Goal: Task Accomplishment & Management: Use online tool/utility

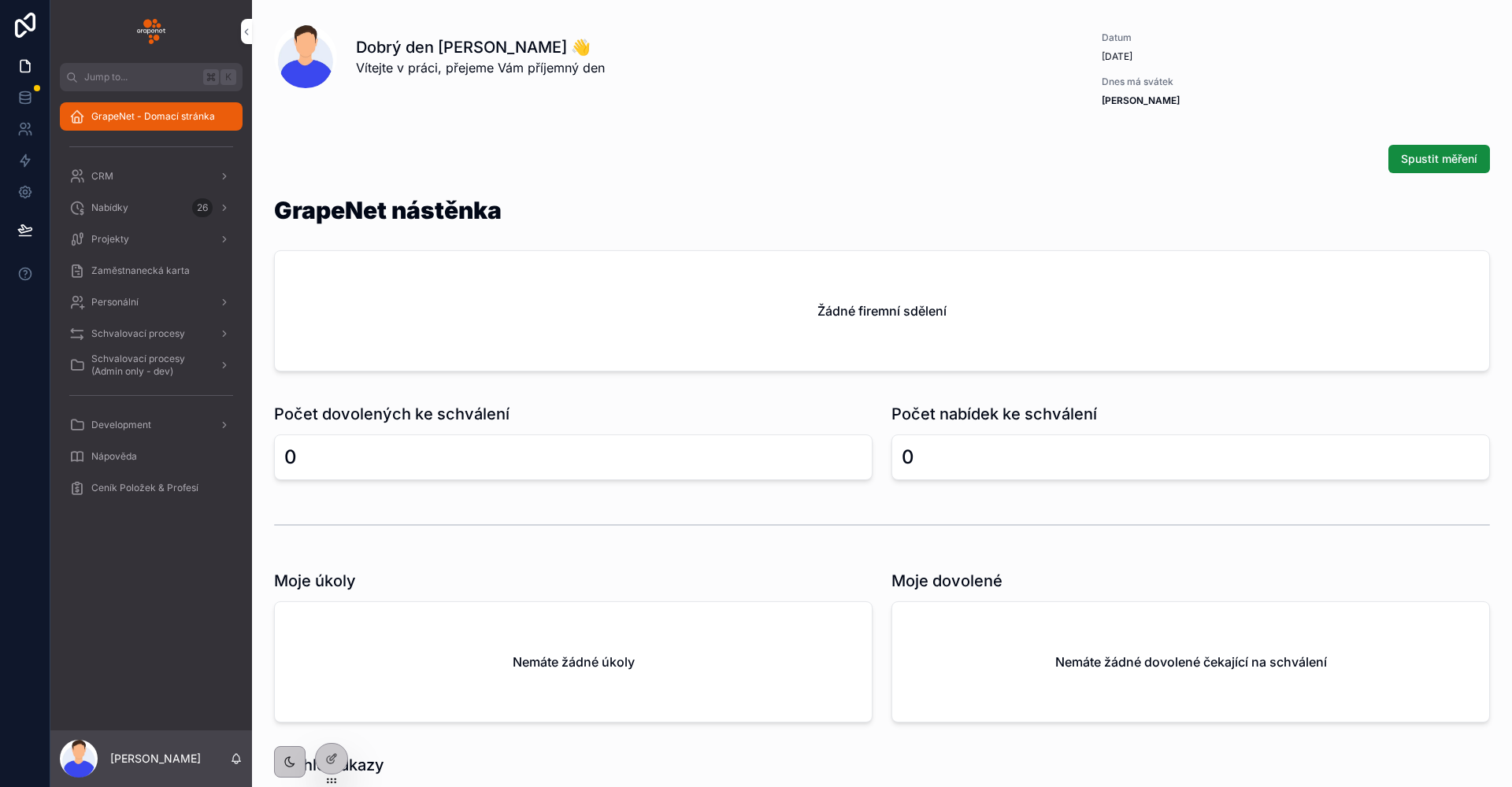
click at [136, 268] on span "Zaměstnanecká karta" at bounding box center [141, 270] width 99 height 12
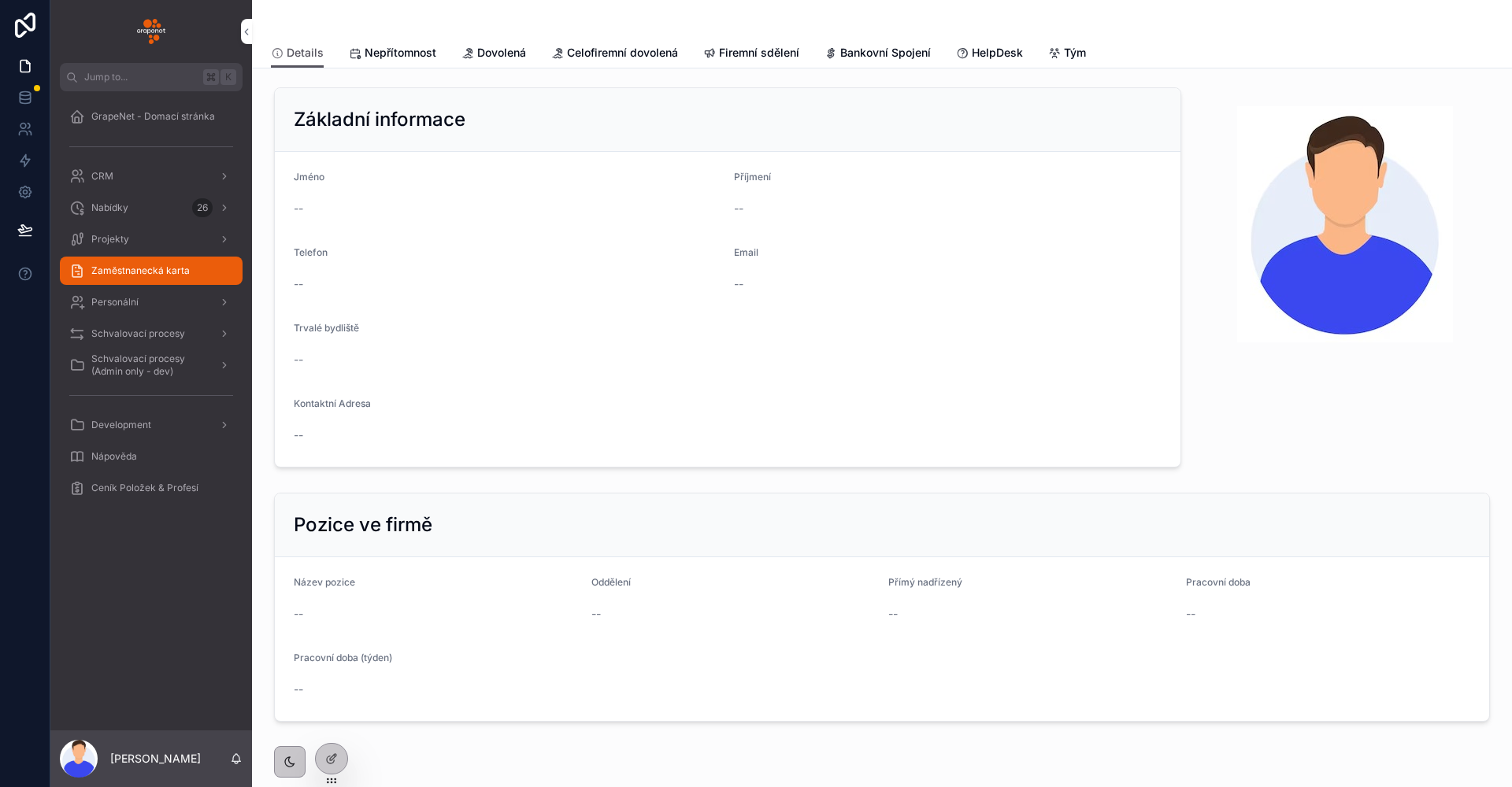
click at [1053, 49] on icon "scrollable content" at bounding box center [1053, 53] width 12 height 12
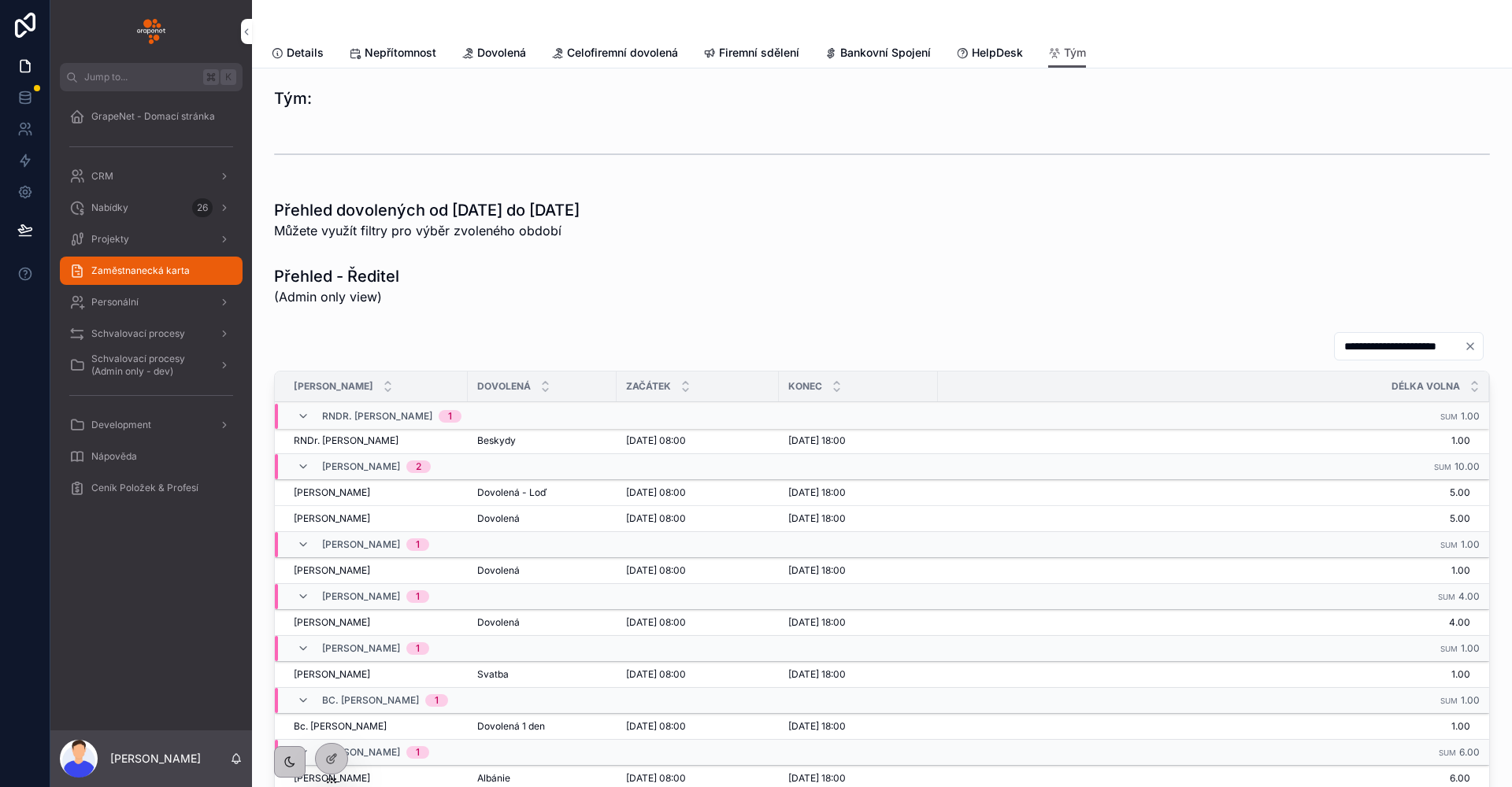
click at [839, 141] on div "scrollable content" at bounding box center [882, 154] width 1216 height 39
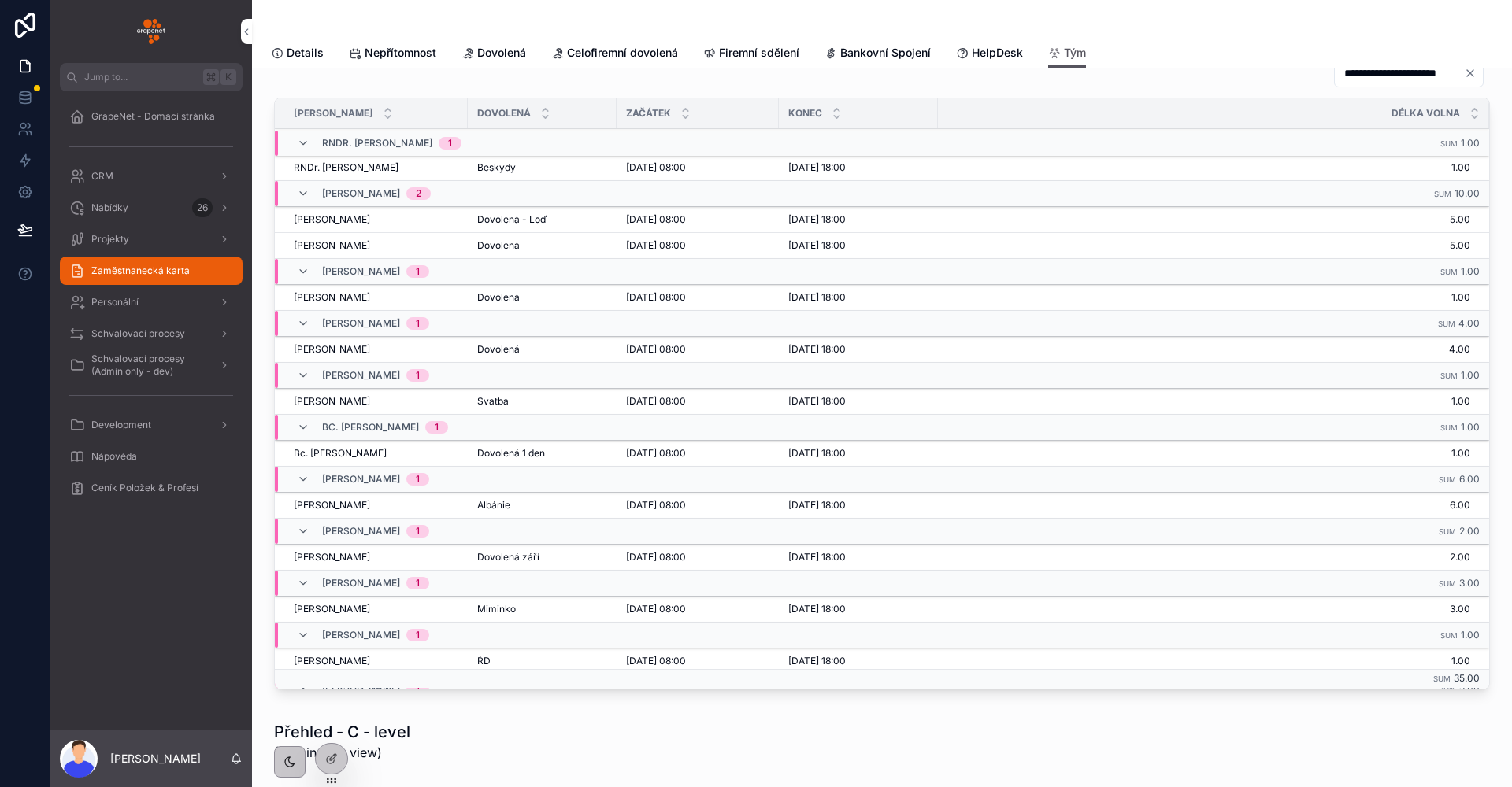
scroll to position [7, 0]
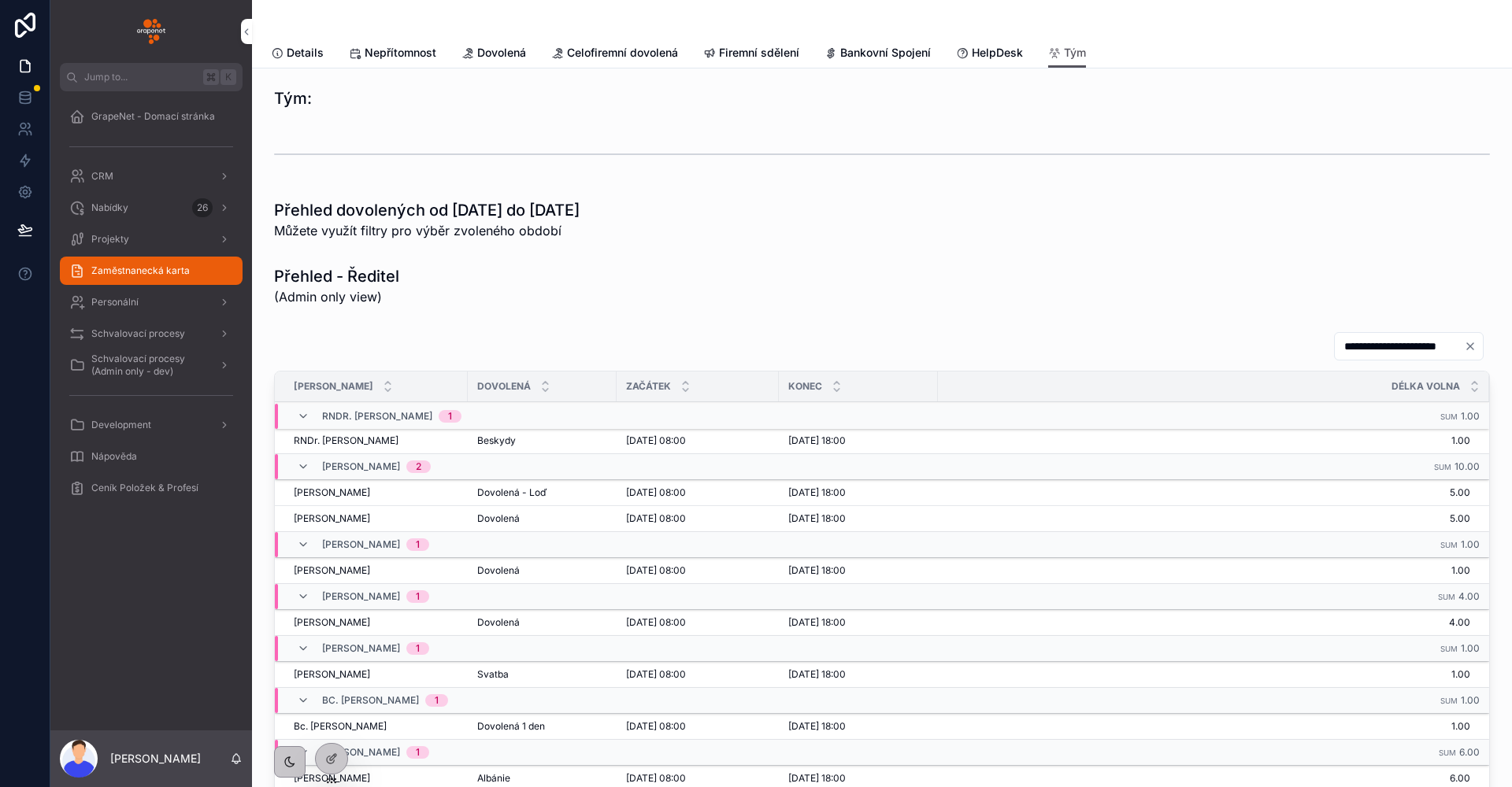
click at [1021, 48] on span "HelpDesk" at bounding box center [997, 53] width 51 height 16
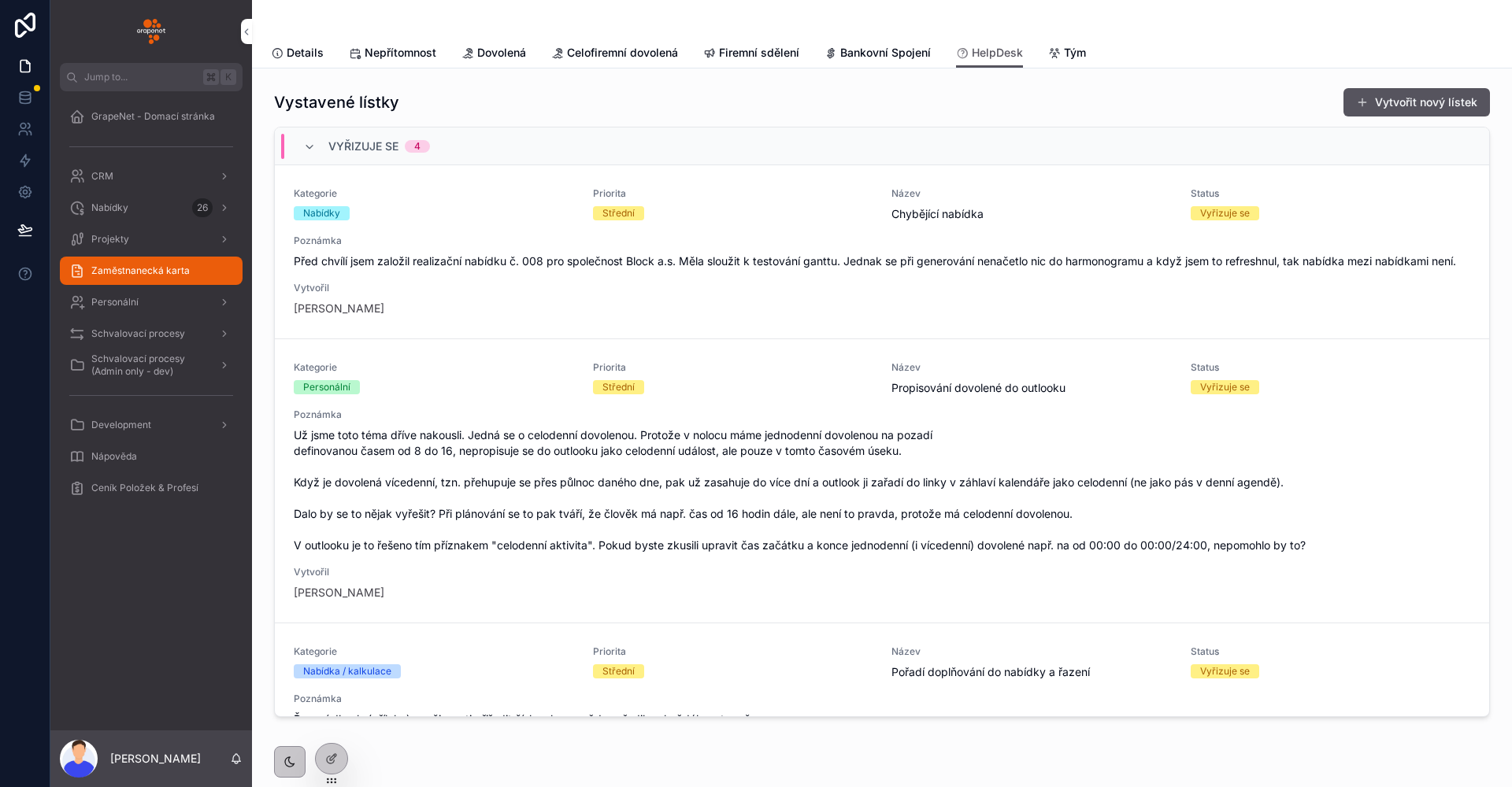
click at [131, 329] on span "Schvalovací procesy" at bounding box center [138, 334] width 94 height 12
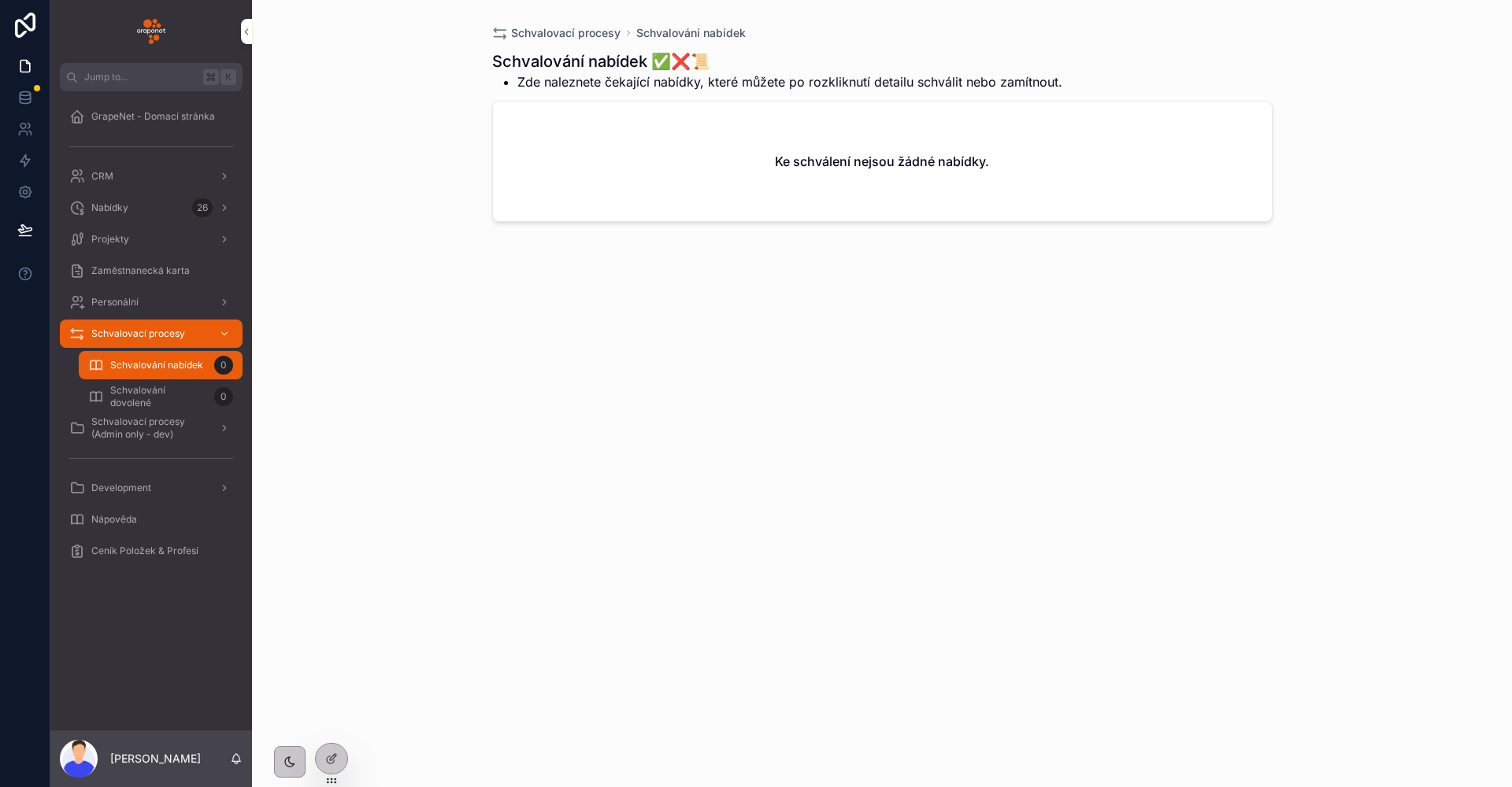
click at [173, 420] on span "Schvalovací procesy (Admin only - dev)" at bounding box center [149, 428] width 115 height 25
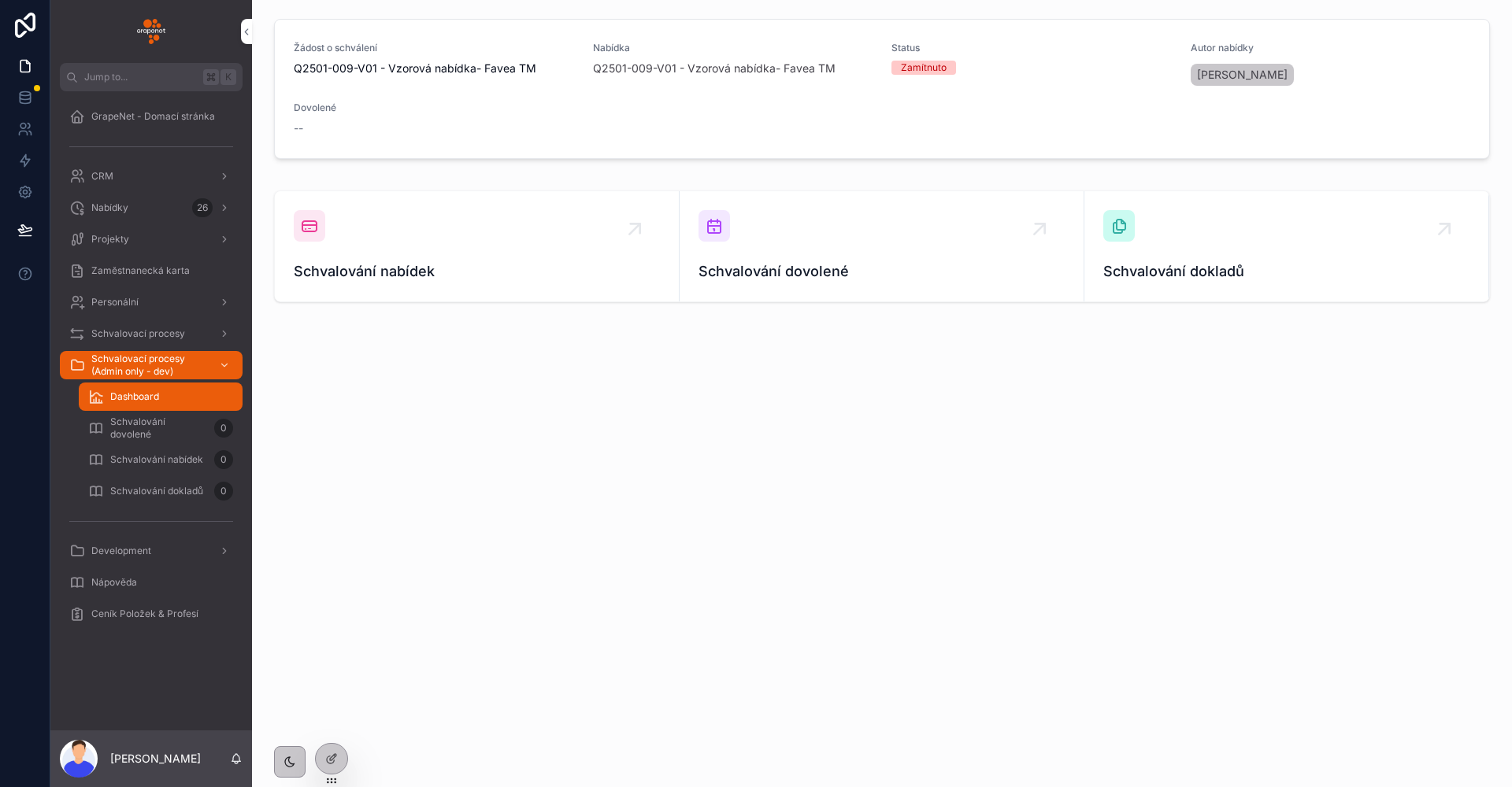
click at [173, 481] on div "Schvalování dokladů 0" at bounding box center [160, 491] width 145 height 25
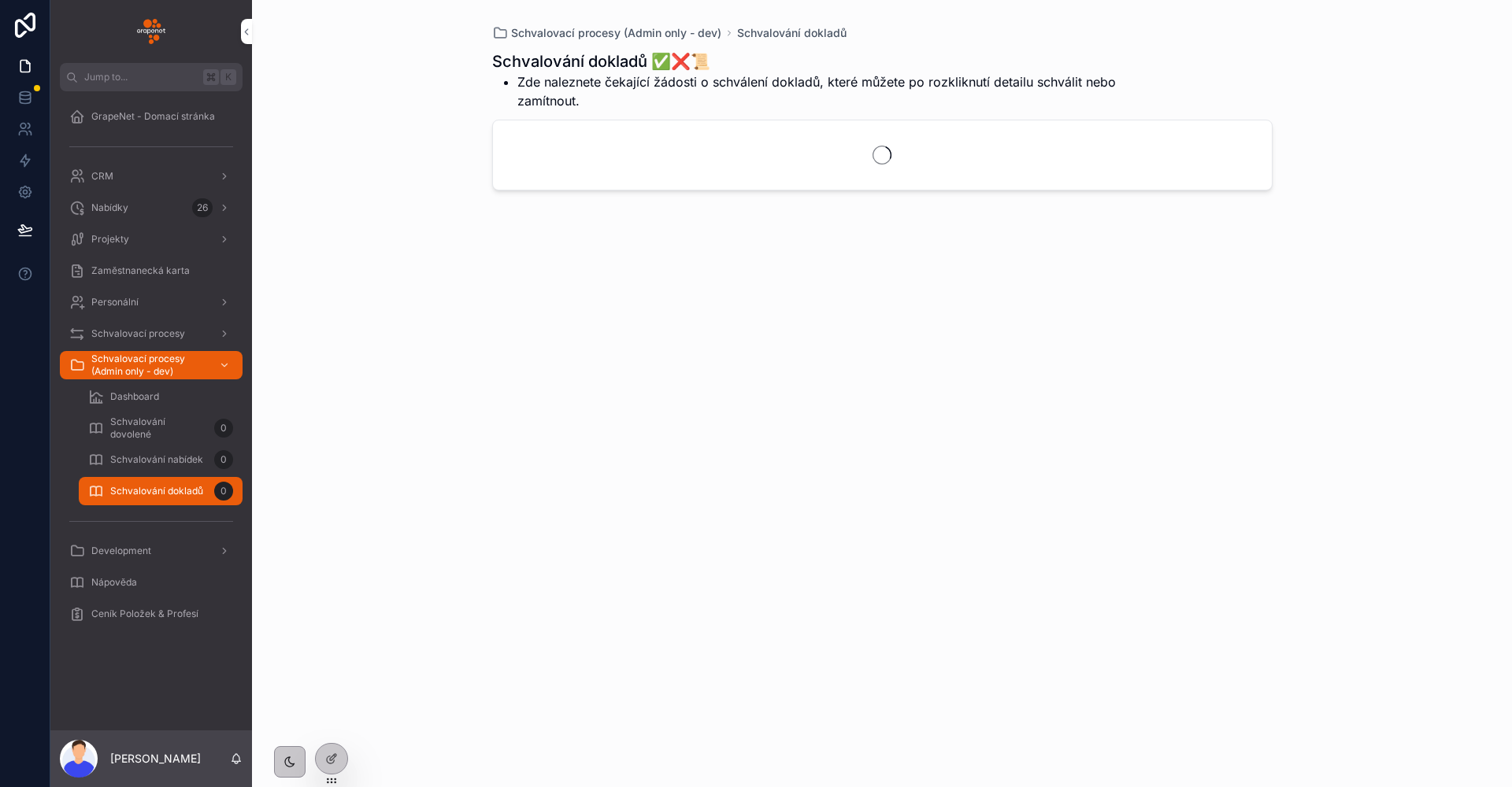
click at [180, 461] on span "Schvalování nabídek" at bounding box center [156, 459] width 93 height 12
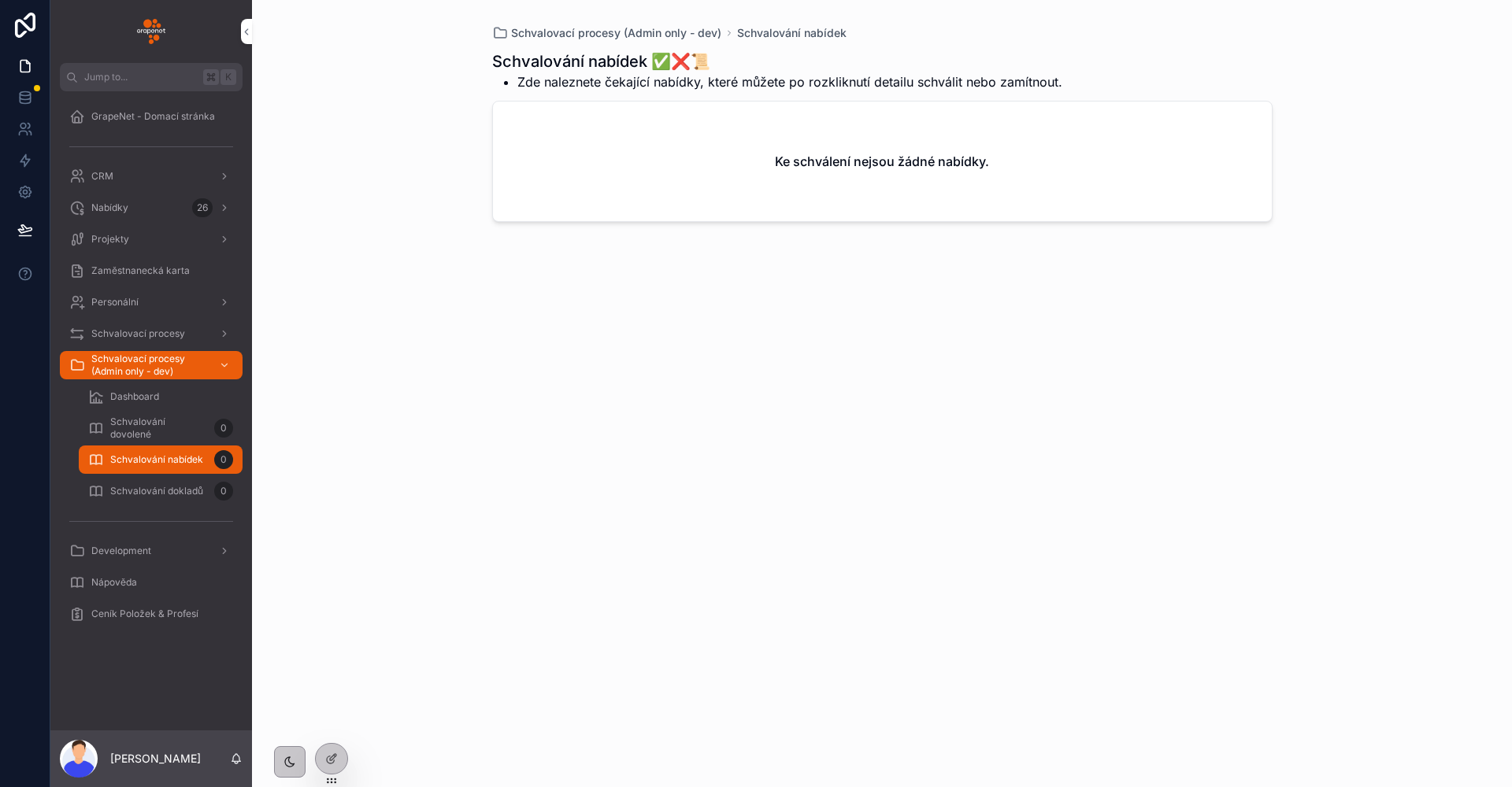
click at [177, 430] on span "Schvalování dovolené" at bounding box center [159, 428] width 98 height 25
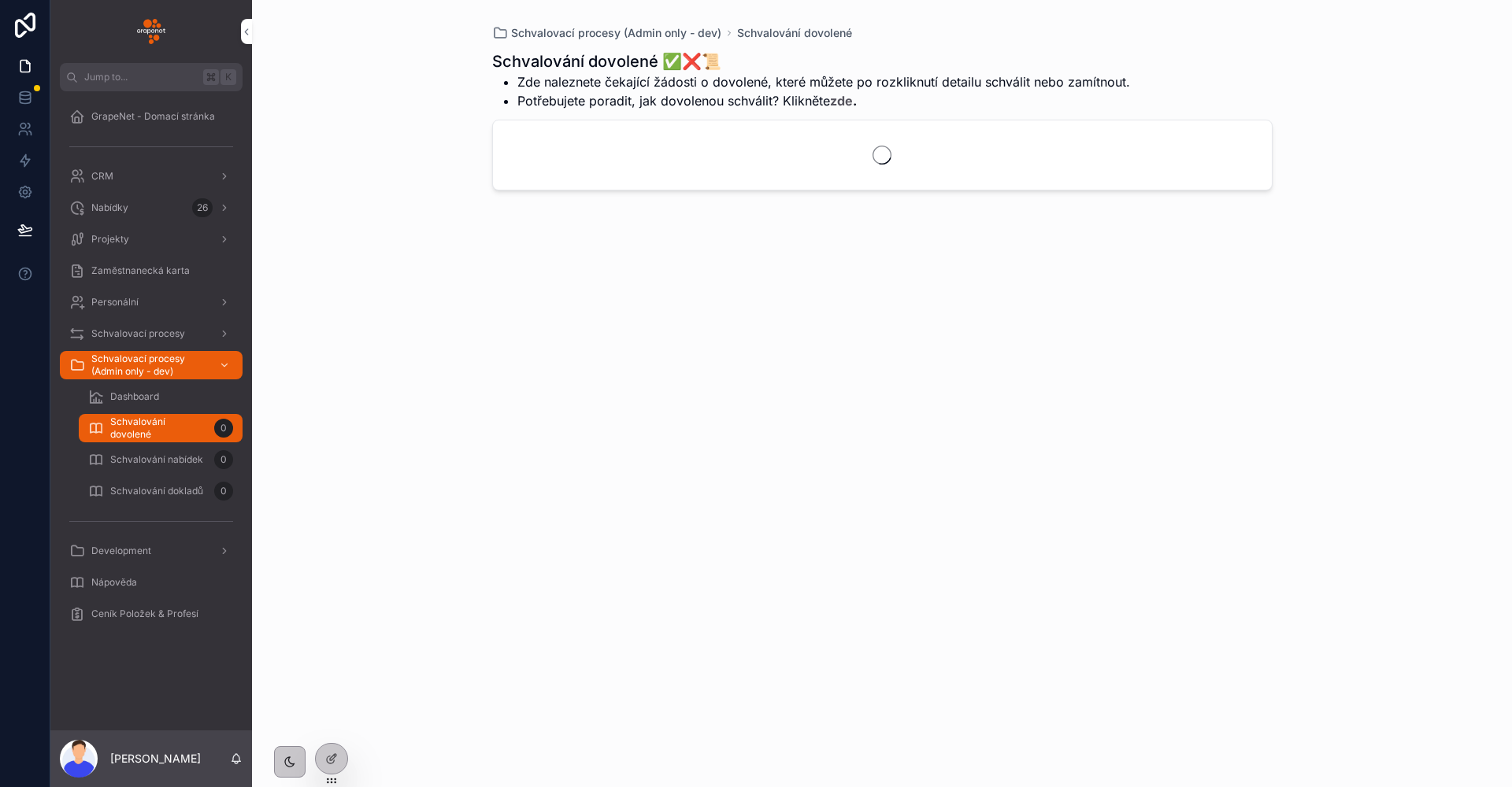
click at [164, 403] on div "Dashboard" at bounding box center [160, 397] width 145 height 25
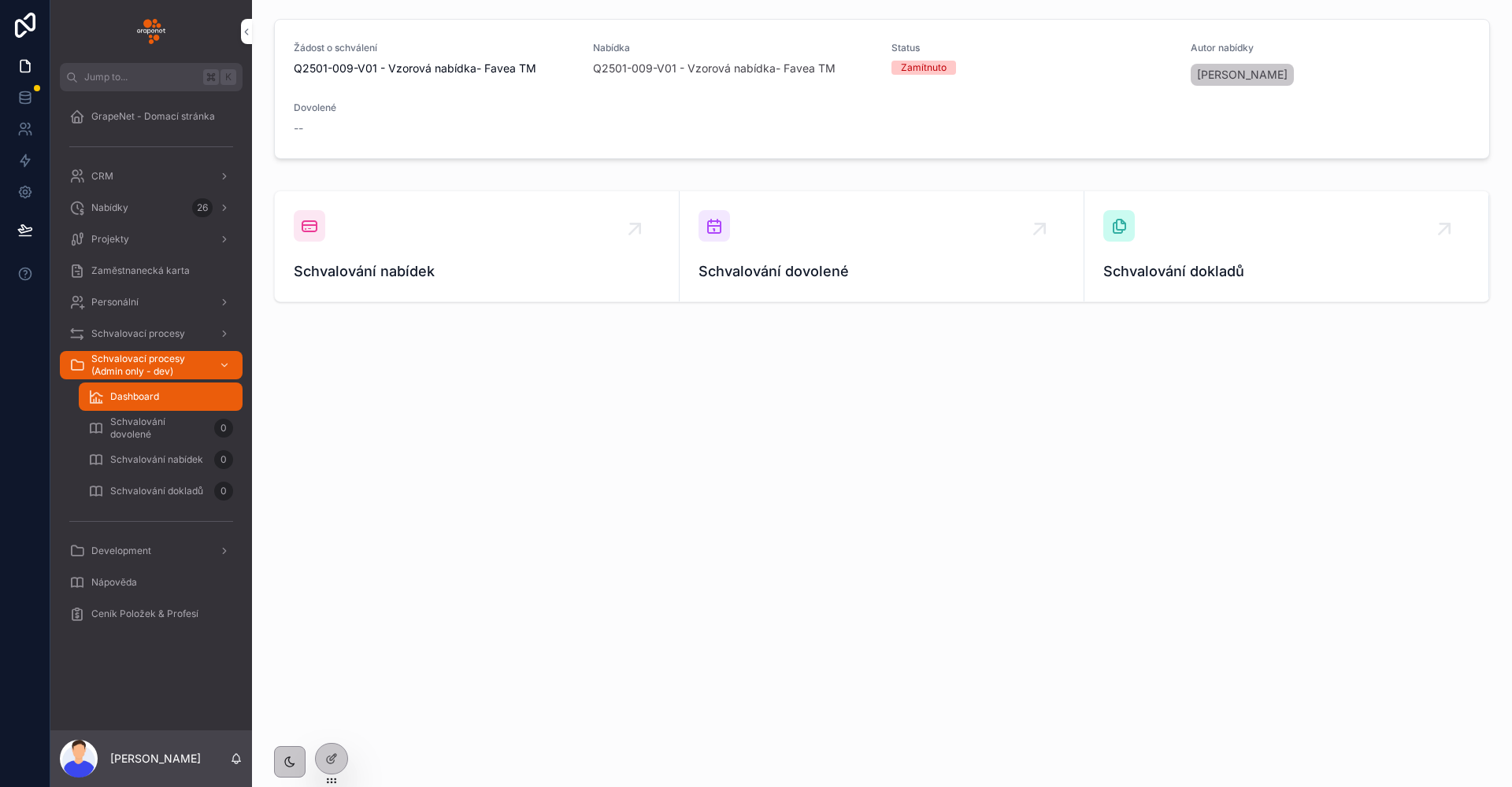
click at [288, 372] on div "Žádost o schválení Q2501-009-V01 - Vzorová nabídka- Favea TM Nabídka Q2501-009-…" at bounding box center [882, 205] width 1260 height 409
click at [480, 263] on span "Schvalování nabídek" at bounding box center [477, 271] width 366 height 22
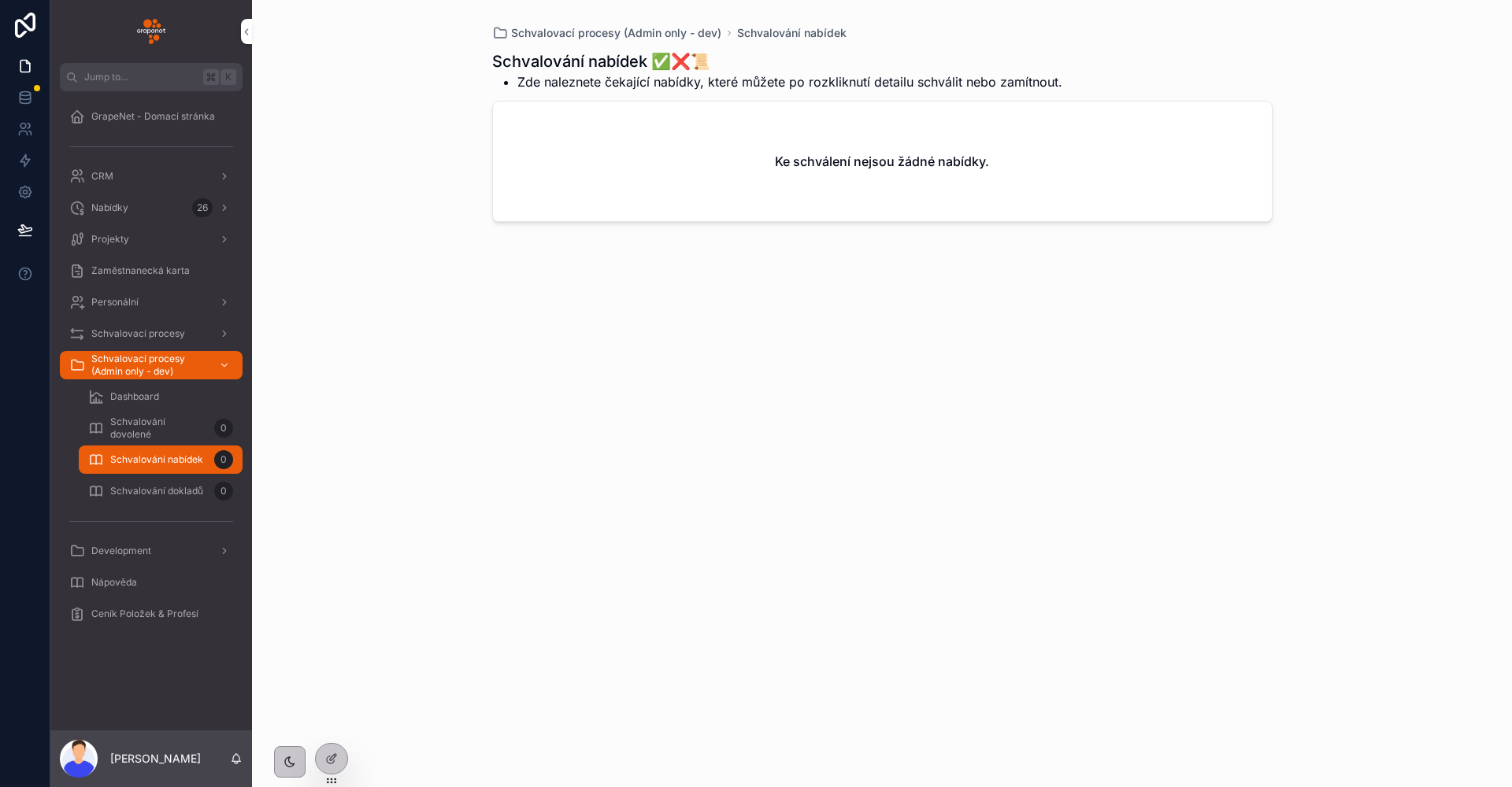
click at [187, 404] on div "Dashboard" at bounding box center [160, 397] width 145 height 25
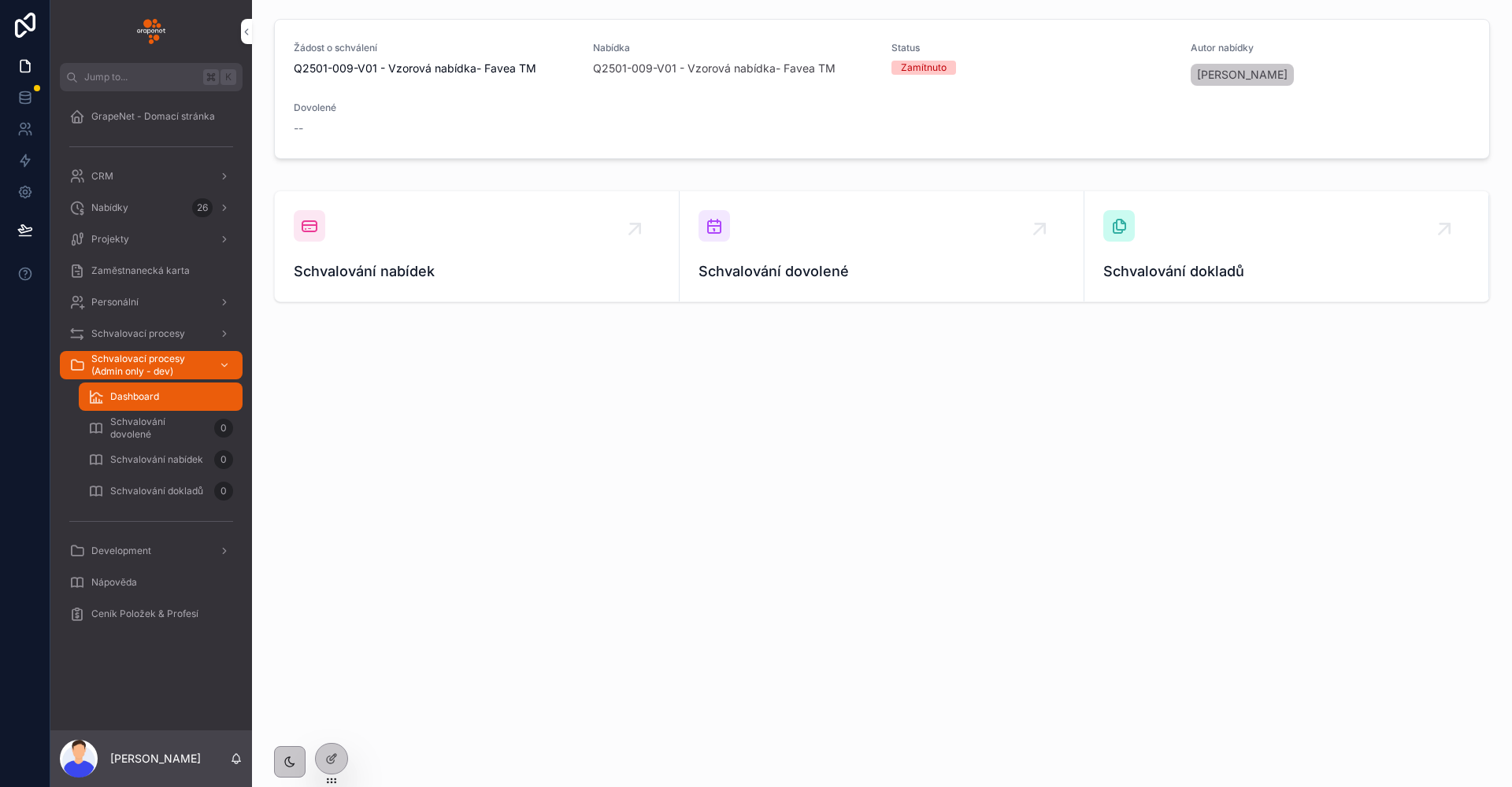
click at [497, 384] on div "Žádost o schválení Q2501-009-V01 - Vzorová nabídka- Favea TM Nabídka Q2501-009-…" at bounding box center [882, 205] width 1260 height 409
click at [132, 294] on div "Personální" at bounding box center [150, 302] width 164 height 25
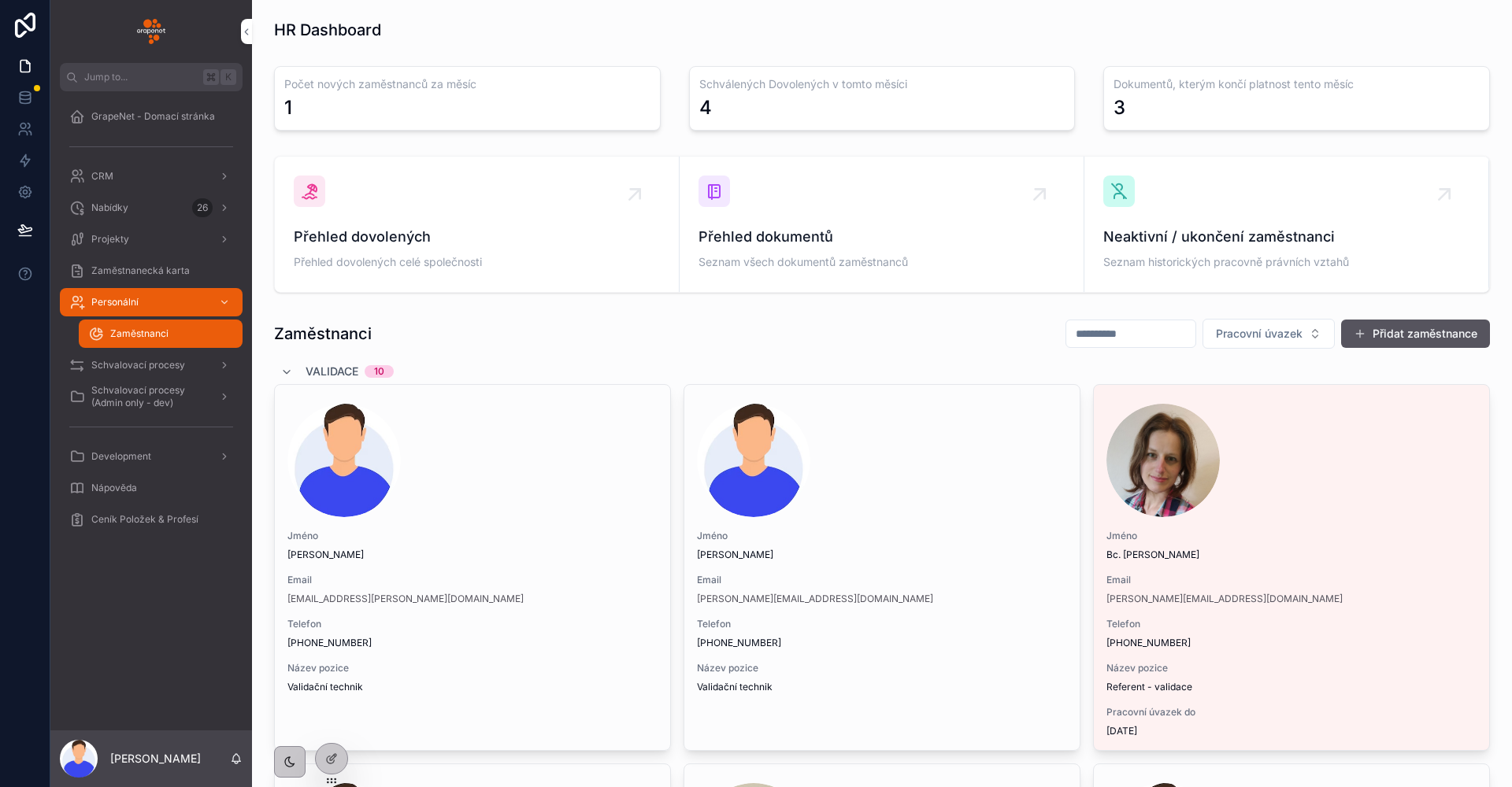
click at [129, 242] on div "Projekty" at bounding box center [150, 239] width 164 height 25
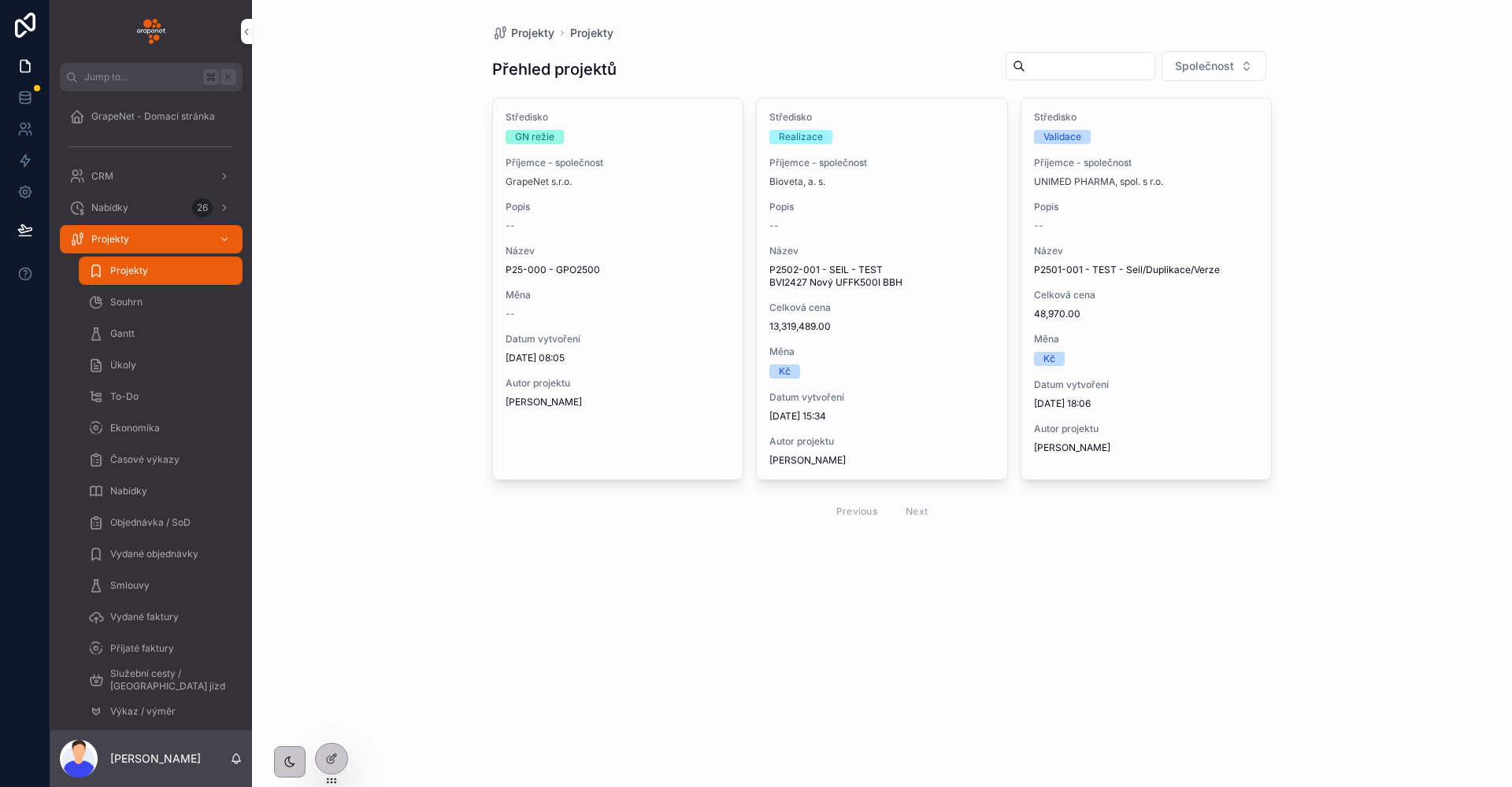
click at [160, 398] on div "To-Do" at bounding box center [160, 397] width 145 height 25
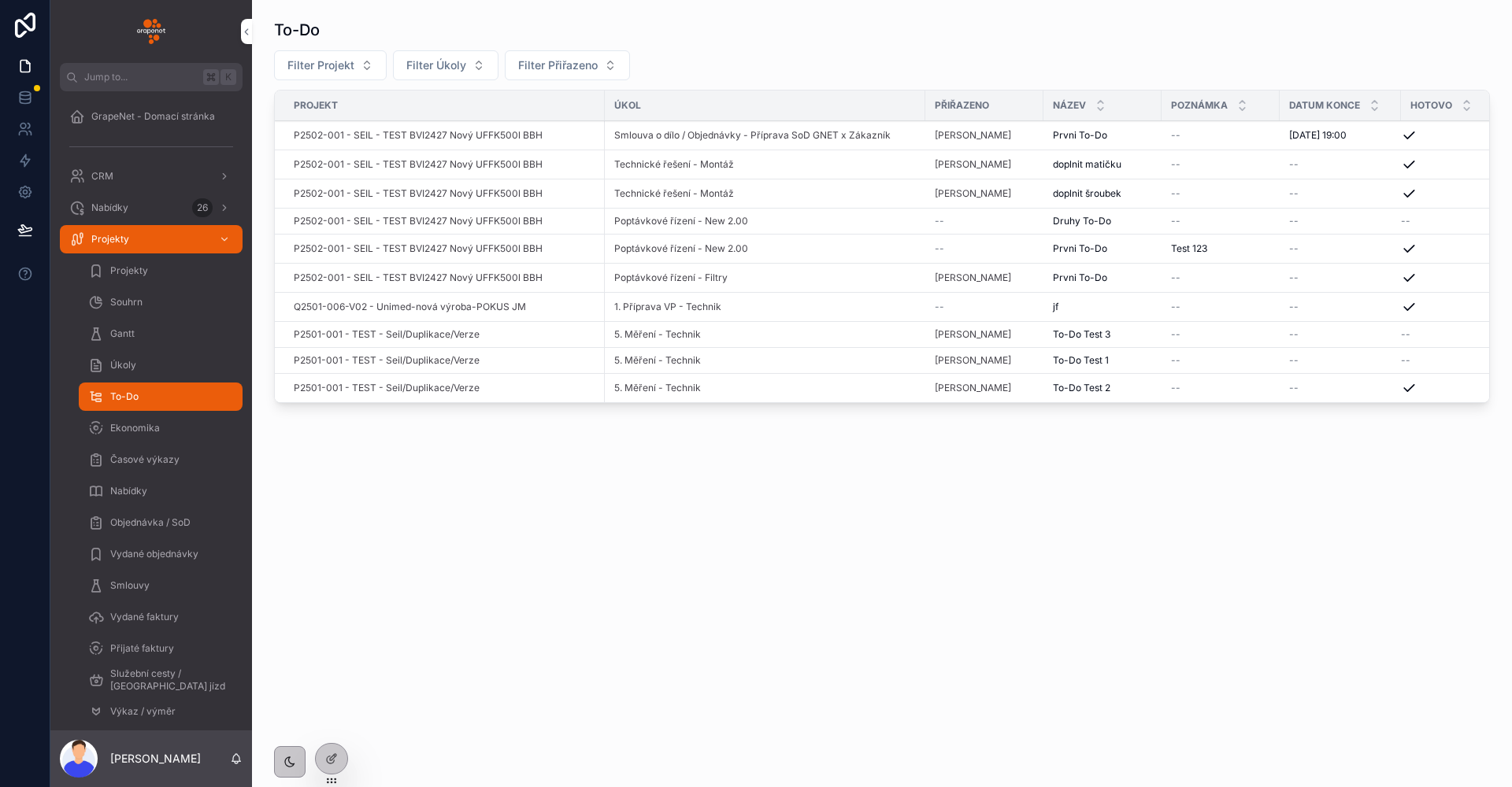
click at [164, 420] on div "Ekonomika" at bounding box center [160, 428] width 145 height 25
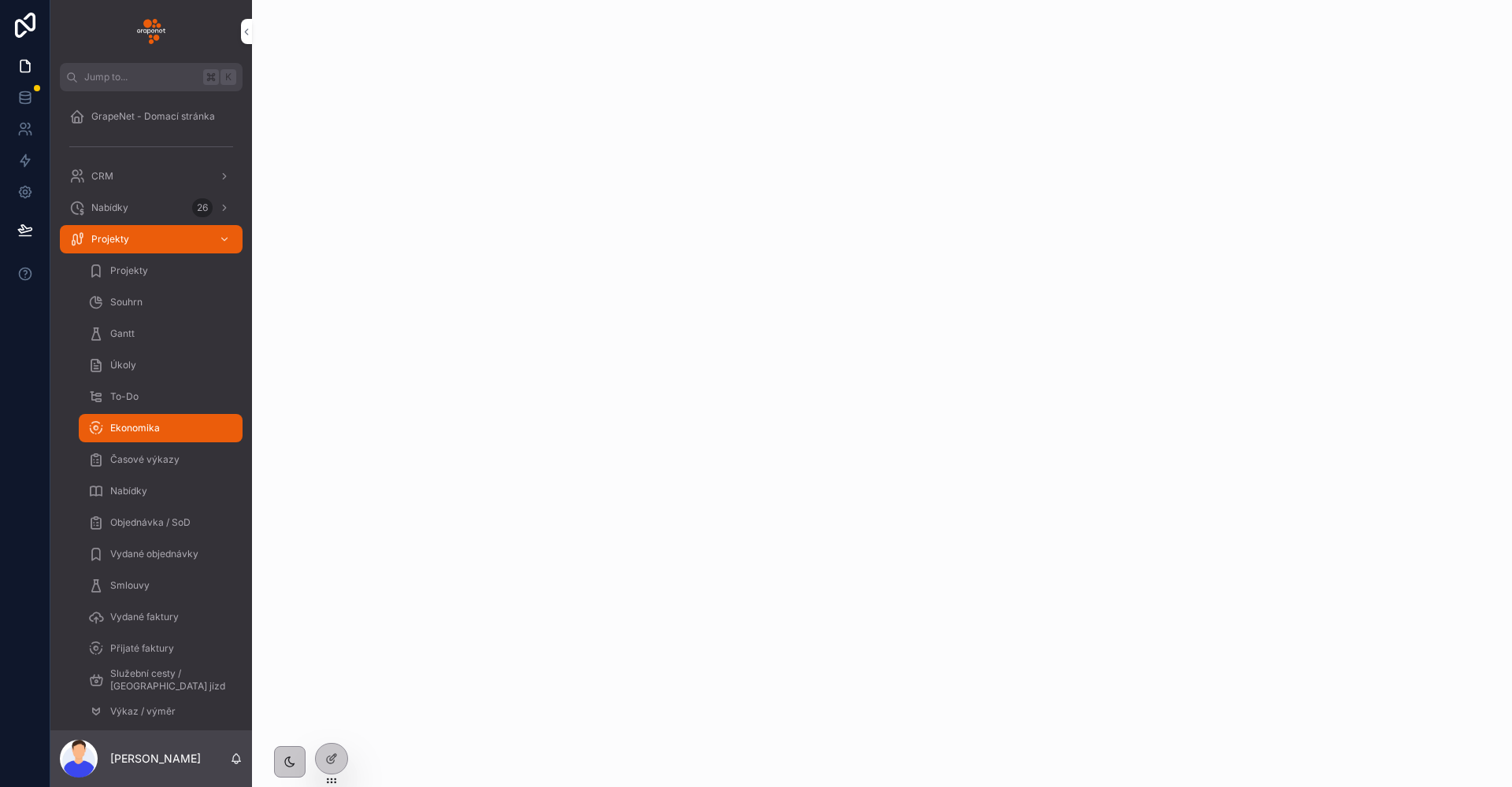
scroll to position [156, 0]
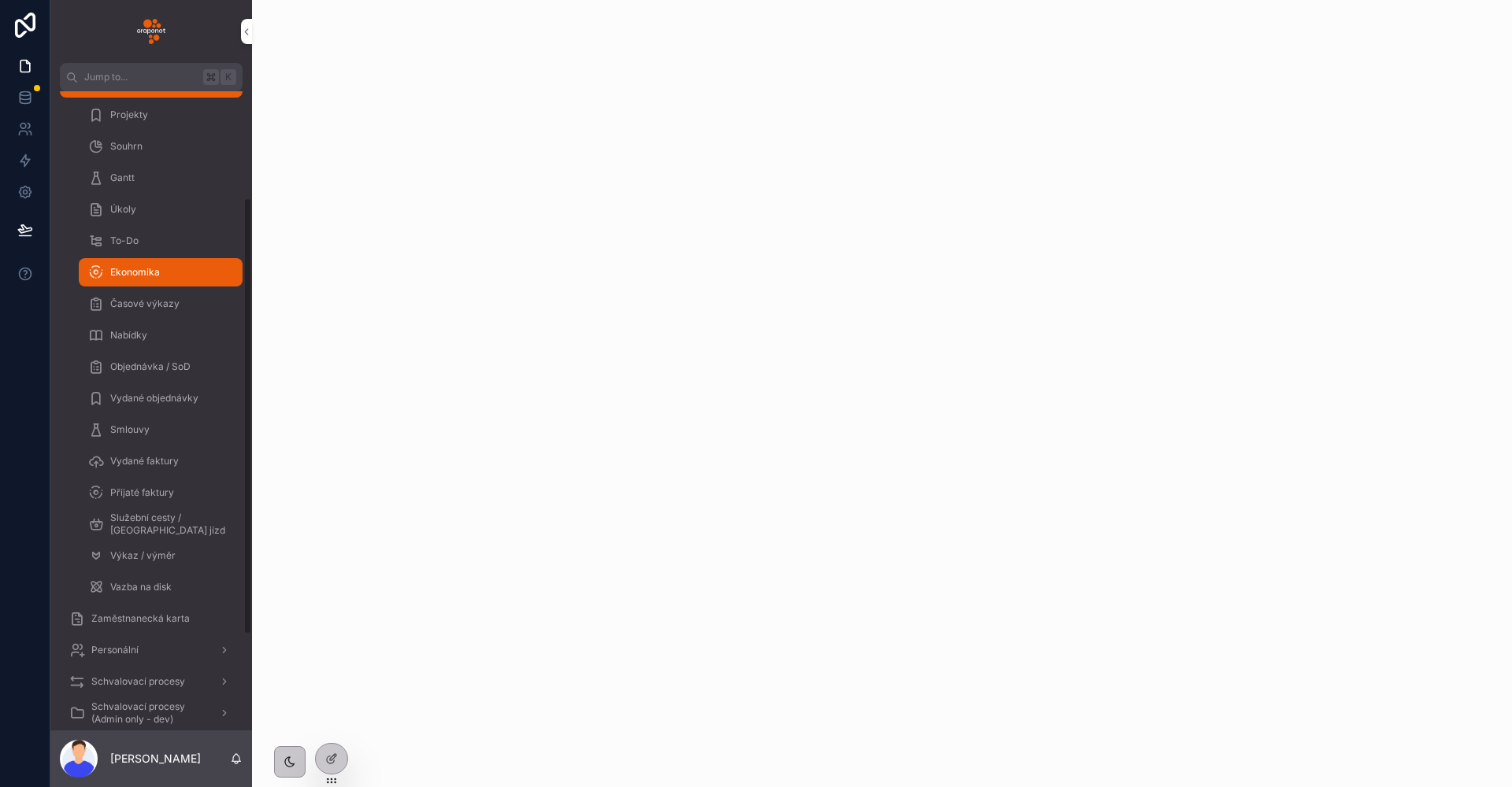
click at [170, 510] on link "Služební cesty / [GEOGRAPHIC_DATA] jízd" at bounding box center [160, 524] width 164 height 28
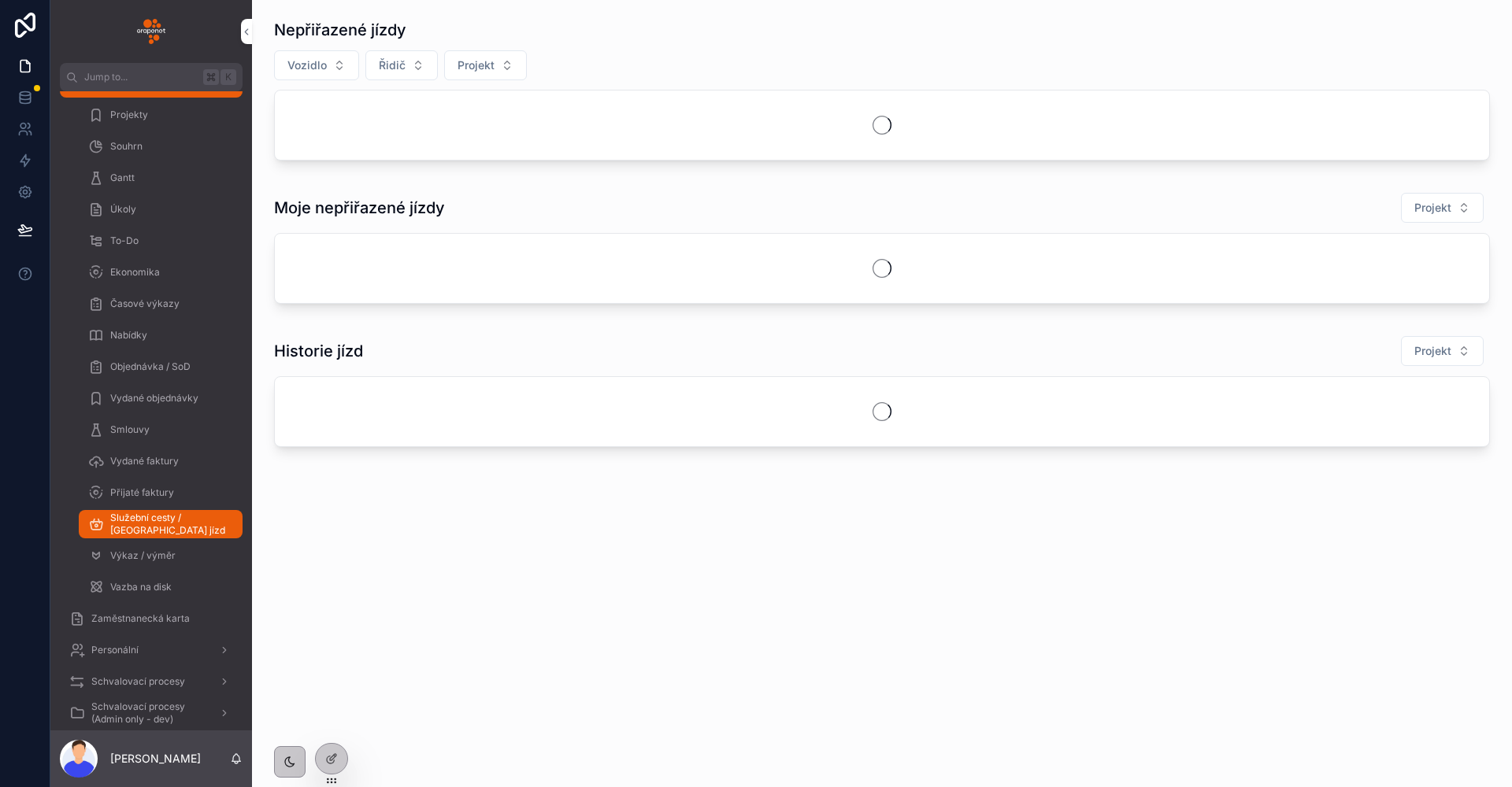
click at [164, 490] on span "Přijaté faktury" at bounding box center [142, 492] width 64 height 12
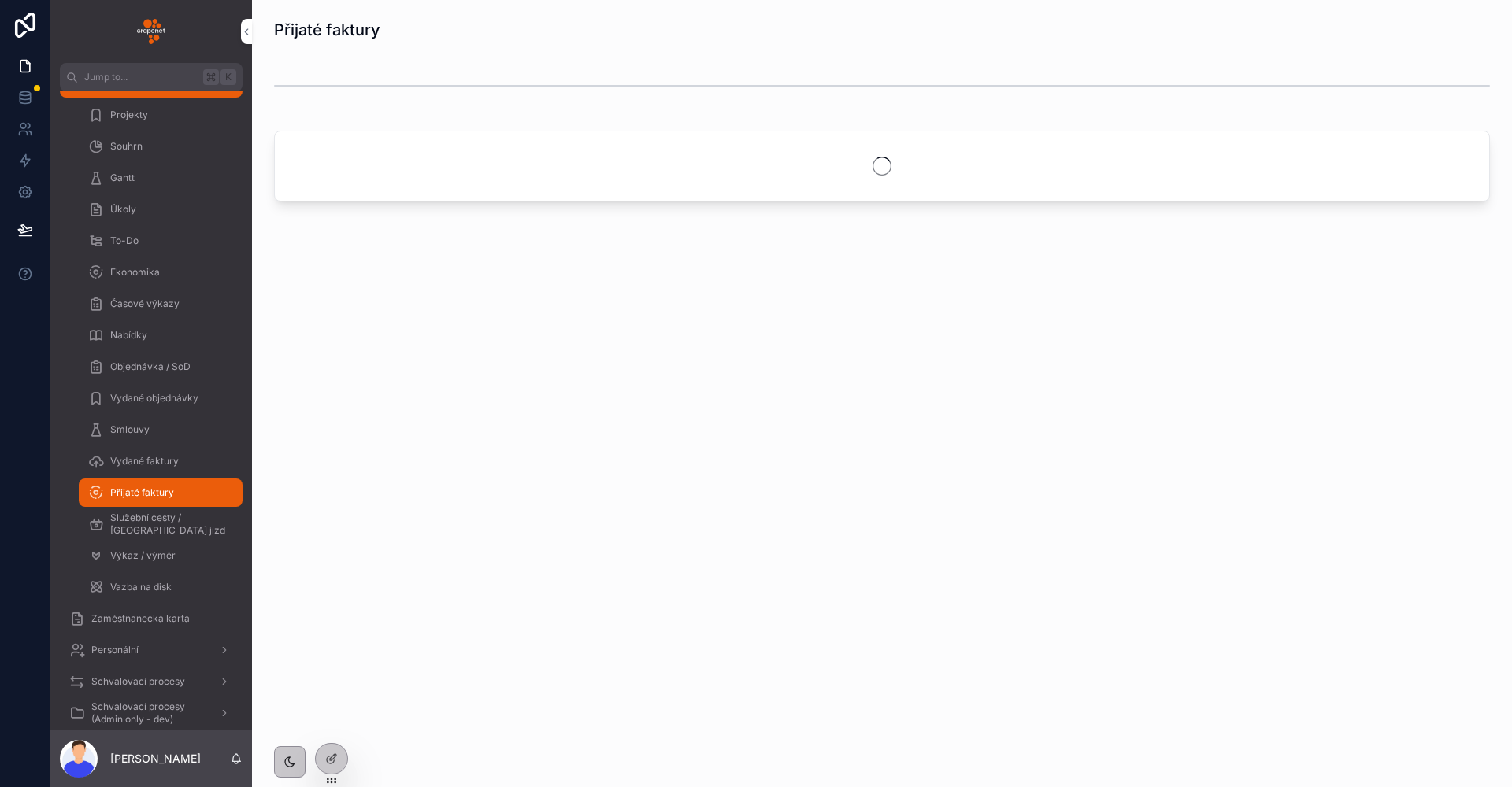
click at [155, 394] on span "Vydané objednávky" at bounding box center [154, 398] width 88 height 12
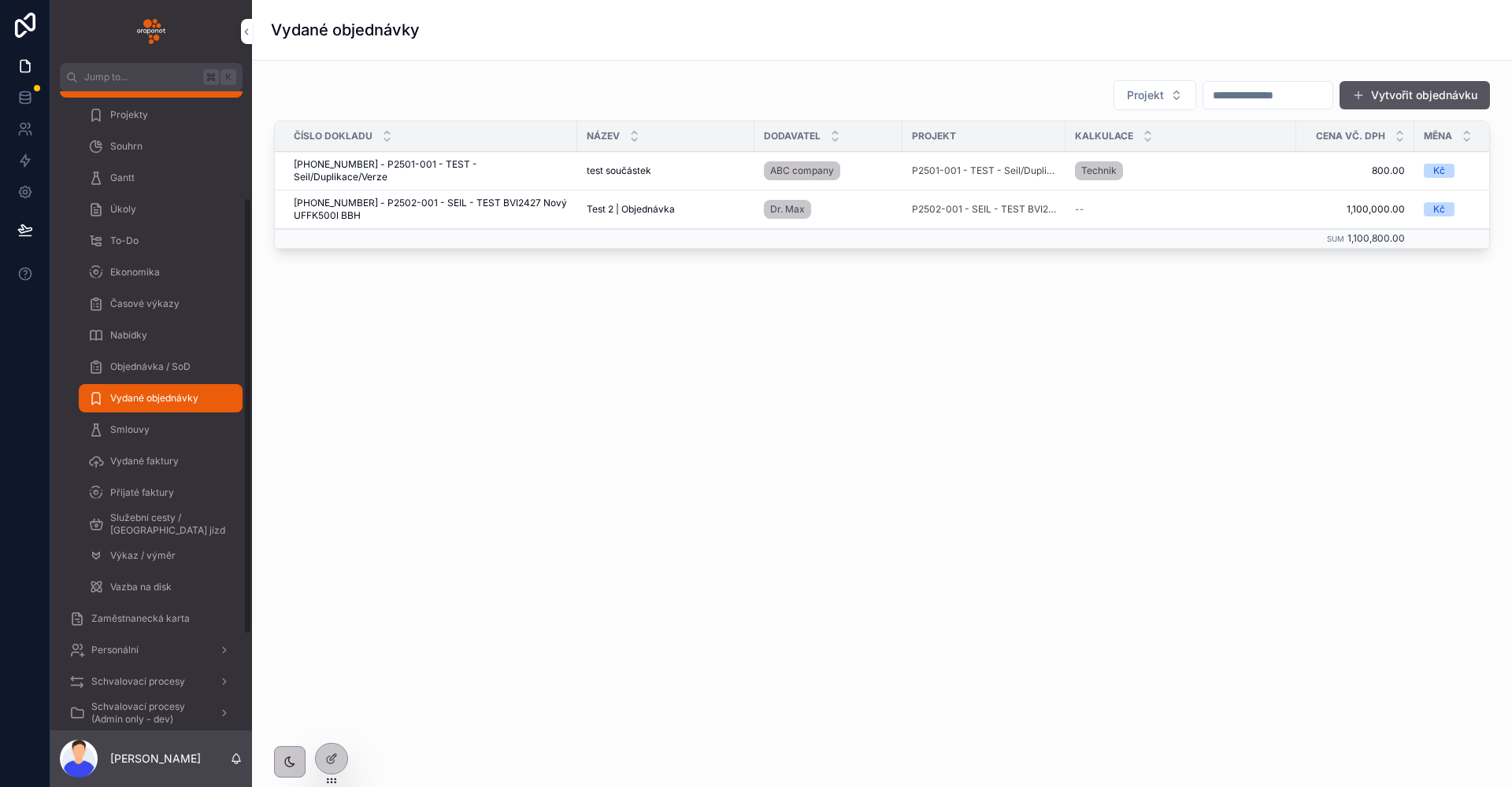
click at [169, 496] on span "Přijaté faktury" at bounding box center [142, 492] width 64 height 12
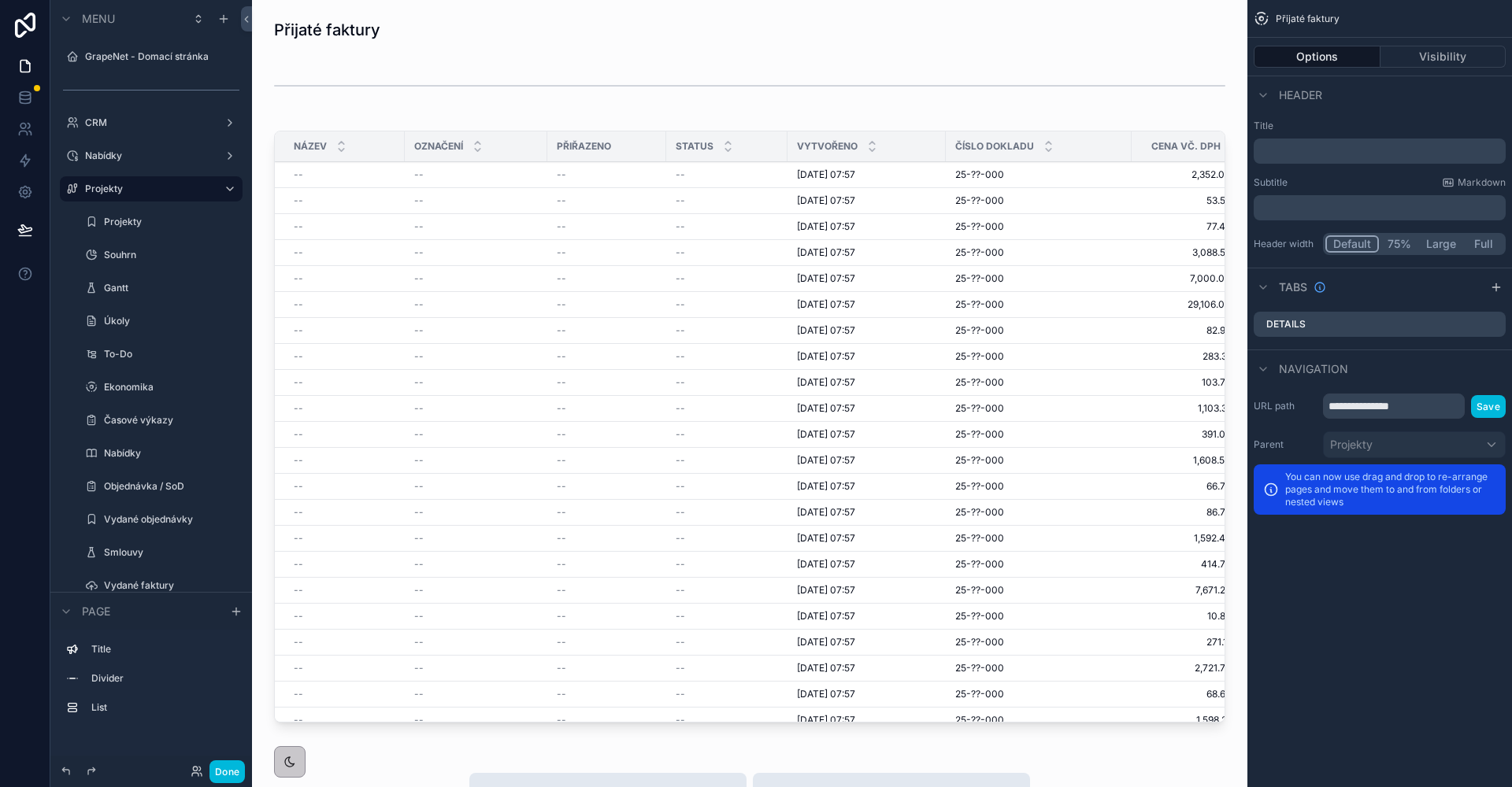
click at [409, 136] on div "Označení" at bounding box center [476, 146] width 142 height 30
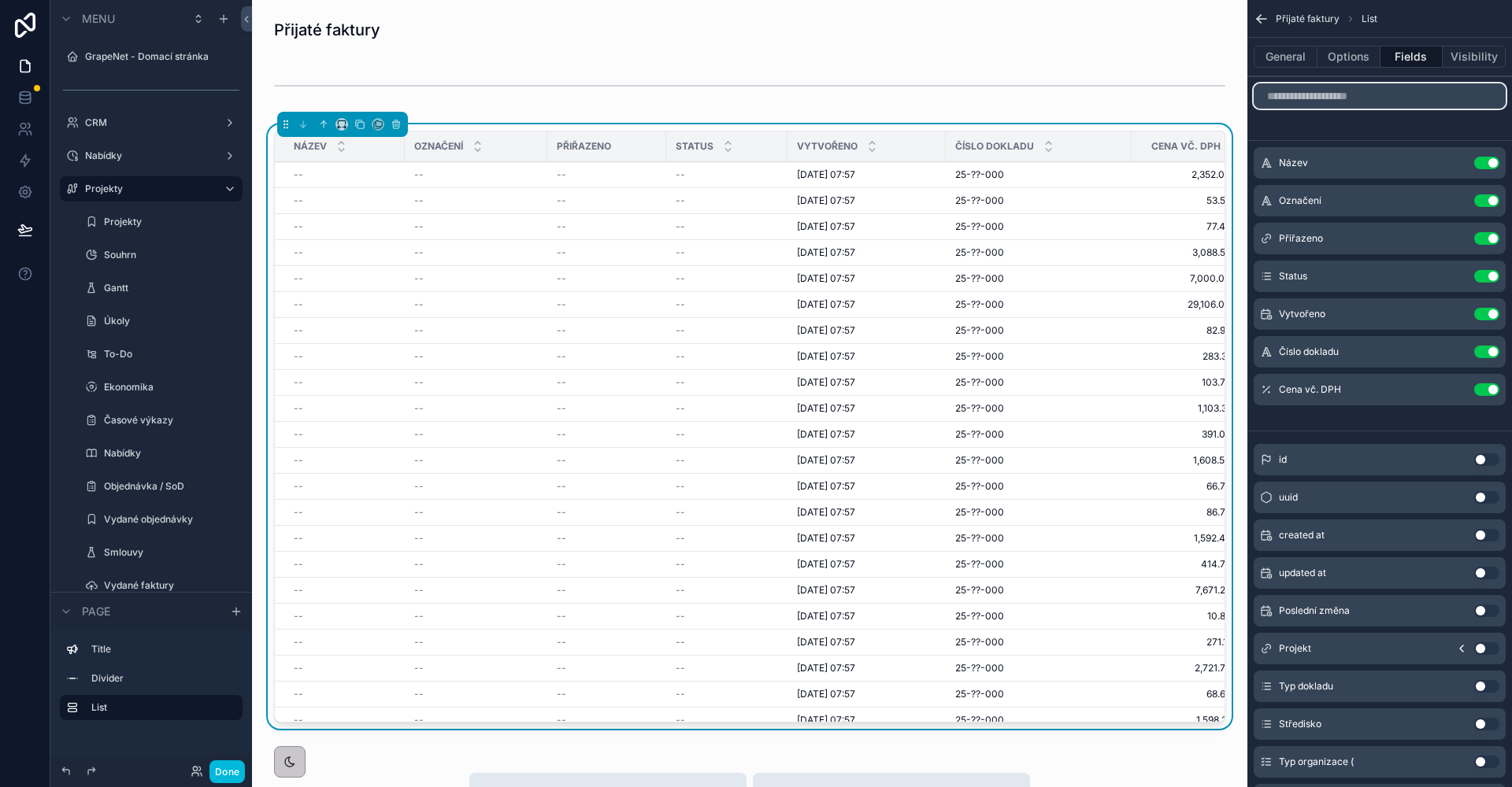
click at [1413, 90] on input "scrollable content" at bounding box center [1380, 96] width 252 height 25
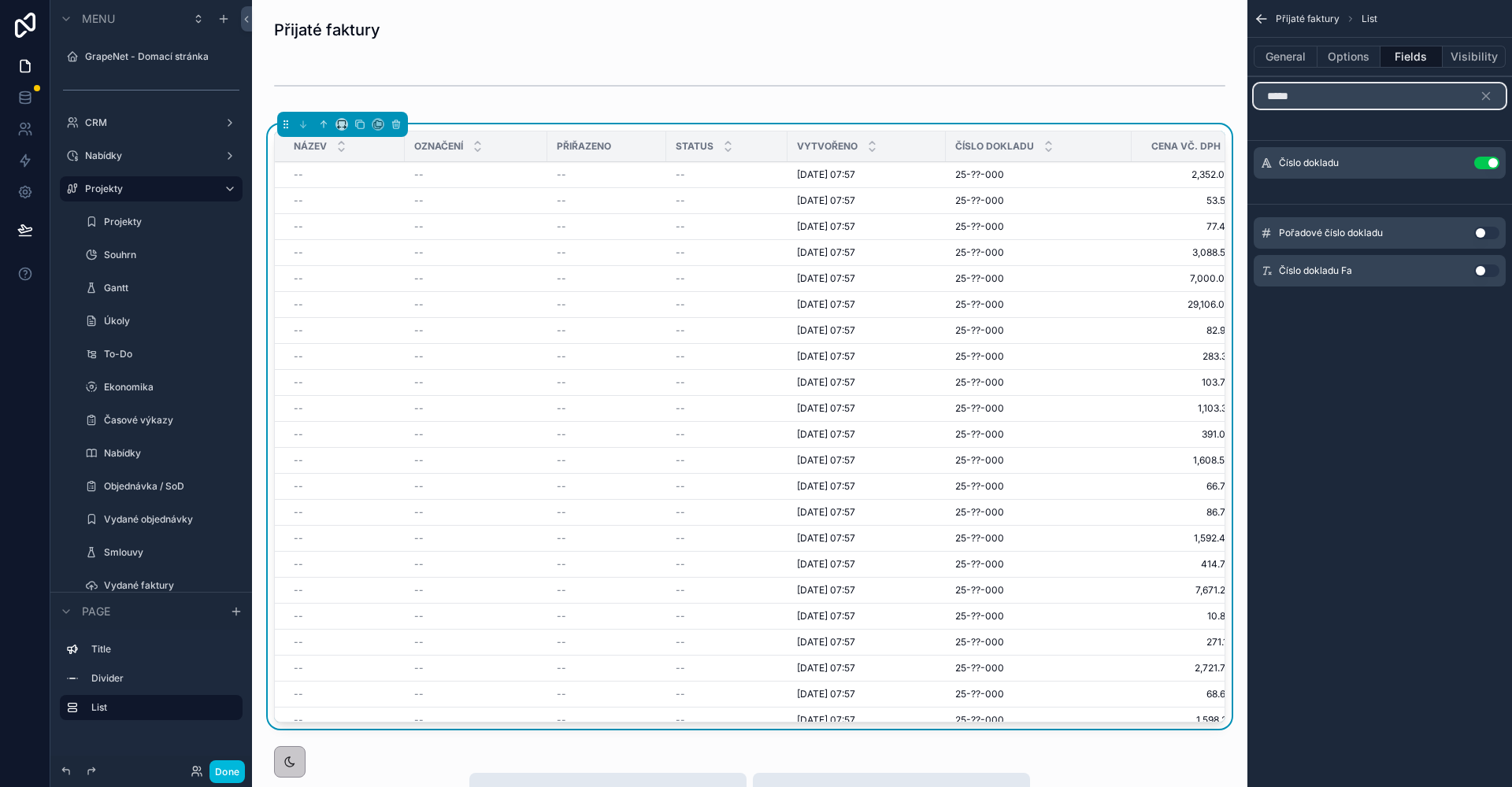
type input "*****"
click at [1485, 271] on button "Use setting" at bounding box center [1487, 270] width 25 height 12
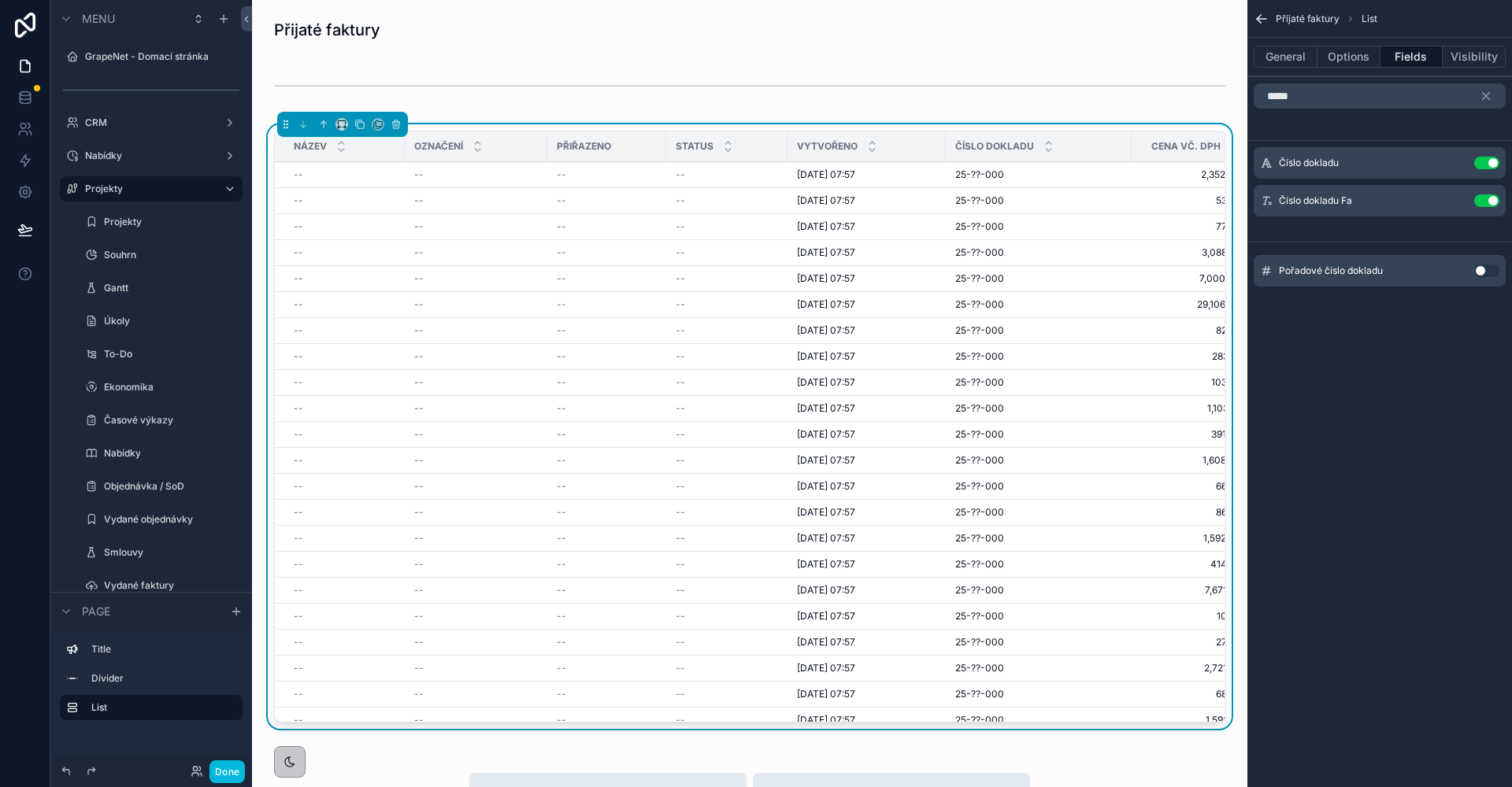
click at [1460, 126] on div "***** Číslo dokladu Use setting Číslo dokladu Fa Use setting Pořadové číslo dok…" at bounding box center [1380, 191] width 265 height 228
click at [1483, 154] on div "Číslo dokladu Use setting" at bounding box center [1380, 163] width 252 height 31
click at [1481, 87] on button "scrollable content" at bounding box center [1492, 96] width 27 height 25
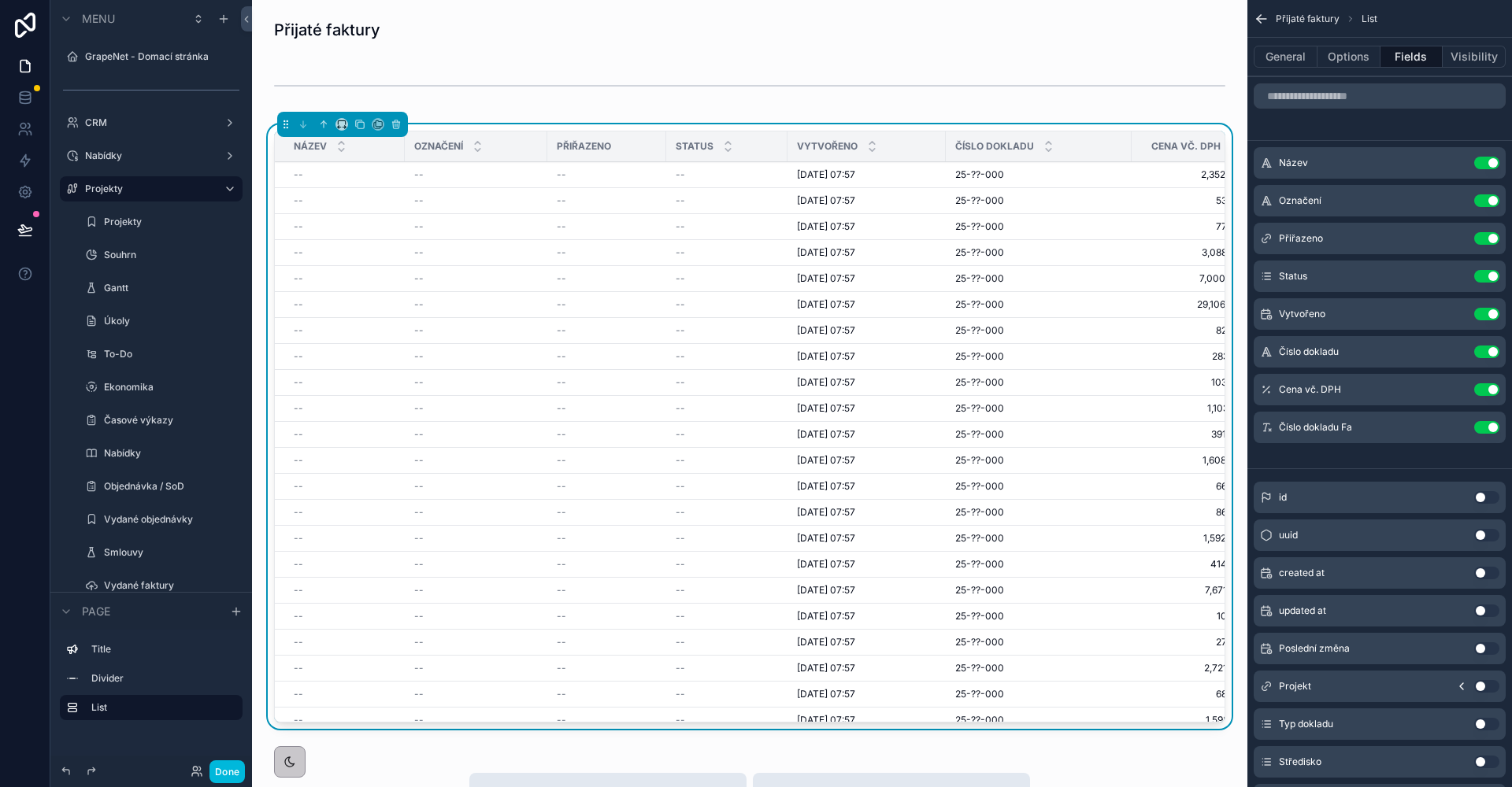
click at [1491, 199] on button "Use setting" at bounding box center [1487, 200] width 25 height 12
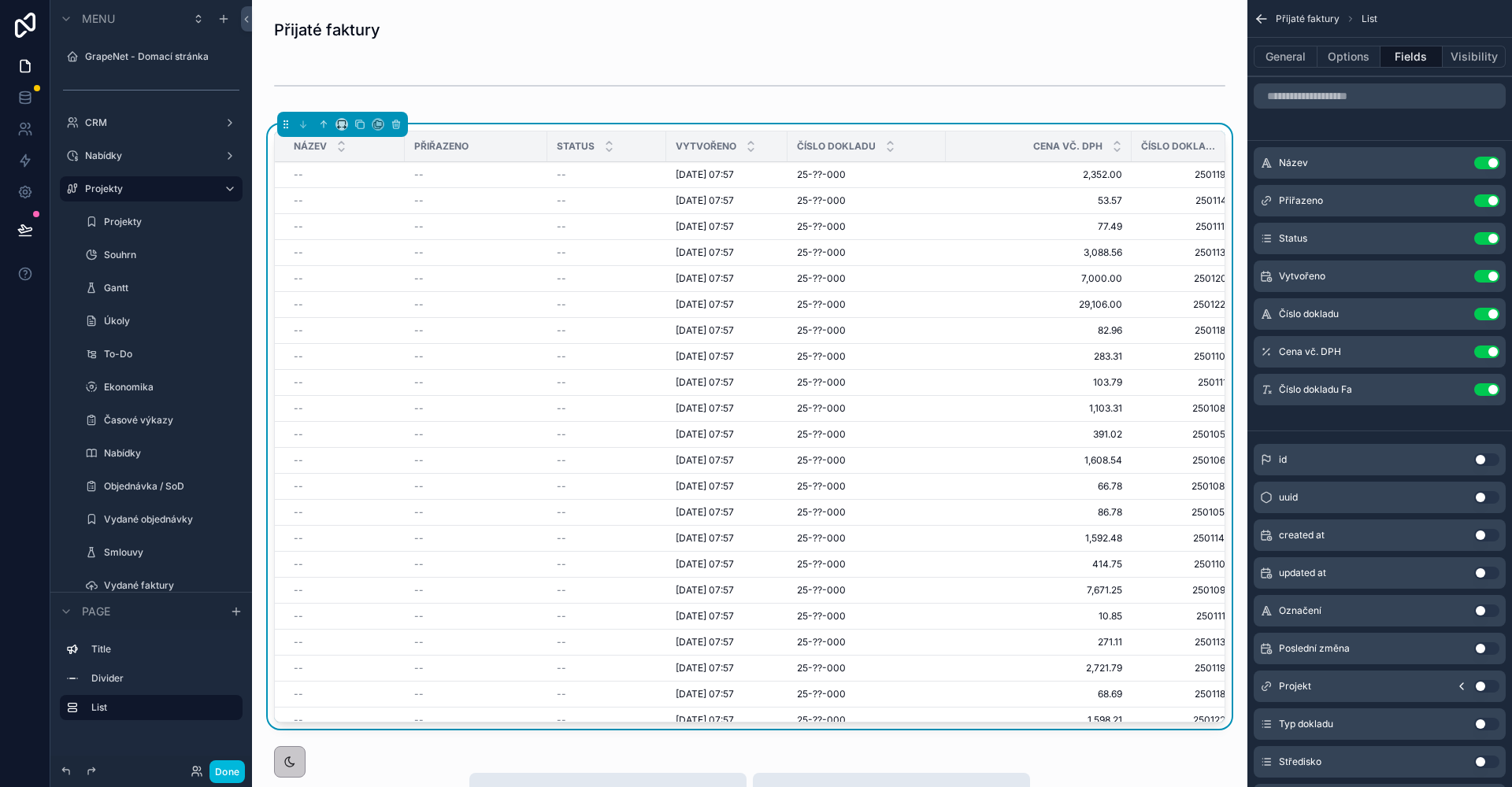
click at [1491, 199] on button "Use setting" at bounding box center [1487, 200] width 25 height 12
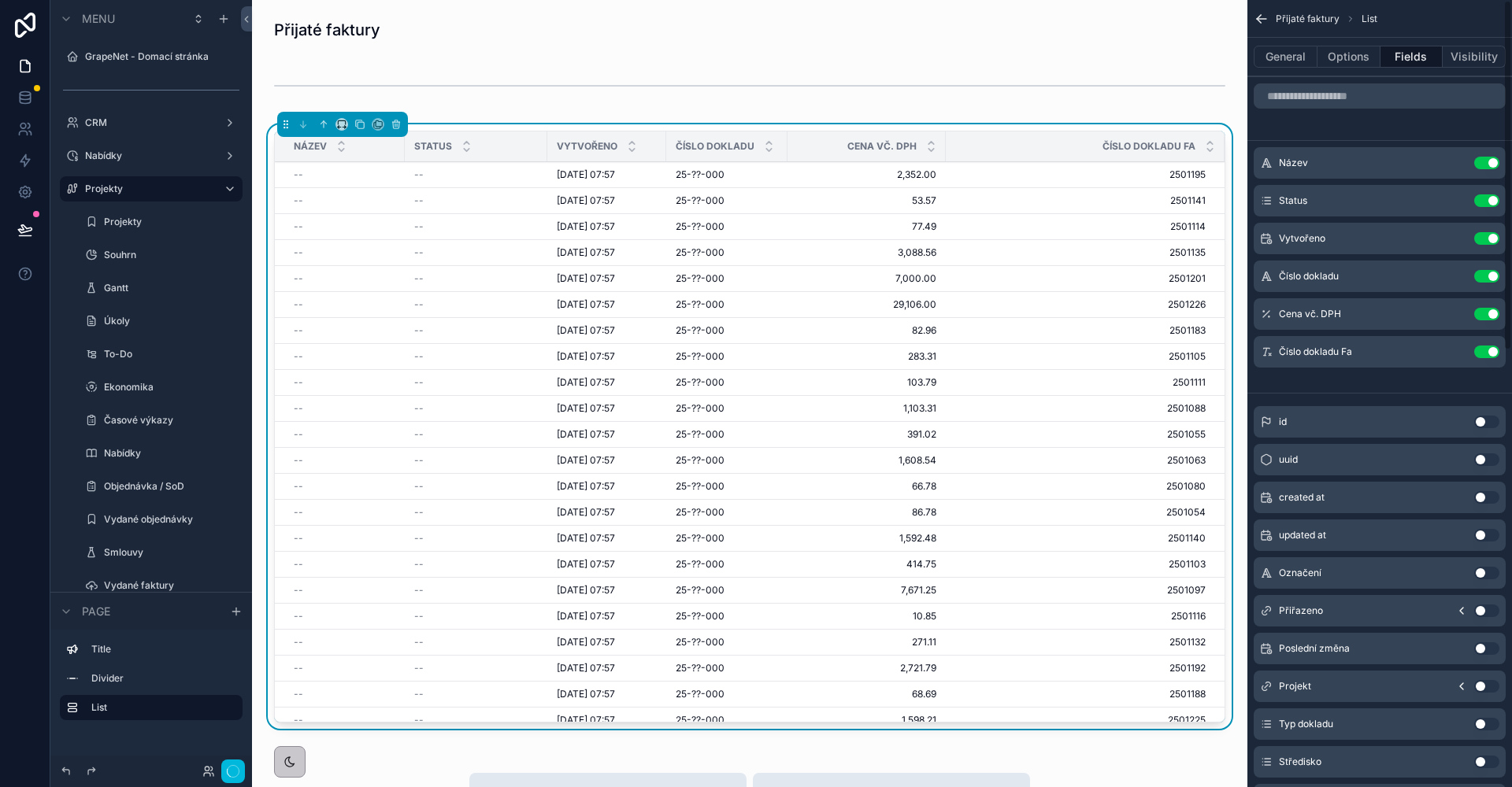
click at [1491, 199] on button "Use setting" at bounding box center [1487, 200] width 25 height 12
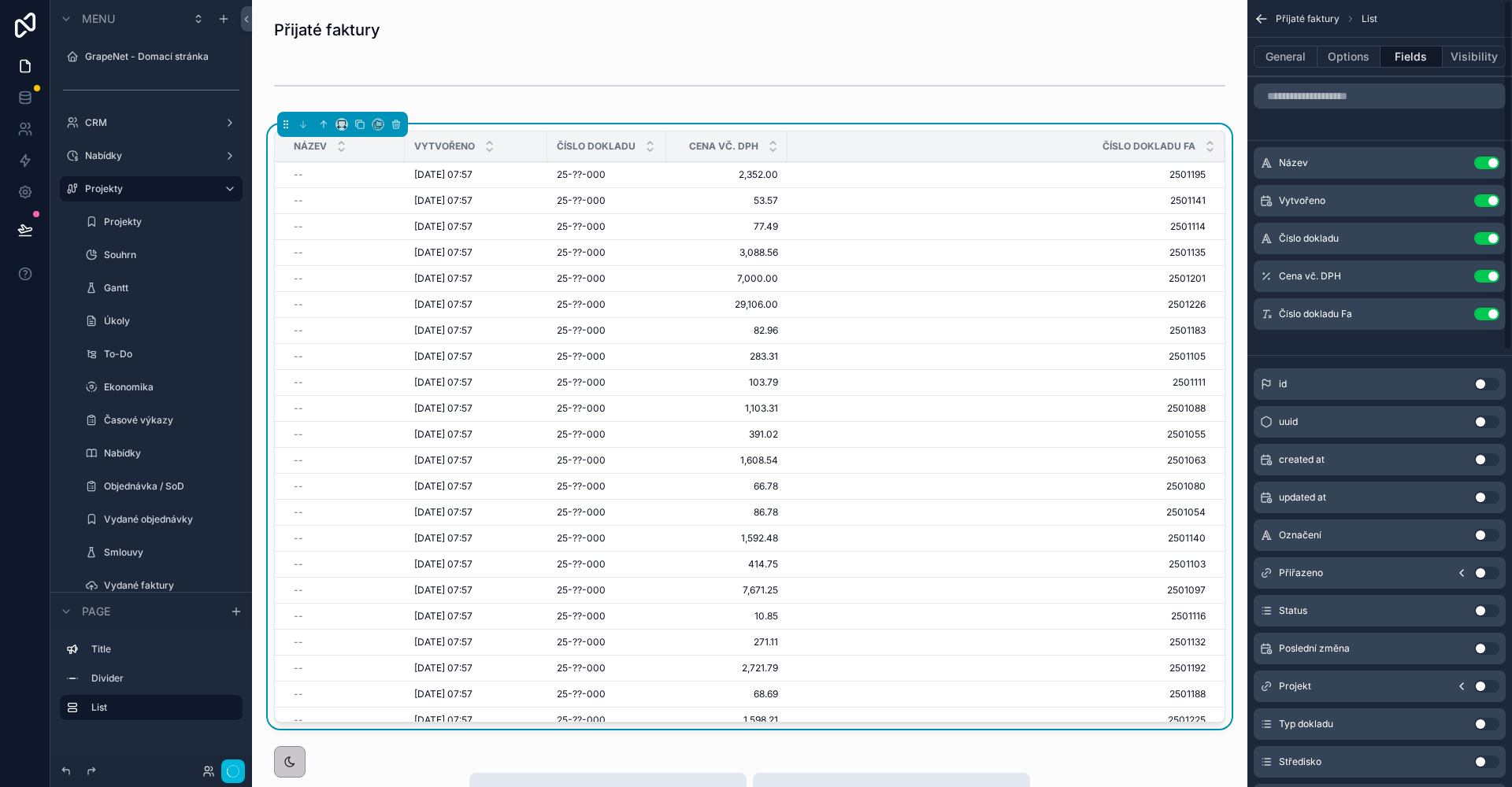
click at [1491, 199] on button "Use setting" at bounding box center [1487, 200] width 25 height 12
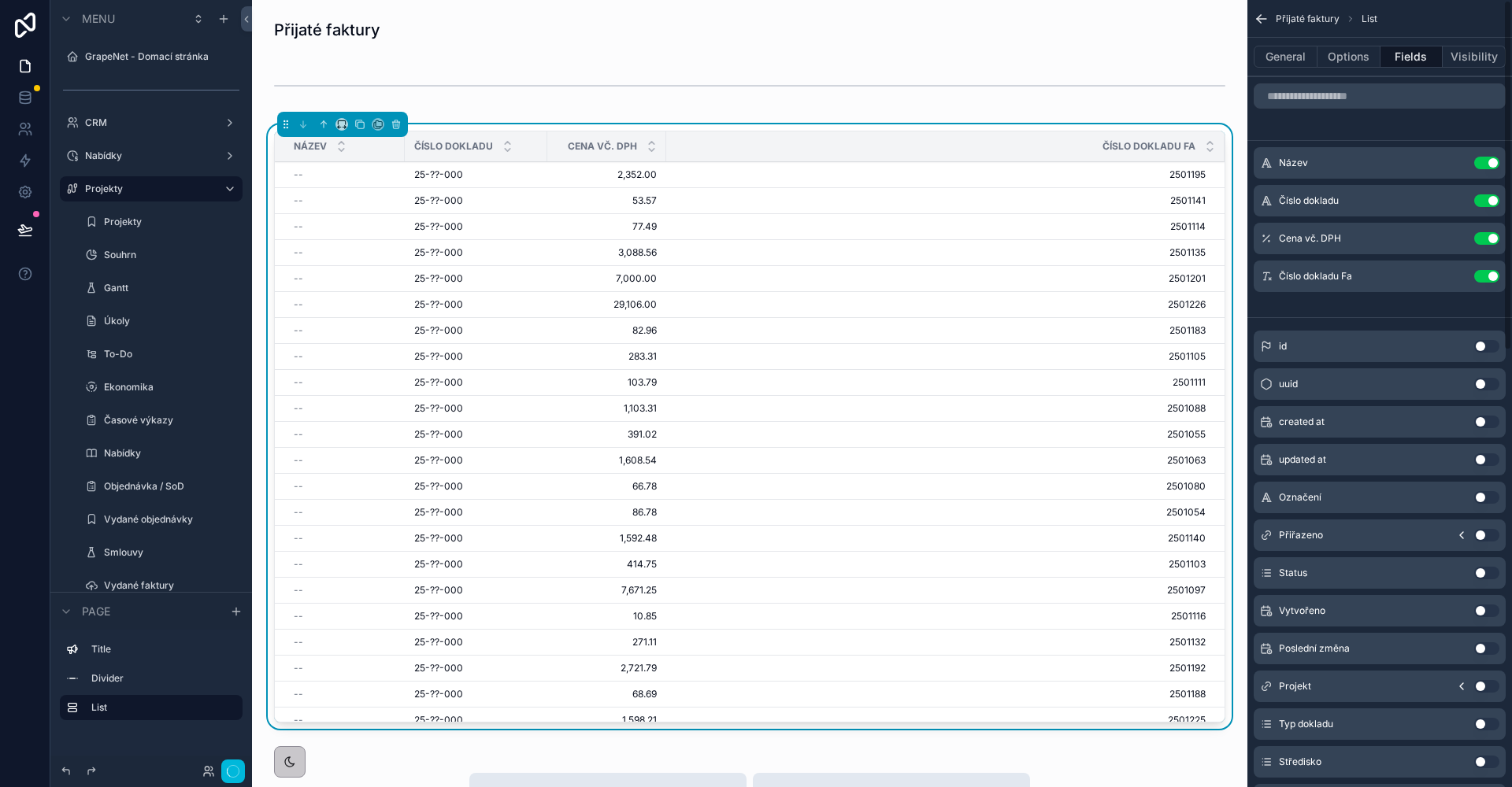
click at [1491, 199] on button "Use setting" at bounding box center [1487, 200] width 25 height 12
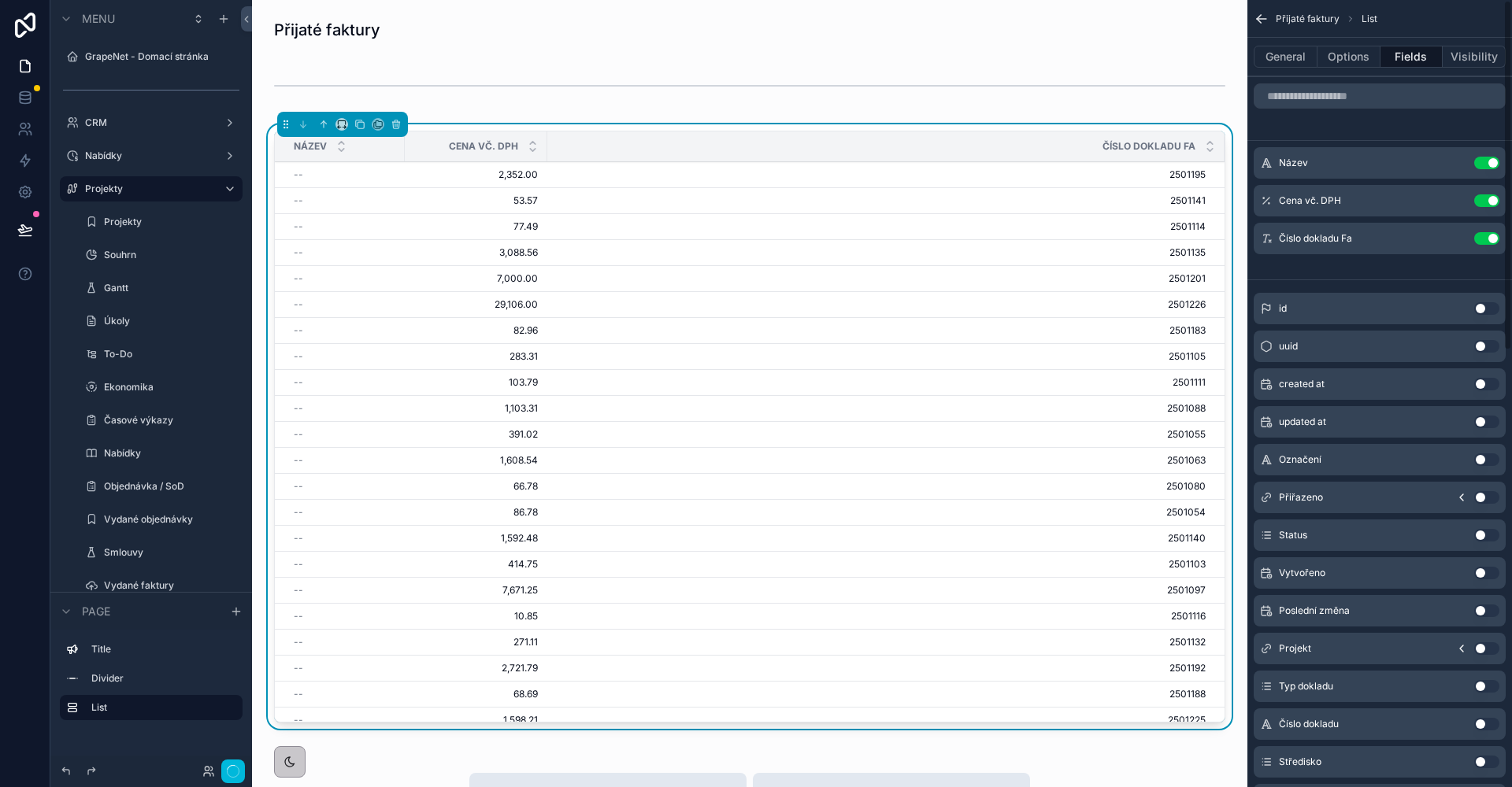
click at [1491, 199] on button "Use setting" at bounding box center [1487, 200] width 25 height 12
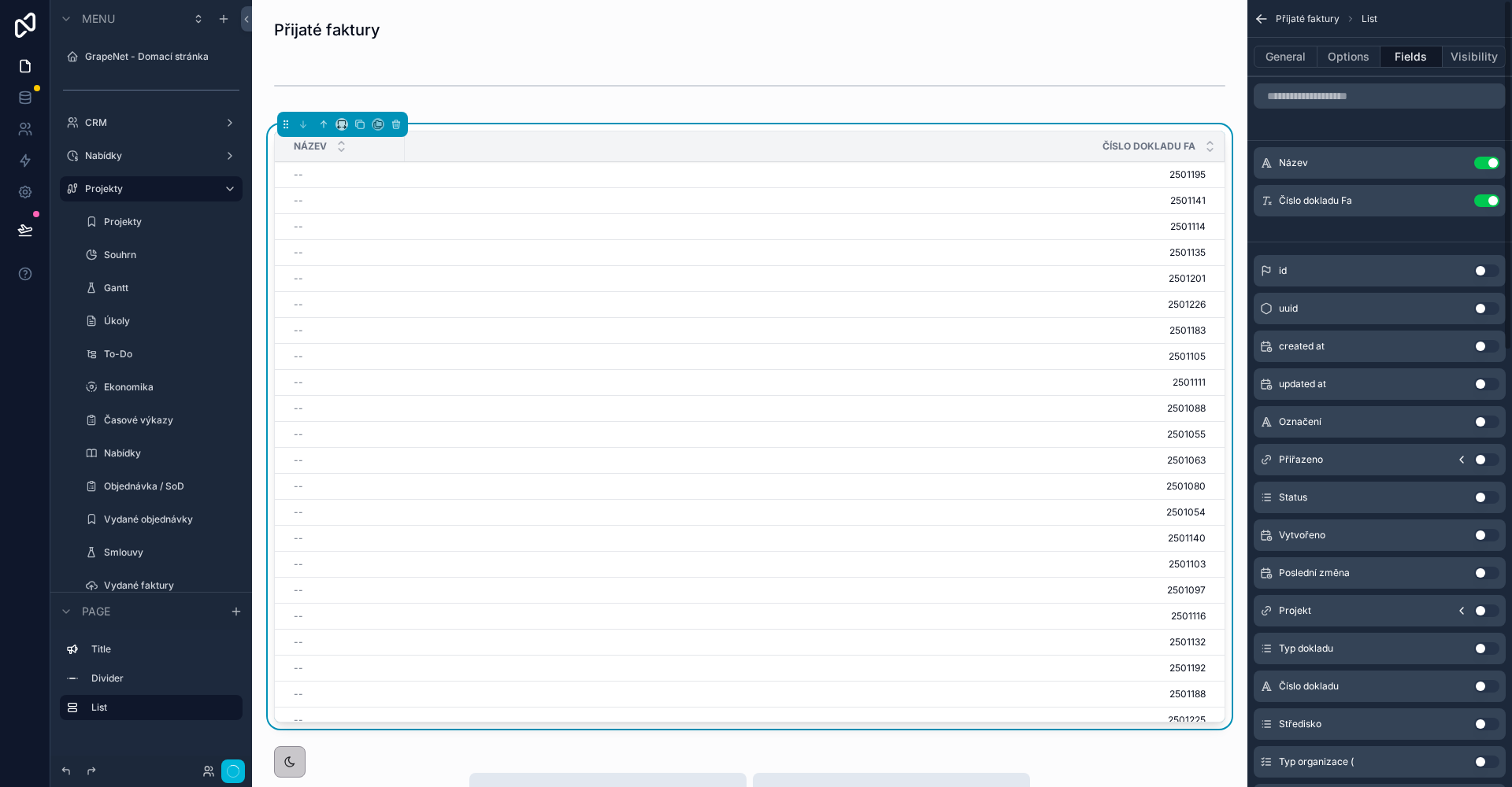
click at [1491, 199] on button "Use setting" at bounding box center [1487, 200] width 25 height 12
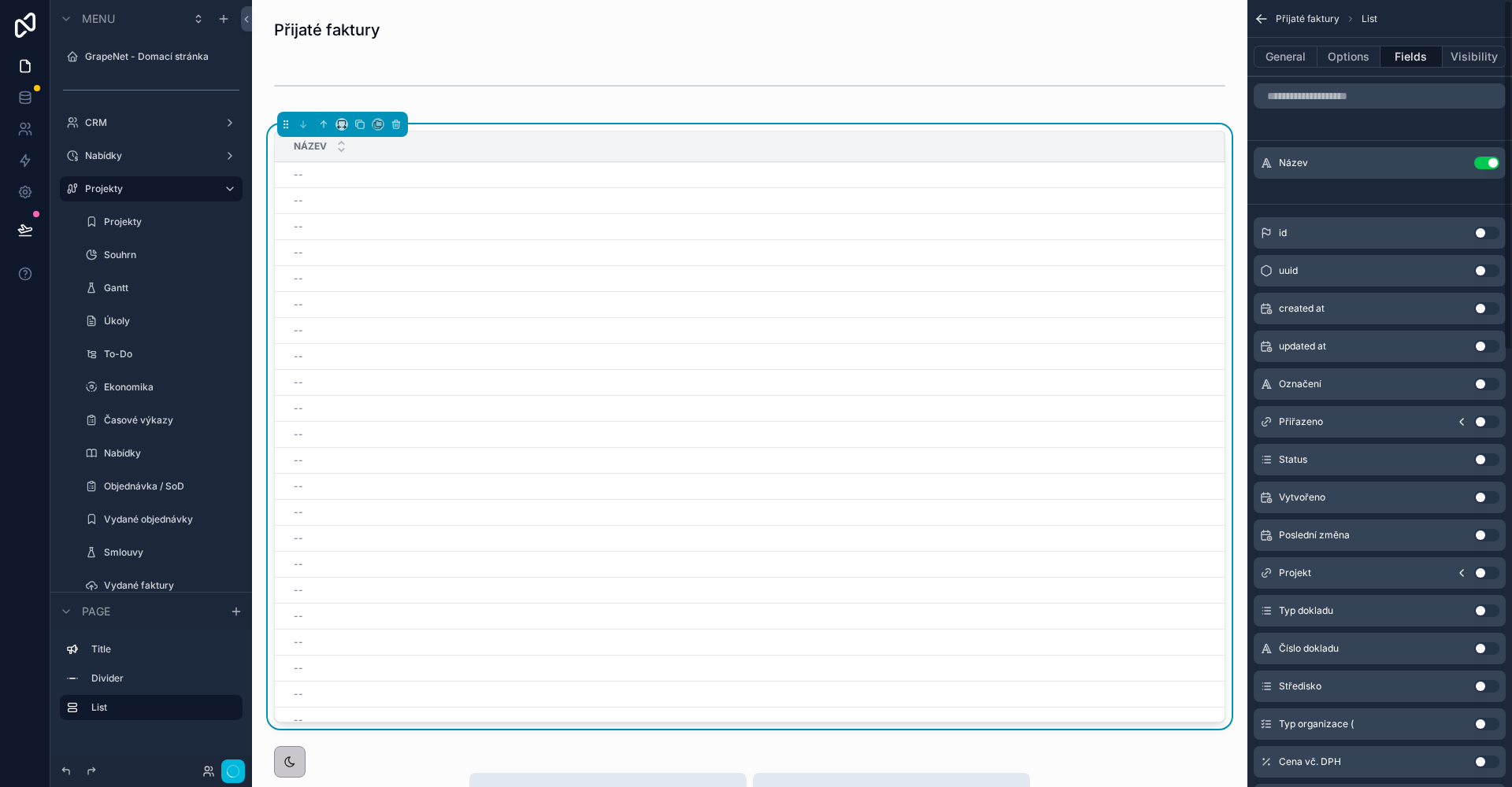
click at [1481, 165] on button "Use setting" at bounding box center [1487, 163] width 25 height 12
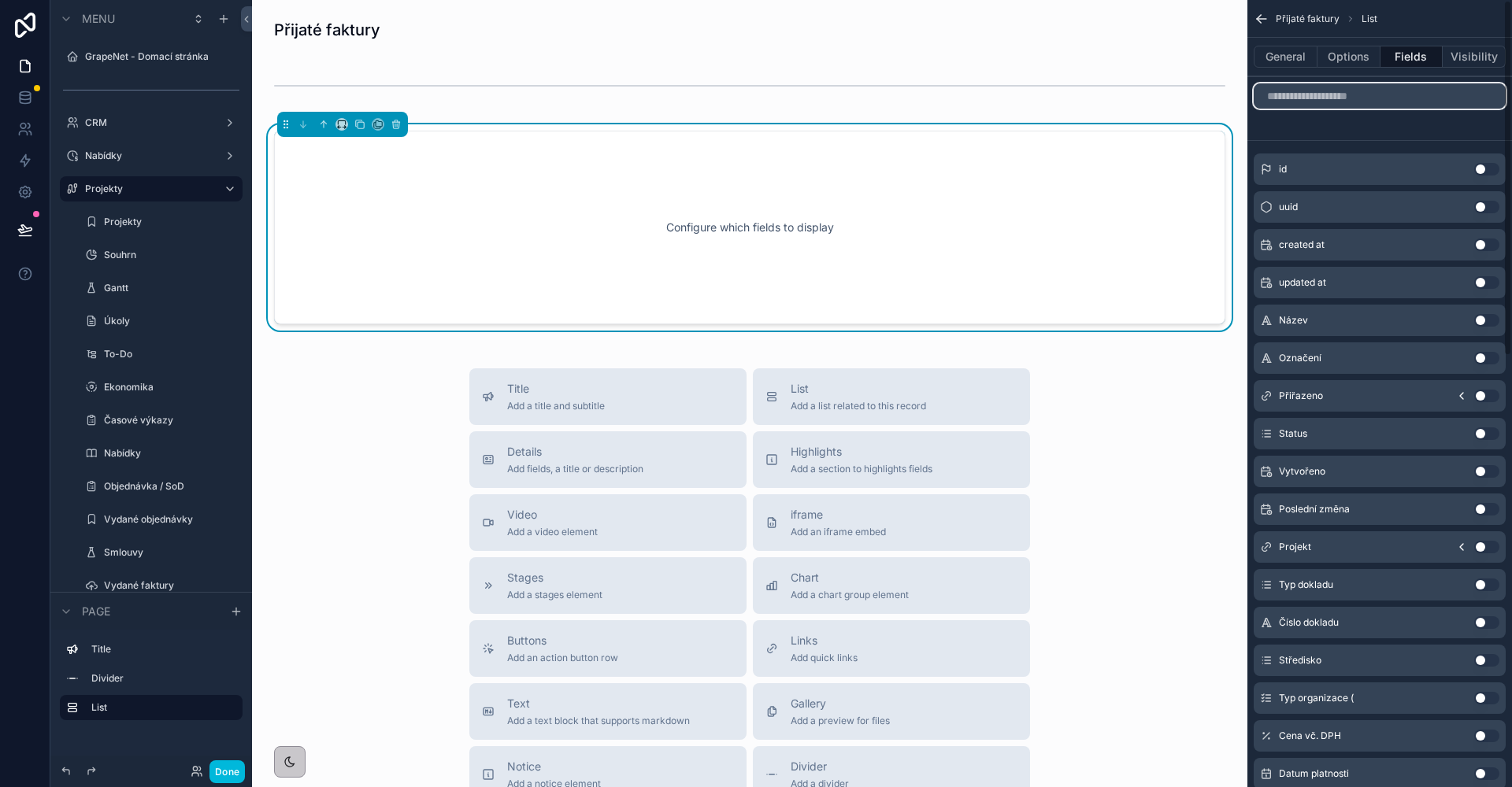
click at [1404, 101] on input "scrollable content" at bounding box center [1380, 96] width 252 height 25
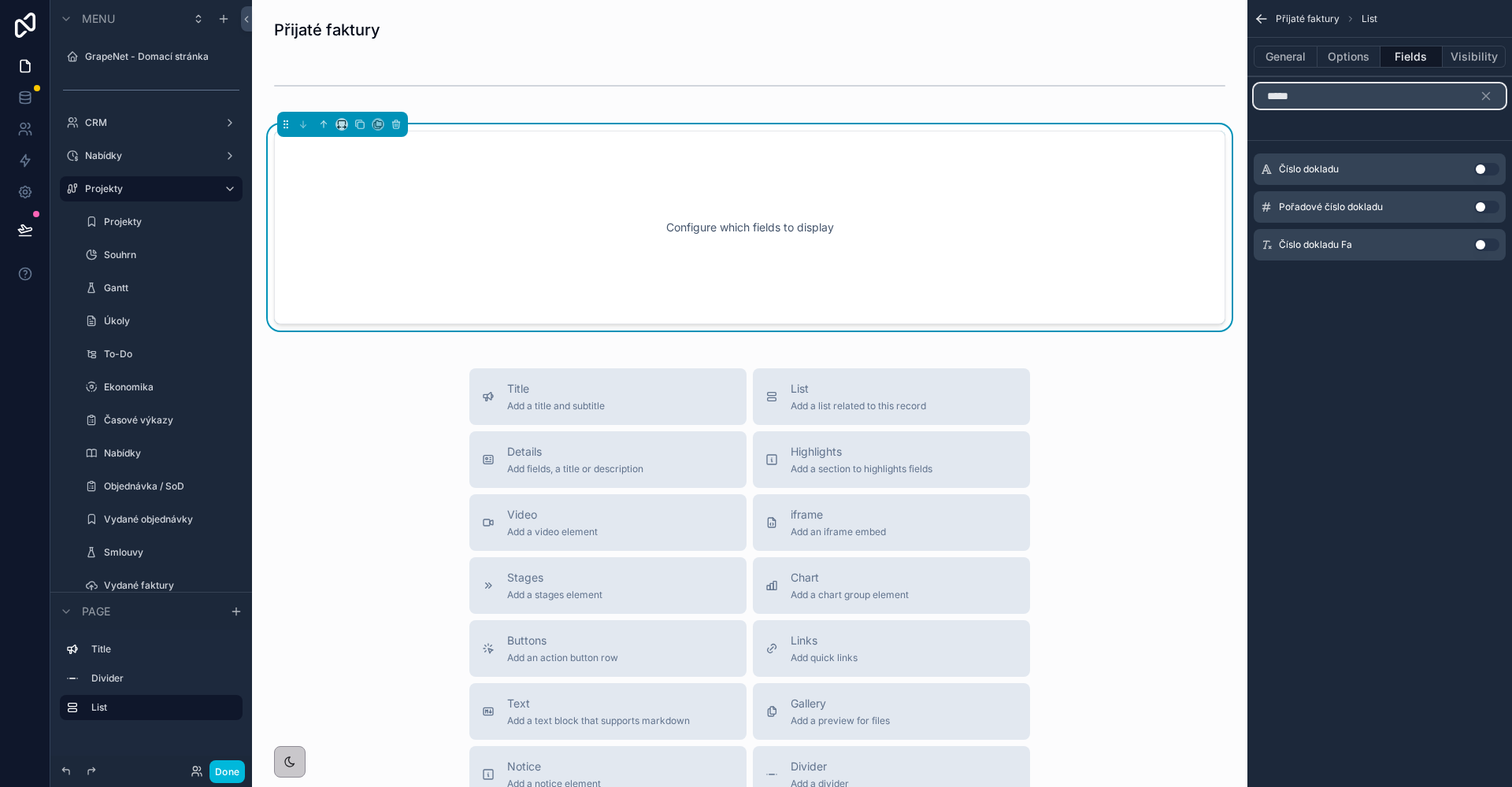
type input "*****"
click at [1481, 248] on button "Use setting" at bounding box center [1487, 244] width 25 height 12
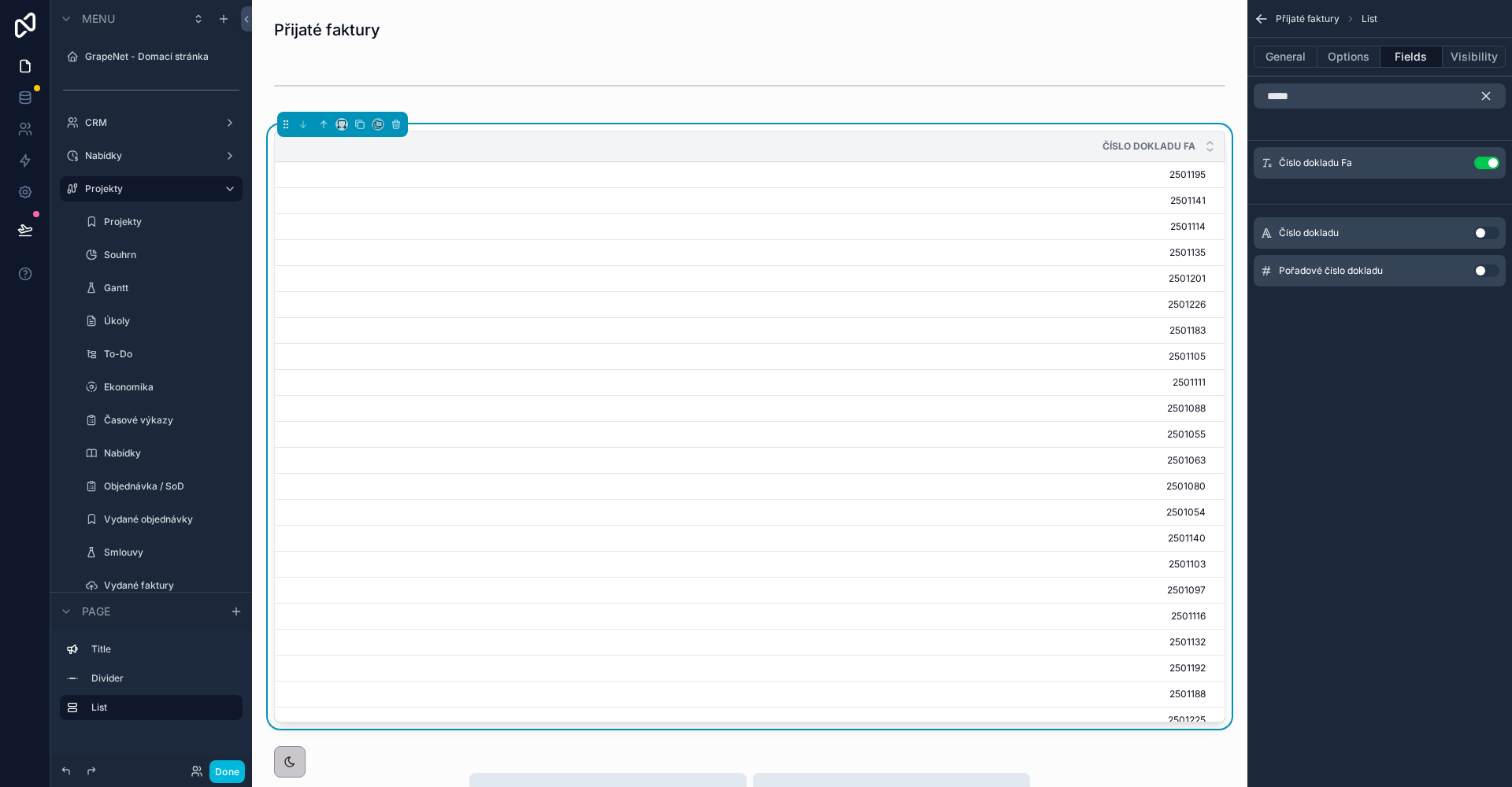
click at [1479, 93] on icon "scrollable content" at bounding box center [1486, 95] width 14 height 14
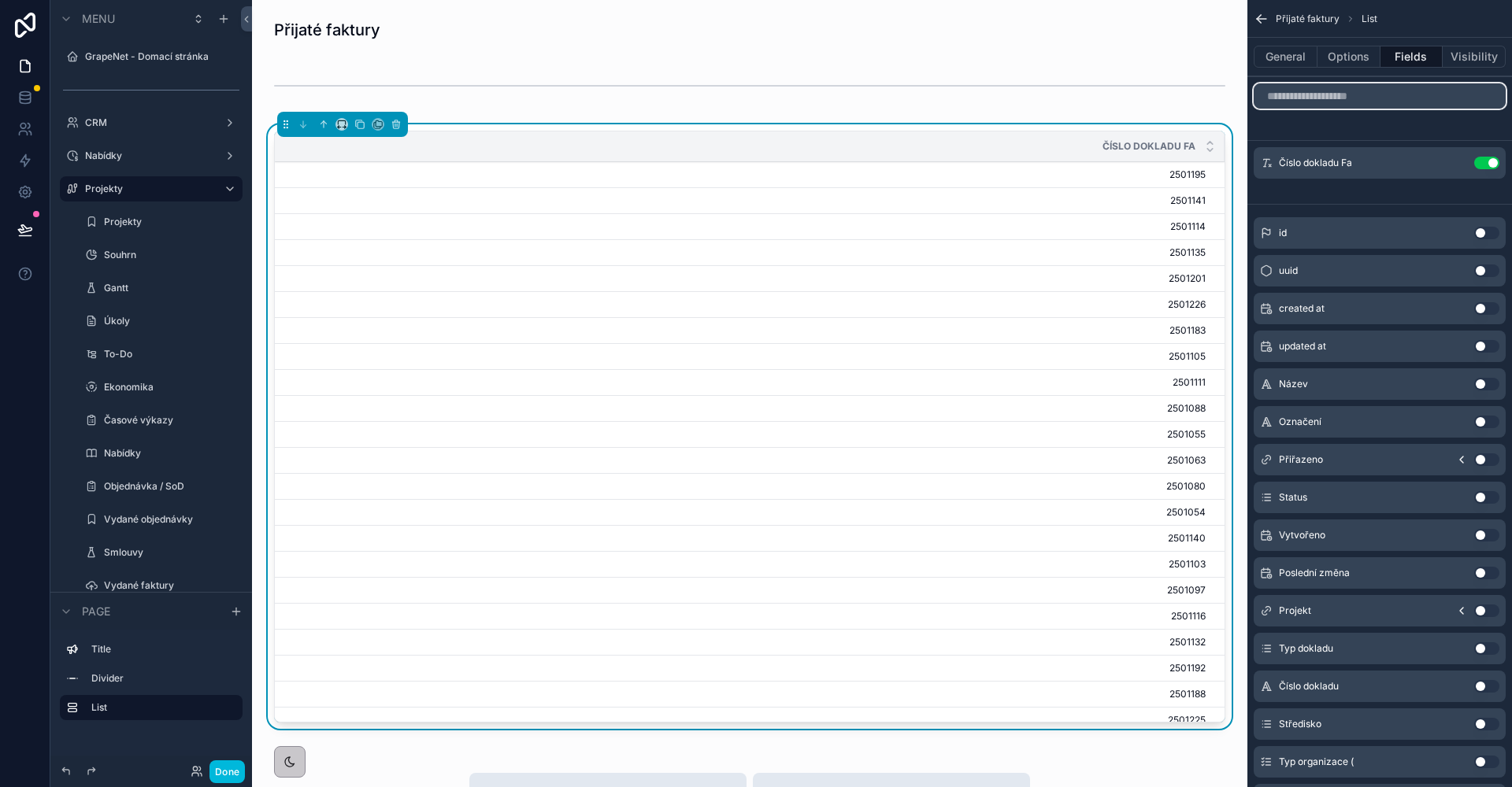
click at [1469, 99] on input "scrollable content" at bounding box center [1380, 96] width 252 height 25
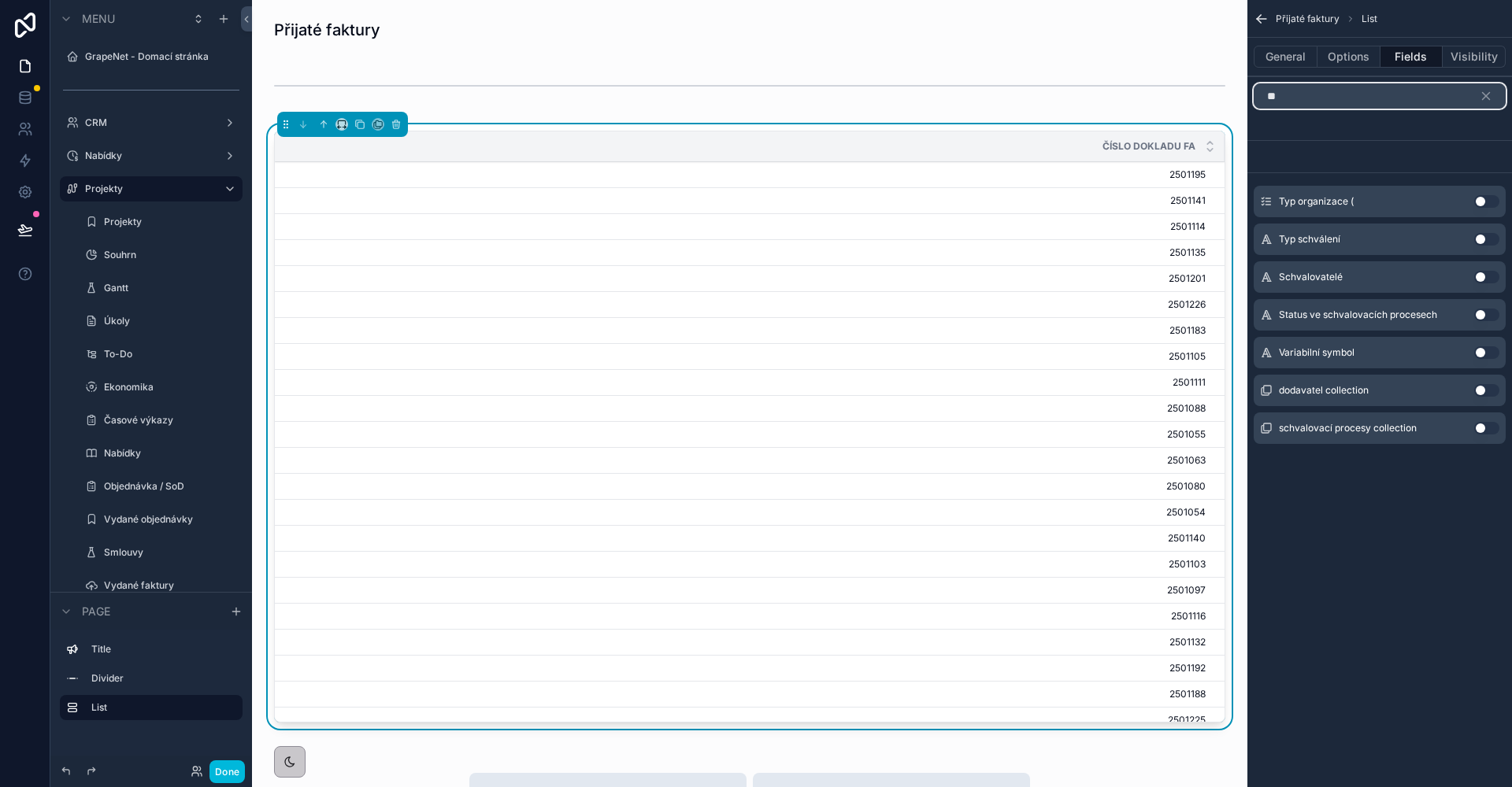
type input "**"
click at [1480, 347] on button "Use setting" at bounding box center [1487, 352] width 25 height 12
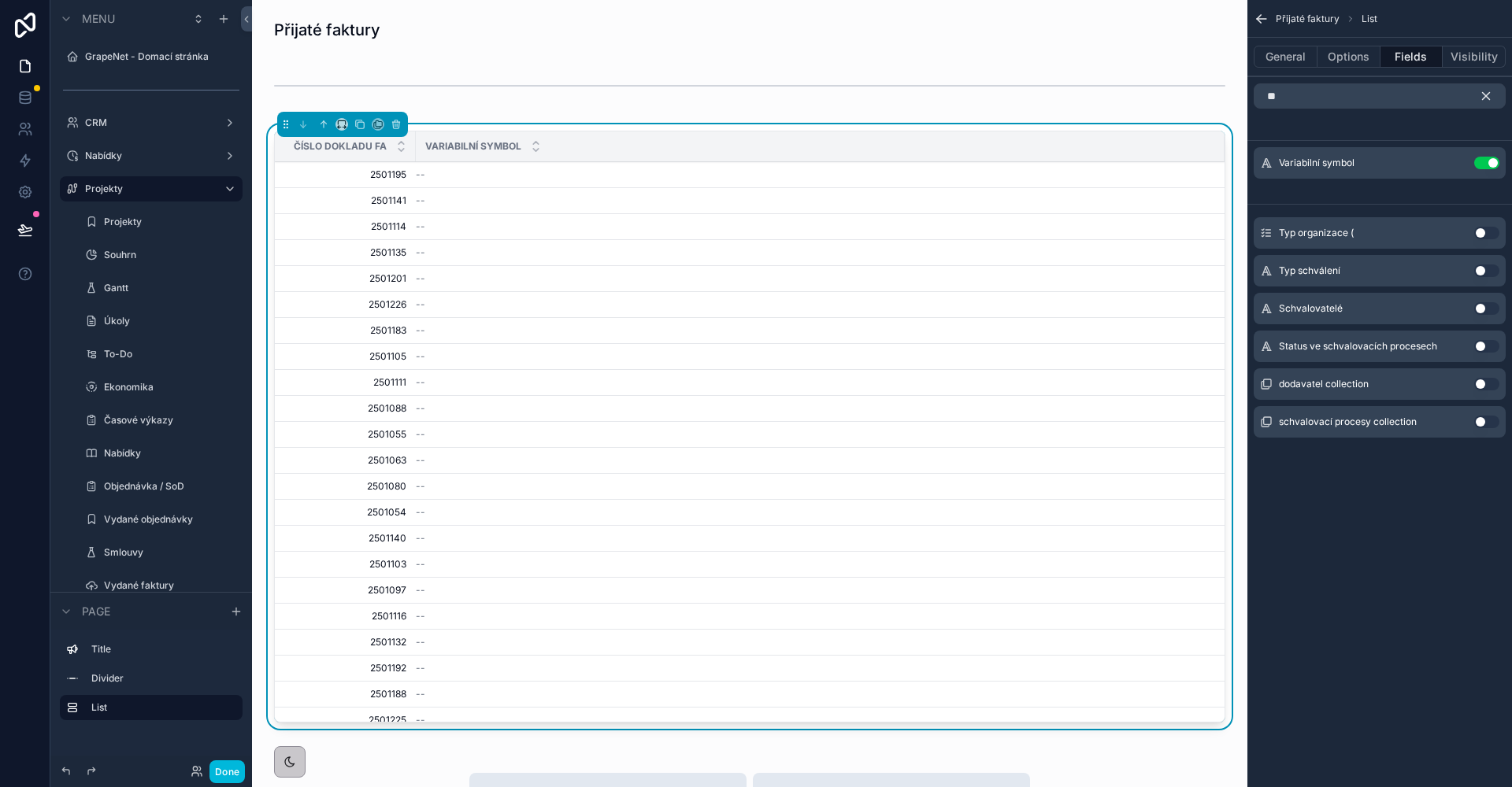
click at [1480, 94] on icon "scrollable content" at bounding box center [1486, 95] width 14 height 14
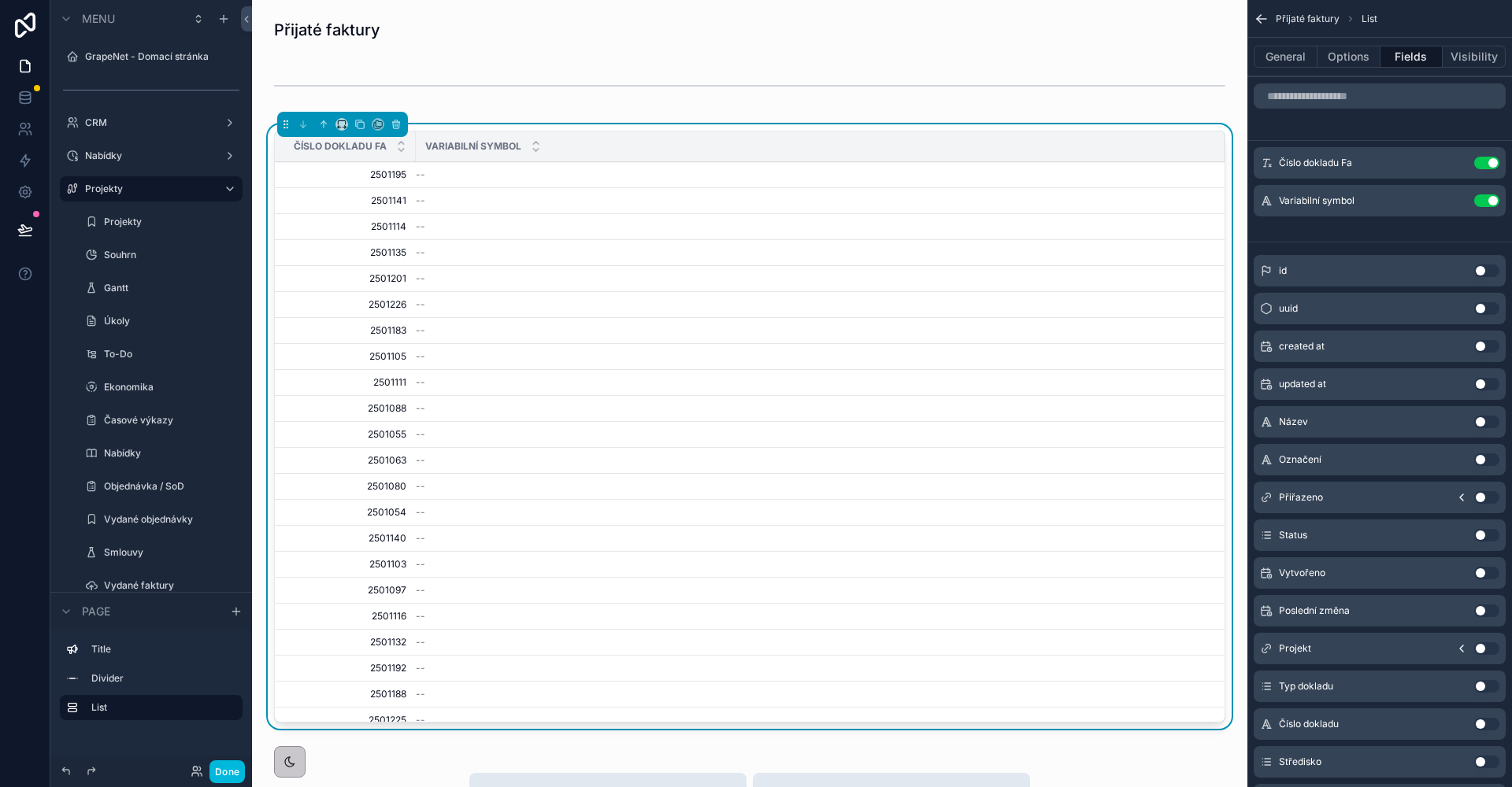
click at [1483, 532] on button "Use setting" at bounding box center [1487, 535] width 25 height 12
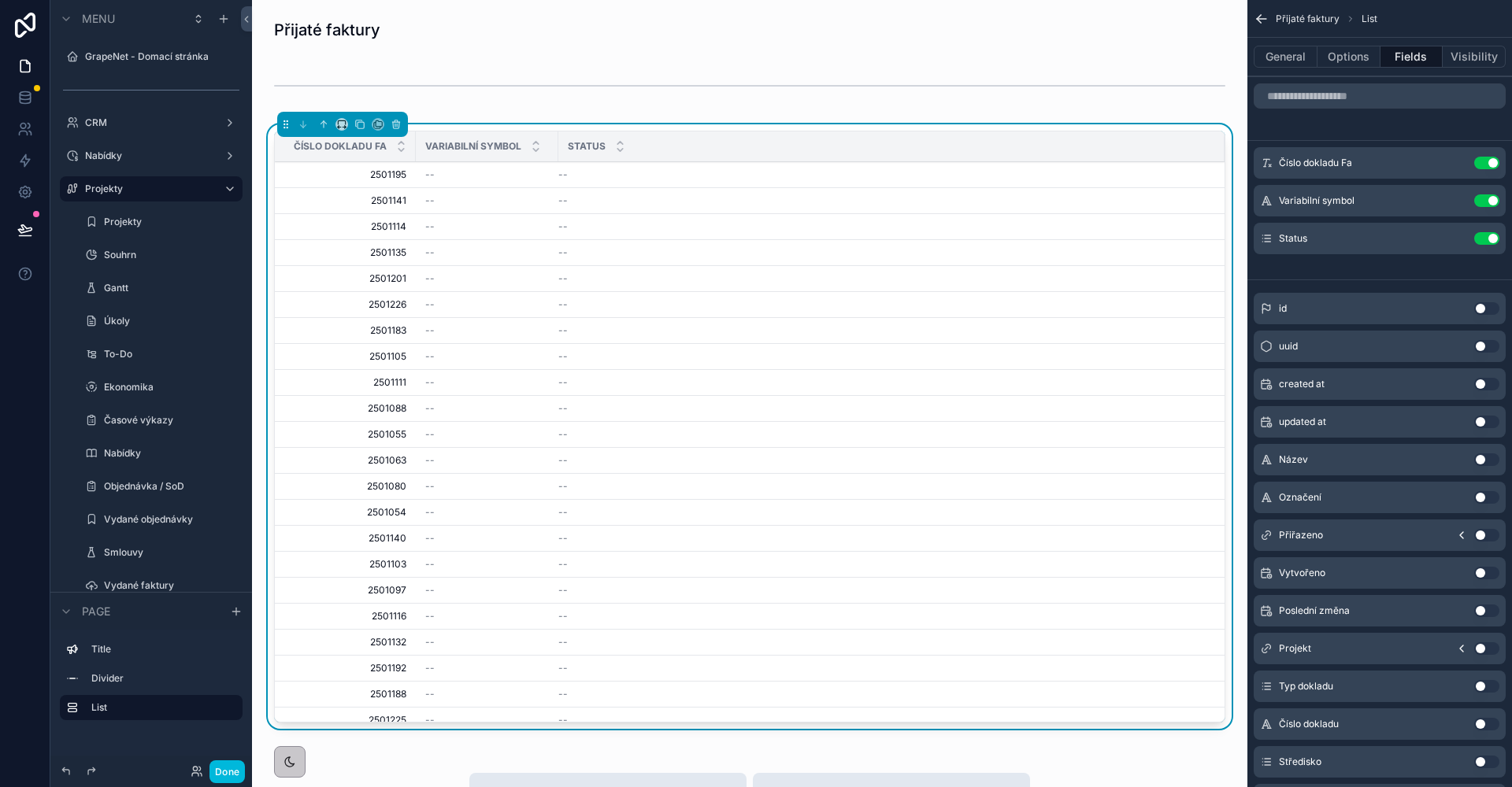
click at [1454, 246] on div "Status Use setting" at bounding box center [1380, 238] width 252 height 31
click at [0, 0] on icon "scrollable content" at bounding box center [0, 0] width 0 height 0
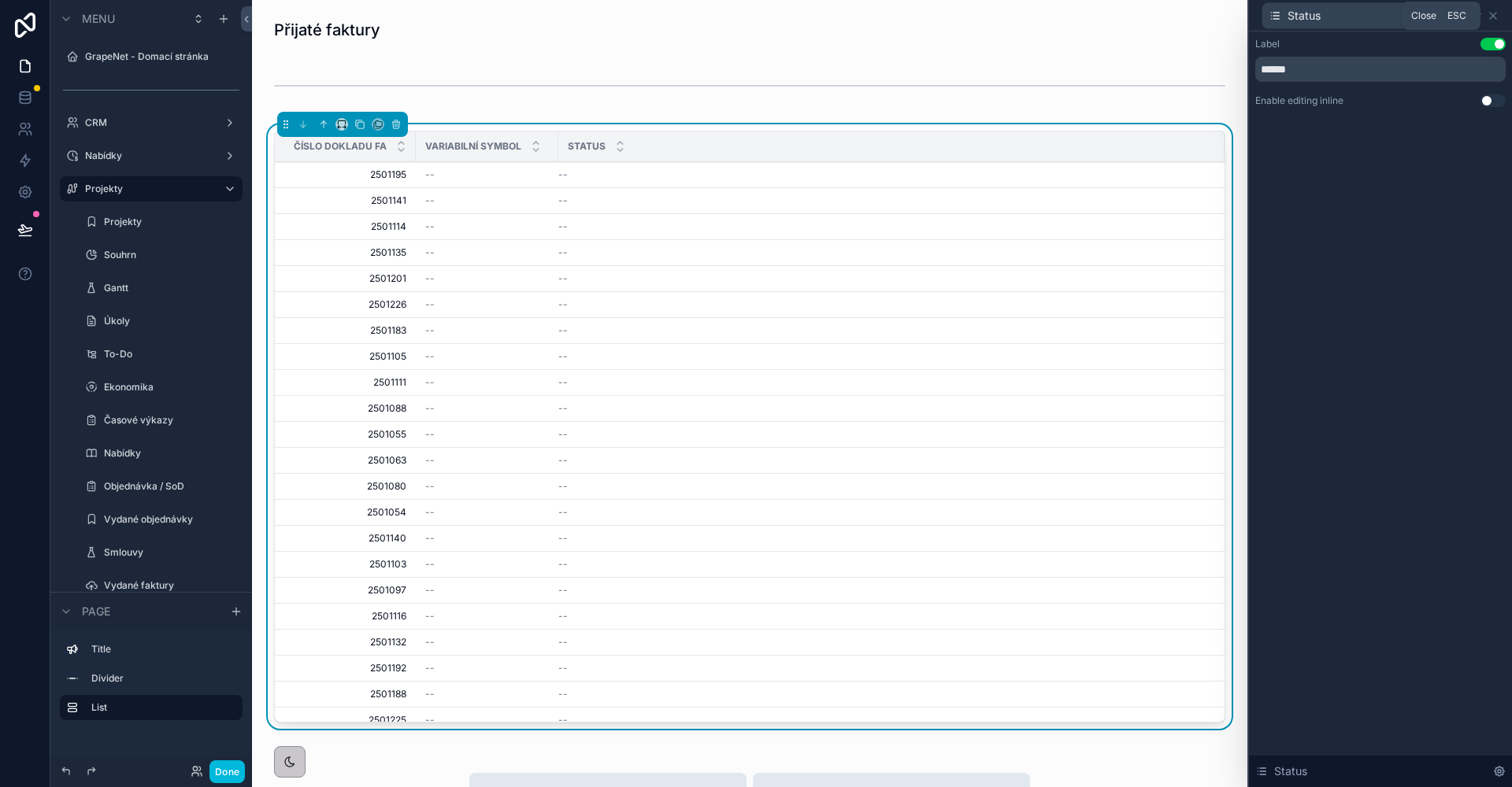
click at [1487, 12] on icon at bounding box center [1492, 15] width 12 height 12
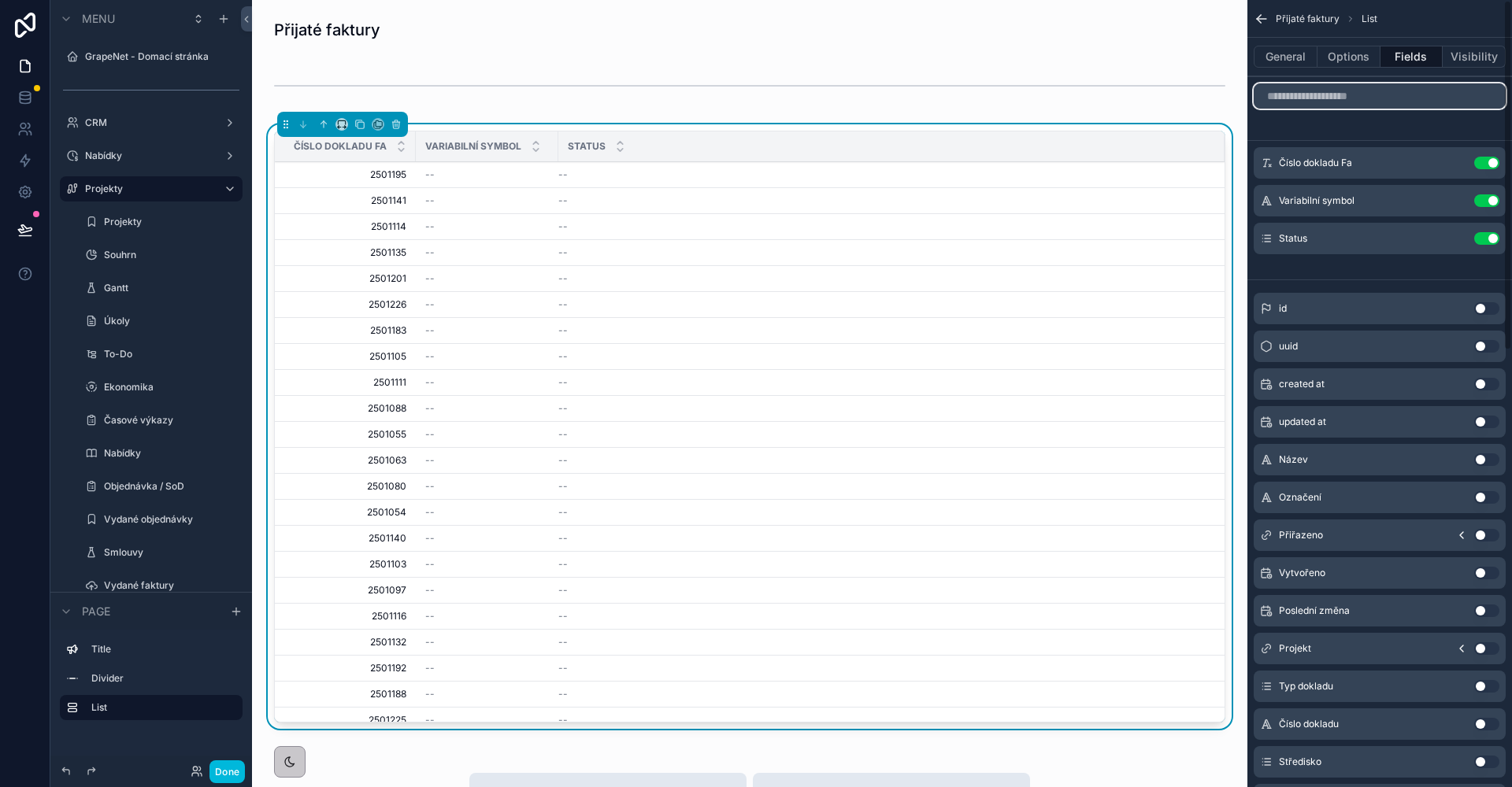
click at [1308, 94] on input "scrollable content" at bounding box center [1380, 96] width 252 height 25
click at [1491, 466] on div "Název Use setting" at bounding box center [1380, 459] width 252 height 31
click at [1482, 458] on button "Use setting" at bounding box center [1487, 459] width 25 height 12
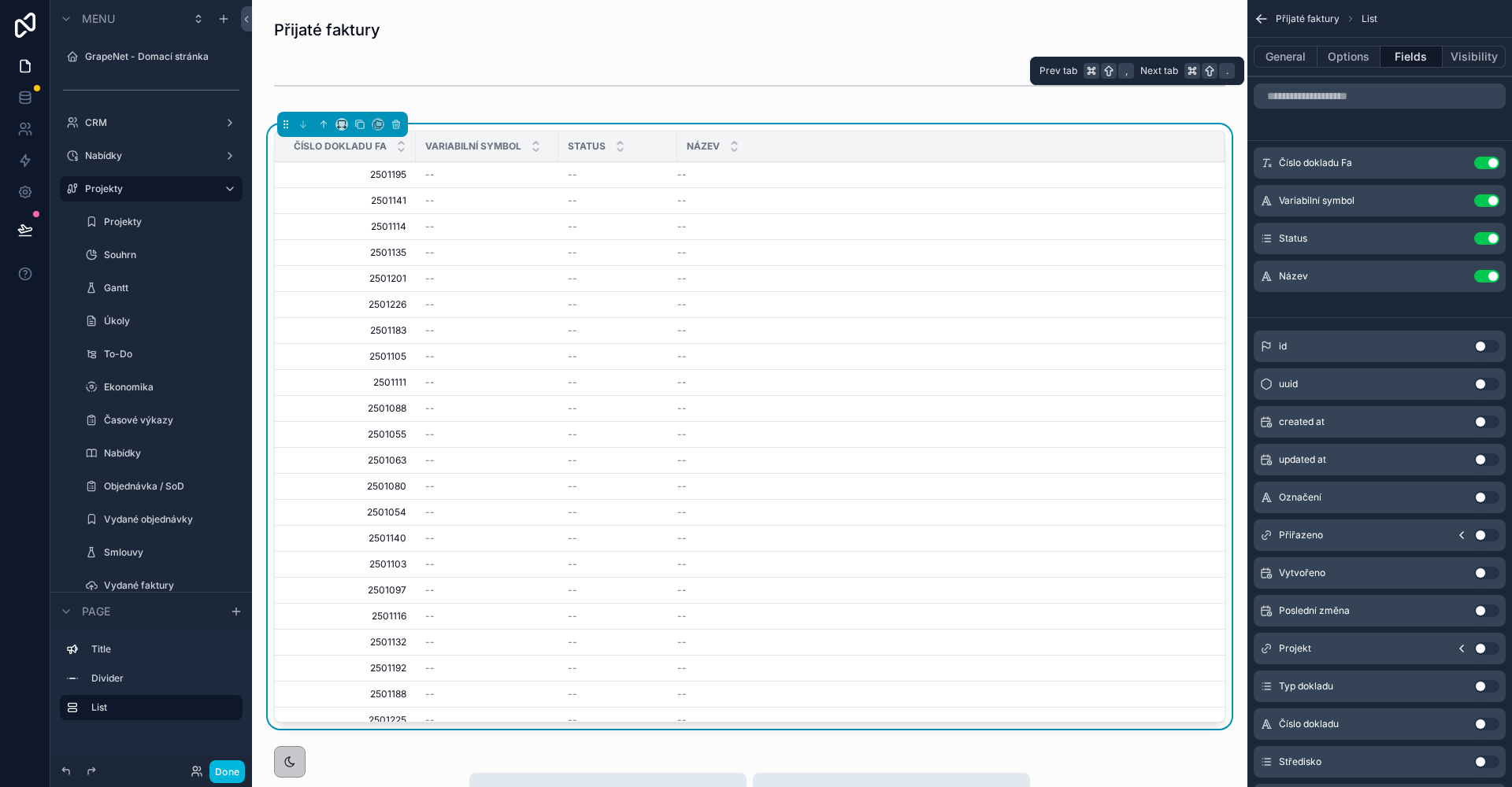
click at [1303, 58] on button "General" at bounding box center [1286, 57] width 64 height 22
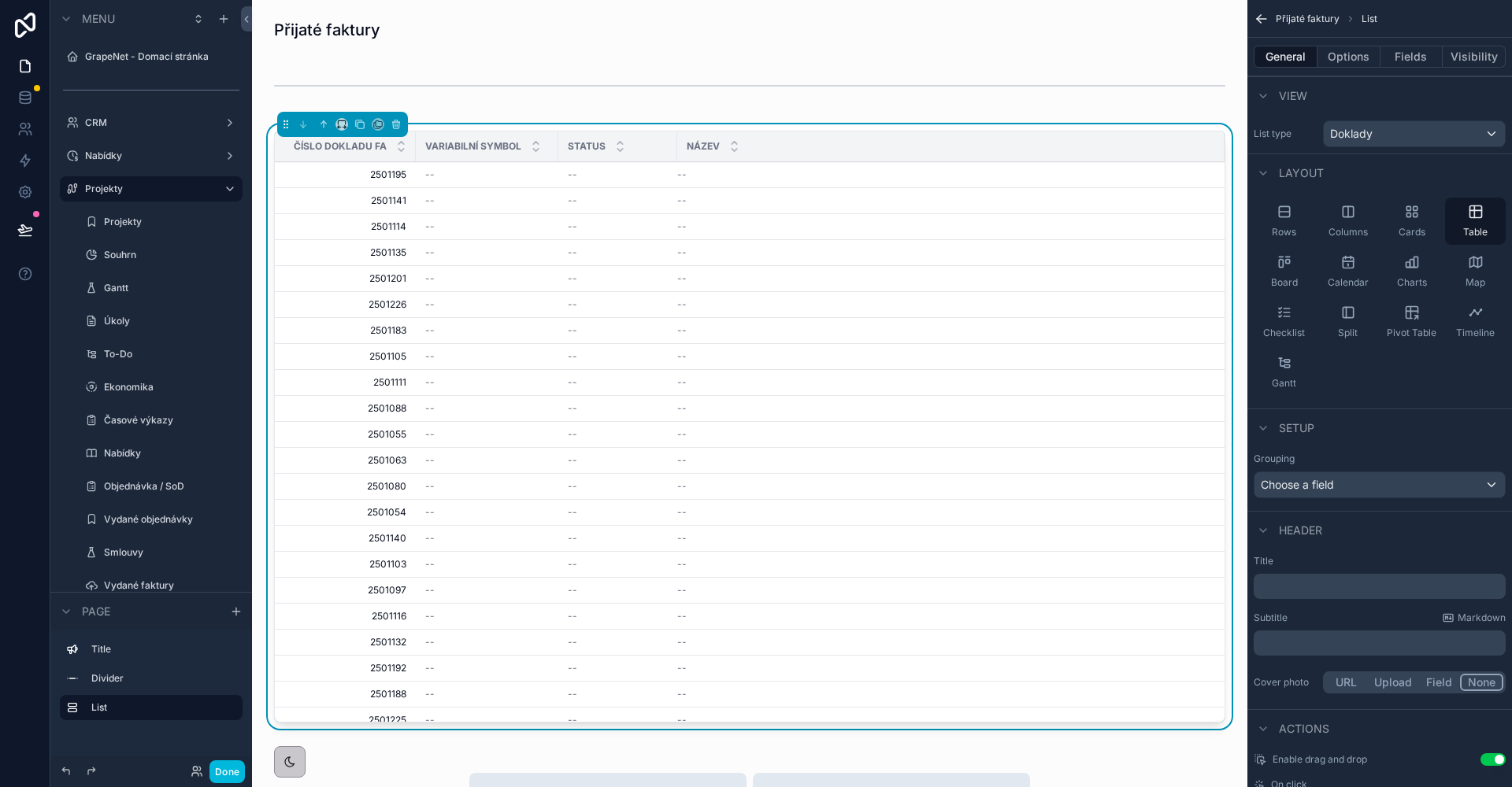
click at [1353, 46] on button "Options" at bounding box center [1348, 57] width 63 height 22
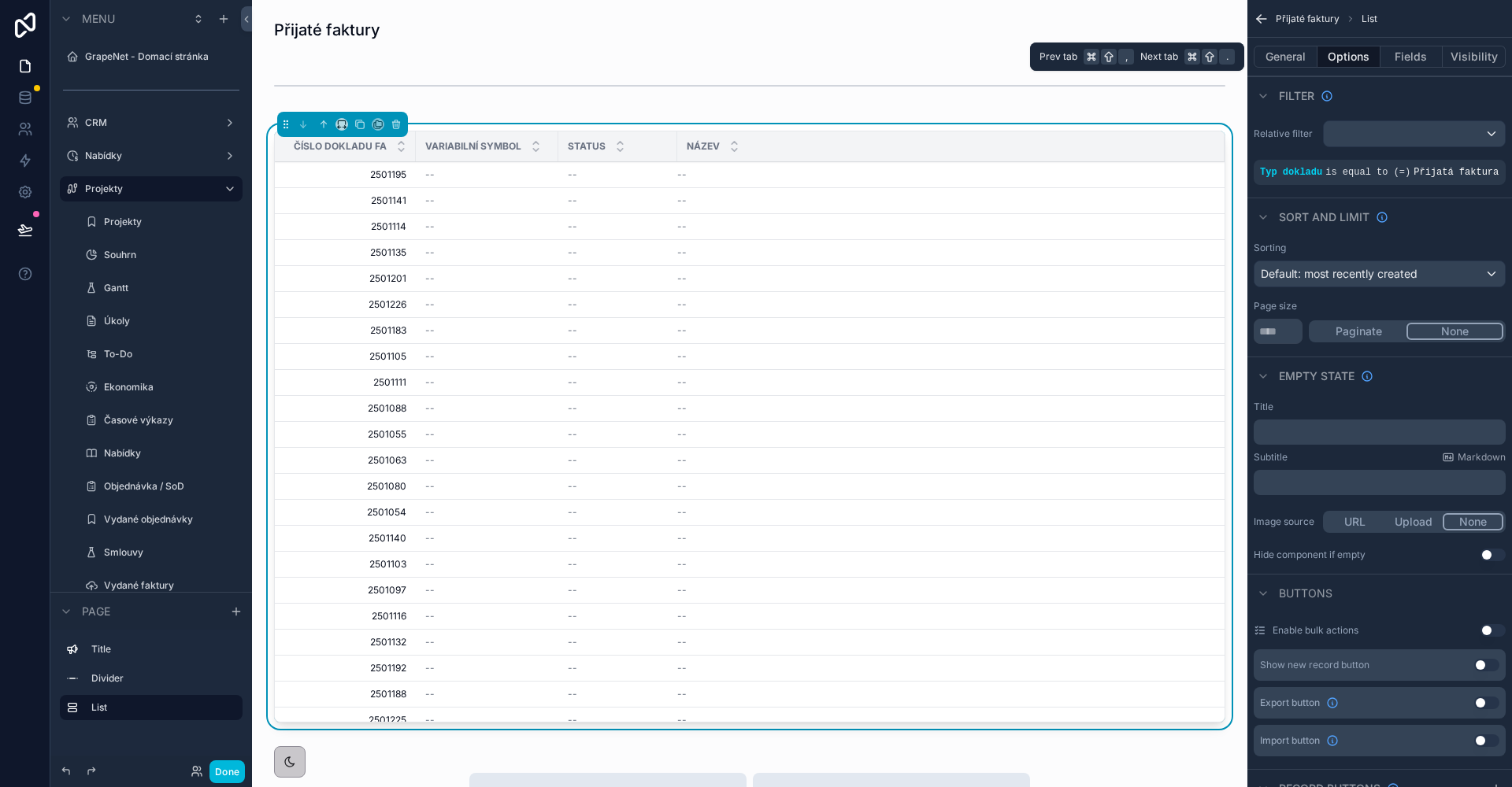
click at [1410, 47] on button "Fields" at bounding box center [1412, 57] width 63 height 22
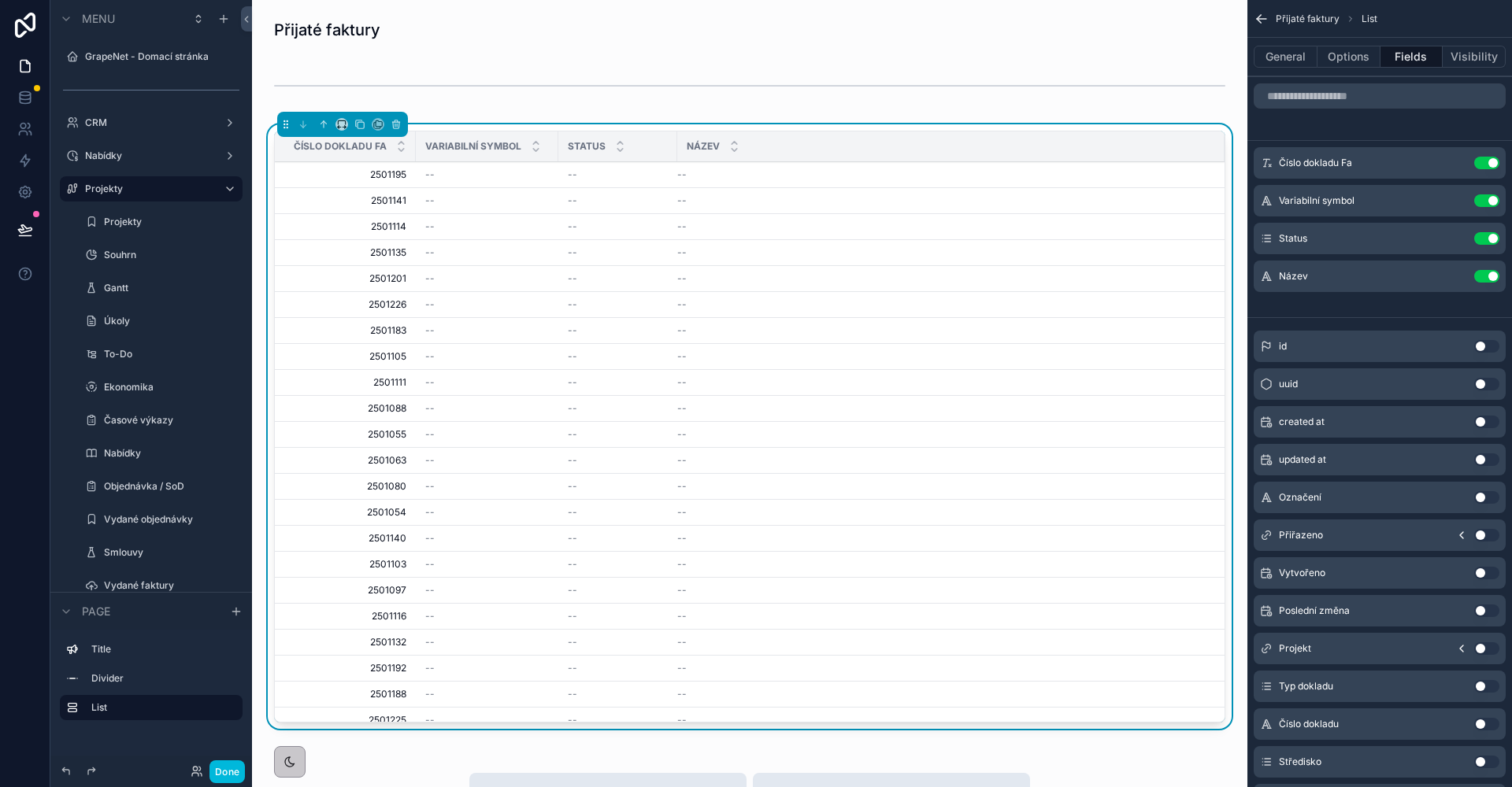
click at [1319, 109] on div "scrollable content" at bounding box center [1380, 96] width 265 height 38
click at [1316, 98] on input "scrollable content" at bounding box center [1380, 96] width 252 height 25
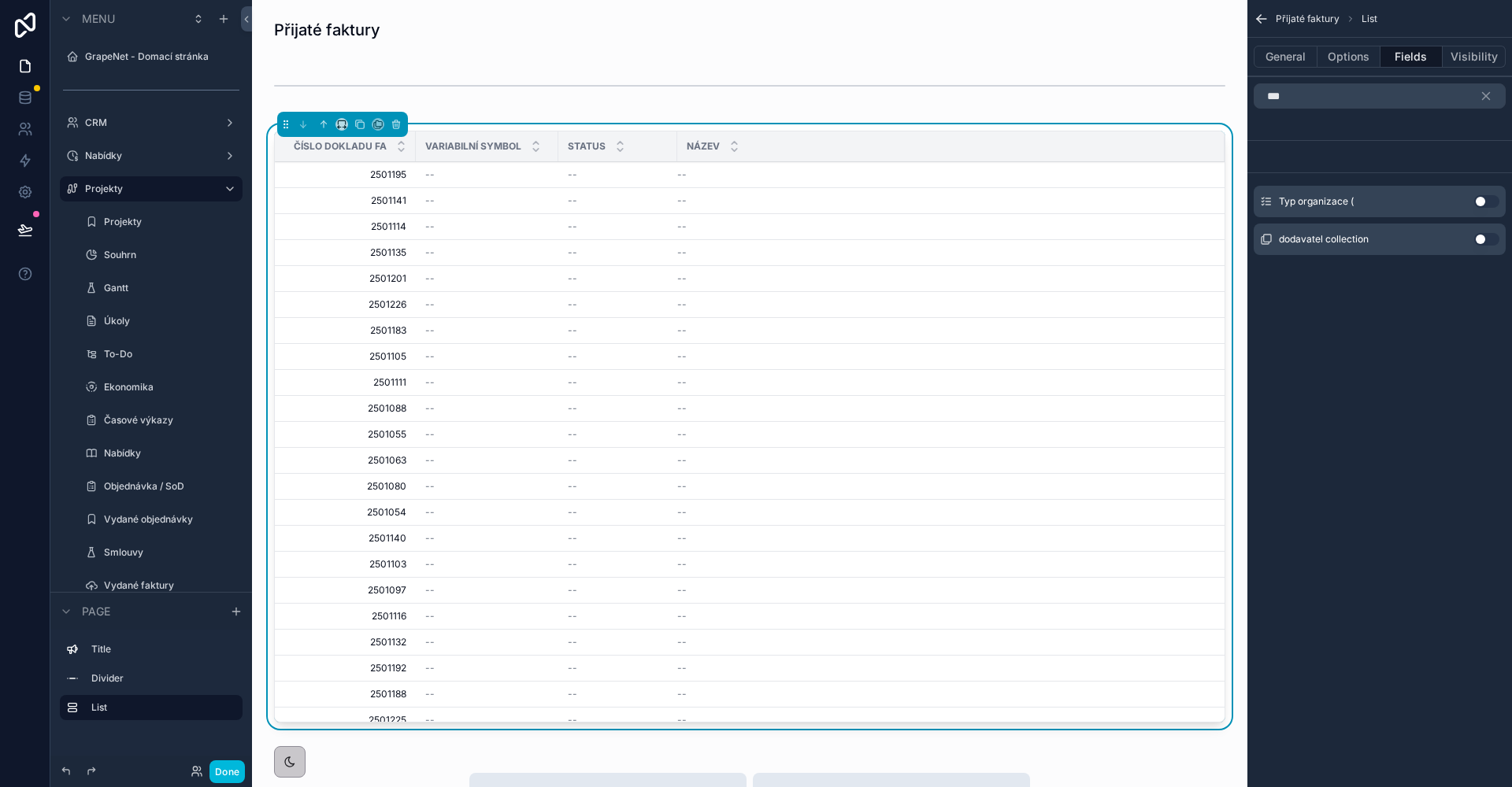
click at [1477, 231] on div "dodavatel collection Use setting" at bounding box center [1380, 239] width 252 height 31
click at [1479, 238] on button "Use setting" at bounding box center [1487, 239] width 25 height 12
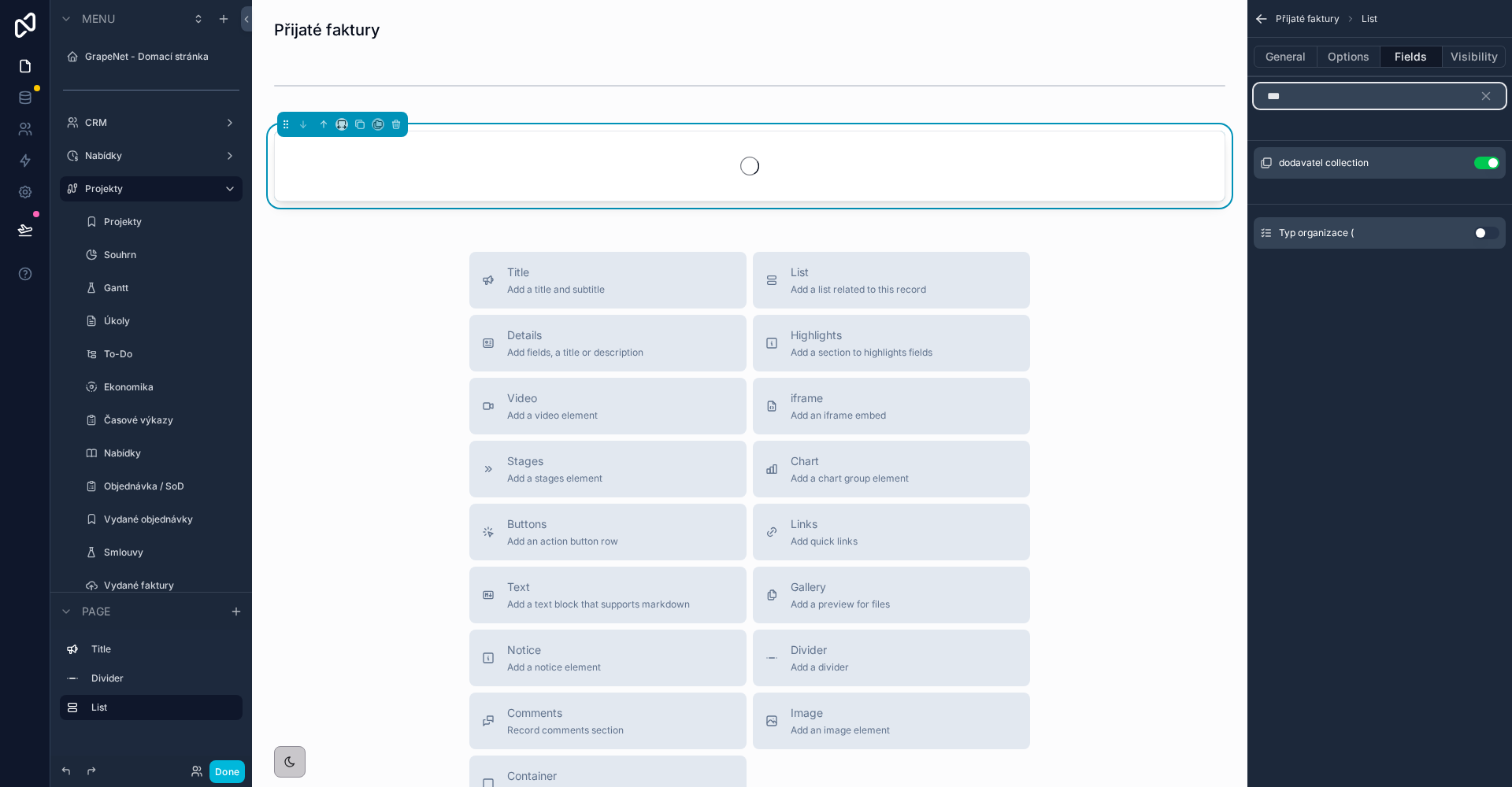
click at [1357, 106] on input "***" at bounding box center [1380, 96] width 252 height 25
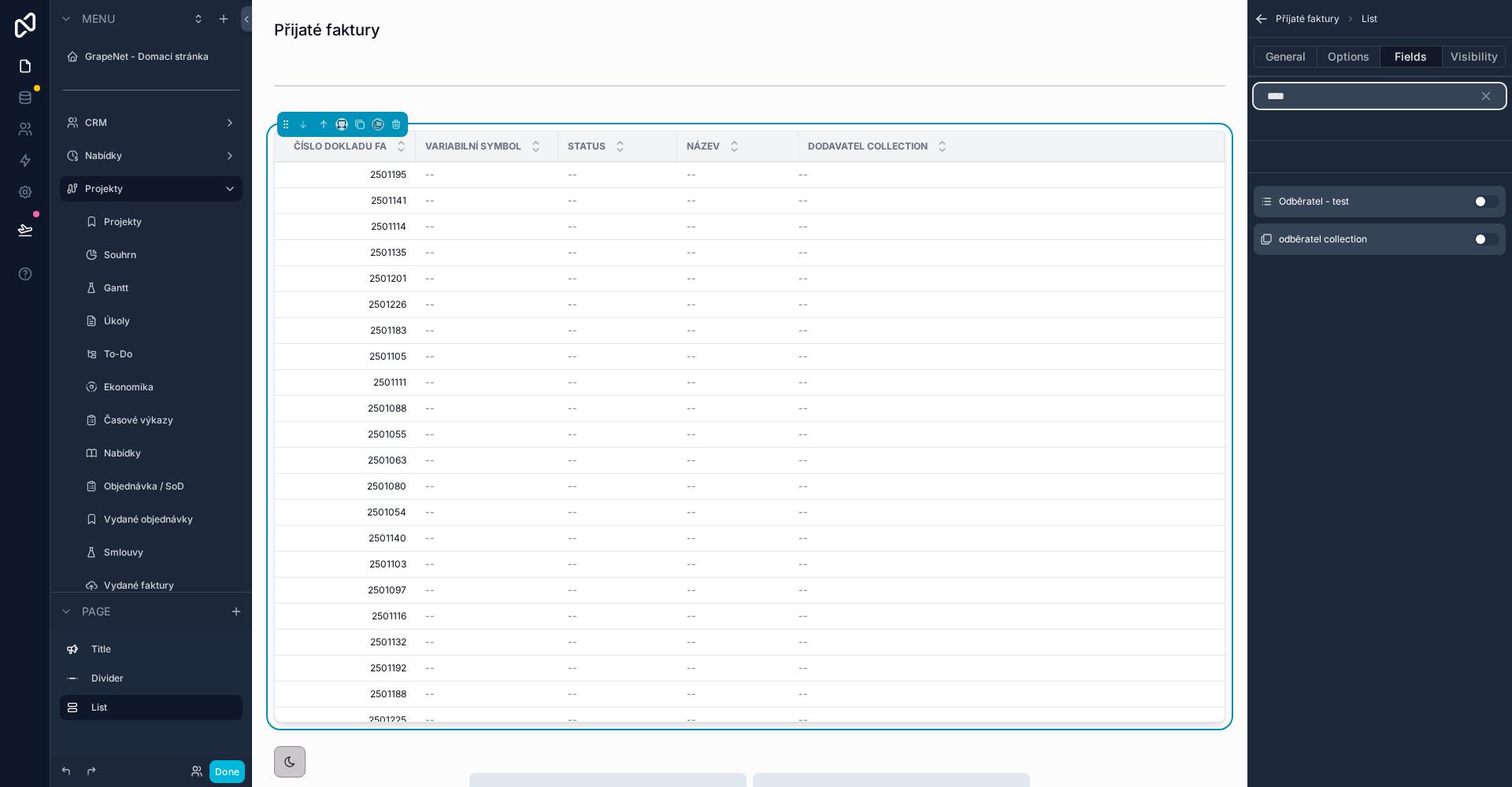
type input "****"
click at [1479, 237] on button "Use setting" at bounding box center [1487, 239] width 25 height 12
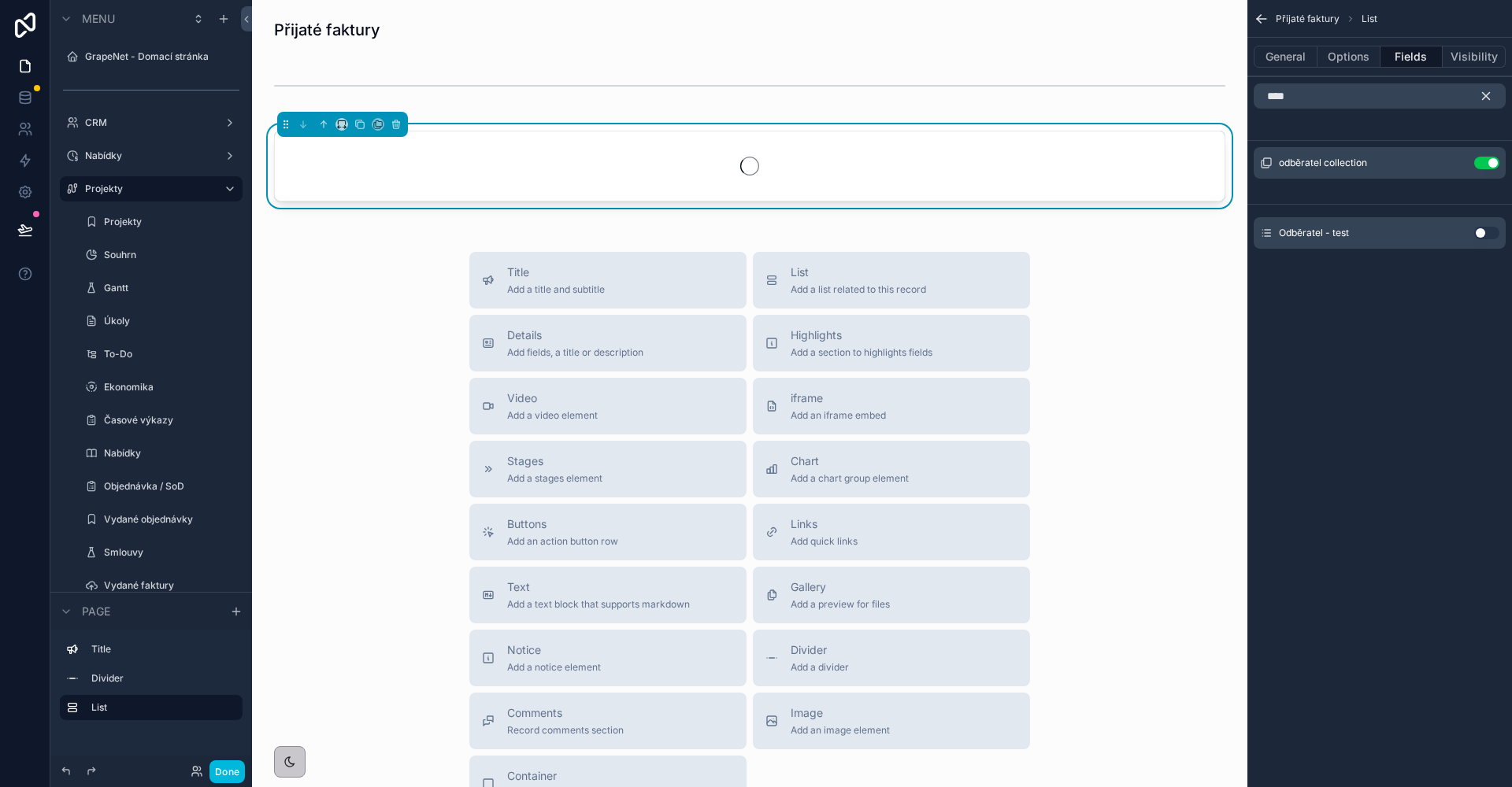
click at [1484, 98] on icon "scrollable content" at bounding box center [1486, 96] width 7 height 7
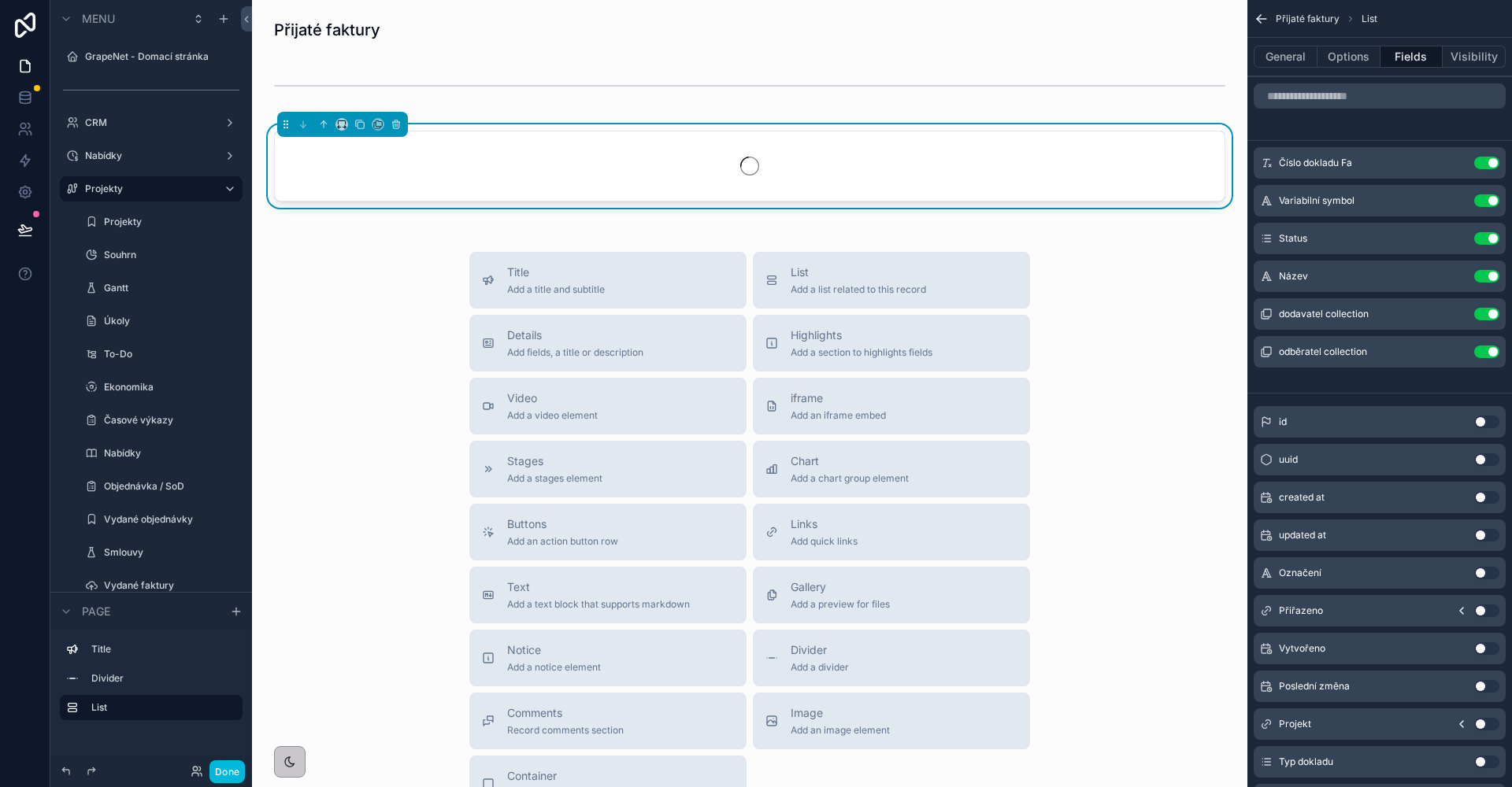
click at [1491, 352] on button "Use setting" at bounding box center [1487, 352] width 25 height 12
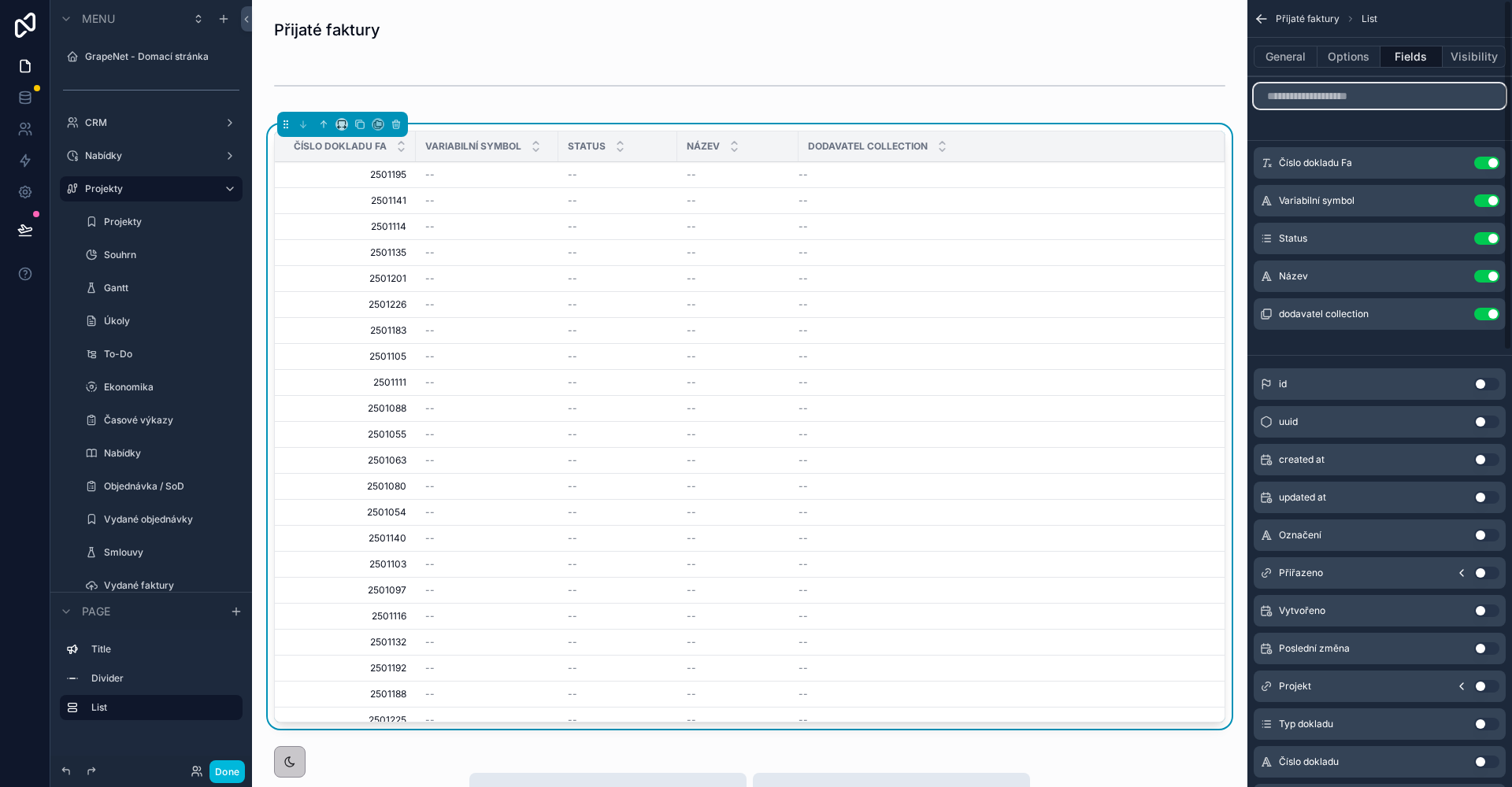
click at [1344, 95] on input "scrollable content" at bounding box center [1380, 96] width 252 height 25
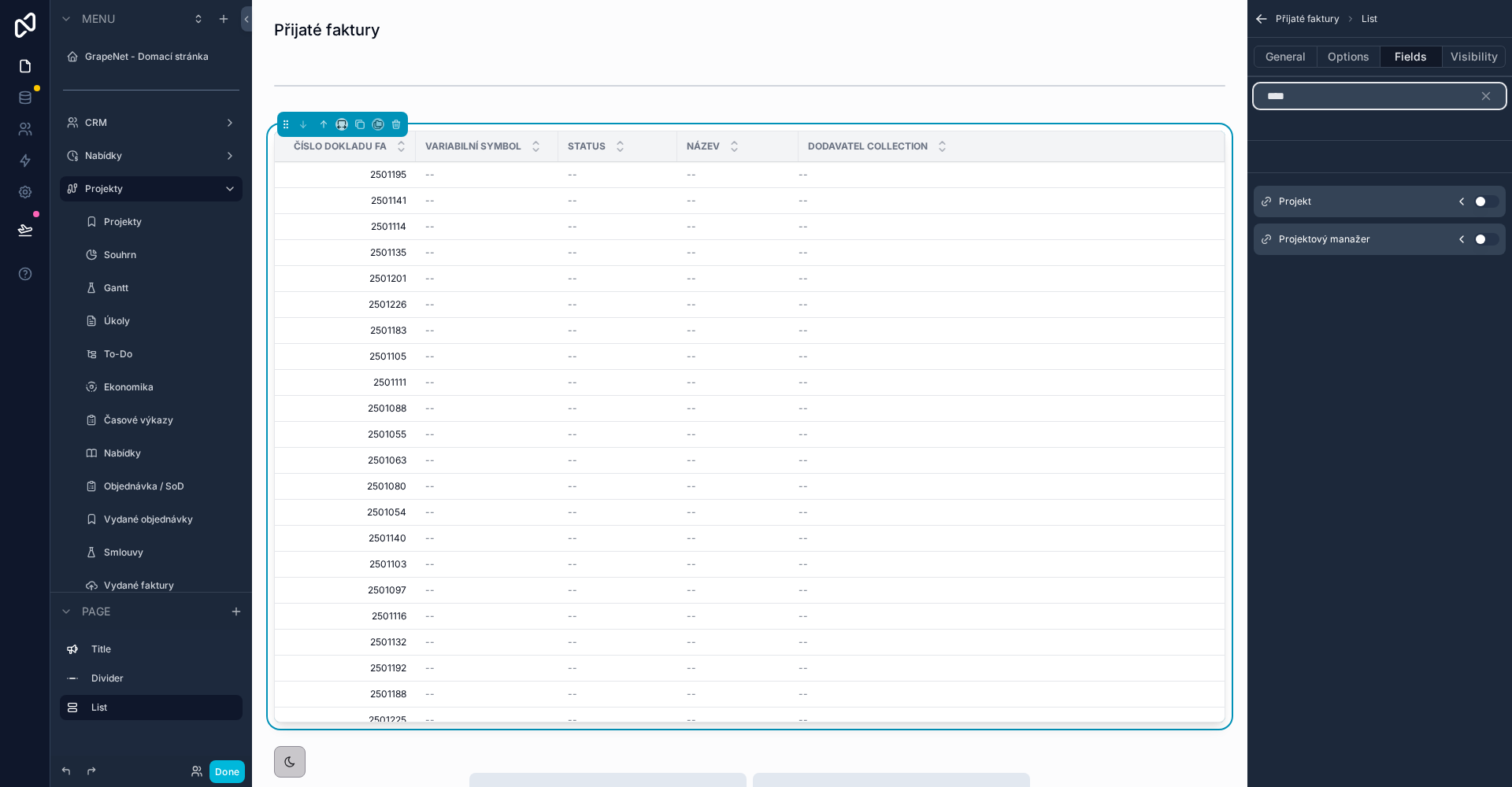
type input "****"
click at [1478, 200] on button "Use setting" at bounding box center [1487, 201] width 25 height 12
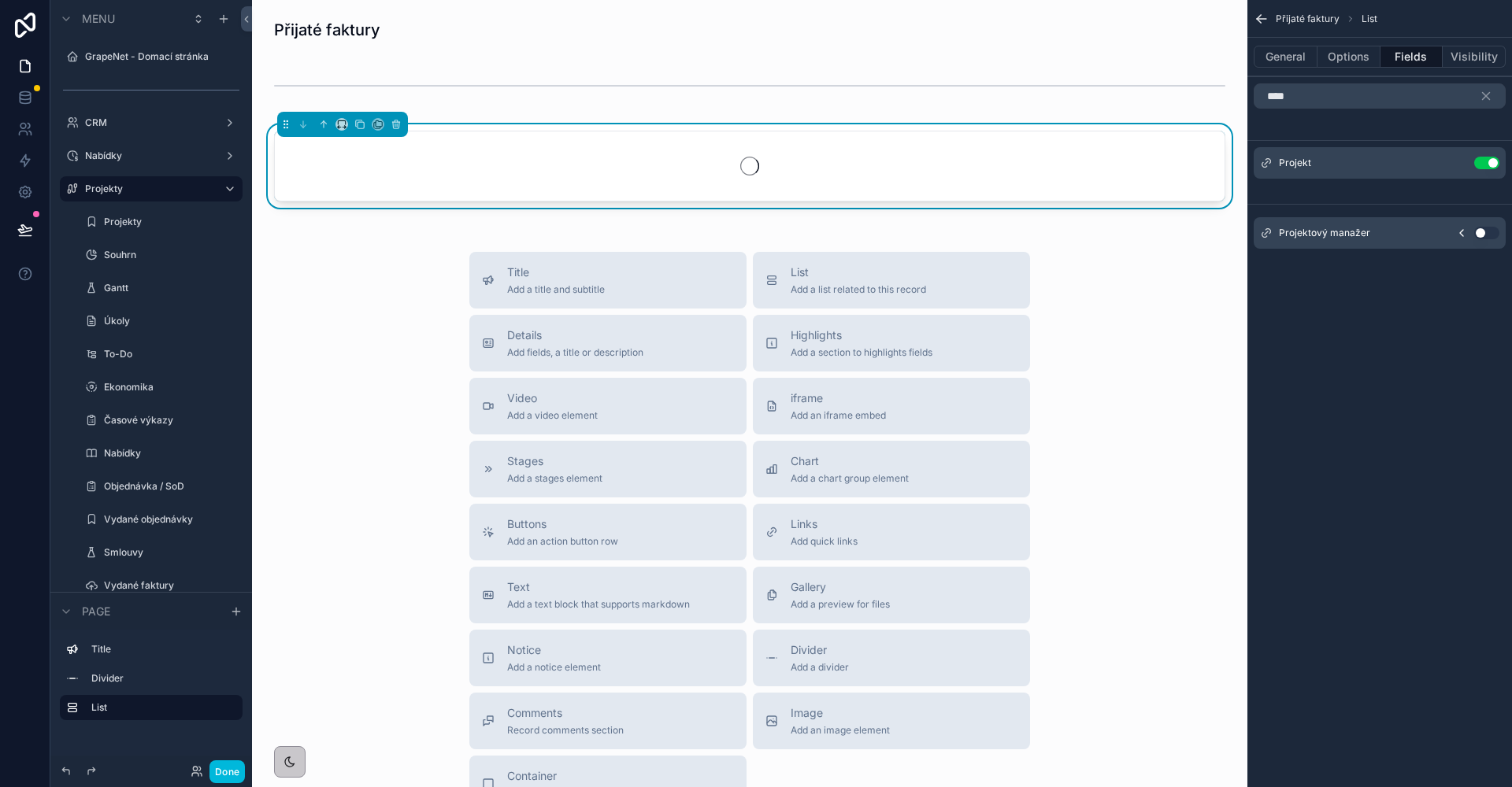
drag, startPoint x: 1354, startPoint y: 131, endPoint x: 1351, endPoint y: 122, distance: 9.5
click at [1353, 127] on div "**** Projekt Use setting Projektový manažer Use setting" at bounding box center [1380, 173] width 265 height 191
click at [0, 0] on icon "scrollable content" at bounding box center [0, 0] width 0 height 0
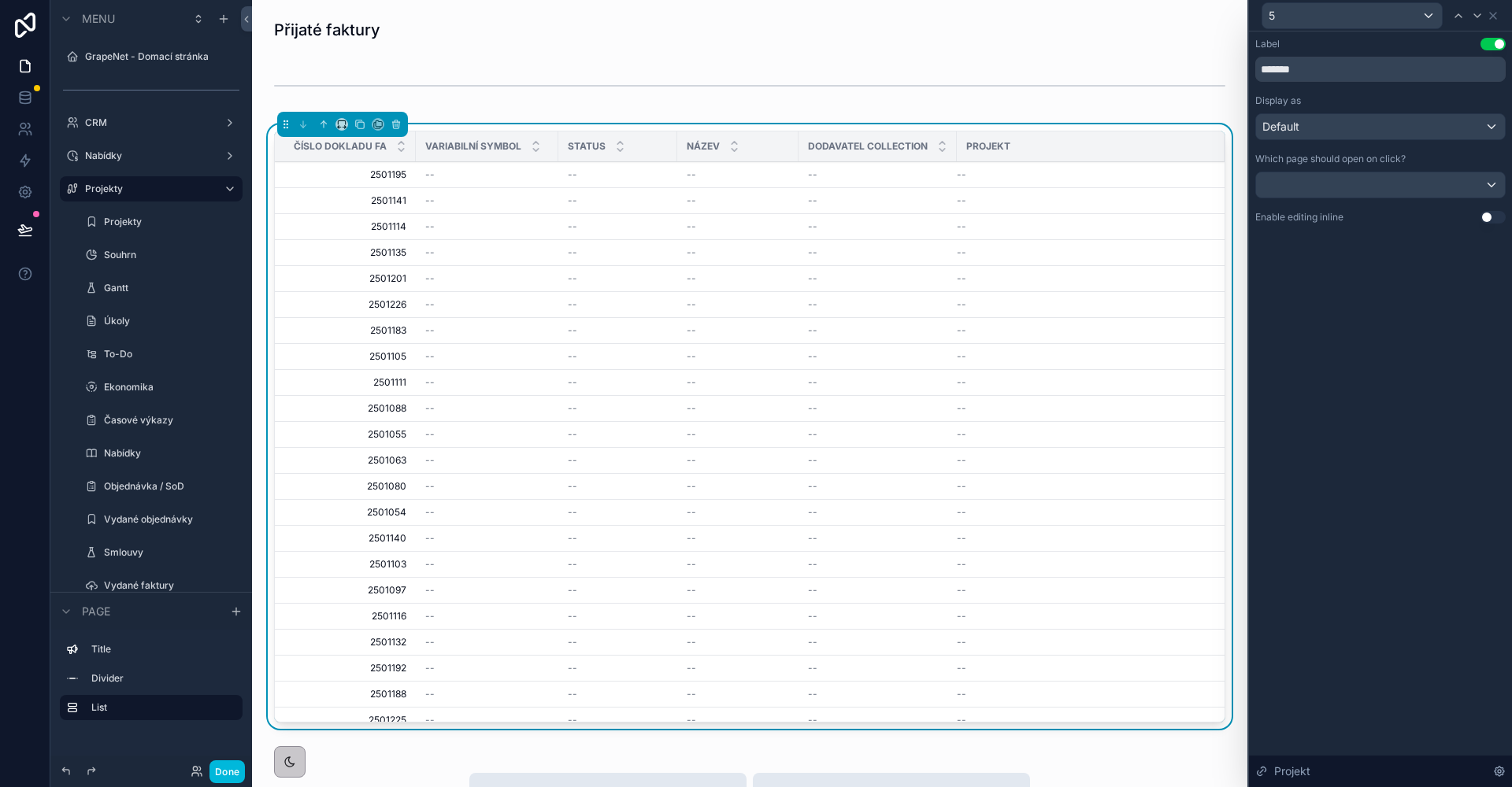
click at [1362, 133] on div "Default" at bounding box center [1380, 127] width 249 height 25
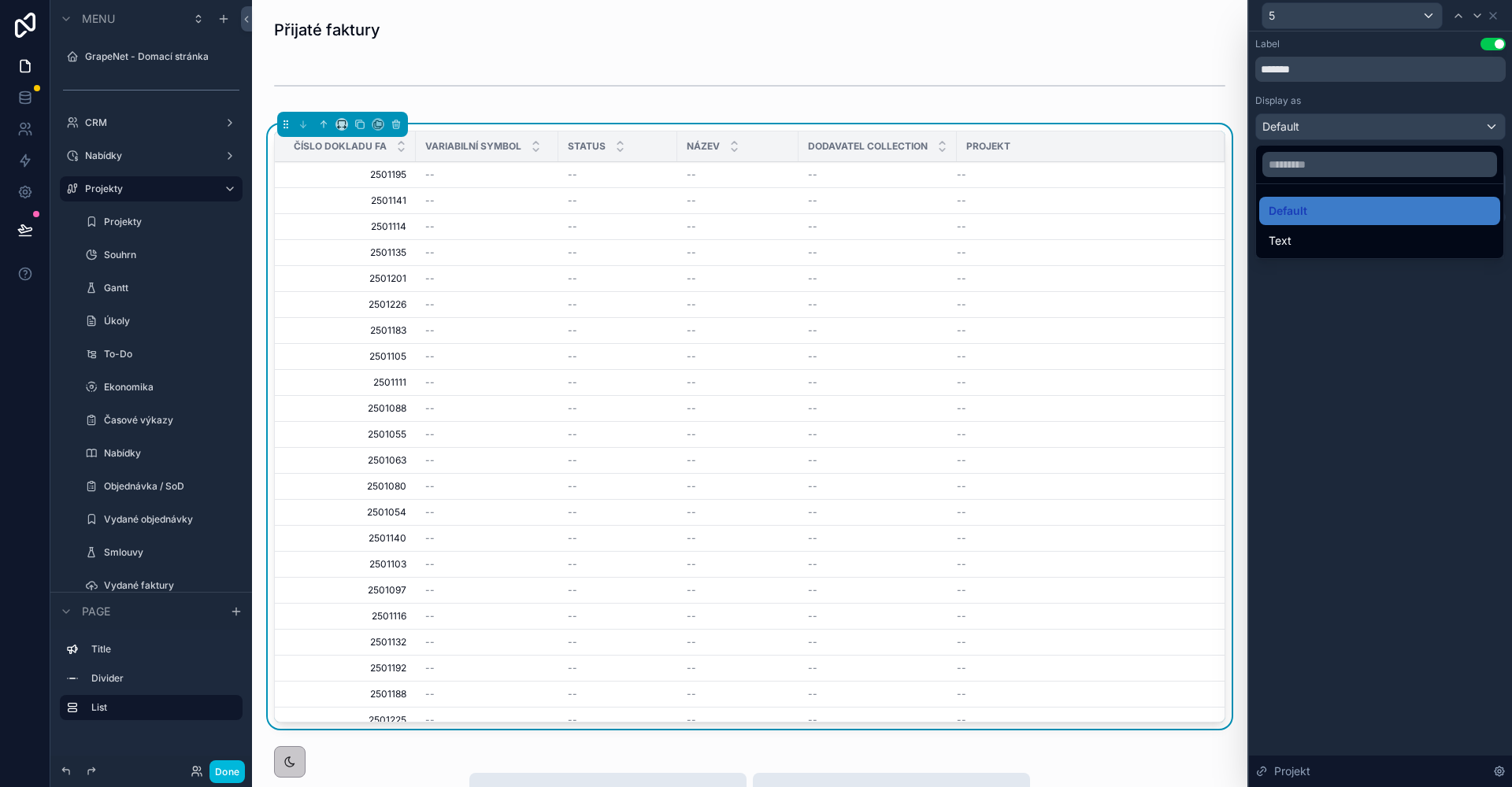
click at [1354, 104] on div at bounding box center [1381, 394] width 263 height 787
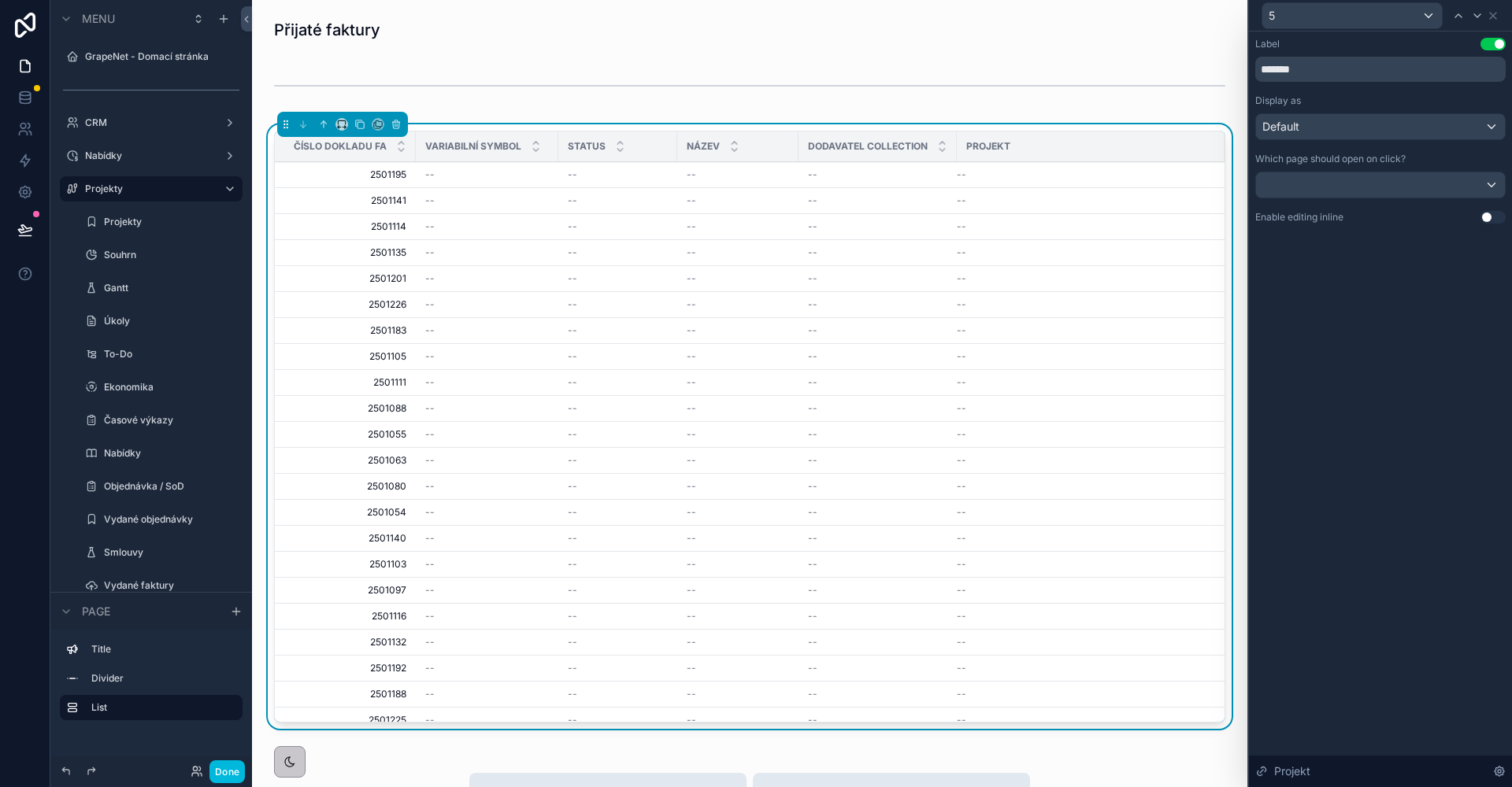
click at [1477, 209] on div "Label Use setting ******* Display as Default Which page should open on click? E…" at bounding box center [1380, 131] width 251 height 186
click at [1485, 214] on button "Use setting" at bounding box center [1493, 217] width 25 height 12
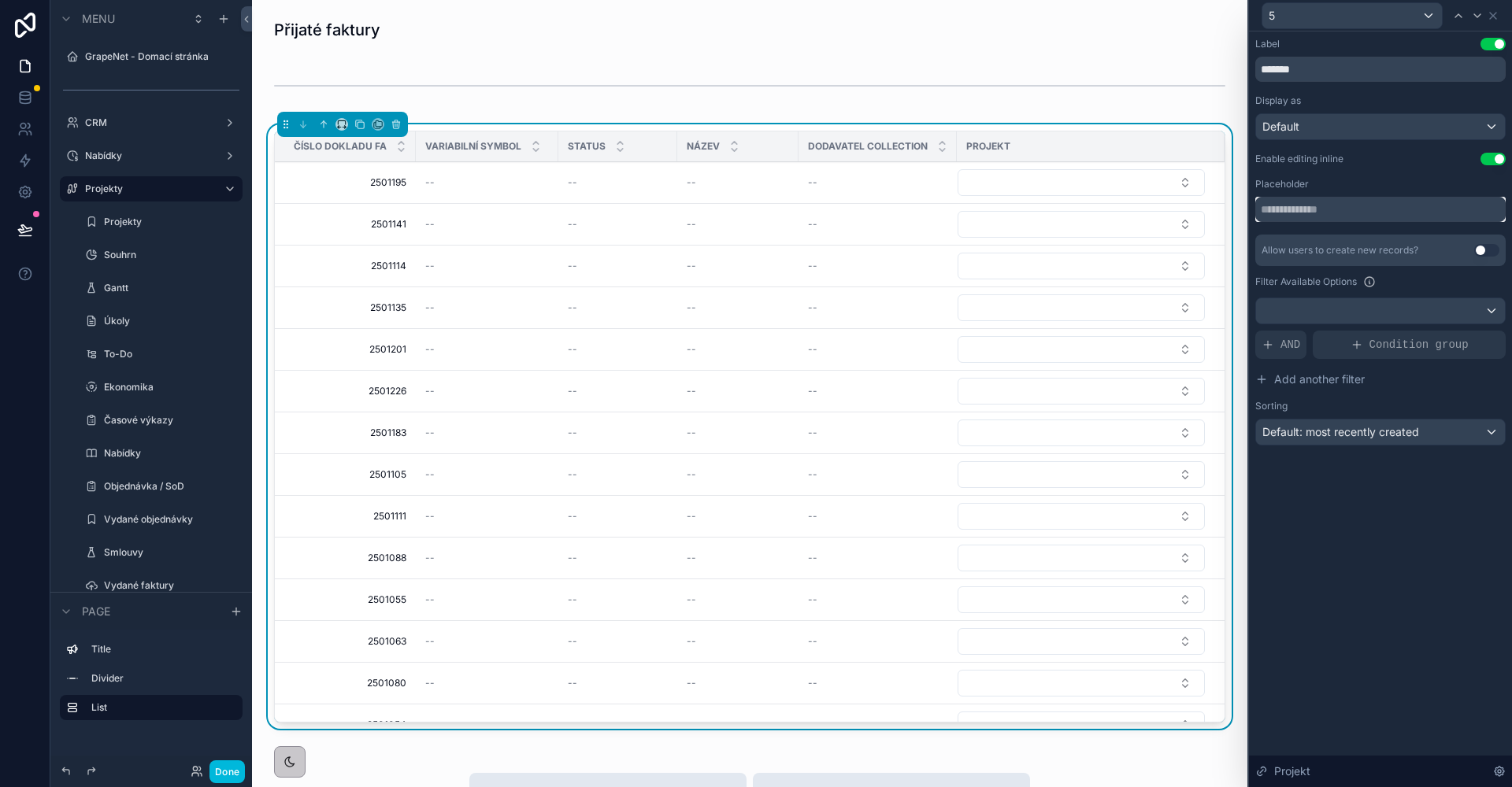
click at [1401, 212] on input "text" at bounding box center [1380, 209] width 251 height 25
click at [1325, 214] on input "text" at bounding box center [1380, 209] width 251 height 25
click at [1298, 349] on span "AND" at bounding box center [1290, 344] width 20 height 16
click at [1384, 336] on div "Add a filter" at bounding box center [1380, 344] width 251 height 28
click at [0, 0] on div at bounding box center [0, 0] width 0 height 0
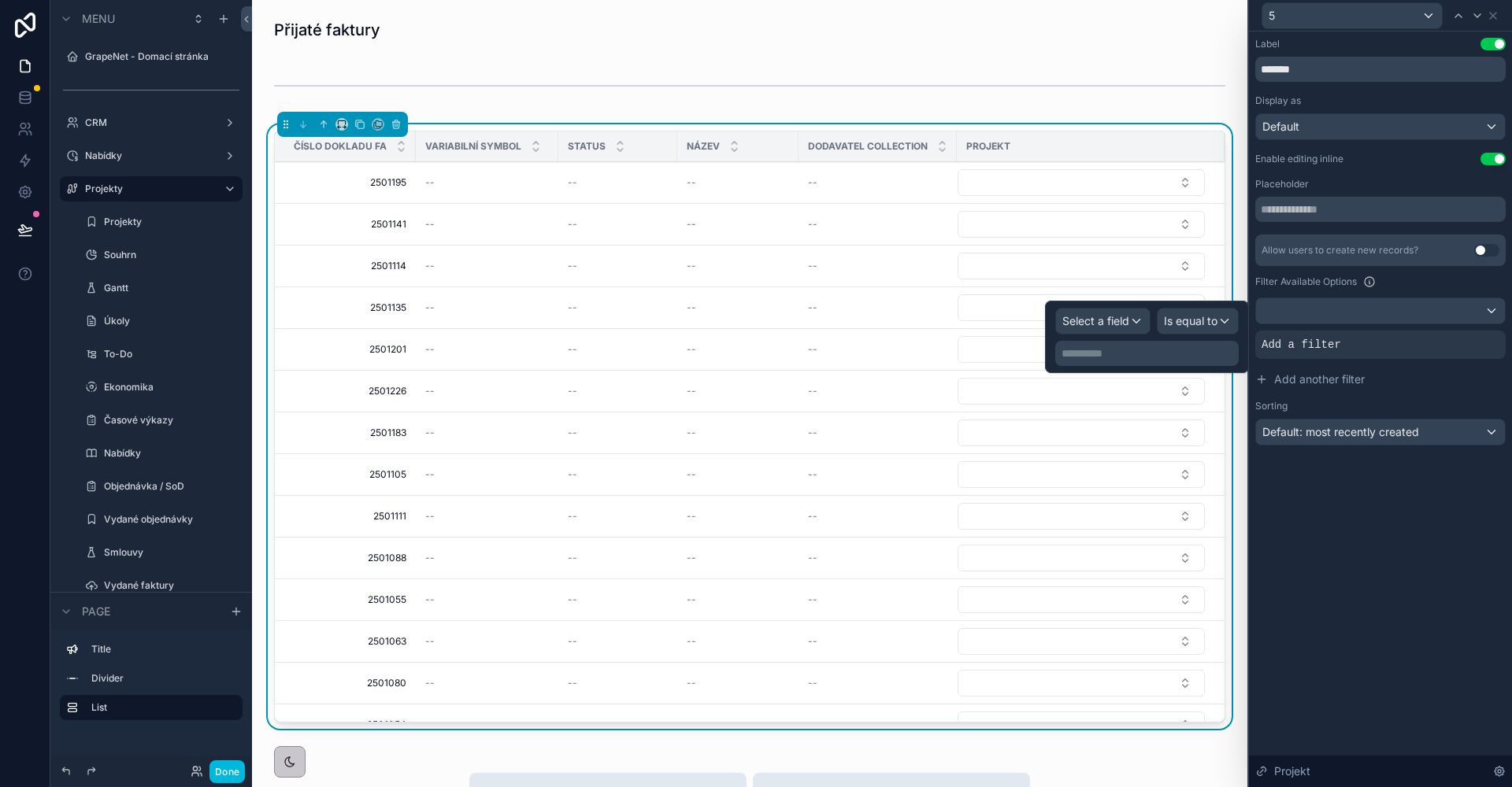
click at [1125, 315] on span "Select a field" at bounding box center [1095, 320] width 67 height 13
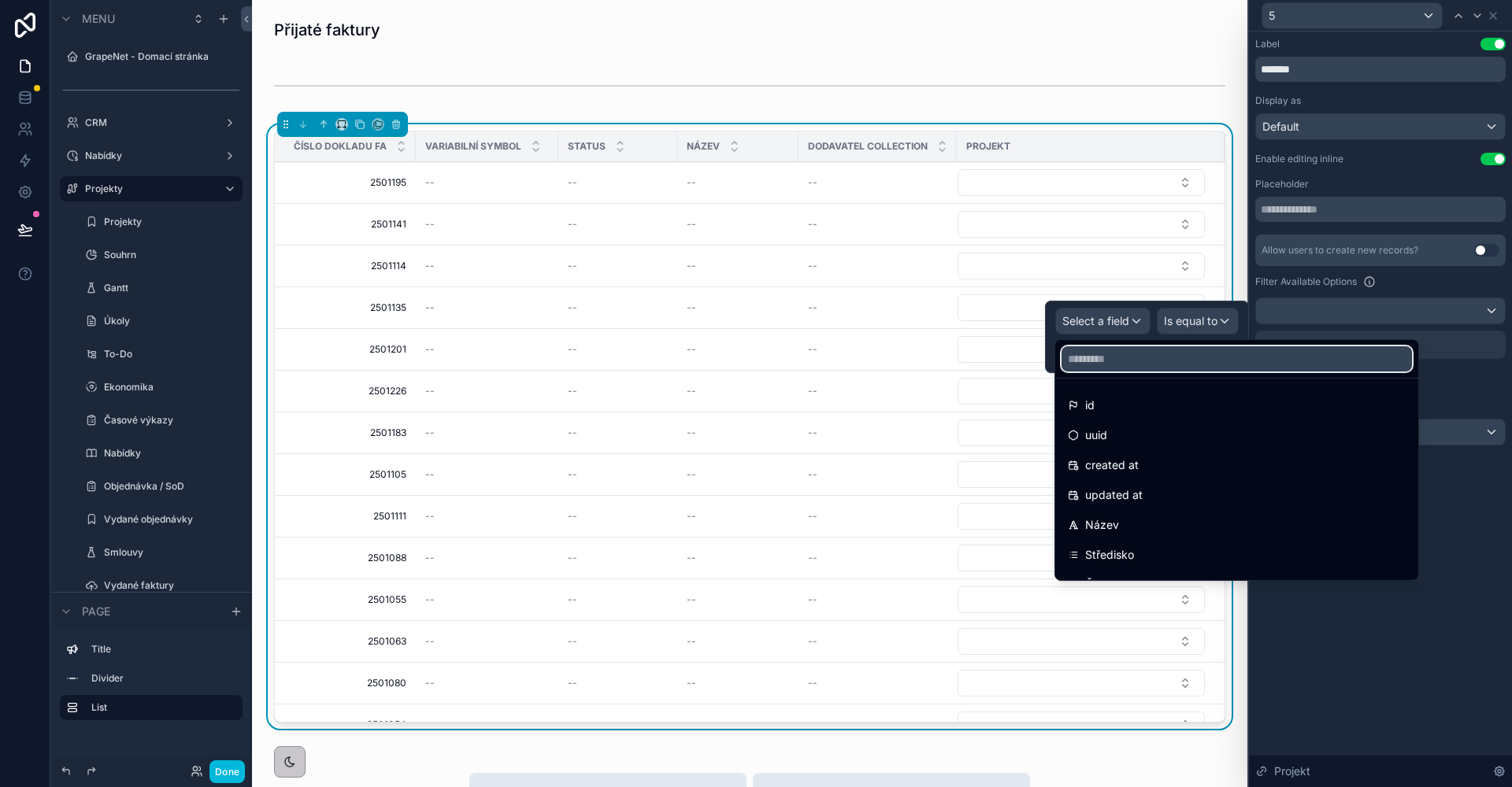
click at [1104, 367] on input "text" at bounding box center [1237, 359] width 350 height 25
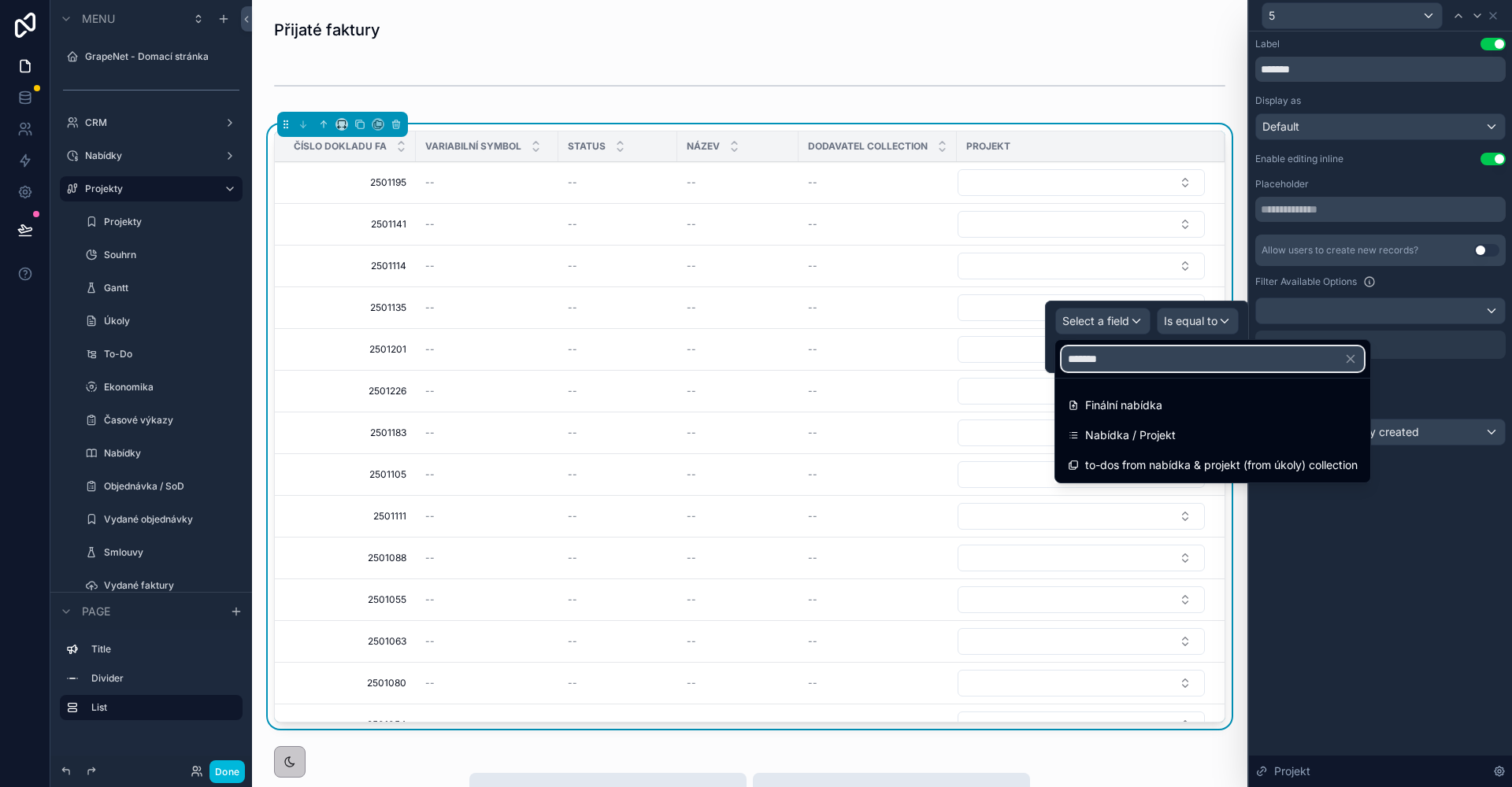
type input "*******"
click at [1119, 425] on div "Nabídka / Projekt" at bounding box center [1213, 435] width 309 height 28
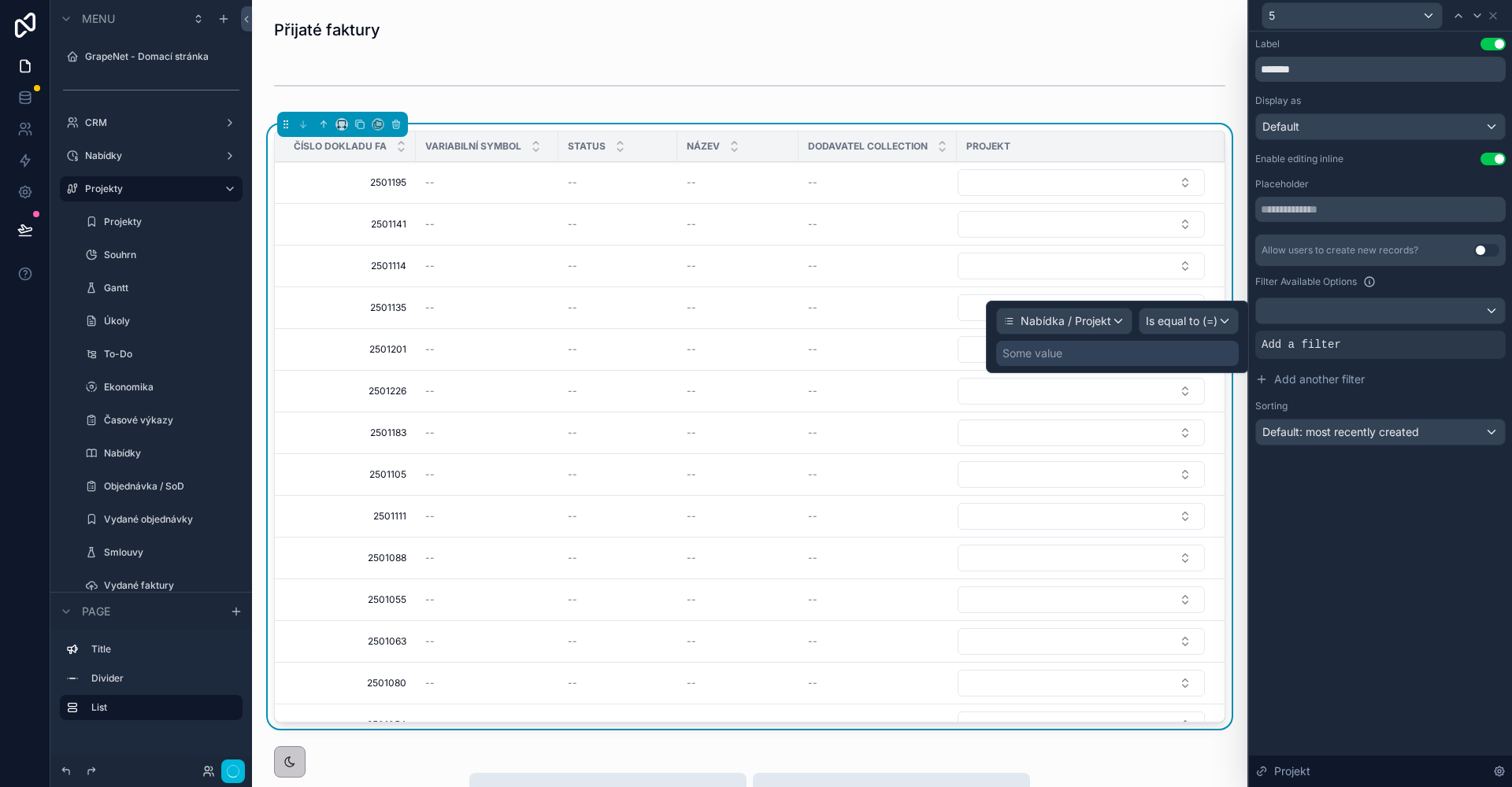
click at [1169, 351] on div "Some value" at bounding box center [1117, 353] width 242 height 25
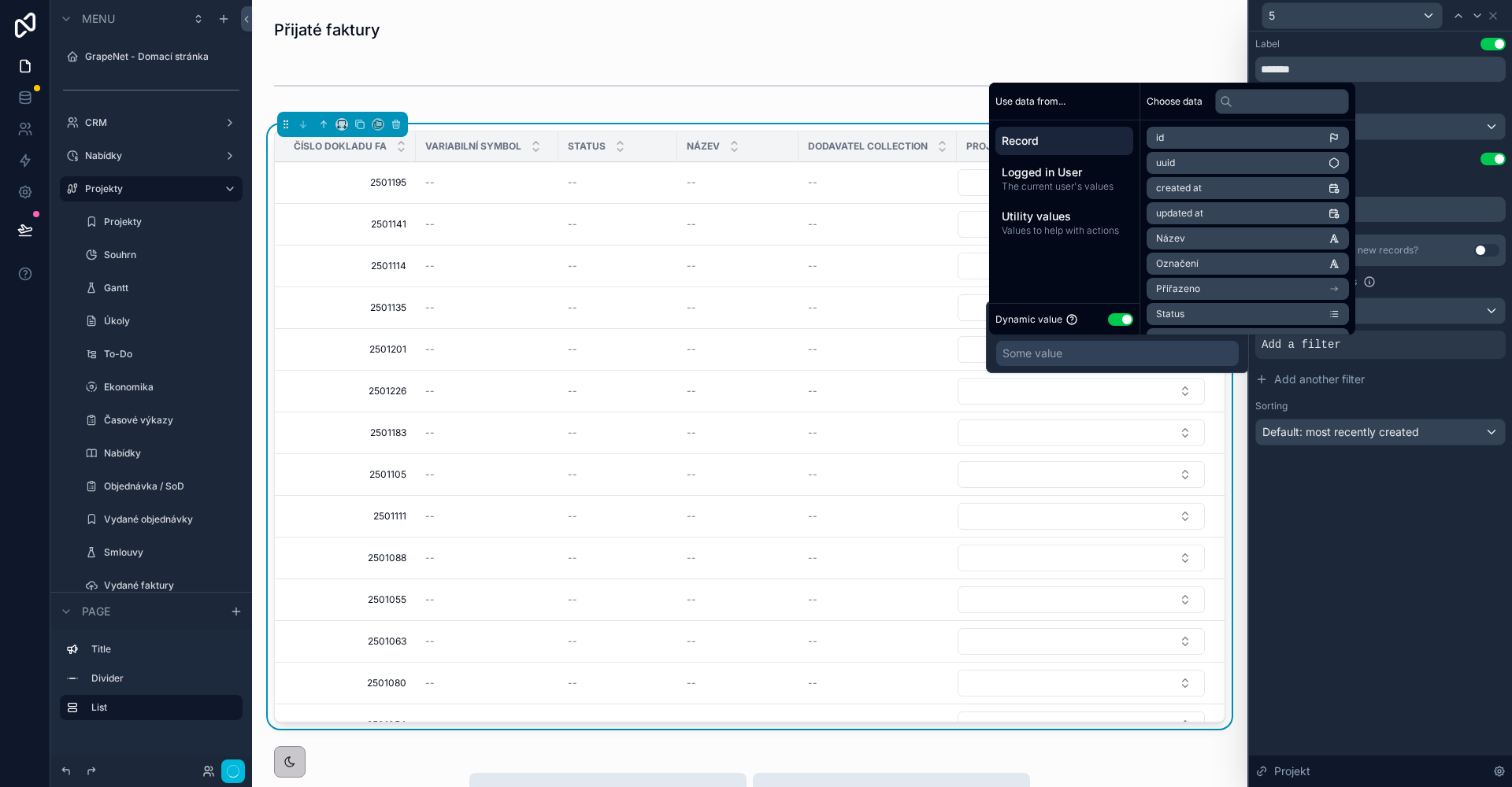
click at [1122, 320] on button "Use setting" at bounding box center [1120, 319] width 25 height 12
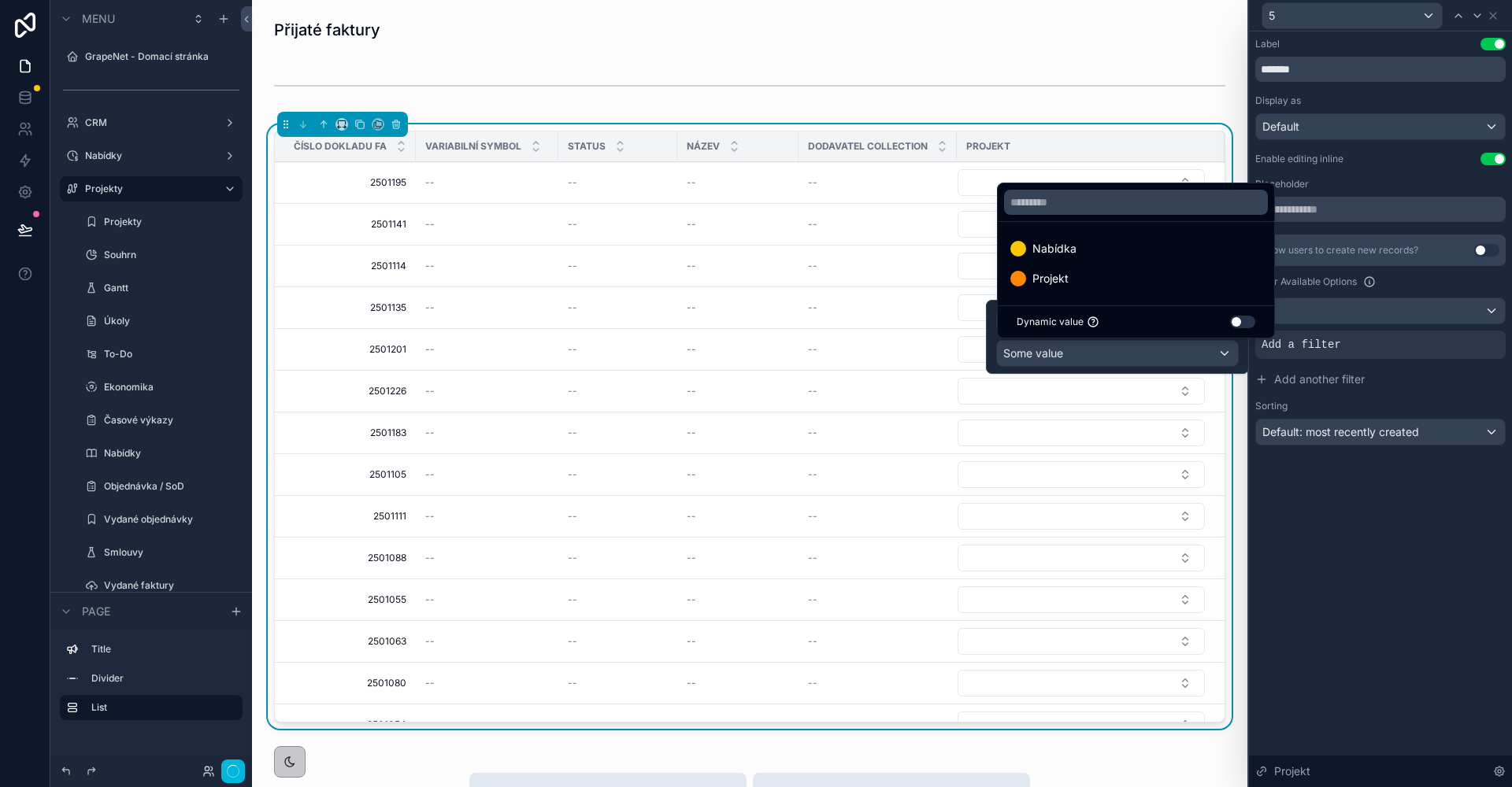
click at [1127, 278] on div "Projekt" at bounding box center [1136, 278] width 251 height 19
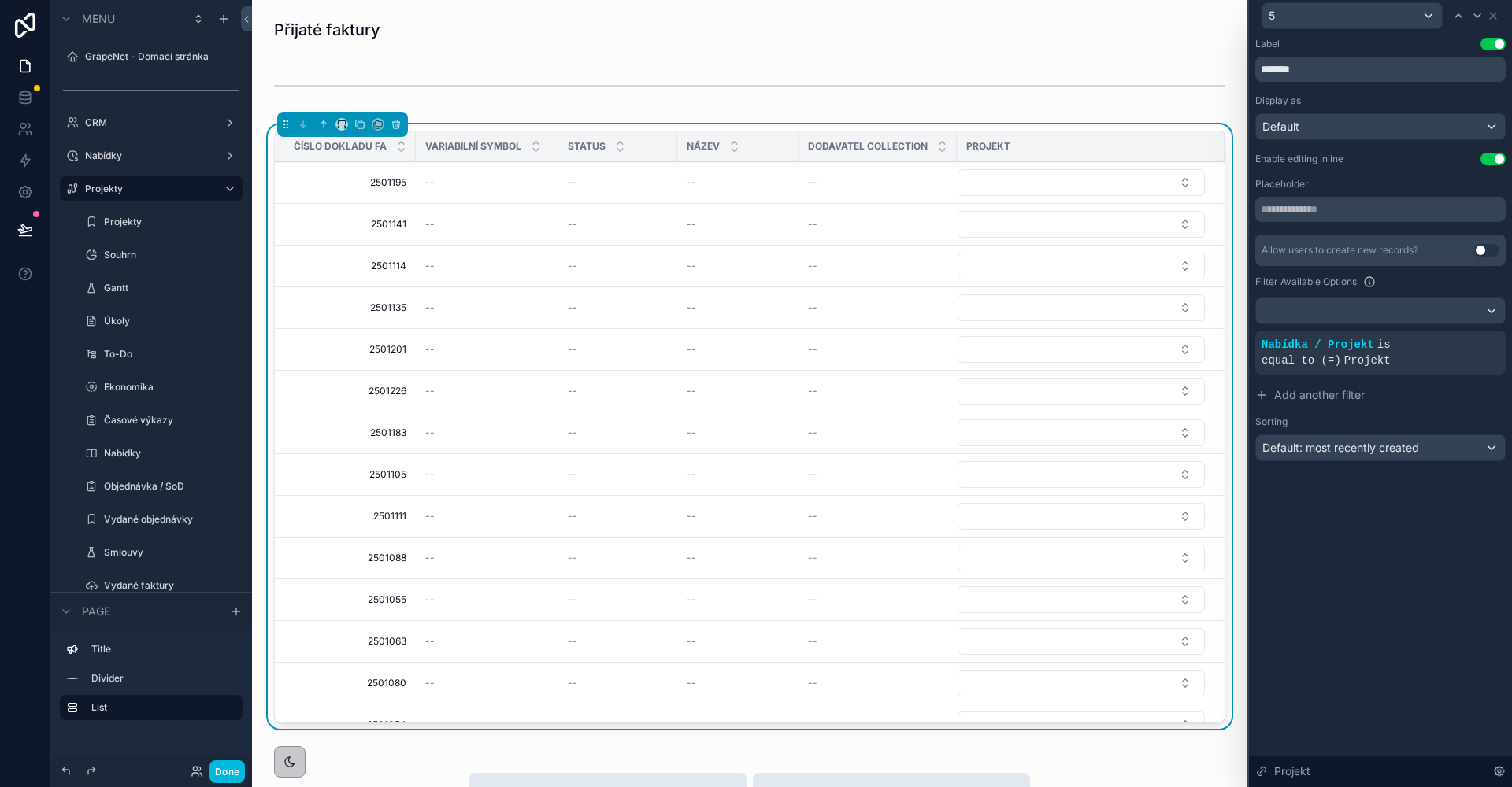
drag, startPoint x: 1360, startPoint y: 329, endPoint x: 1356, endPoint y: 320, distance: 9.8
click at [1358, 326] on div "Allow users to create new records? Use setting Filter Available Options Nabídka…" at bounding box center [1380, 348] width 251 height 227
click at [0, 0] on icon at bounding box center [0, 0] width 0 height 0
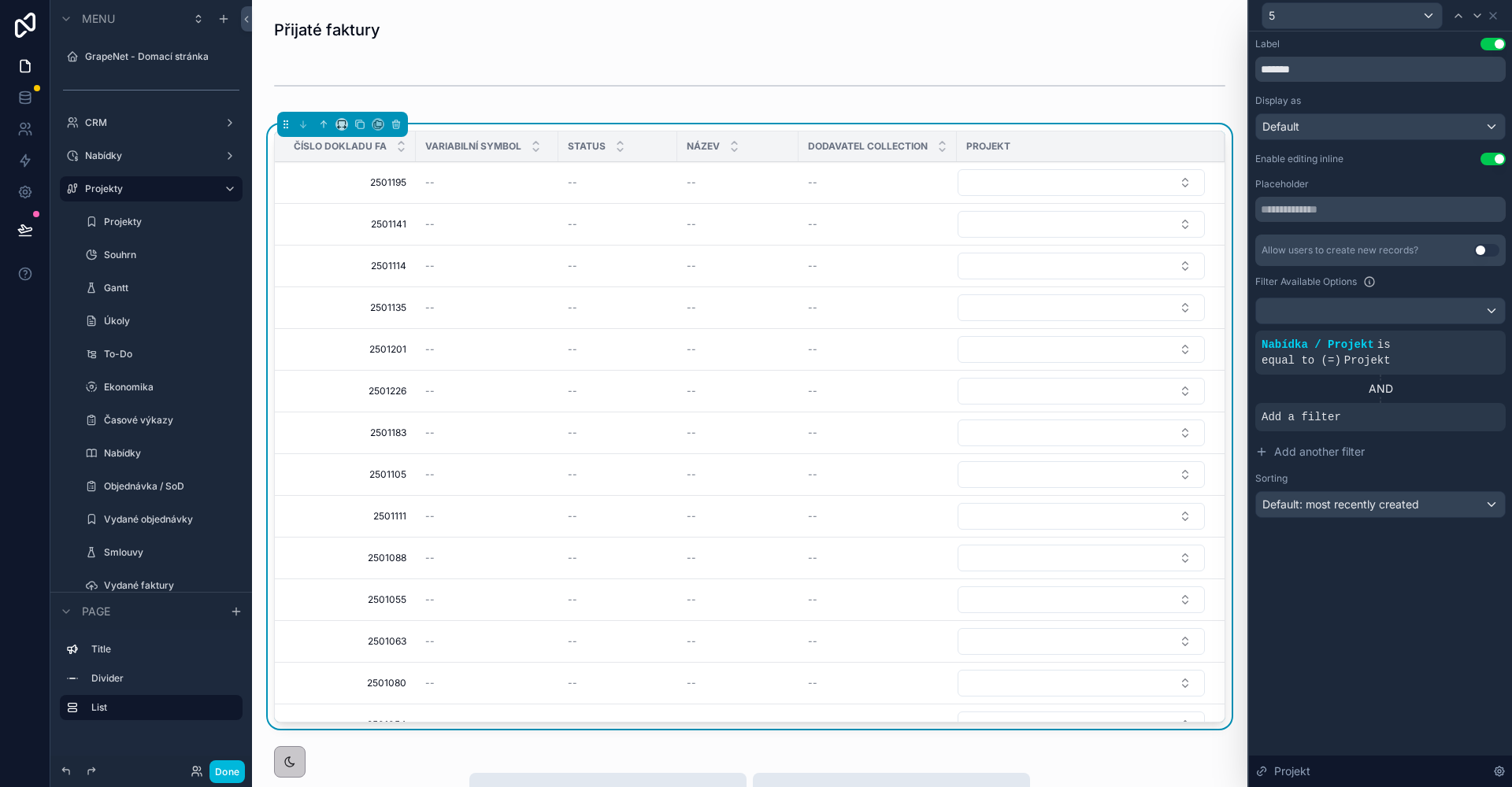
click at [0, 0] on icon at bounding box center [0, 0] width 0 height 0
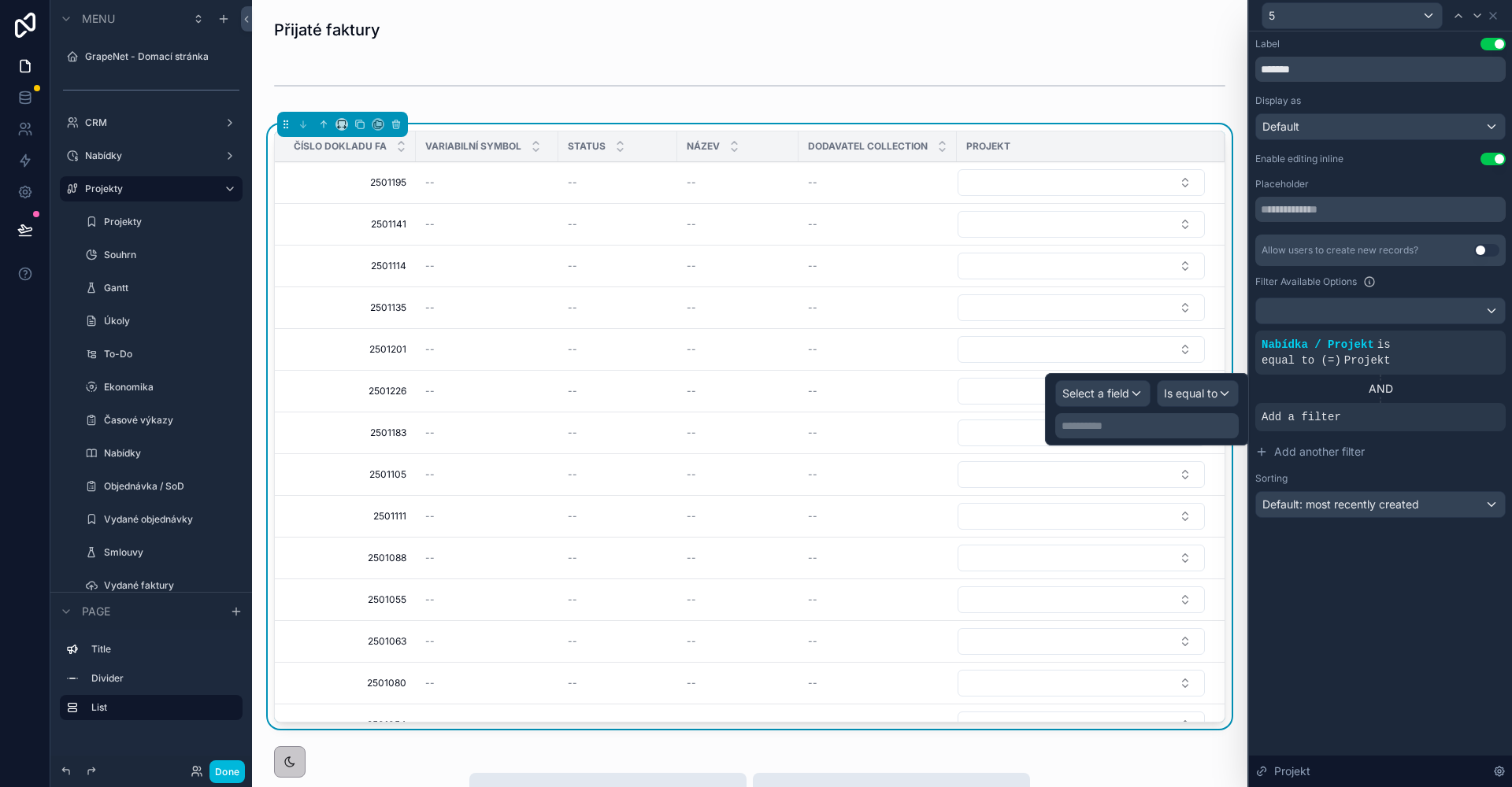
click at [1131, 394] on div "Select a field" at bounding box center [1103, 394] width 94 height 25
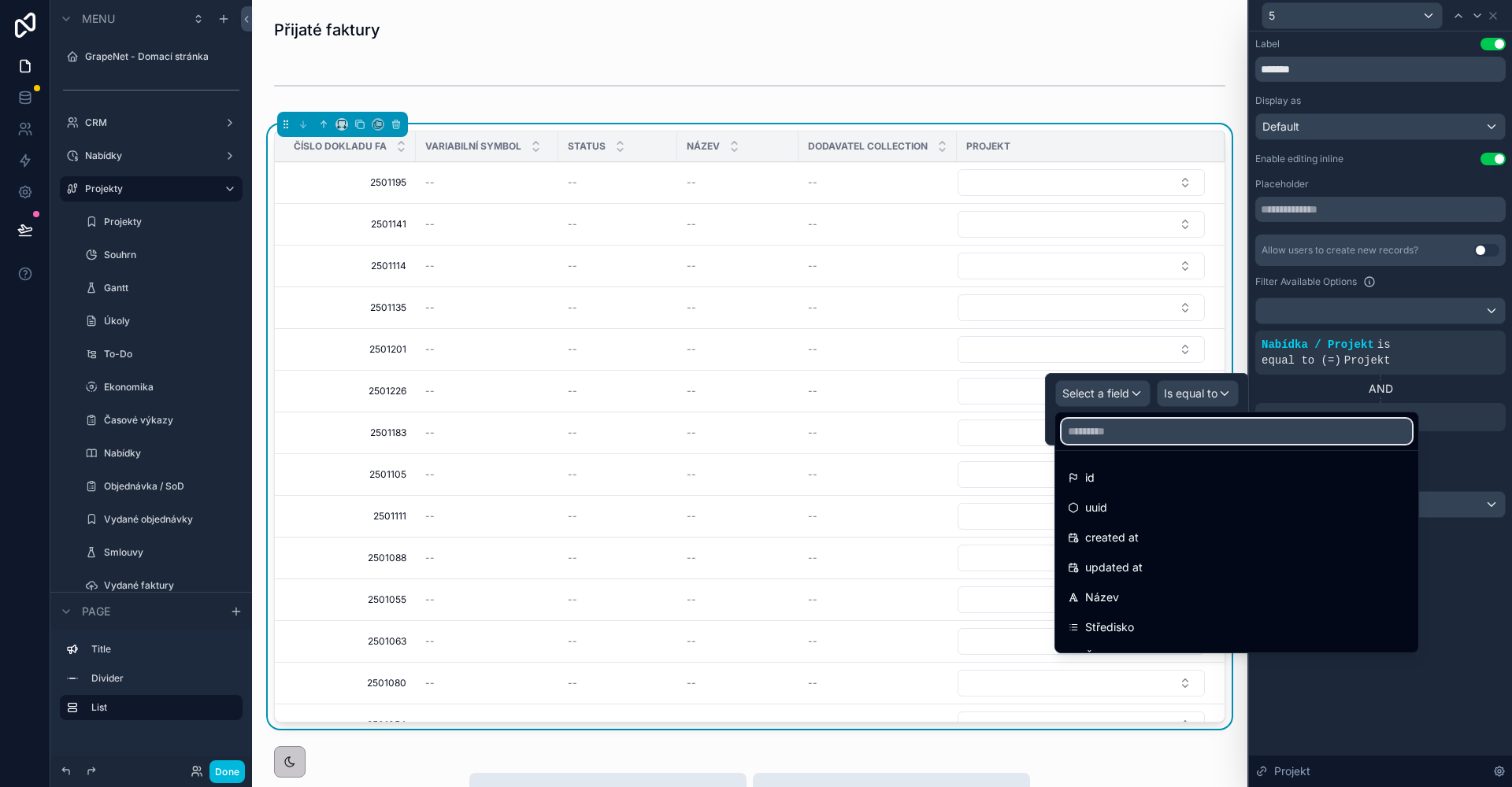
click at [1132, 432] on input "text" at bounding box center [1237, 431] width 350 height 25
type input "***"
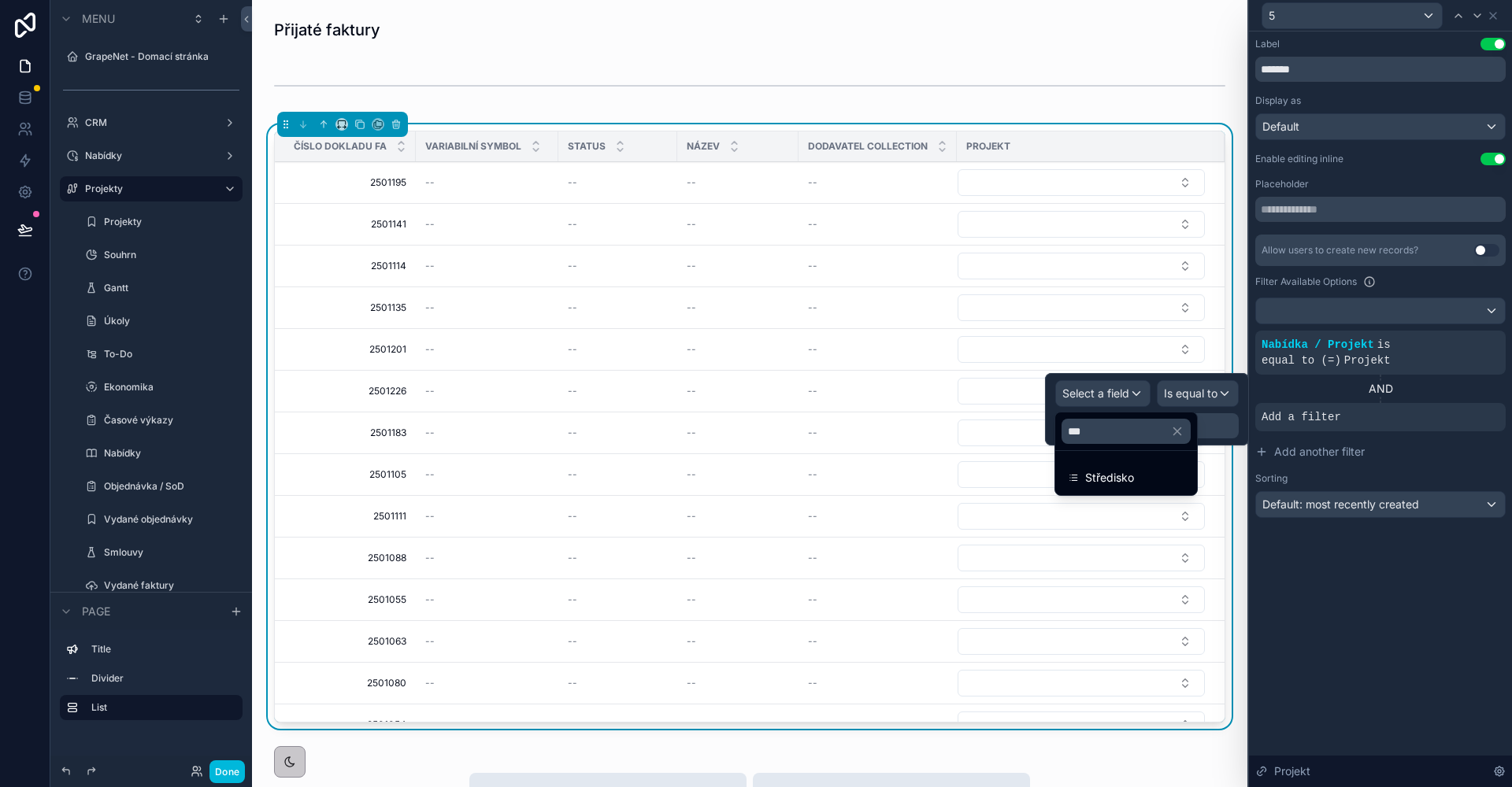
click at [1132, 478] on span "Středisko" at bounding box center [1109, 477] width 48 height 19
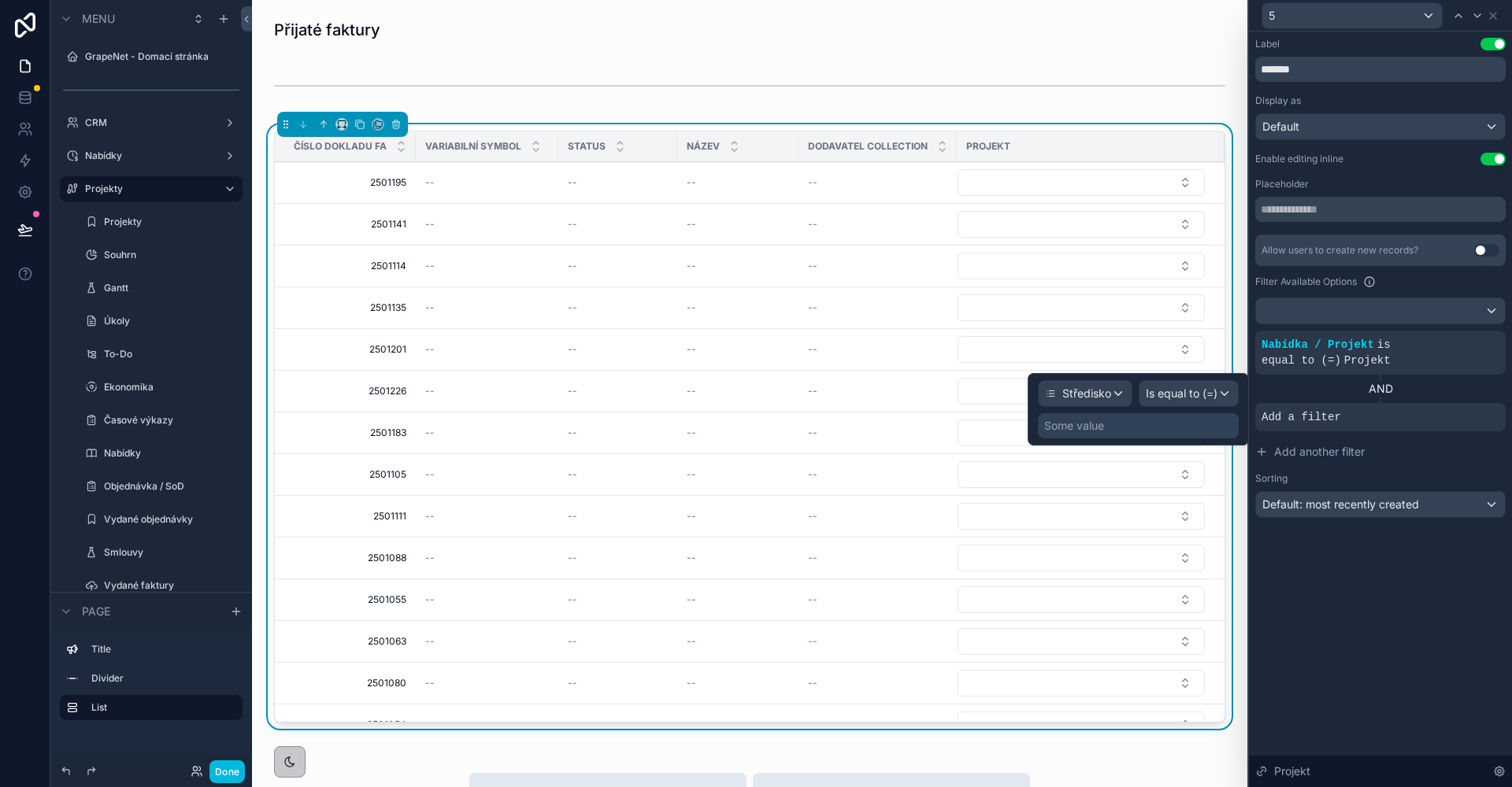
click at [1130, 421] on div "Some value" at bounding box center [1138, 426] width 201 height 25
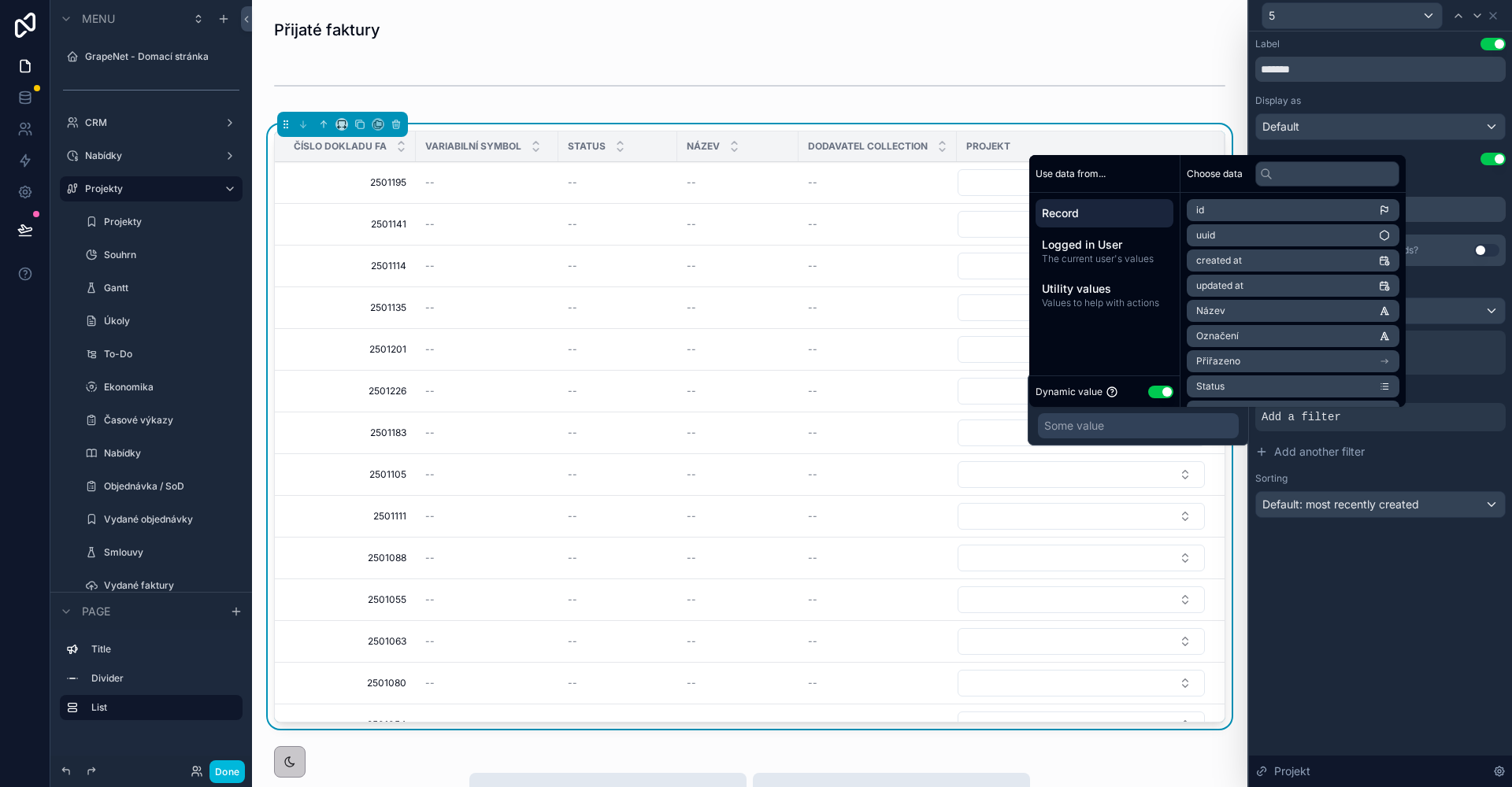
click at [1106, 240] on span "Logged in User" at bounding box center [1104, 244] width 125 height 16
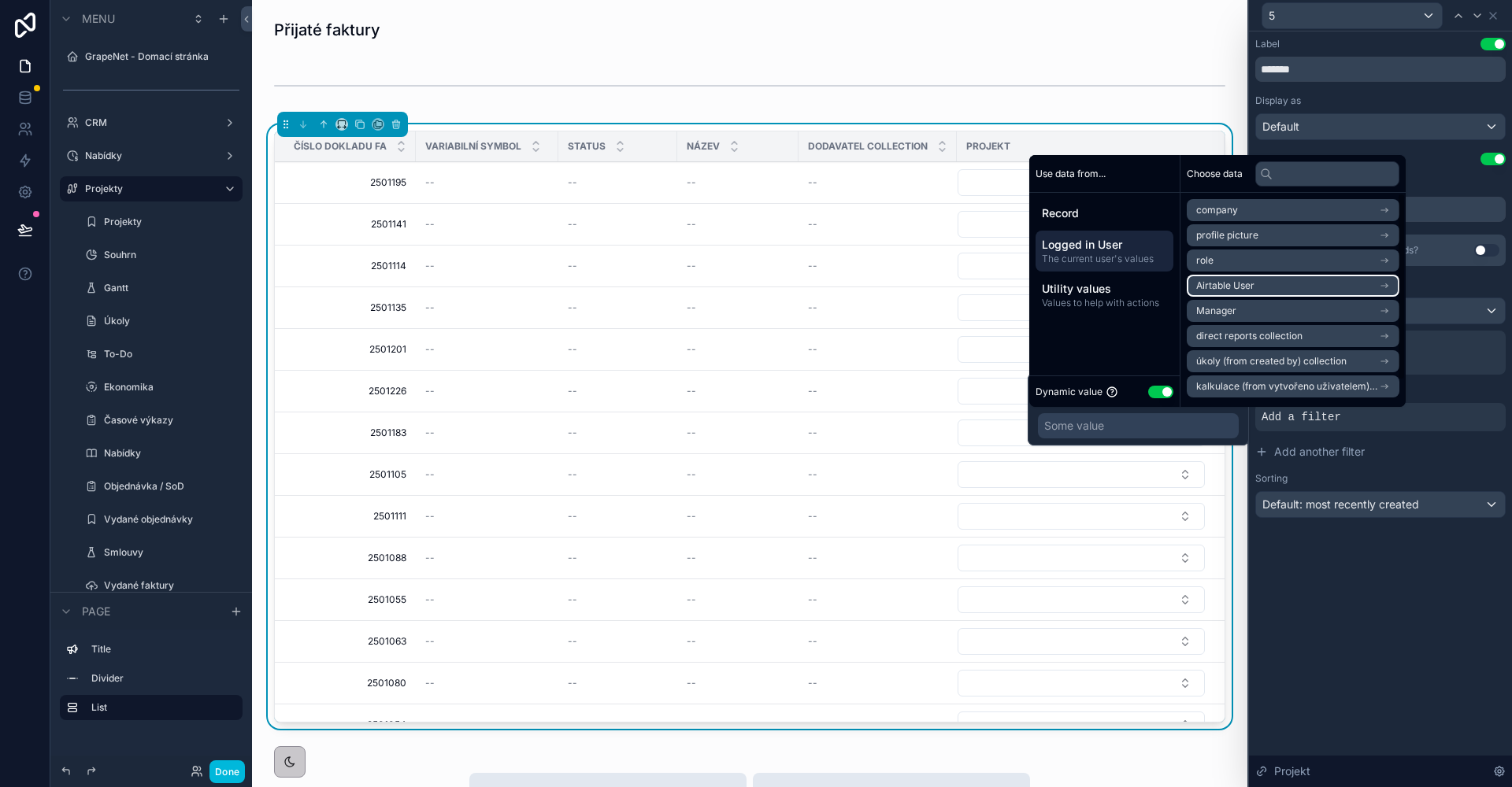
click at [1240, 284] on span "Airtable User" at bounding box center [1225, 285] width 58 height 12
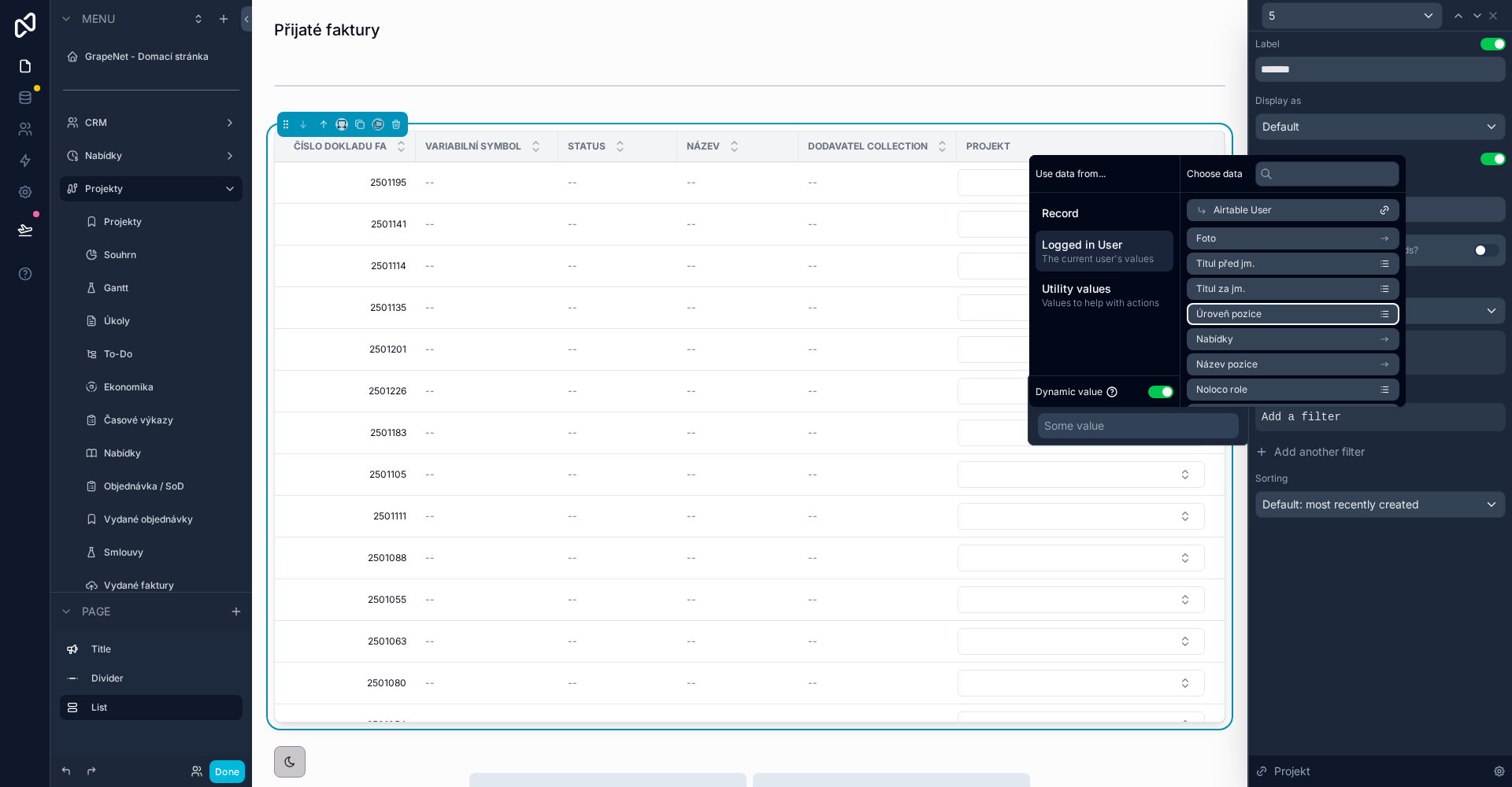
click at [1270, 314] on li "Úroveň pozice" at bounding box center [1293, 314] width 213 height 22
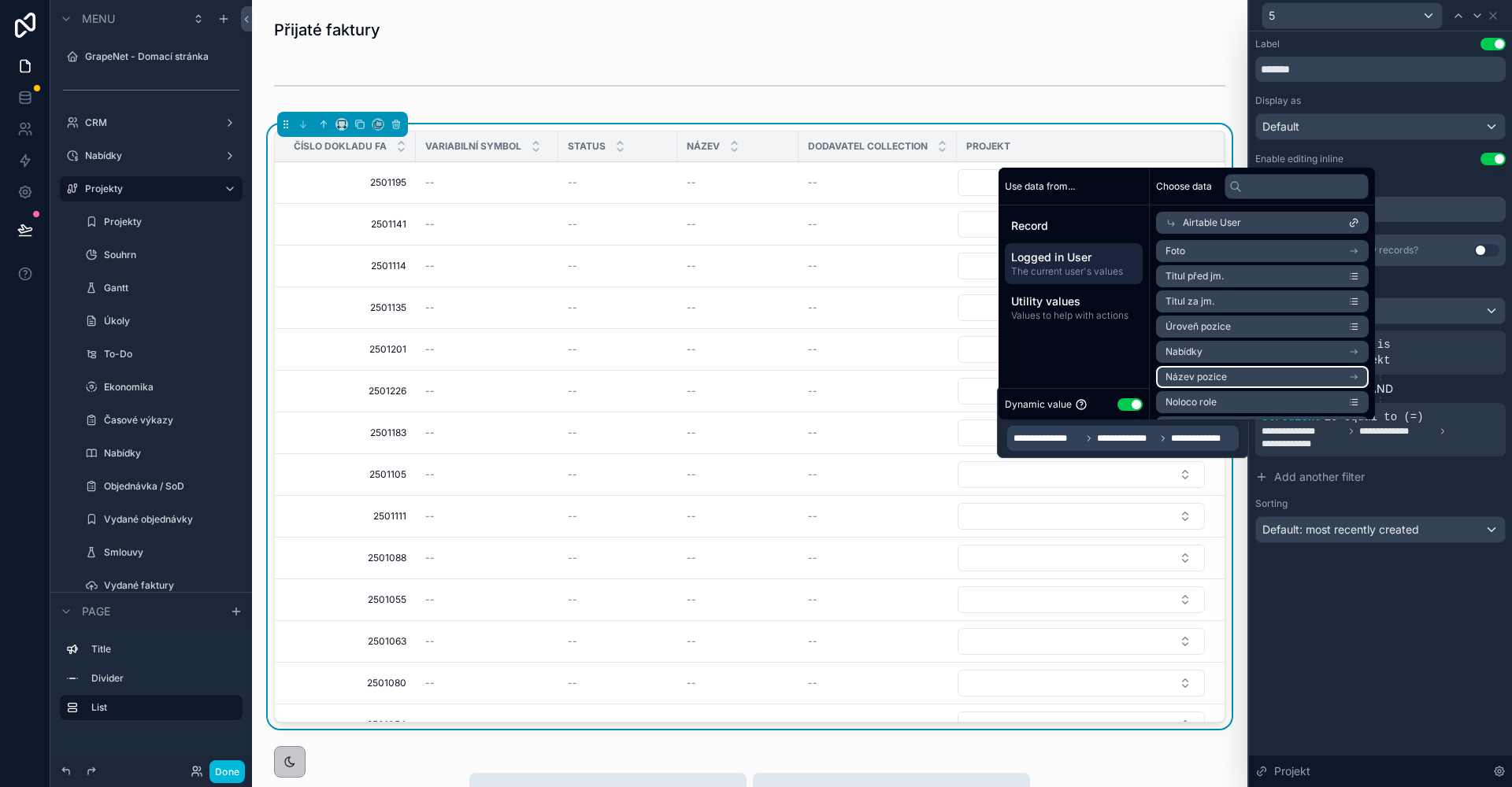
click at [1252, 371] on li "Název pozice" at bounding box center [1262, 377] width 213 height 22
click at [1238, 375] on li "Oddělení" at bounding box center [1257, 379] width 202 height 22
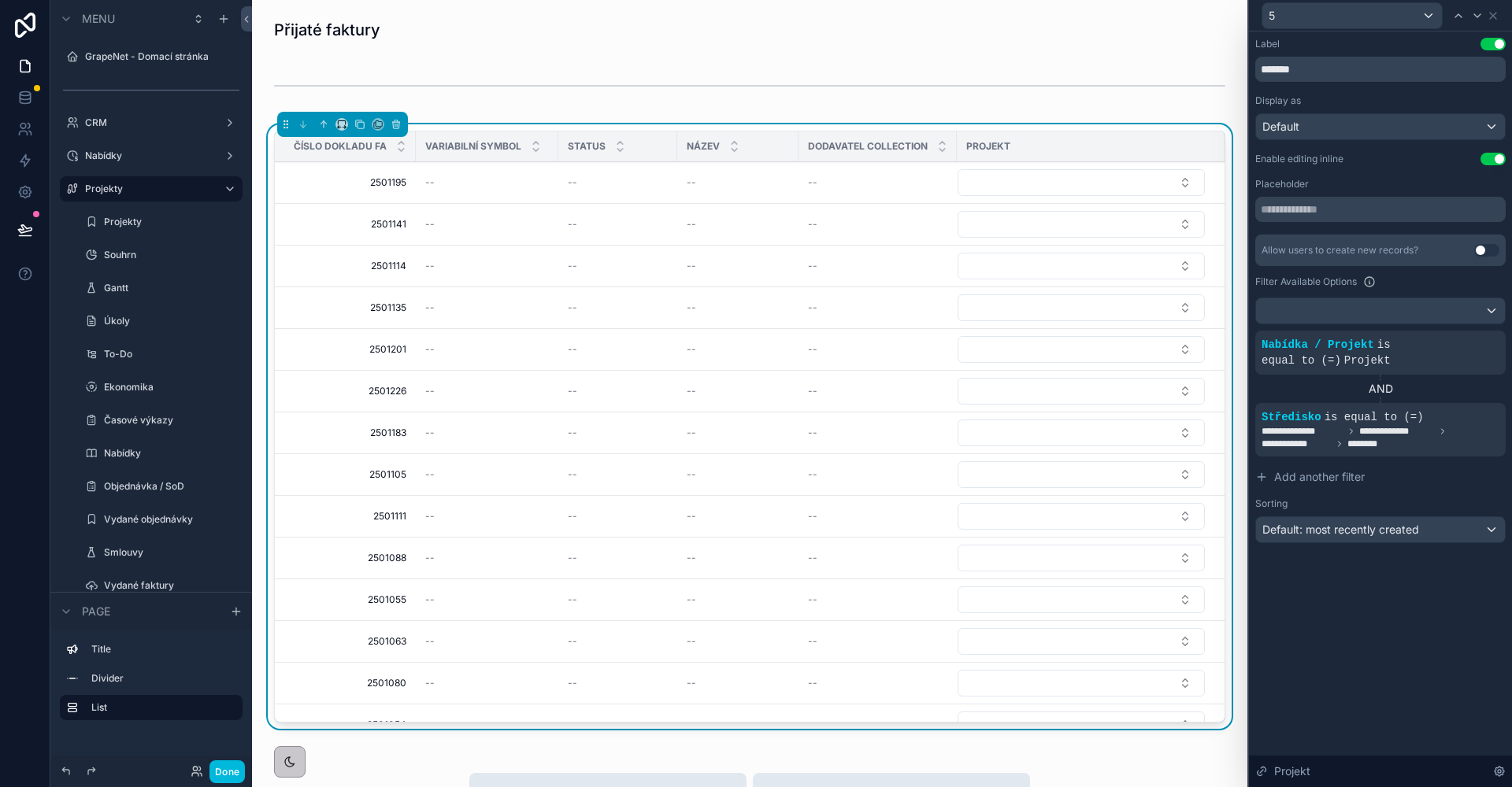
click at [1376, 587] on div "**********" at bounding box center [1381, 409] width 263 height 756
click at [1083, 191] on button "Select Button" at bounding box center [1081, 182] width 247 height 27
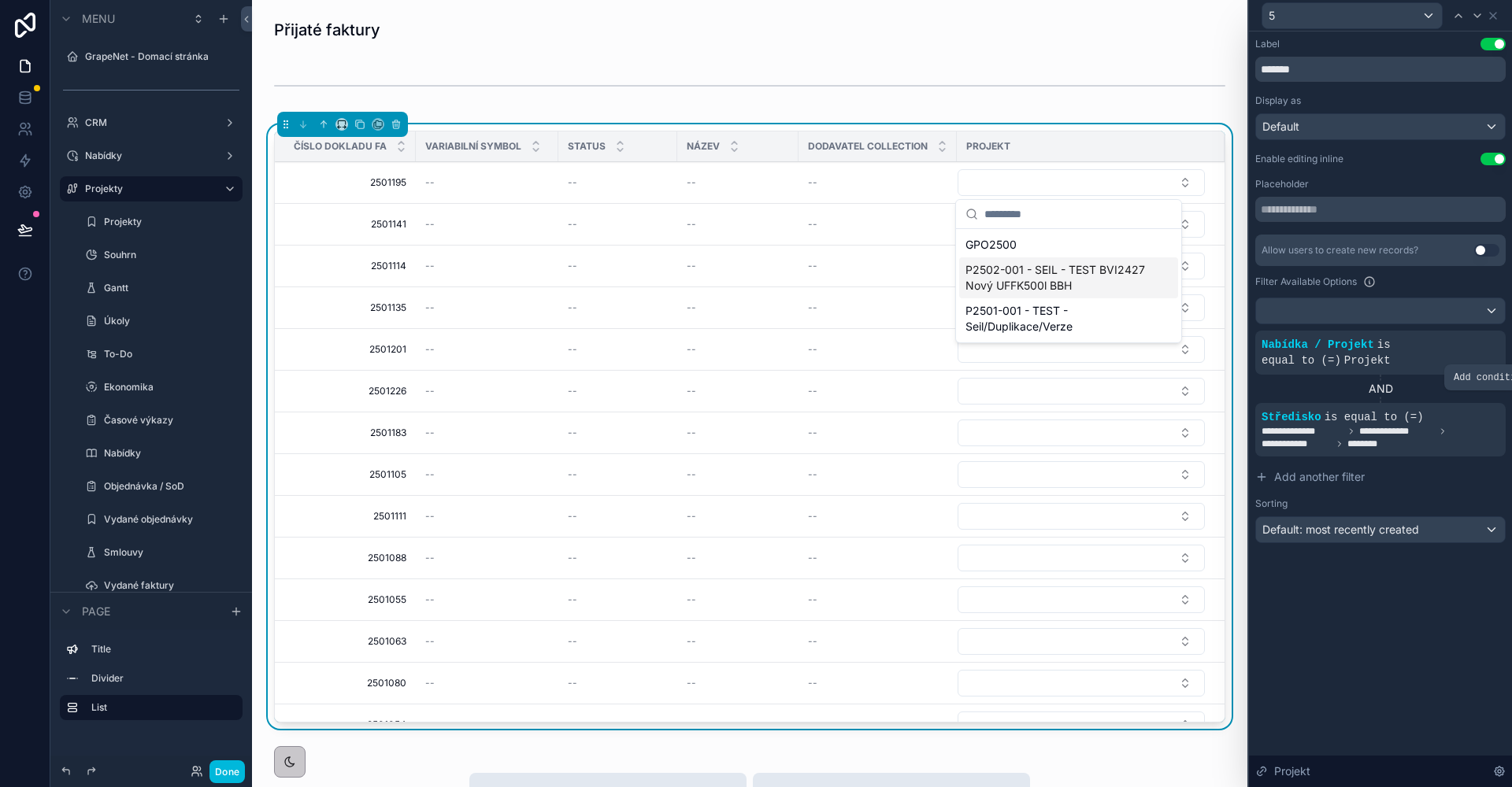
click at [0, 0] on icon at bounding box center [0, 0] width 0 height 0
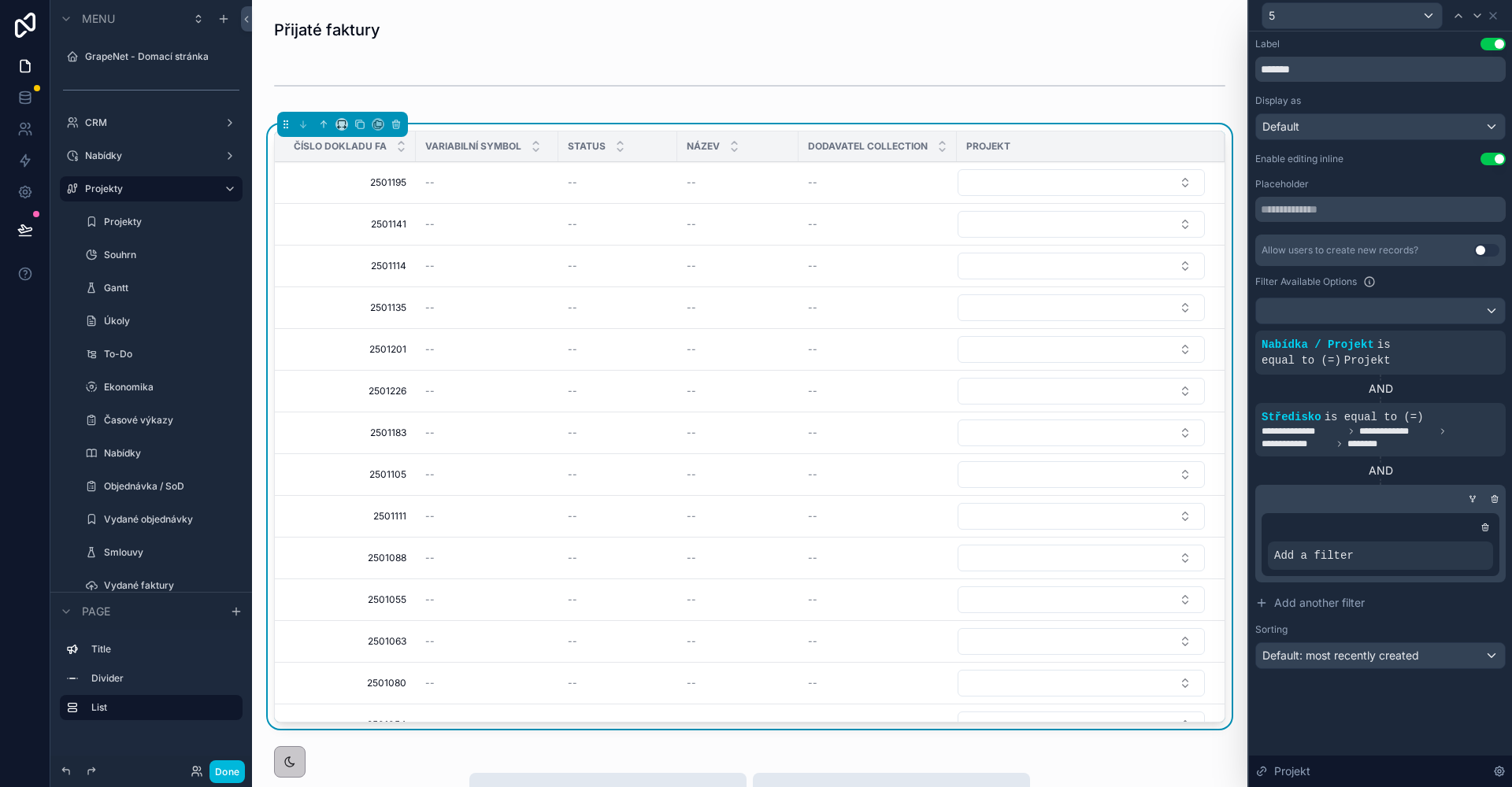
click at [0, 0] on icon at bounding box center [0, 0] width 0 height 0
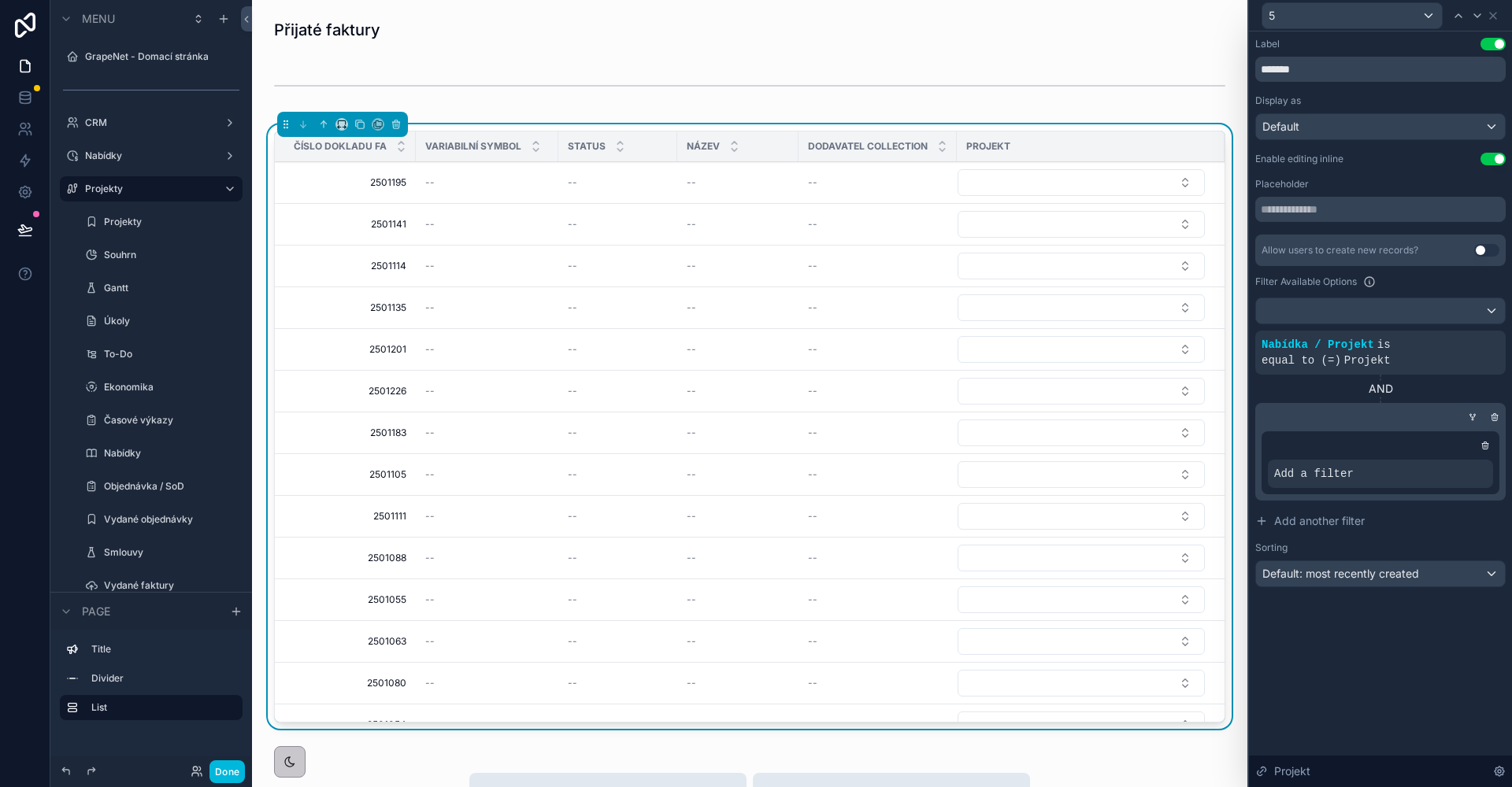
click at [0, 0] on div at bounding box center [0, 0] width 0 height 0
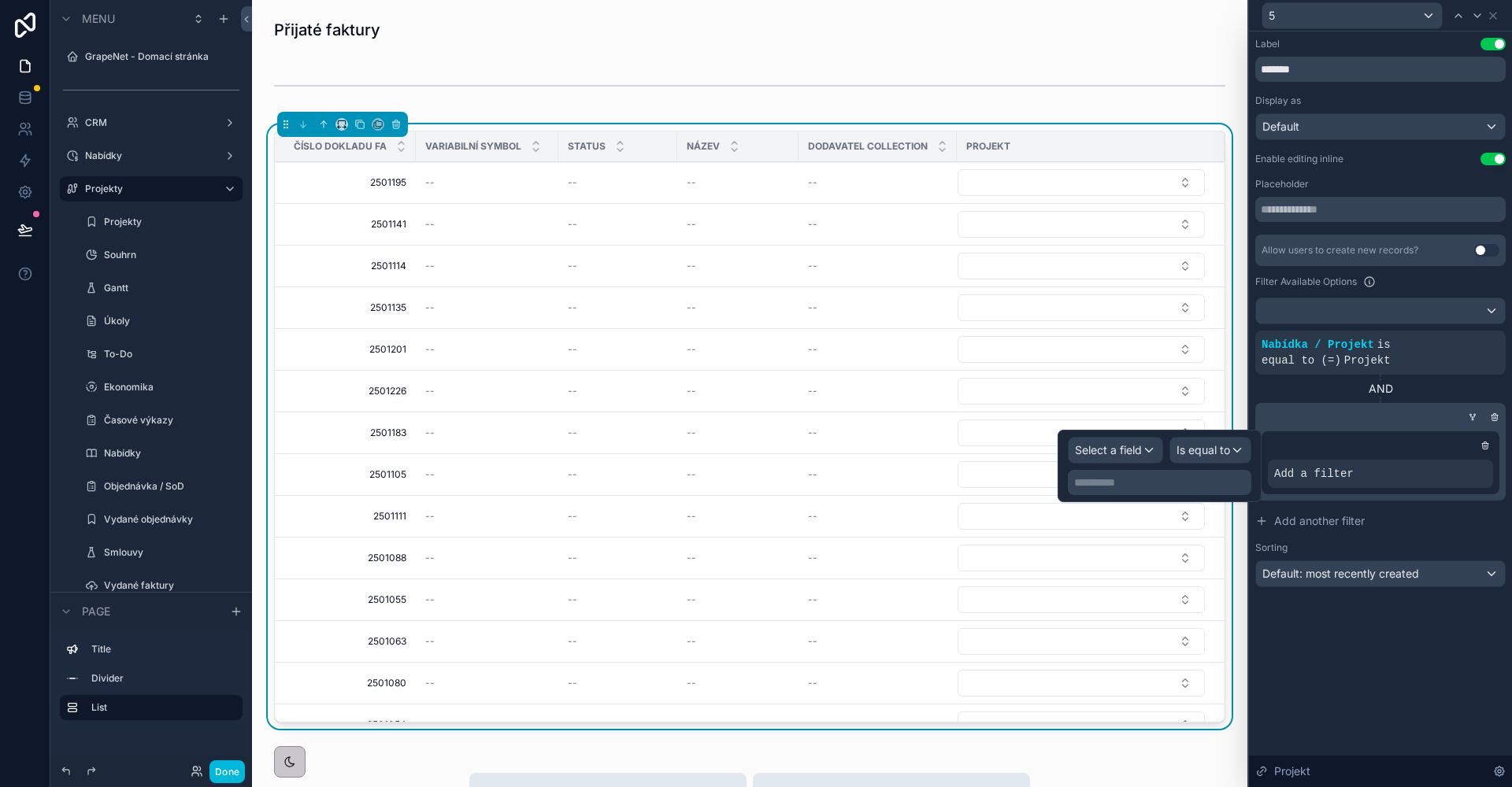
click at [1155, 445] on div "Select a field" at bounding box center [1115, 450] width 94 height 25
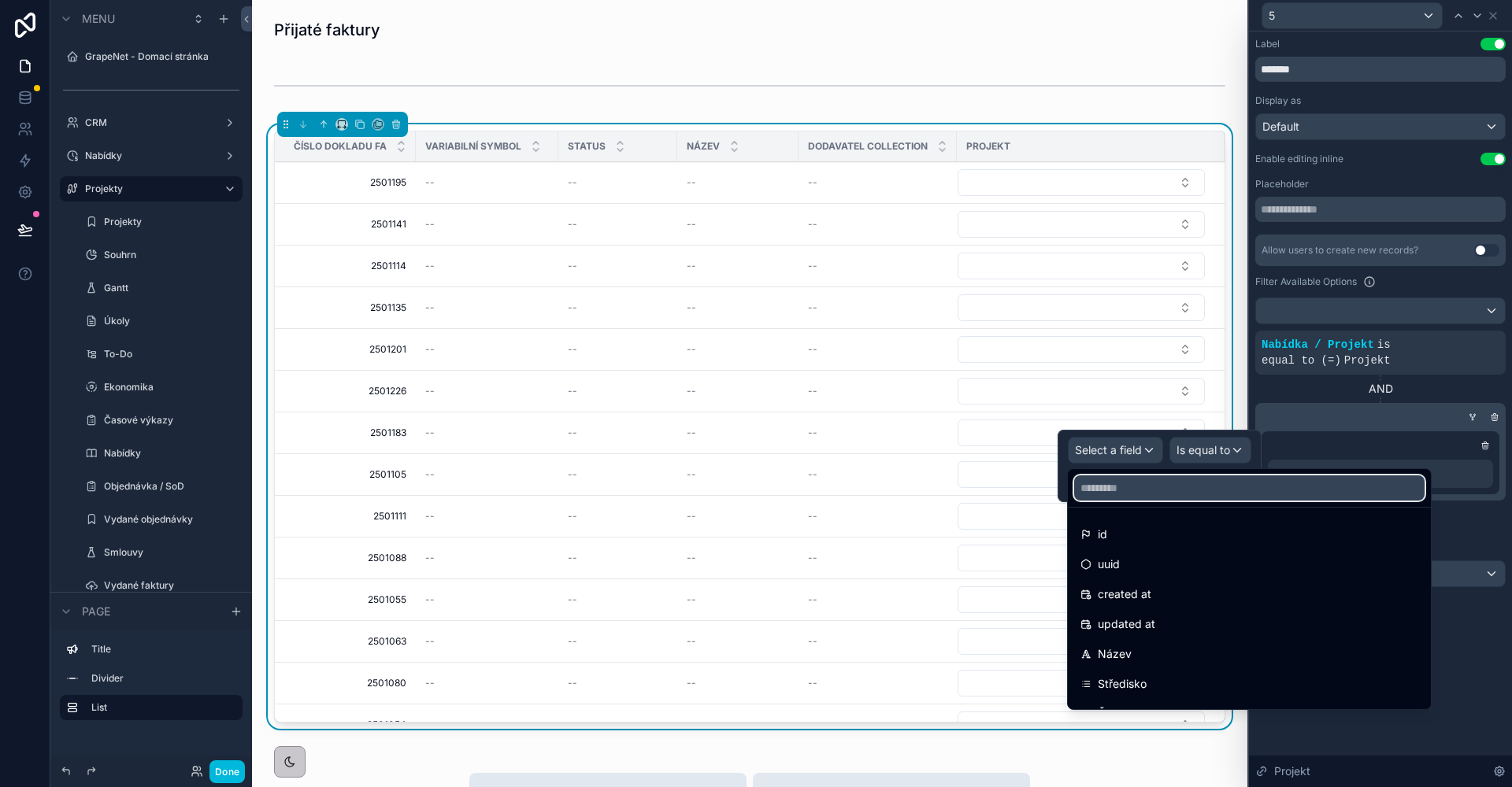
click at [1128, 486] on input "text" at bounding box center [1249, 488] width 350 height 25
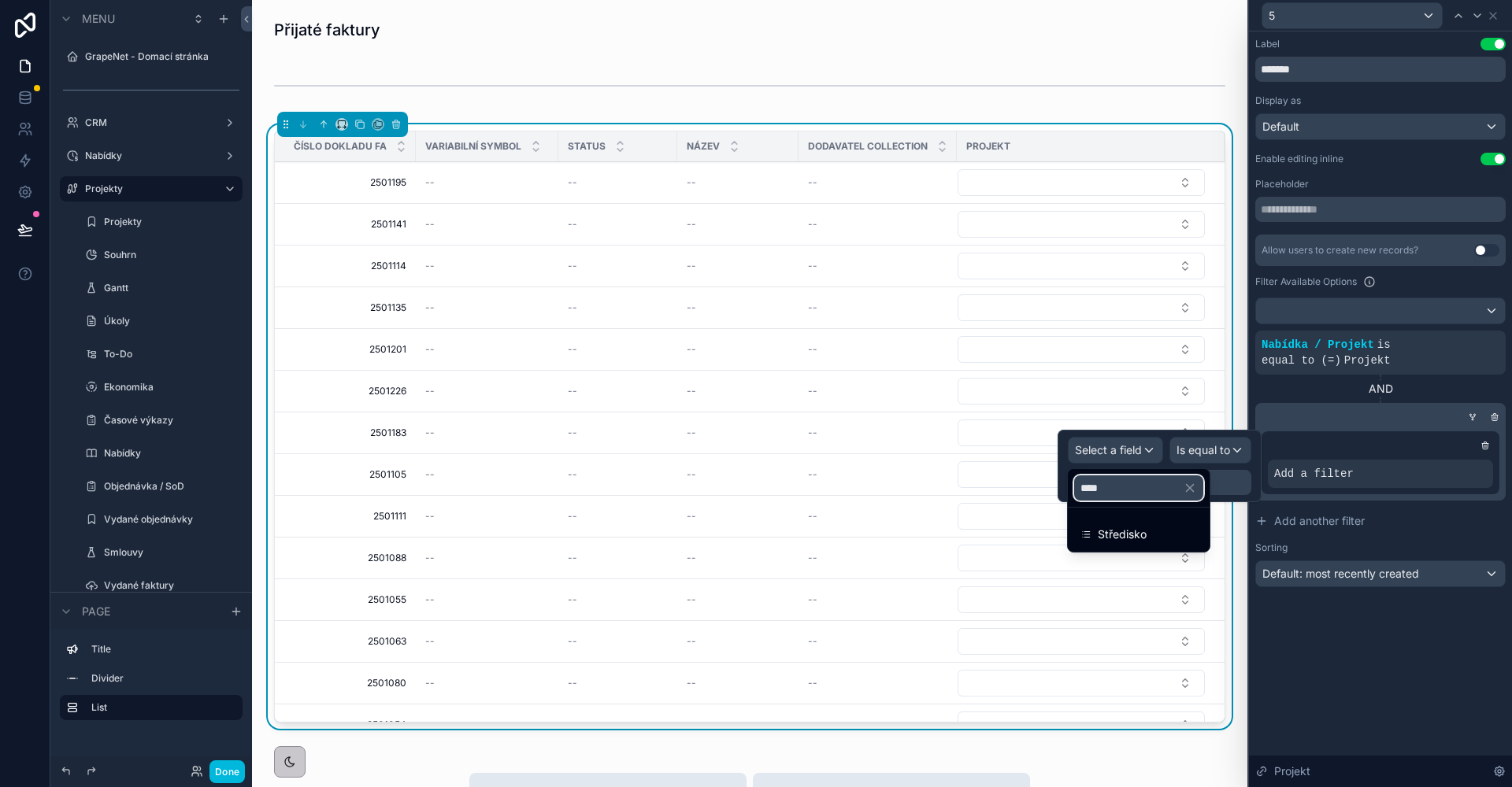
type input "****"
click at [1147, 529] on div "Středisko" at bounding box center [1139, 534] width 117 height 19
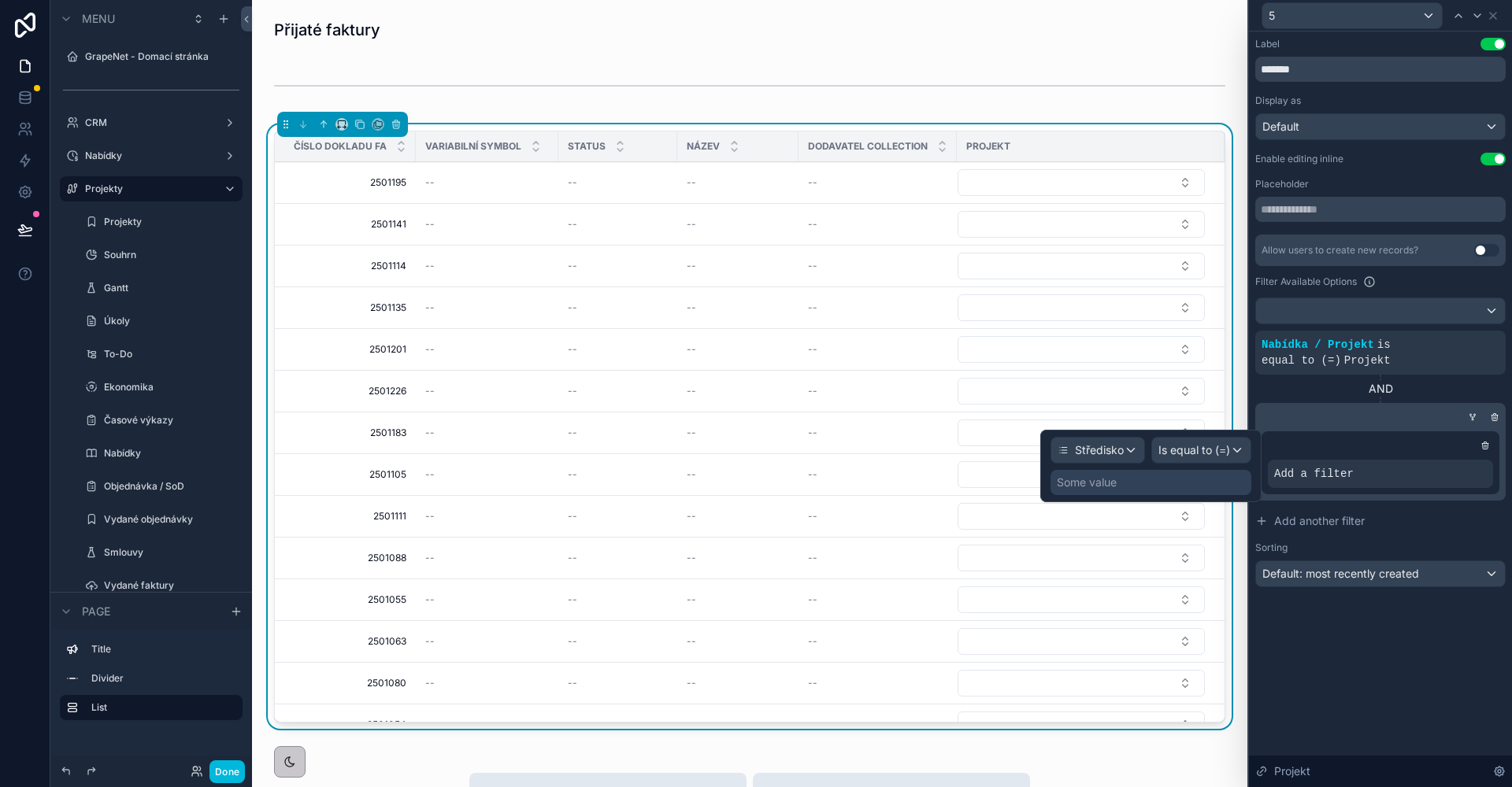
click at [1187, 483] on div "Some value" at bounding box center [1150, 482] width 201 height 25
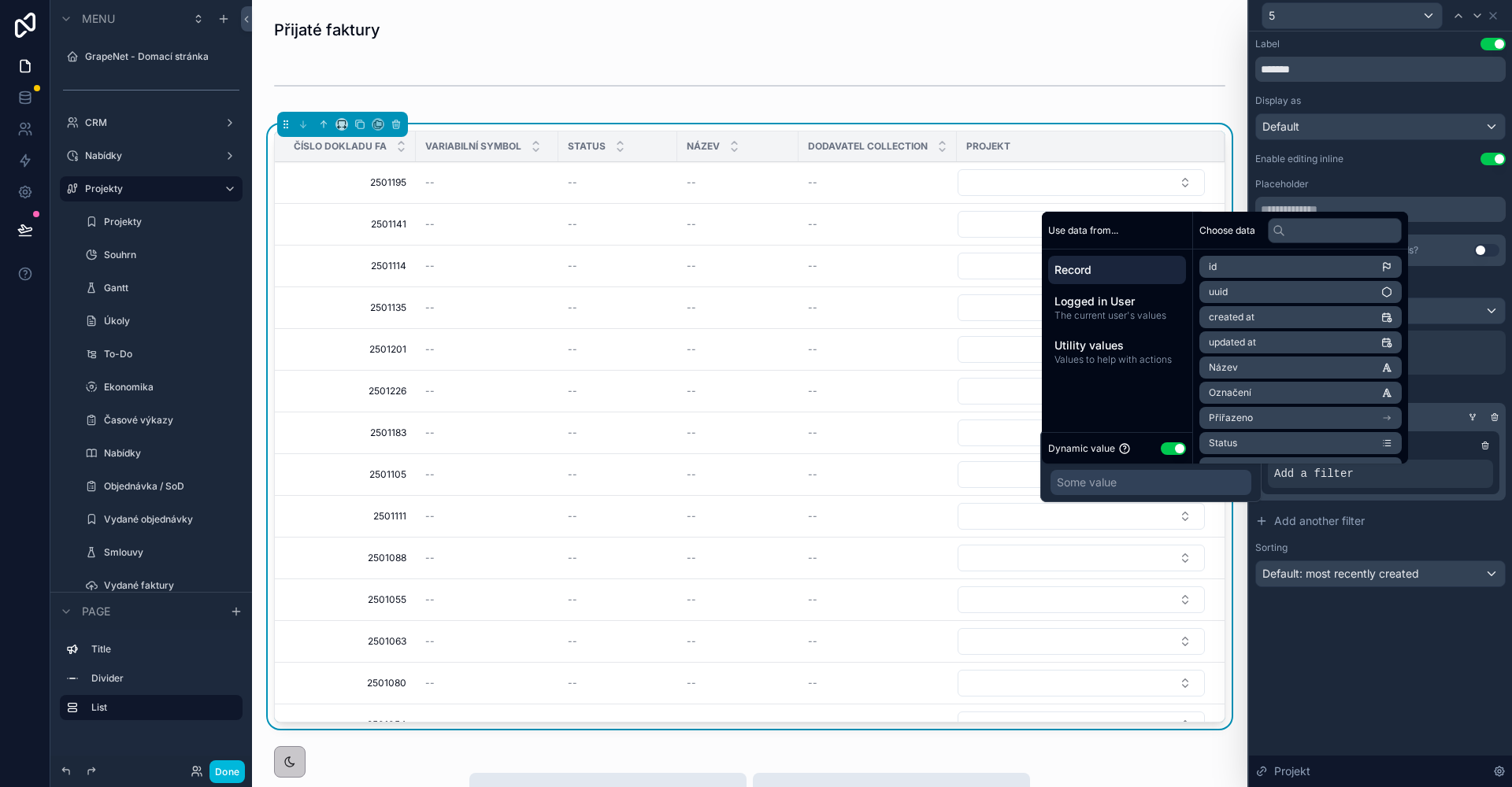
click at [1168, 453] on button "Use setting" at bounding box center [1173, 449] width 25 height 12
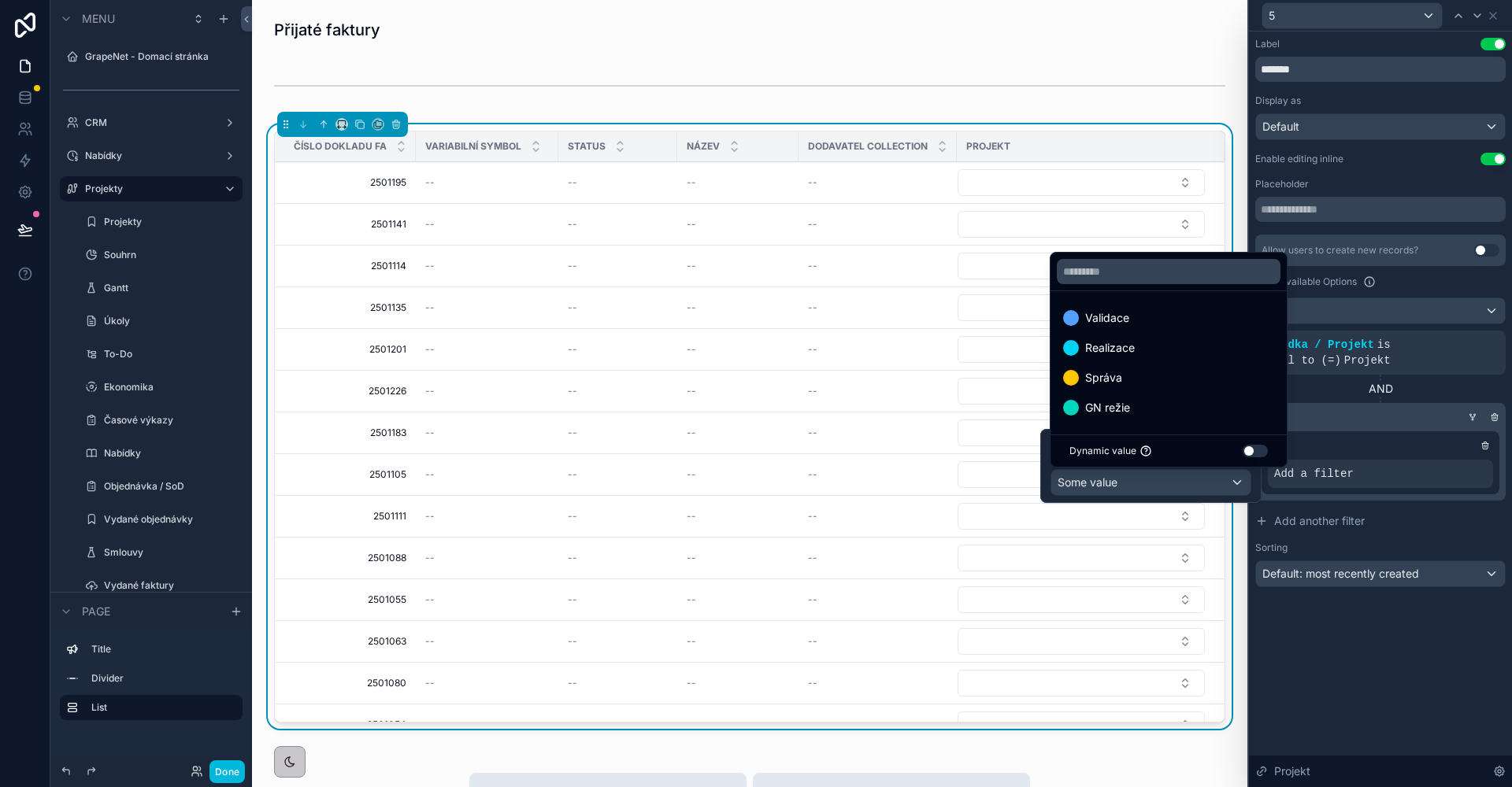
click at [1256, 453] on button "Use setting" at bounding box center [1255, 450] width 25 height 12
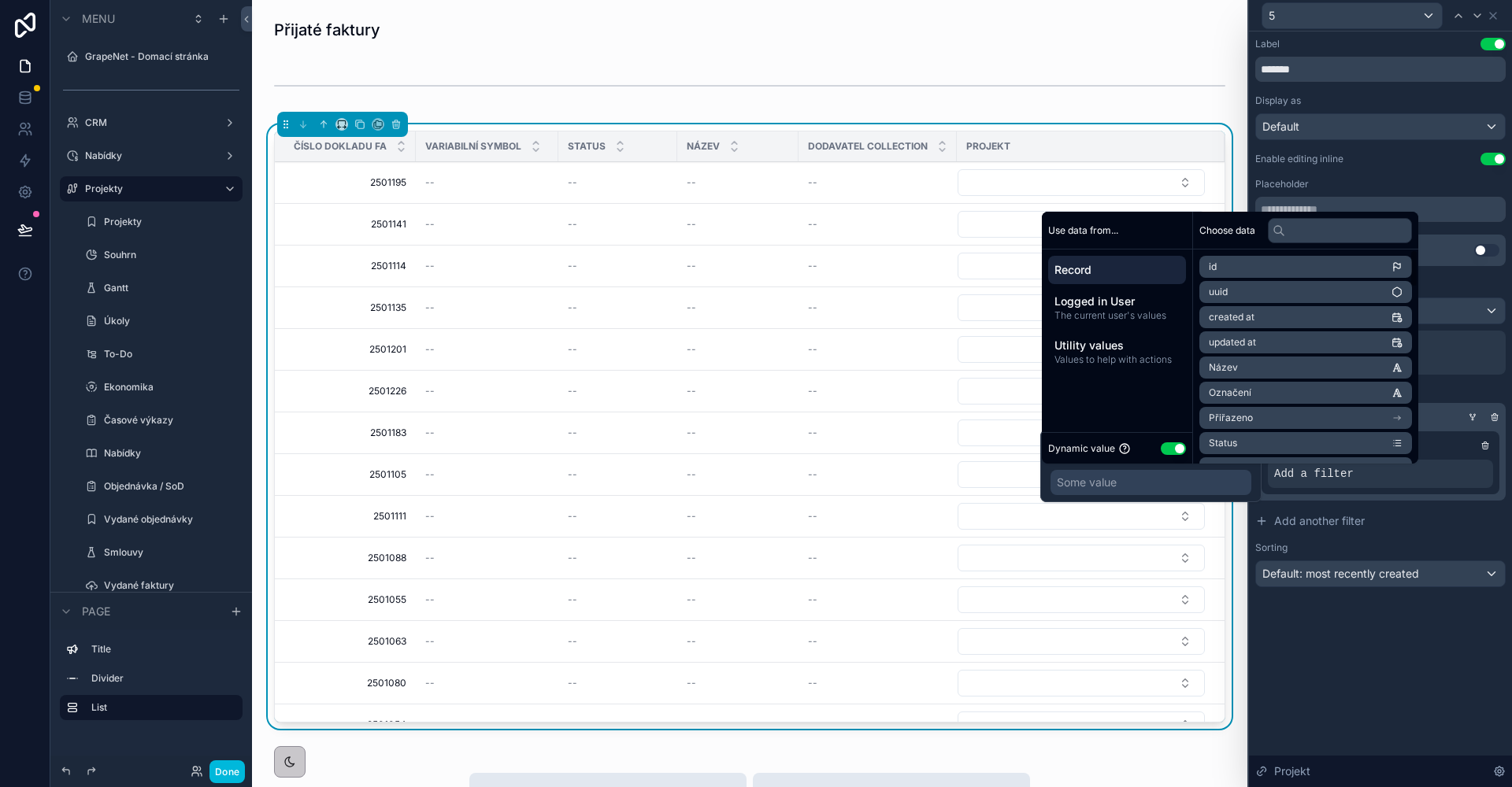
click at [1118, 320] on span "The current user's values" at bounding box center [1117, 315] width 125 height 12
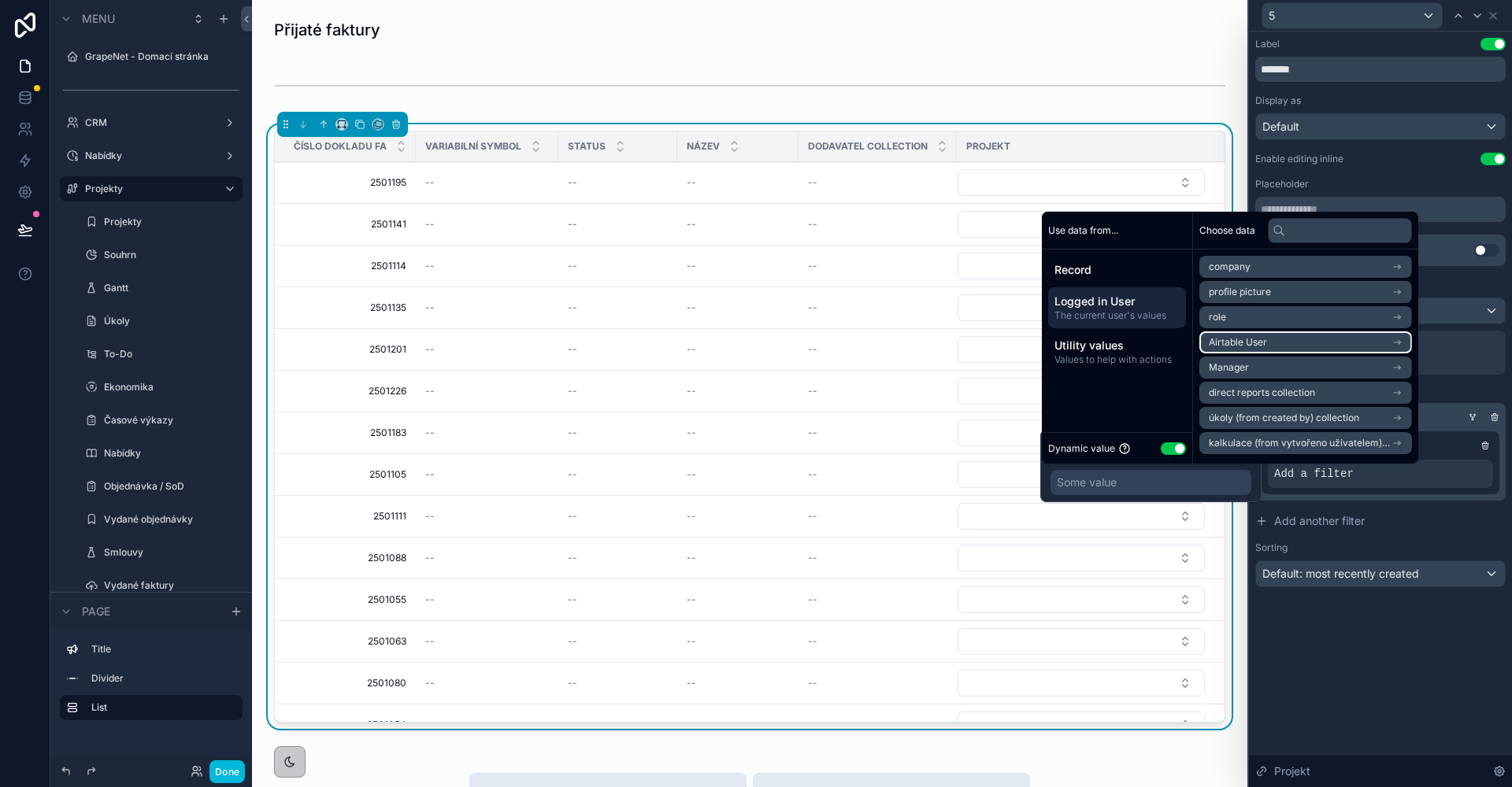
click at [1247, 342] on span "Airtable User" at bounding box center [1238, 342] width 58 height 12
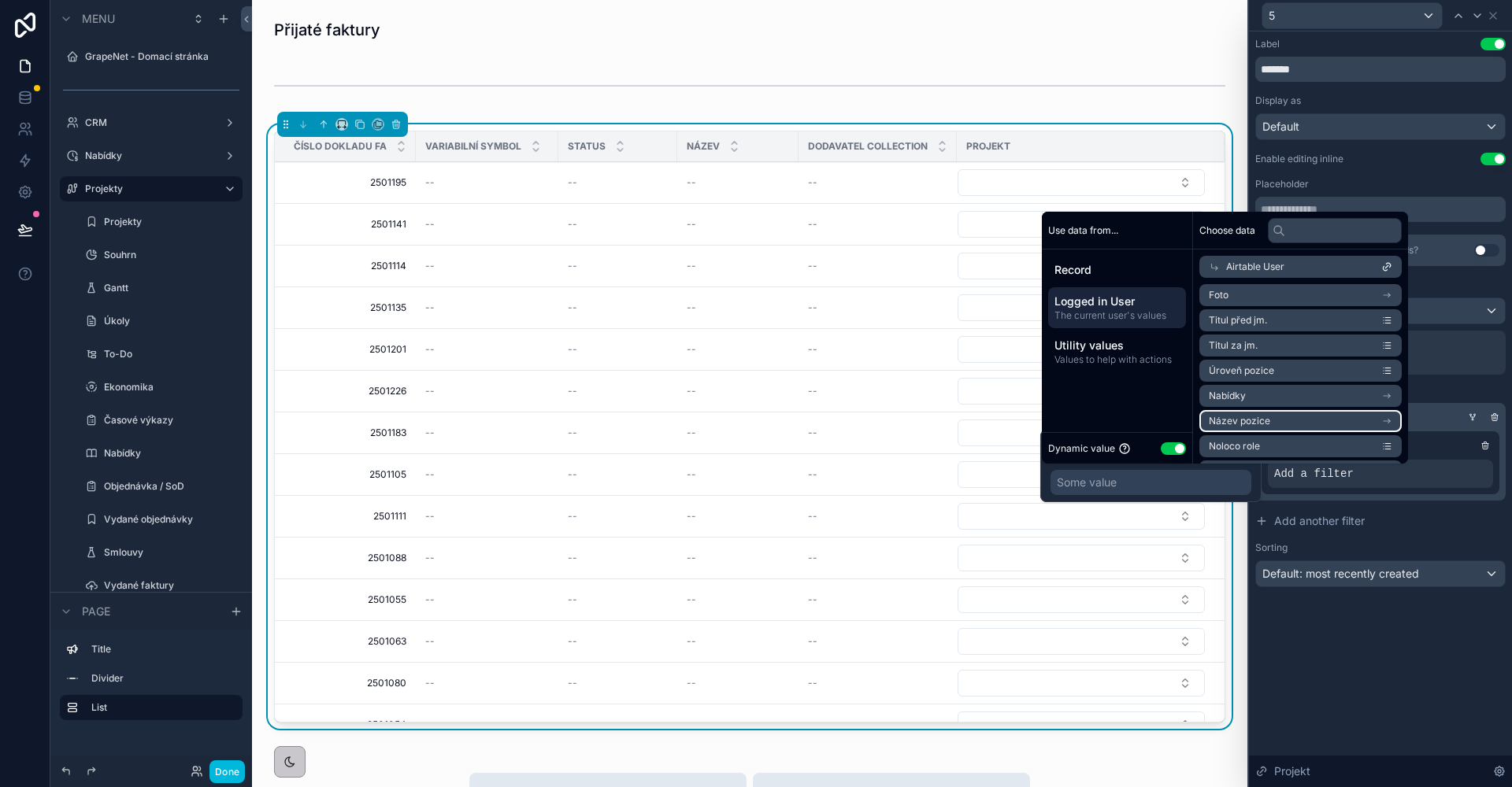
click at [1302, 419] on li "Název pozice" at bounding box center [1300, 421] width 202 height 22
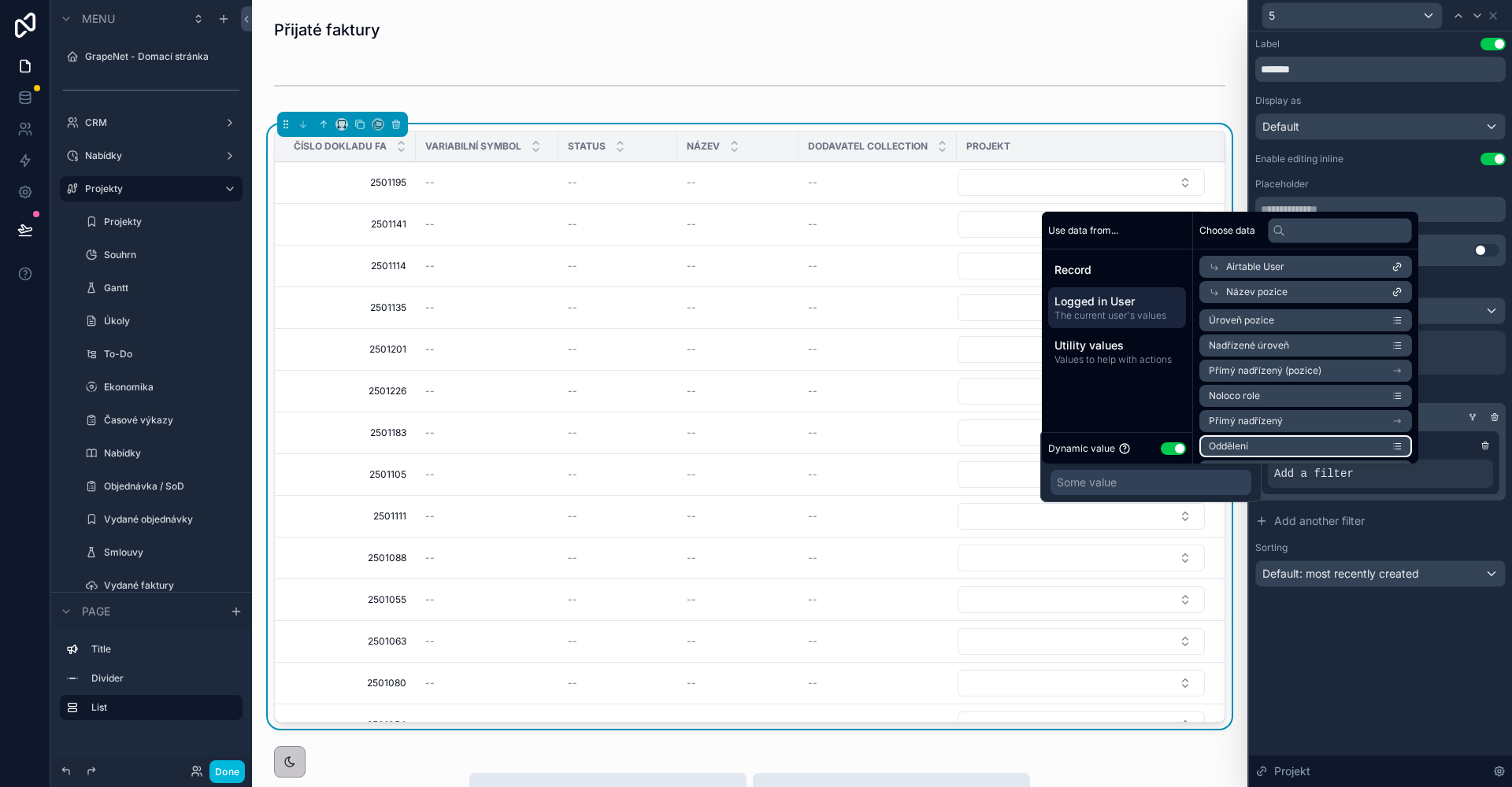
click at [1284, 443] on li "Oddělení" at bounding box center [1305, 446] width 213 height 22
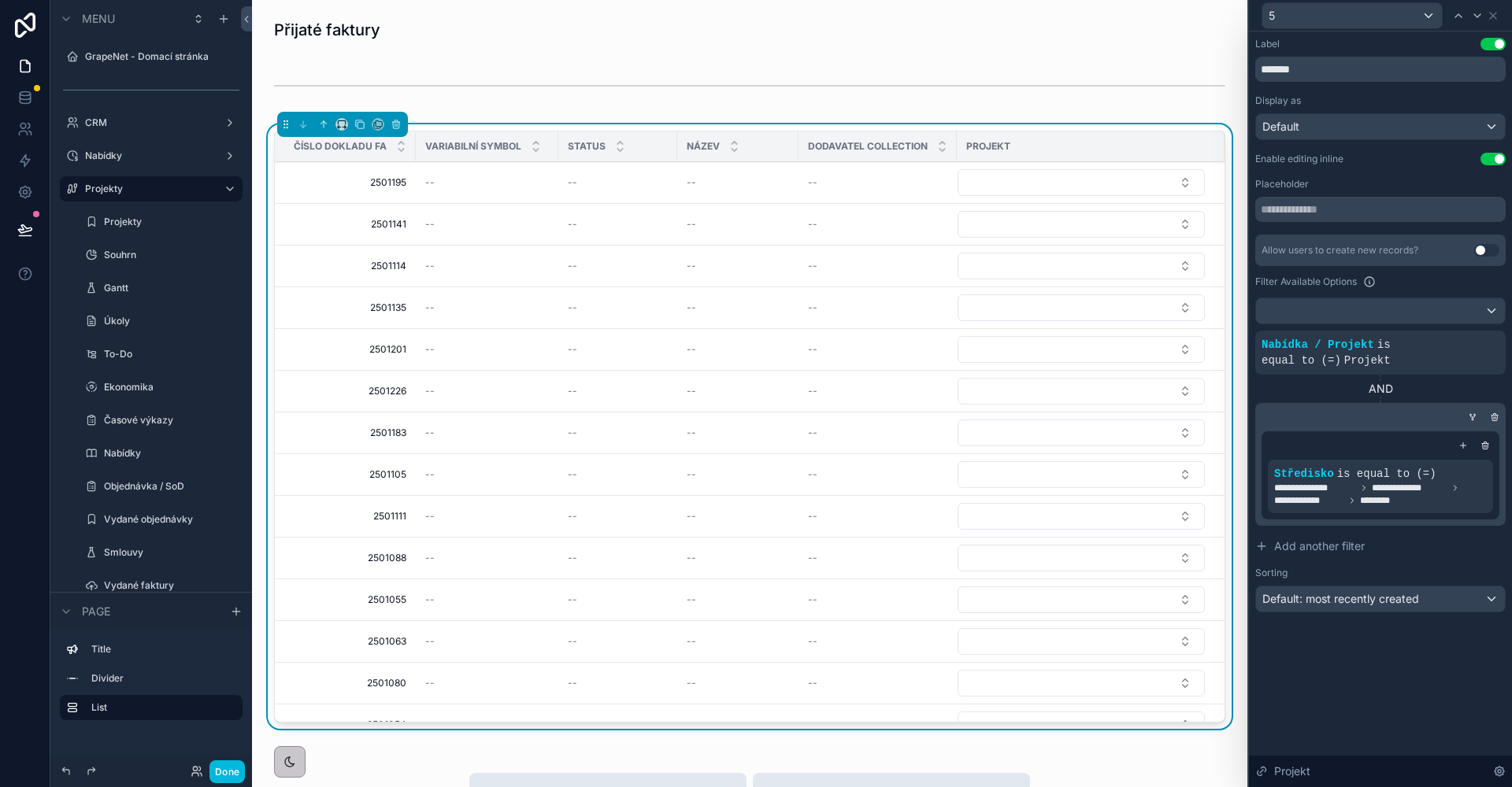
click at [1468, 412] on div at bounding box center [1472, 417] width 16 height 16
click at [1470, 418] on icon at bounding box center [1472, 417] width 9 height 9
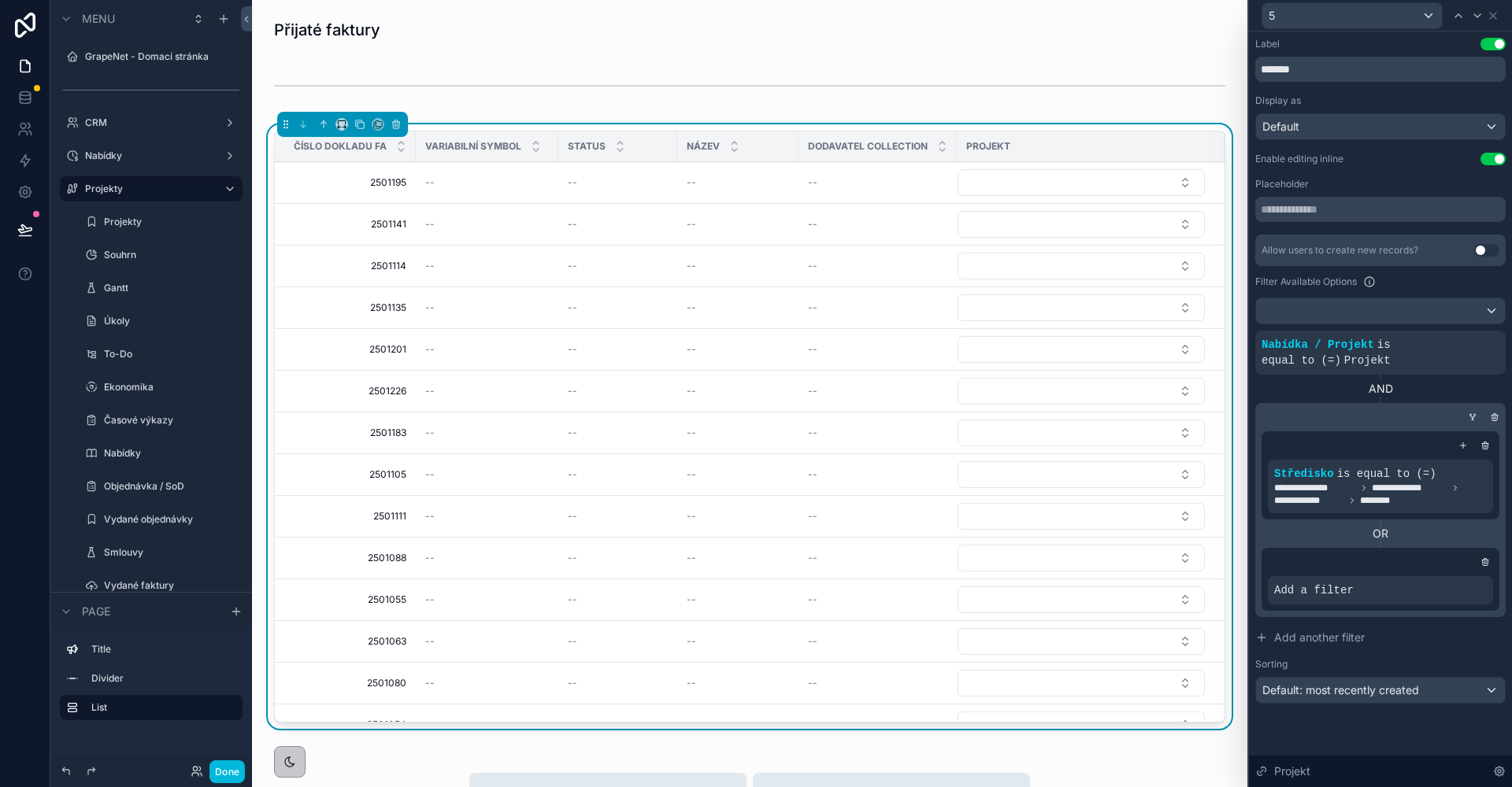
click at [0, 0] on div at bounding box center [0, 0] width 0 height 0
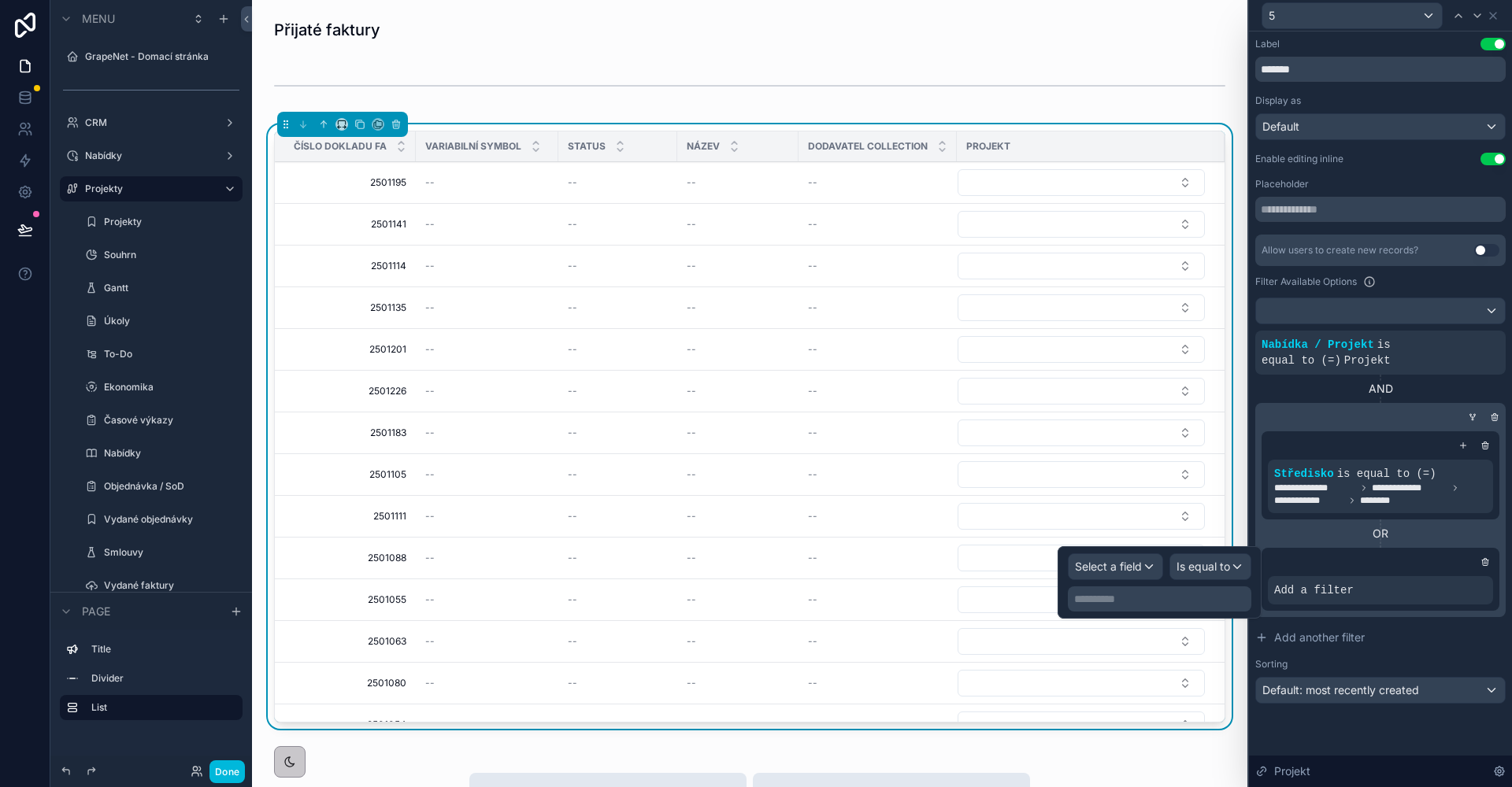
click at [1141, 573] on div "Select a field" at bounding box center [1115, 567] width 94 height 25
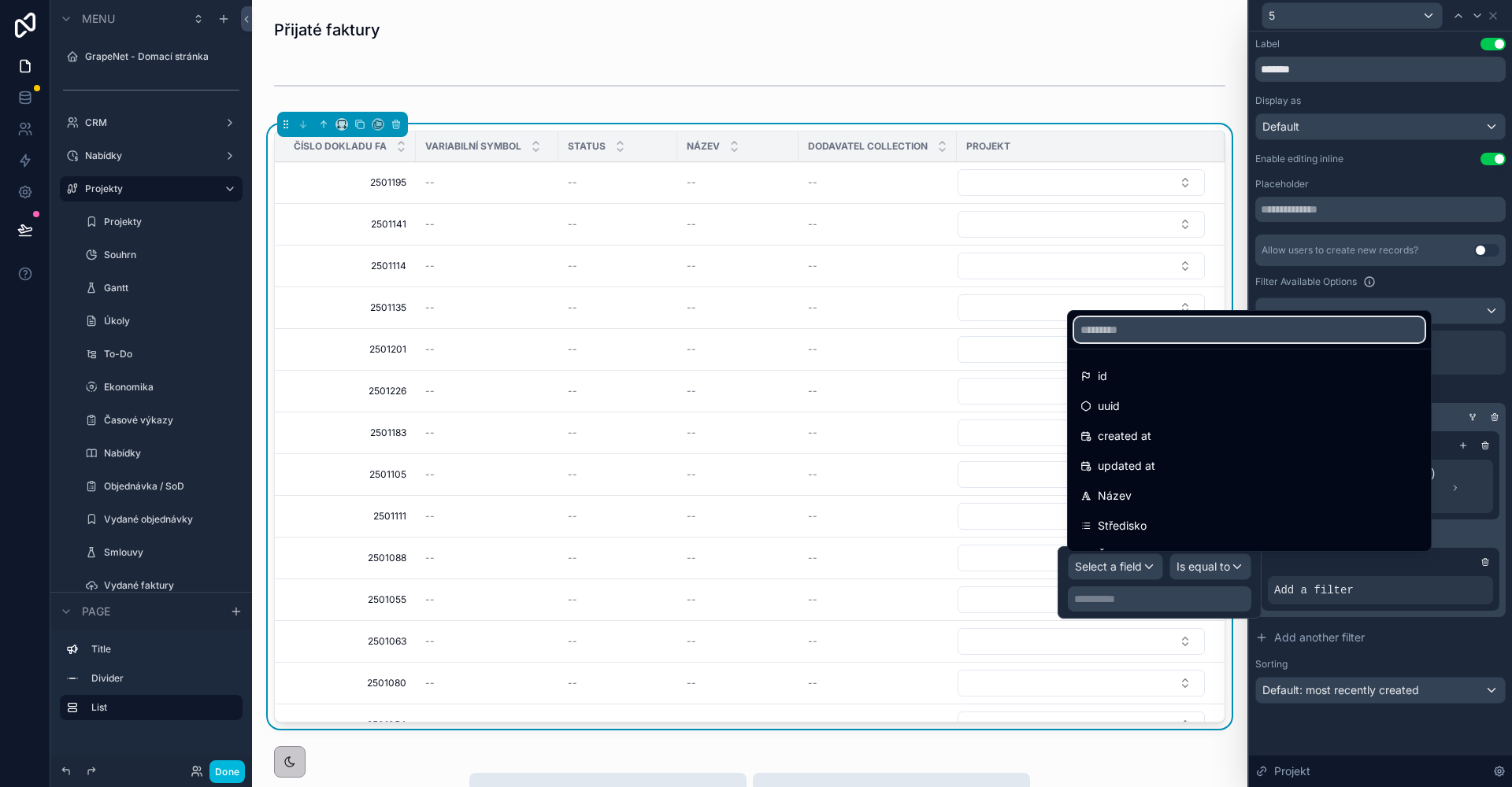
click at [1110, 334] on input "text" at bounding box center [1249, 329] width 350 height 25
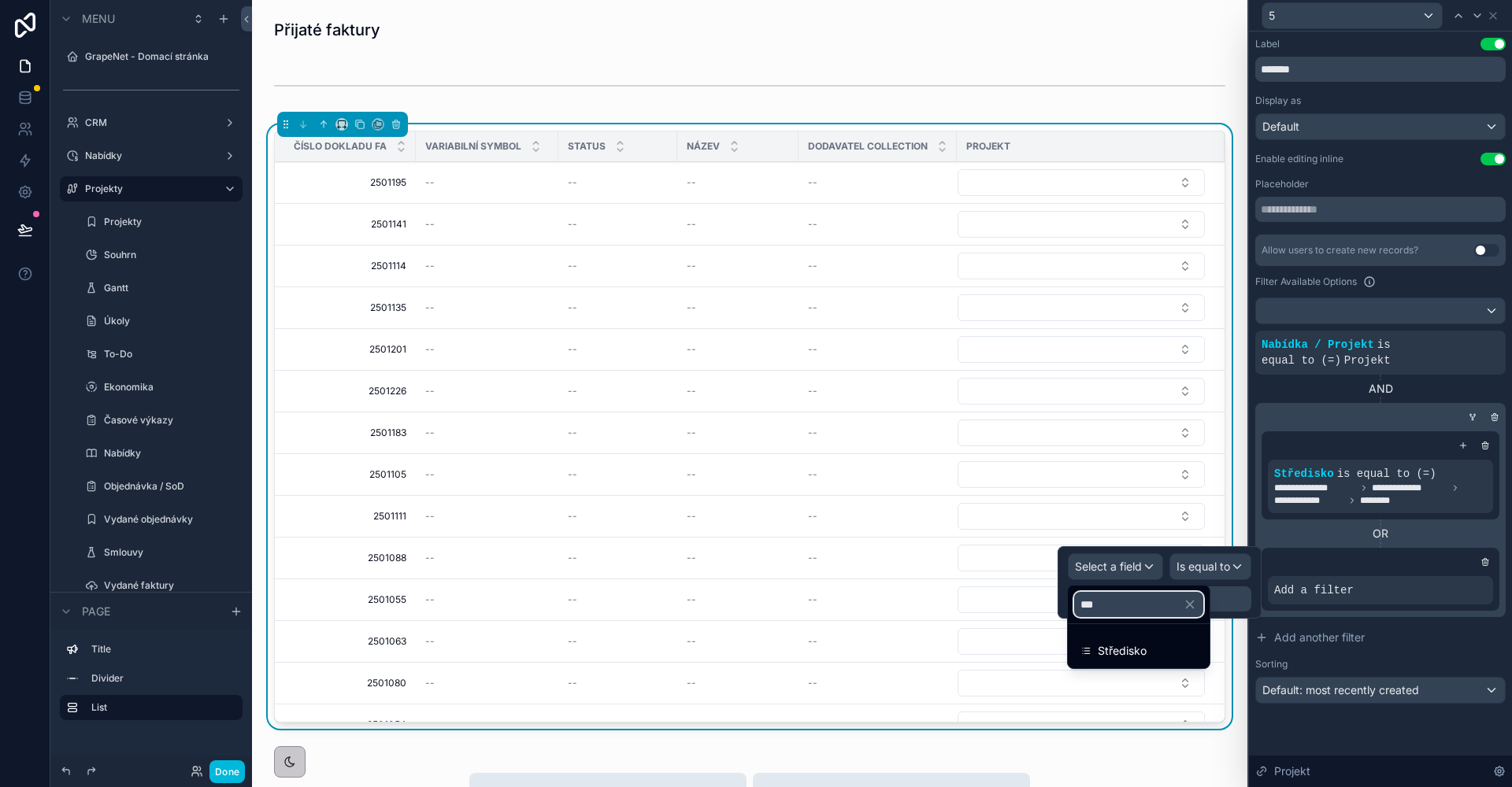
type input "***"
click at [1165, 649] on div "Středisko" at bounding box center [1139, 651] width 117 height 19
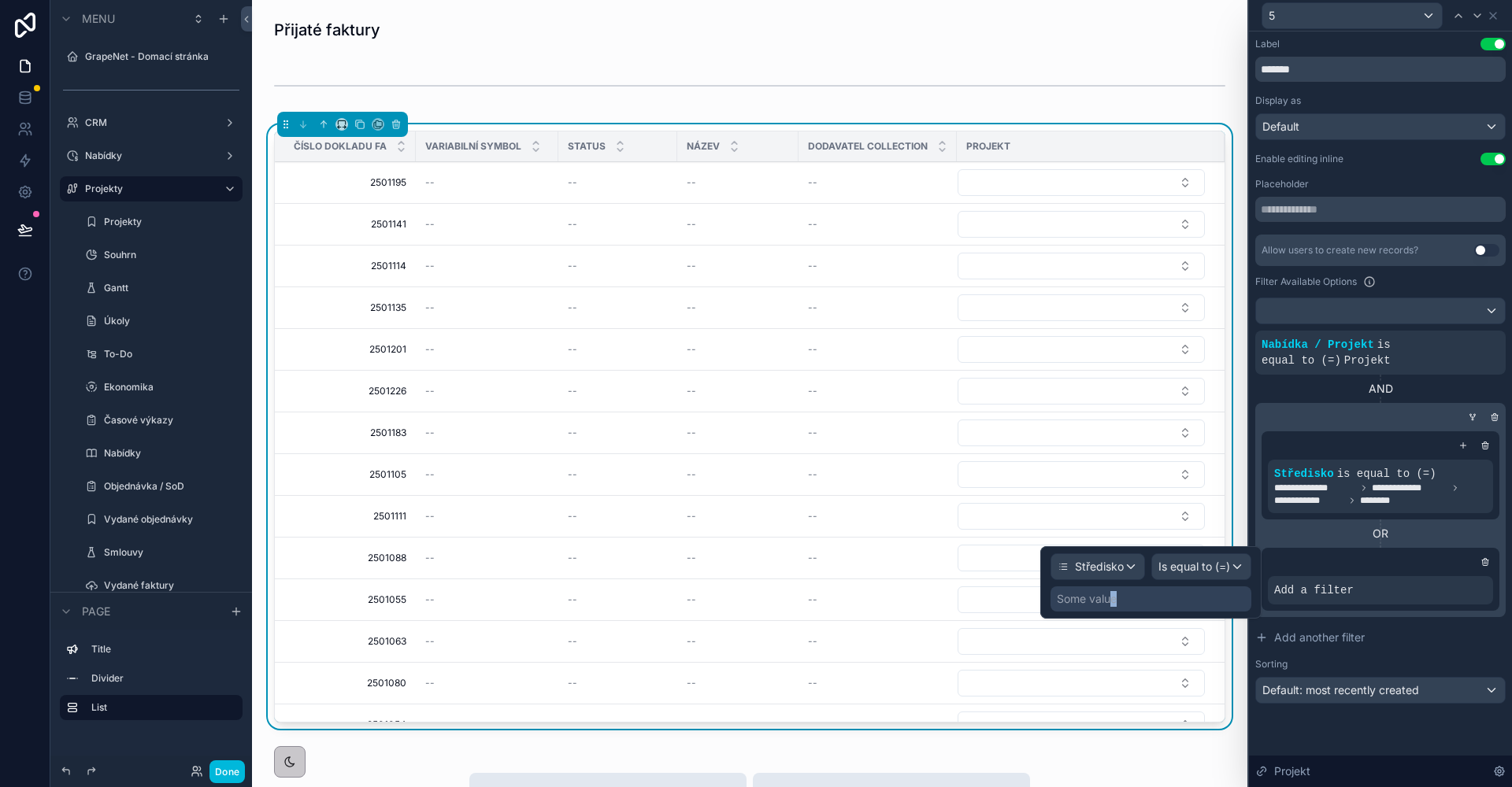
click at [1113, 600] on div "Some value" at bounding box center [1086, 599] width 60 height 16
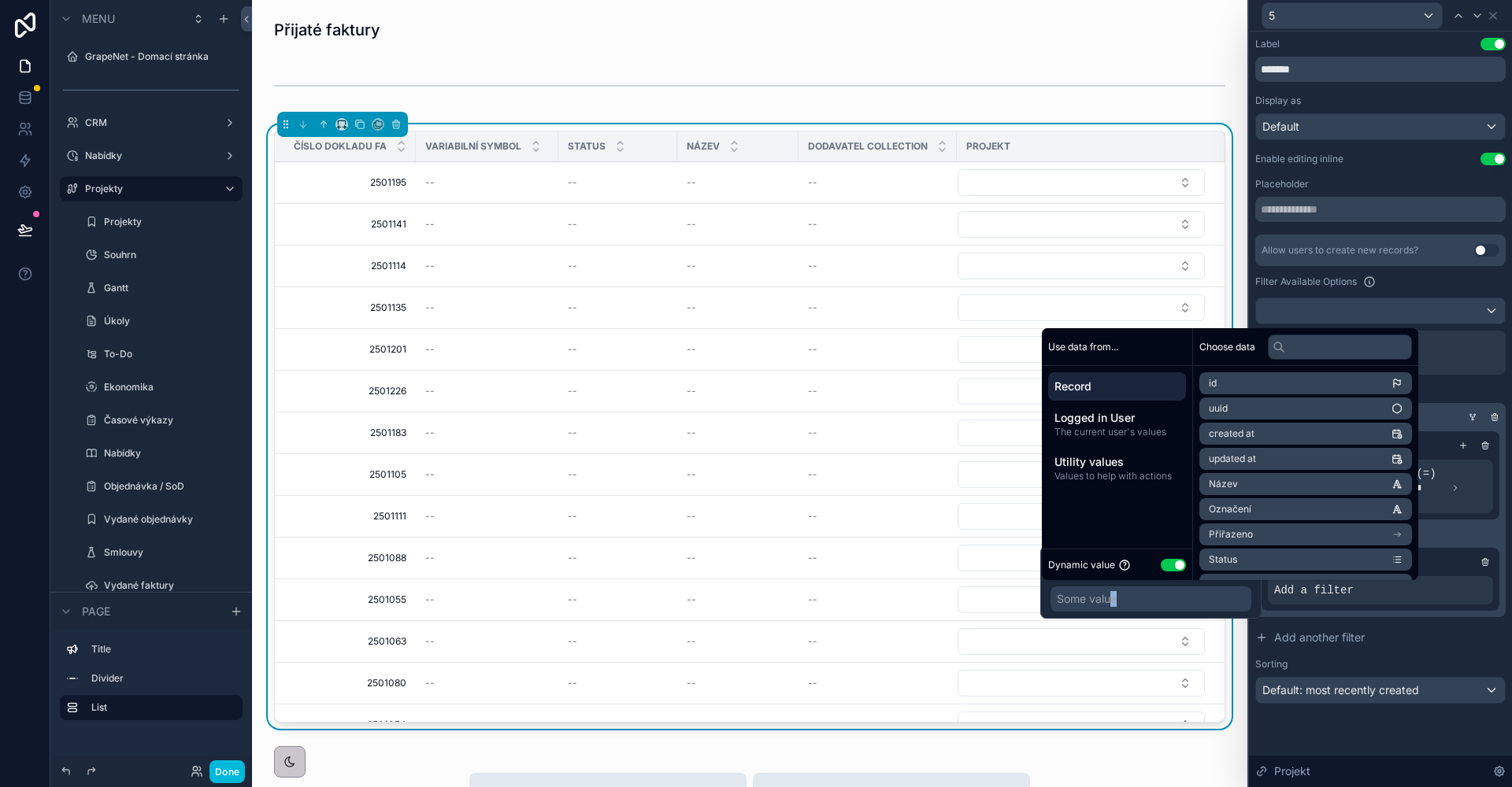
click at [1163, 564] on button "Use setting" at bounding box center [1173, 564] width 25 height 12
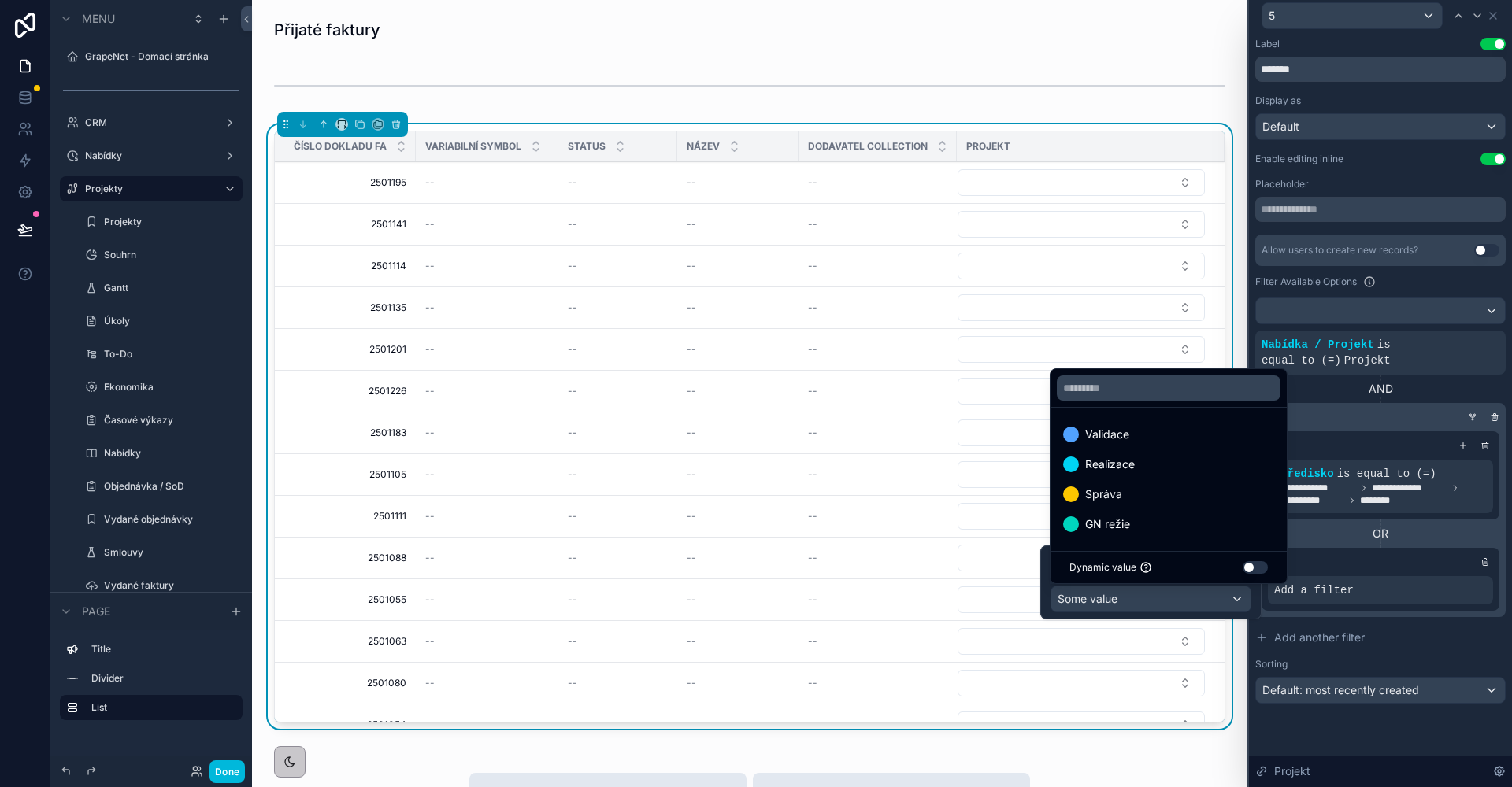
click at [1141, 518] on div "GN režie" at bounding box center [1169, 524] width 211 height 19
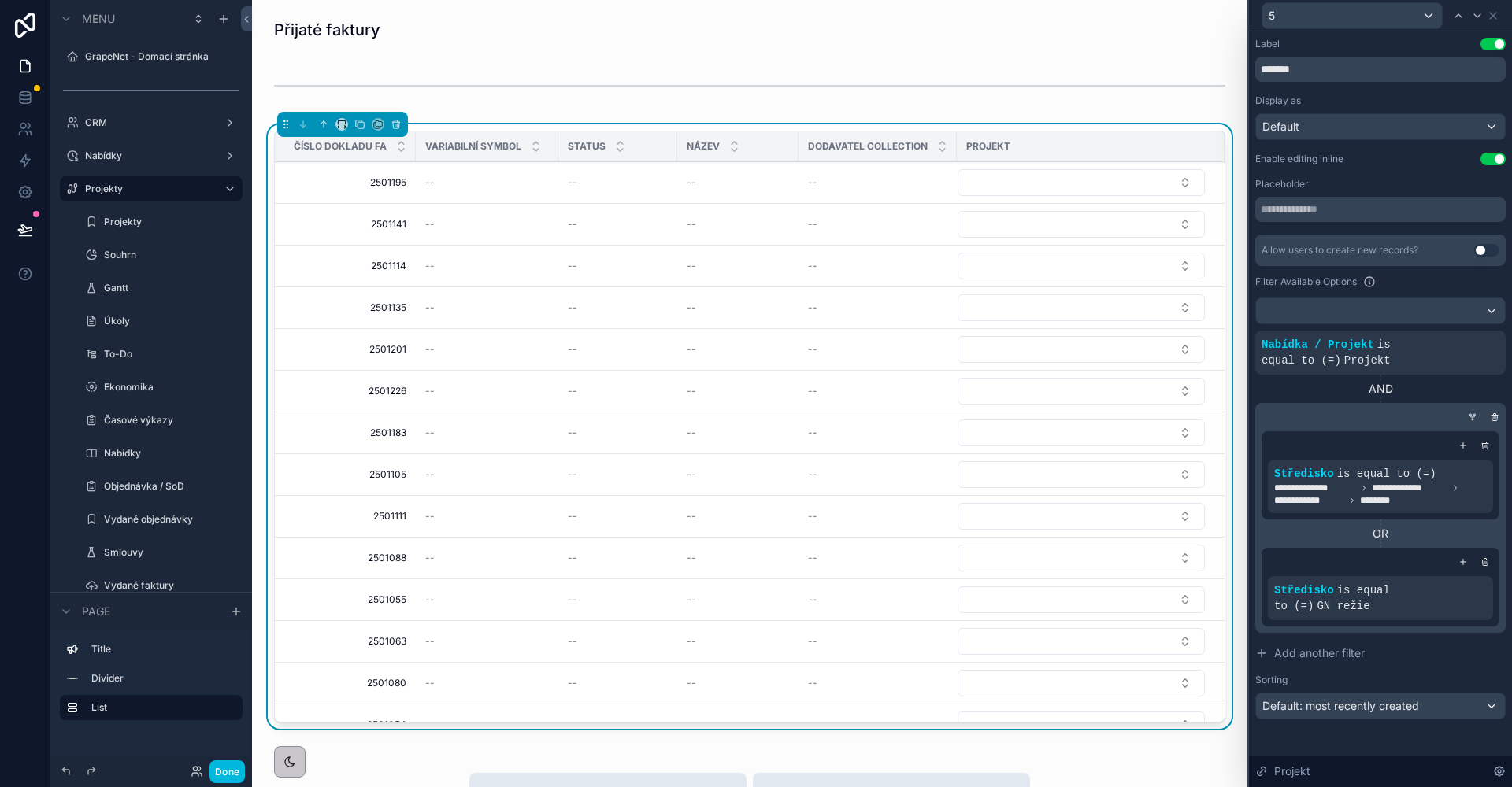
click at [1330, 536] on div "OR" at bounding box center [1380, 533] width 237 height 16
click at [1466, 416] on div at bounding box center [1472, 417] width 16 height 16
click at [1473, 414] on icon at bounding box center [1472, 417] width 9 height 9
click at [0, 0] on div at bounding box center [0, 0] width 0 height 0
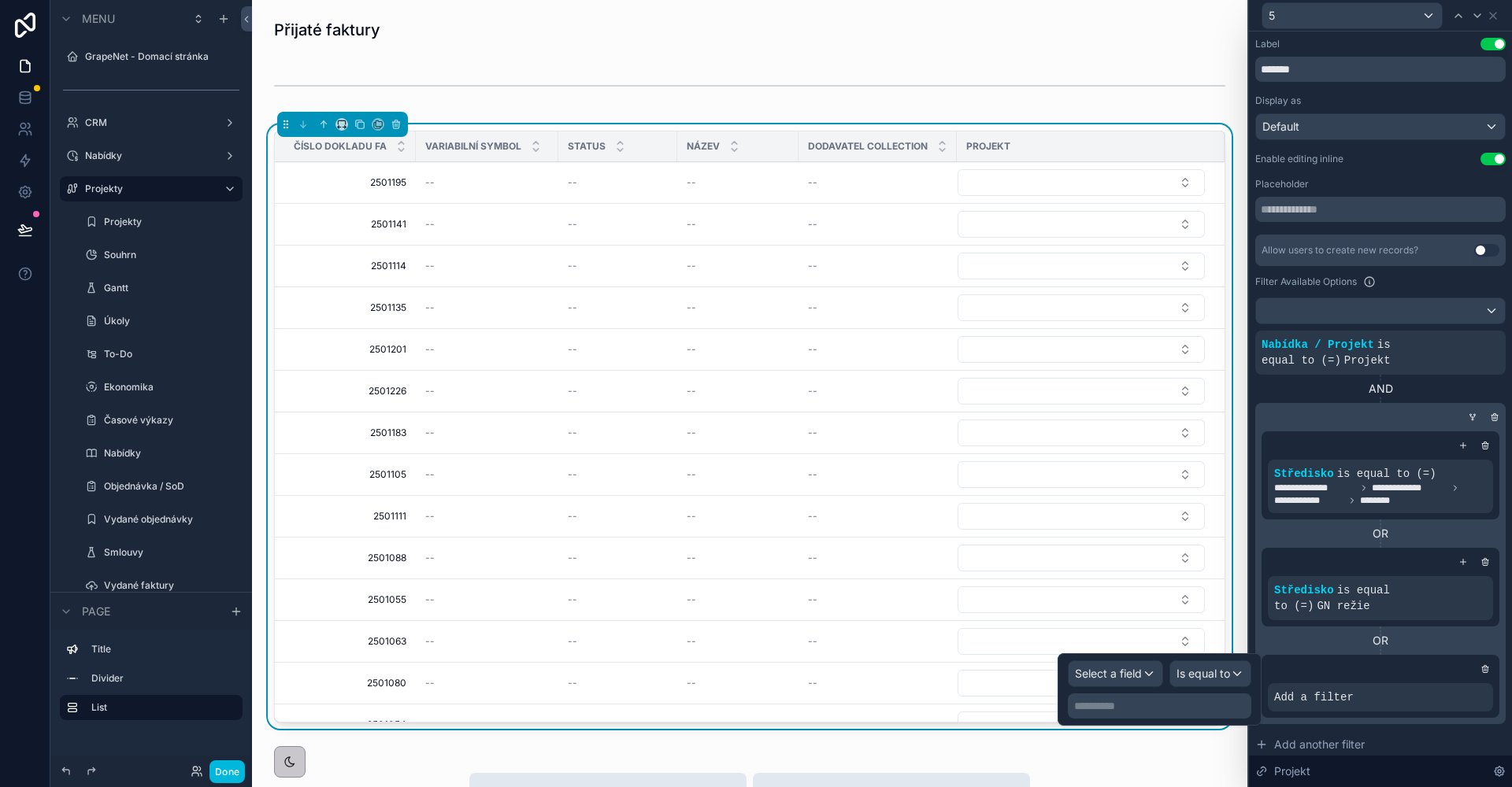
click at [1146, 675] on div "Select a field" at bounding box center [1115, 674] width 94 height 25
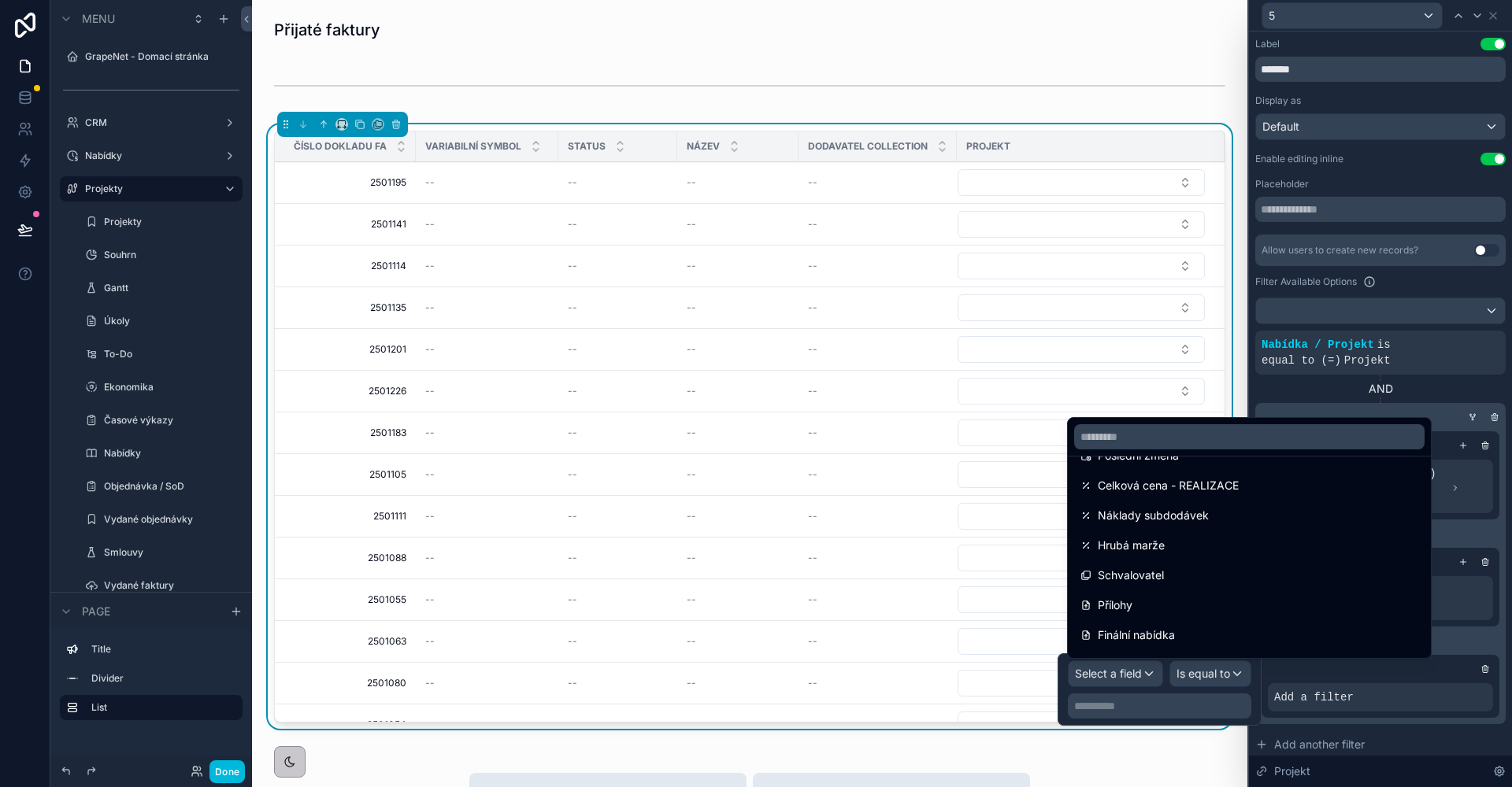
scroll to position [1431, 0]
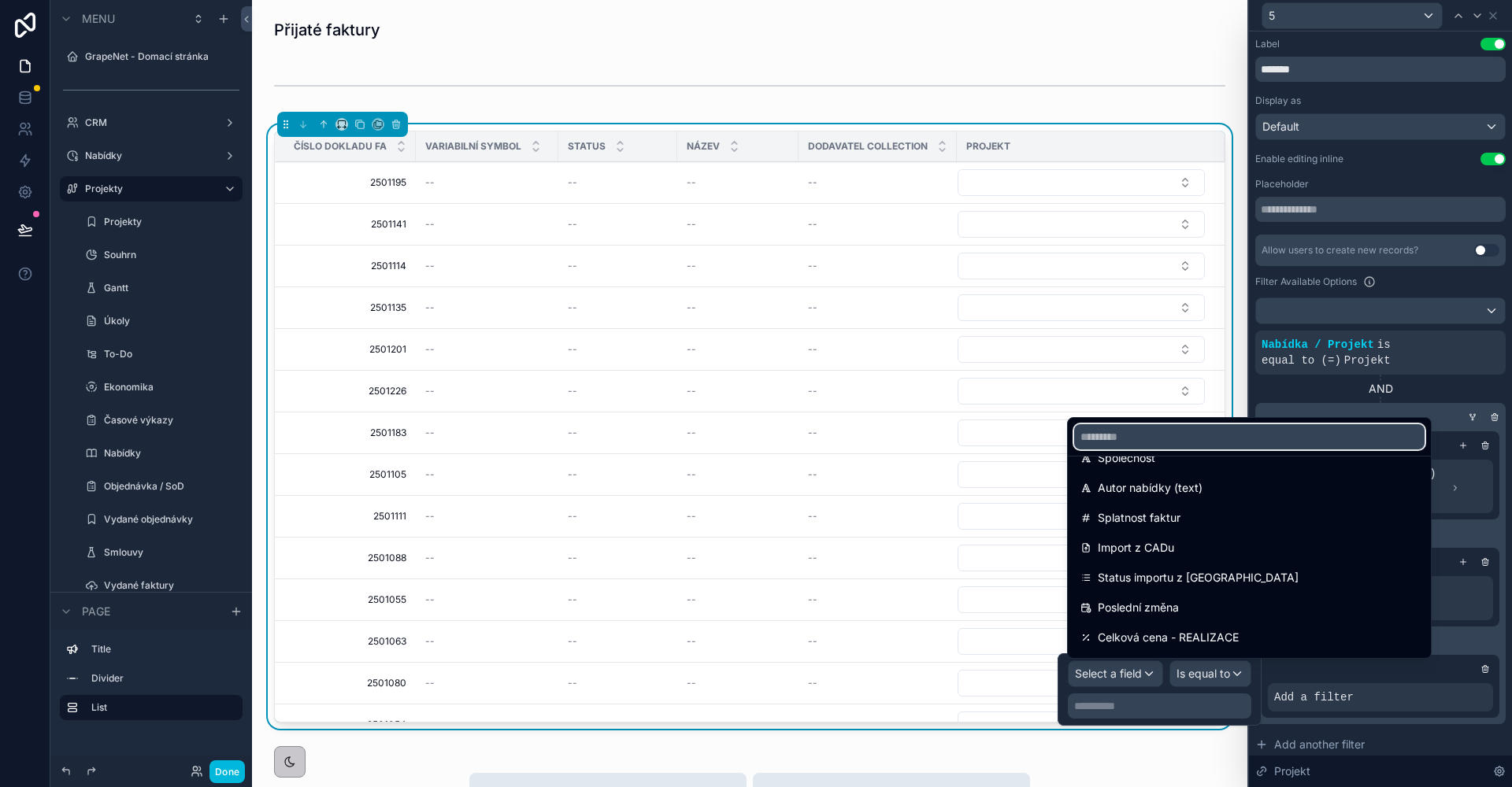
click at [1132, 435] on input "text" at bounding box center [1249, 437] width 350 height 25
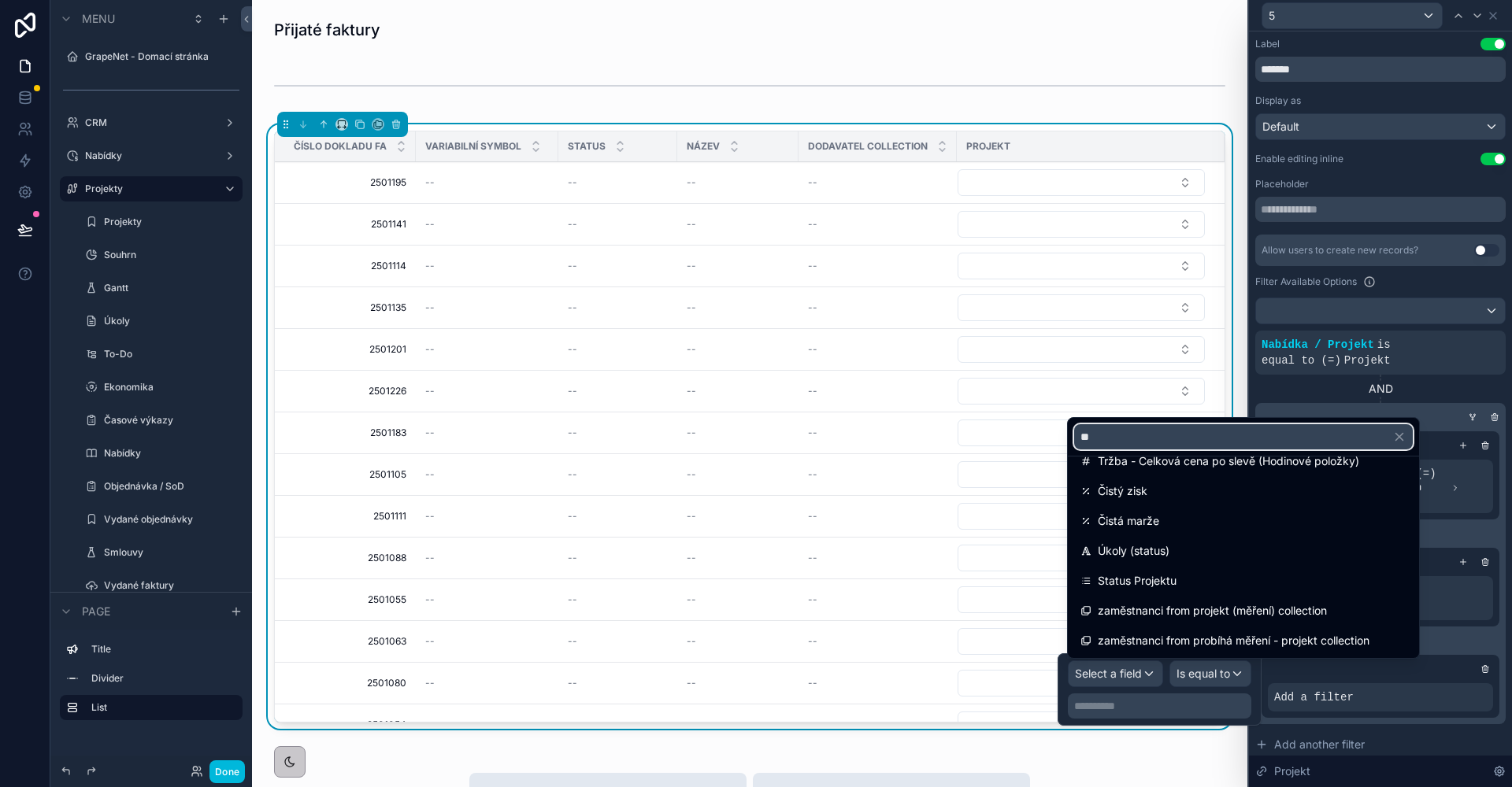
scroll to position [0, 0]
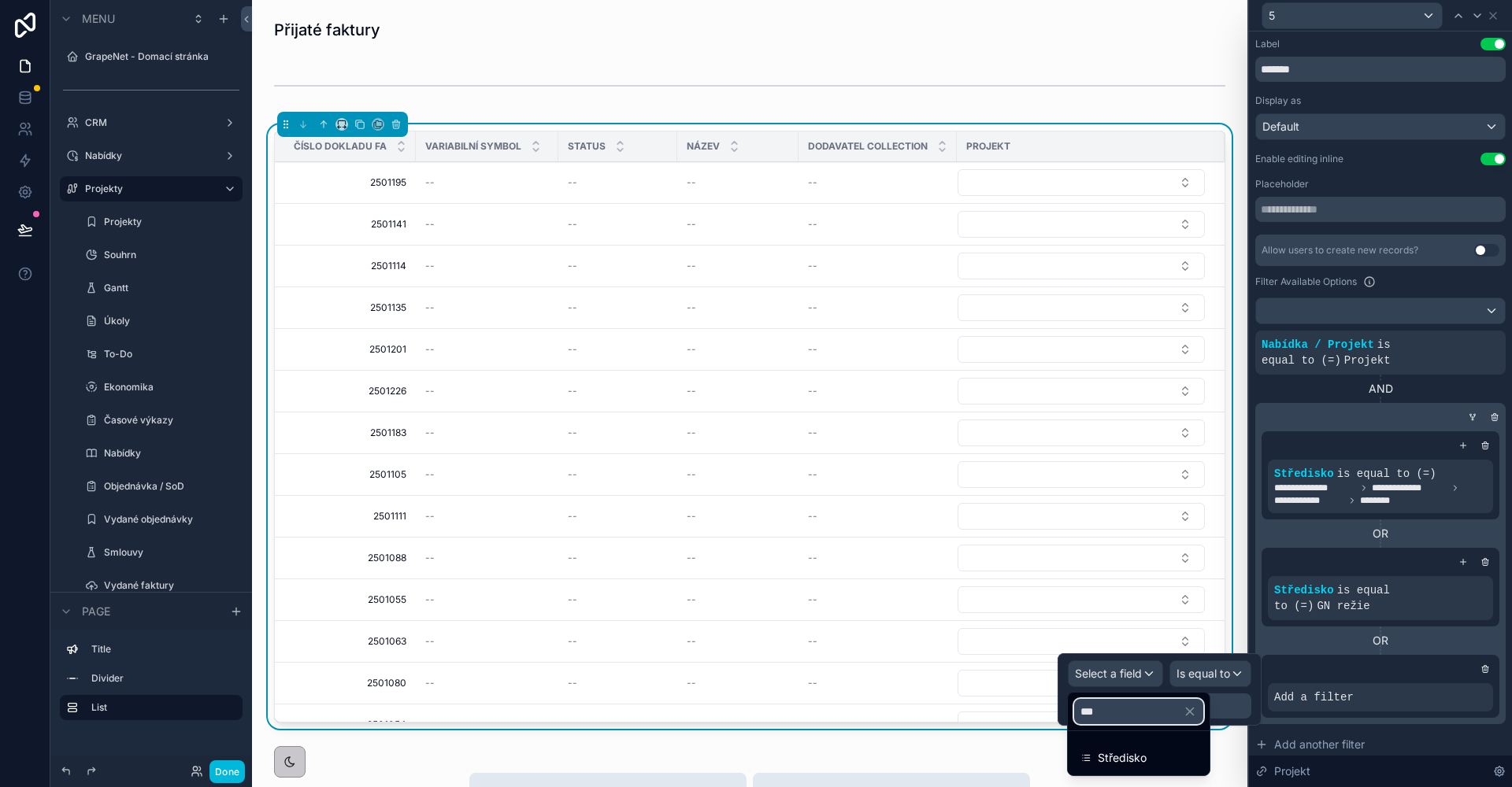
type input "***"
click at [1159, 748] on div "Středisko" at bounding box center [1138, 758] width 136 height 28
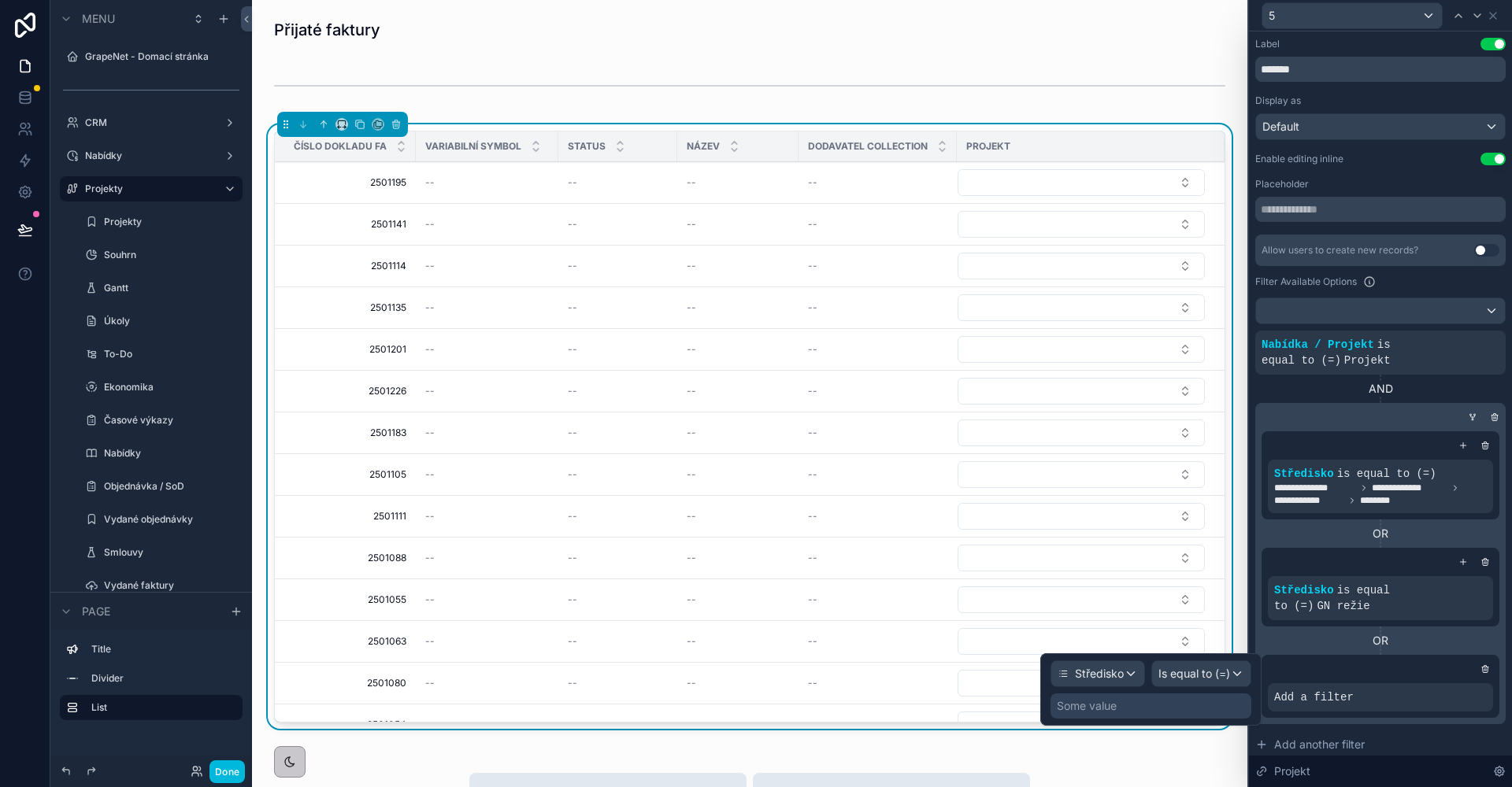
click at [1132, 675] on div "Středisko" at bounding box center [1097, 674] width 93 height 25
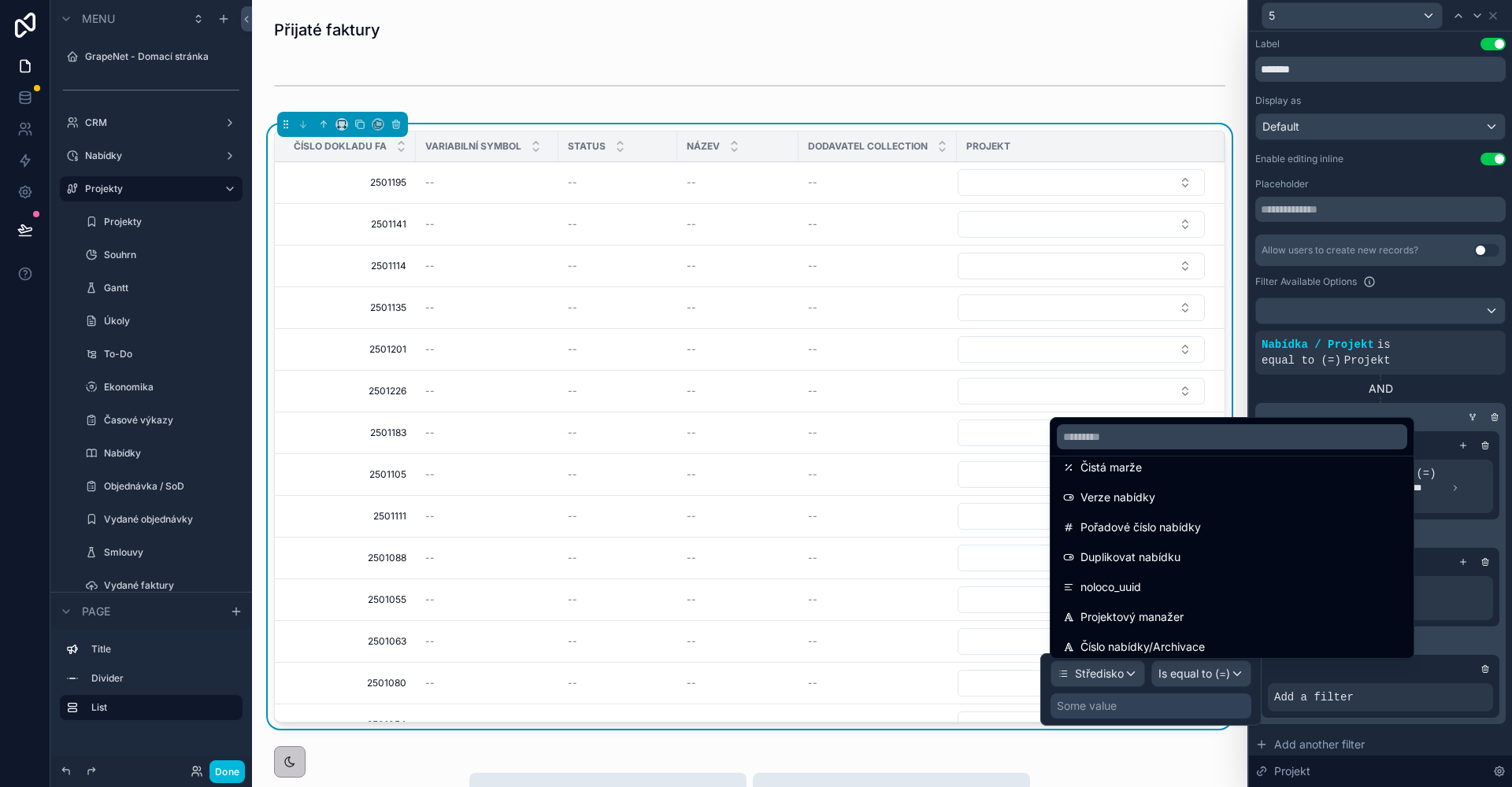
scroll to position [2952, 0]
click at [1481, 664] on div at bounding box center [1381, 669] width 225 height 16
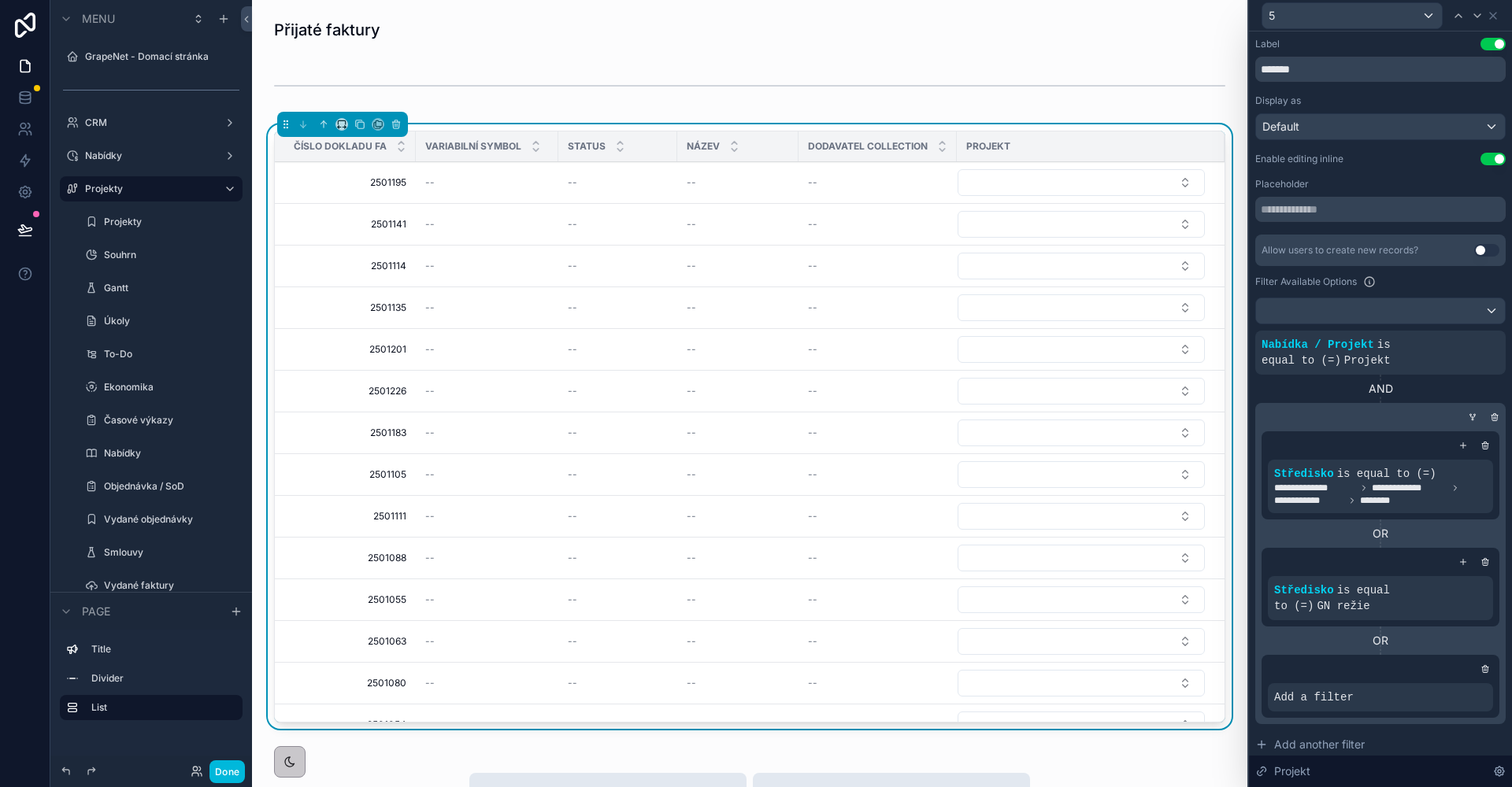
click at [1482, 672] on icon at bounding box center [1485, 670] width 6 height 6
click at [1495, 18] on icon at bounding box center [1492, 15] width 12 height 12
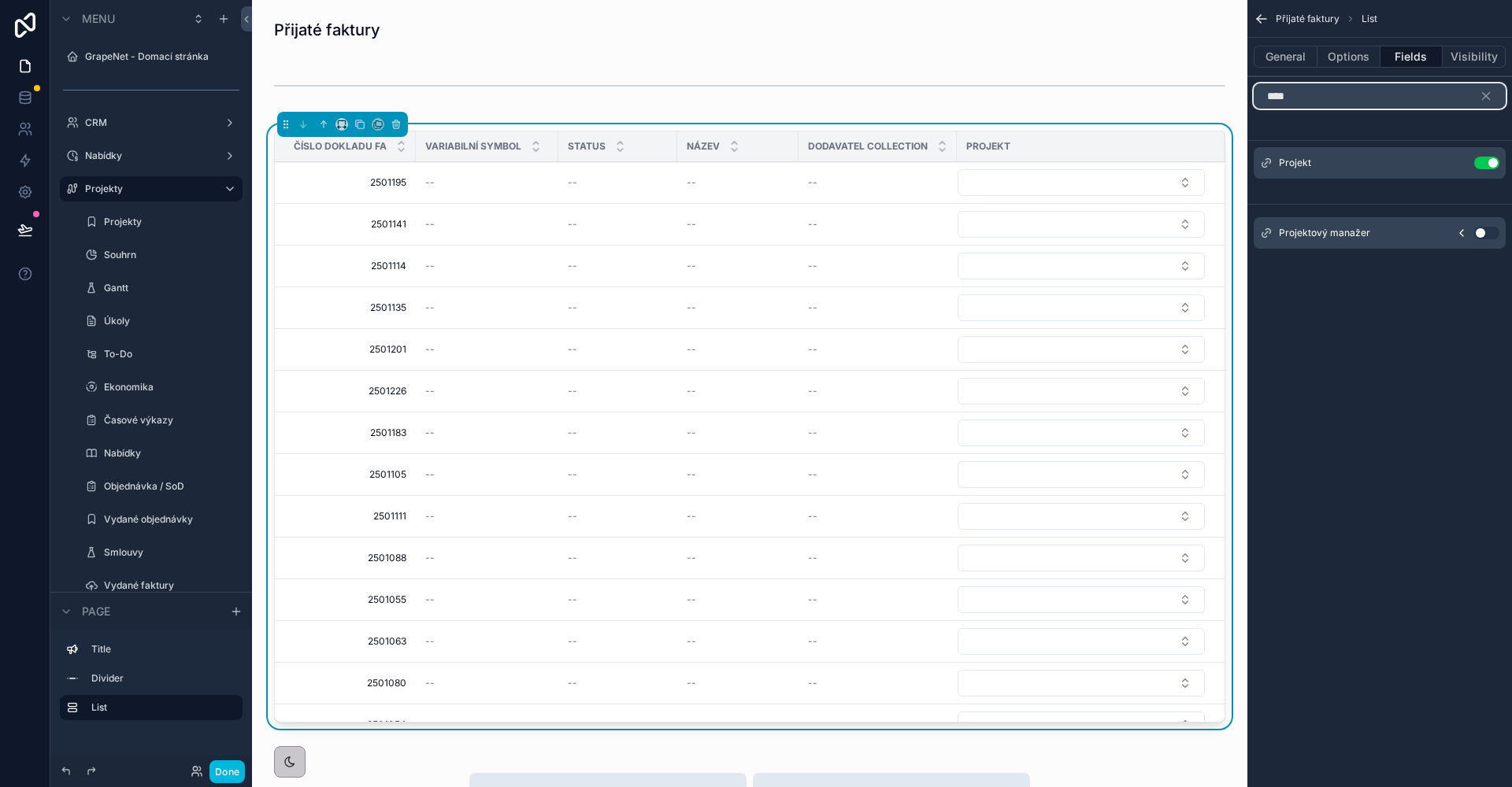
click at [1397, 100] on input "****" at bounding box center [1380, 96] width 252 height 25
click at [1397, 99] on input "****" at bounding box center [1380, 96] width 252 height 25
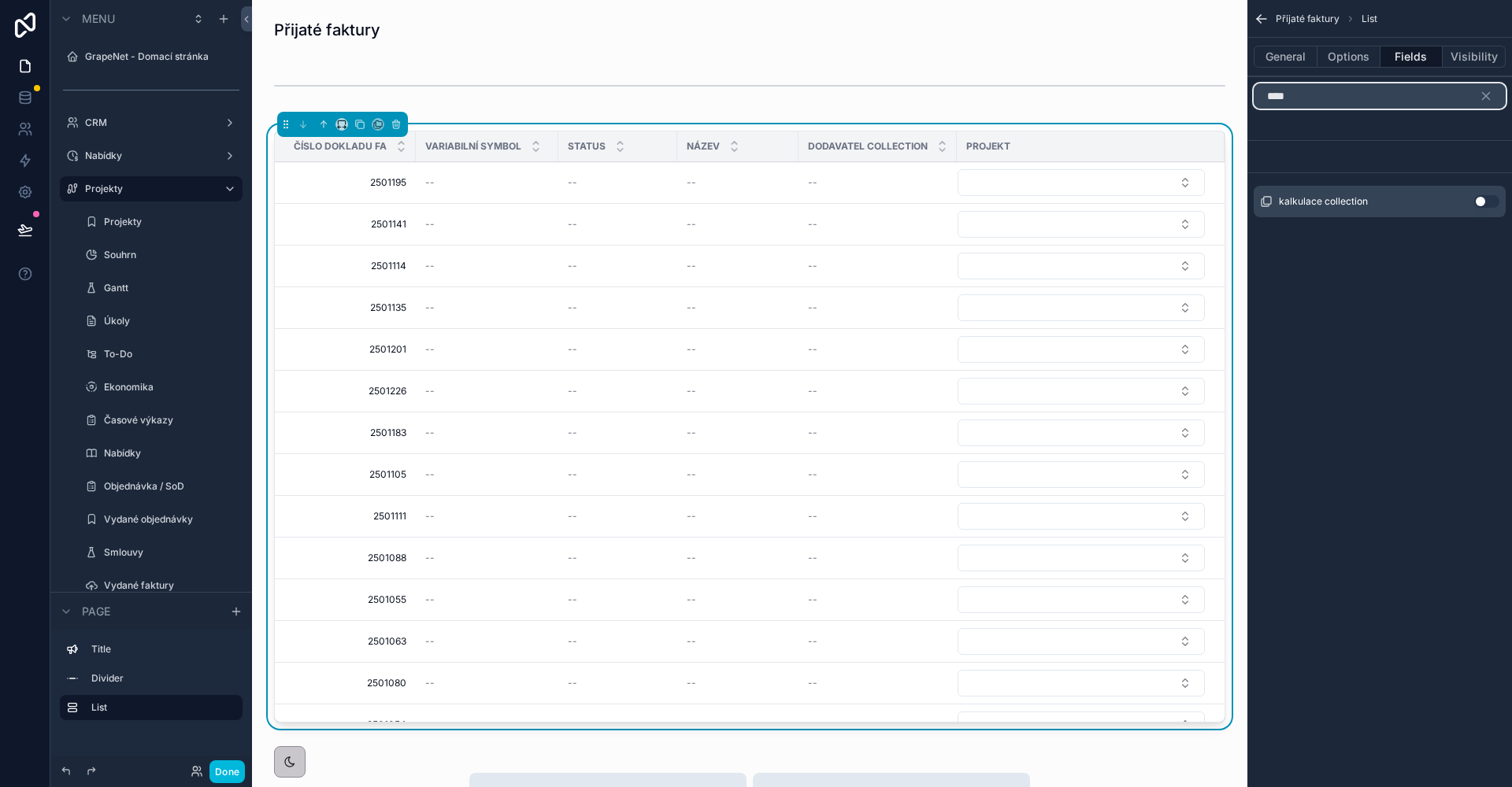
type input "****"
click at [1483, 198] on button "Use setting" at bounding box center [1487, 201] width 25 height 12
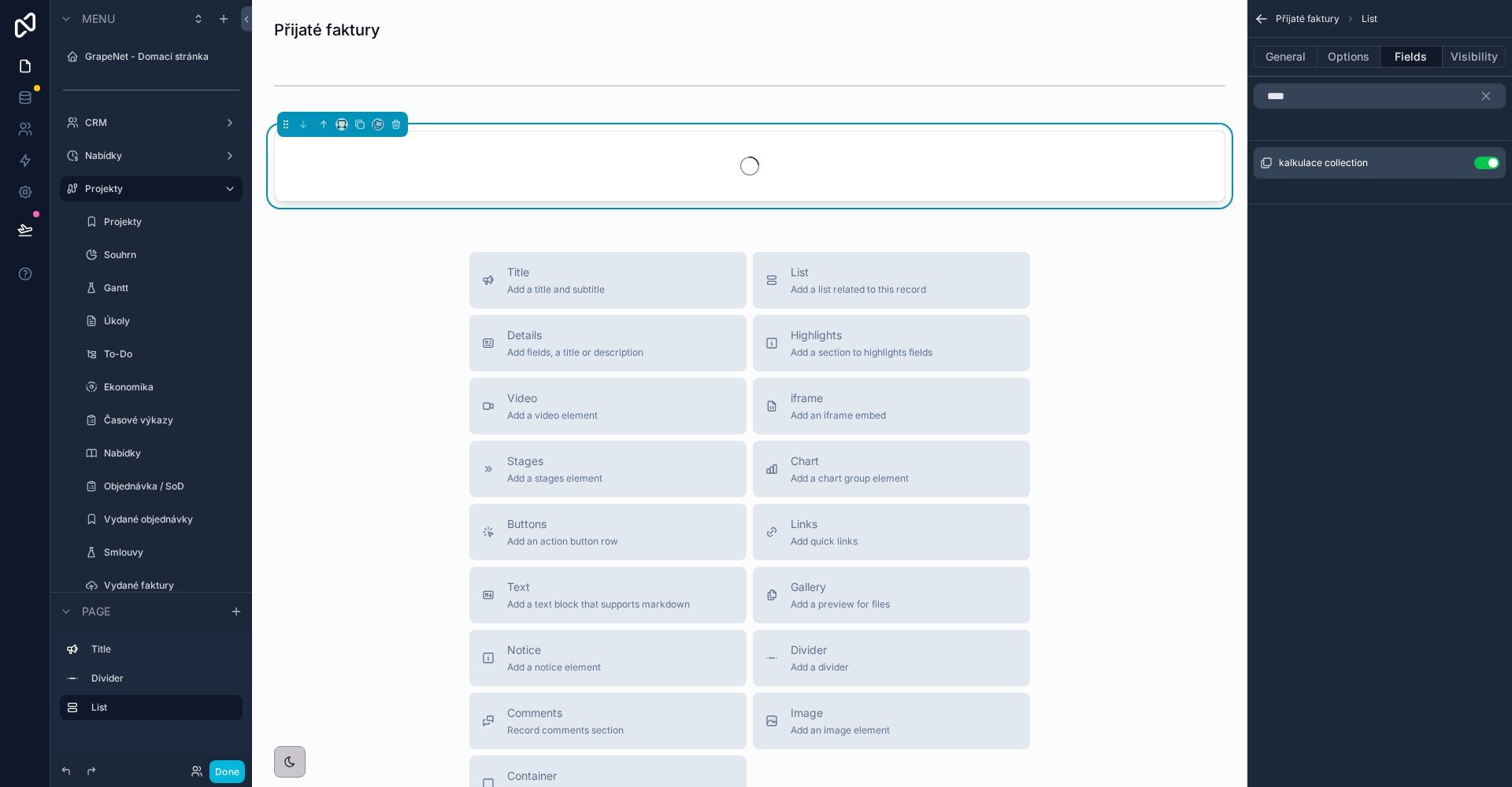
click at [0, 0] on icon "scrollable content" at bounding box center [0, 0] width 0 height 0
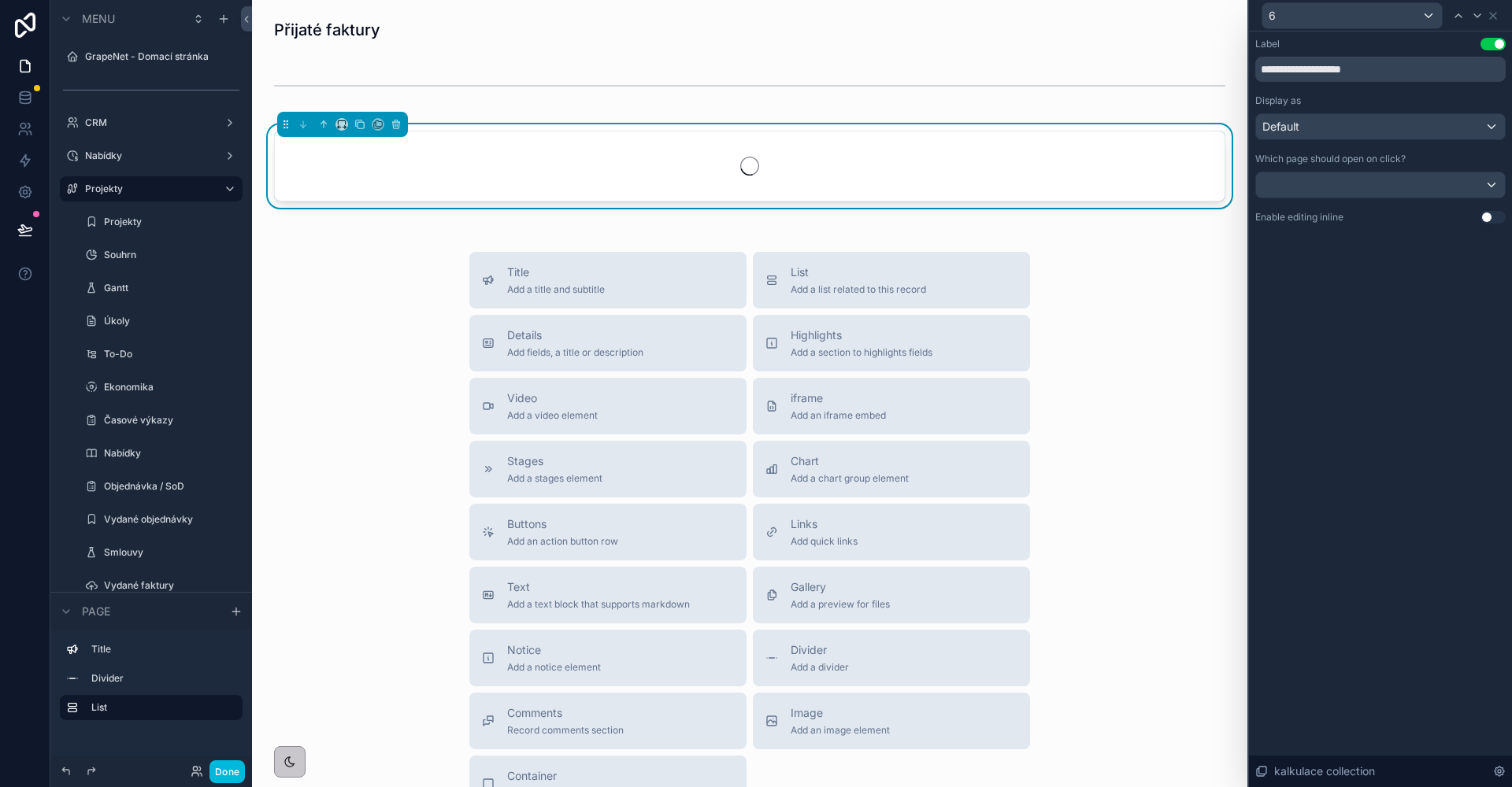
click at [1341, 92] on div "**********" at bounding box center [1380, 131] width 251 height 186
click at [1347, 63] on input "**********" at bounding box center [1380, 69] width 251 height 25
click at [1346, 62] on input "**********" at bounding box center [1380, 69] width 251 height 25
click at [1353, 70] on input "**********" at bounding box center [1380, 69] width 251 height 25
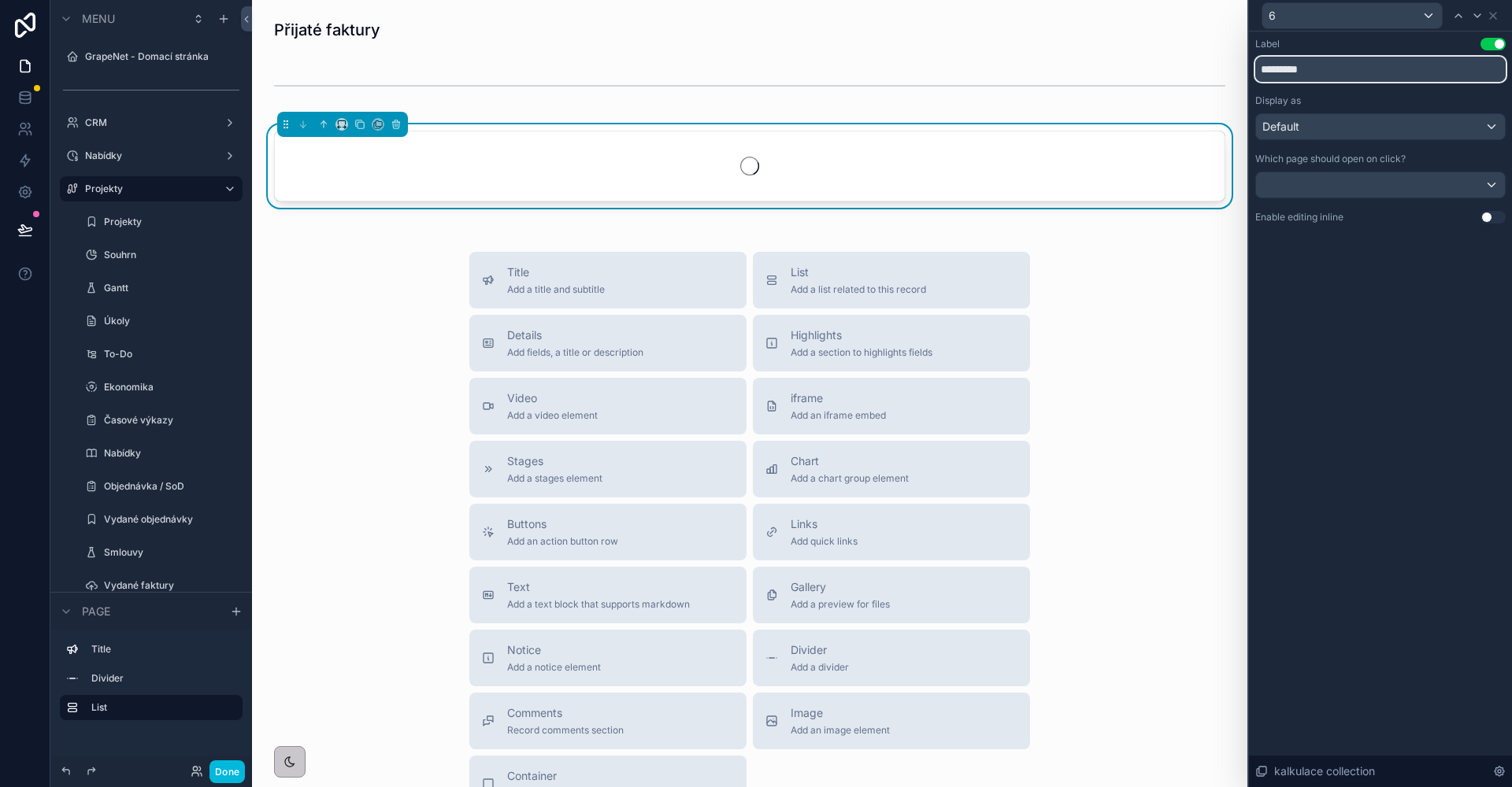
type input "*********"
click at [1486, 217] on button "Use setting" at bounding box center [1493, 217] width 25 height 12
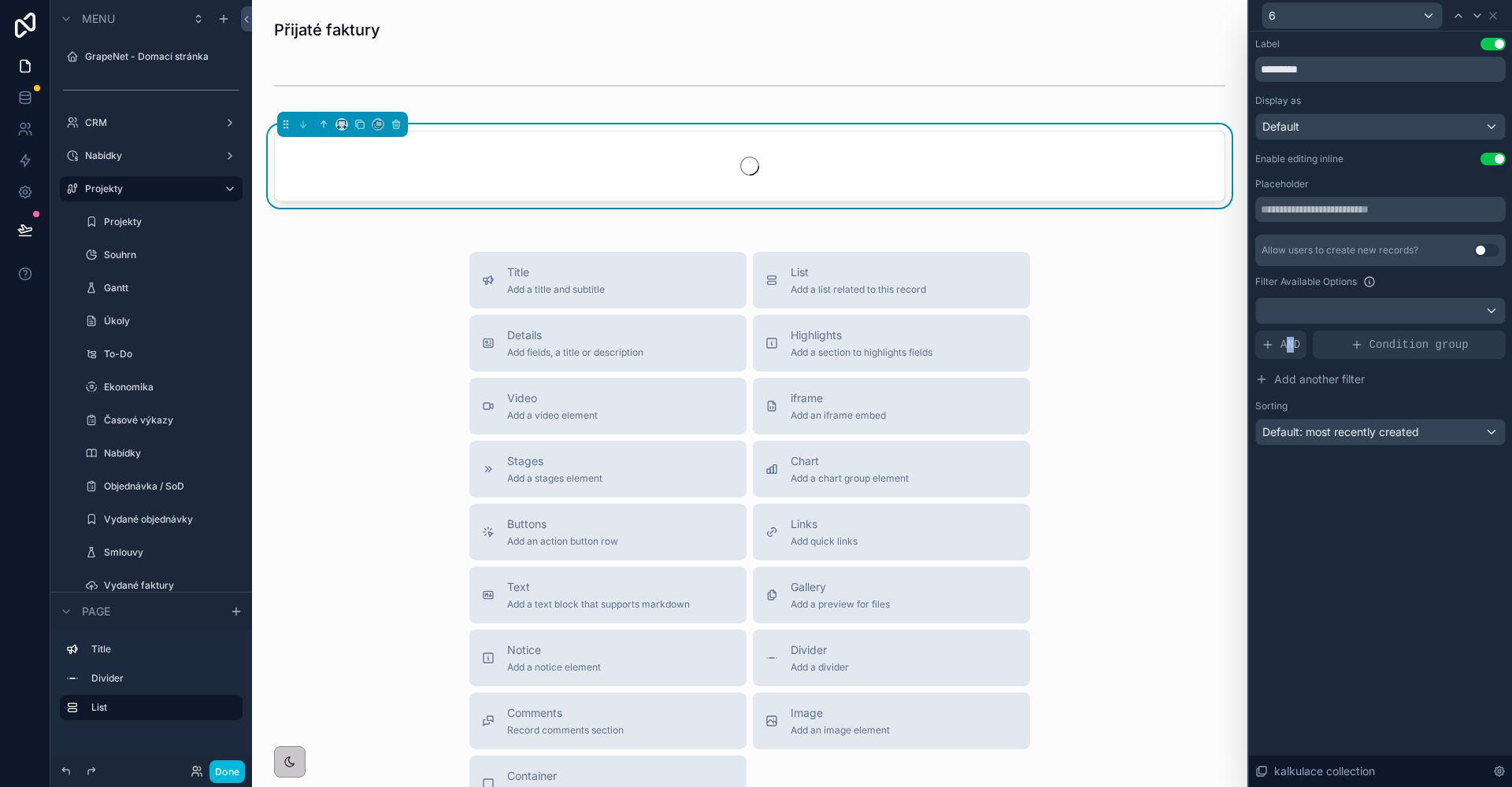
click at [1290, 342] on span "AND" at bounding box center [1290, 344] width 20 height 16
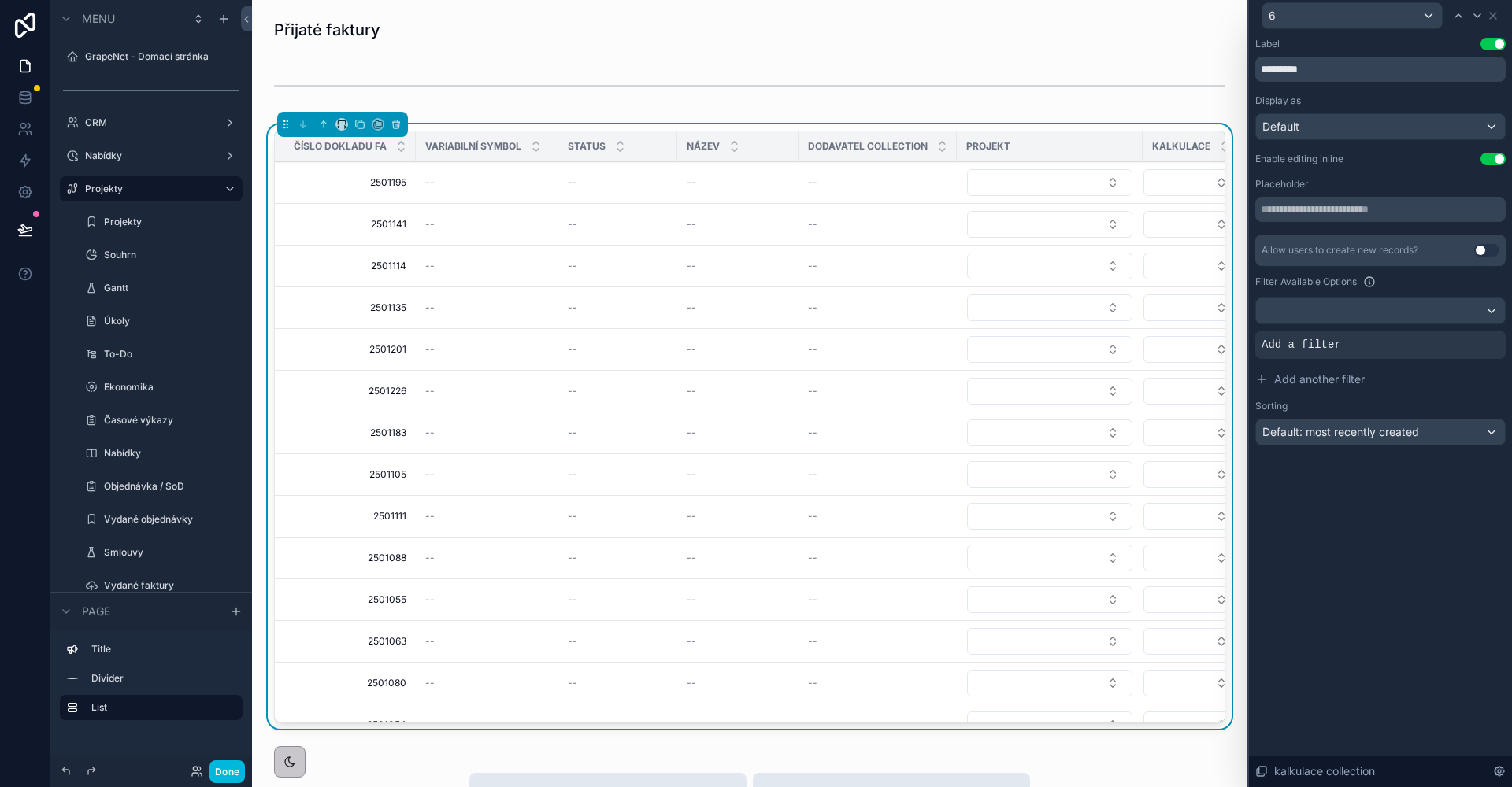
click at [1409, 309] on div at bounding box center [1380, 311] width 249 height 25
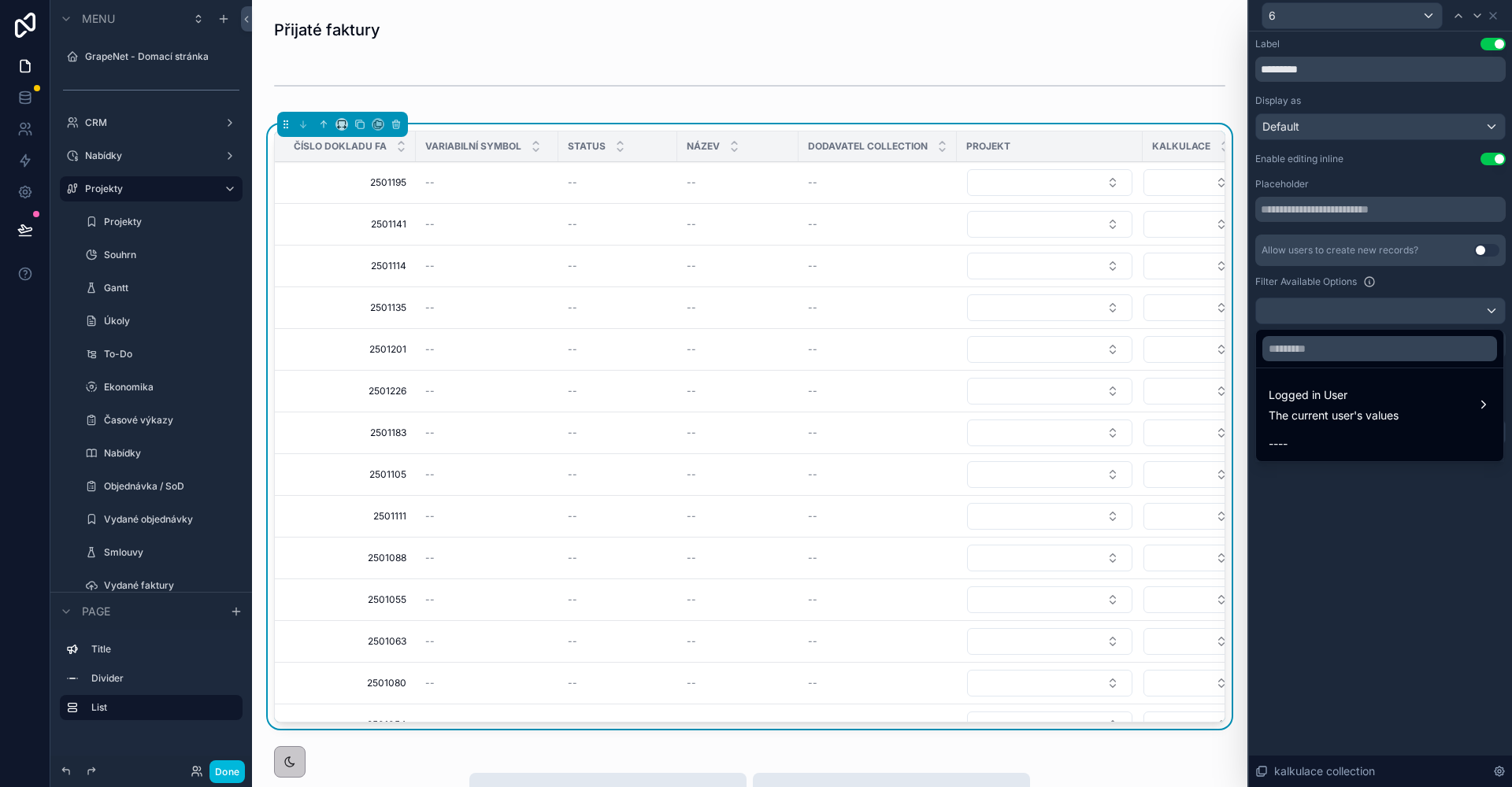
click at [1415, 285] on div at bounding box center [1381, 394] width 263 height 787
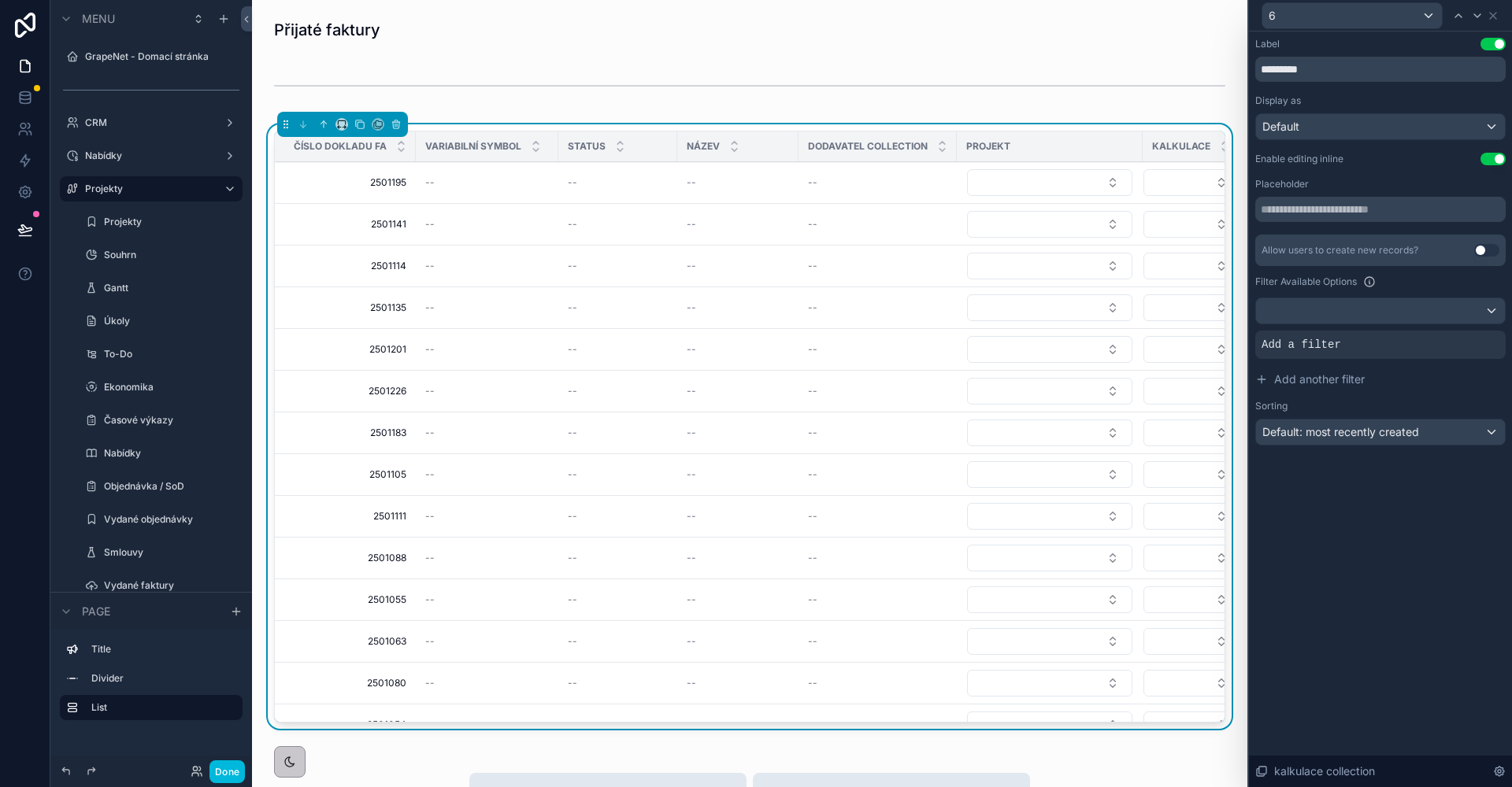
click at [0, 0] on icon at bounding box center [0, 0] width 0 height 0
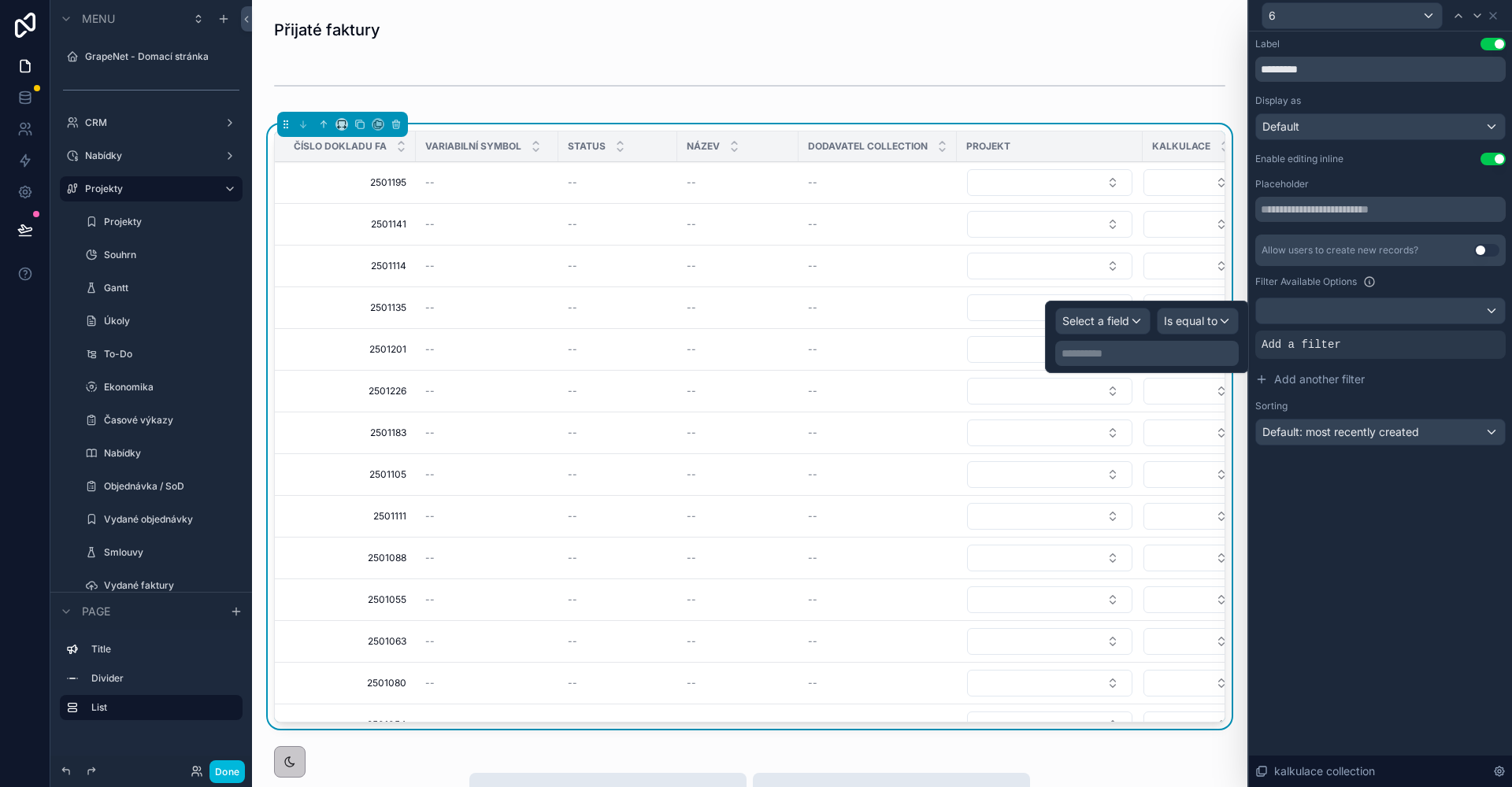
click at [1144, 324] on div "Select a field" at bounding box center [1103, 321] width 94 height 25
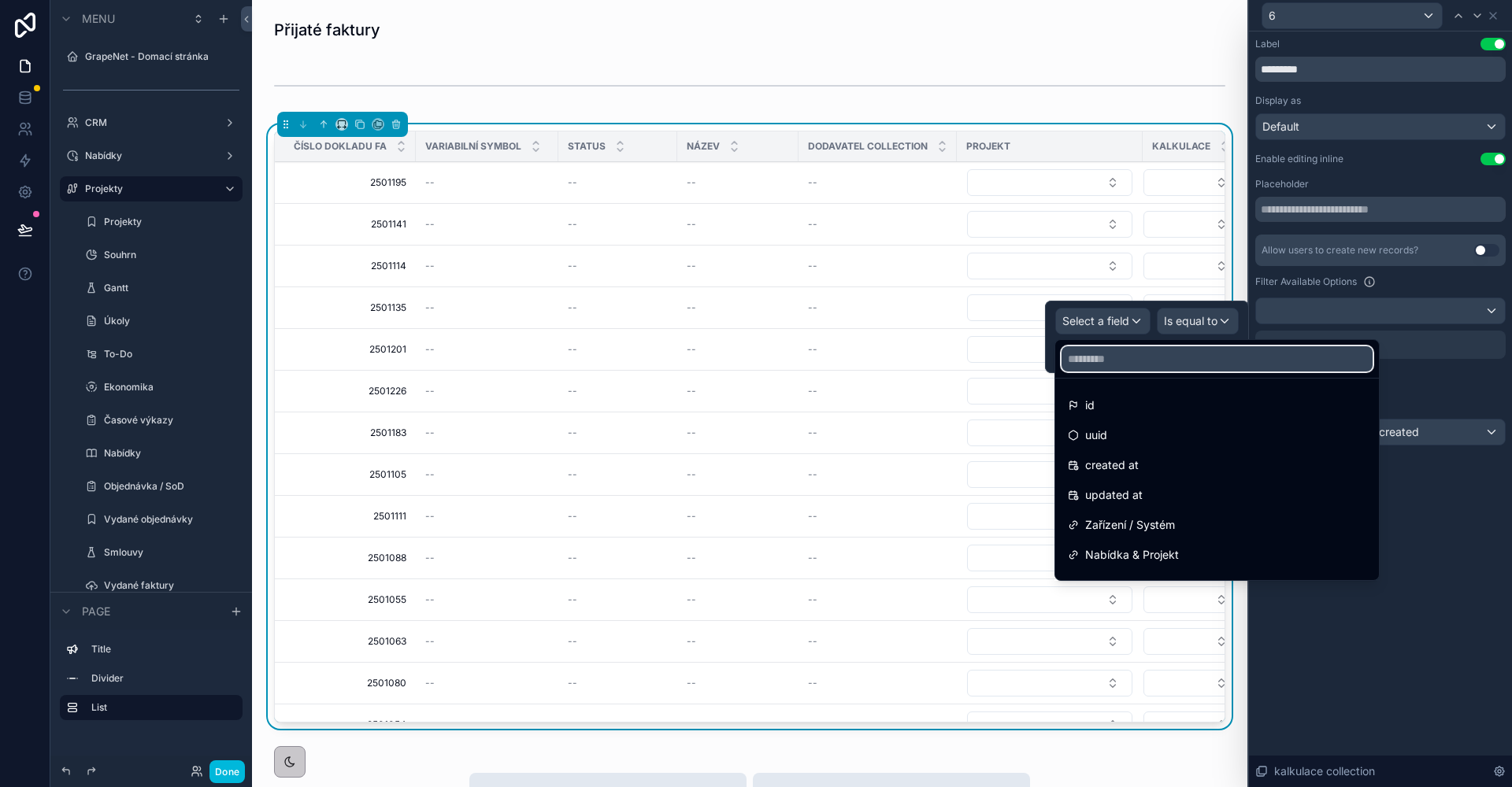
click at [1118, 359] on input "text" at bounding box center [1217, 359] width 311 height 25
click at [1107, 568] on div "Nabídka & Projekt" at bounding box center [1217, 555] width 317 height 28
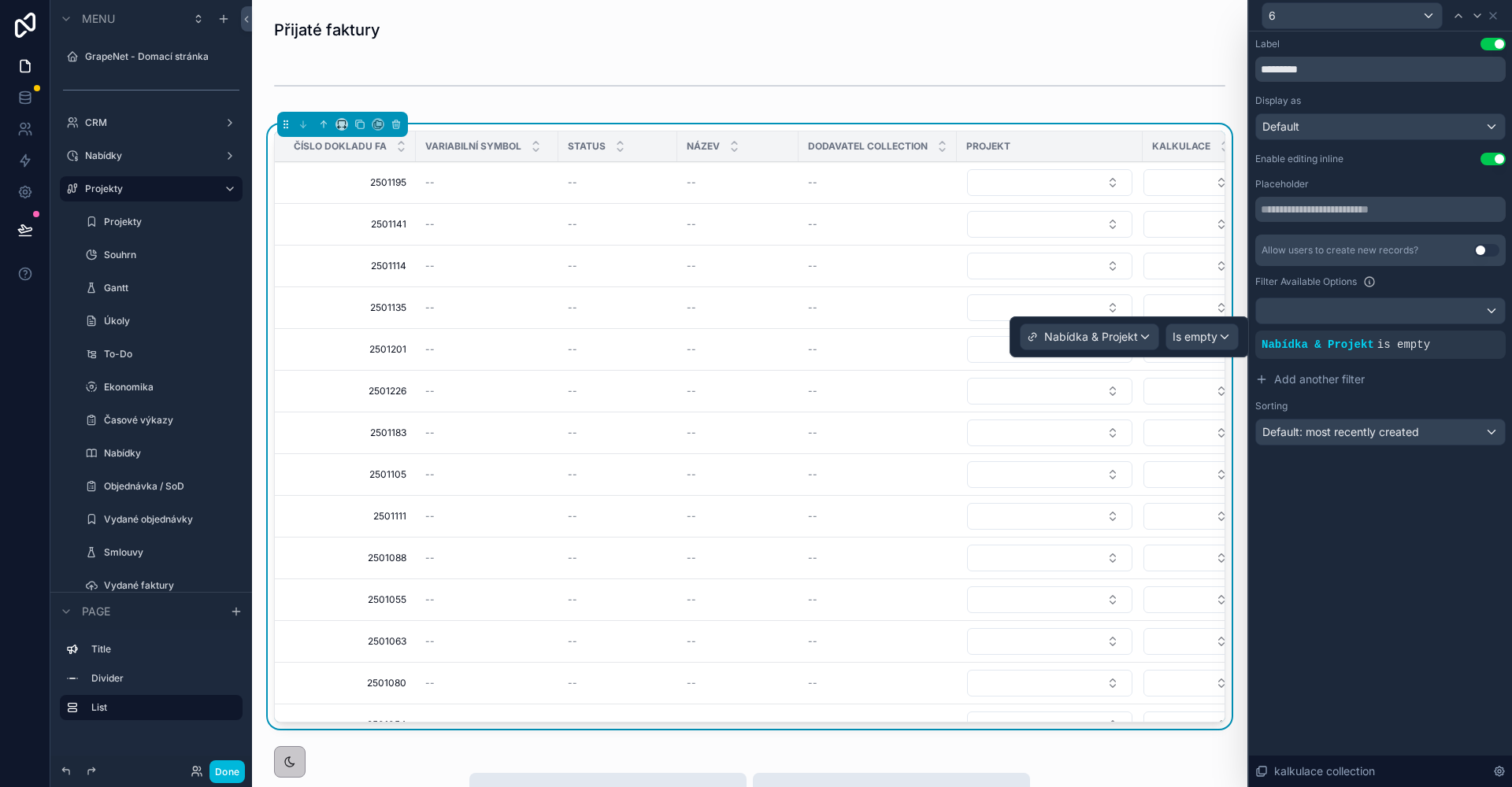
click at [1179, 341] on span "Is empty" at bounding box center [1195, 337] width 45 height 16
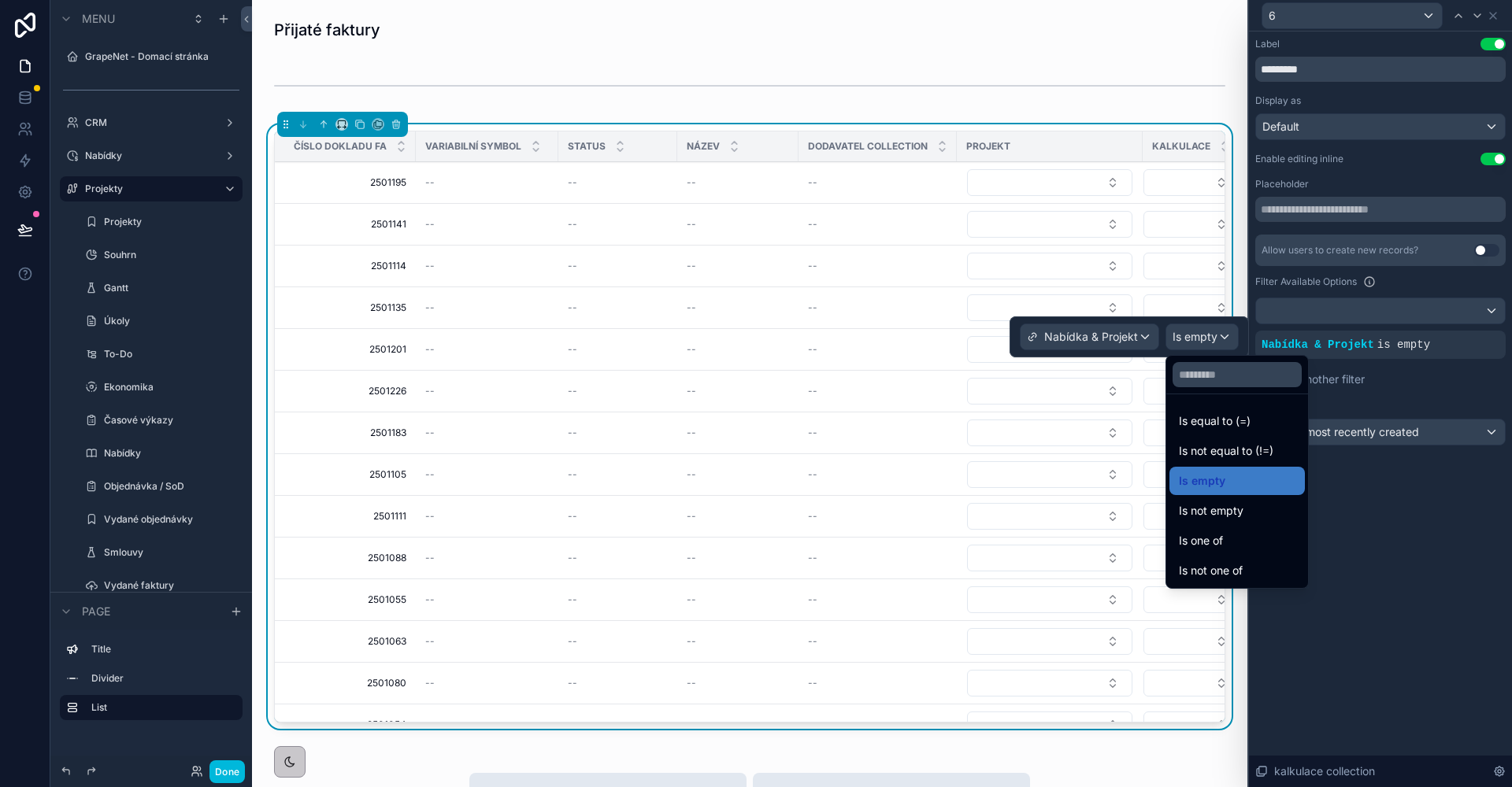
click at [1225, 417] on span "Is equal to (=)" at bounding box center [1215, 421] width 71 height 19
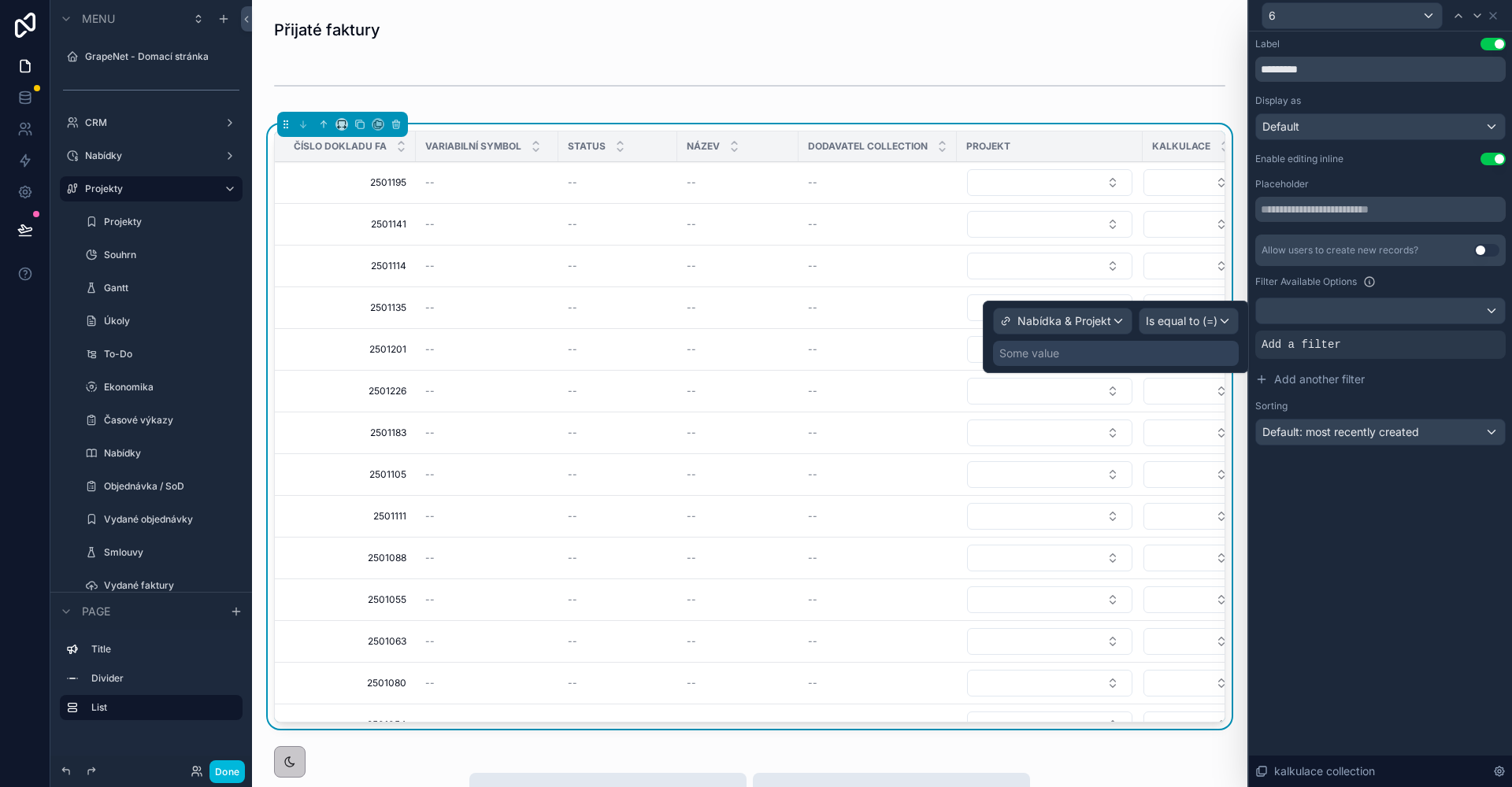
click at [1090, 353] on div "Some value" at bounding box center [1115, 353] width 246 height 25
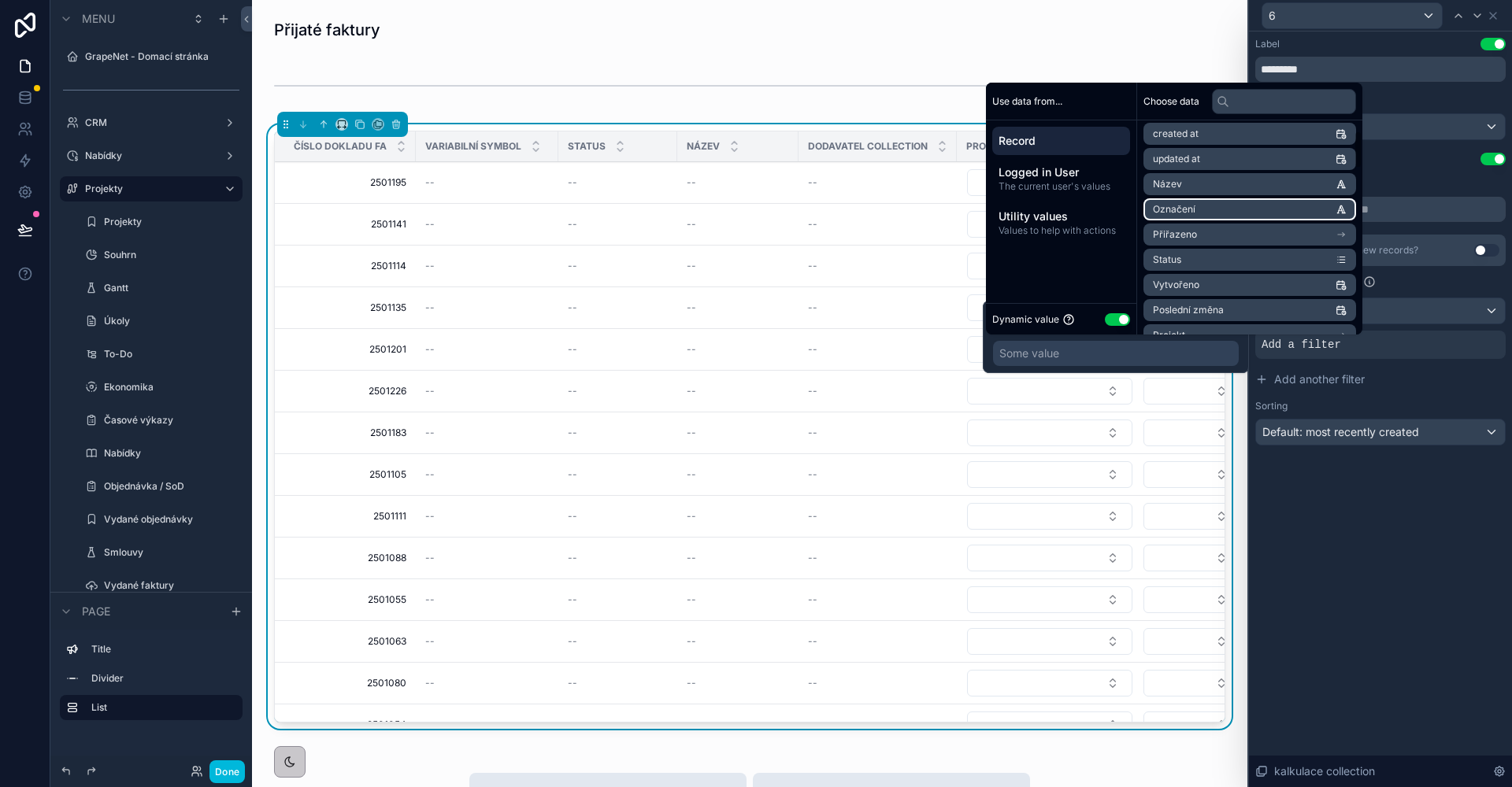
scroll to position [156, 0]
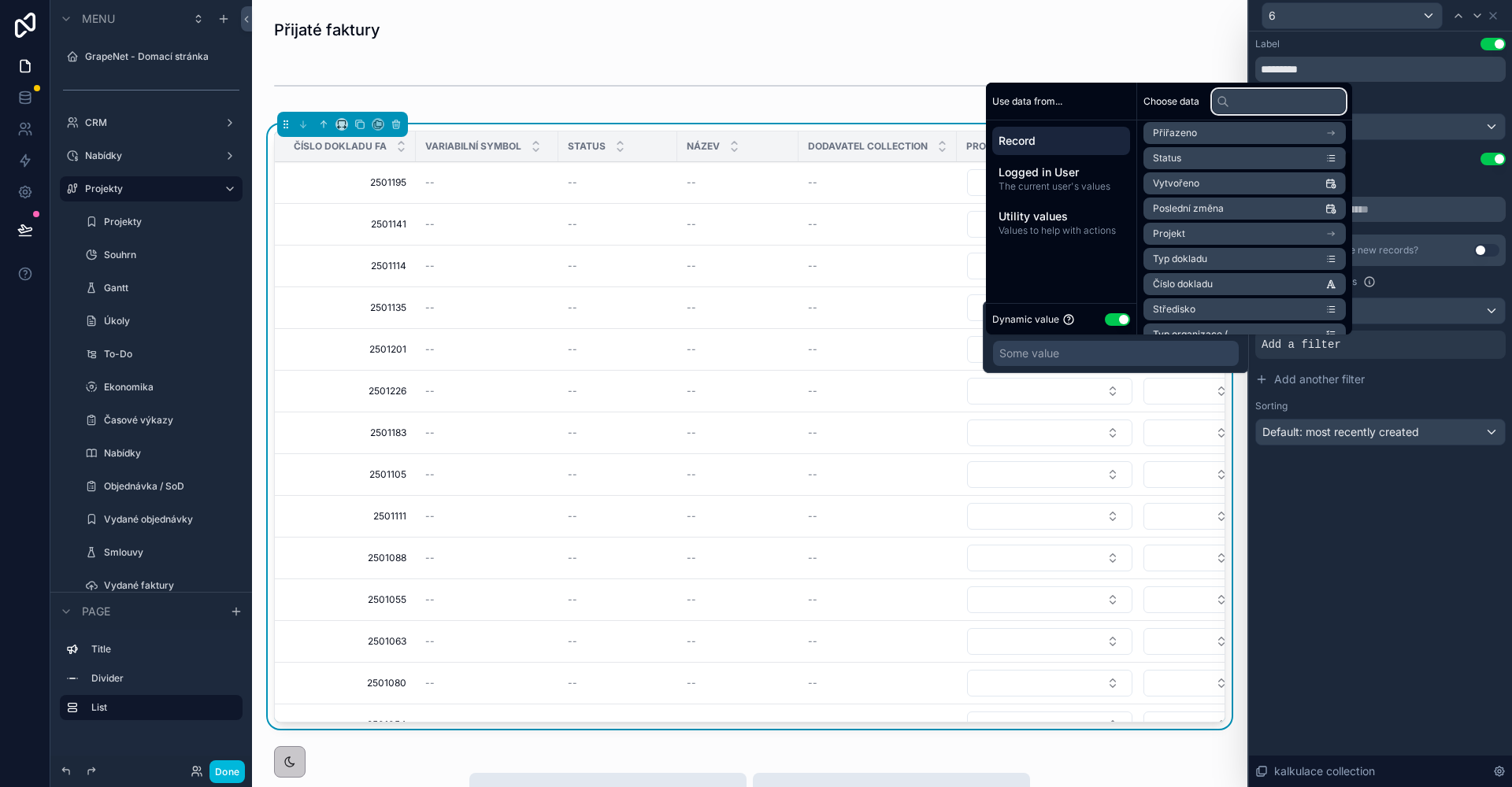
click at [1249, 102] on input "text" at bounding box center [1279, 101] width 134 height 25
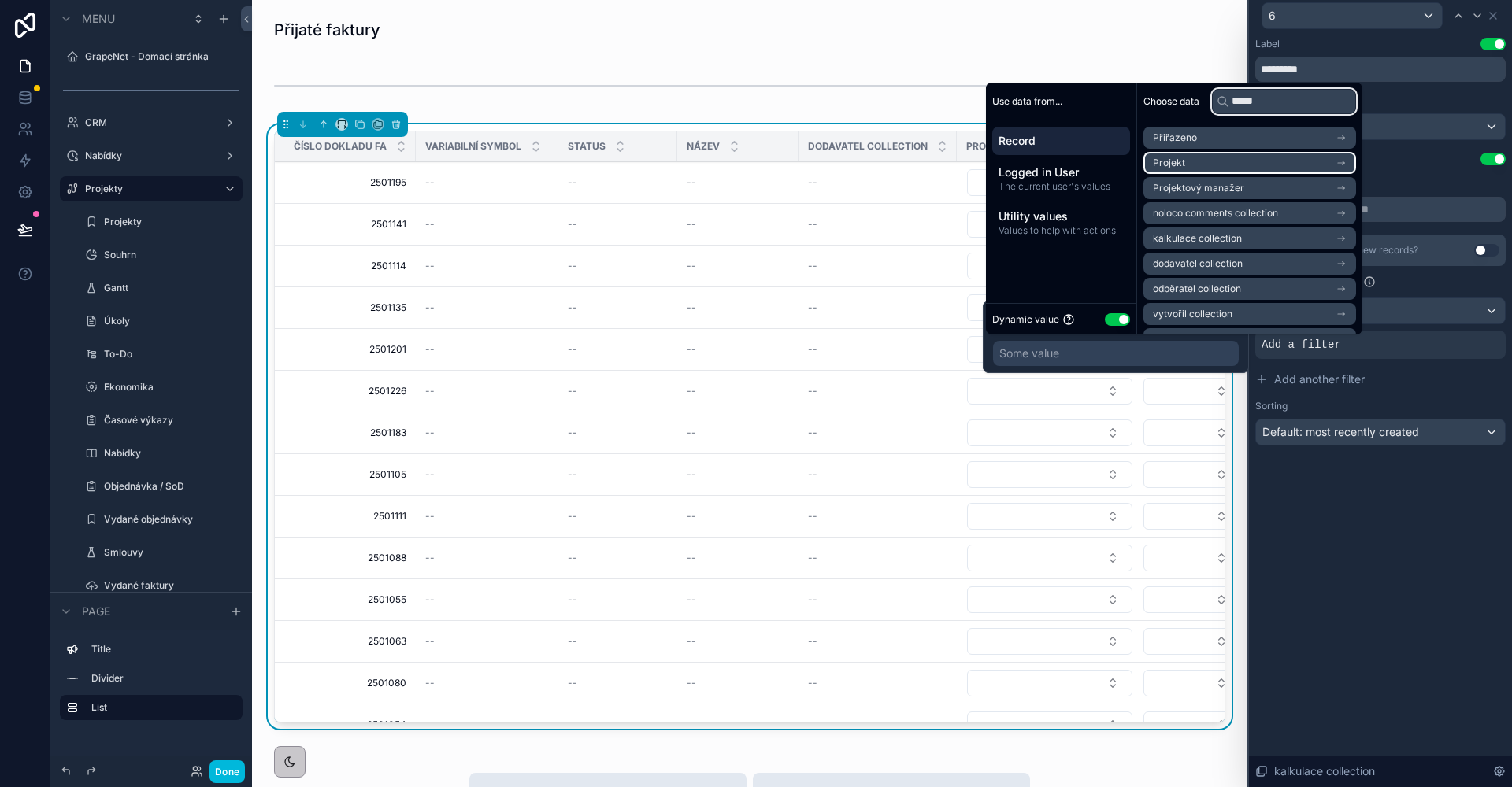
type input "*****"
click at [1243, 162] on li "Projekt" at bounding box center [1249, 163] width 213 height 22
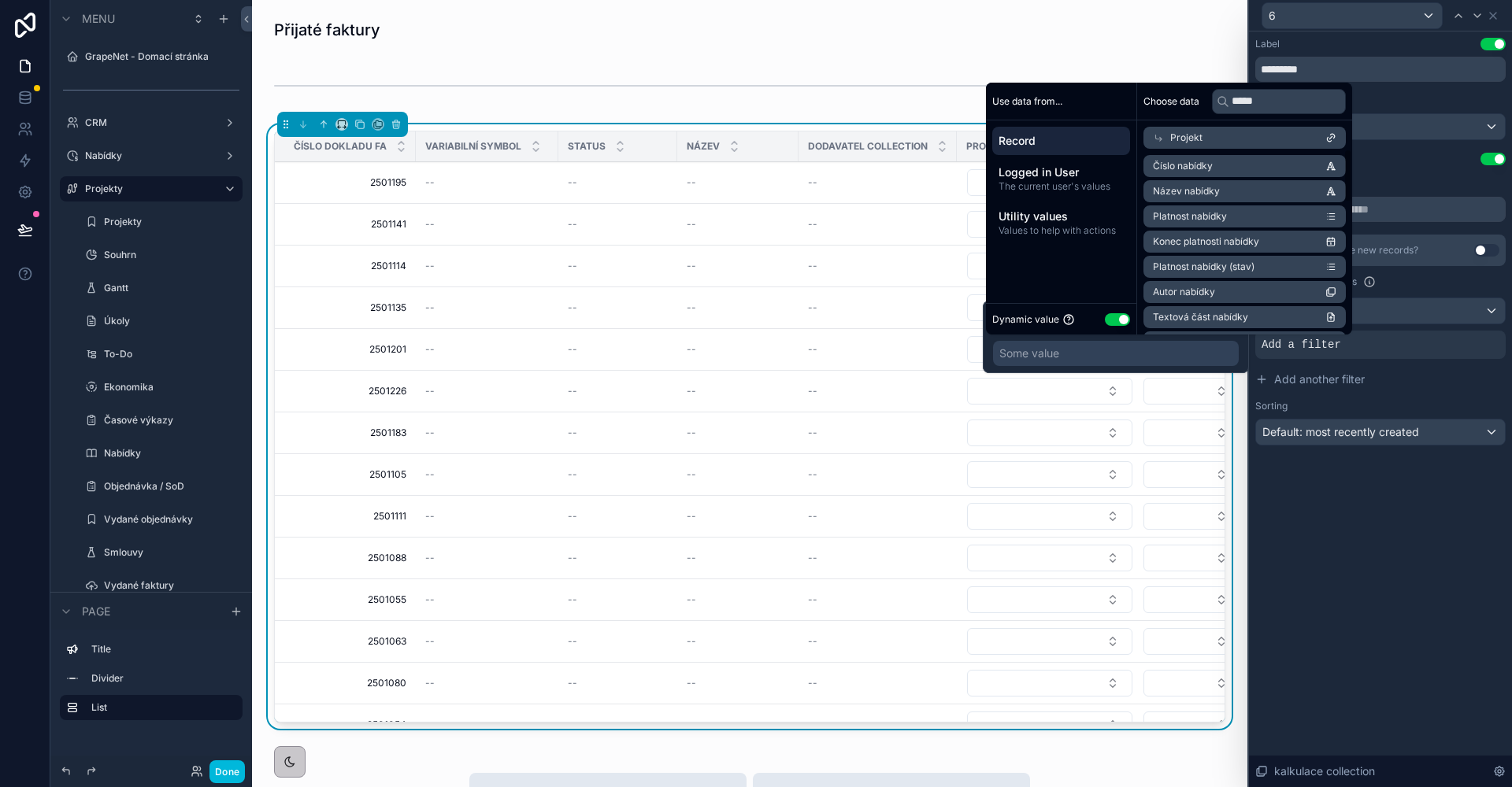
click at [1217, 139] on div "Projekt" at bounding box center [1244, 137] width 202 height 22
click at [1213, 169] on li "Projekt" at bounding box center [1244, 163] width 202 height 22
click at [1223, 187] on li "Název nabídky" at bounding box center [1244, 191] width 202 height 22
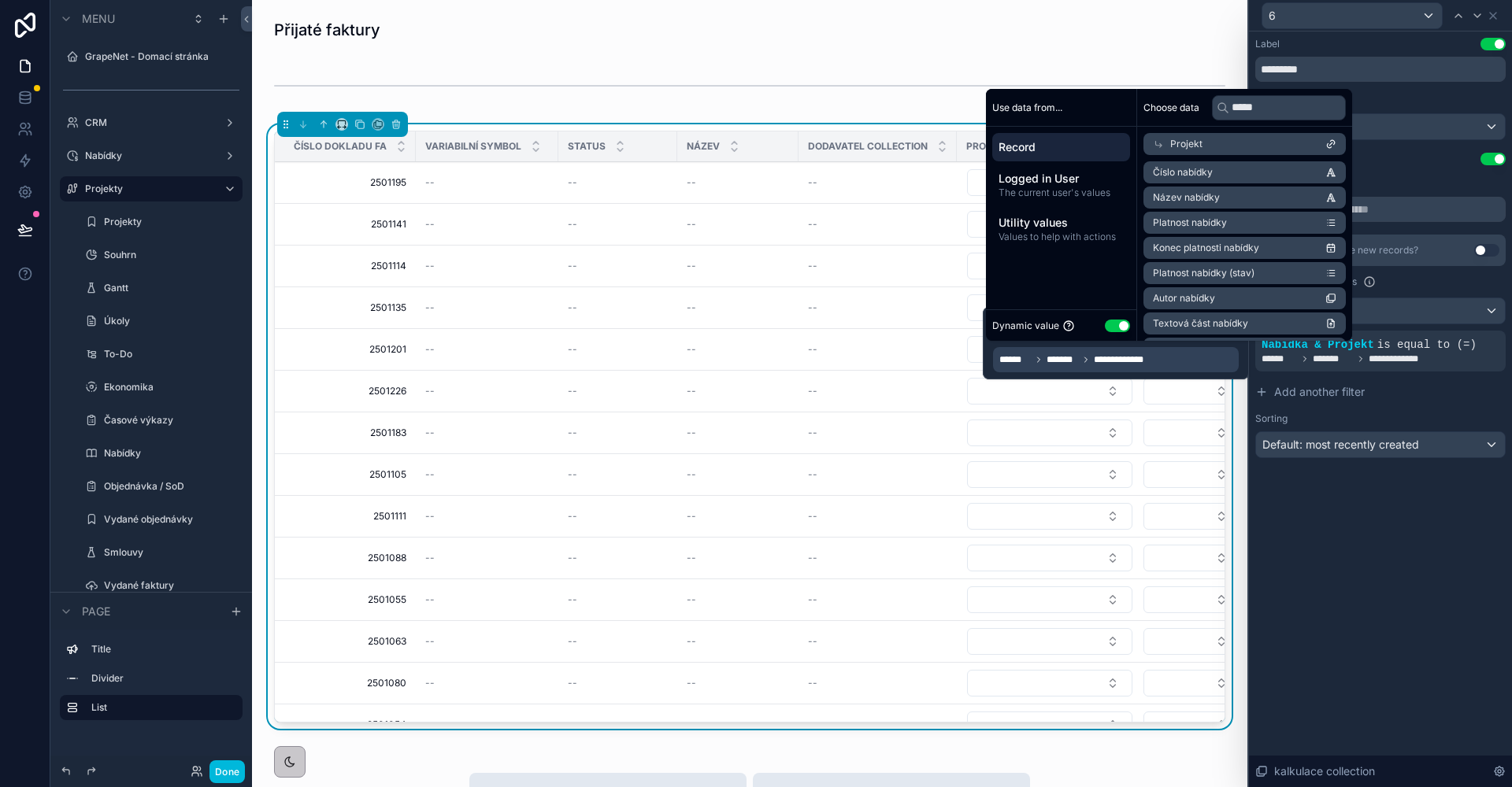
click at [1457, 609] on div "**********" at bounding box center [1381, 409] width 263 height 756
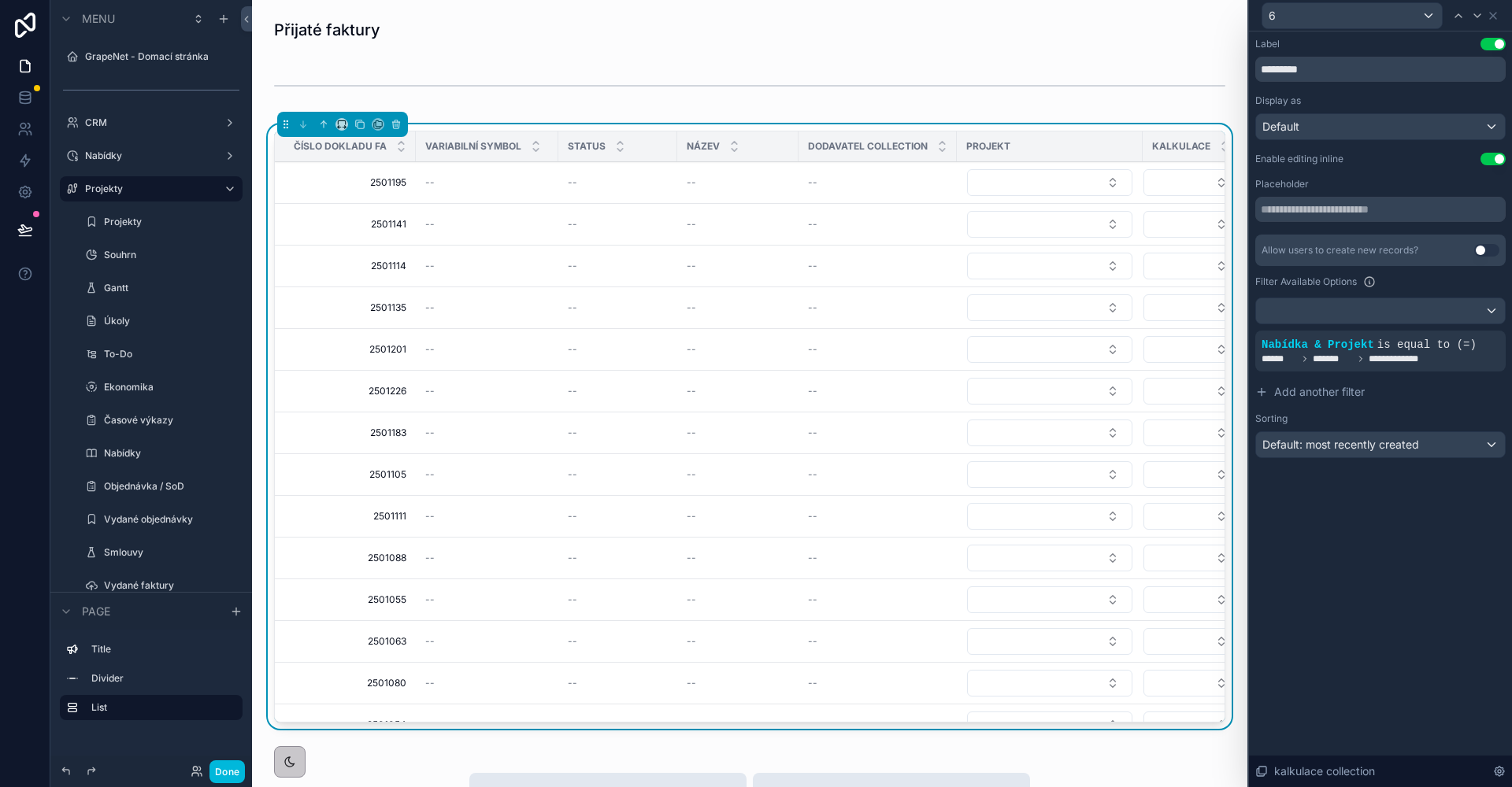
click at [1101, 182] on button "Select Button" at bounding box center [1049, 182] width 165 height 27
click at [1032, 245] on div "GPO2500" at bounding box center [1049, 245] width 219 height 25
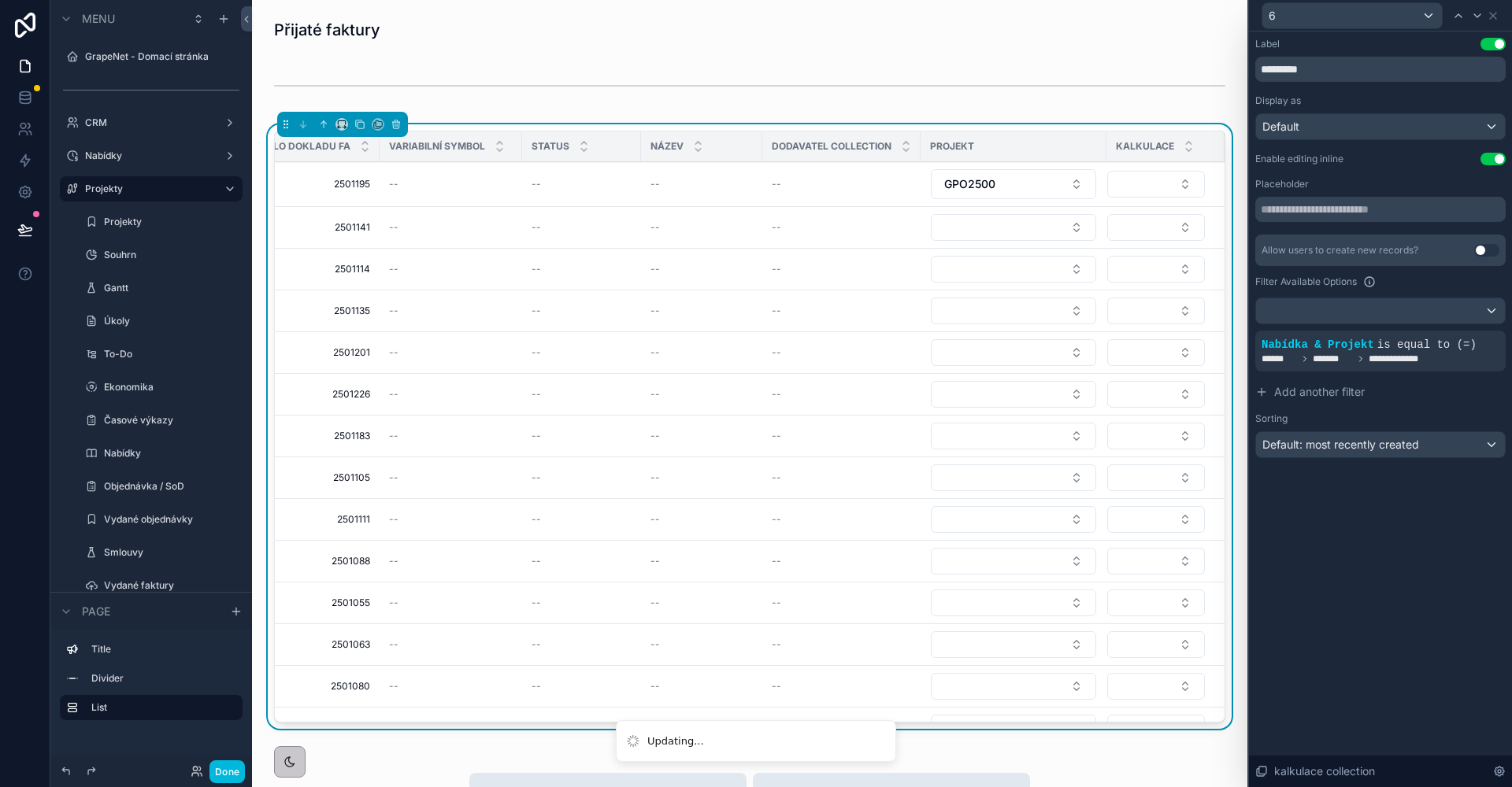
click at [1108, 190] on button "Select Button" at bounding box center [1155, 184] width 98 height 27
click at [1024, 184] on button "GPO2500" at bounding box center [1013, 184] width 165 height 30
click at [1107, 185] on button "Select Button" at bounding box center [1155, 184] width 98 height 27
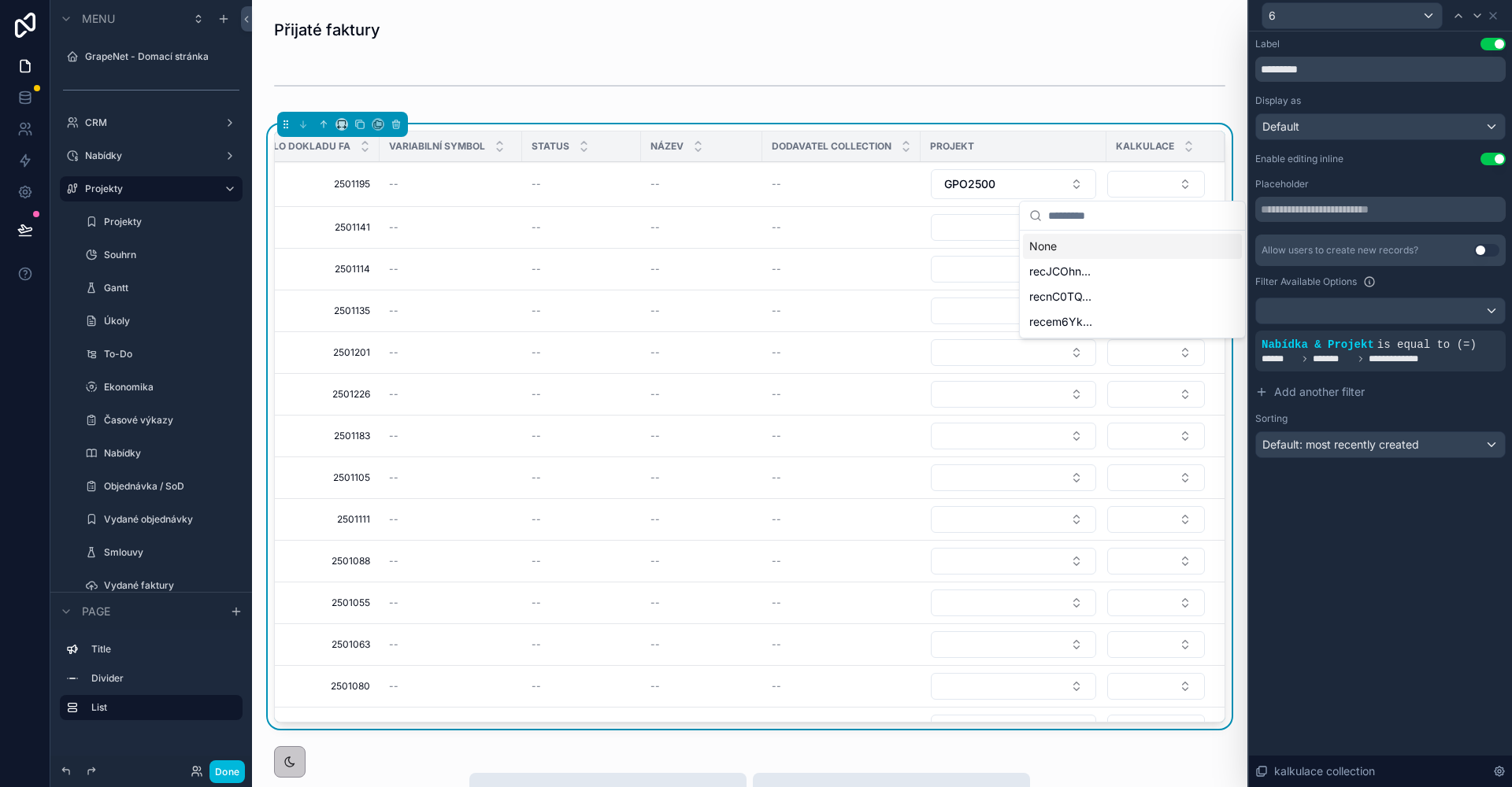
click at [1021, 184] on button "GPO2500" at bounding box center [1013, 184] width 165 height 30
click at [952, 244] on div "None" at bounding box center [989, 248] width 219 height 25
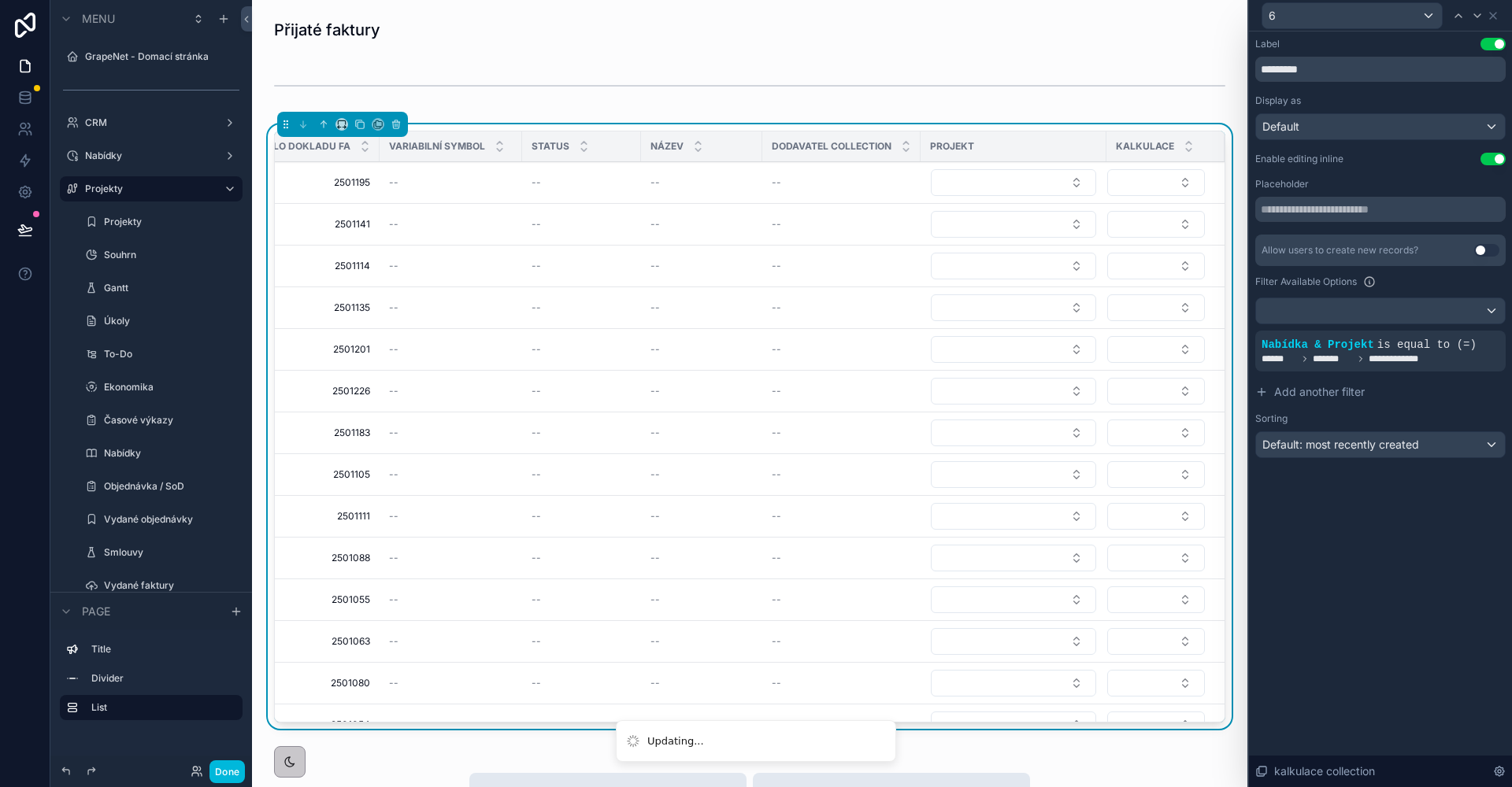
click at [1107, 196] on button "Select Button" at bounding box center [1155, 182] width 98 height 27
click at [1093, 102] on div "scrollable content" at bounding box center [749, 85] width 970 height 52
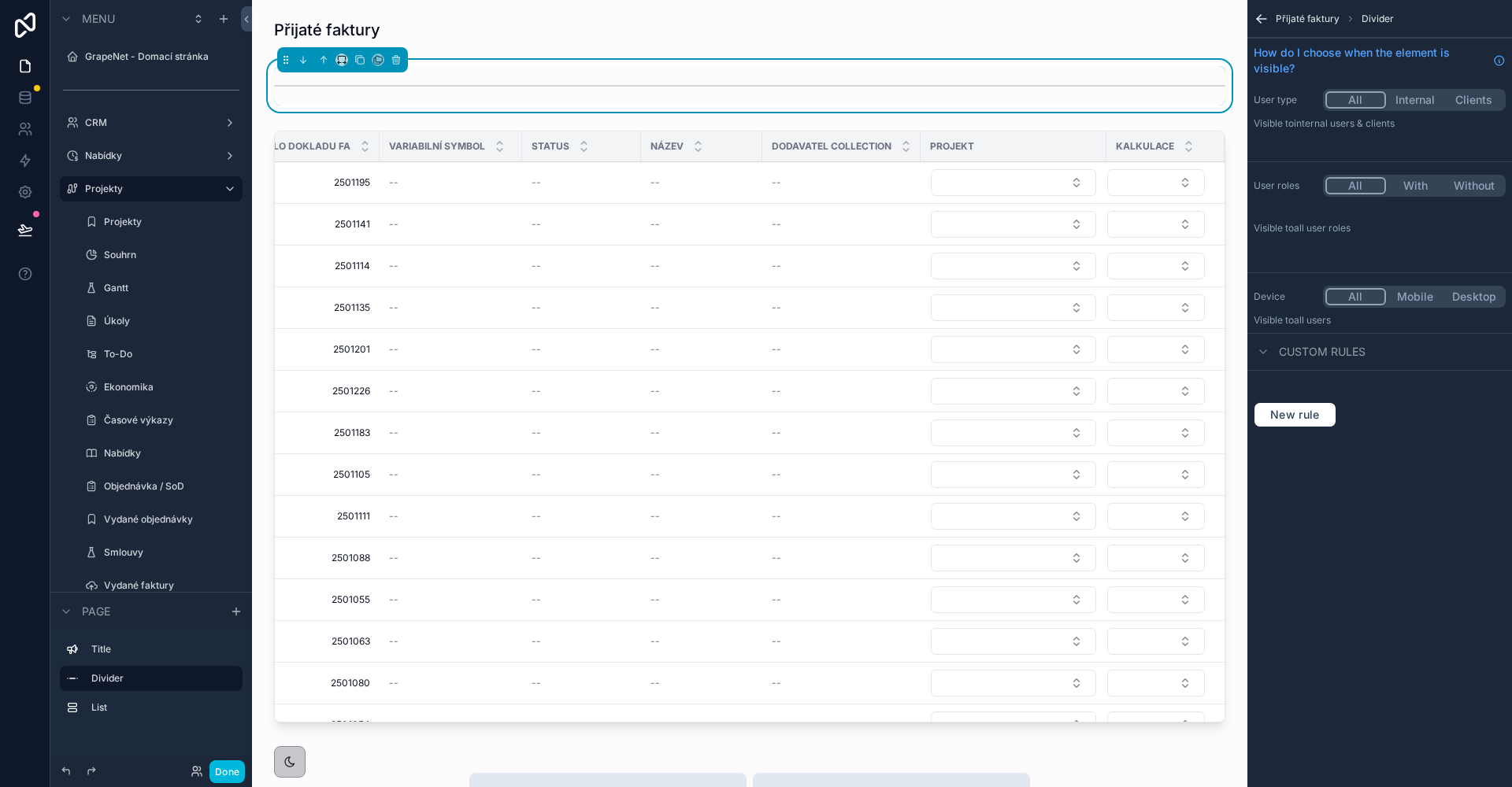
click at [673, 193] on div "scrollable content" at bounding box center [749, 430] width 970 height 611
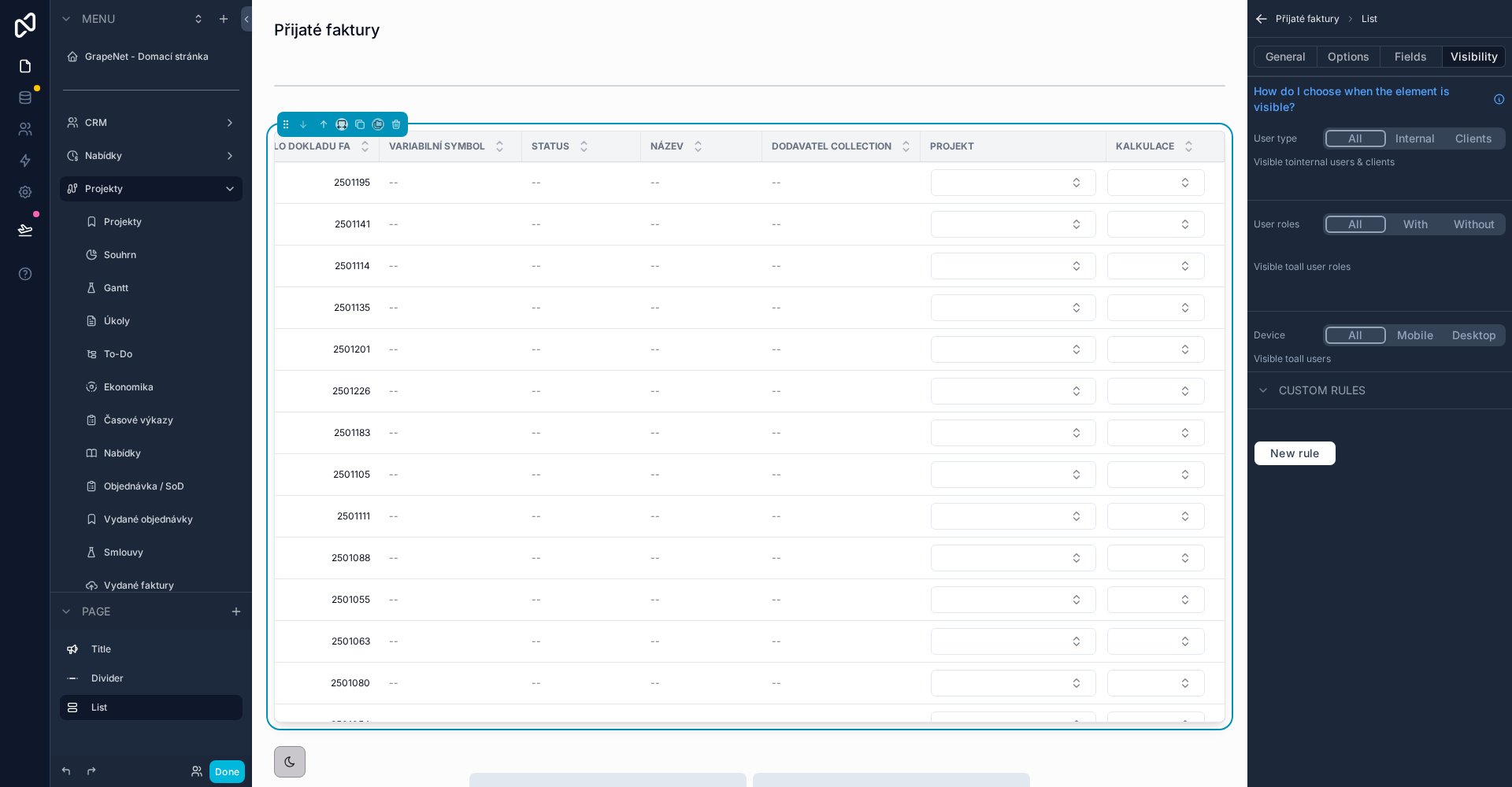
click at [1409, 57] on button "Fields" at bounding box center [1412, 57] width 63 height 22
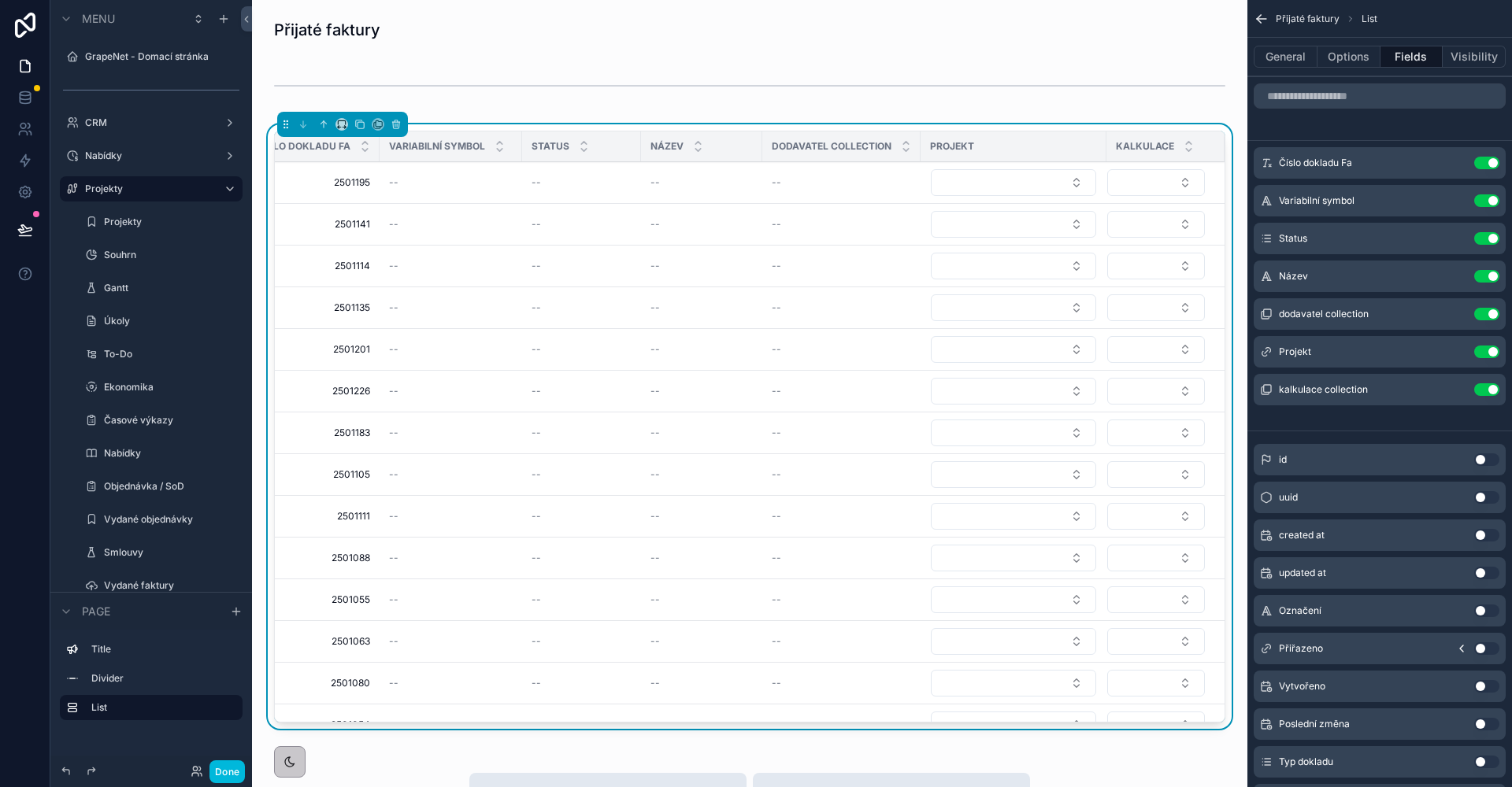
click at [1460, 323] on div "dodavatel collection Use setting" at bounding box center [1380, 314] width 252 height 31
click at [0, 0] on icon "scrollable content" at bounding box center [0, 0] width 0 height 0
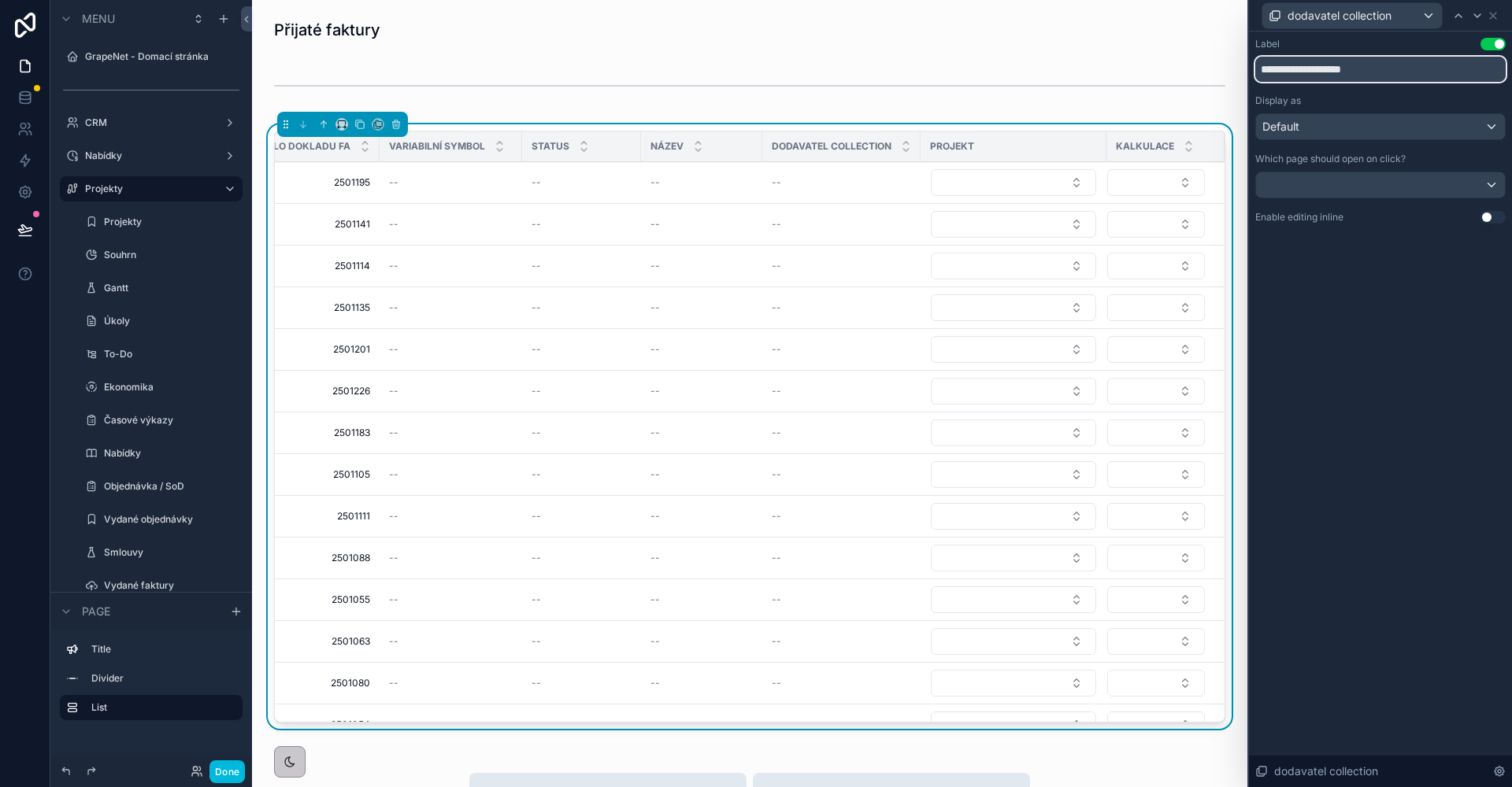
click at [1353, 68] on input "**********" at bounding box center [1380, 69] width 251 height 25
type input "*********"
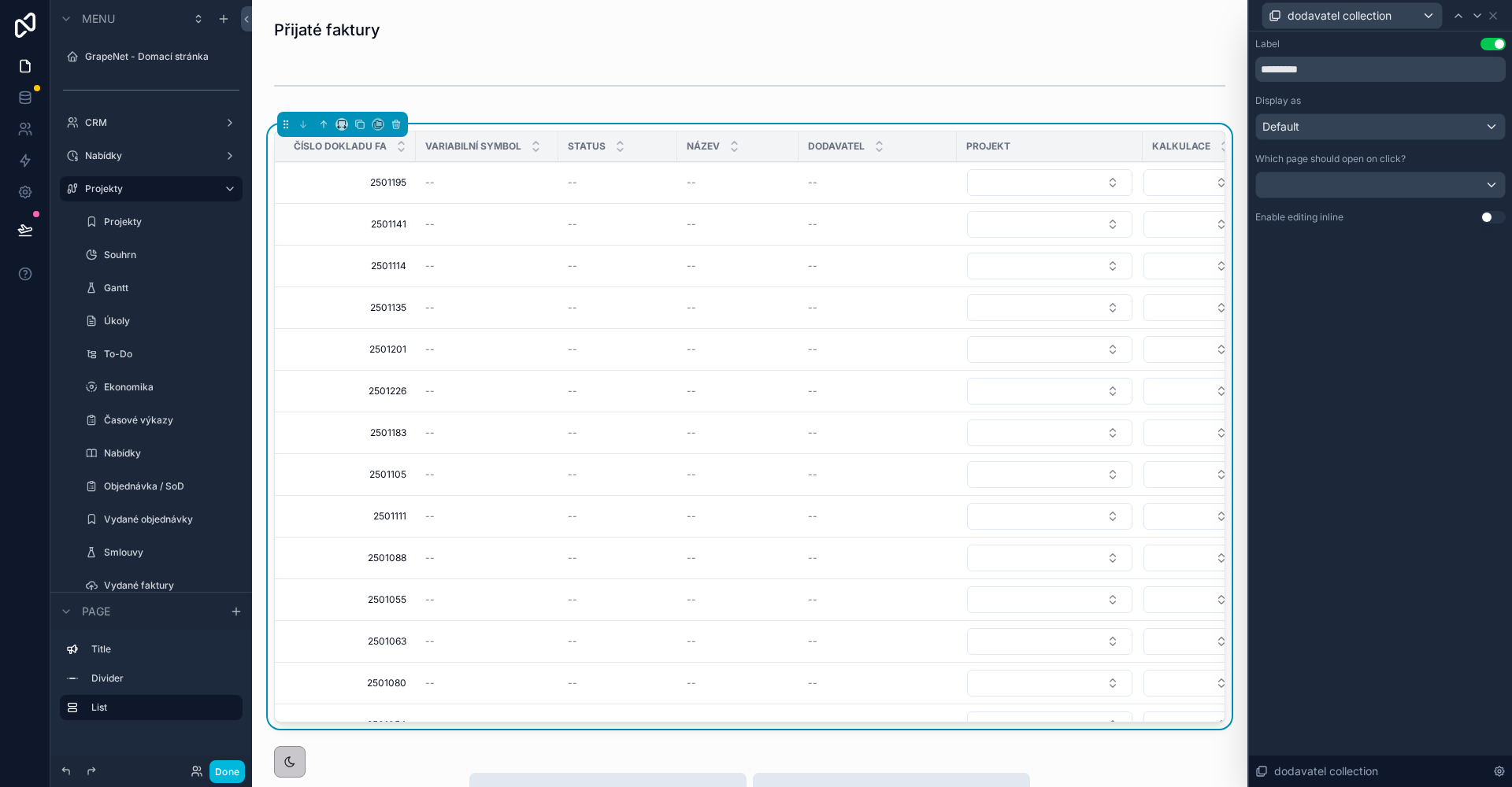
click at [1495, 12] on icon at bounding box center [1492, 15] width 12 height 12
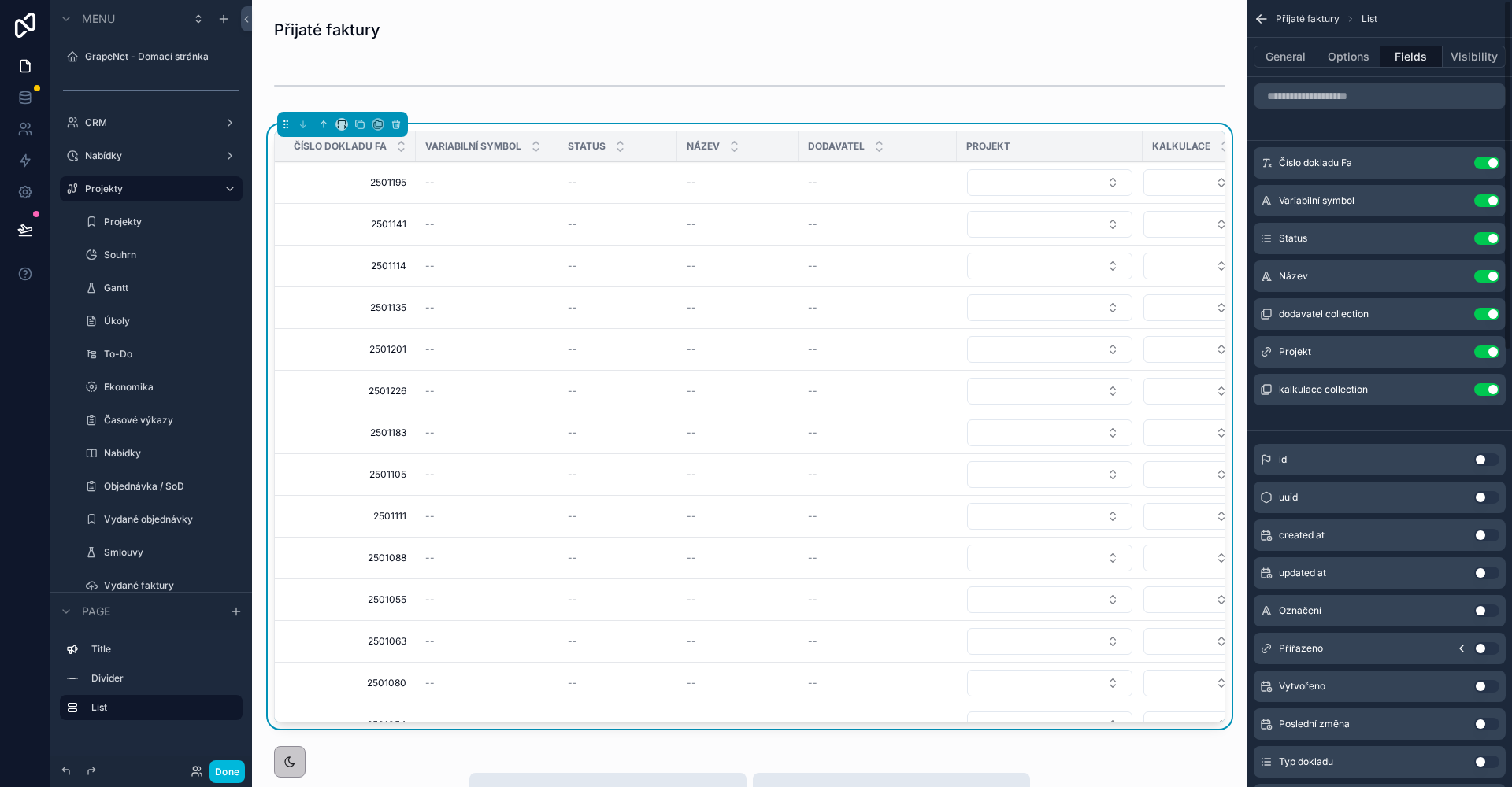
click at [1297, 55] on button "General" at bounding box center [1286, 57] width 64 height 22
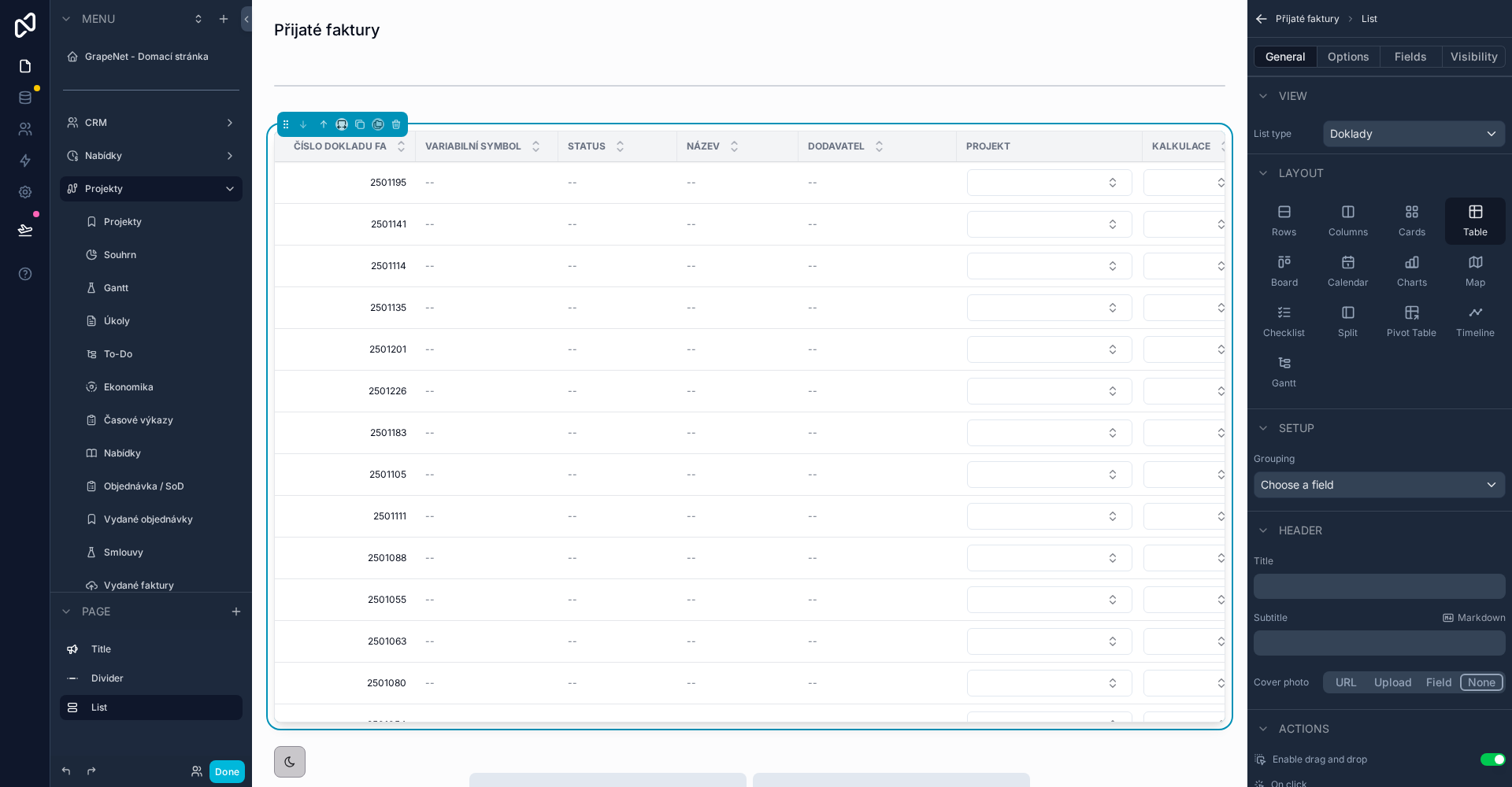
scroll to position [75, 0]
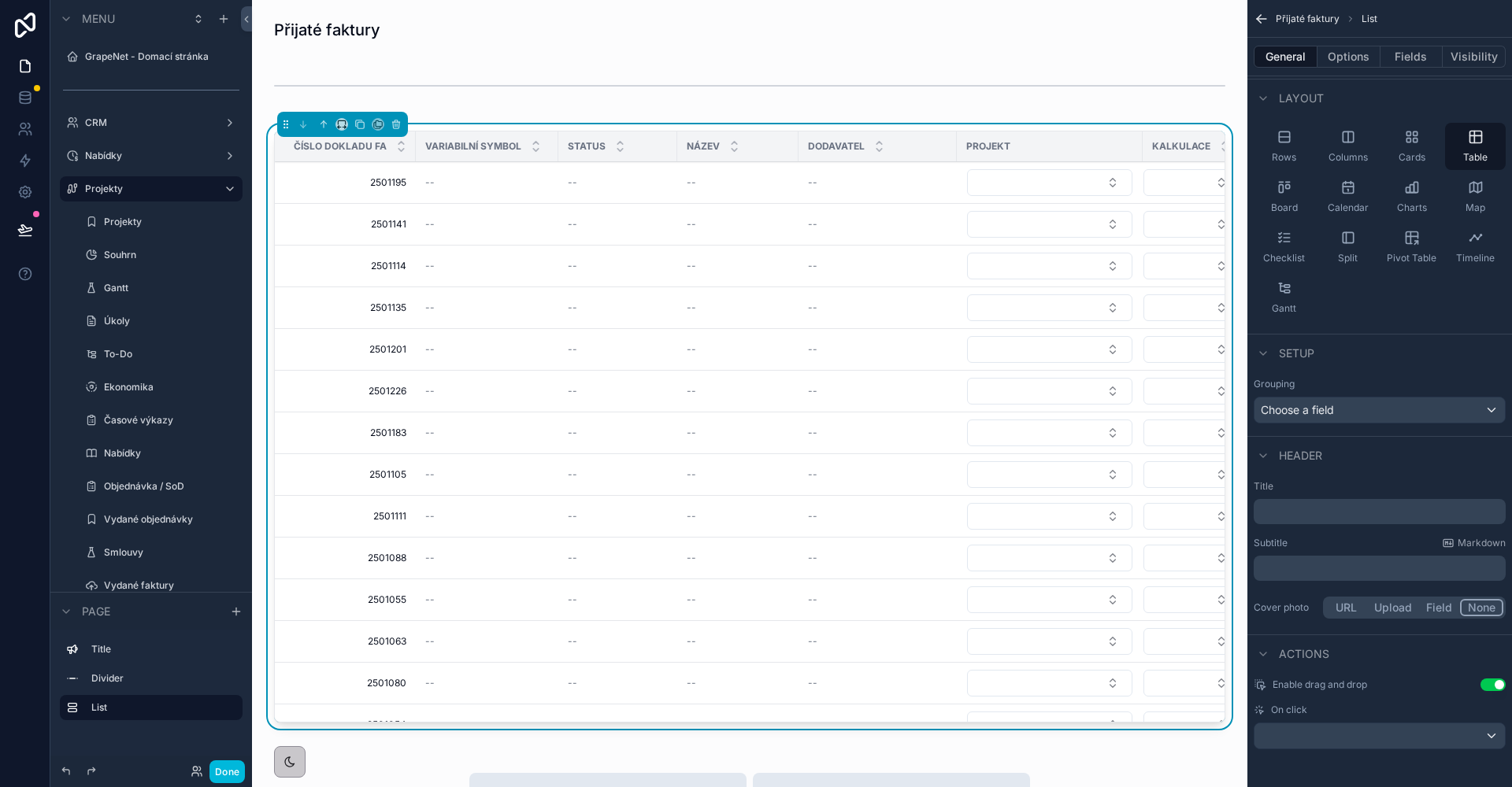
click at [1444, 736] on div "scrollable content" at bounding box center [1380, 736] width 251 height 25
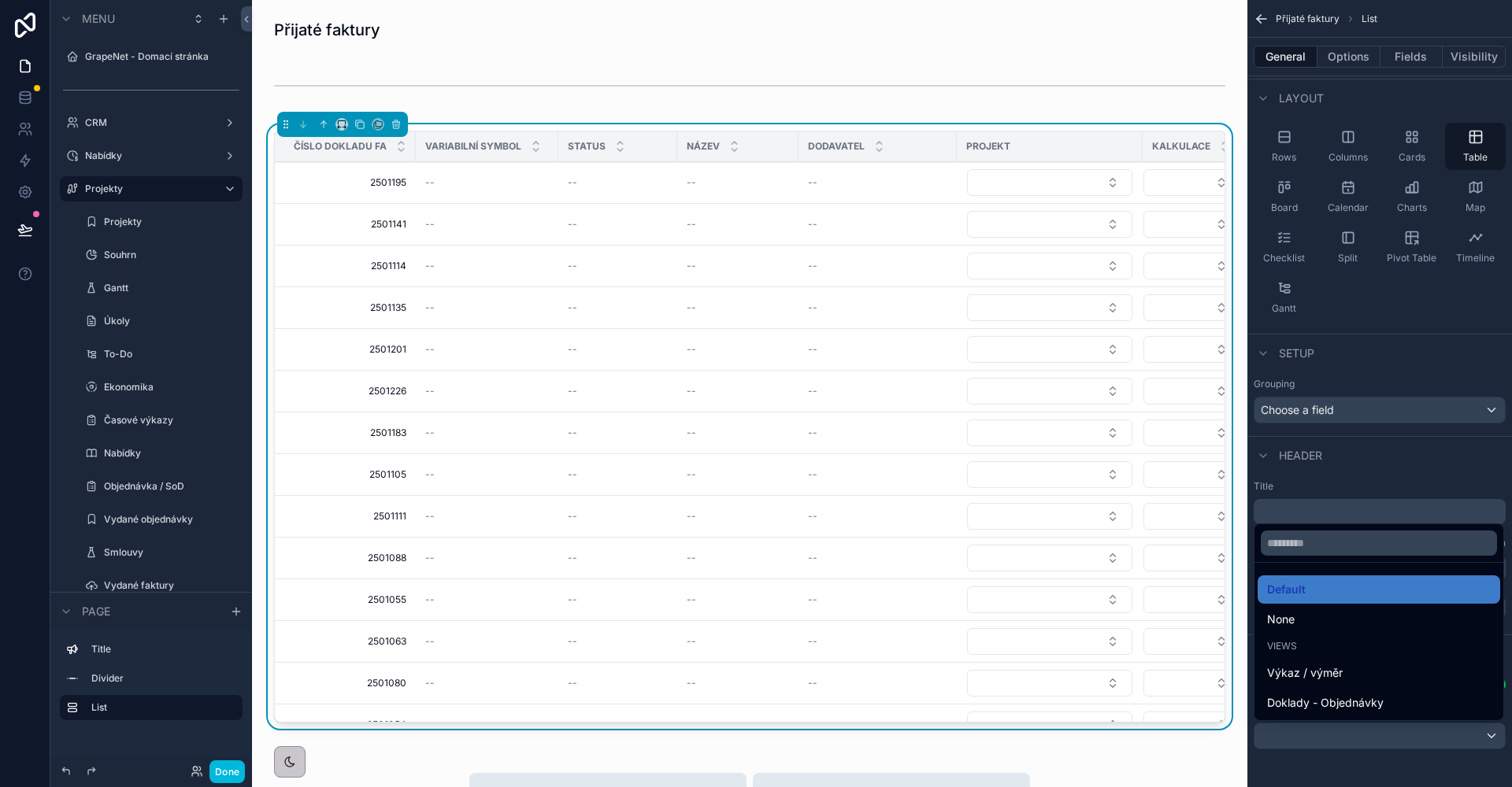
click at [1324, 621] on div "None" at bounding box center [1379, 619] width 224 height 19
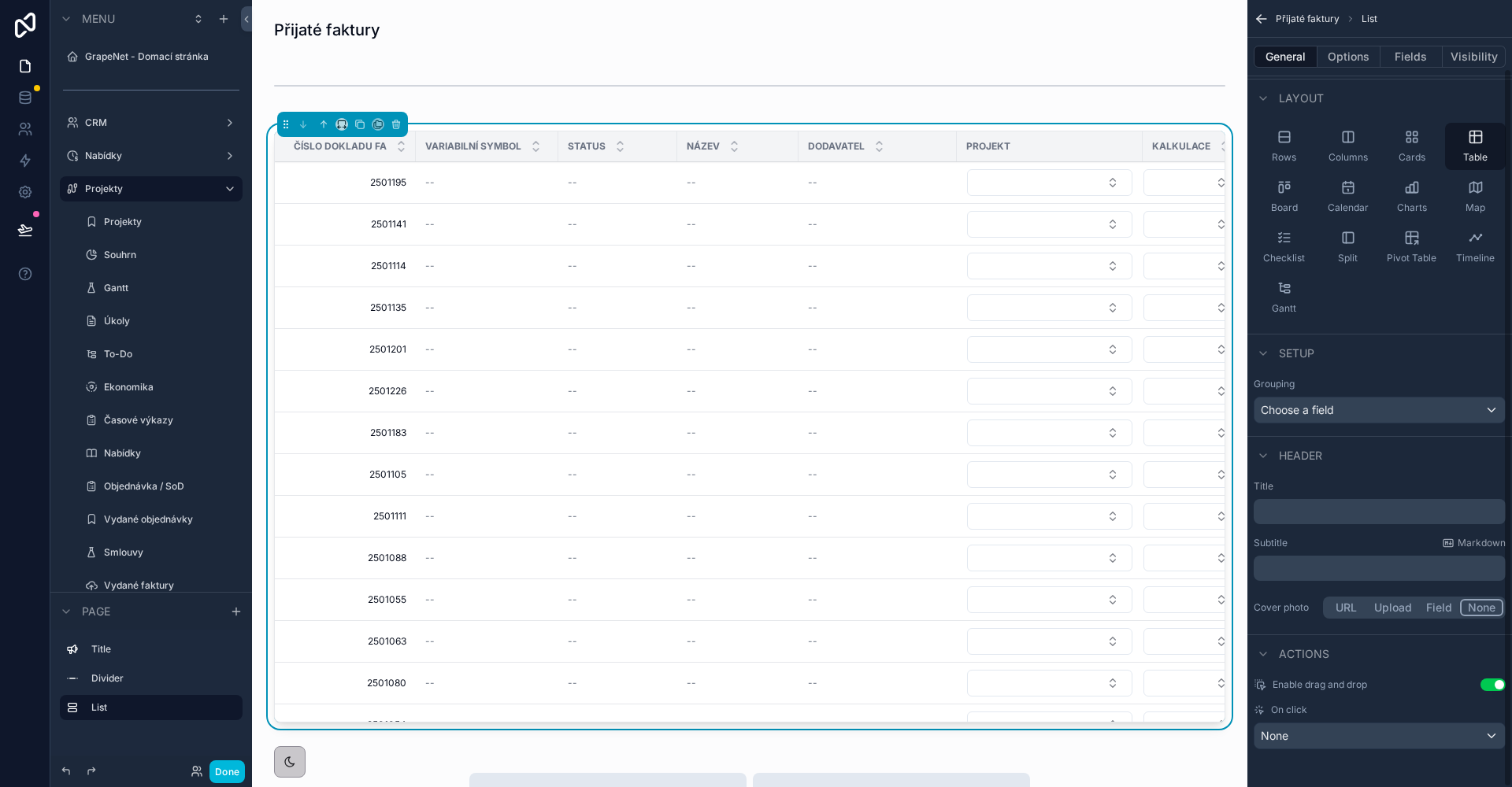
click at [1410, 55] on button "Fields" at bounding box center [1412, 57] width 63 height 22
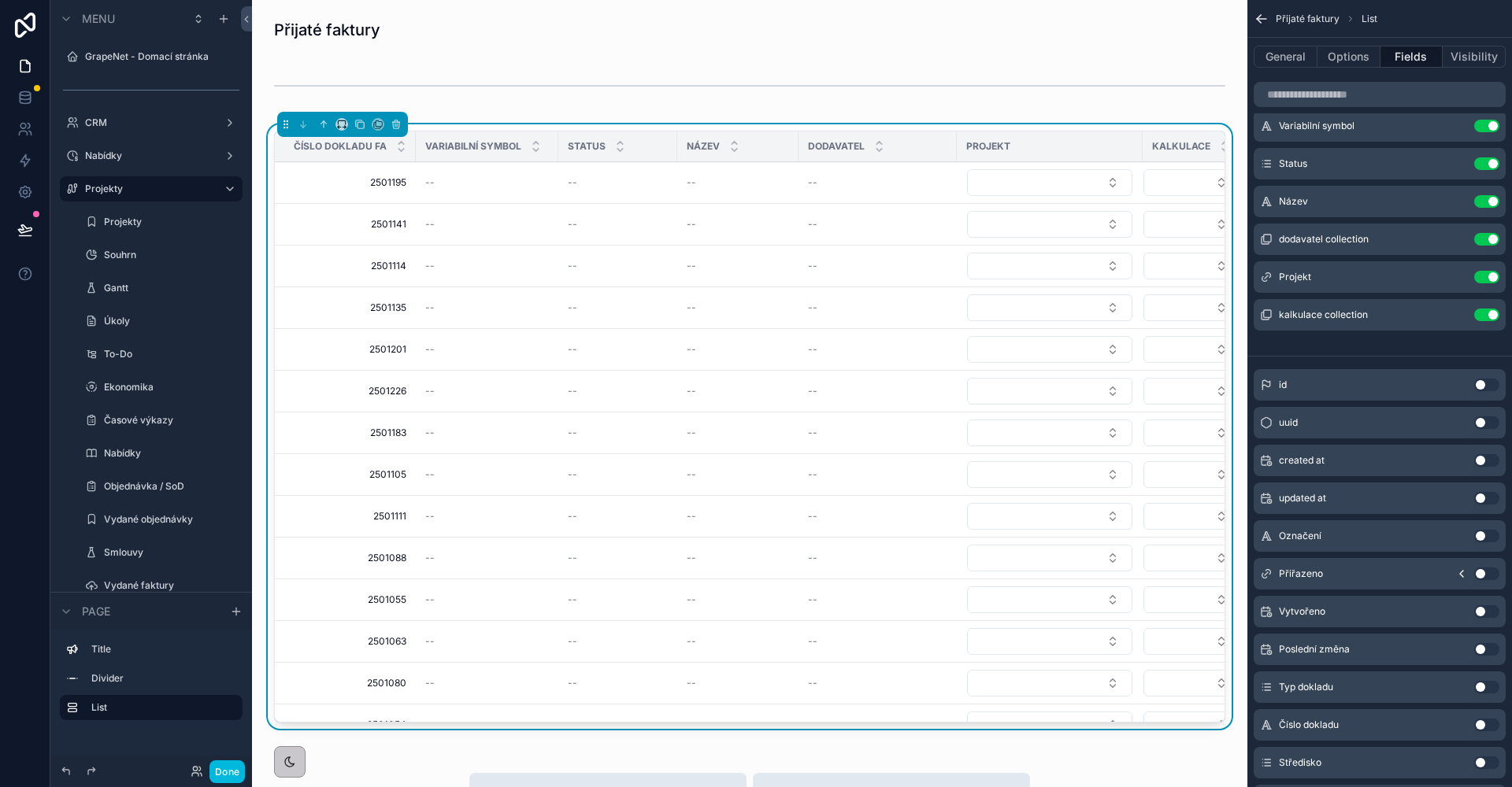
scroll to position [0, 58]
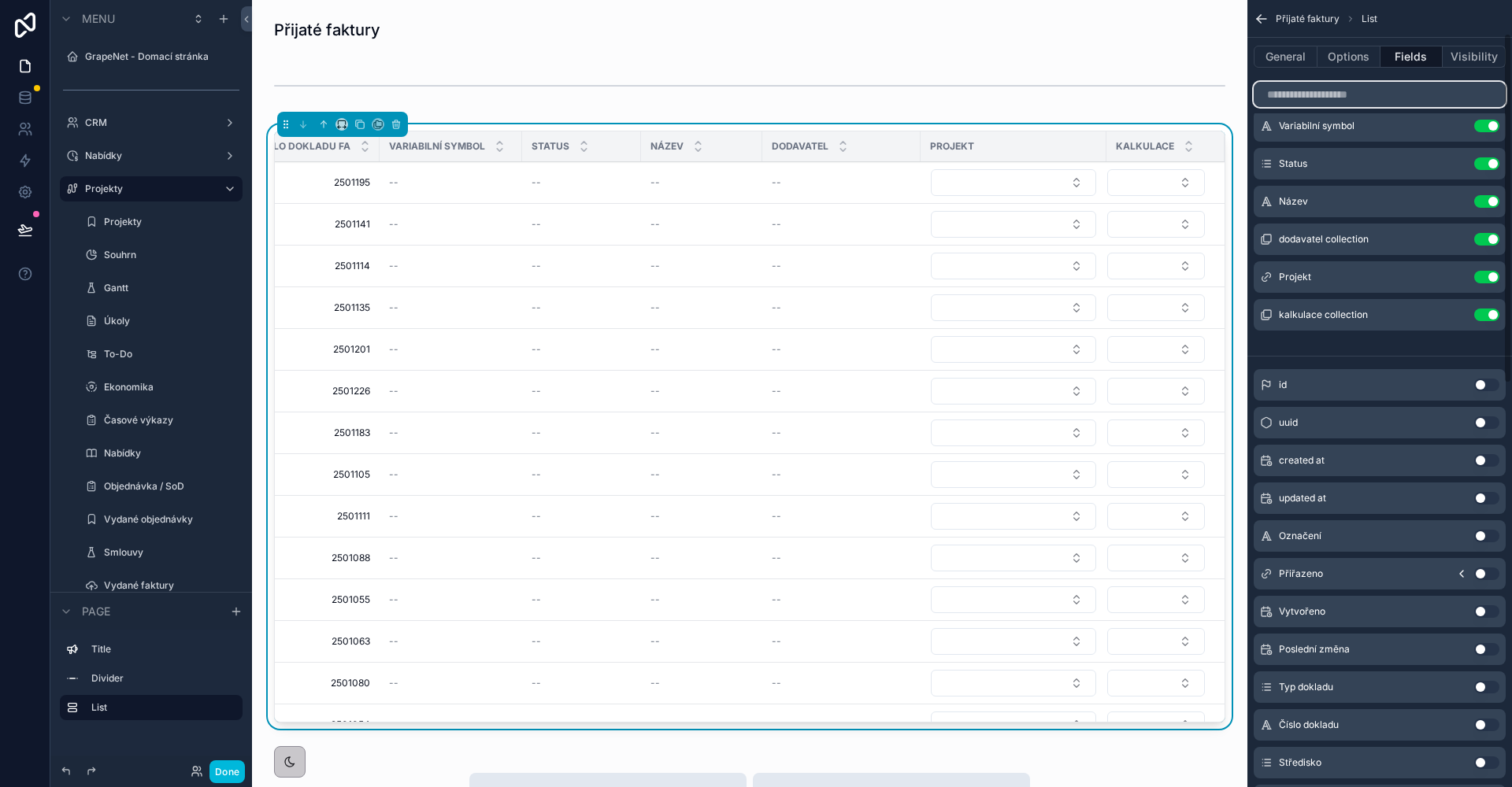
click at [1358, 91] on input "scrollable content" at bounding box center [1380, 94] width 252 height 25
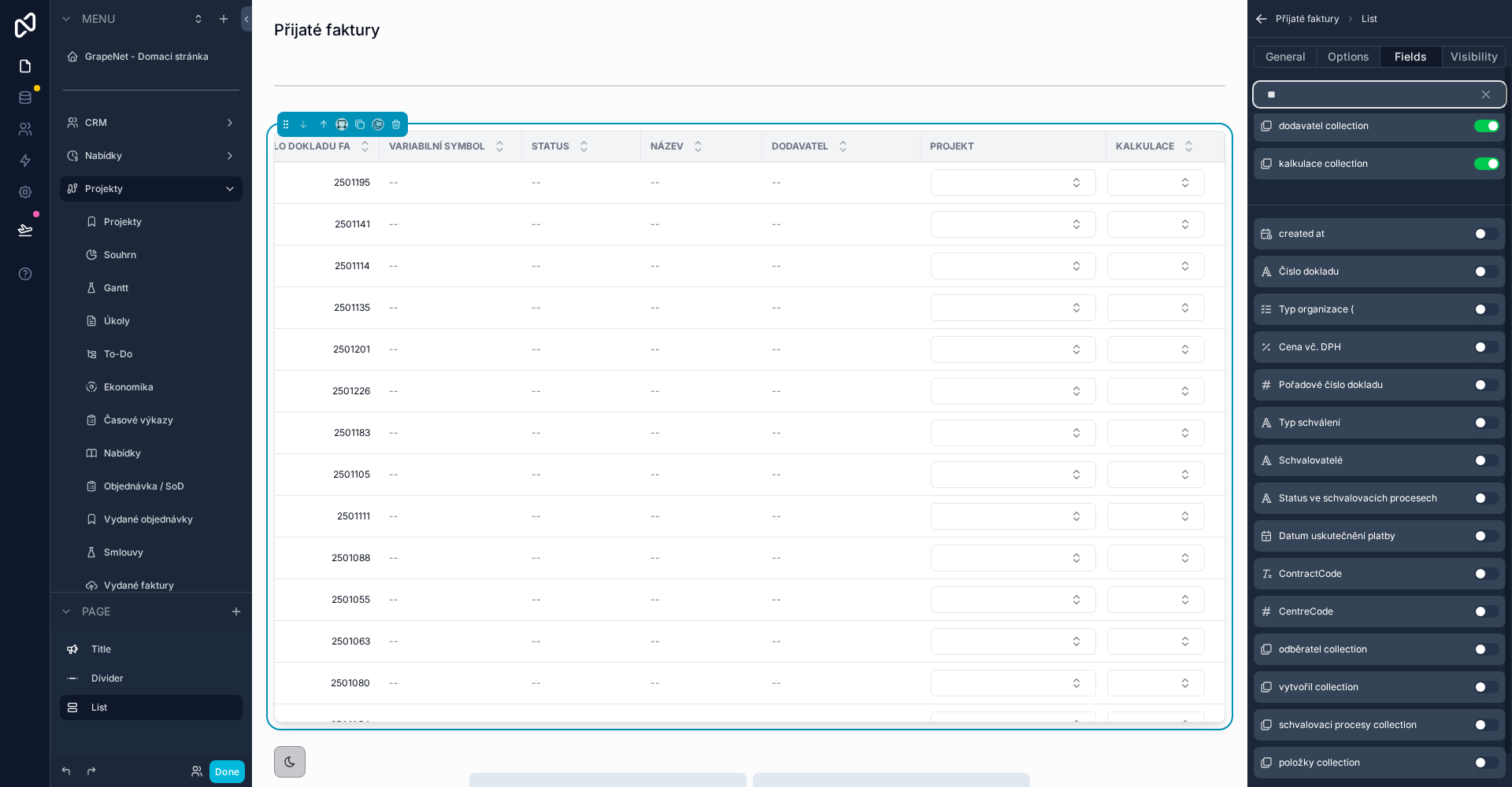
scroll to position [0, 0]
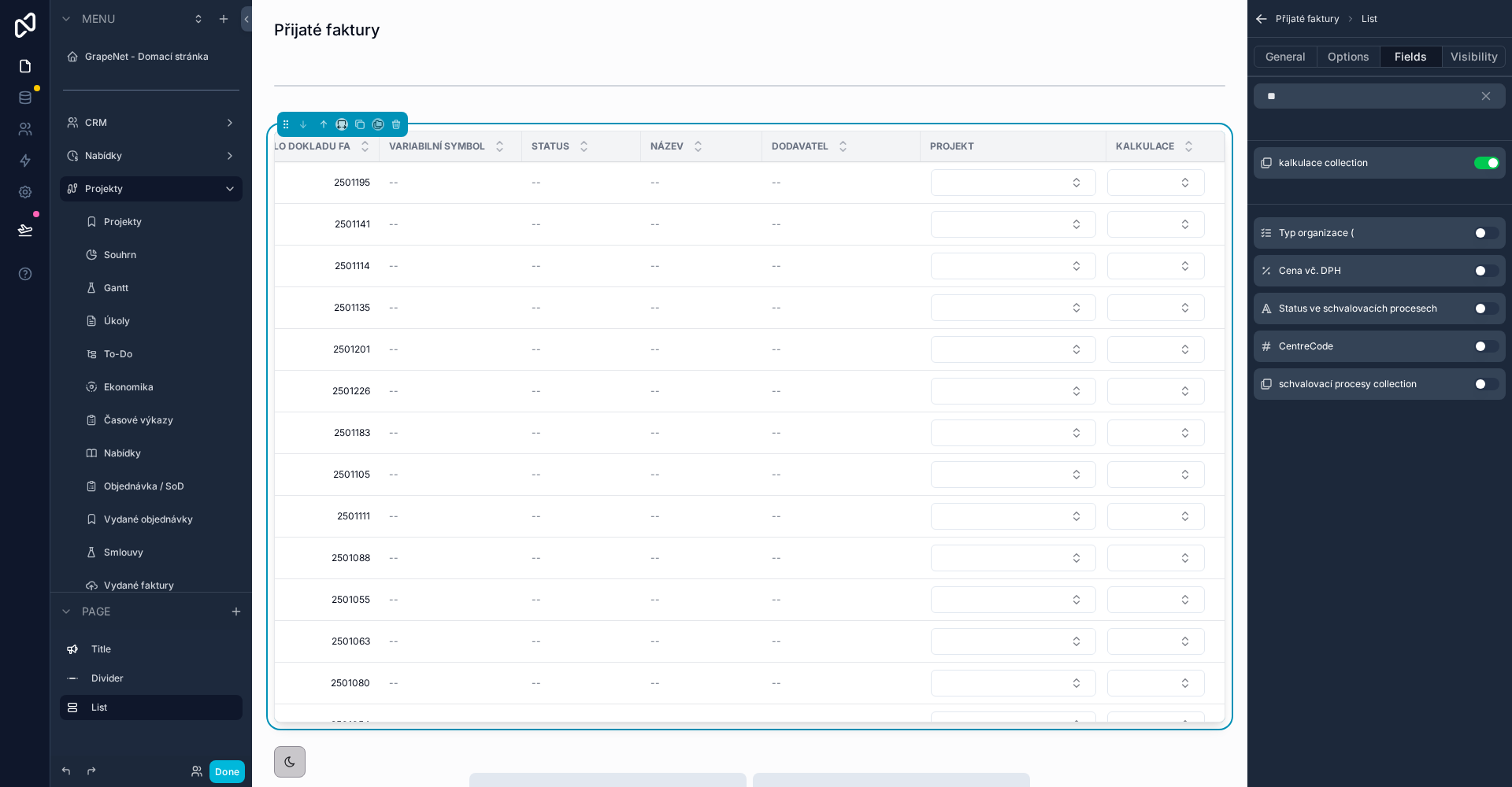
click at [1493, 266] on button "Use setting" at bounding box center [1487, 270] width 25 height 12
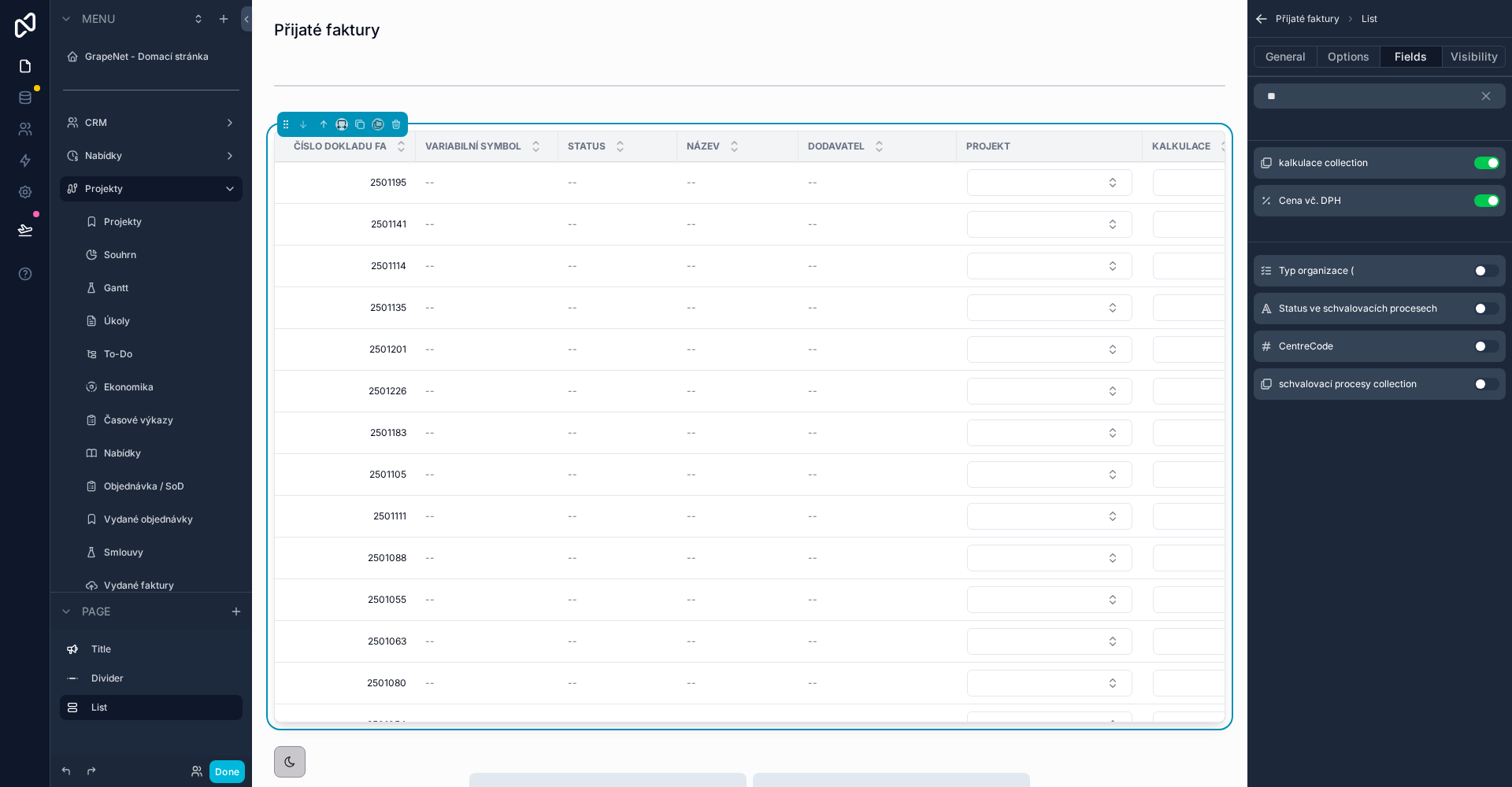
click at [1409, 126] on div "** kalkulace collection Use setting Cena vč. DPH Use setting Typ organizace ( U…" at bounding box center [1380, 248] width 265 height 342
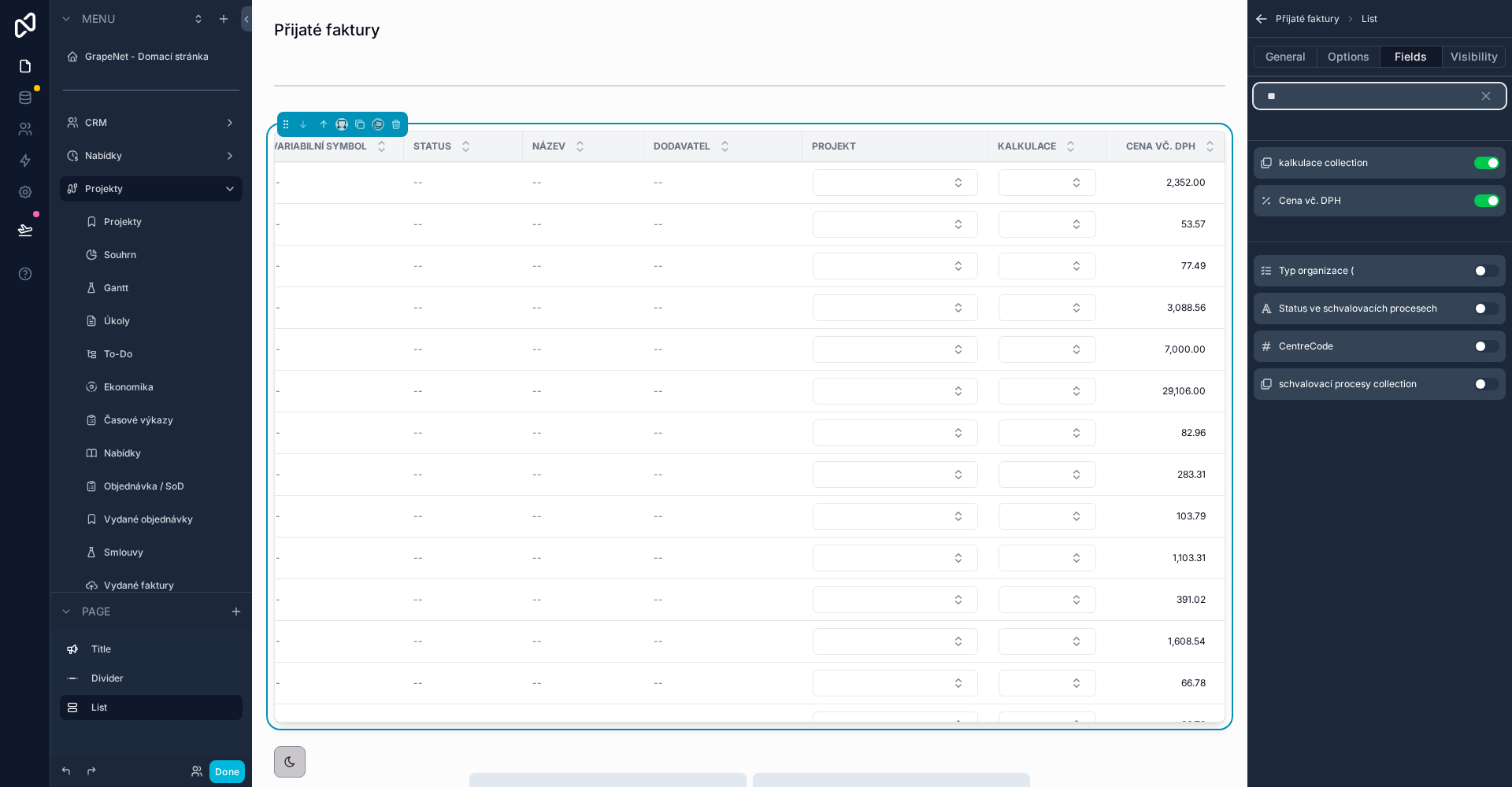
click at [1367, 95] on input "**" at bounding box center [1380, 96] width 252 height 25
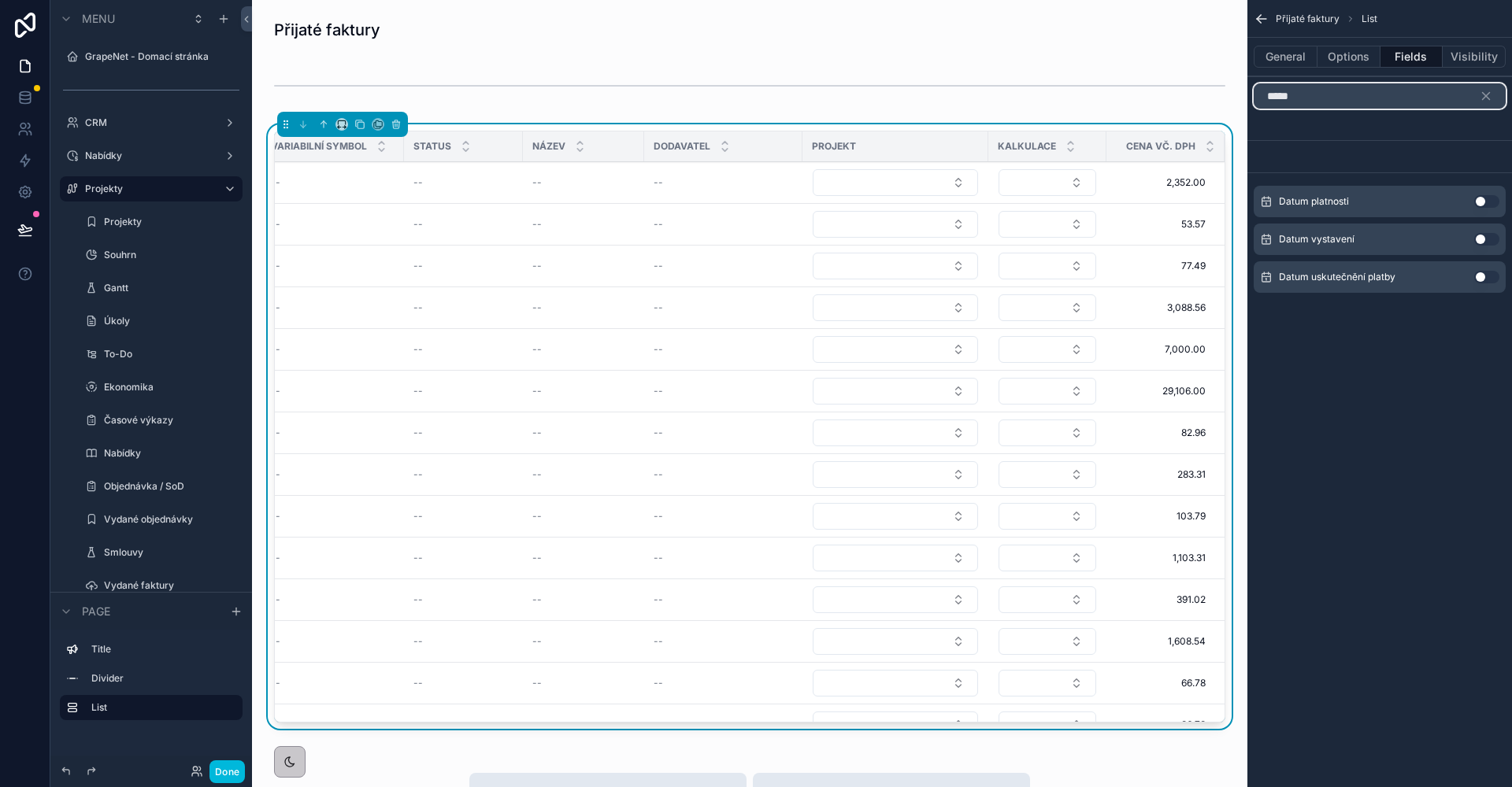
type input "*****"
click at [1483, 273] on button "Use setting" at bounding box center [1487, 277] width 25 height 12
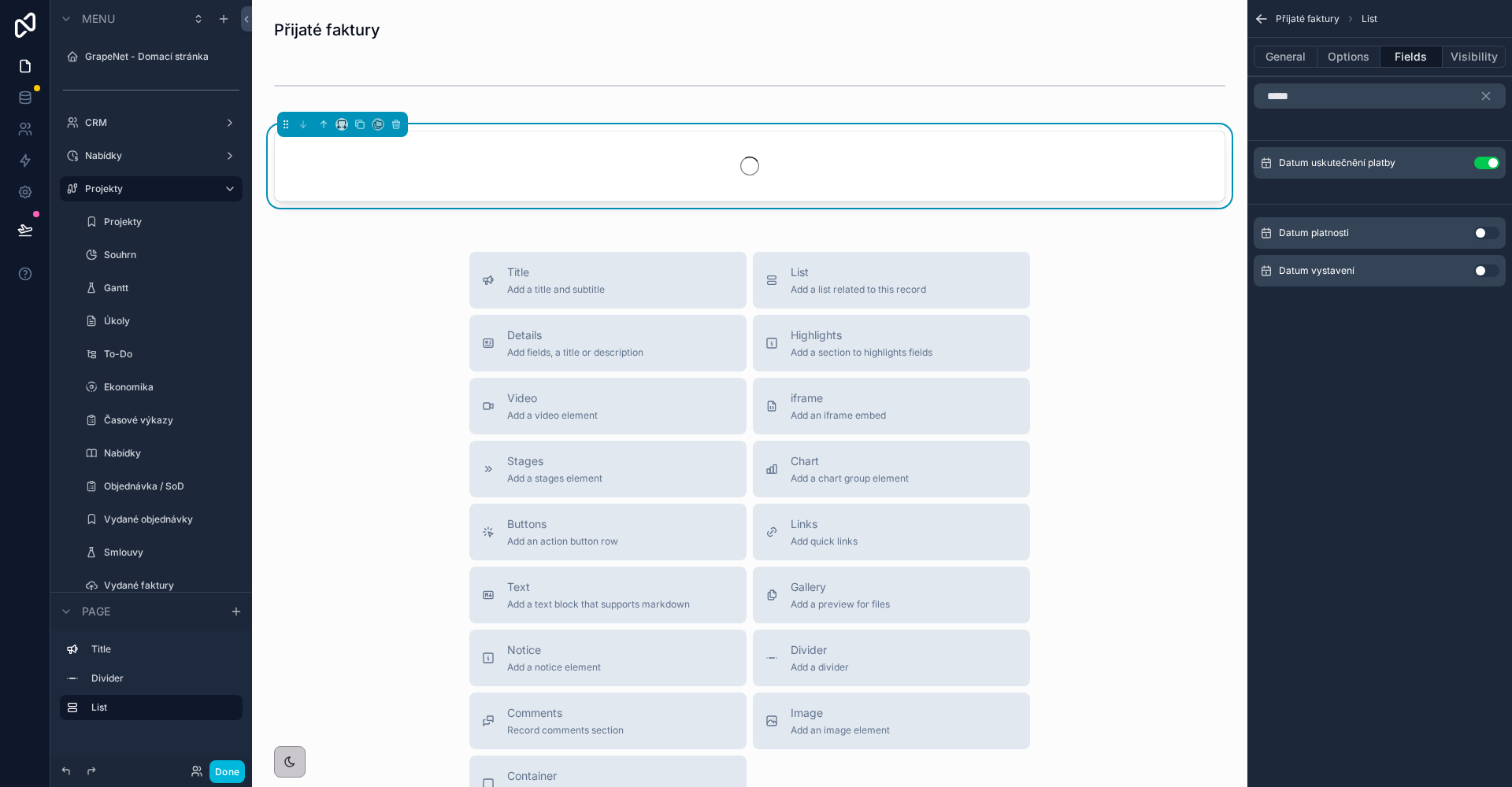
click at [1488, 269] on button "Use setting" at bounding box center [1487, 270] width 25 height 12
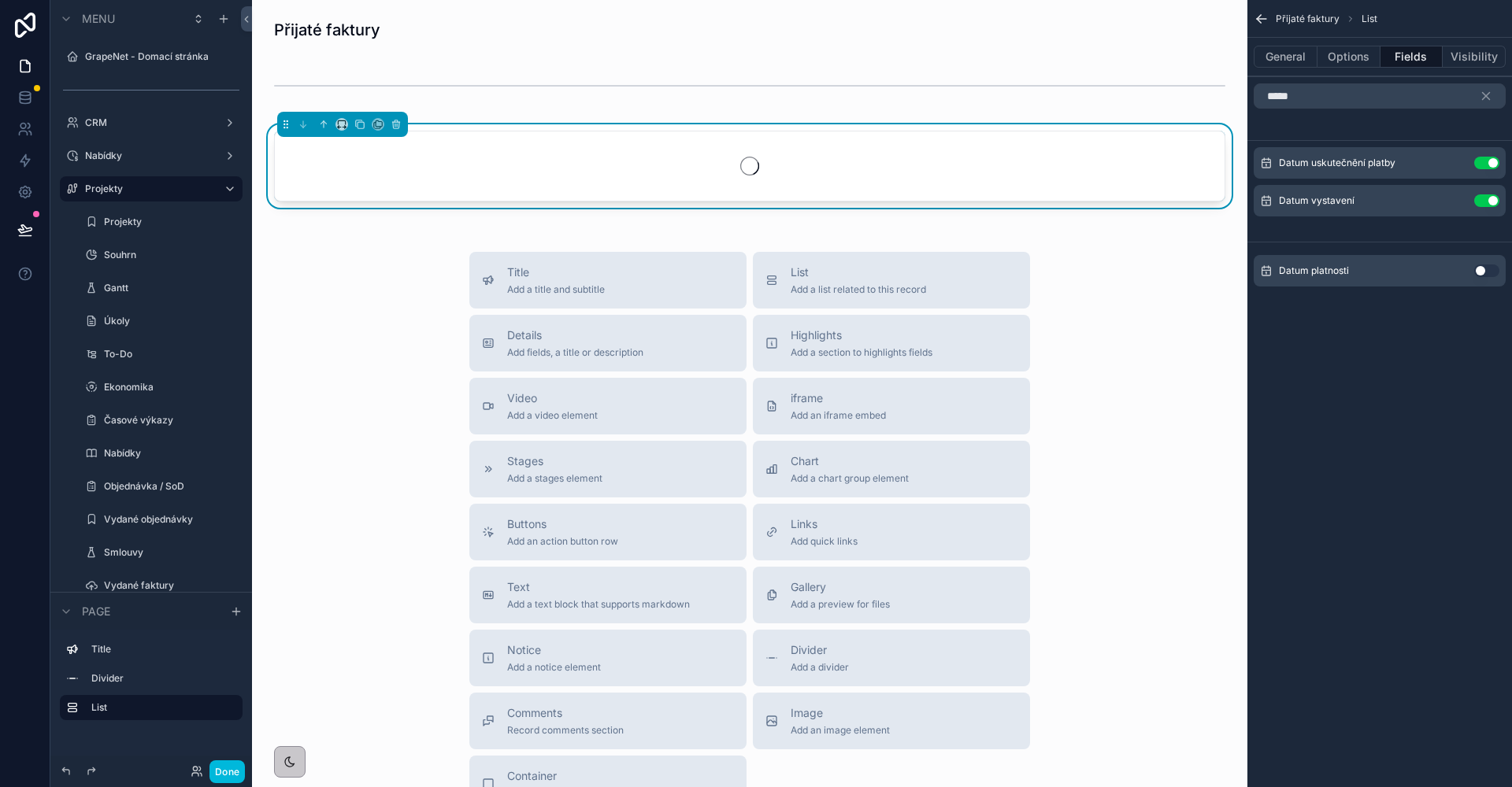
click at [1484, 274] on button "Use setting" at bounding box center [1487, 270] width 25 height 12
click at [1404, 350] on div "Přijaté faktury List General Options Fields Visibility ***** Datum uskutečnění …" at bounding box center [1380, 394] width 265 height 787
click at [1489, 104] on button "scrollable content" at bounding box center [1492, 96] width 27 height 25
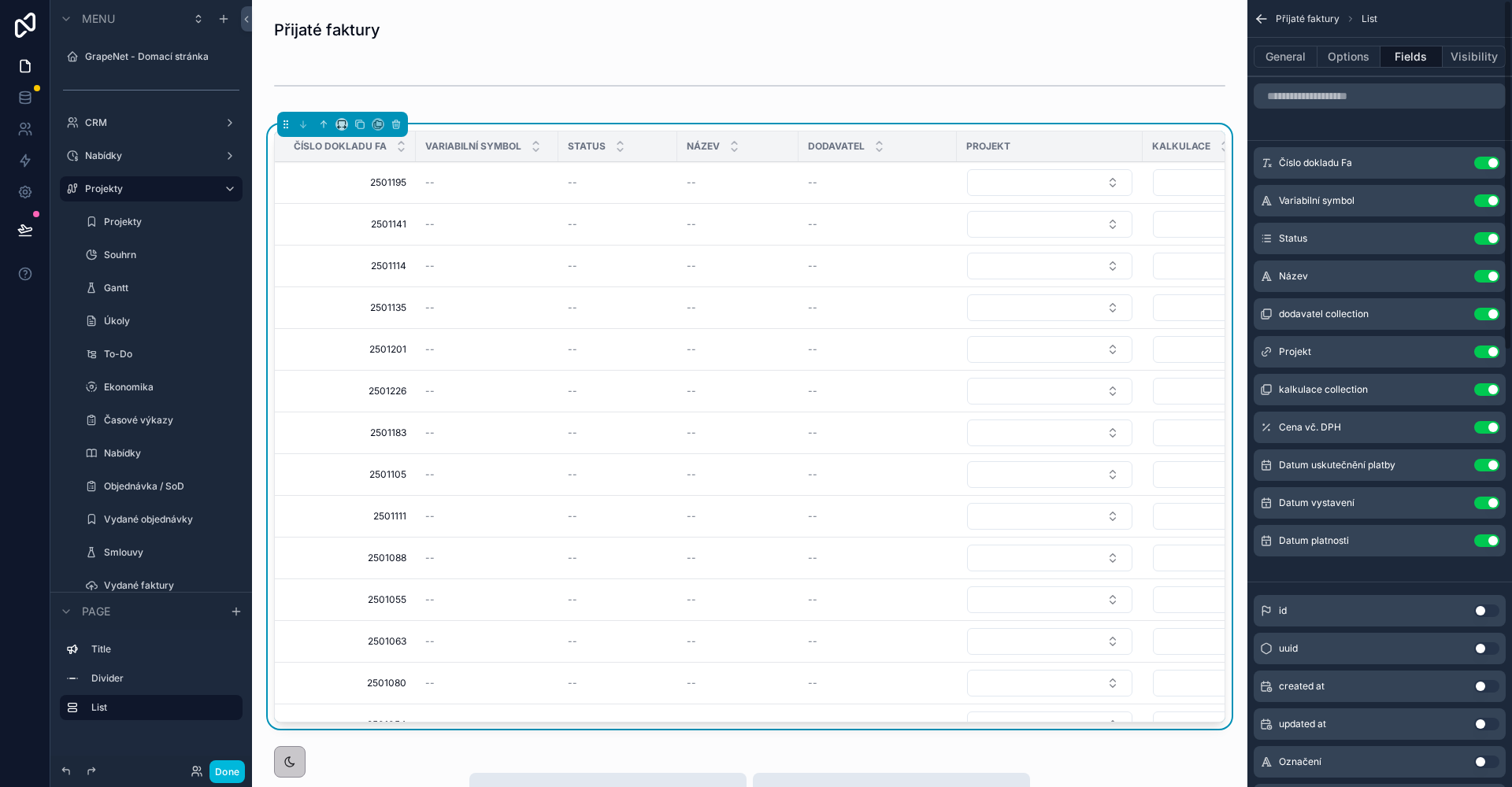
scroll to position [0, 608]
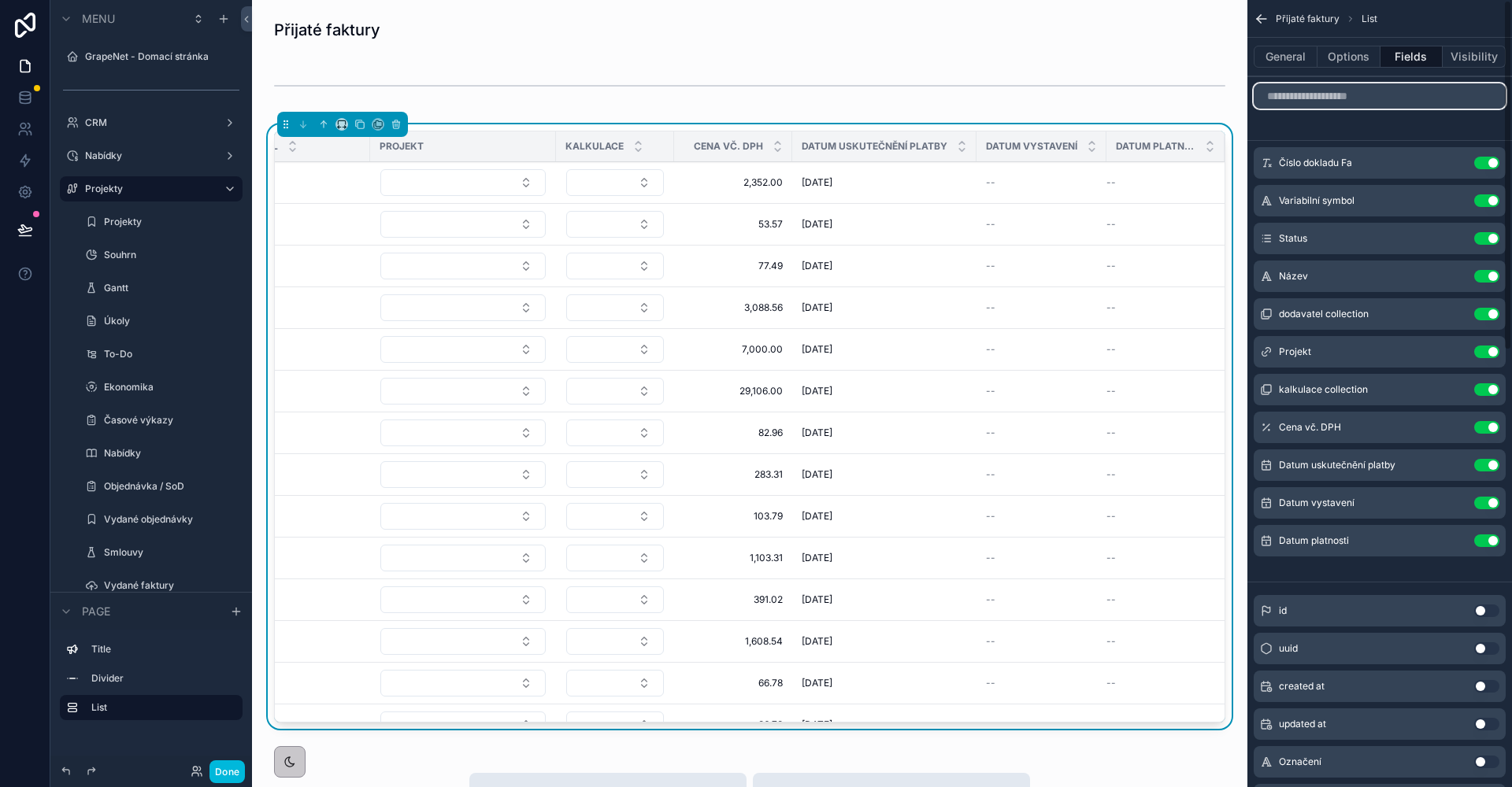
click at [1288, 101] on input "scrollable content" at bounding box center [1380, 96] width 252 height 25
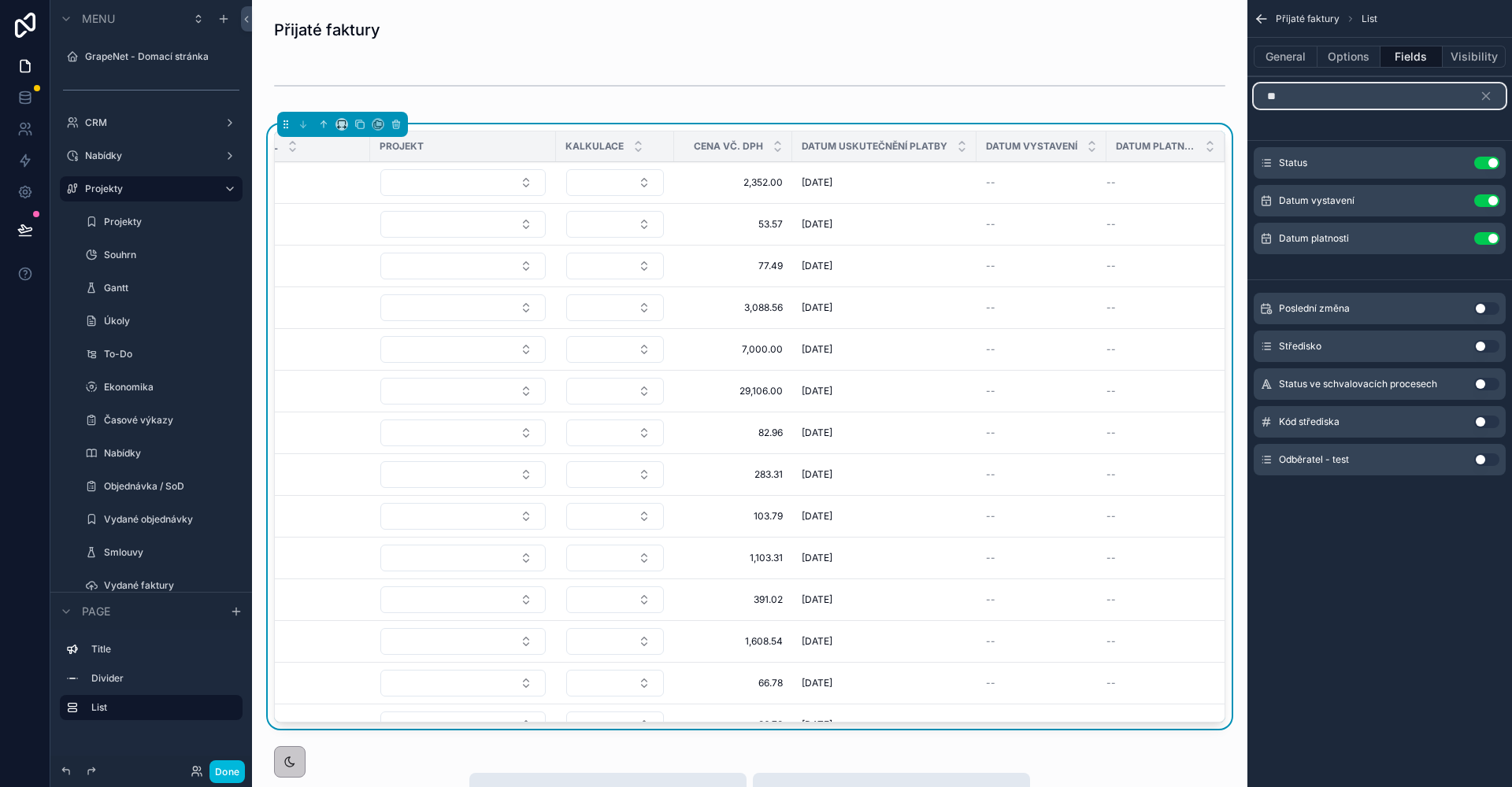
type input "**"
click at [1481, 343] on button "Use setting" at bounding box center [1487, 346] width 25 height 12
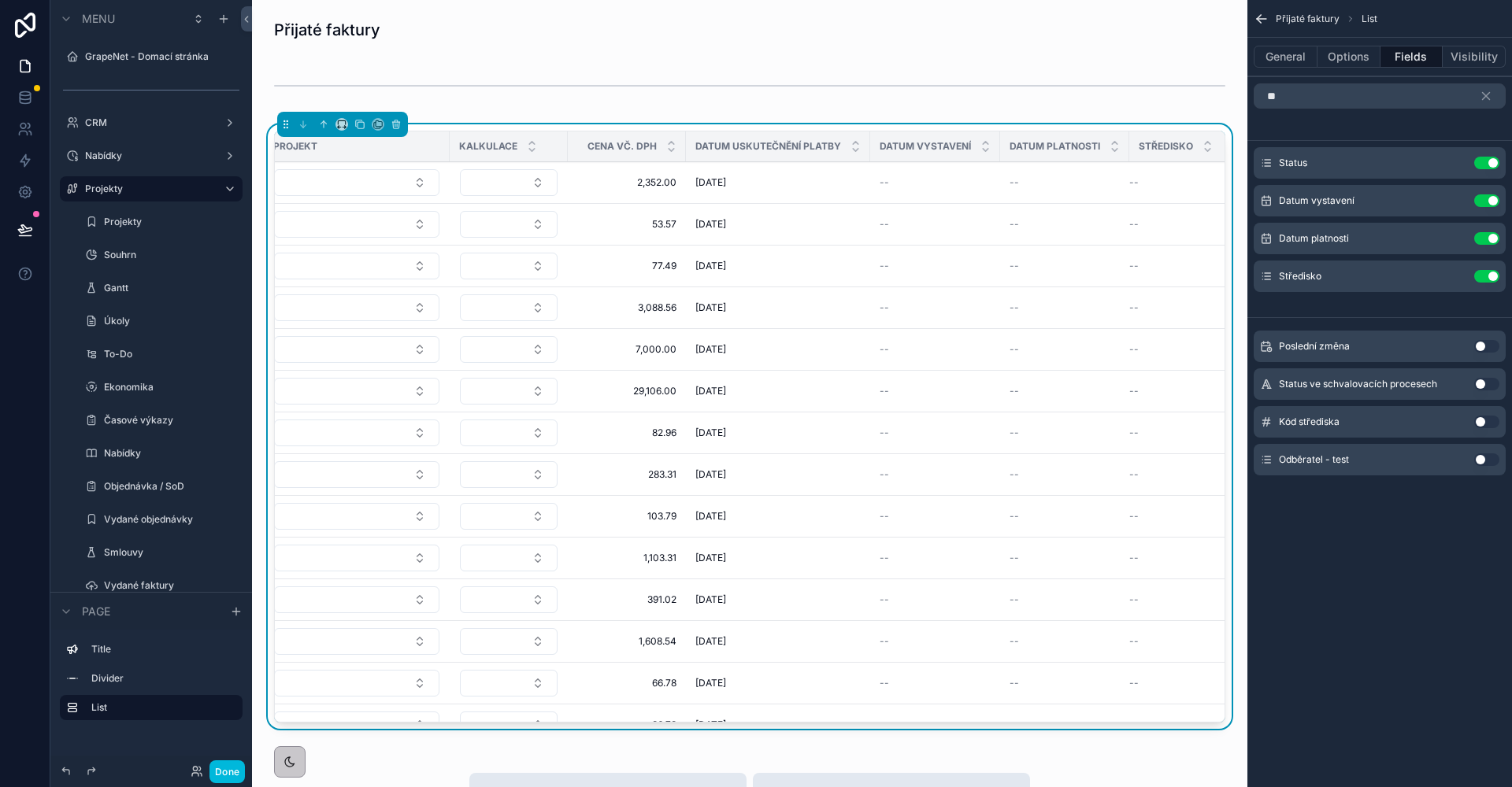
scroll to position [0, 737]
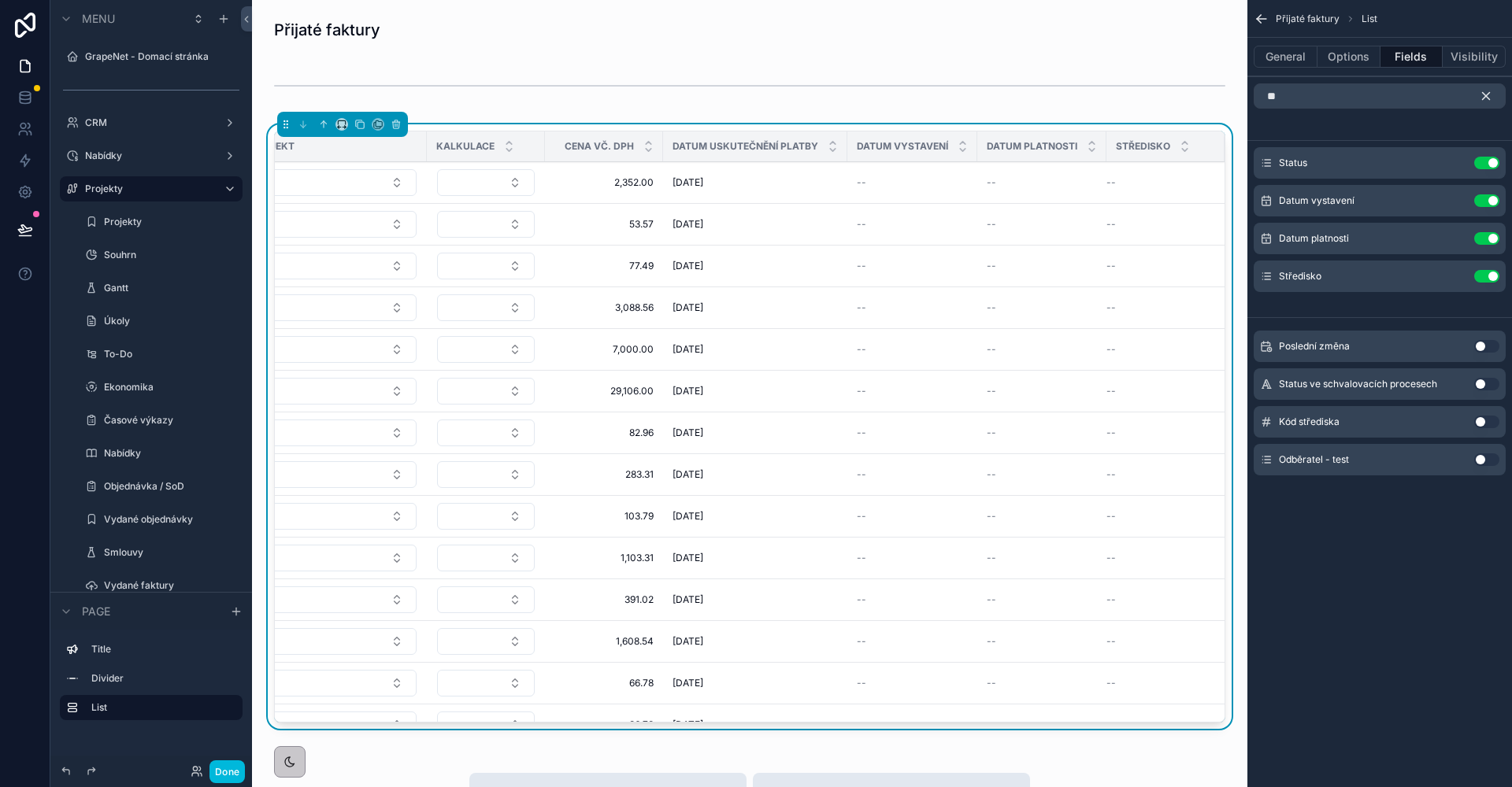
click at [1483, 93] on icon "scrollable content" at bounding box center [1486, 96] width 7 height 7
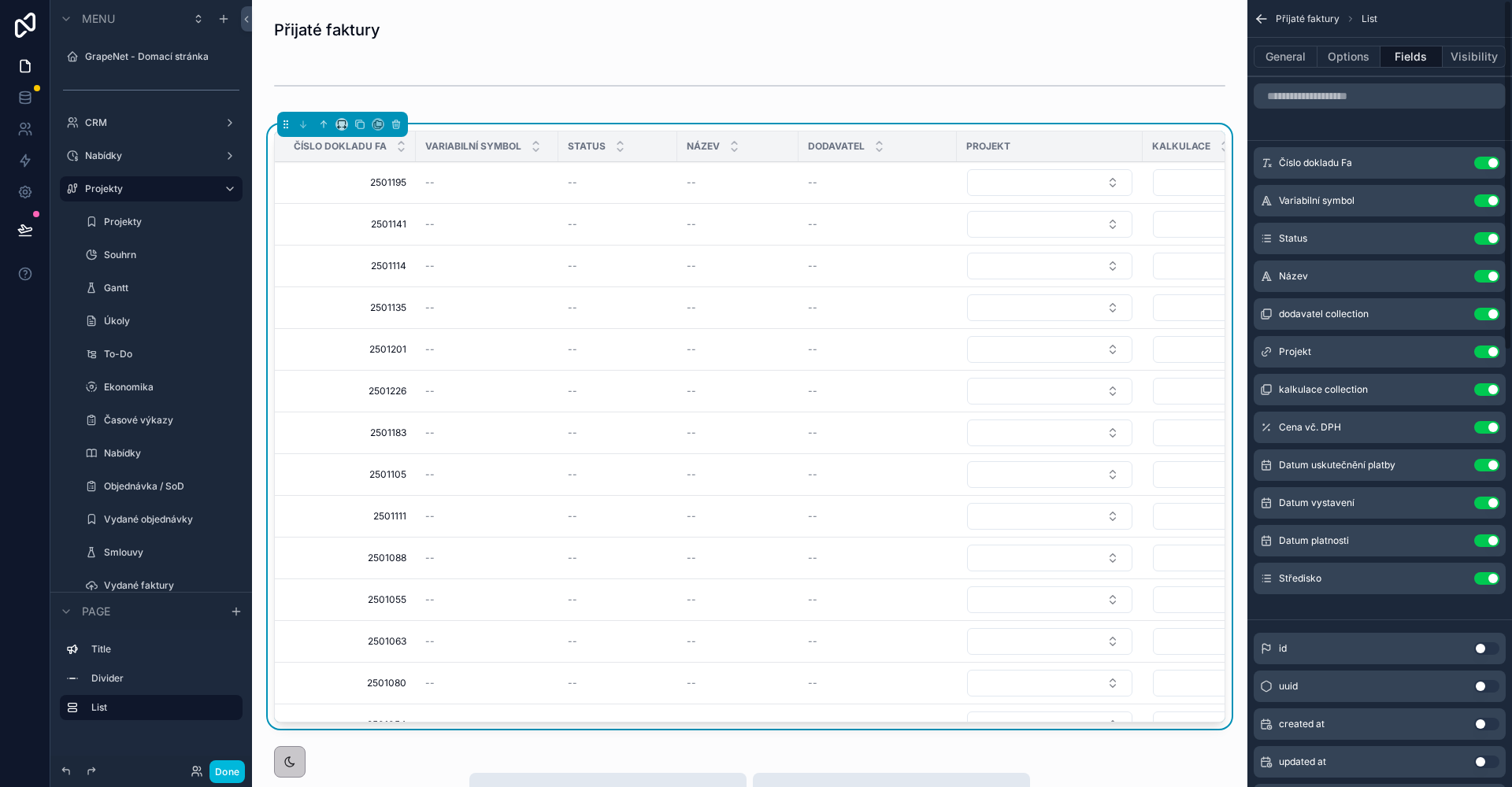
click at [1361, 54] on button "Options" at bounding box center [1348, 57] width 63 height 22
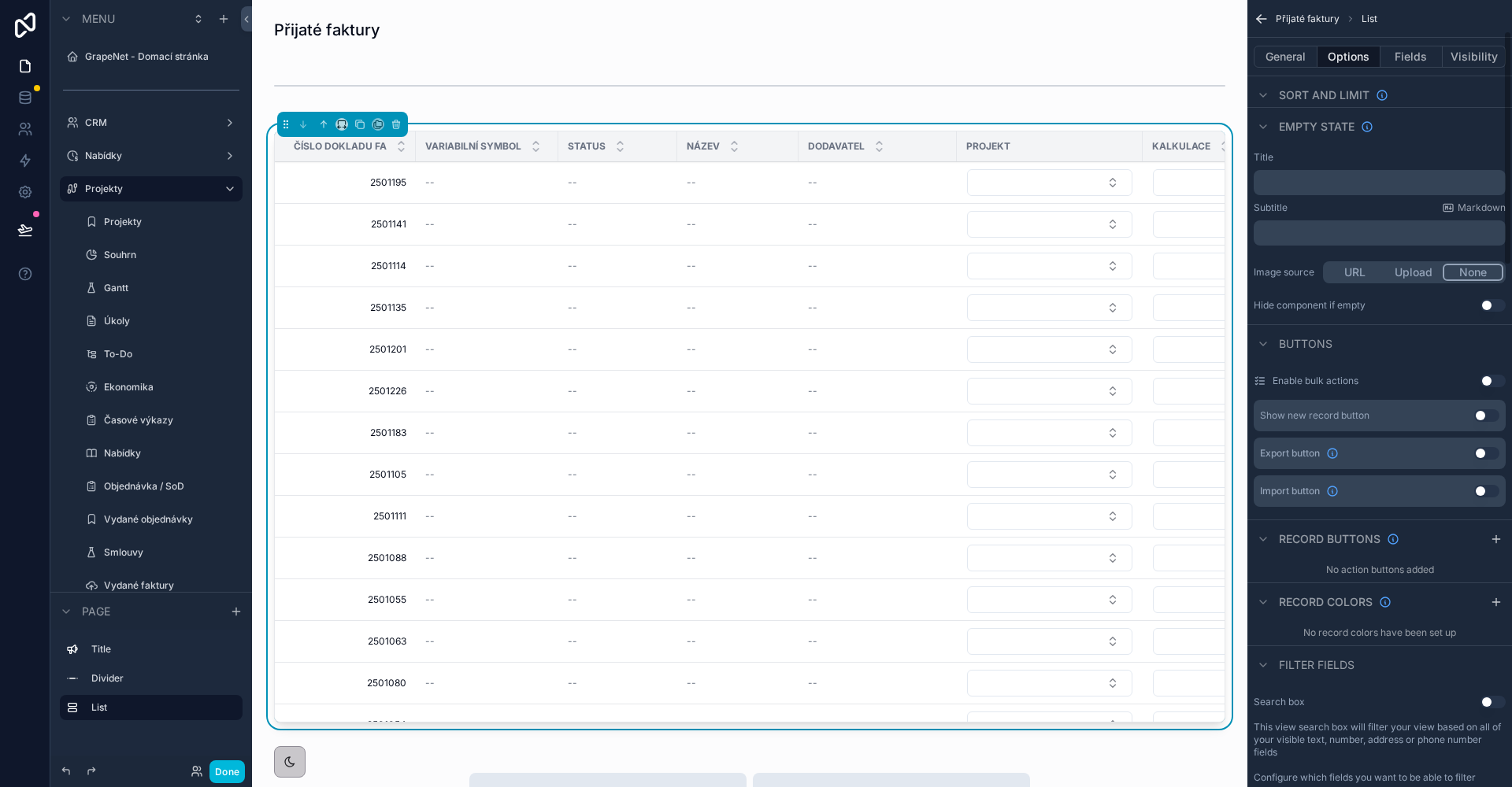
scroll to position [0, 0]
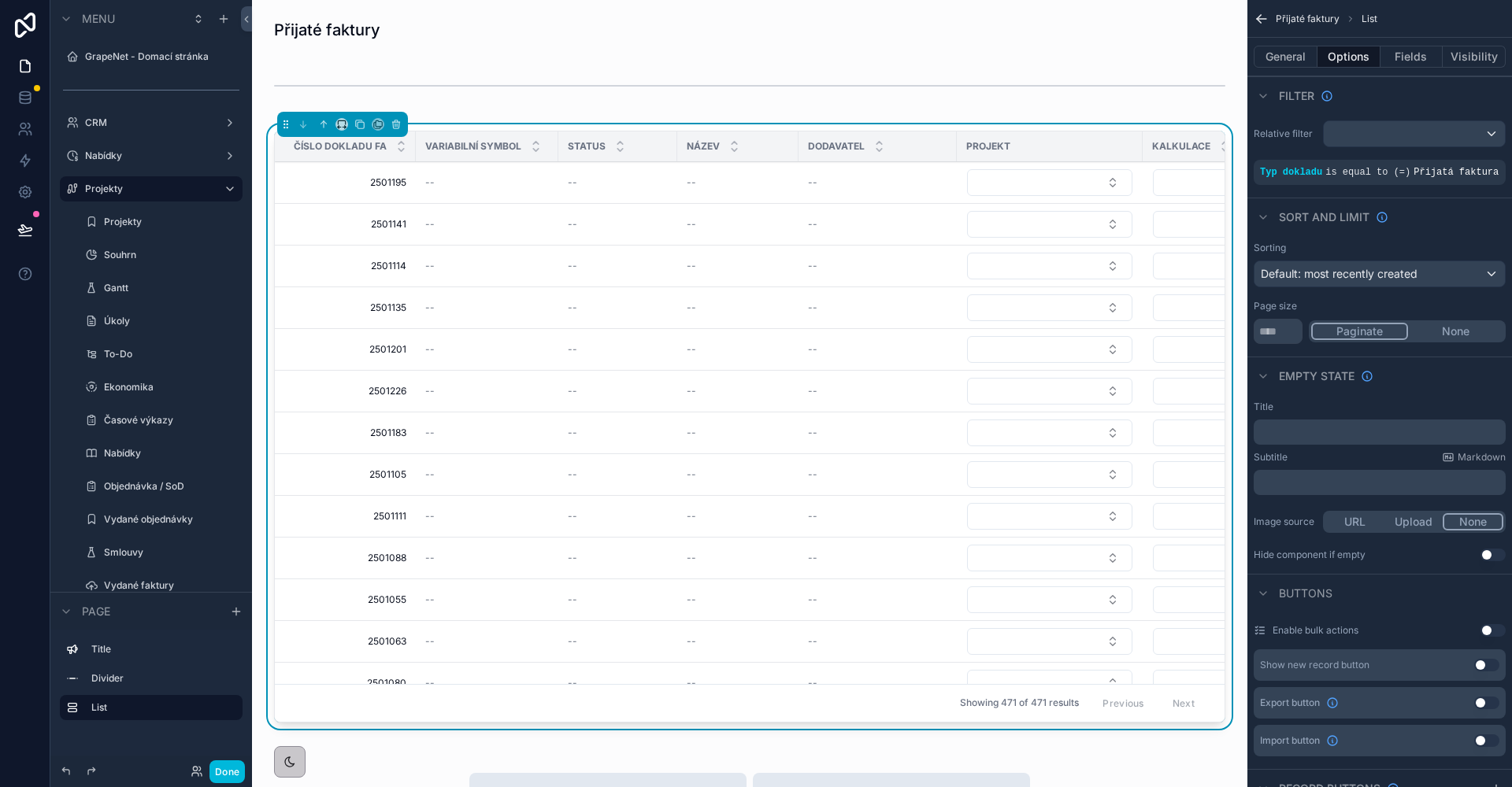
click at [1383, 340] on button "Paginate" at bounding box center [1359, 331] width 97 height 17
click at [1292, 341] on input "****" at bounding box center [1278, 331] width 48 height 25
click at [1292, 340] on input "****" at bounding box center [1278, 331] width 48 height 25
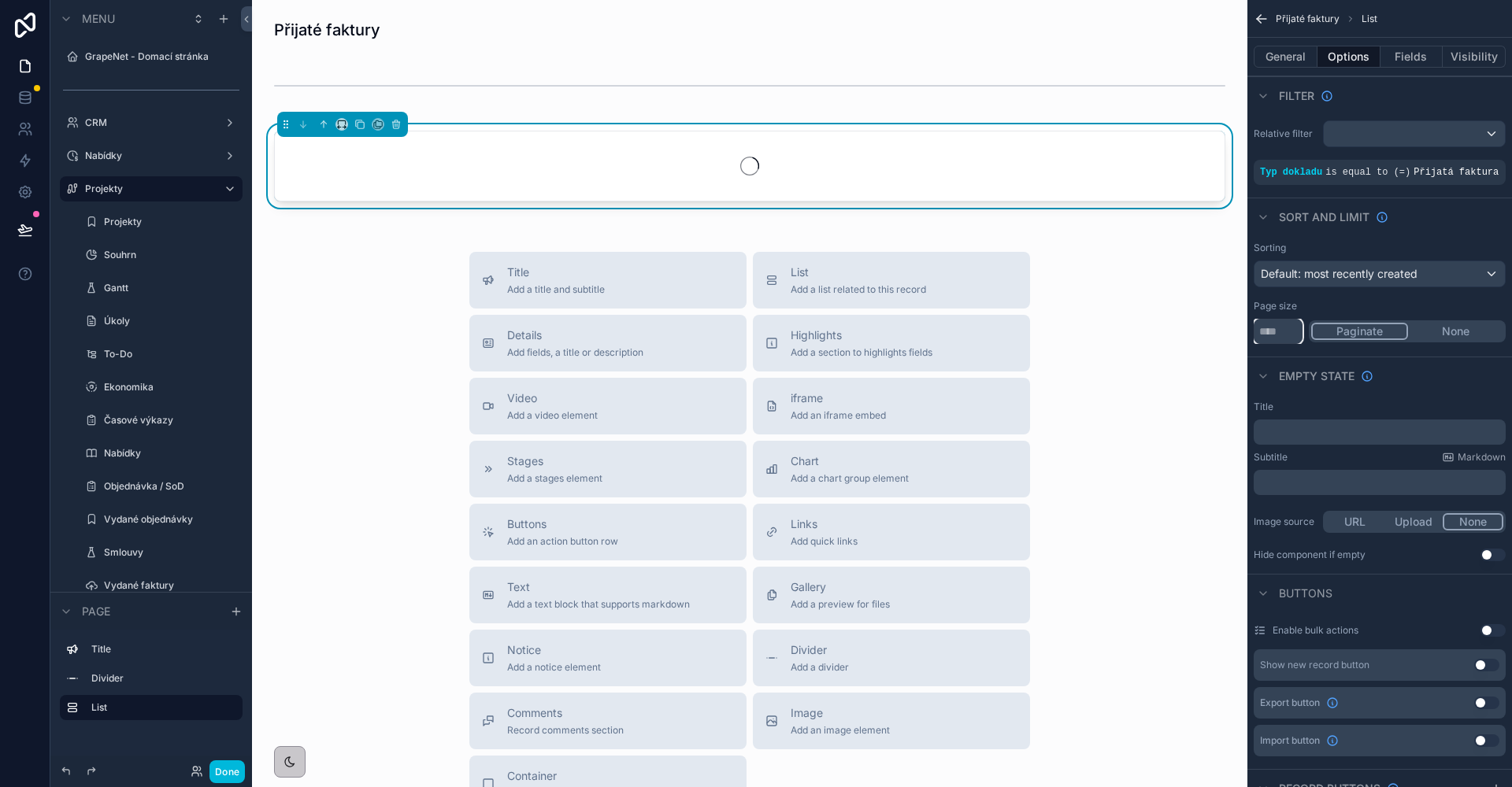
type input "**"
click at [1314, 312] on div "Page size" at bounding box center [1380, 306] width 252 height 12
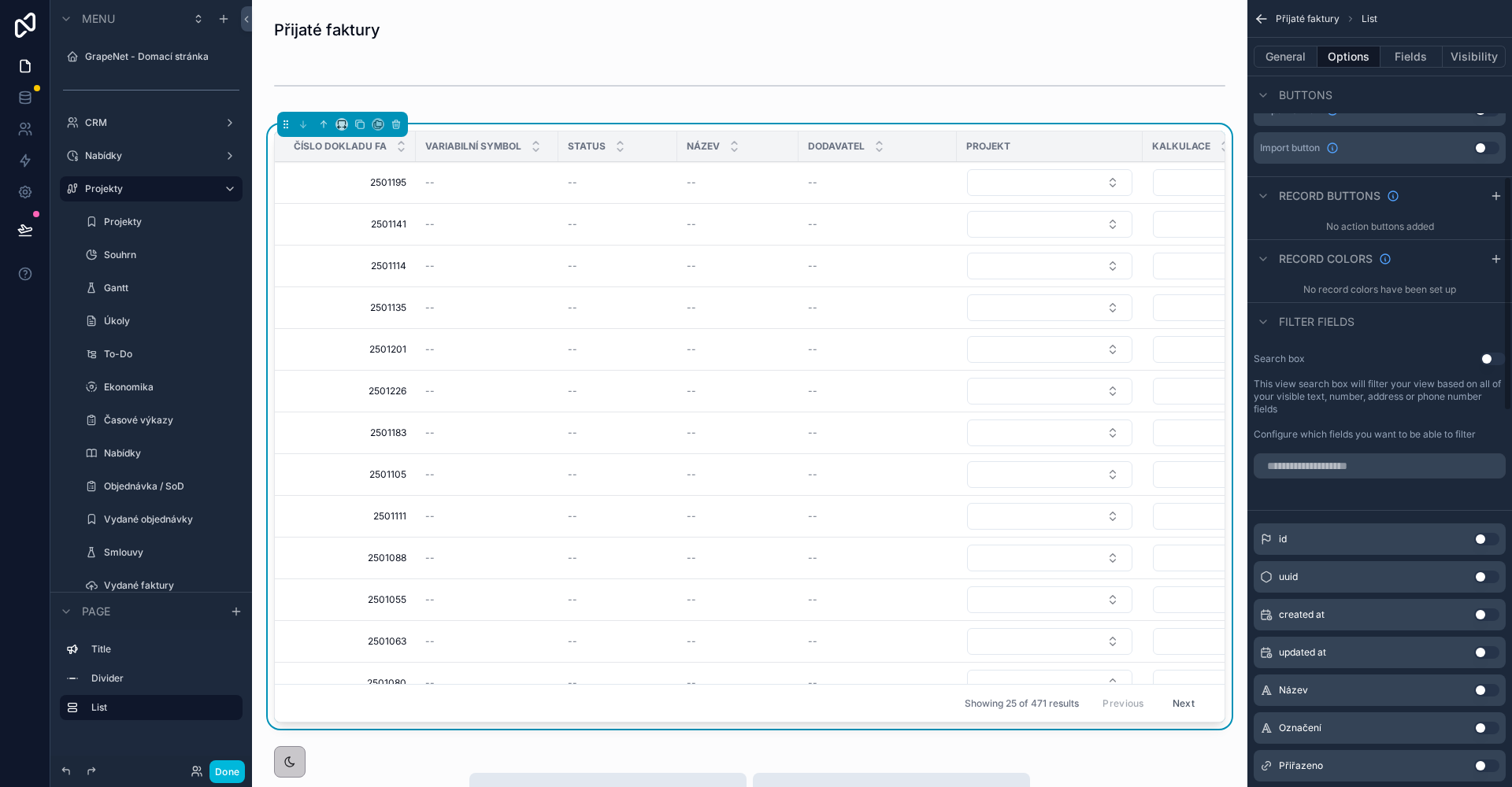
scroll to position [624, 0]
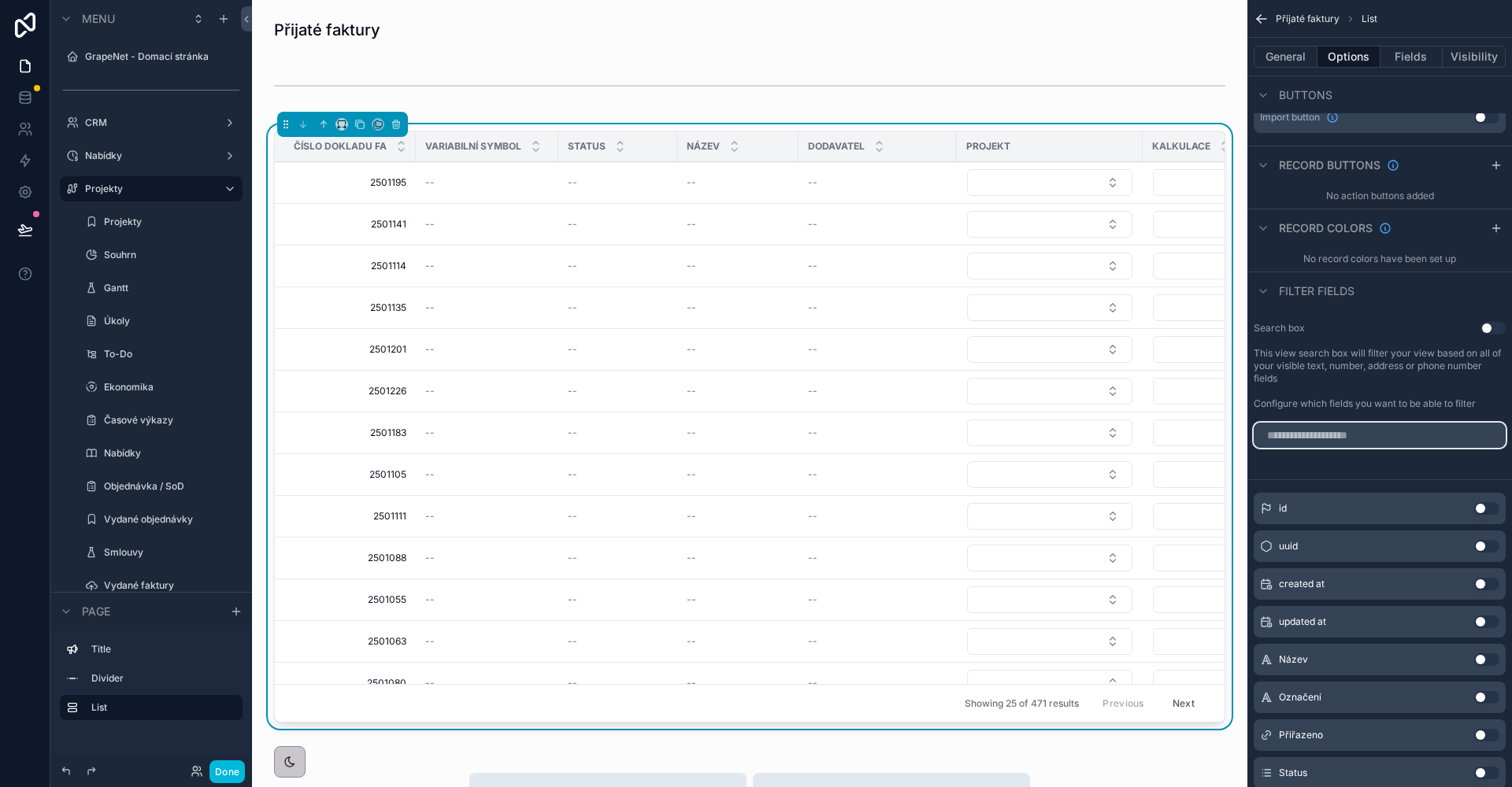
click at [1314, 444] on input "scrollable content" at bounding box center [1380, 435] width 252 height 25
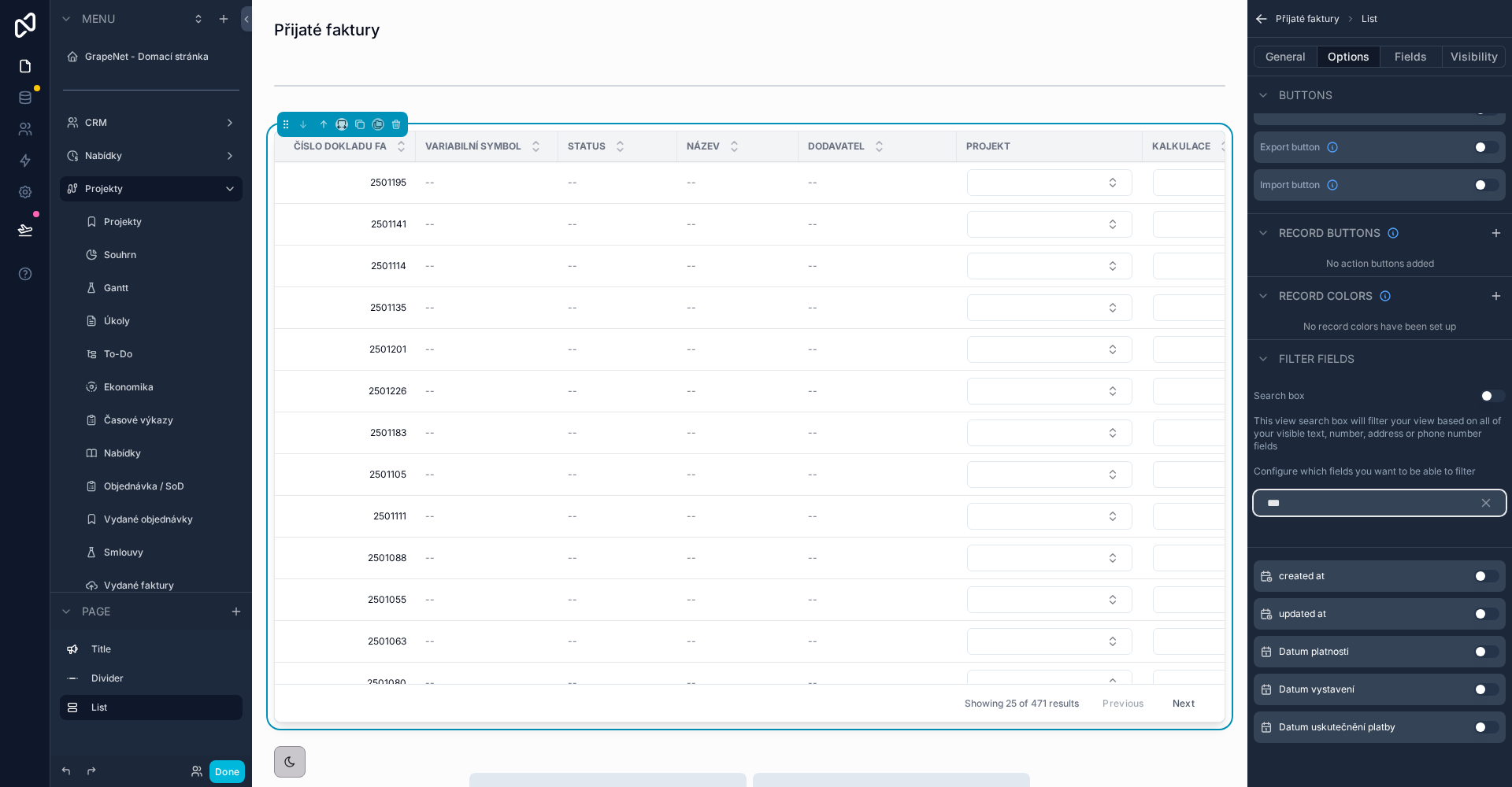
type input "***"
click at [1481, 727] on button "Use setting" at bounding box center [1487, 727] width 25 height 12
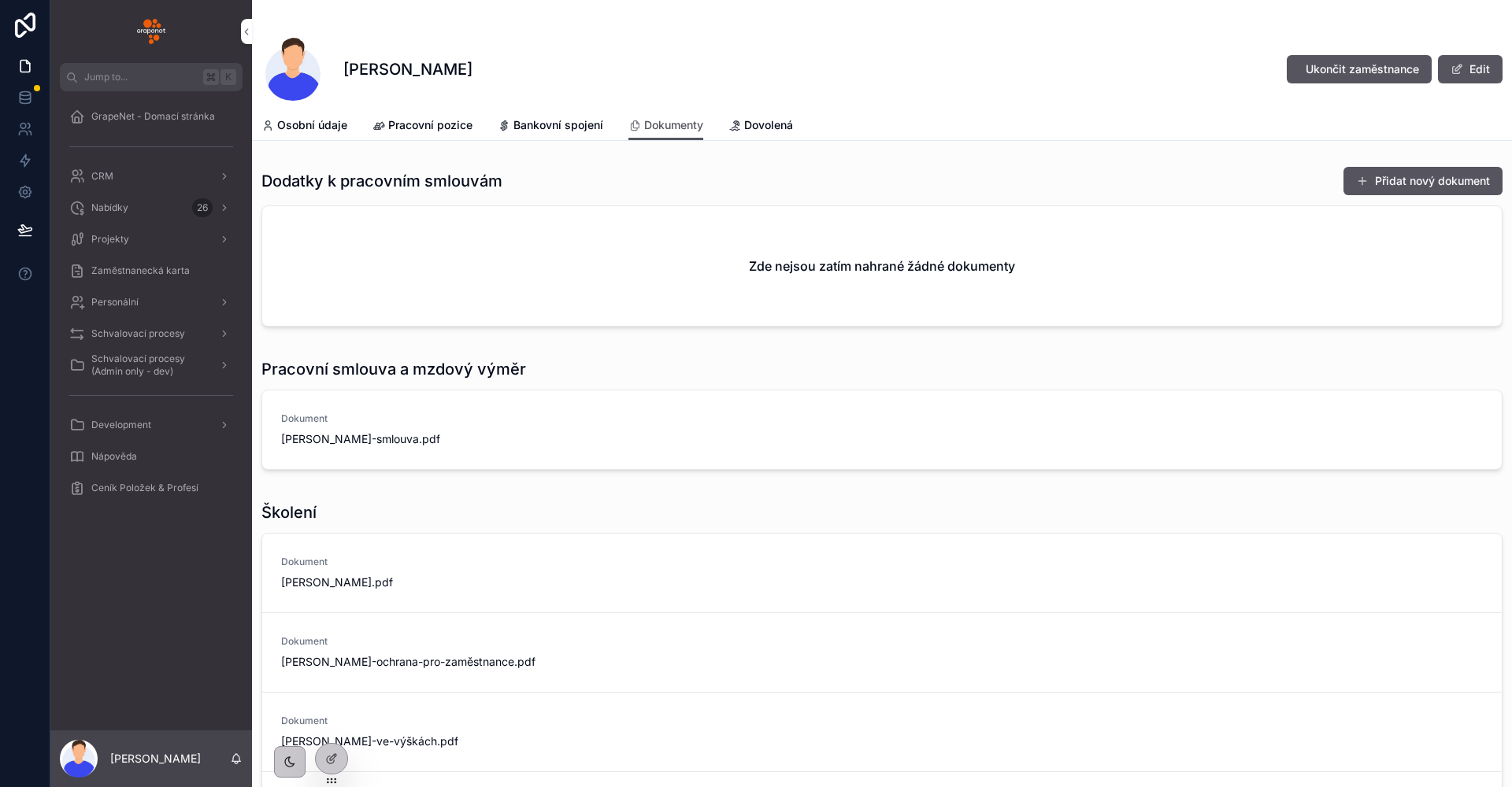
click at [336, 120] on span "Osobní údaje" at bounding box center [311, 125] width 70 height 16
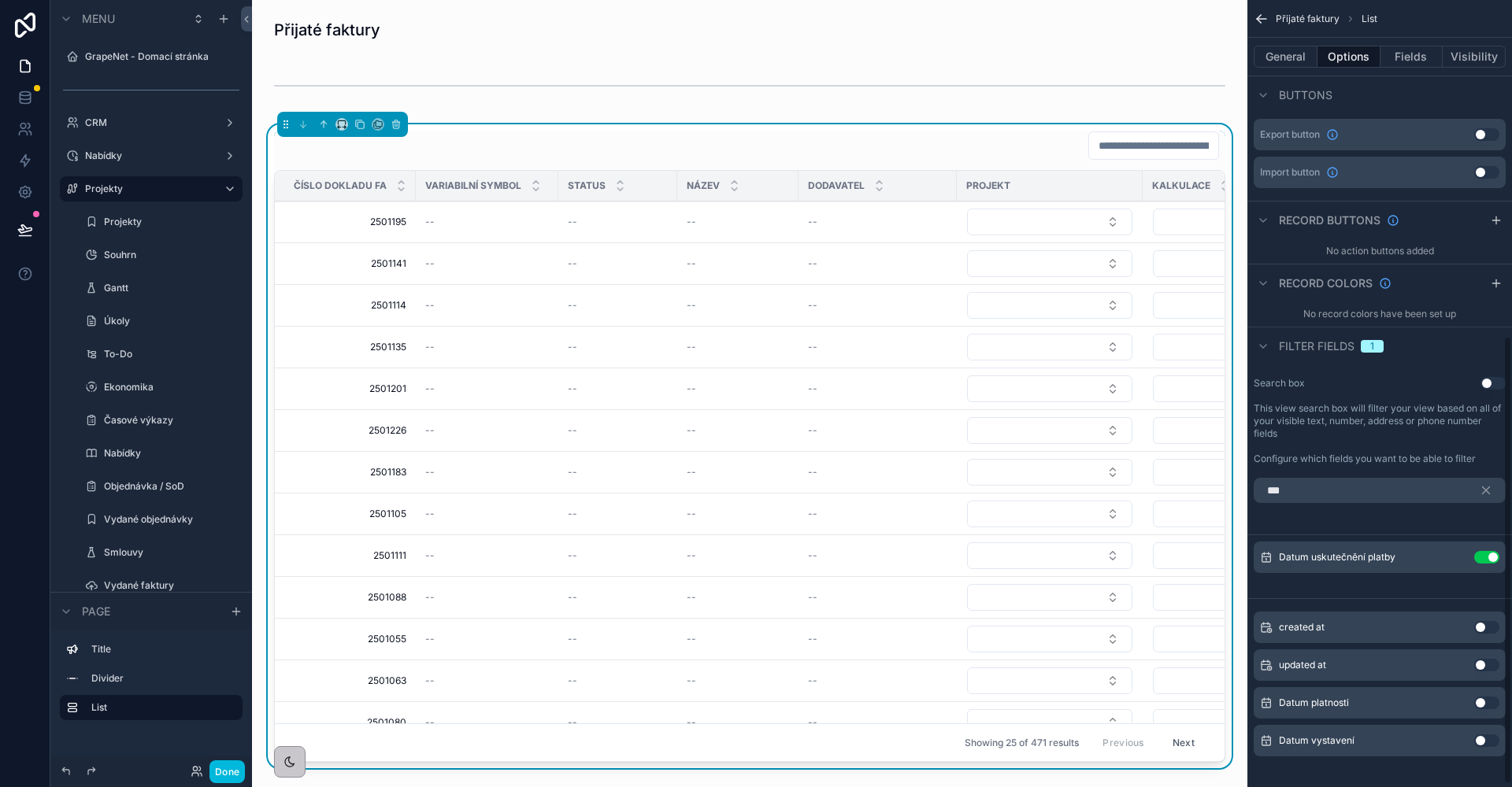
scroll to position [590, 0]
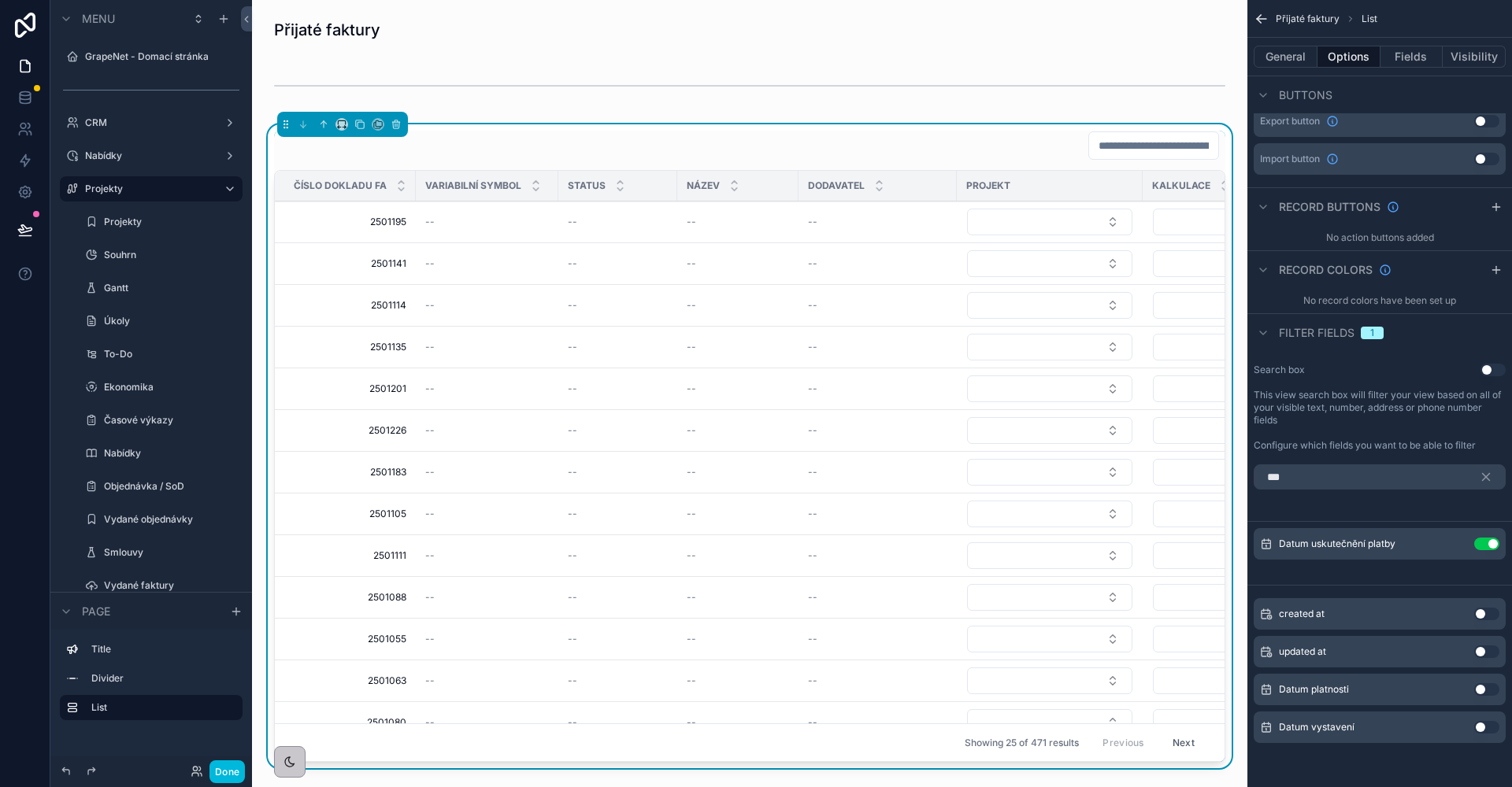
click at [1483, 546] on button "Use setting" at bounding box center [1487, 543] width 25 height 12
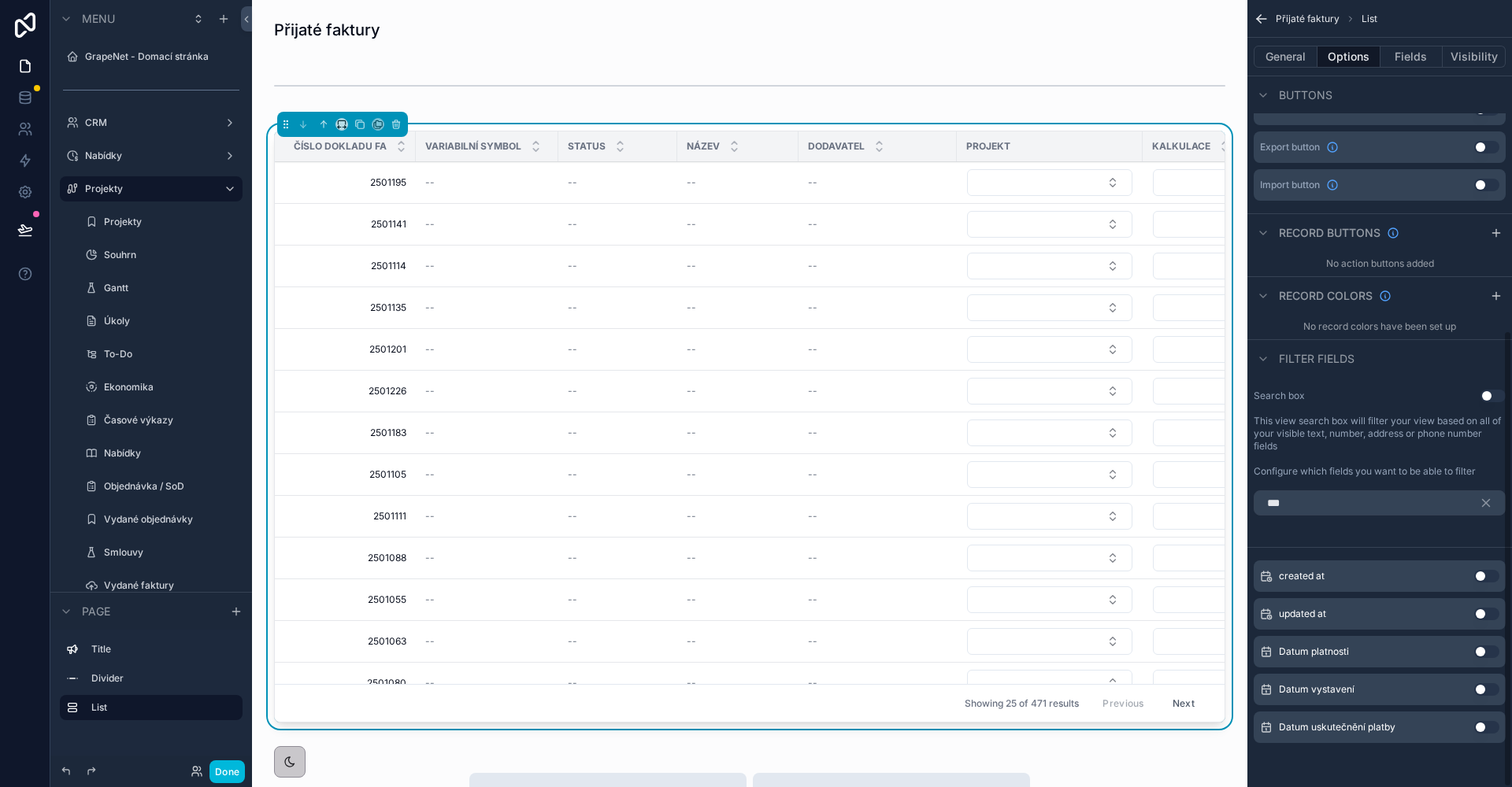
scroll to position [568, 0]
click at [1482, 693] on button "Use setting" at bounding box center [1487, 689] width 25 height 12
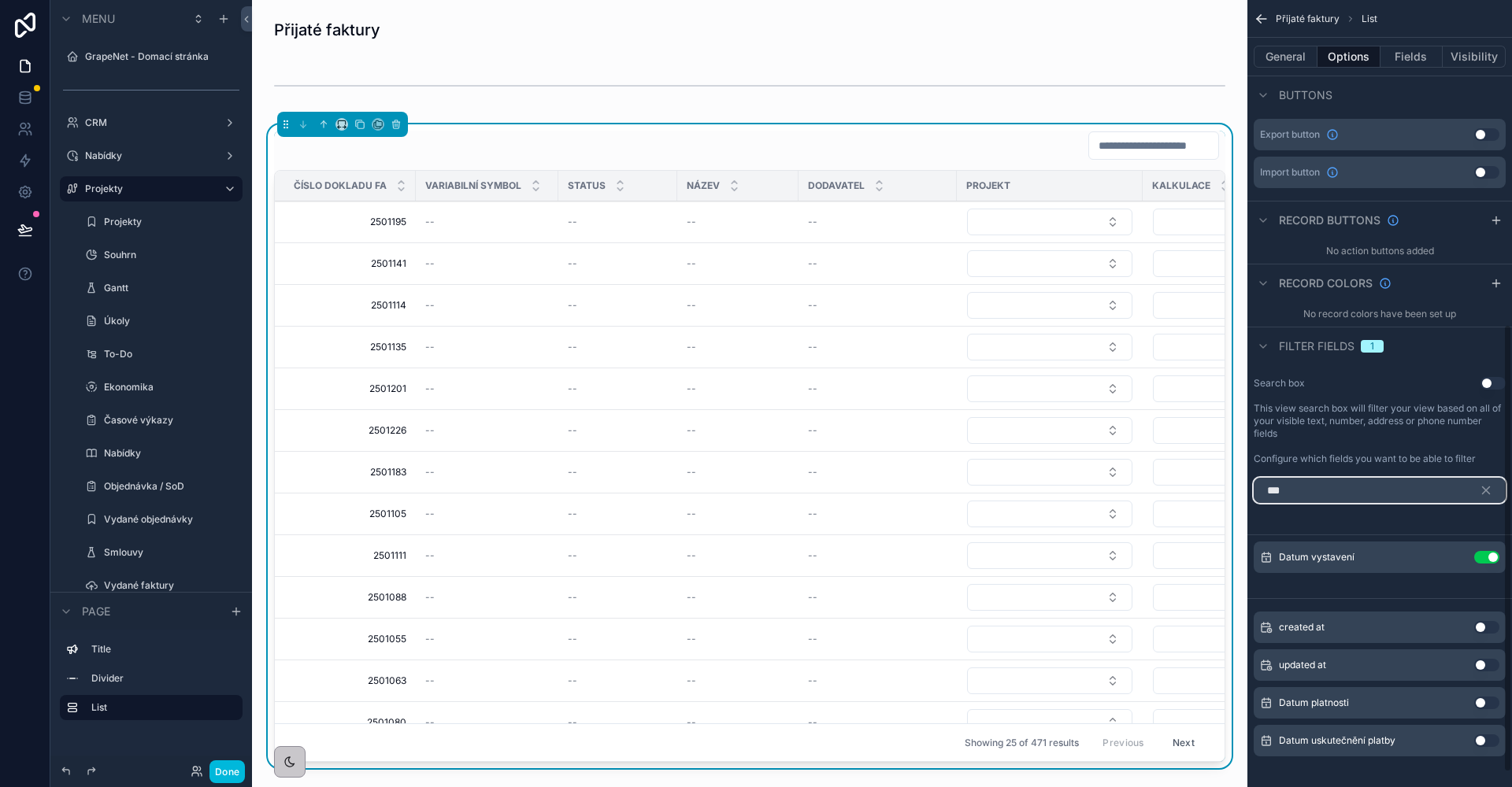
click at [1354, 498] on input "***" at bounding box center [1380, 490] width 252 height 25
click at [159, 515] on label "Vydané objednávky" at bounding box center [168, 519] width 129 height 12
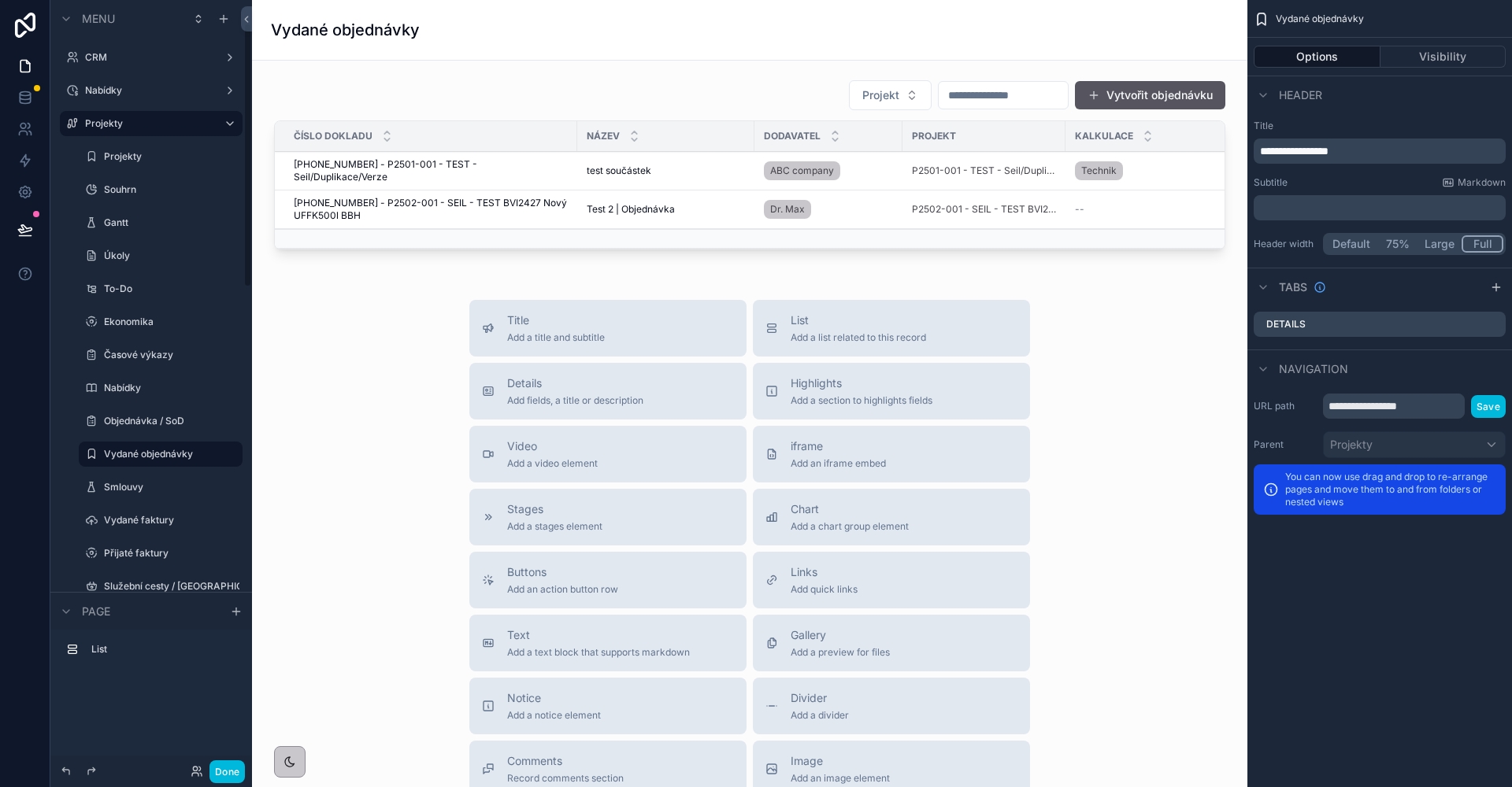
scroll to position [68, 0]
click at [145, 544] on div "Přijaté faktury" at bounding box center [171, 550] width 136 height 12
click at [128, 550] on label "Přijaté faktury" at bounding box center [168, 550] width 129 height 12
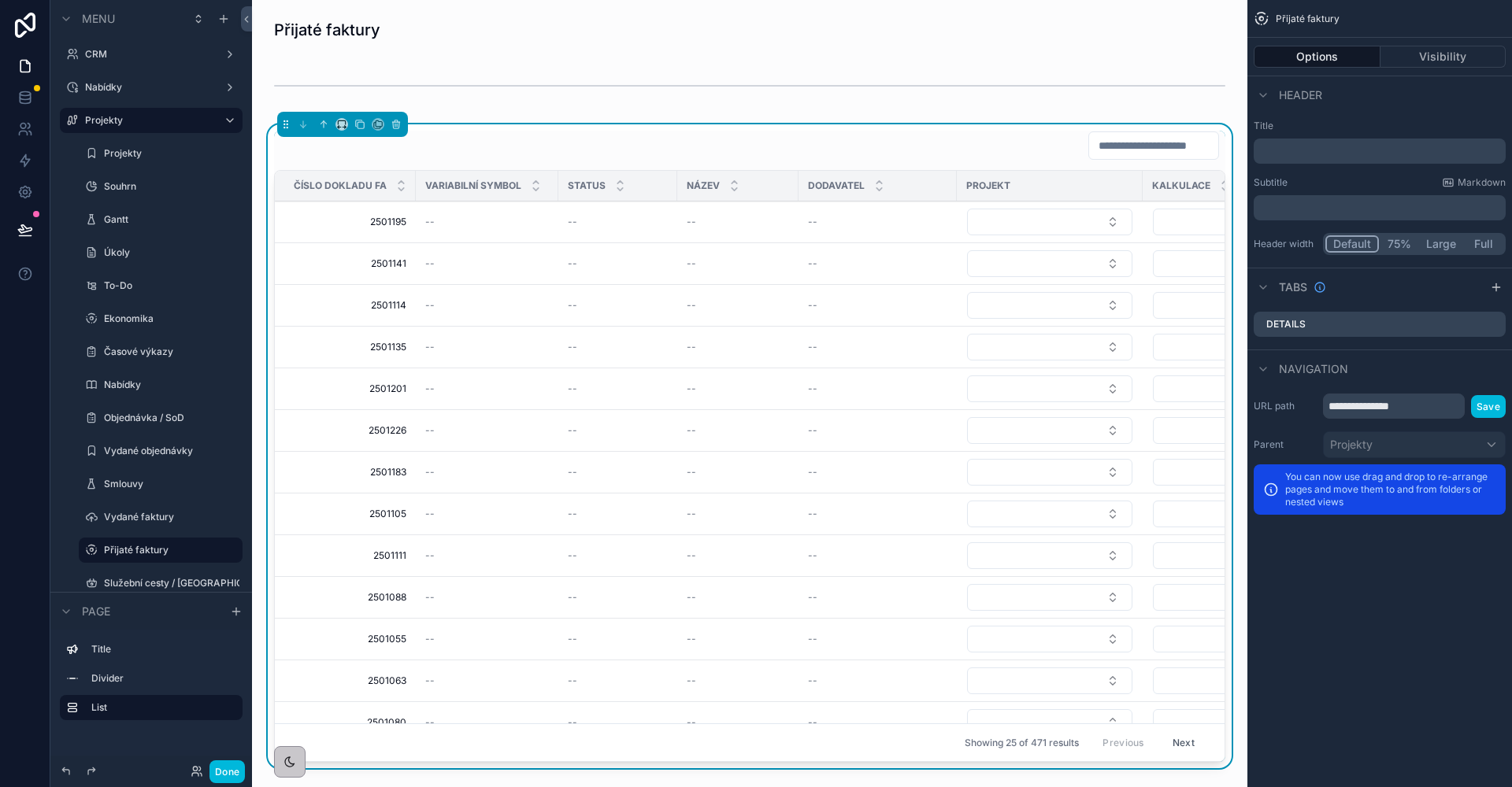
click at [990, 156] on div "scrollable content" at bounding box center [749, 145] width 952 height 30
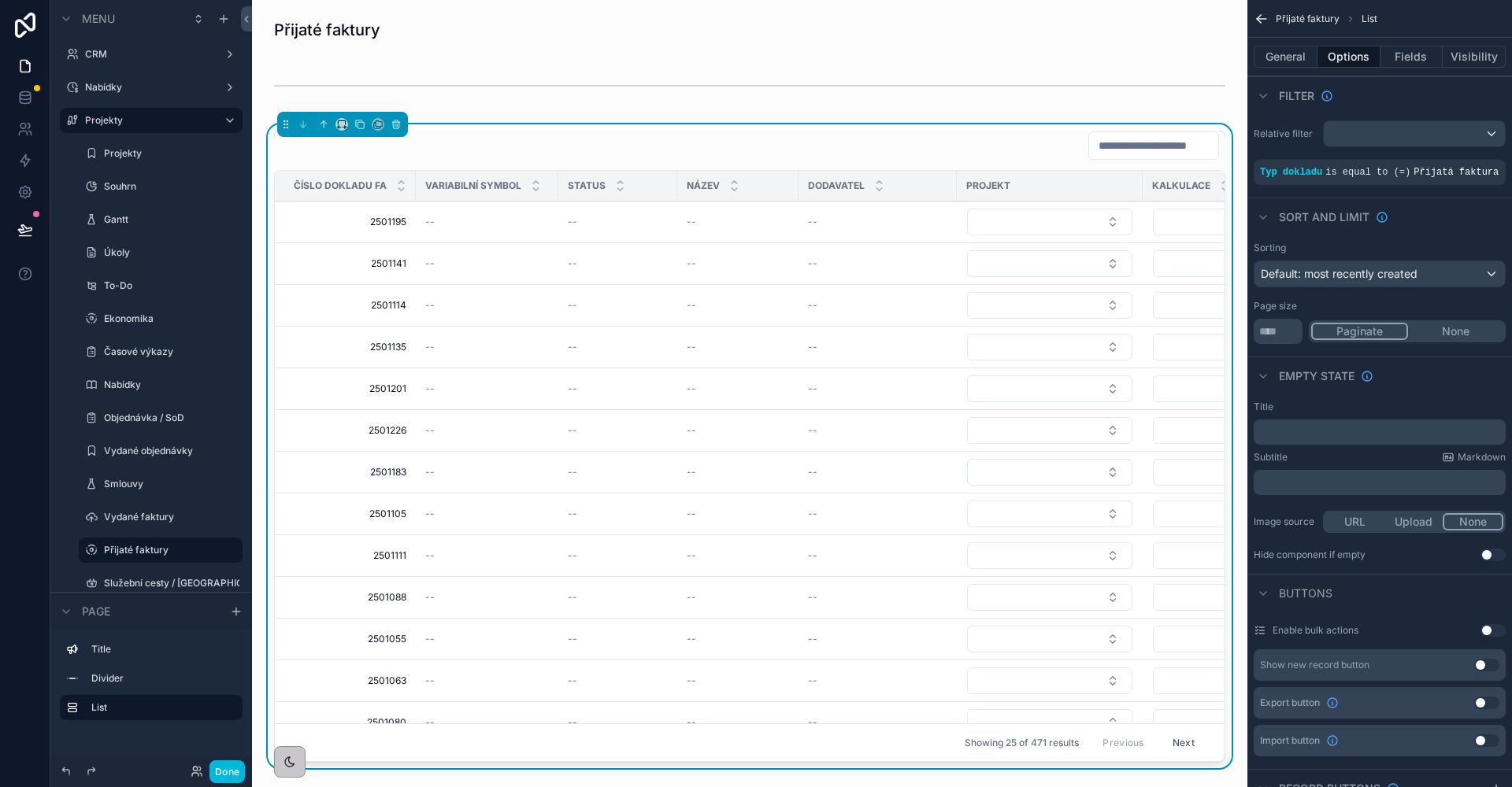
click at [1035, 85] on div "scrollable content" at bounding box center [749, 85] width 970 height 52
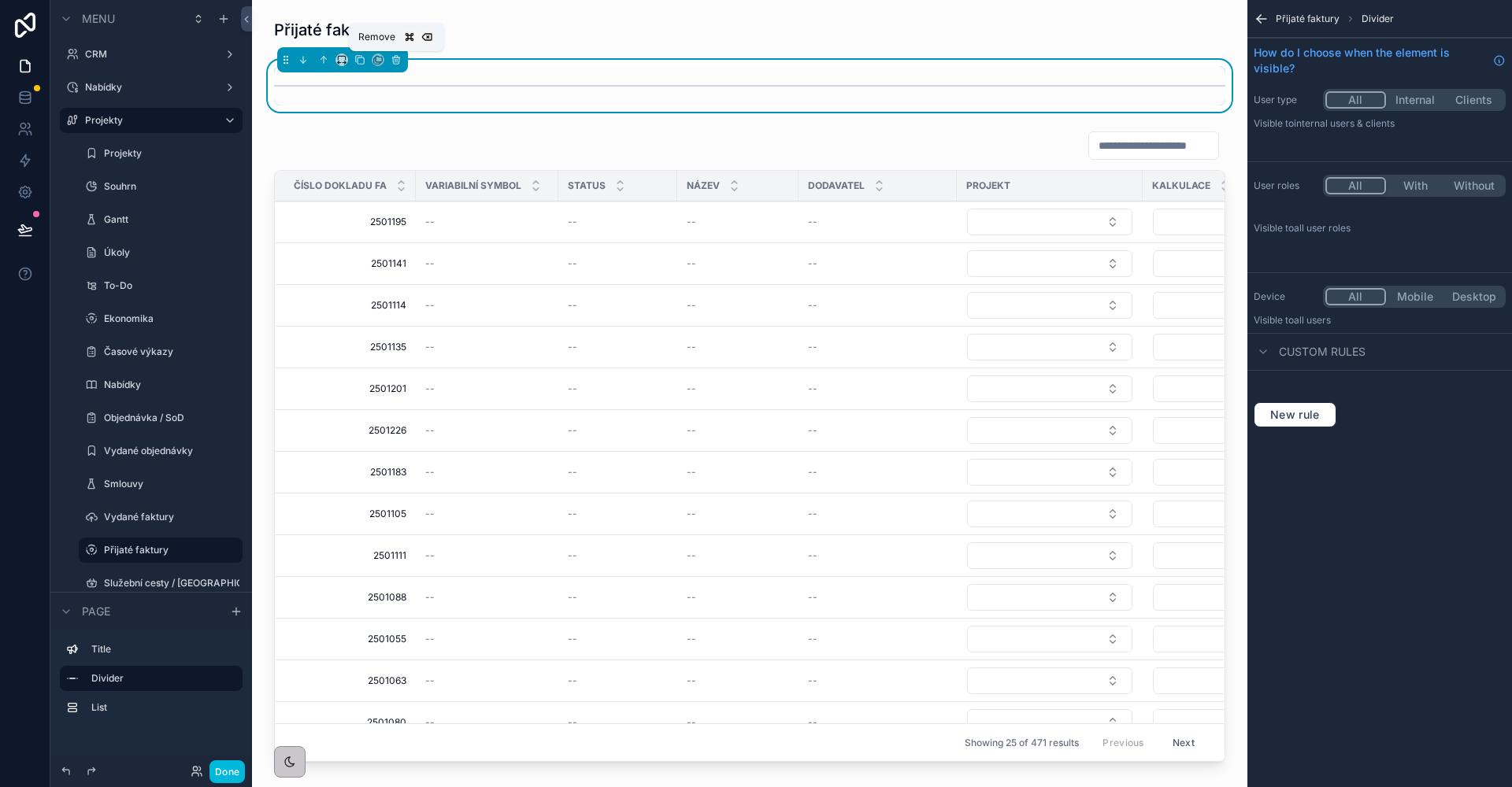
click at [390, 59] on icon "scrollable content" at bounding box center [395, 59] width 11 height 11
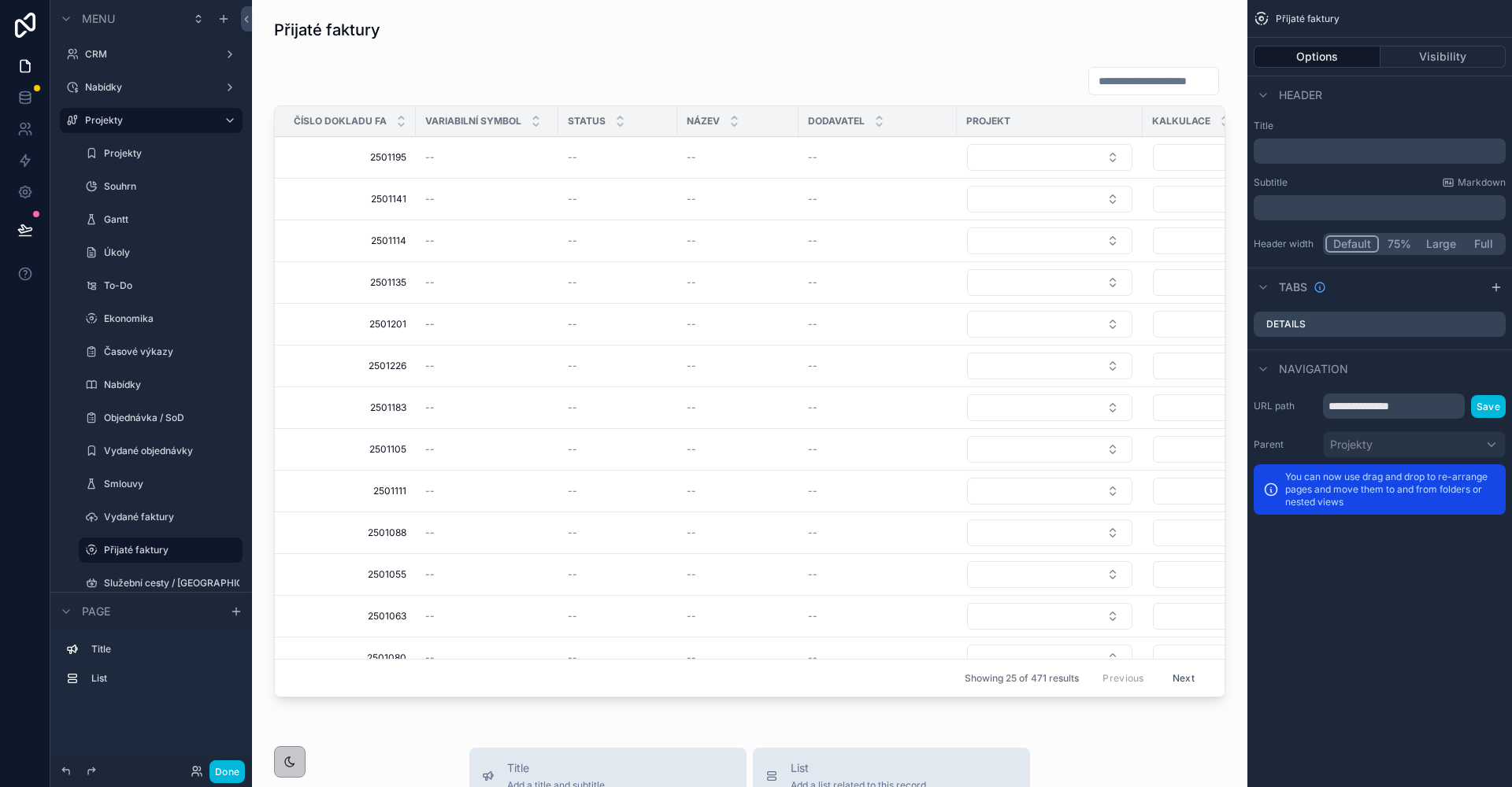
click at [915, 104] on div "scrollable content" at bounding box center [749, 385] width 970 height 651
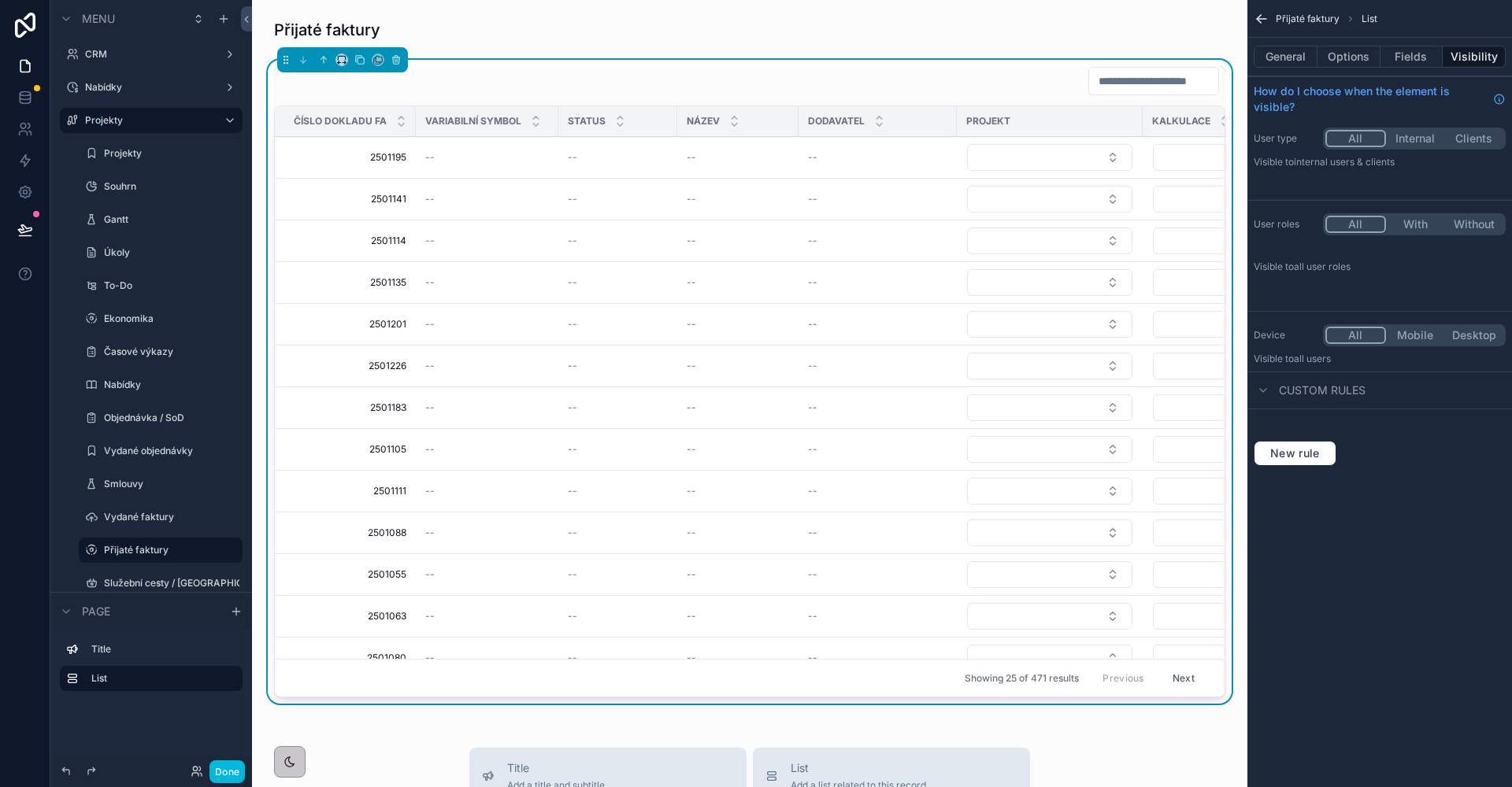
click at [1344, 59] on button "Options" at bounding box center [1348, 57] width 63 height 22
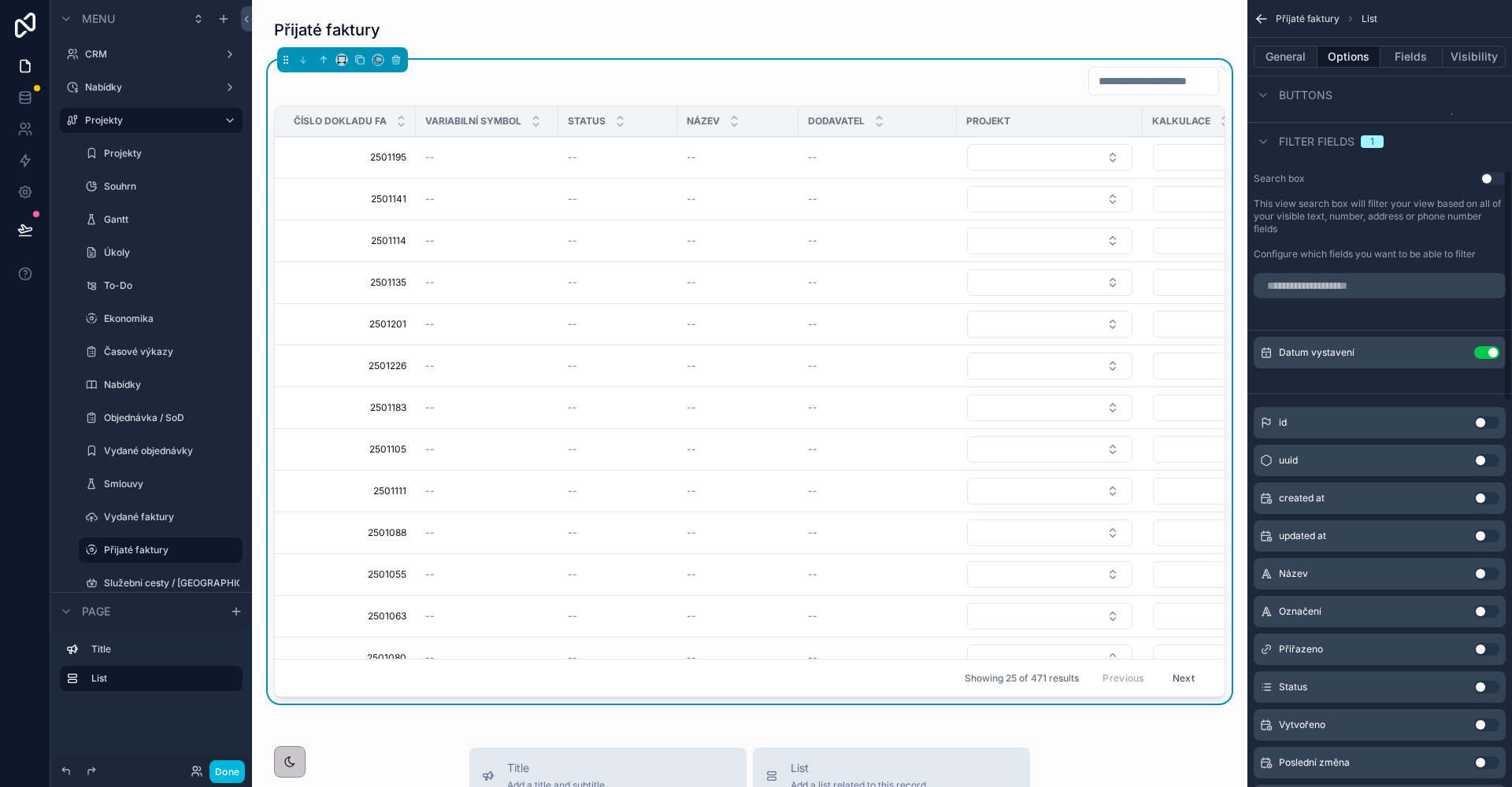
scroll to position [983, 0]
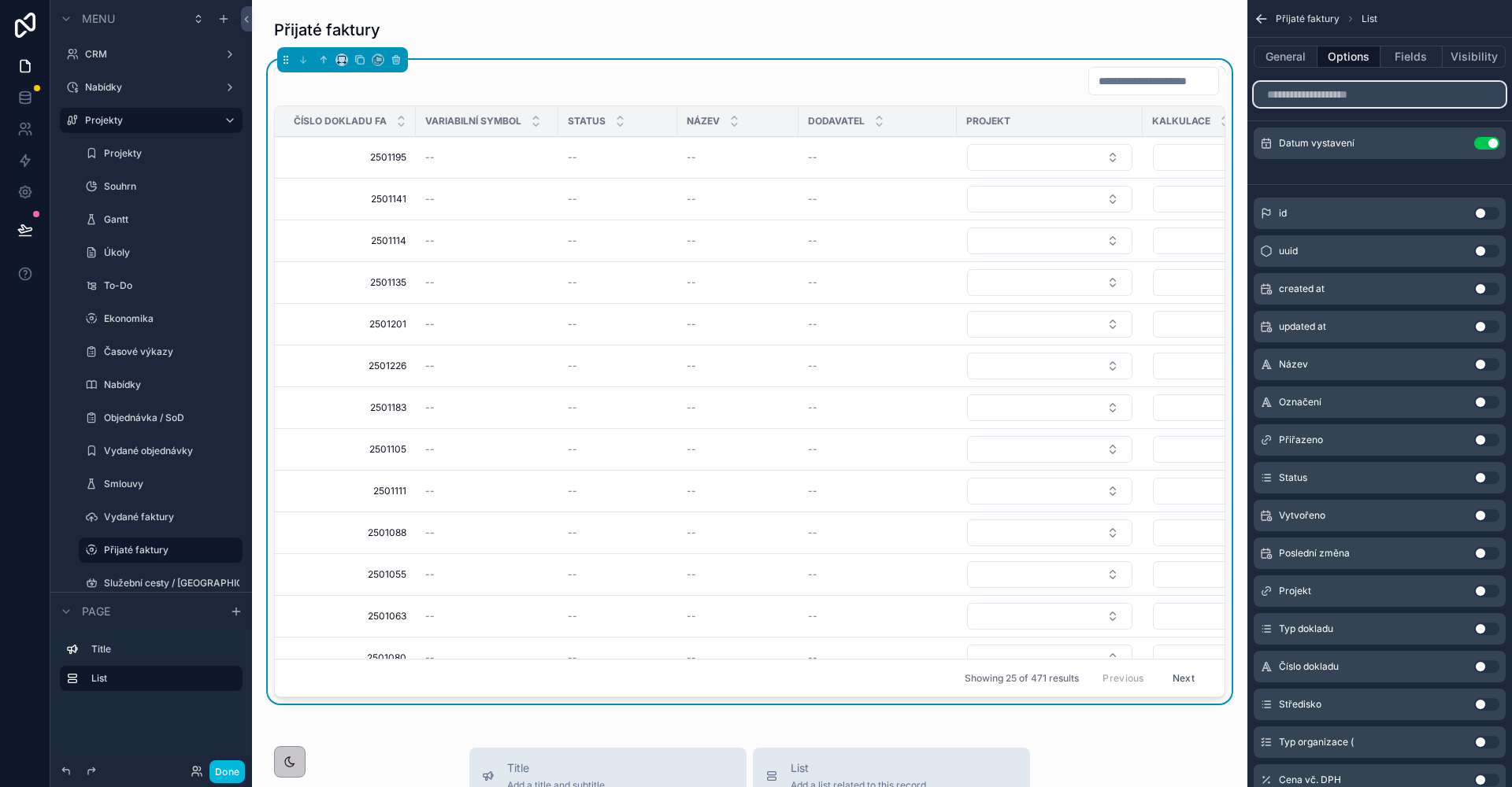
click at [1302, 93] on input "scrollable content" at bounding box center [1380, 94] width 252 height 25
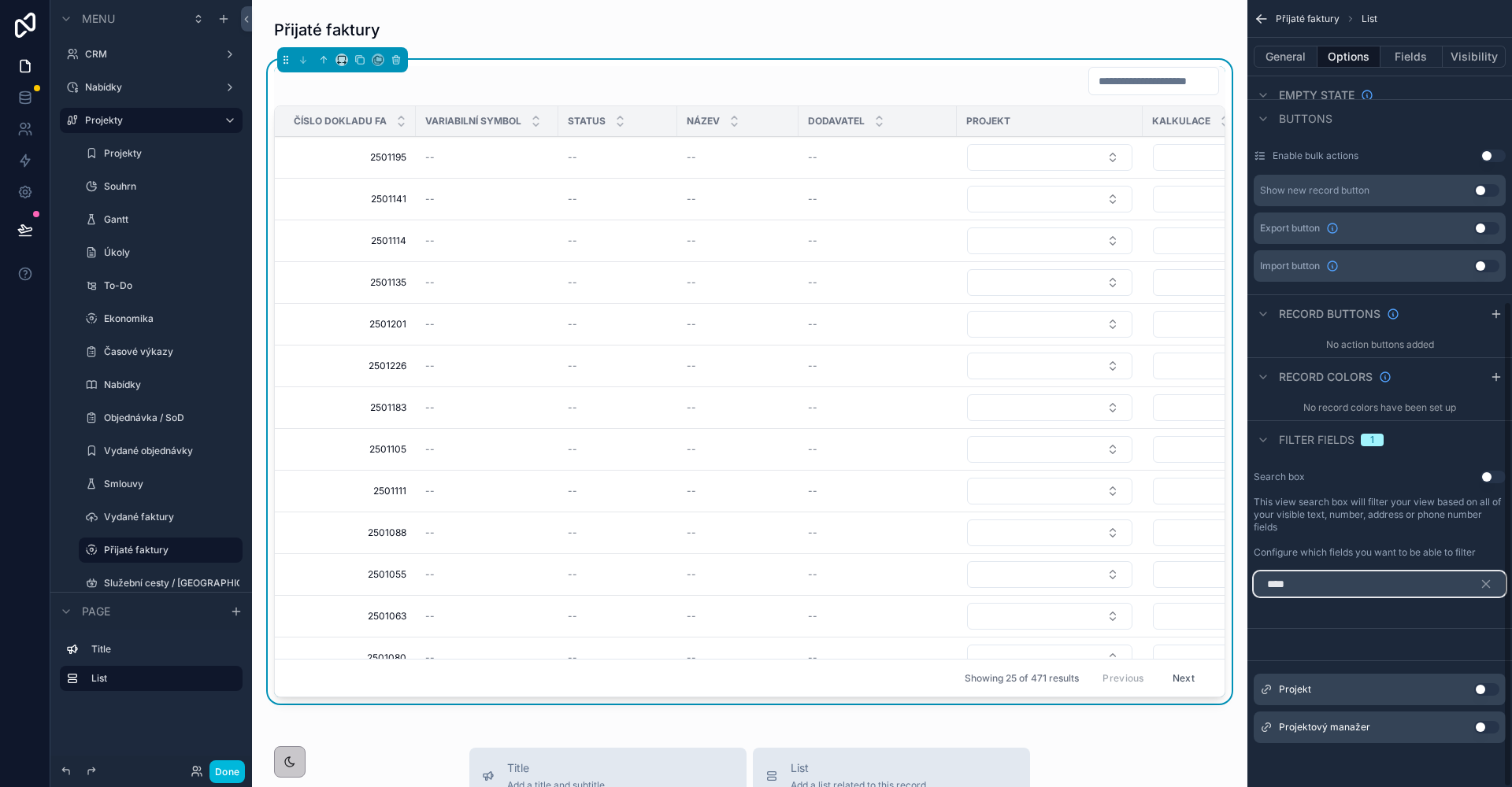
scroll to position [487, 0]
click at [1479, 688] on button "Use setting" at bounding box center [1487, 689] width 25 height 12
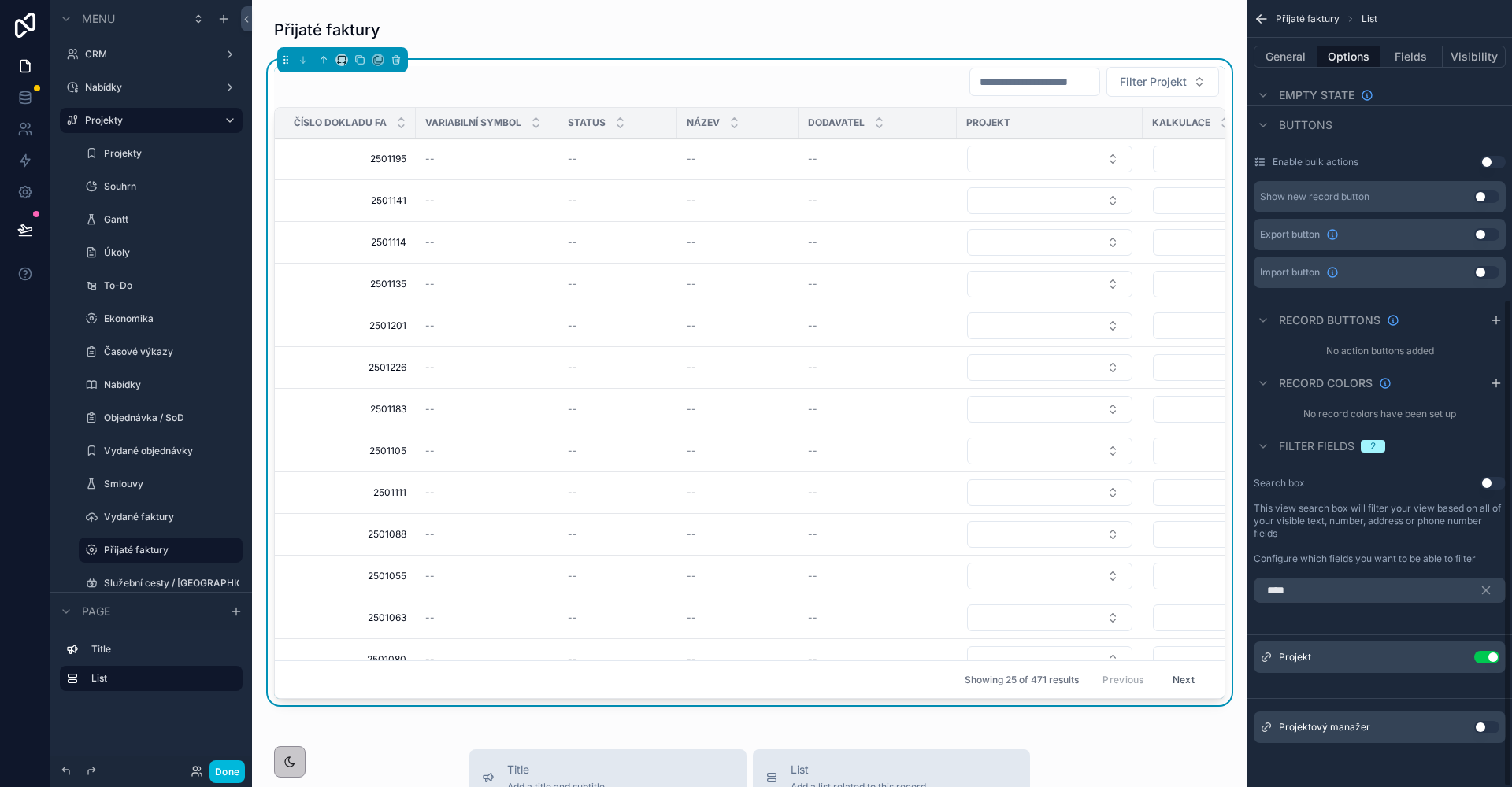
scroll to position [481, 0]
click at [1297, 591] on input "****" at bounding box center [1380, 590] width 252 height 25
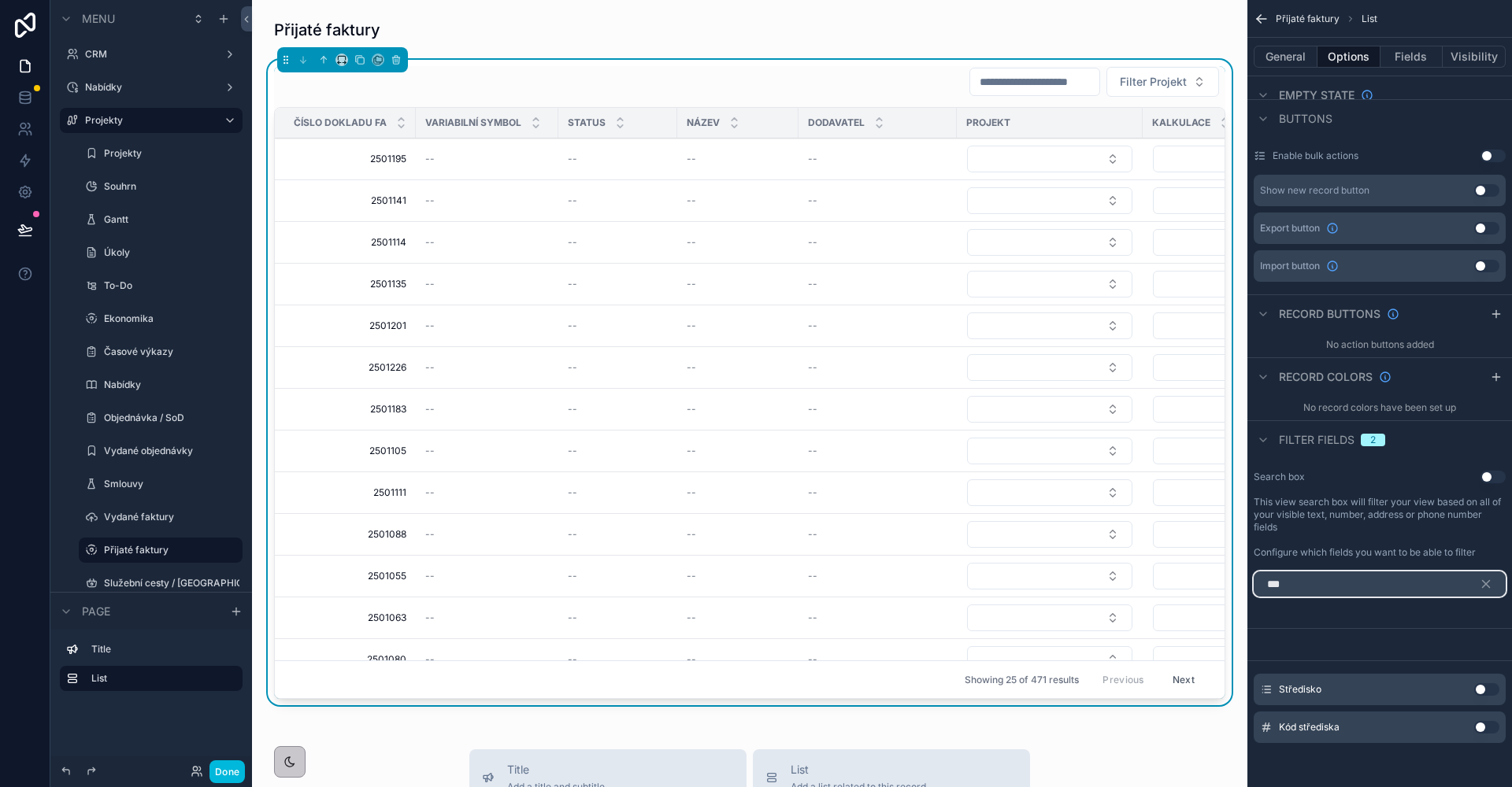
type input "***"
click at [1480, 703] on div "Středisko Use setting" at bounding box center [1380, 689] width 252 height 31
click at [1482, 691] on button "Use setting" at bounding box center [1487, 689] width 25 height 12
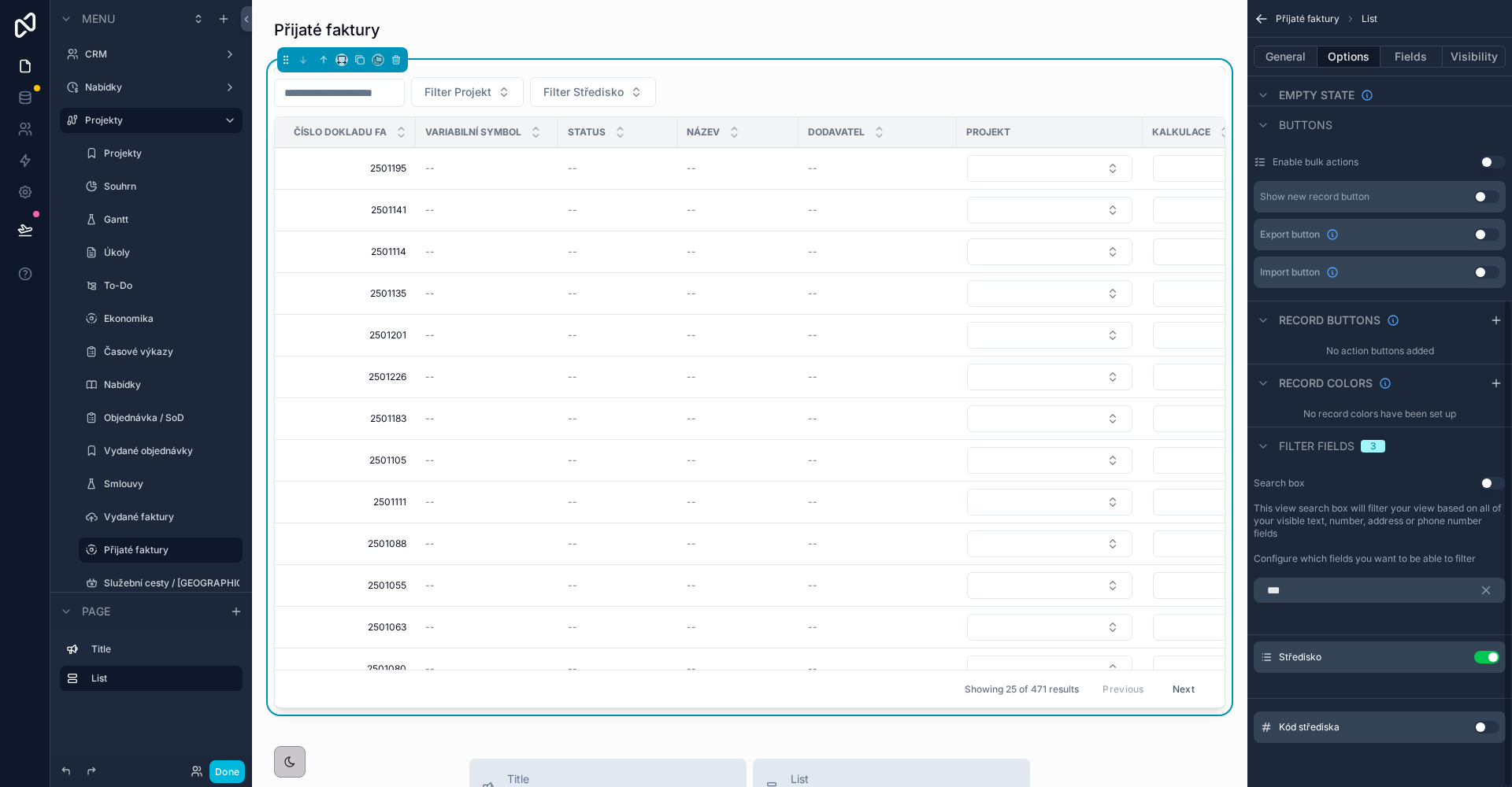
click at [0, 0] on icon "scrollable content" at bounding box center [0, 0] width 0 height 0
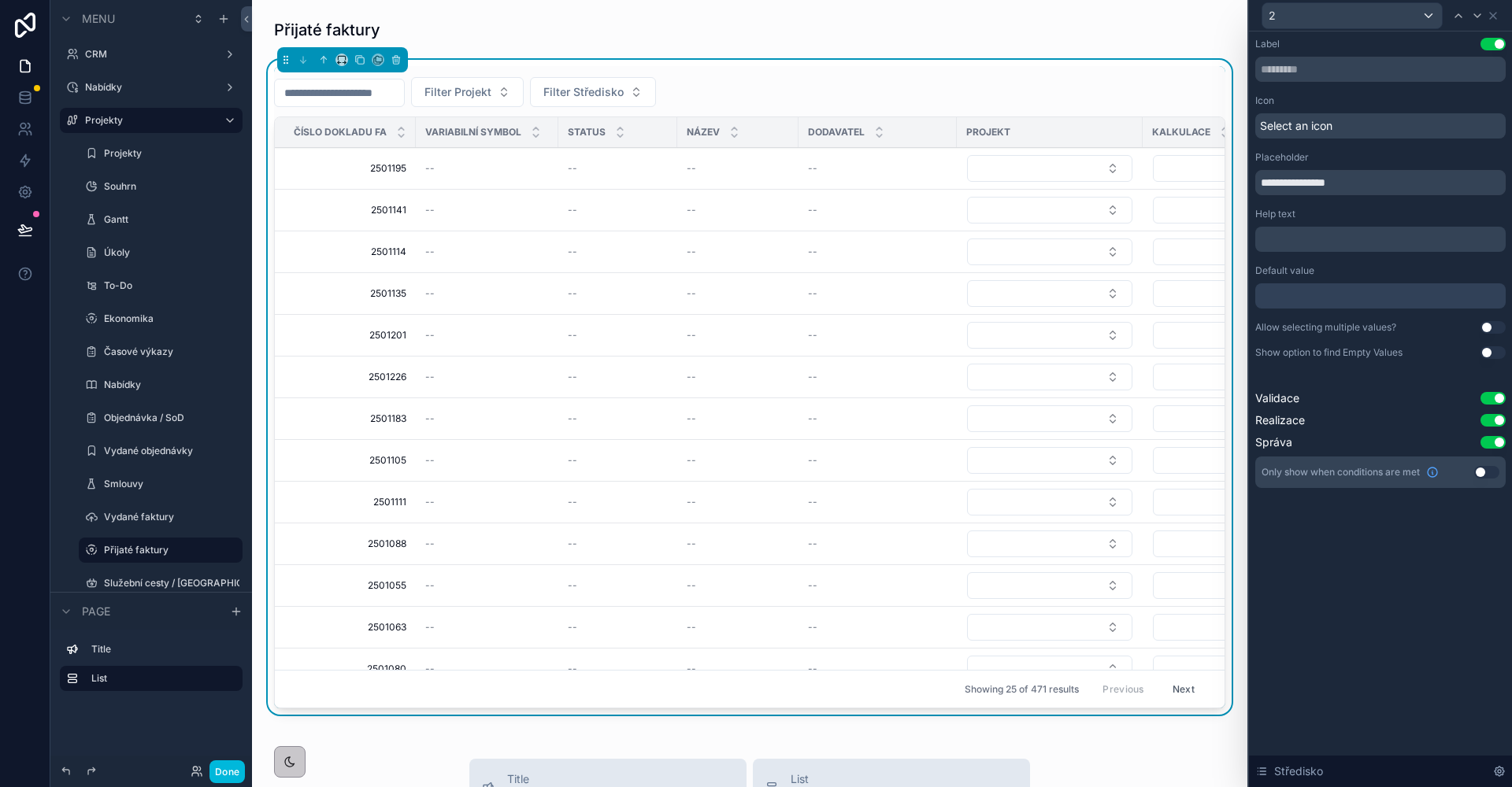
click at [1488, 473] on button "Use setting" at bounding box center [1487, 472] width 25 height 12
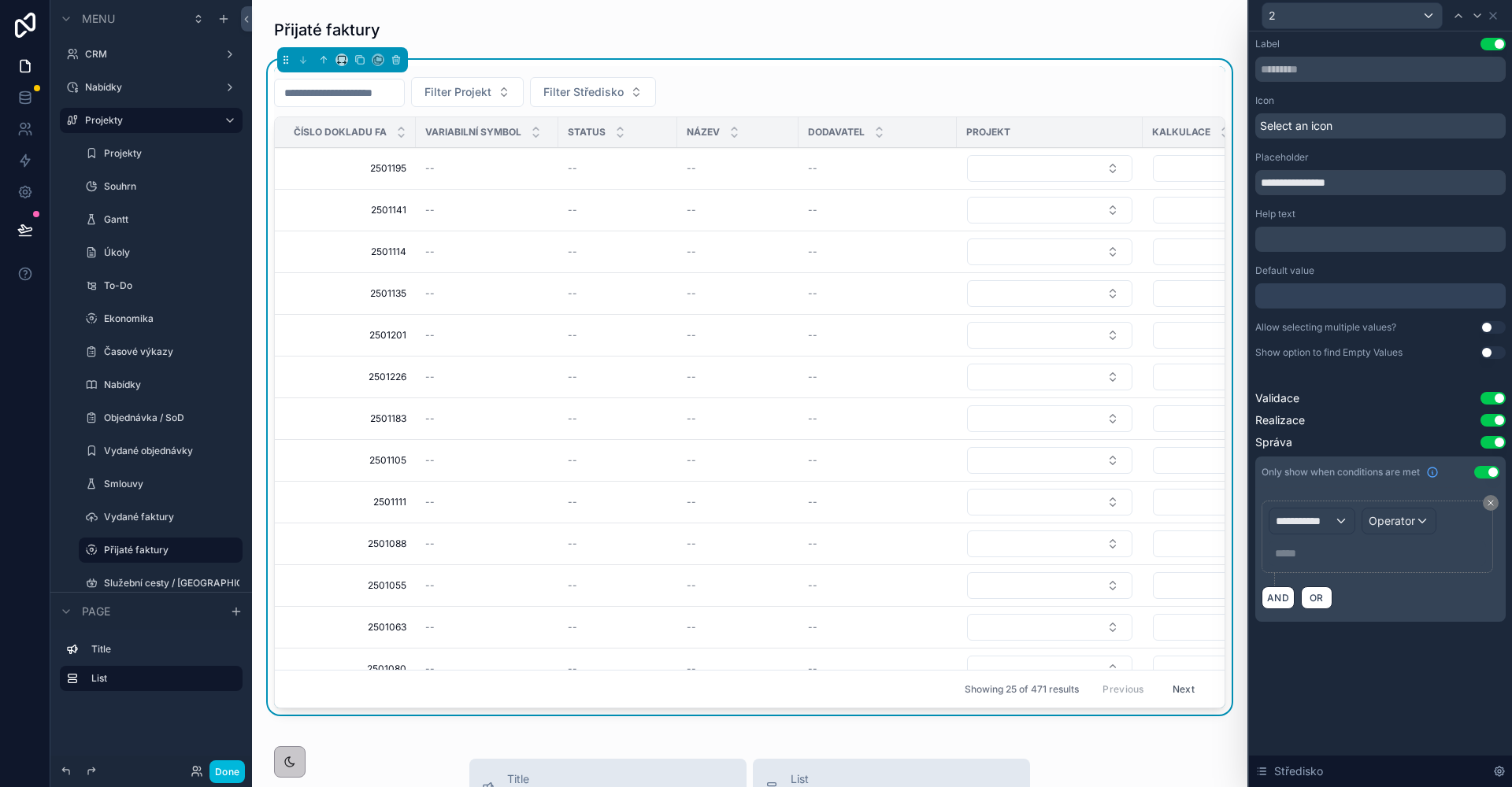
click at [1351, 513] on div "**********" at bounding box center [1311, 521] width 85 height 25
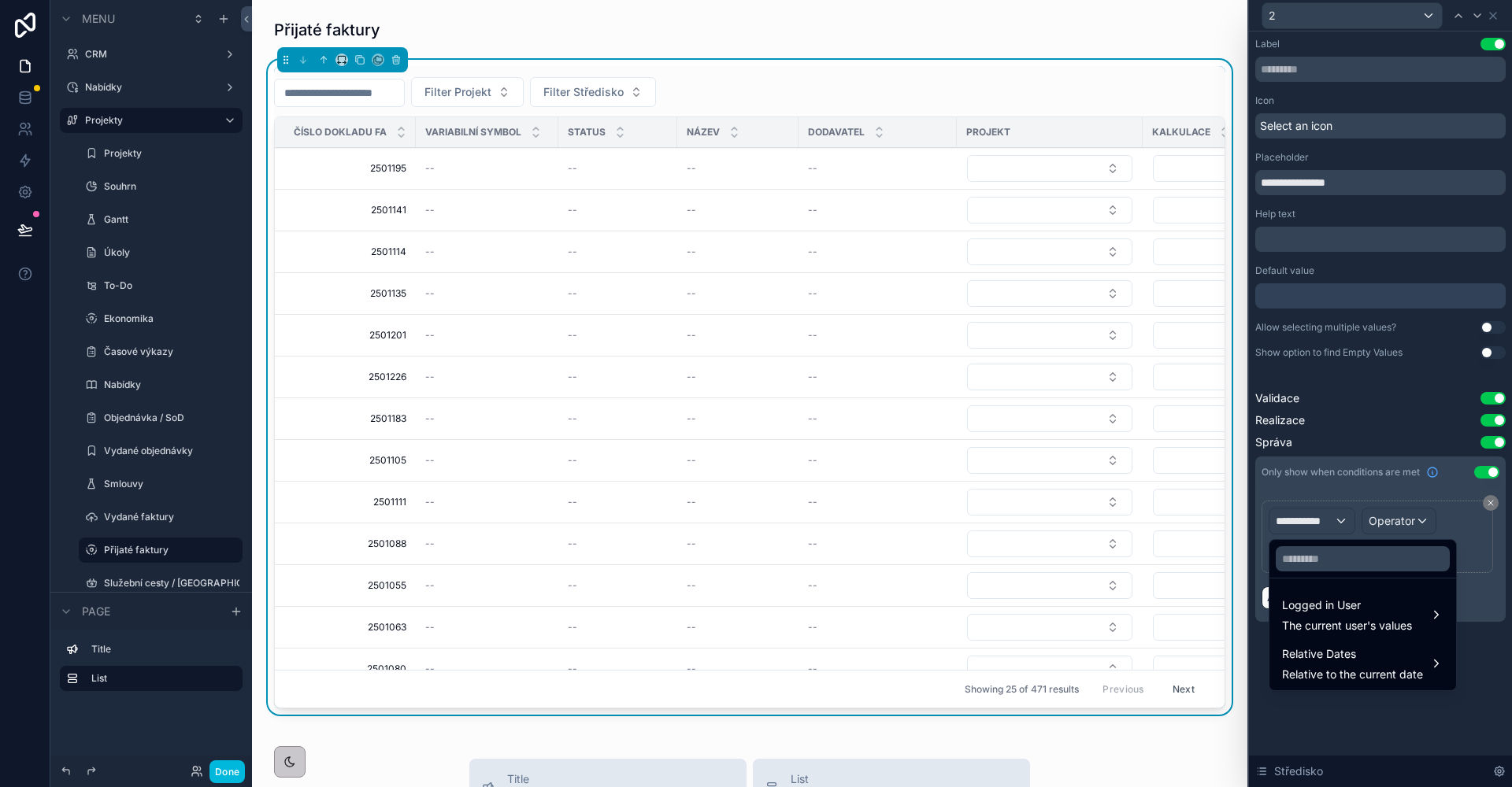
click at [1339, 604] on span "Logged in User" at bounding box center [1347, 605] width 130 height 19
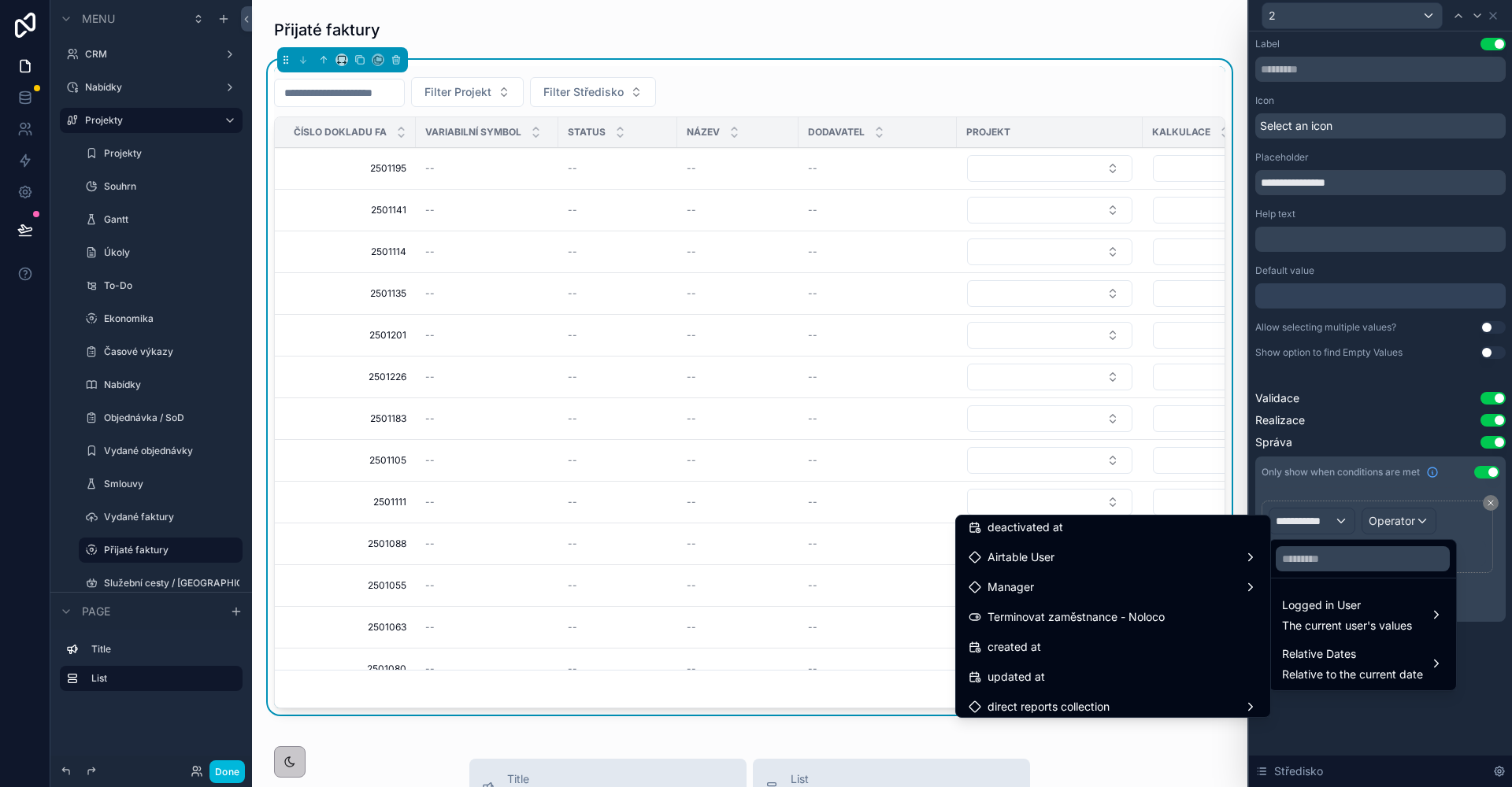
scroll to position [357, 0]
click at [1060, 545] on div "Airtable User" at bounding box center [1113, 534] width 308 height 28
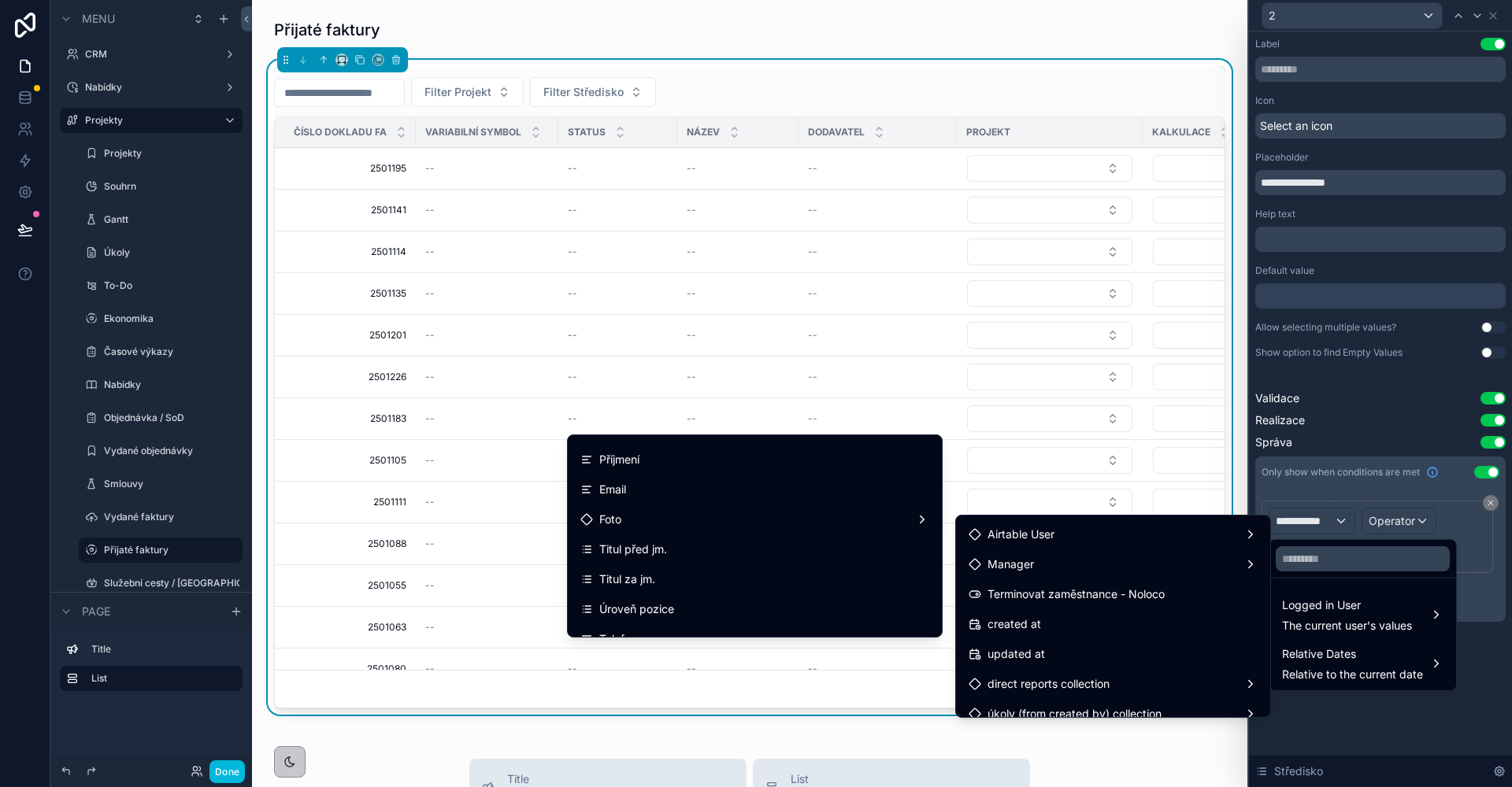
scroll to position [117, 0]
click at [745, 580] on div "Úroveň pozice" at bounding box center [754, 575] width 349 height 19
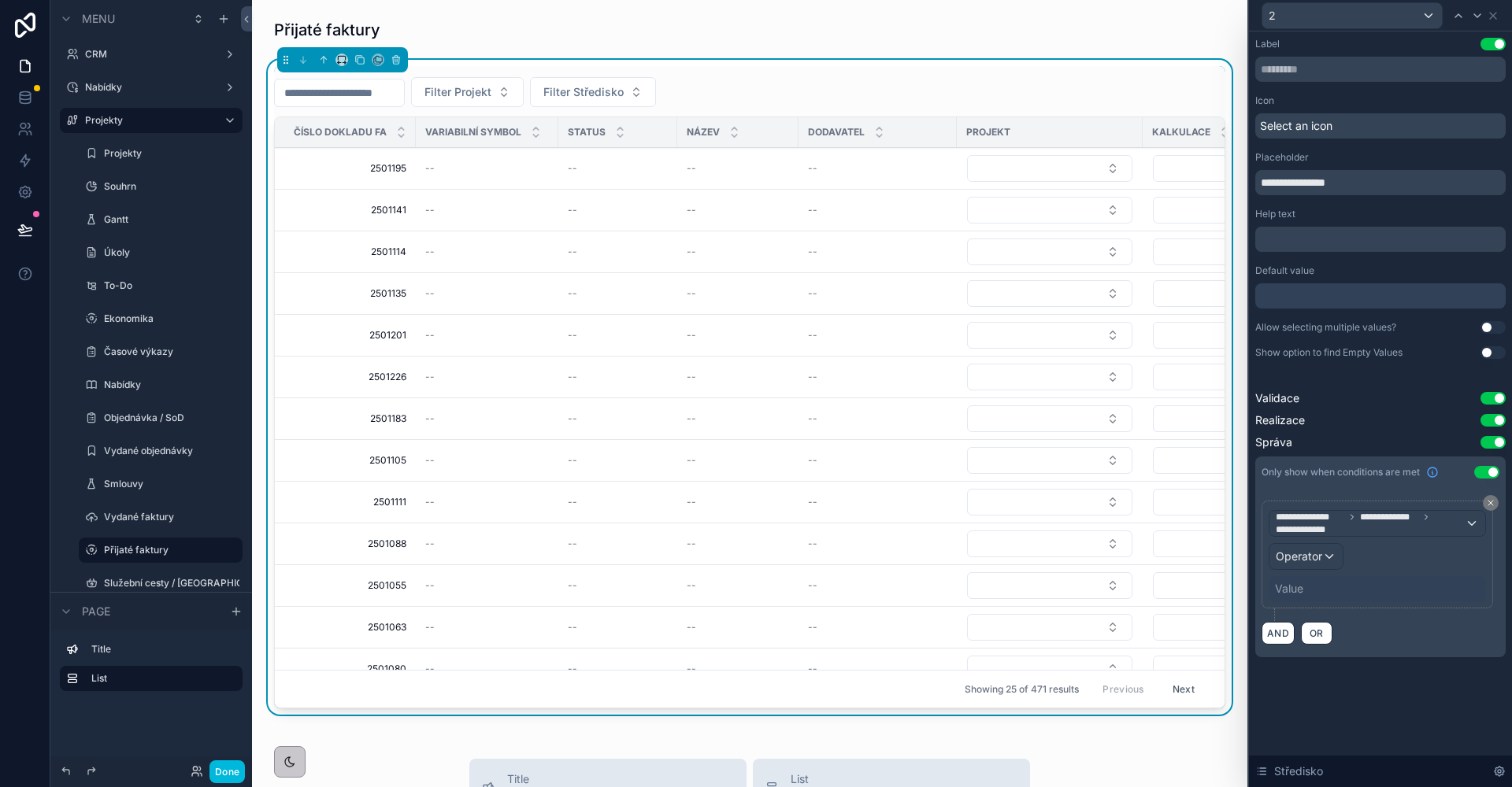
click at [1312, 558] on span "Operator" at bounding box center [1298, 556] width 47 height 13
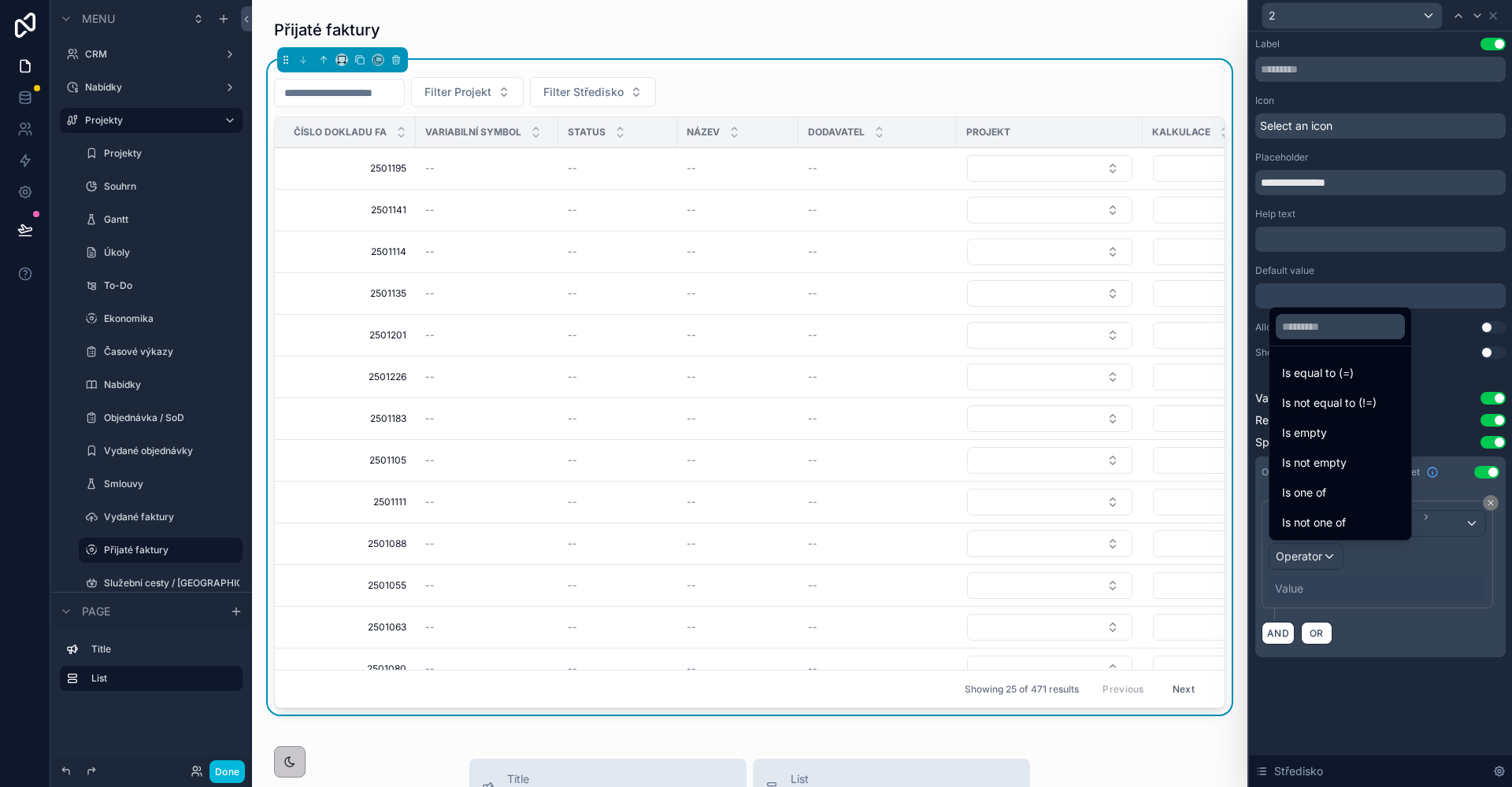
click at [1305, 359] on div "Is equal to (=)" at bounding box center [1340, 373] width 136 height 28
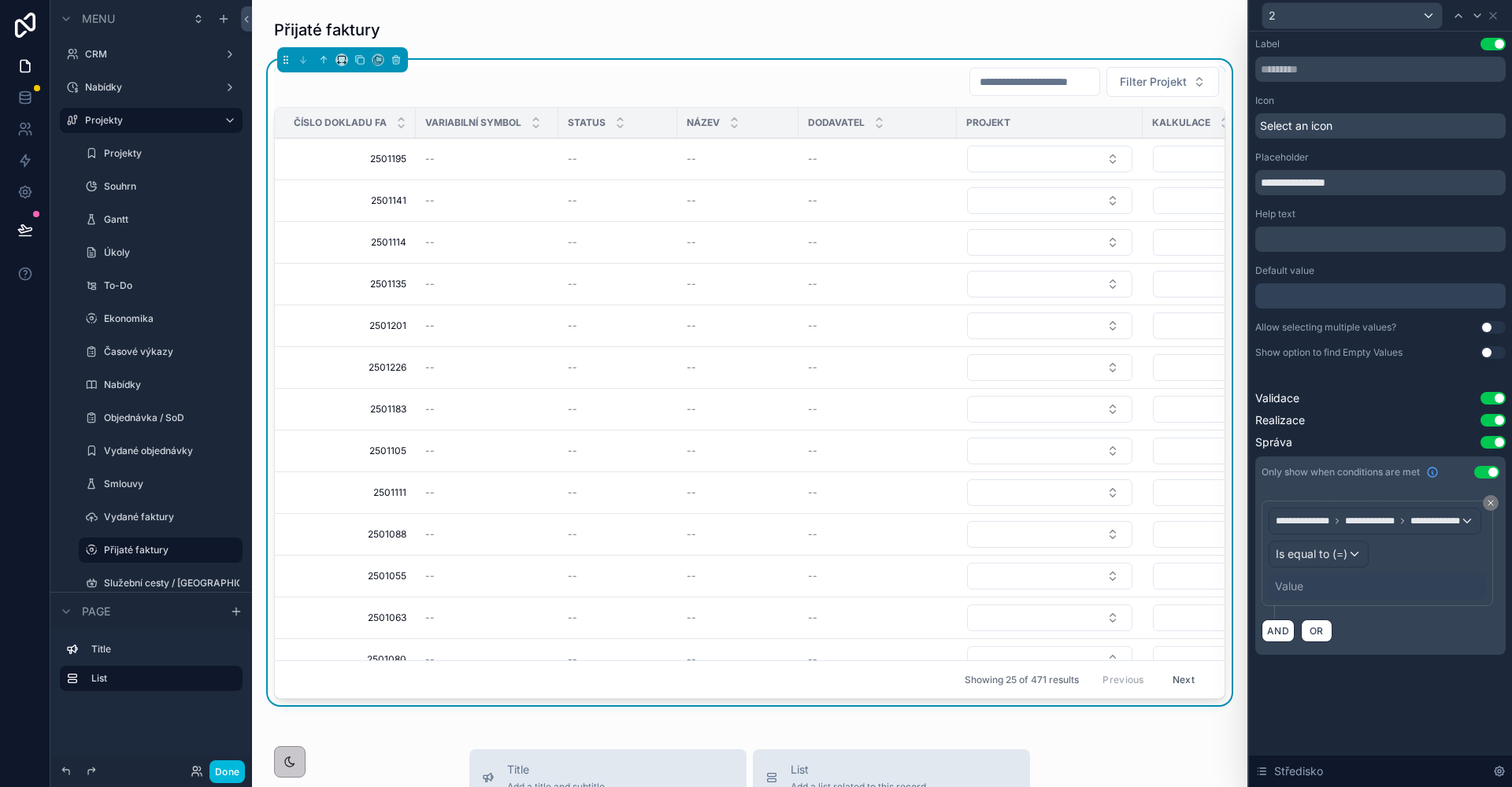
click at [1302, 590] on div "Value" at bounding box center [1288, 586] width 28 height 16
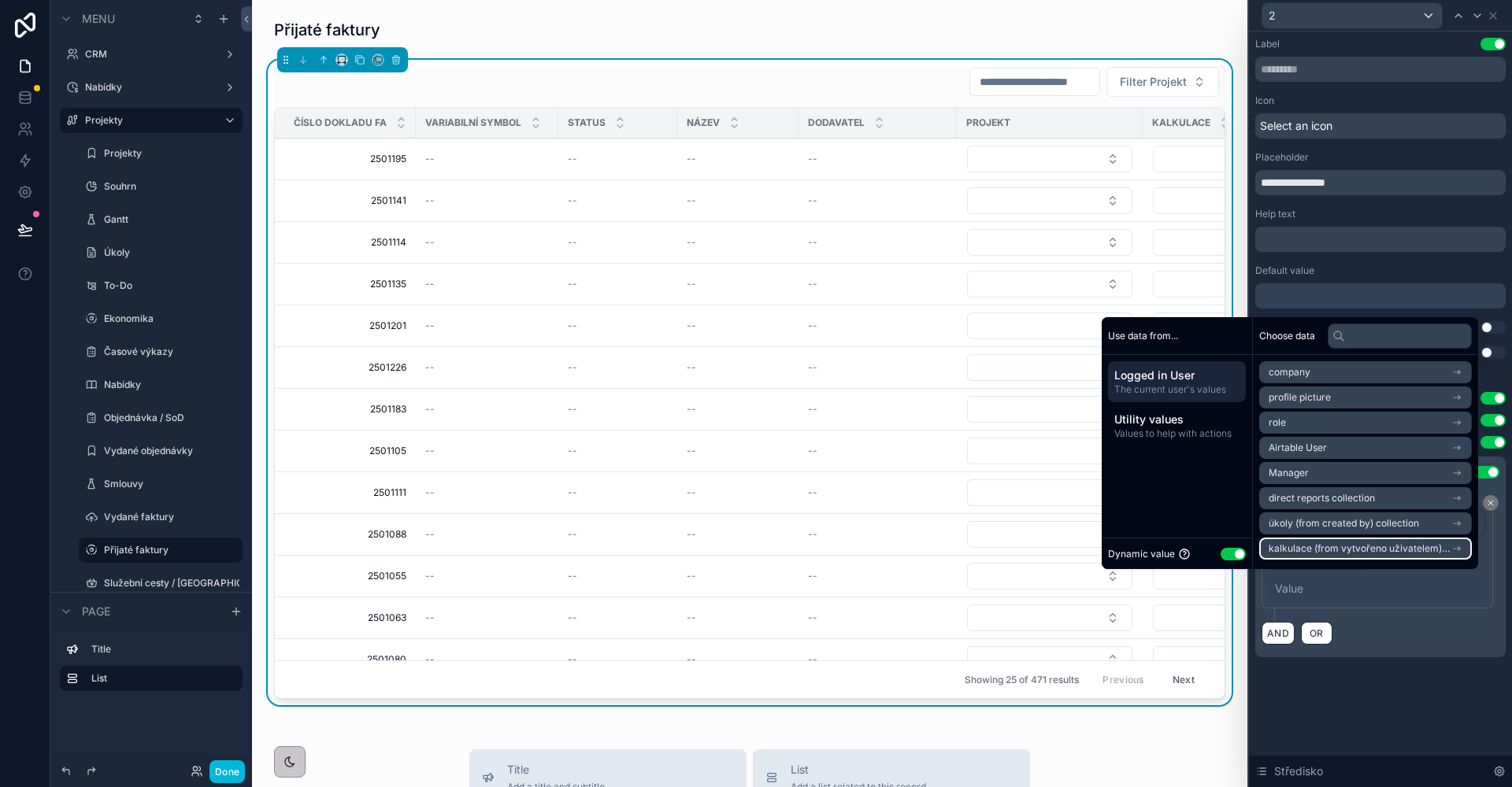
click at [1380, 553] on span "kalkulace (from vytvořeno uživatelem) collection" at bounding box center [1360, 548] width 182 height 12
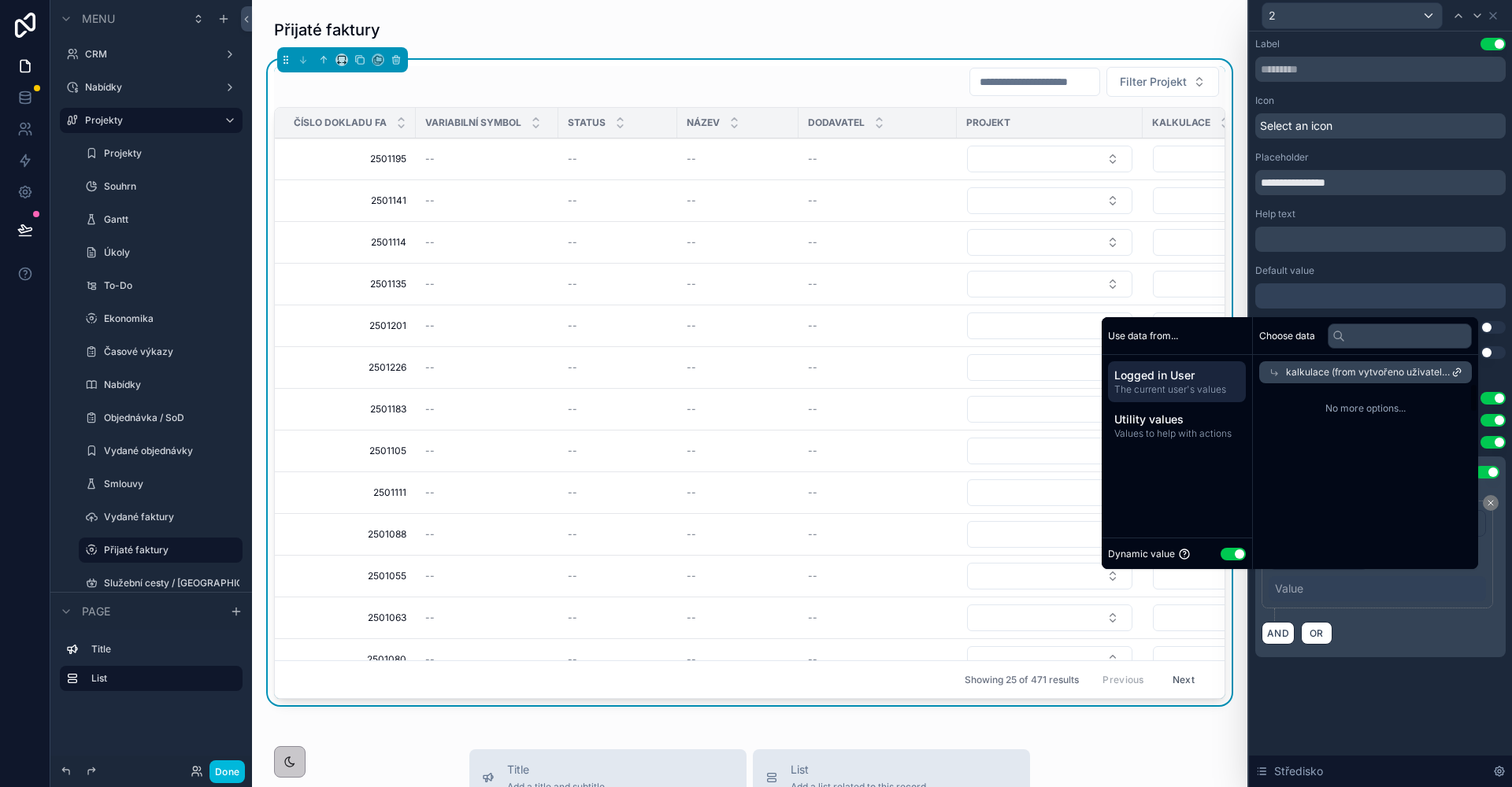
click at [1234, 553] on button "Use setting" at bounding box center [1233, 554] width 25 height 12
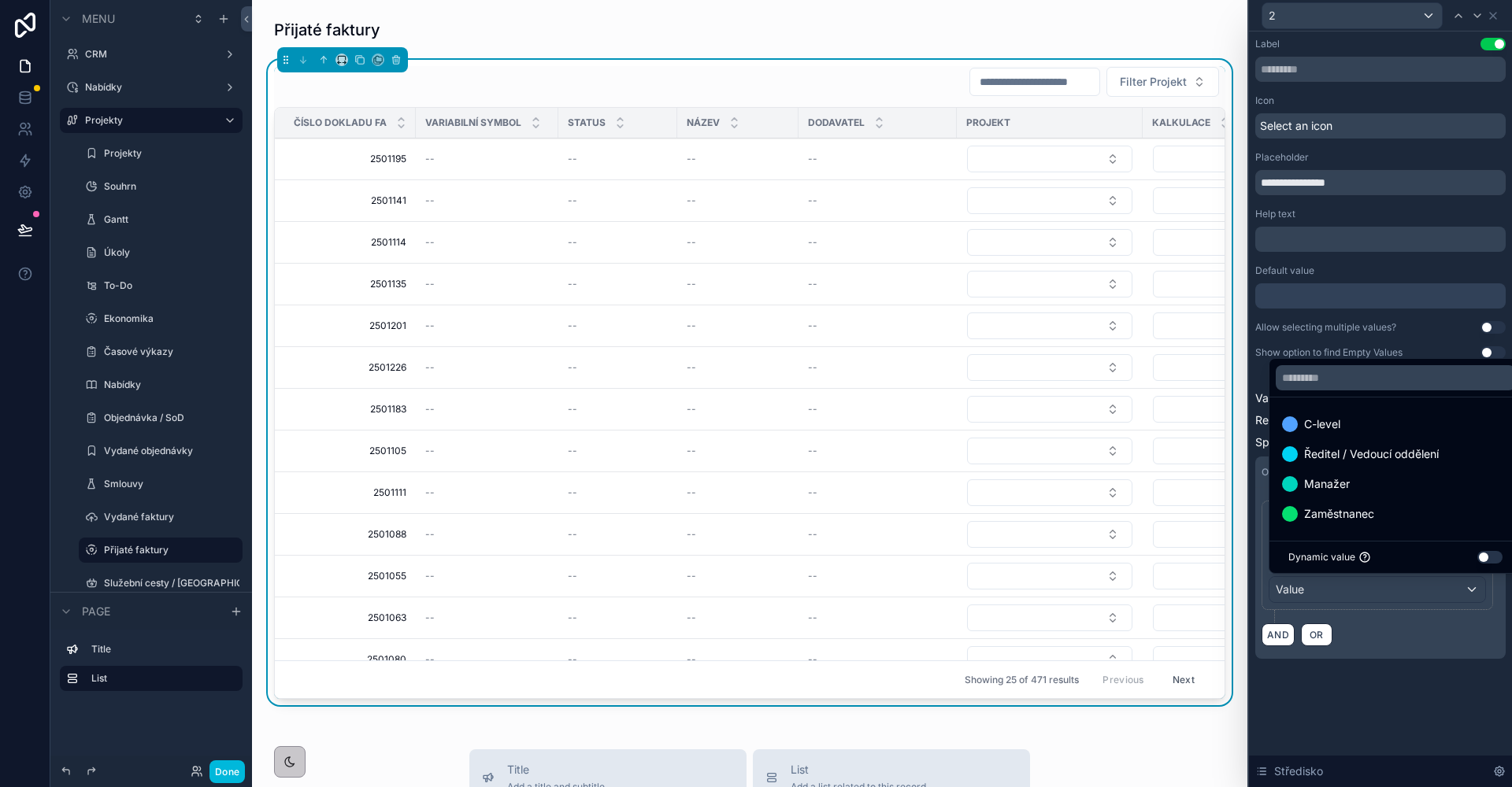
click at [1307, 430] on span "C-level" at bounding box center [1322, 424] width 36 height 19
click at [1386, 701] on div "**********" at bounding box center [1381, 409] width 263 height 756
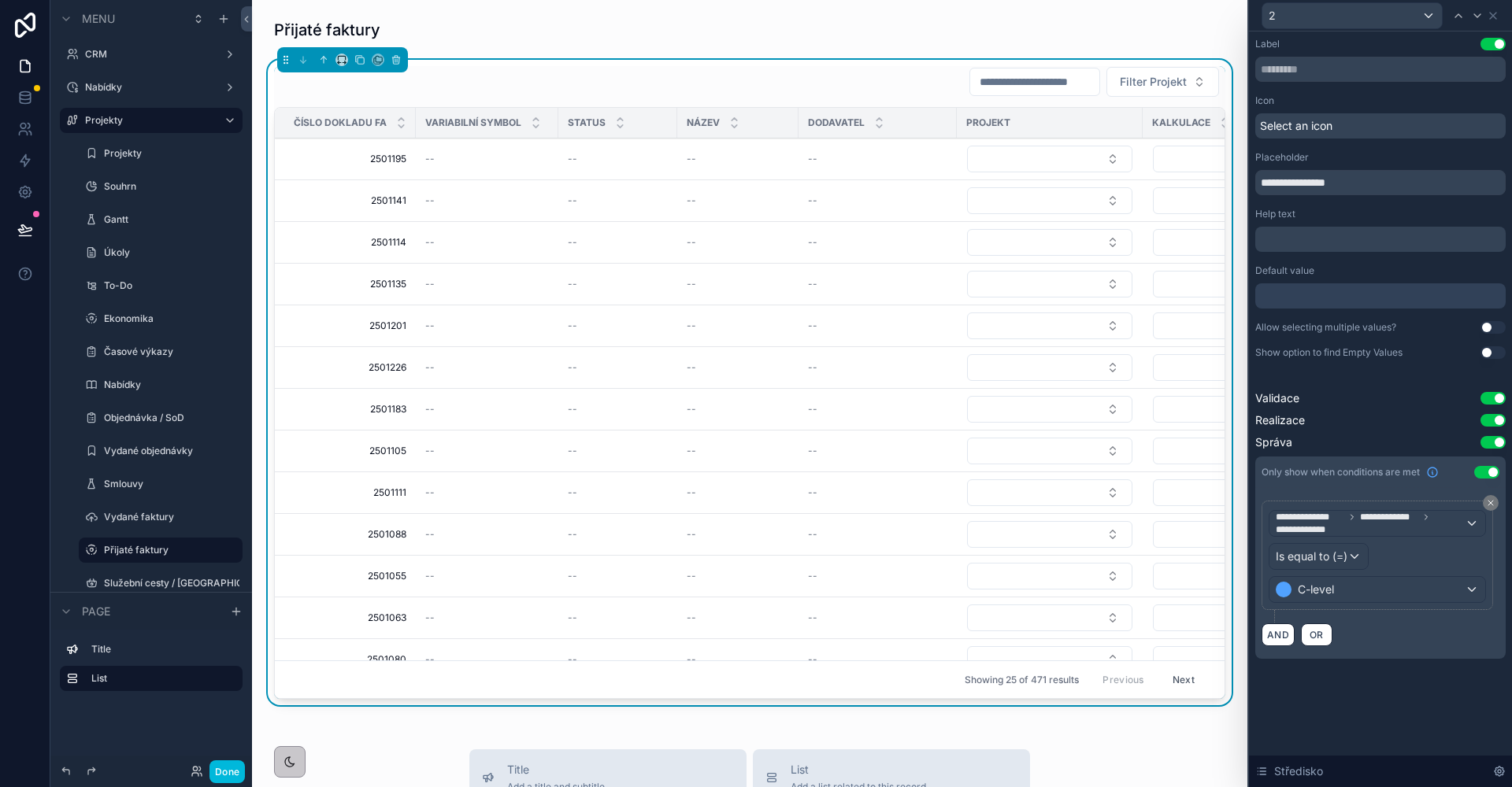
click at [1496, 16] on icon at bounding box center [1492, 15] width 12 height 12
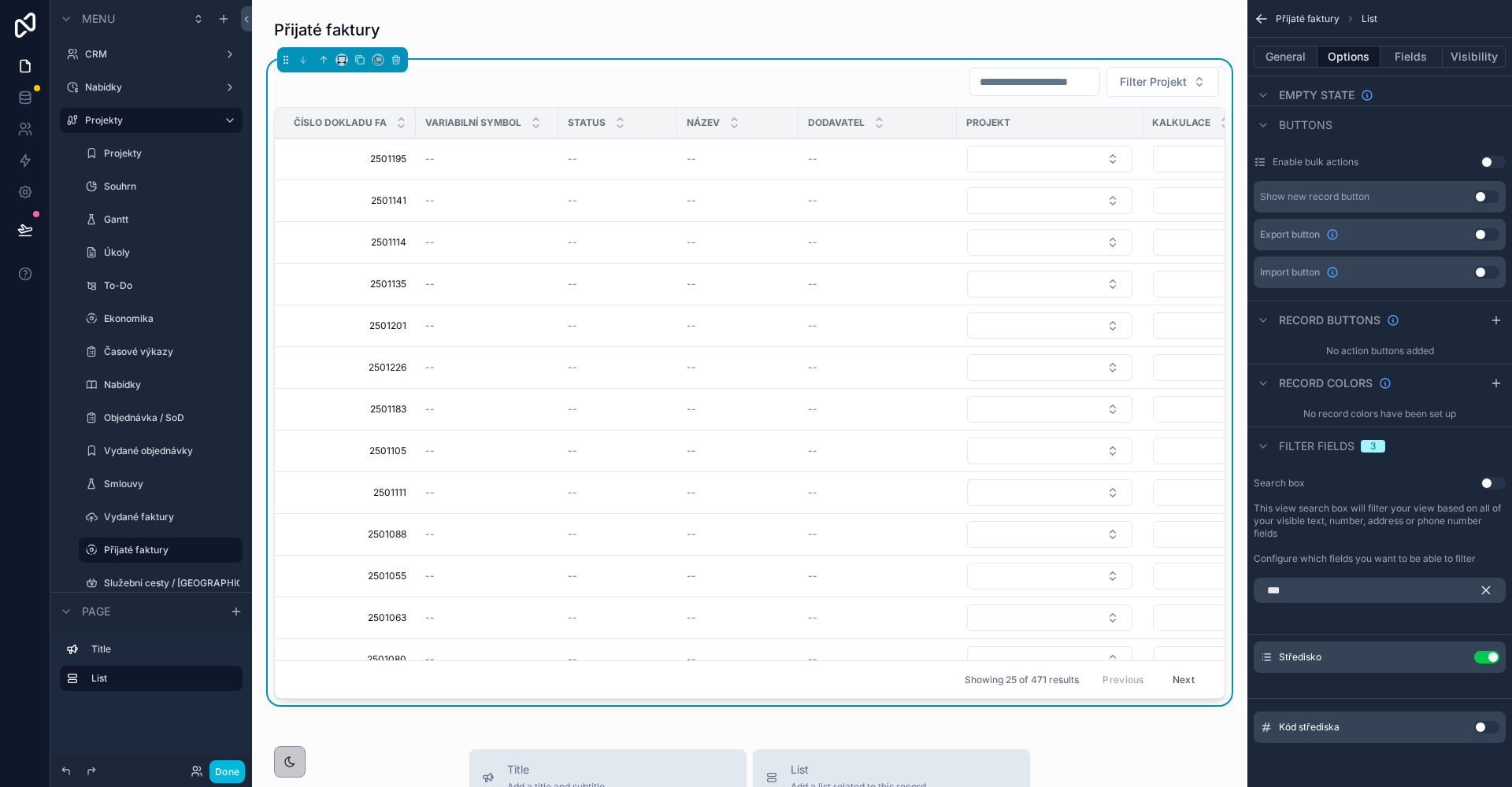
click at [1488, 591] on icon "scrollable content" at bounding box center [1486, 590] width 14 height 14
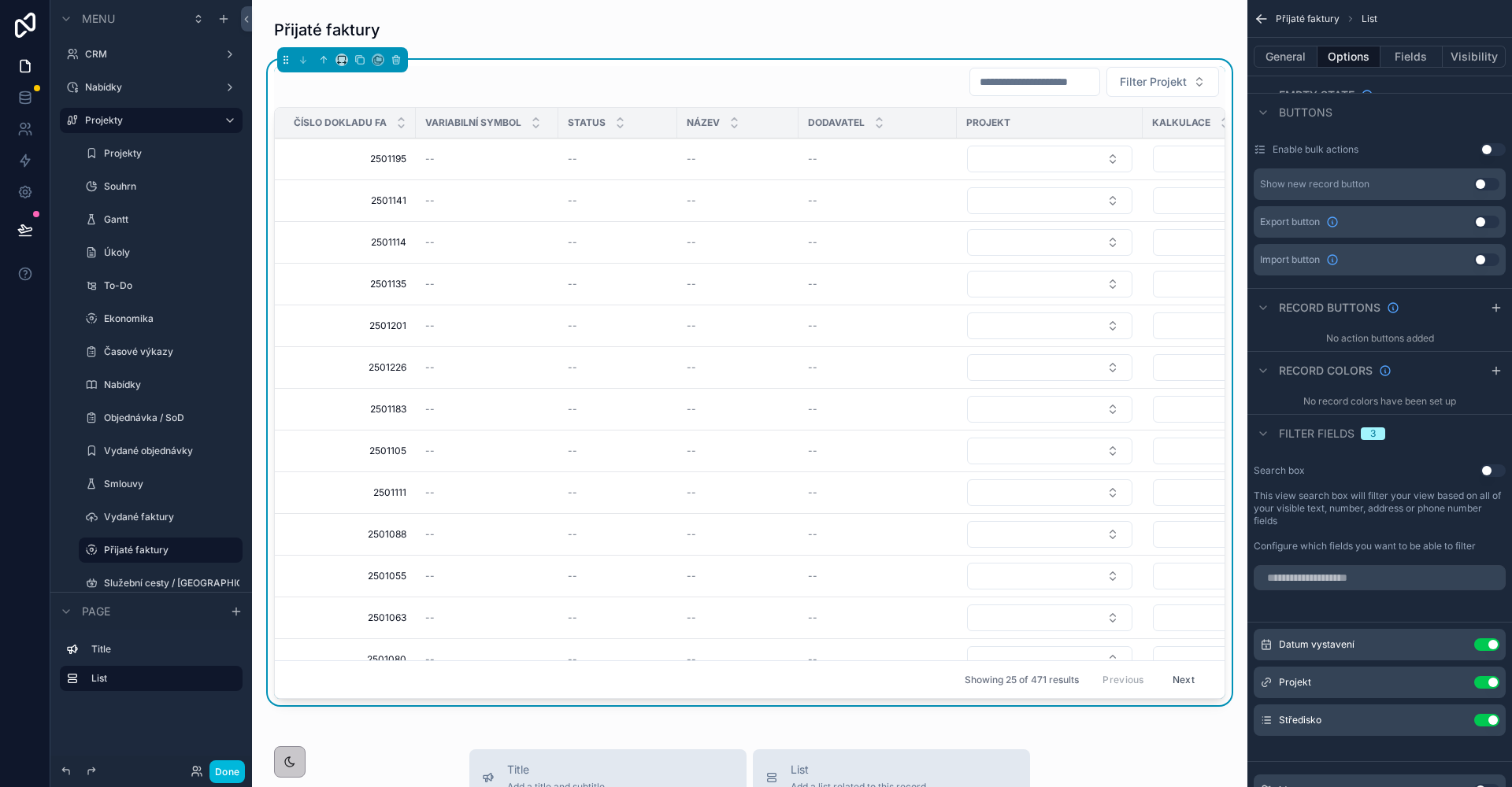
click at [0, 0] on icon "scrollable content" at bounding box center [0, 0] width 0 height 0
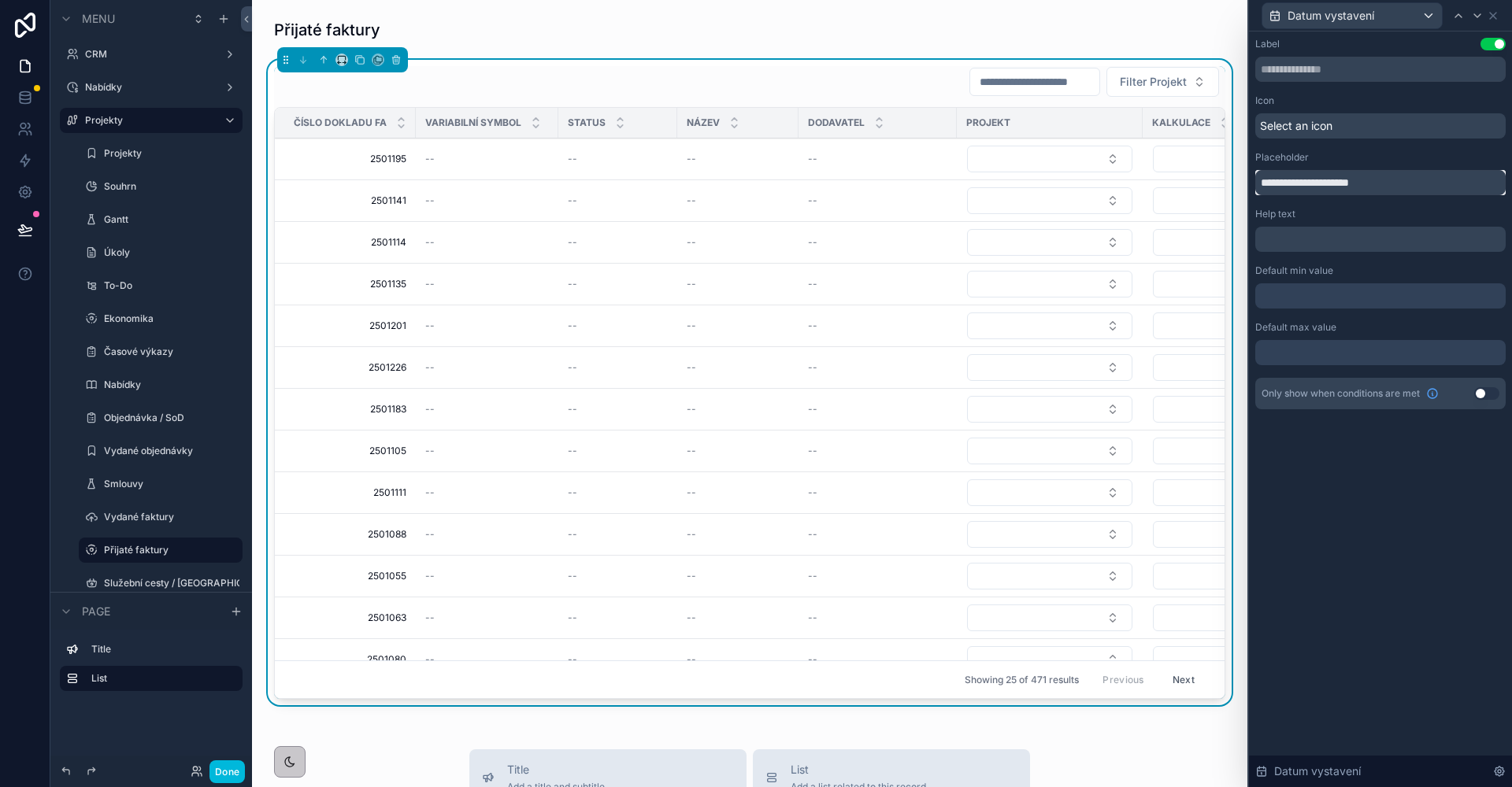
click at [1277, 186] on input "**********" at bounding box center [1380, 182] width 251 height 25
type input "**********"
click at [1482, 15] on icon at bounding box center [1477, 15] width 12 height 12
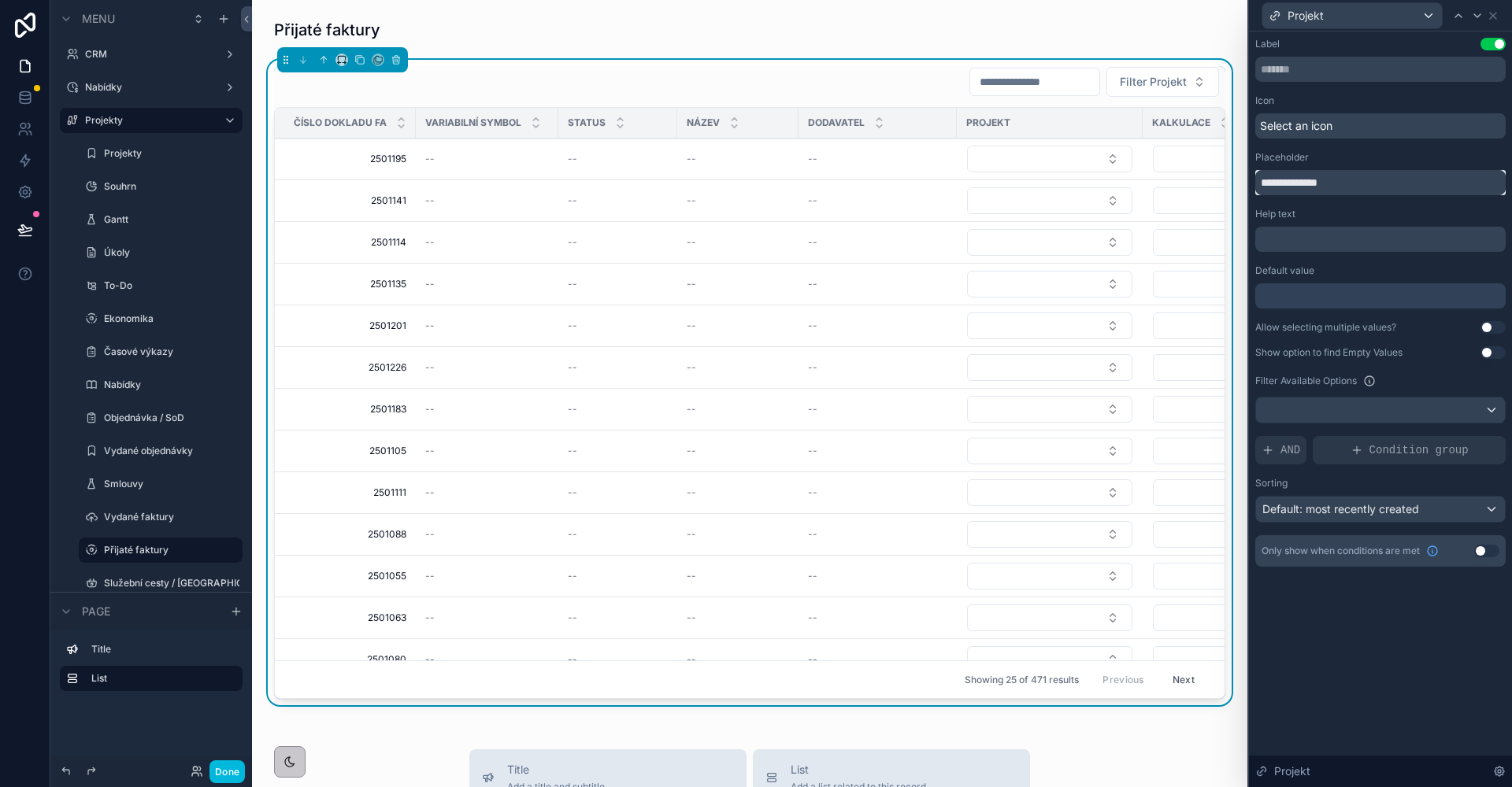
click at [1291, 184] on input "**********" at bounding box center [1380, 182] width 251 height 25
type input "*******"
click at [1481, 19] on icon at bounding box center [1477, 15] width 12 height 12
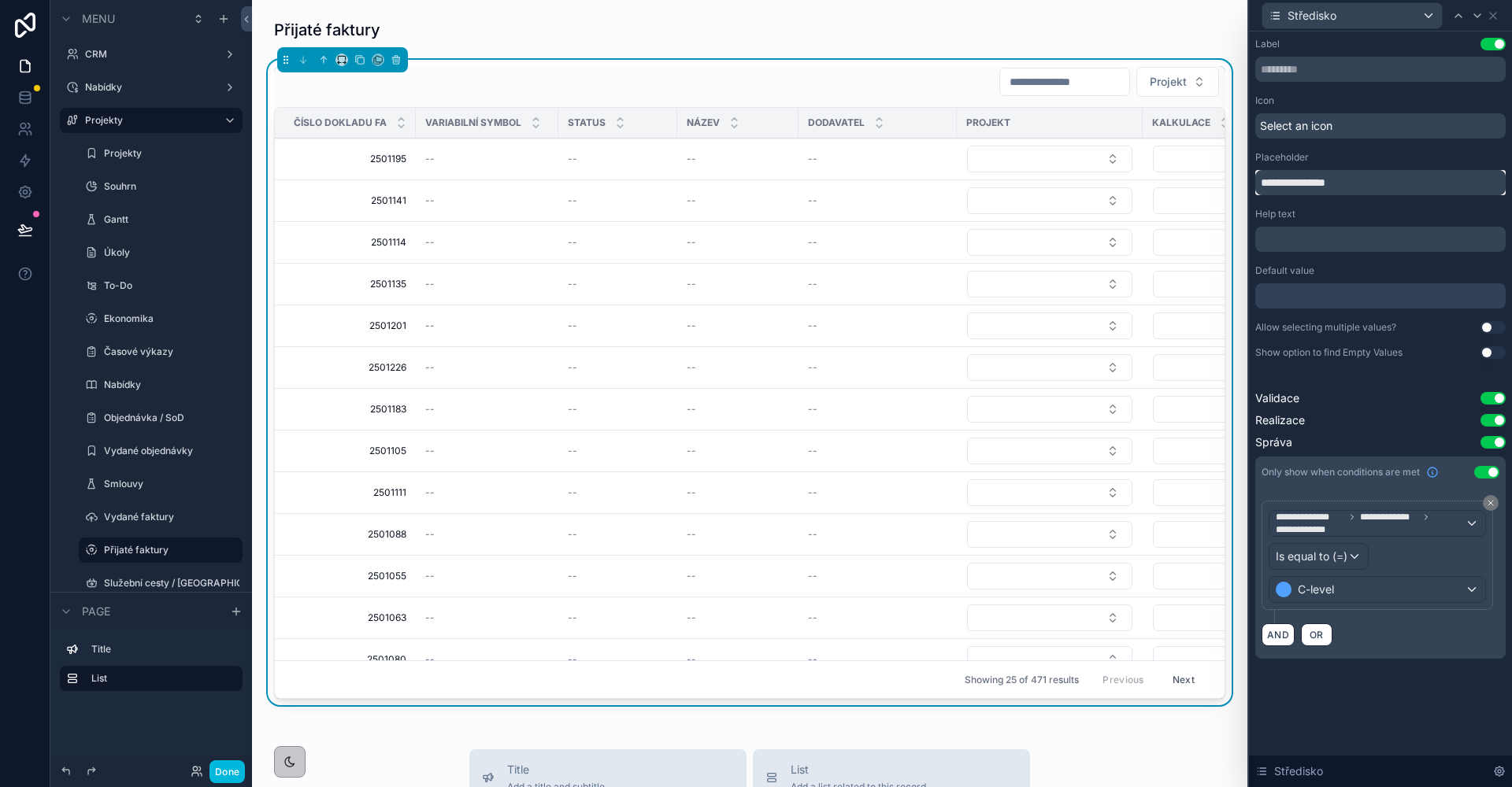
drag, startPoint x: 1292, startPoint y: 185, endPoint x: 1249, endPoint y: 183, distance: 43.0
click at [1250, 183] on div "**********" at bounding box center [1381, 364] width 263 height 665
type input "*********"
click at [1497, 21] on icon at bounding box center [1492, 15] width 12 height 12
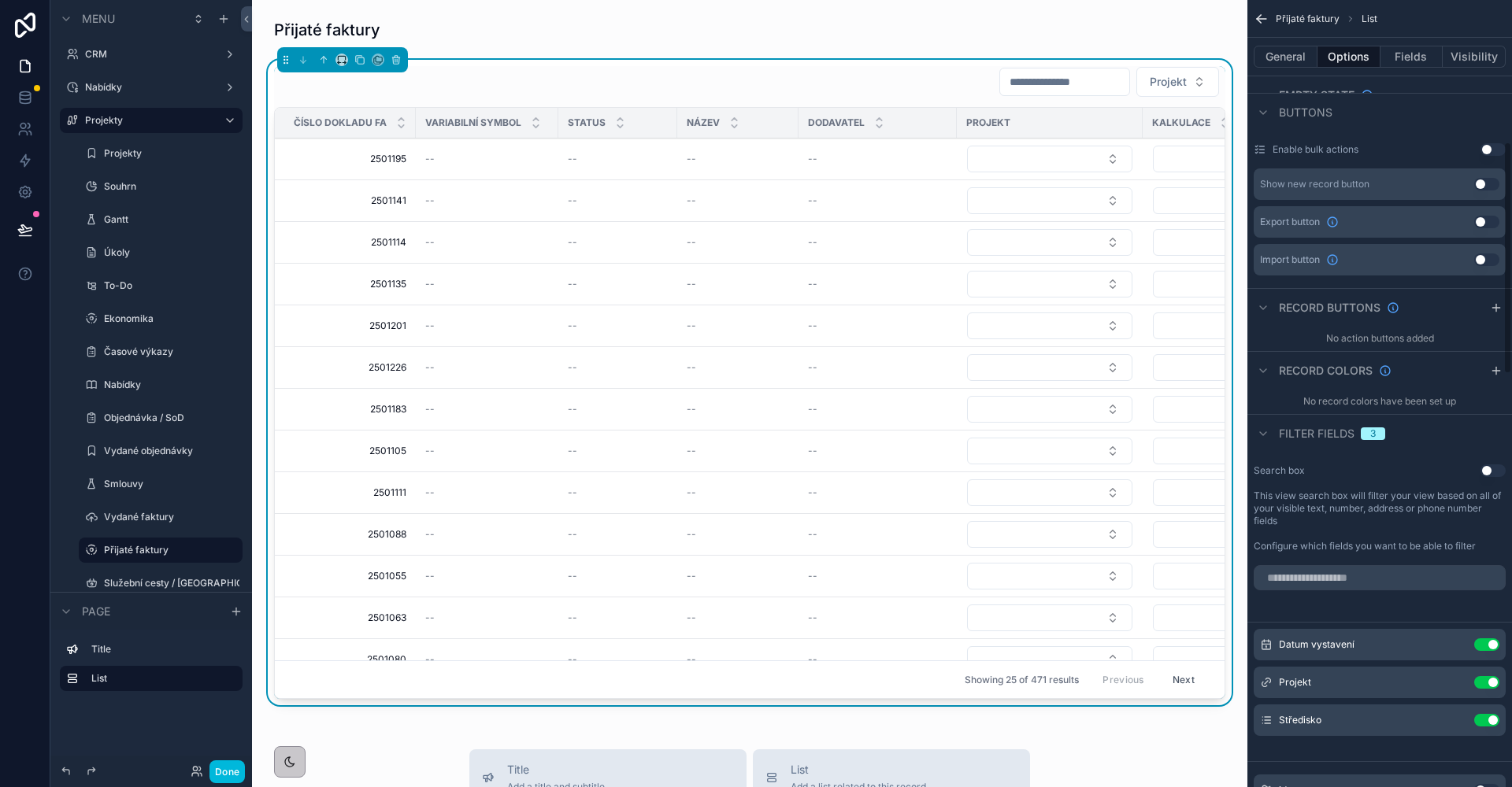
click at [1048, 89] on input "scrollable content" at bounding box center [1064, 81] width 129 height 22
click at [1013, 232] on button "9" at bounding box center [1024, 246] width 28 height 28
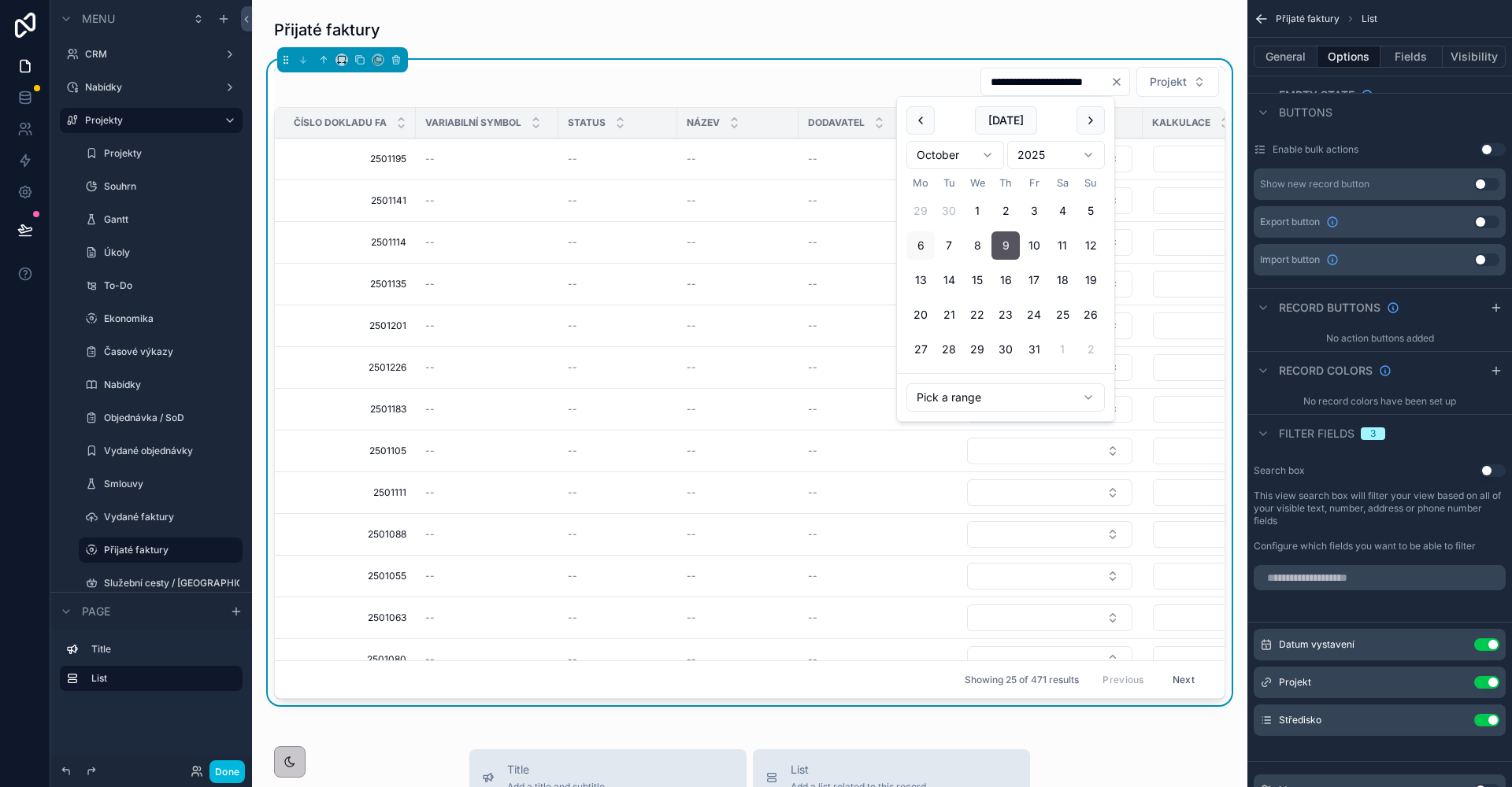
click at [1049, 260] on tbody "29 30 1 2 3 4 5 6 7 8 9 10 11 12 13 14 15 16 17 18 19 20 21 22 23 24 25 26 27 2…" at bounding box center [1005, 277] width 198 height 173
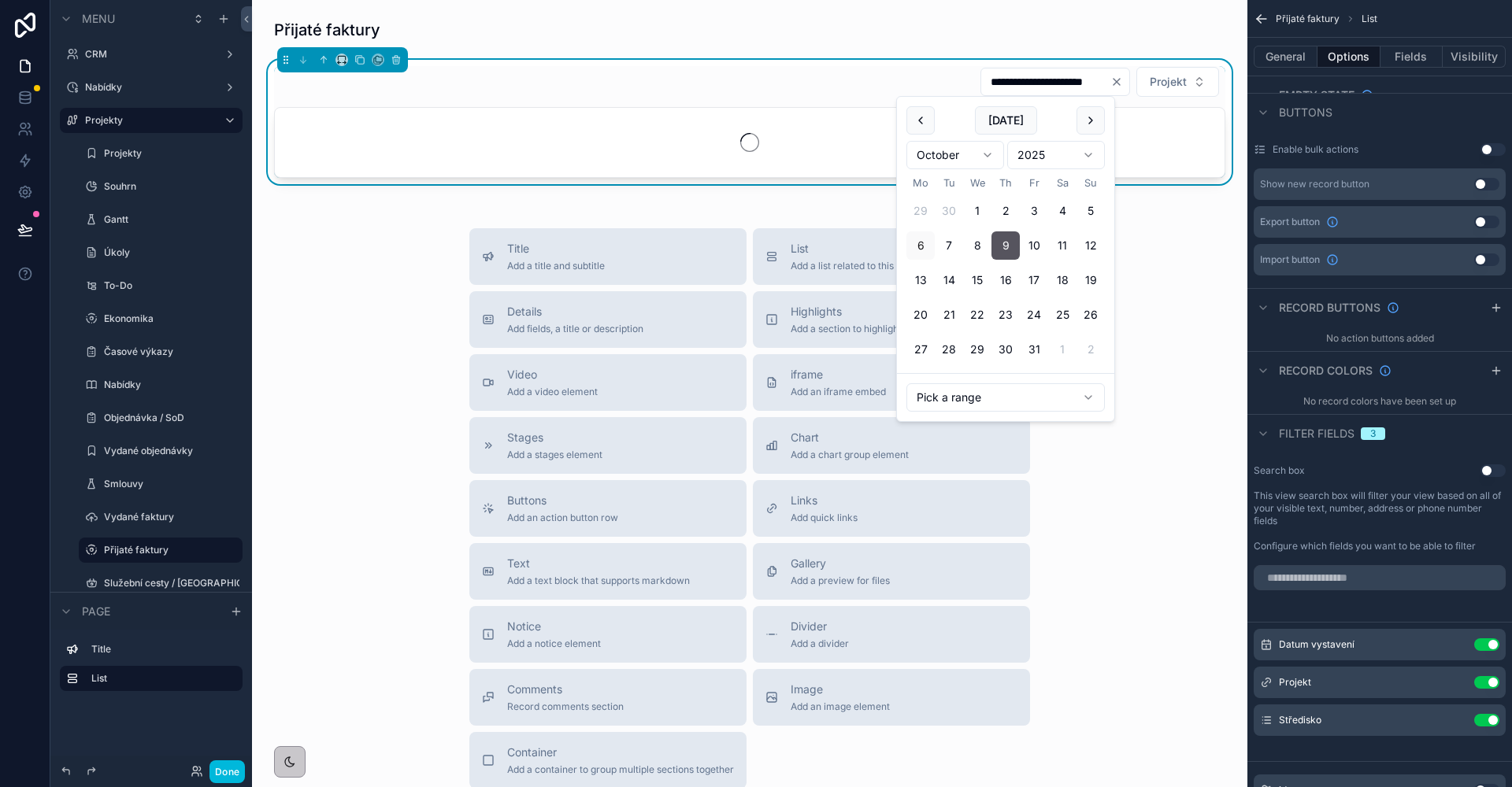
click at [1054, 275] on button "18" at bounding box center [1062, 280] width 28 height 28
click at [988, 122] on button "[DATE]" at bounding box center [1006, 120] width 62 height 28
type input "**********"
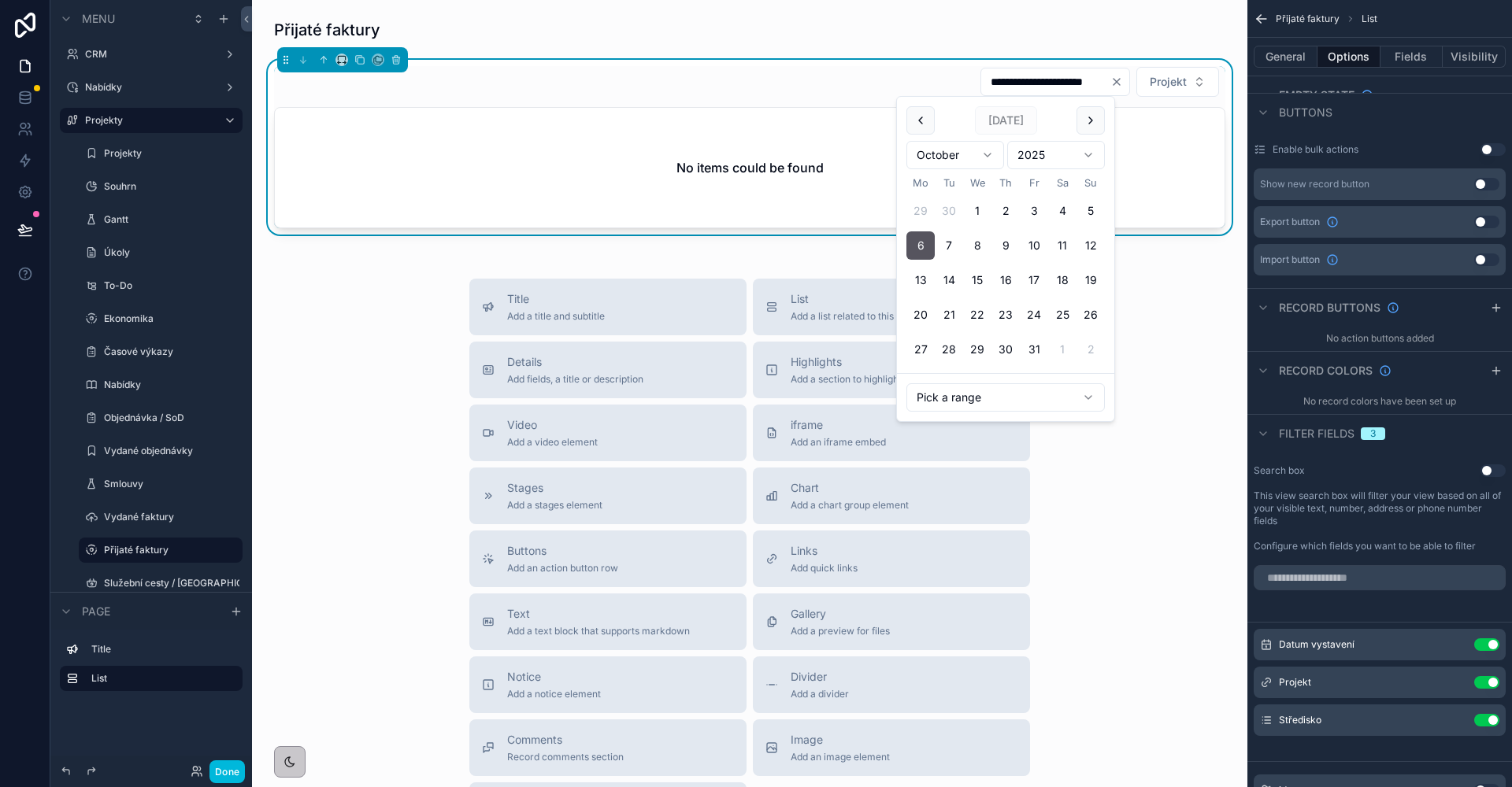
click at [1110, 81] on icon "Clear" at bounding box center [1116, 81] width 12 height 12
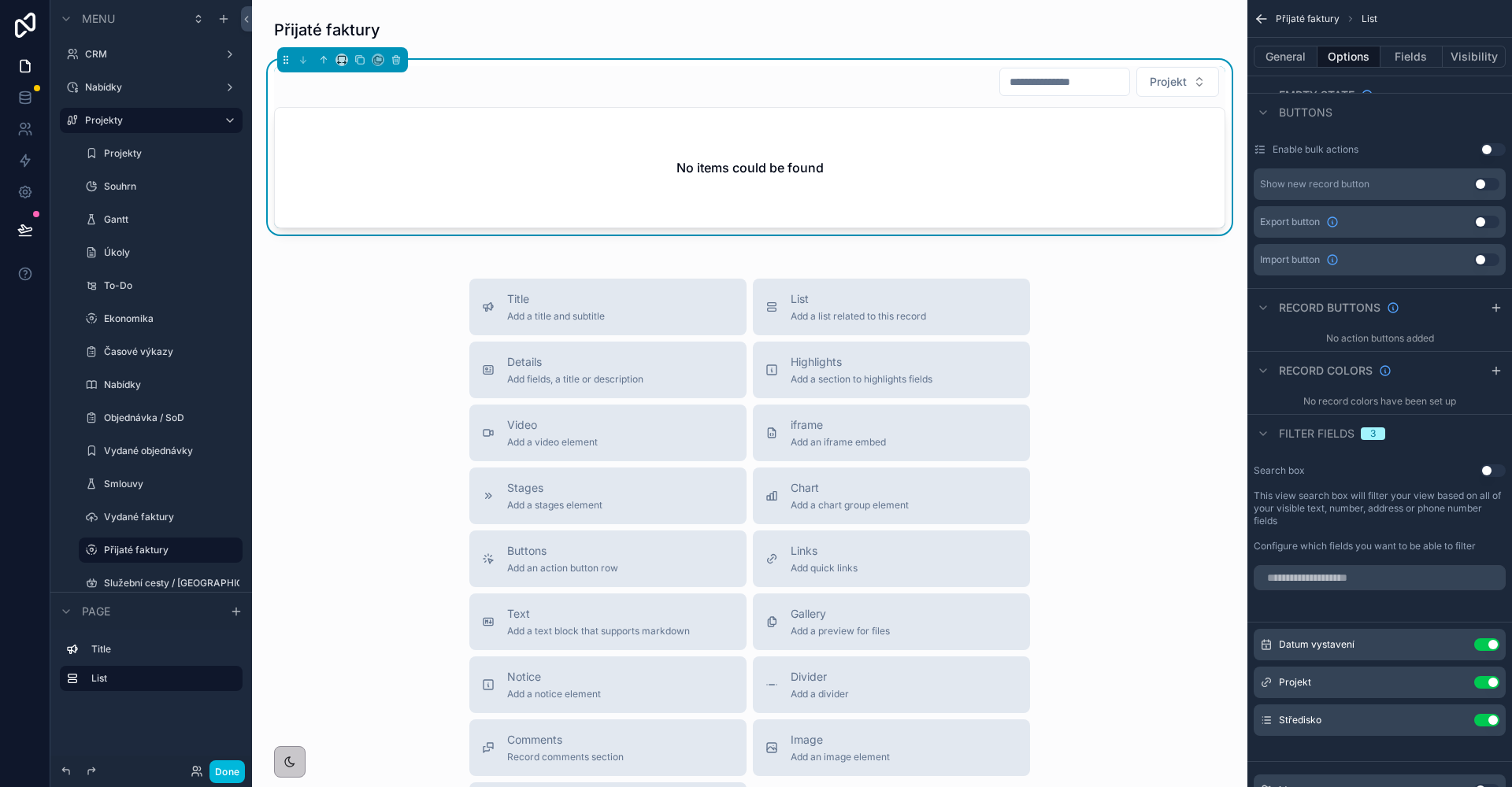
click at [805, 39] on div "scrollable content" at bounding box center [749, 30] width 970 height 35
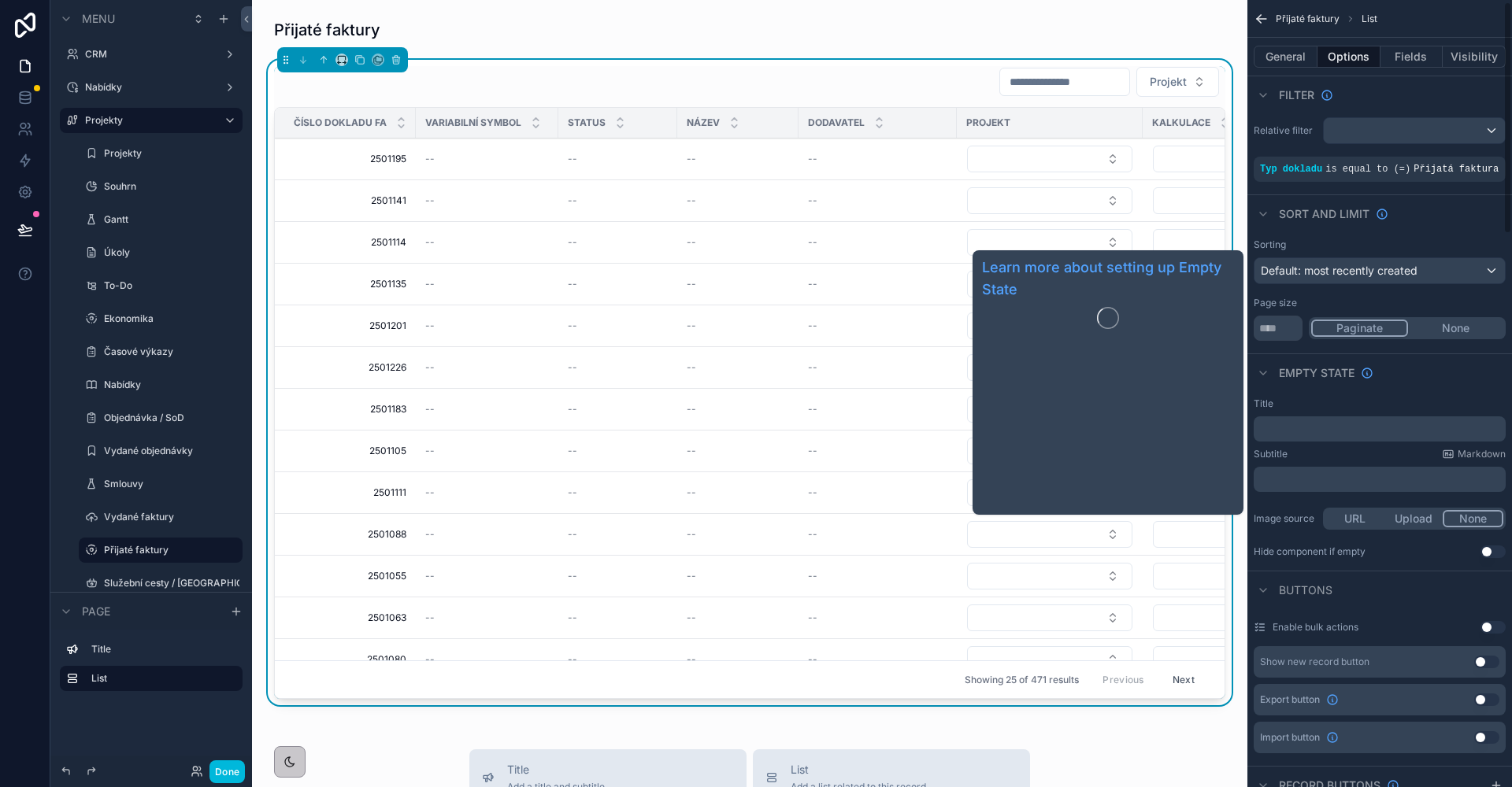
scroll to position [7, 0]
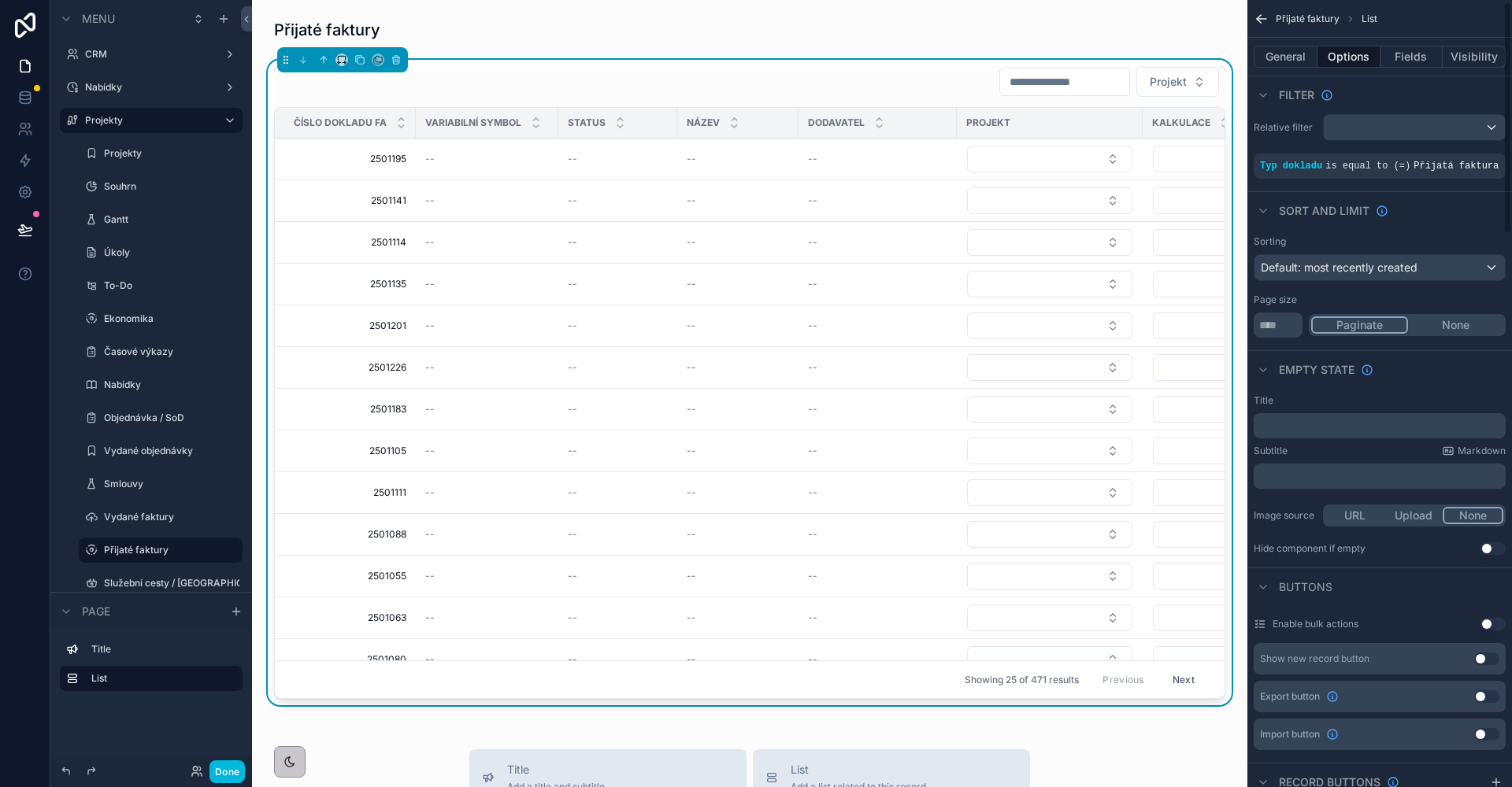
click at [1339, 430] on div "﻿" at bounding box center [1380, 426] width 252 height 25
click at [1335, 432] on p "﻿" at bounding box center [1381, 426] width 242 height 12
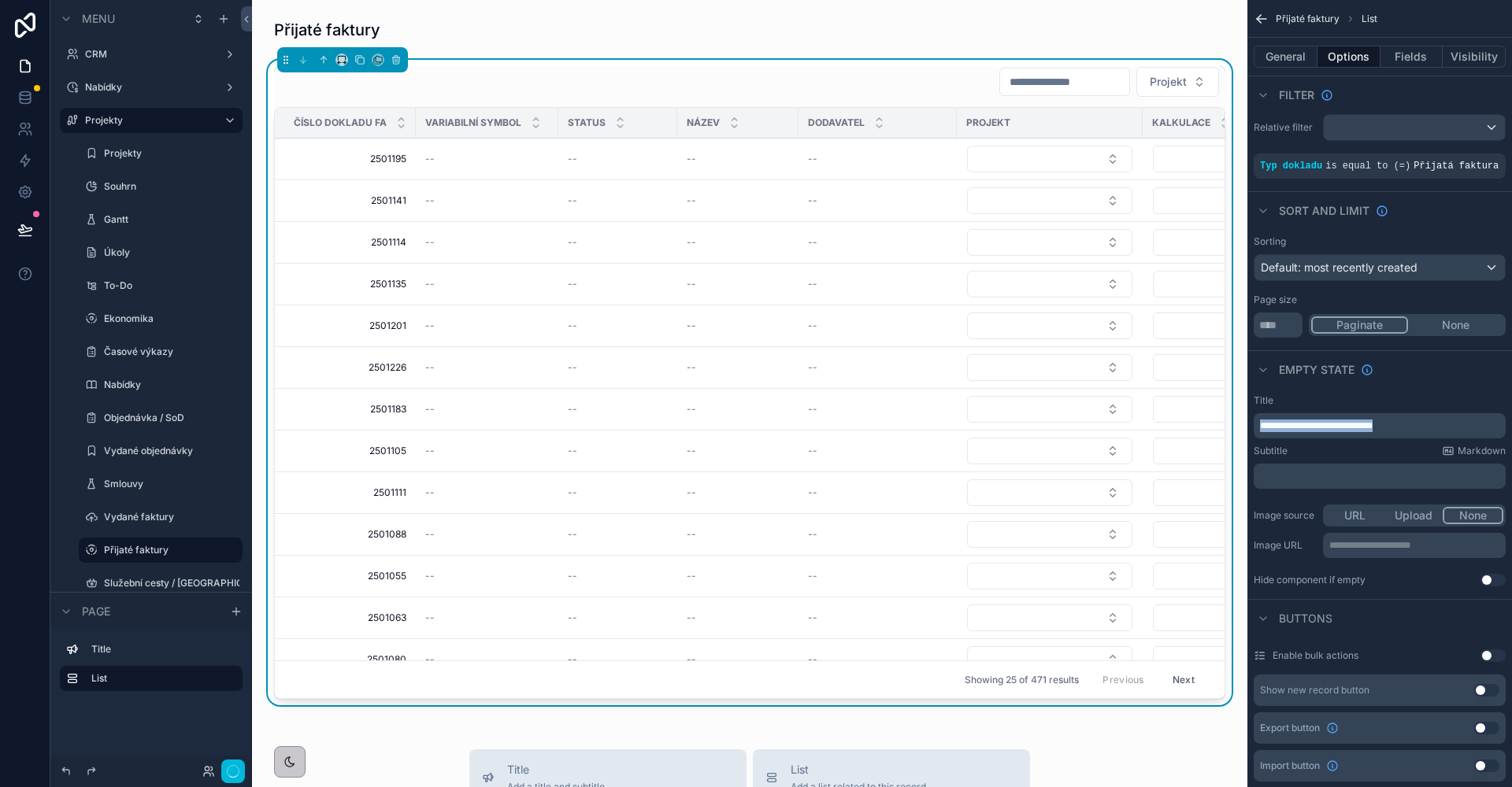
drag, startPoint x: 1371, startPoint y: 440, endPoint x: 1256, endPoint y: 442, distance: 115.0
click at [1256, 439] on div "**********" at bounding box center [1380, 426] width 252 height 25
copy span "**********"
click at [134, 447] on label "Vydané objednávky" at bounding box center [168, 450] width 129 height 12
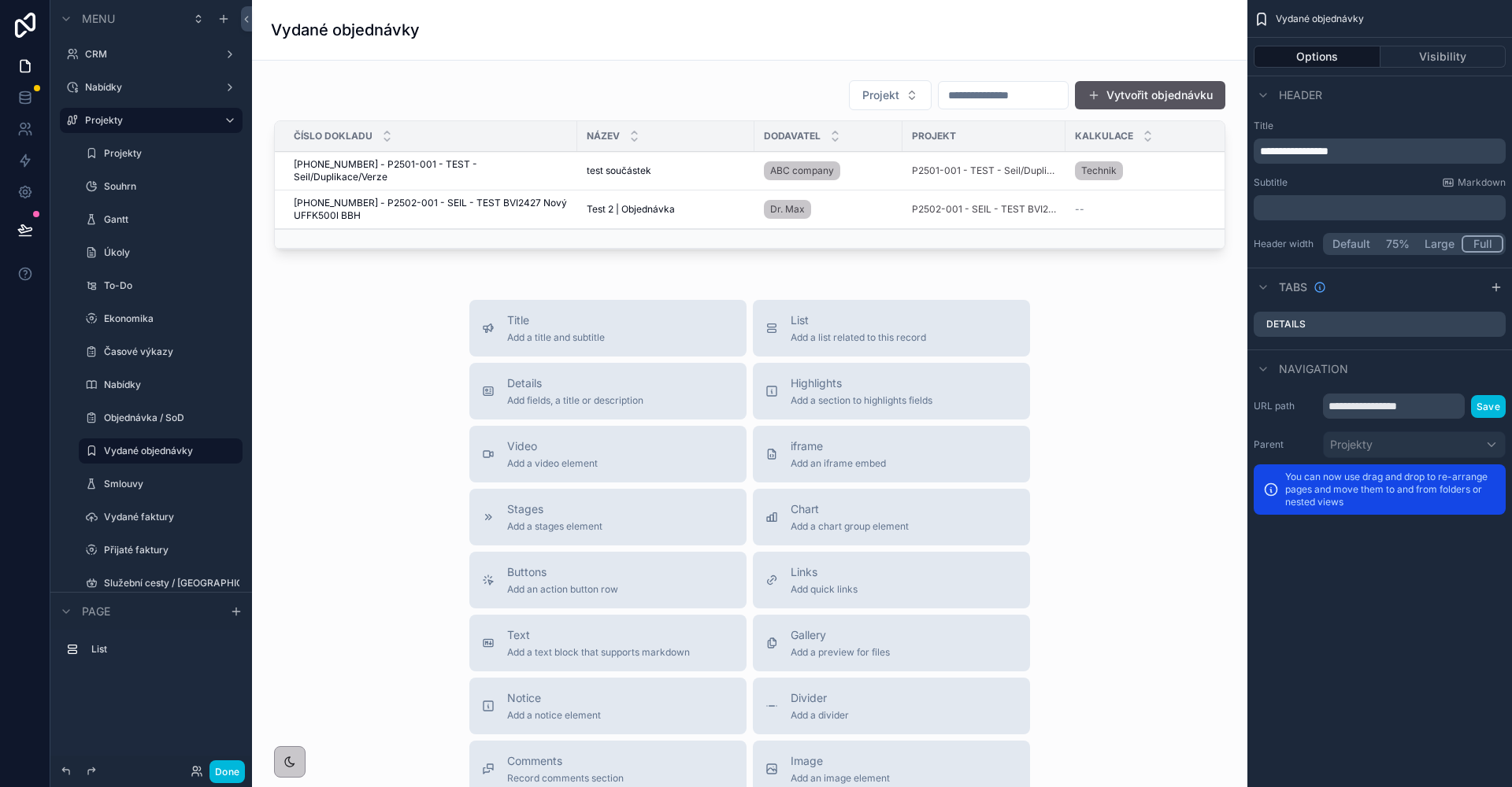
click at [632, 104] on div "scrollable content" at bounding box center [749, 168] width 970 height 189
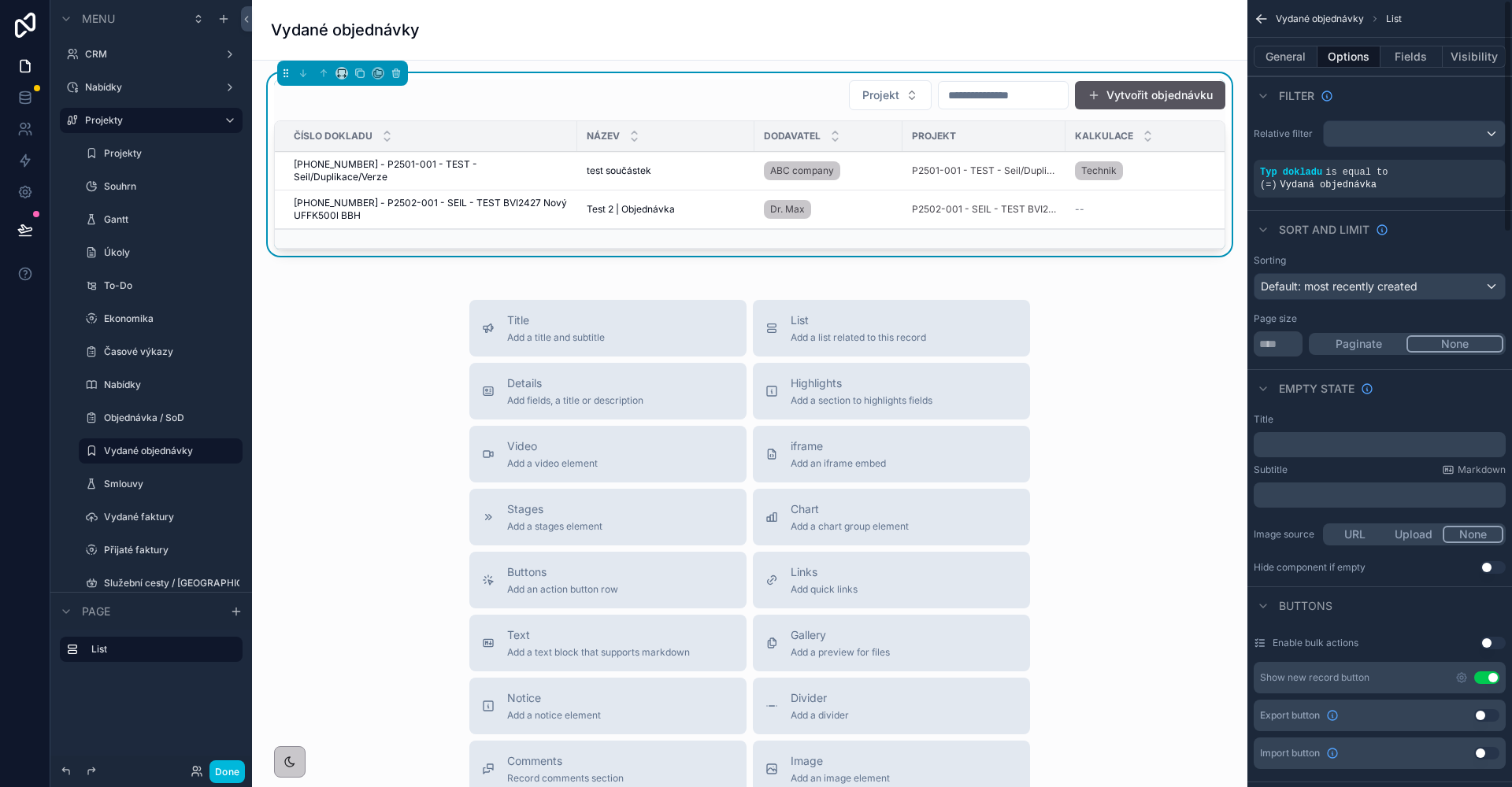
click at [1351, 438] on div "﻿" at bounding box center [1380, 444] width 252 height 25
click at [1344, 447] on p "﻿" at bounding box center [1381, 444] width 242 height 12
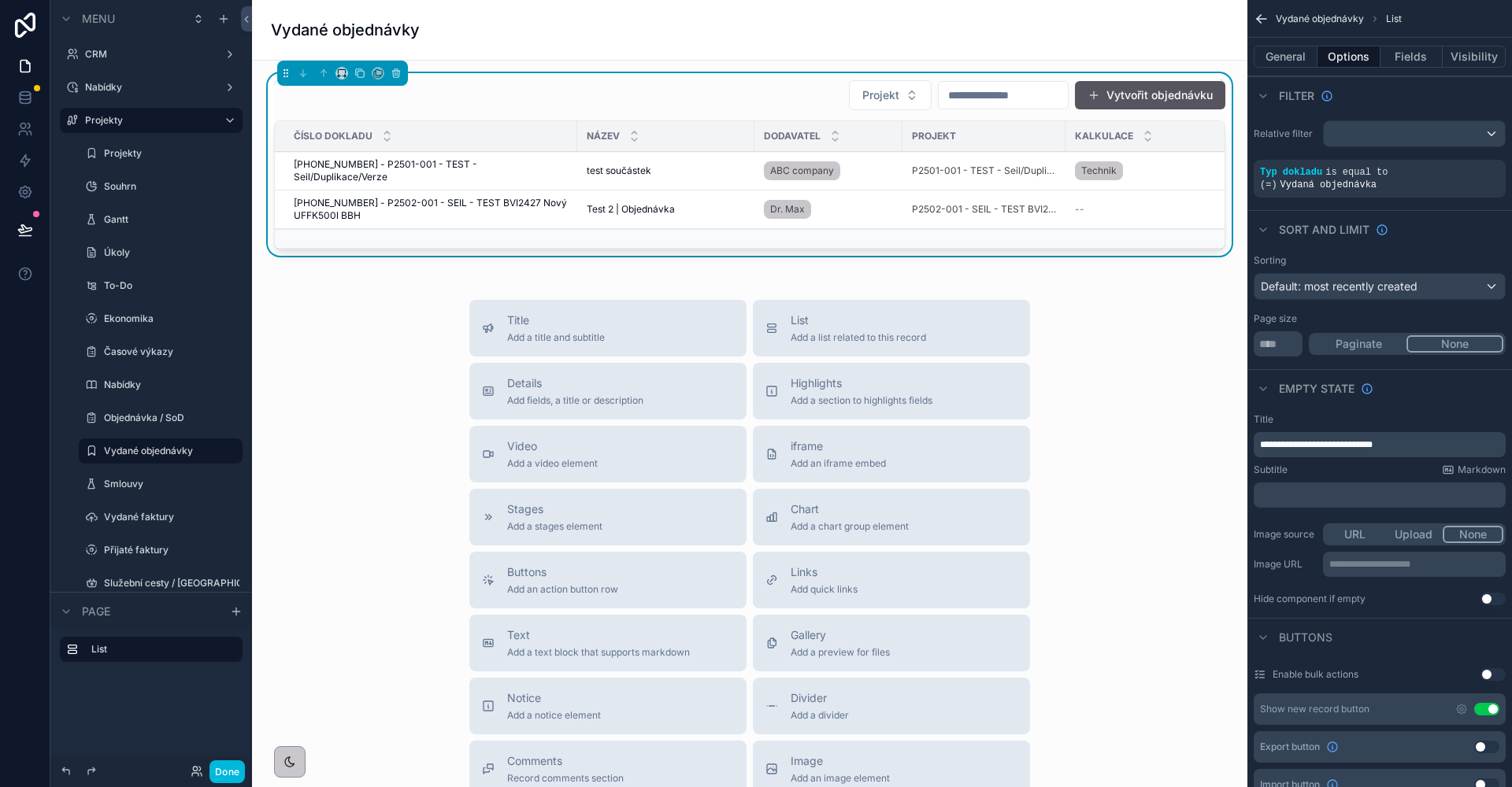
click at [545, 101] on div "Projekt Vytvořit objednávku" at bounding box center [749, 95] width 952 height 31
click at [1392, 57] on button "Fields" at bounding box center [1412, 57] width 63 height 22
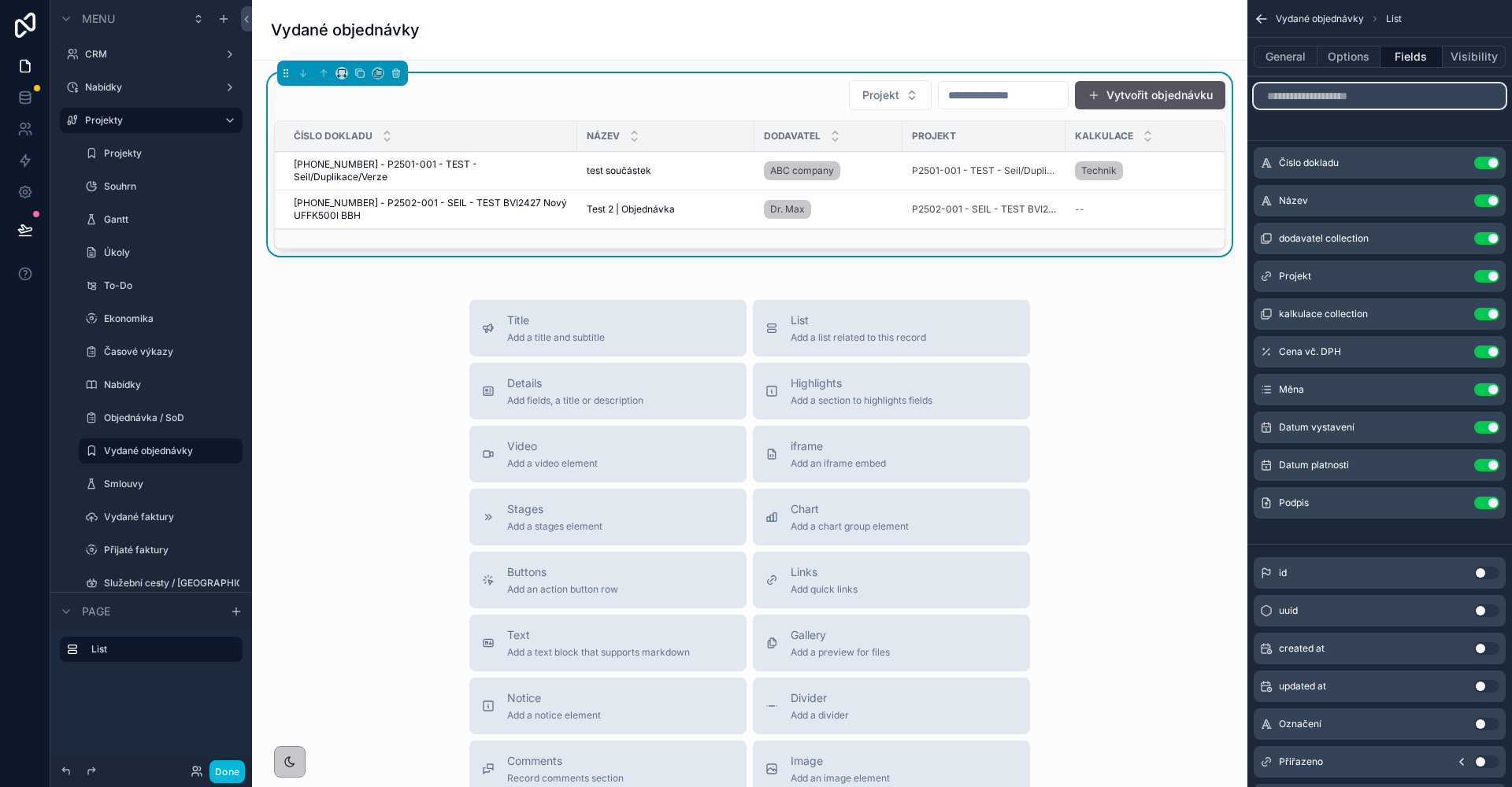
click at [1309, 91] on input "scrollable content" at bounding box center [1380, 96] width 252 height 25
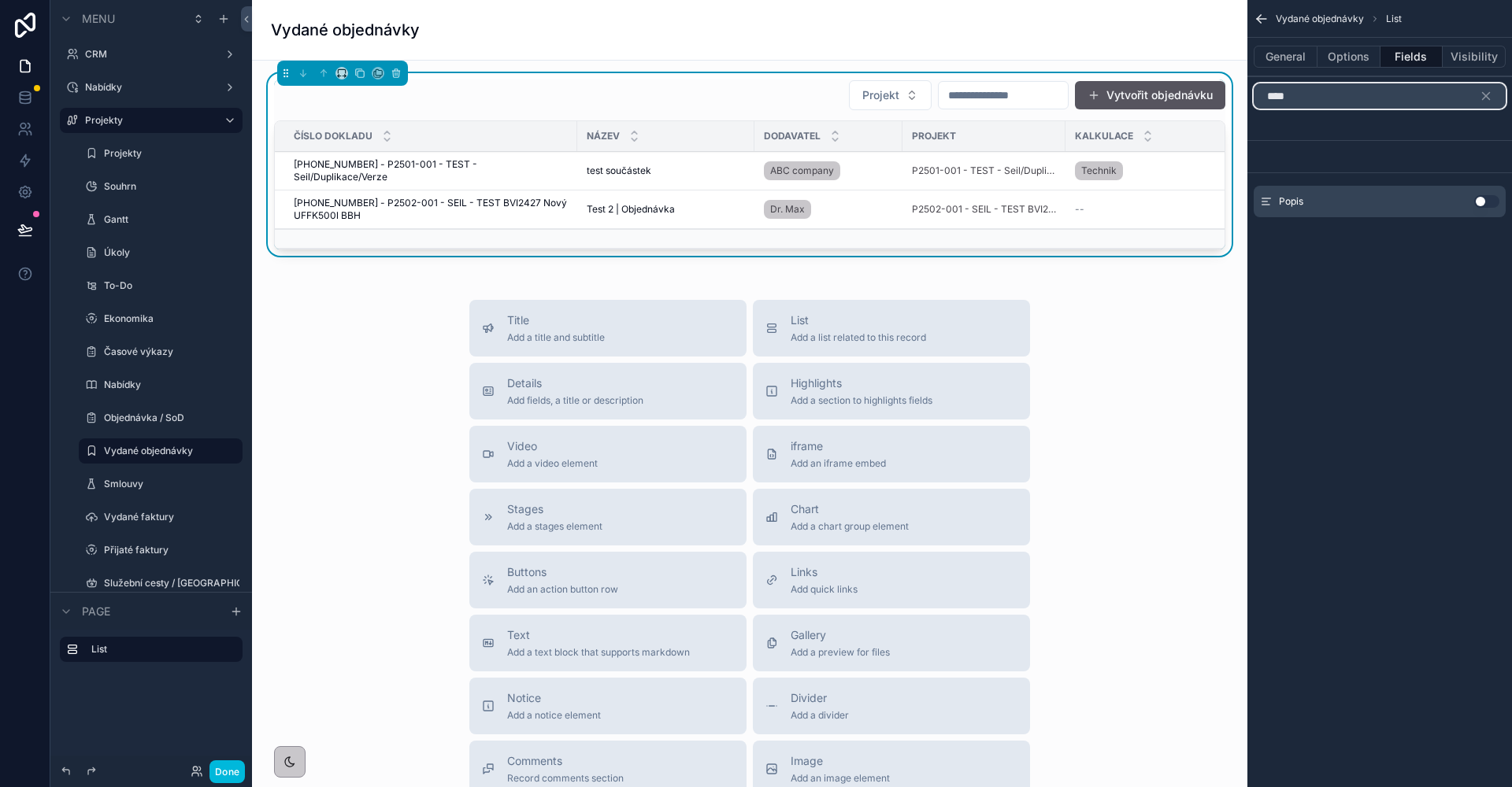
type input "****"
drag, startPoint x: 1472, startPoint y: 201, endPoint x: 1487, endPoint y: 201, distance: 15.0
click at [1472, 201] on div "Popis Use setting" at bounding box center [1380, 201] width 252 height 31
click at [1491, 200] on button "Use setting" at bounding box center [1487, 201] width 25 height 12
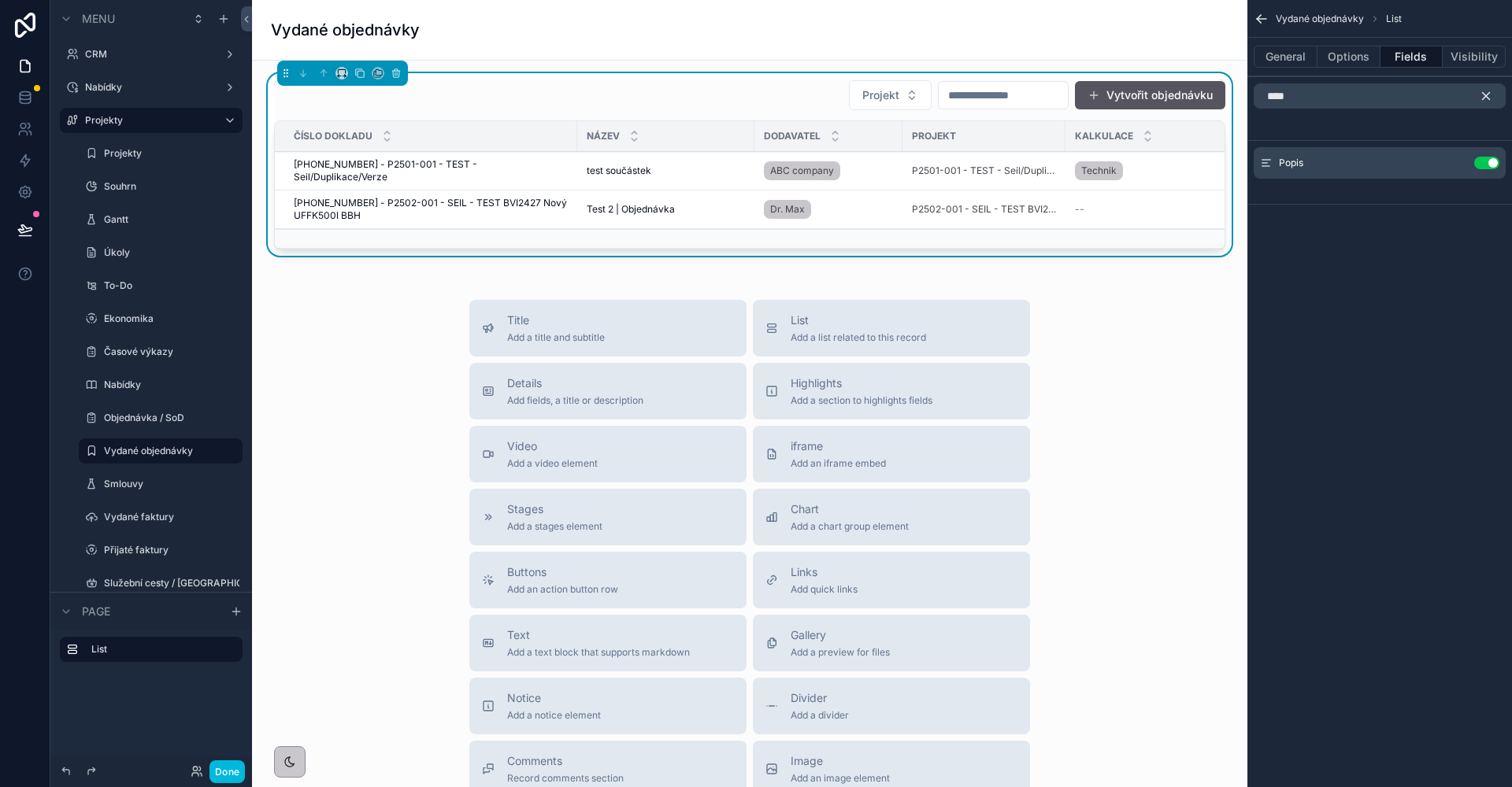
click at [1485, 97] on icon "scrollable content" at bounding box center [1486, 96] width 7 height 7
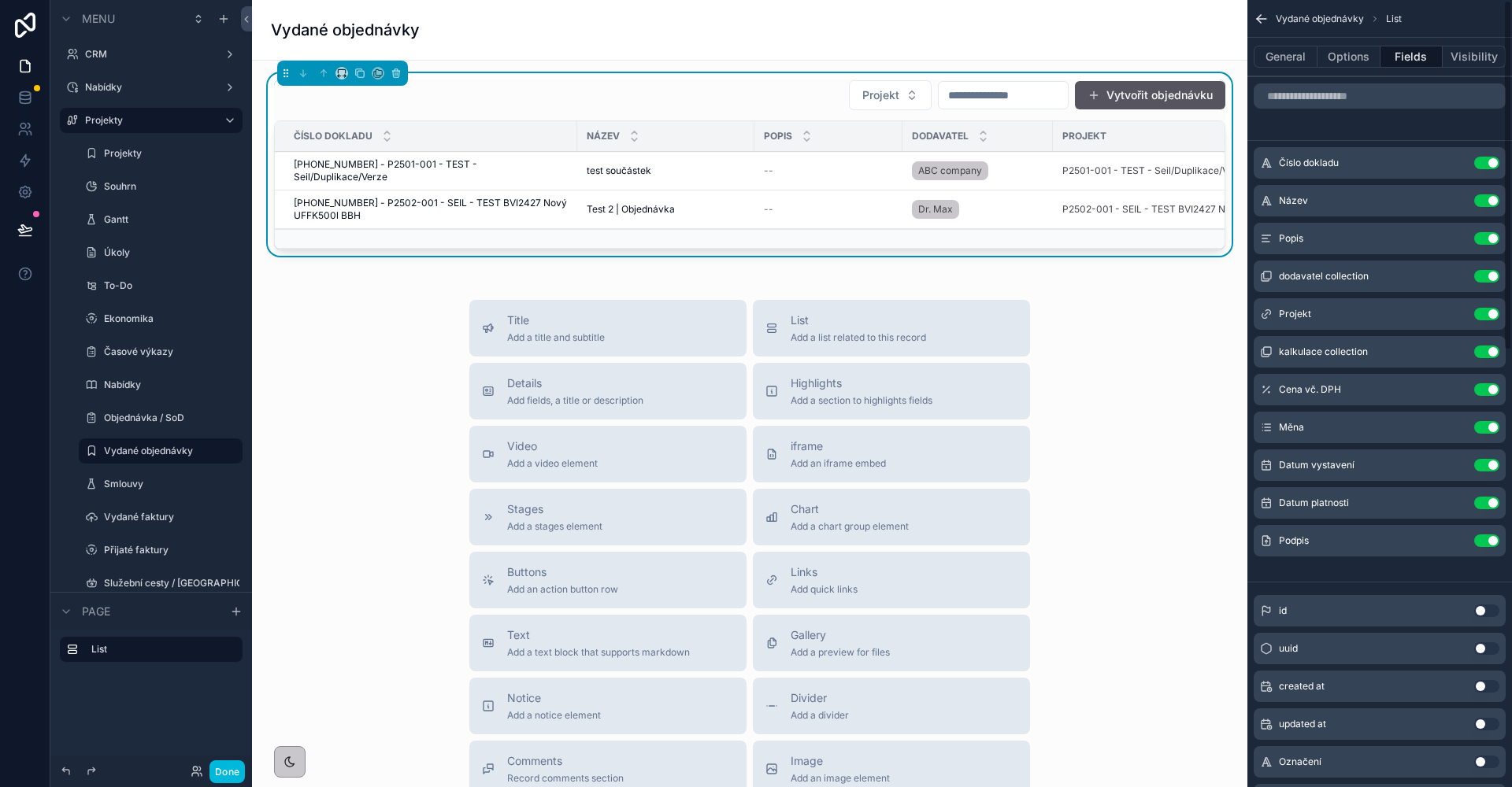
click at [1495, 238] on button "Use setting" at bounding box center [1487, 238] width 25 height 12
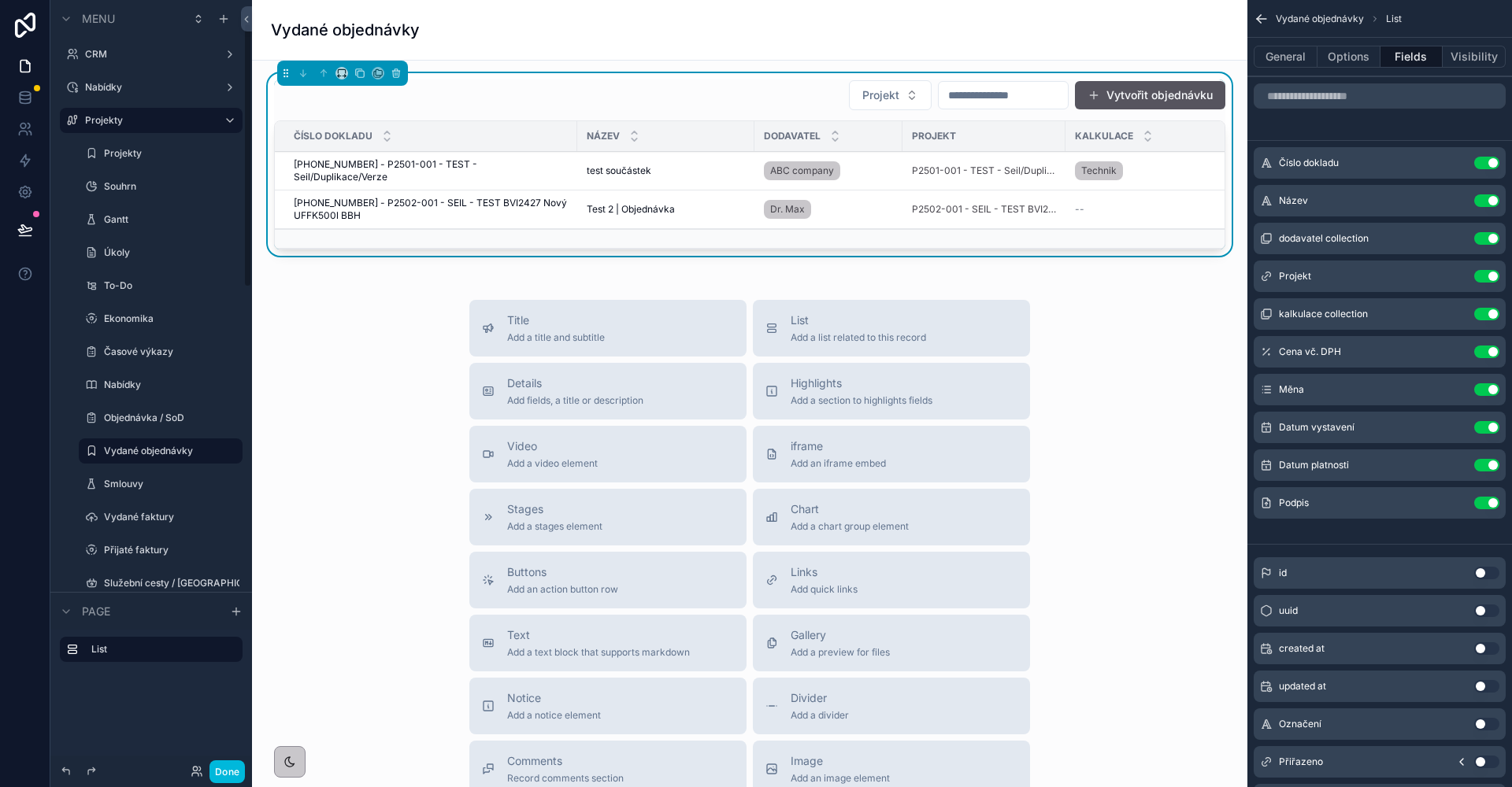
click at [159, 544] on div "Přijaté faktury" at bounding box center [171, 550] width 136 height 12
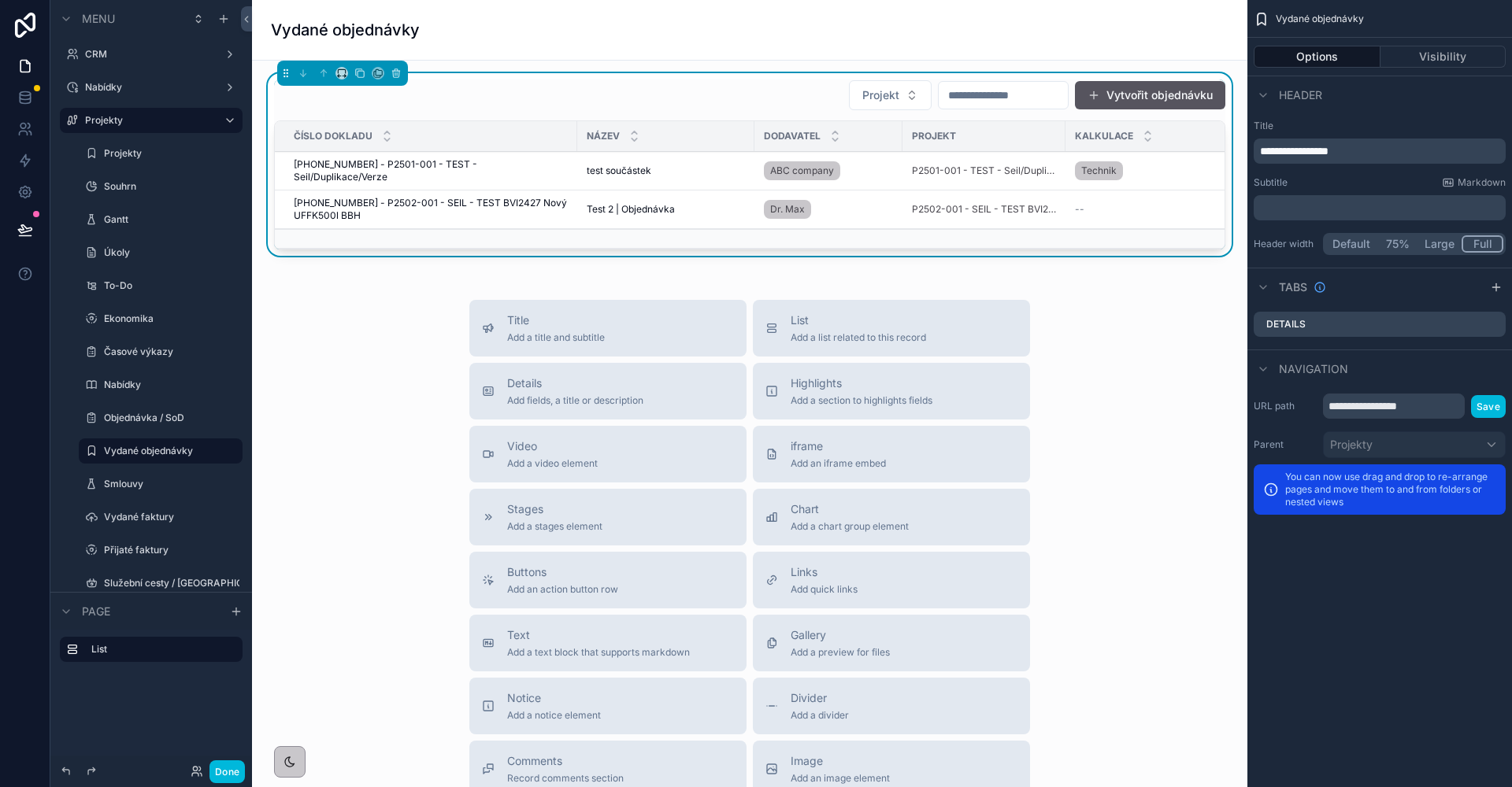
click at [145, 549] on label "Přijaté faktury" at bounding box center [168, 550] width 129 height 12
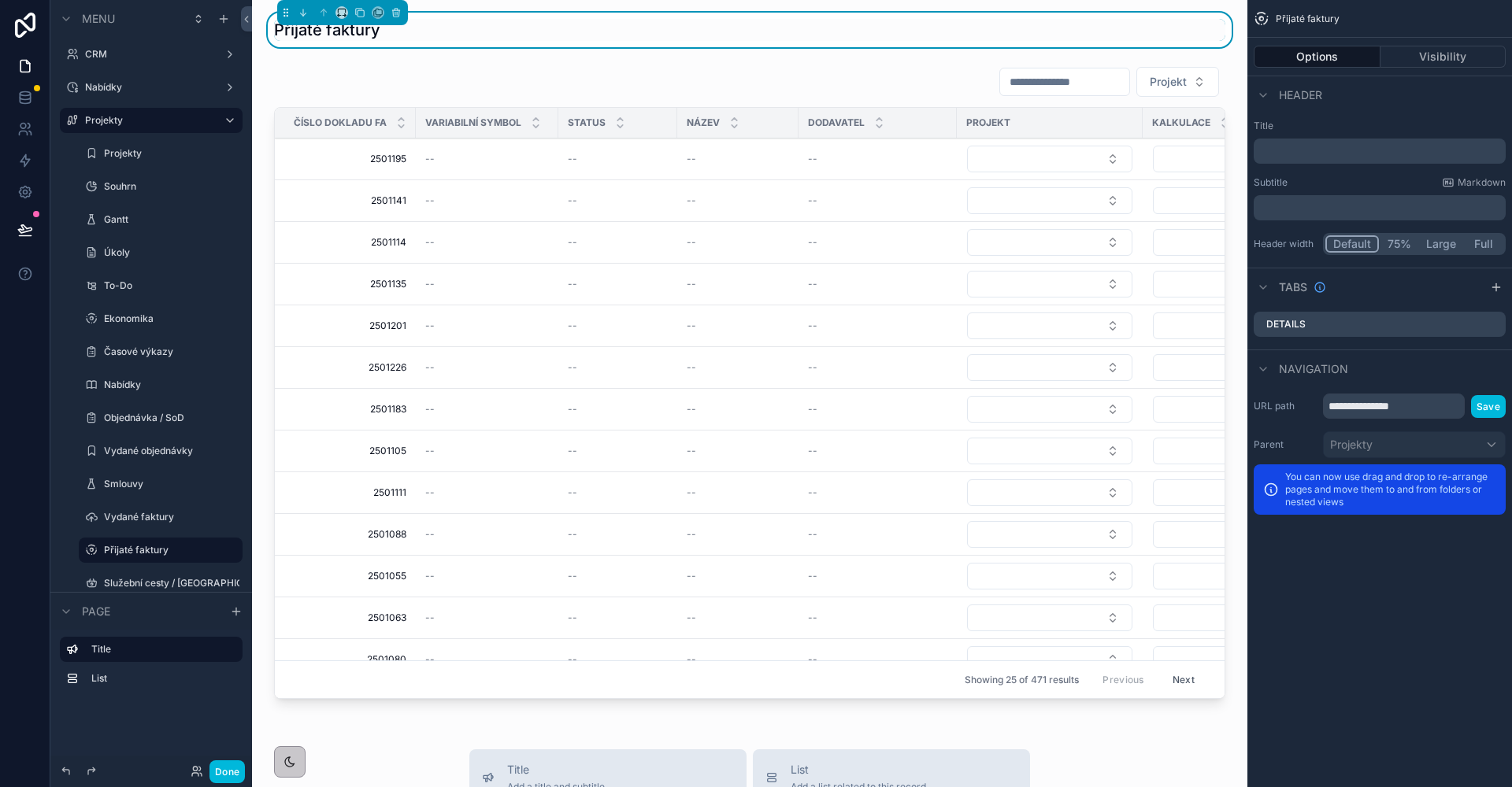
click at [1356, 144] on p "﻿" at bounding box center [1381, 150] width 242 height 16
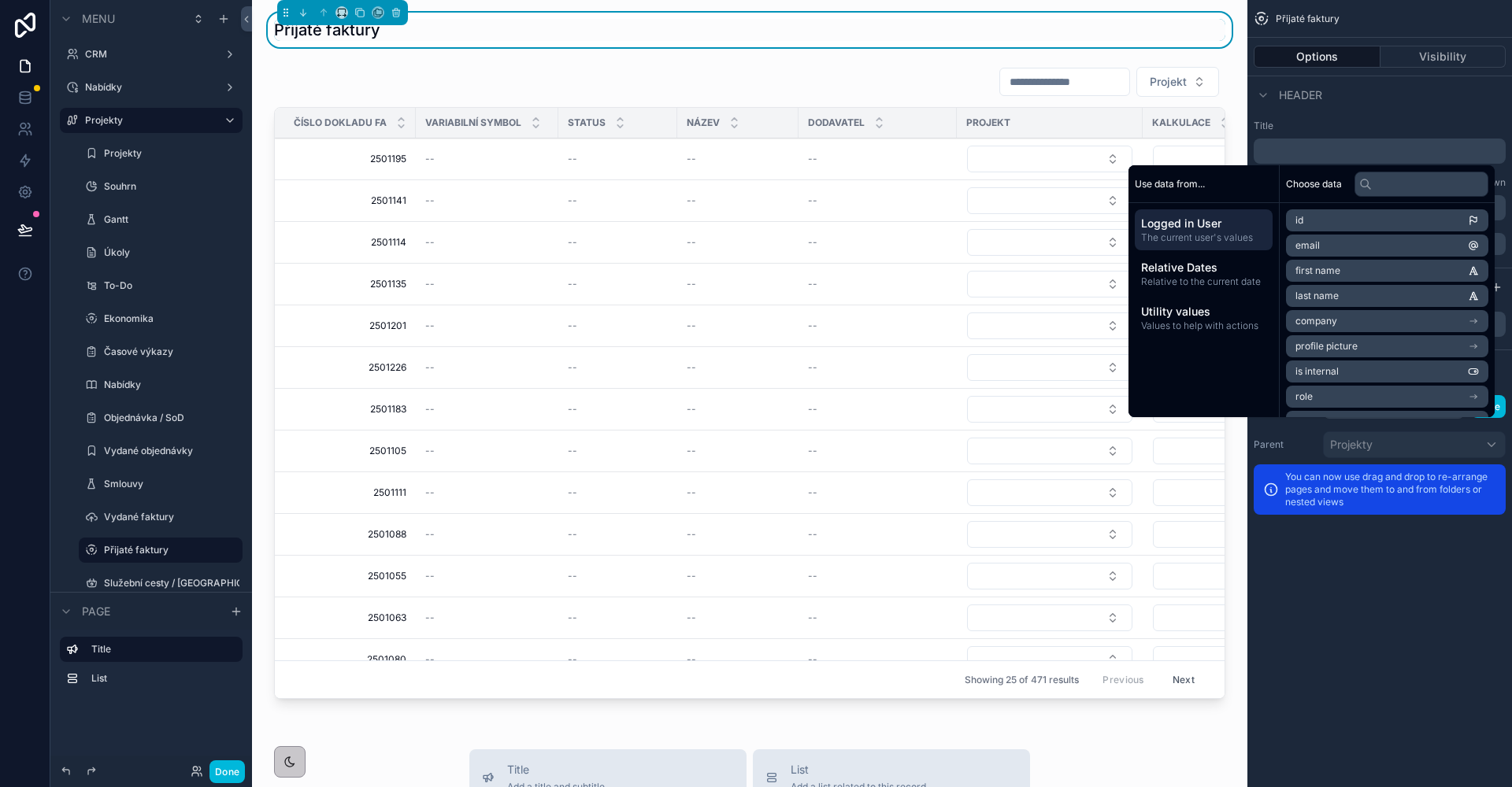
click at [1424, 63] on button "Visibility" at bounding box center [1443, 57] width 126 height 22
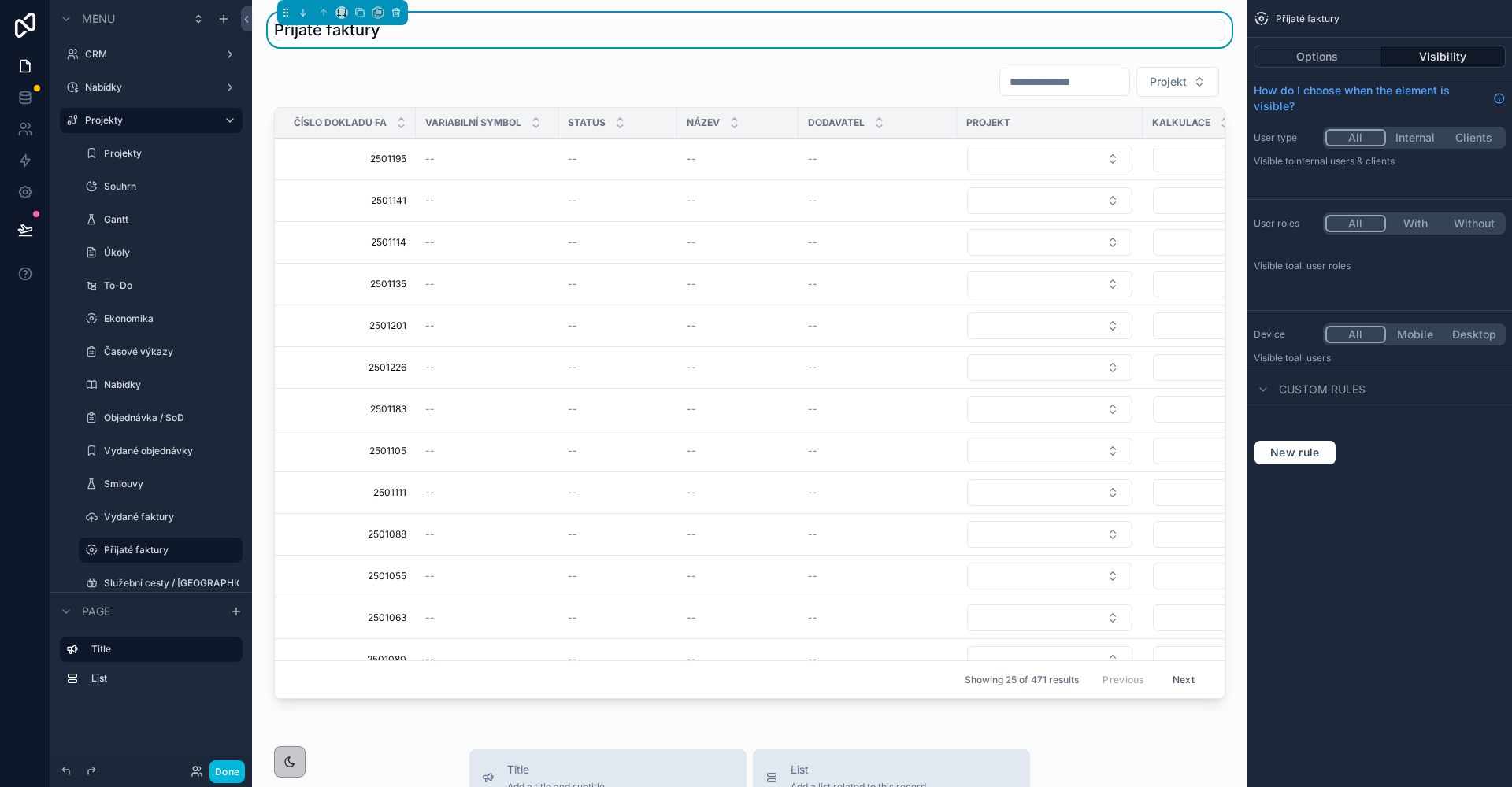
click at [666, 120] on div "Status" at bounding box center [617, 122] width 119 height 30
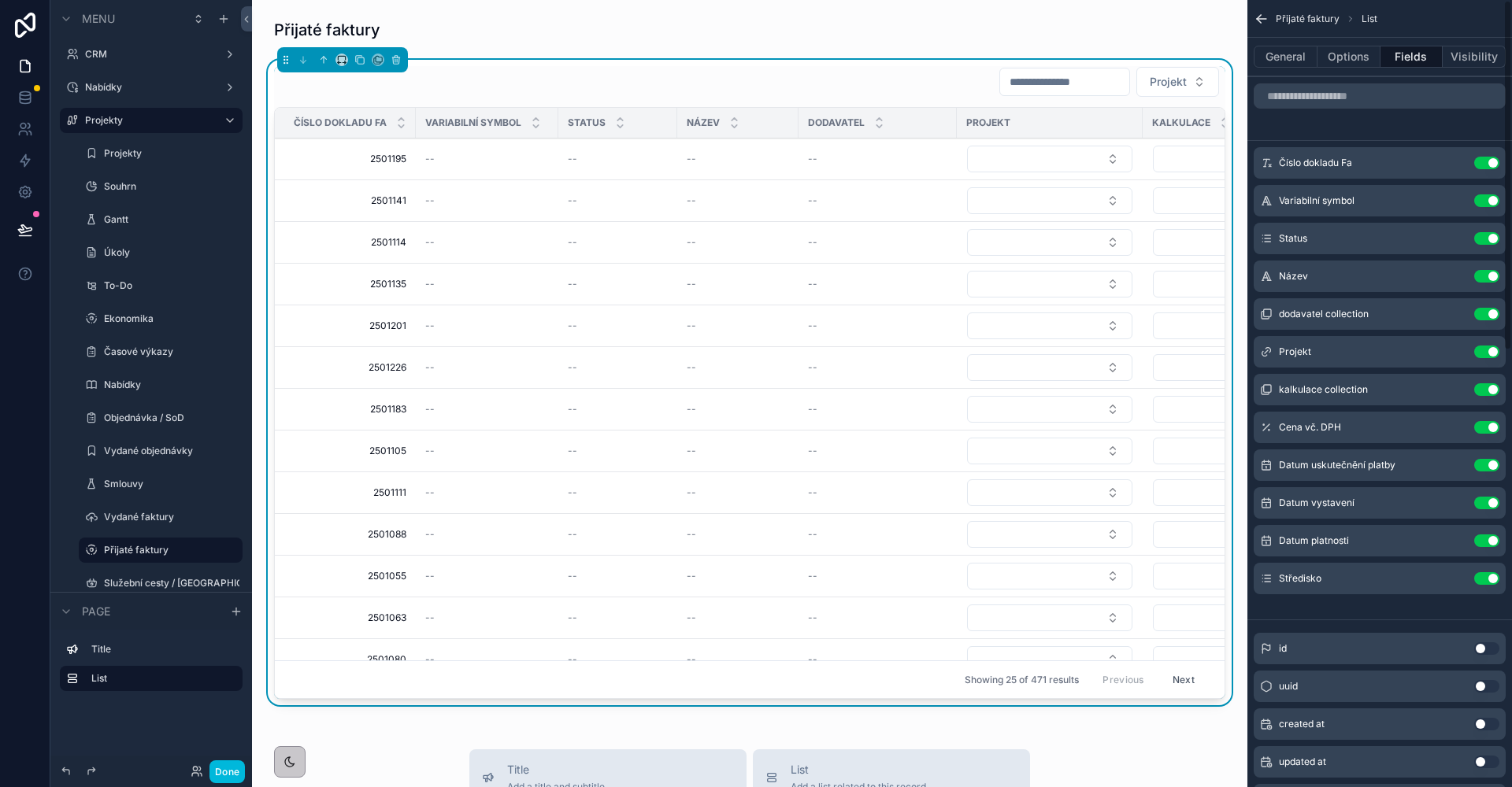
drag, startPoint x: 1399, startPoint y: 130, endPoint x: 1380, endPoint y: 111, distance: 26.9
click at [1380, 109] on div "scrollable content" at bounding box center [1380, 96] width 265 height 38
click at [1379, 109] on div "scrollable content" at bounding box center [1380, 96] width 265 height 38
click at [1366, 94] on input "scrollable content" at bounding box center [1380, 96] width 252 height 25
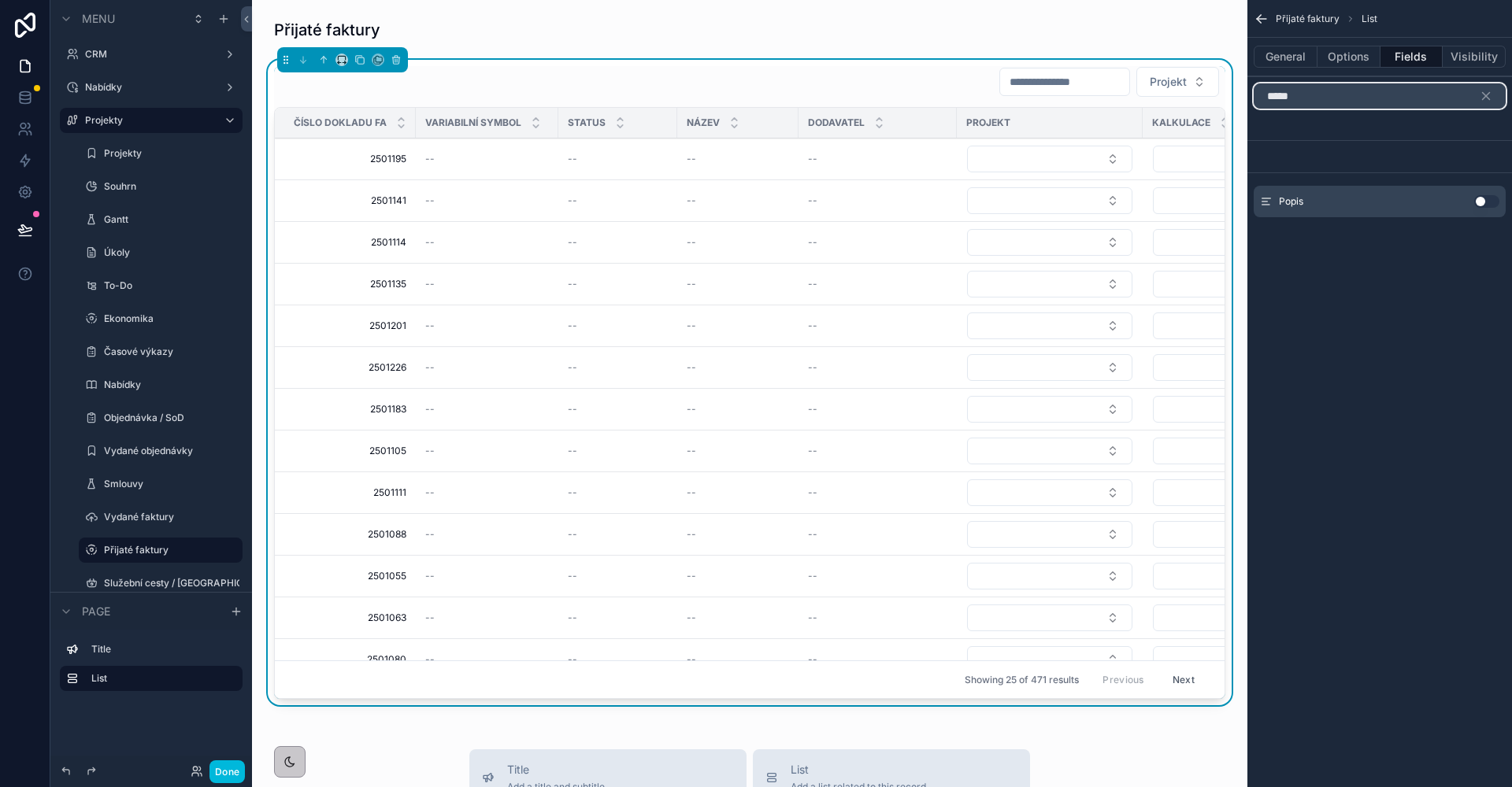
type input "*****"
click at [1489, 203] on button "Use setting" at bounding box center [1487, 201] width 25 height 12
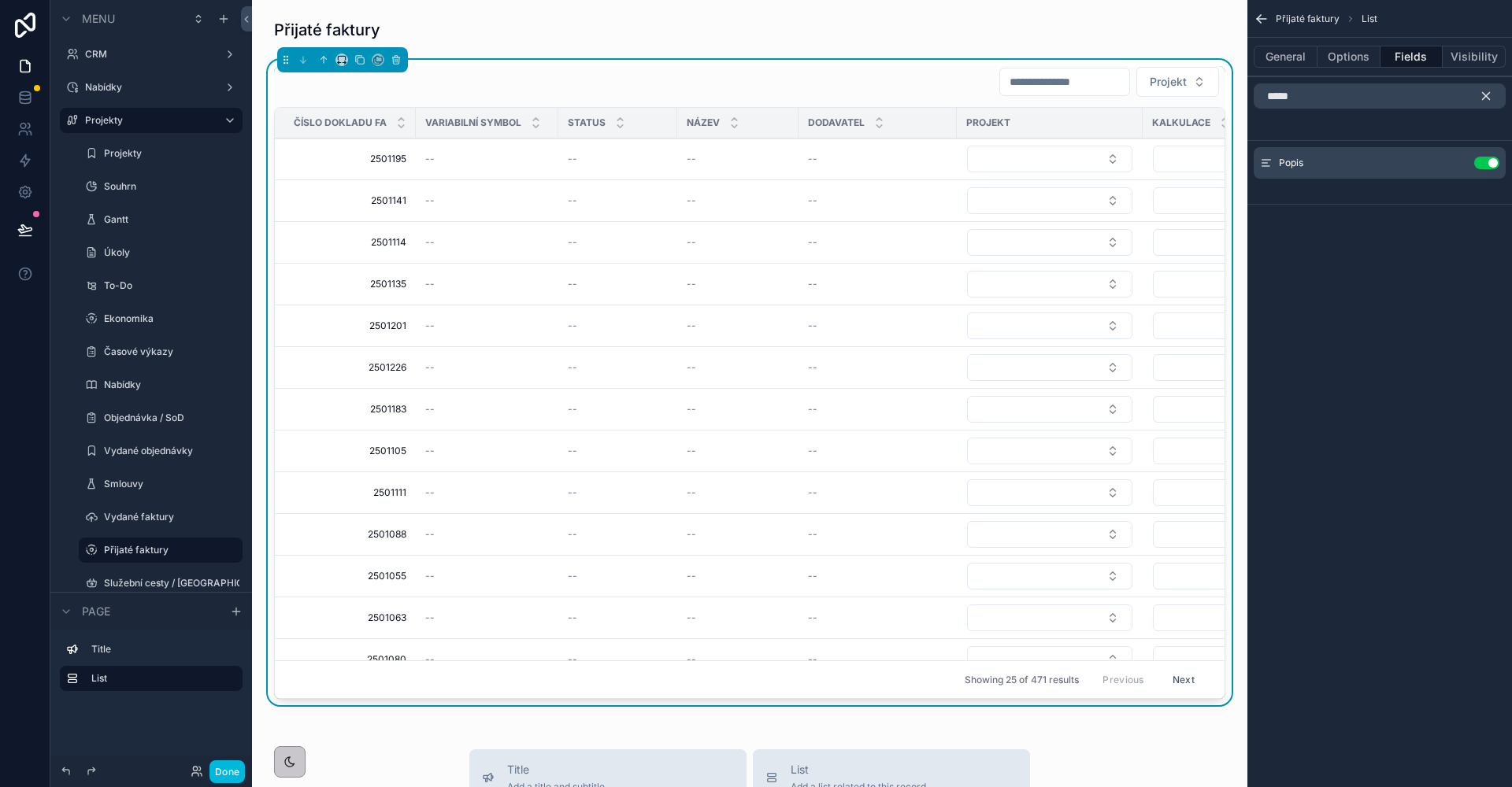
click at [1485, 94] on icon "scrollable content" at bounding box center [1486, 96] width 7 height 7
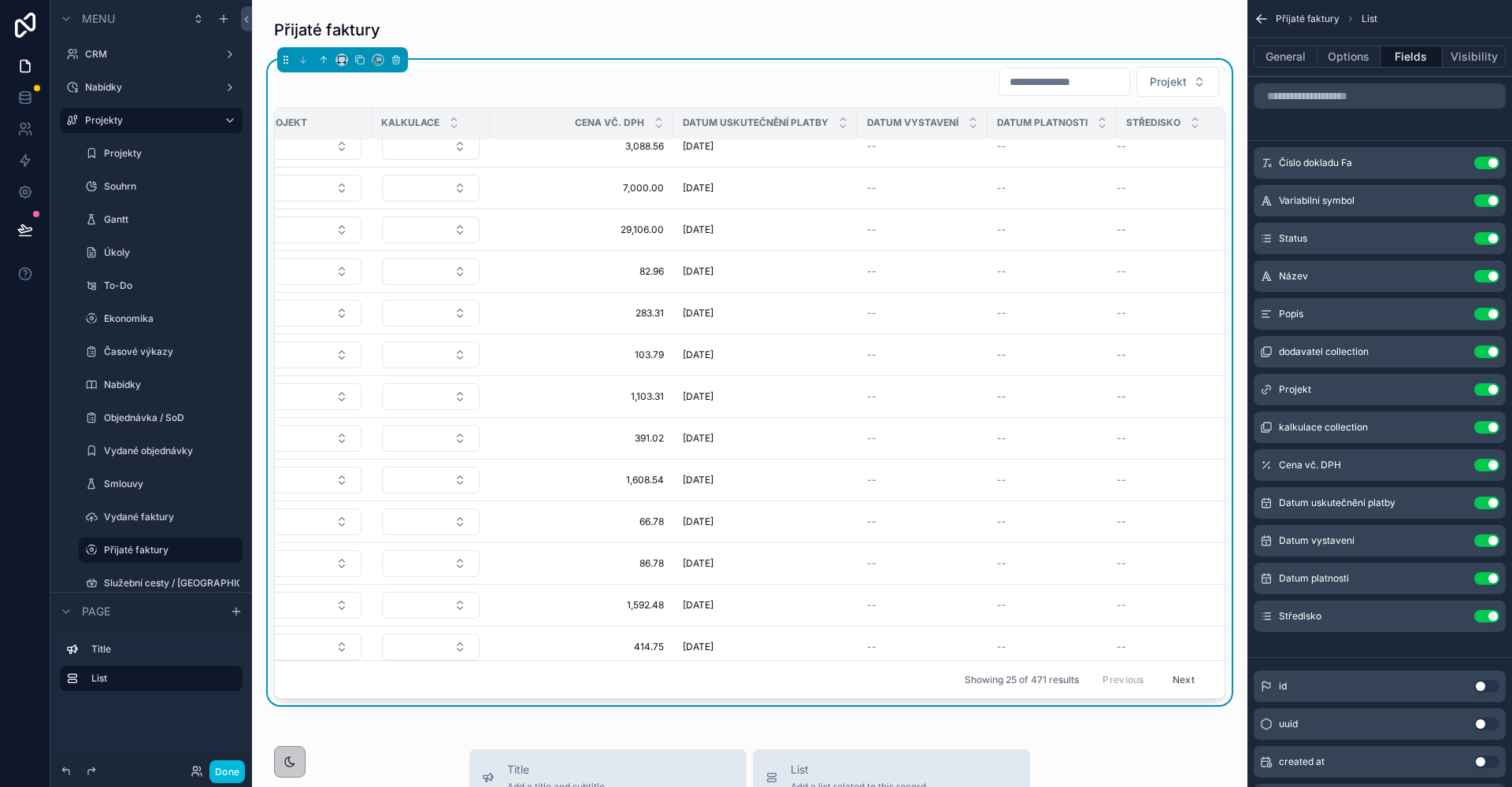
scroll to position [138, 858]
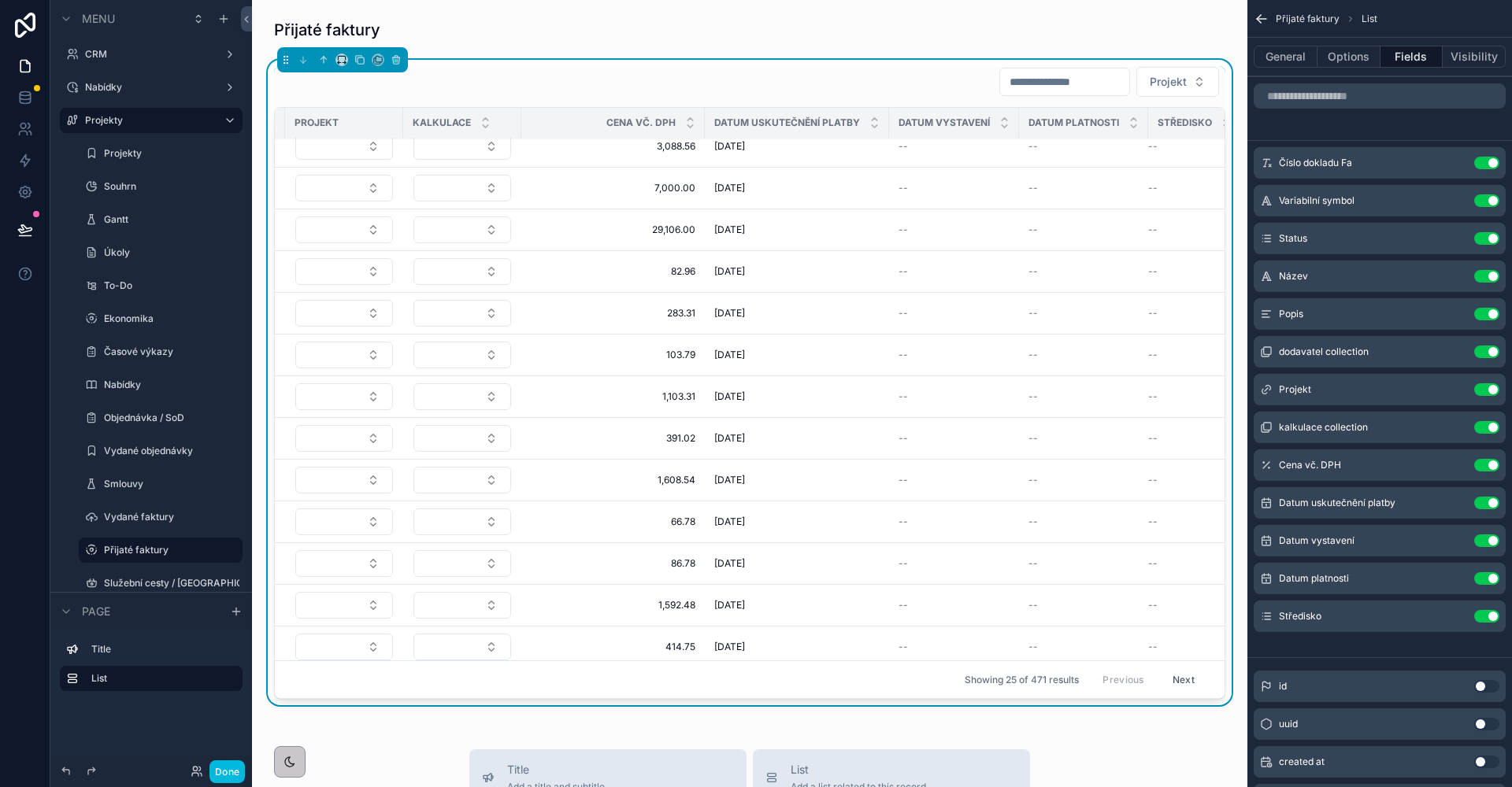
click at [173, 521] on label "Vydané faktury" at bounding box center [168, 517] width 129 height 12
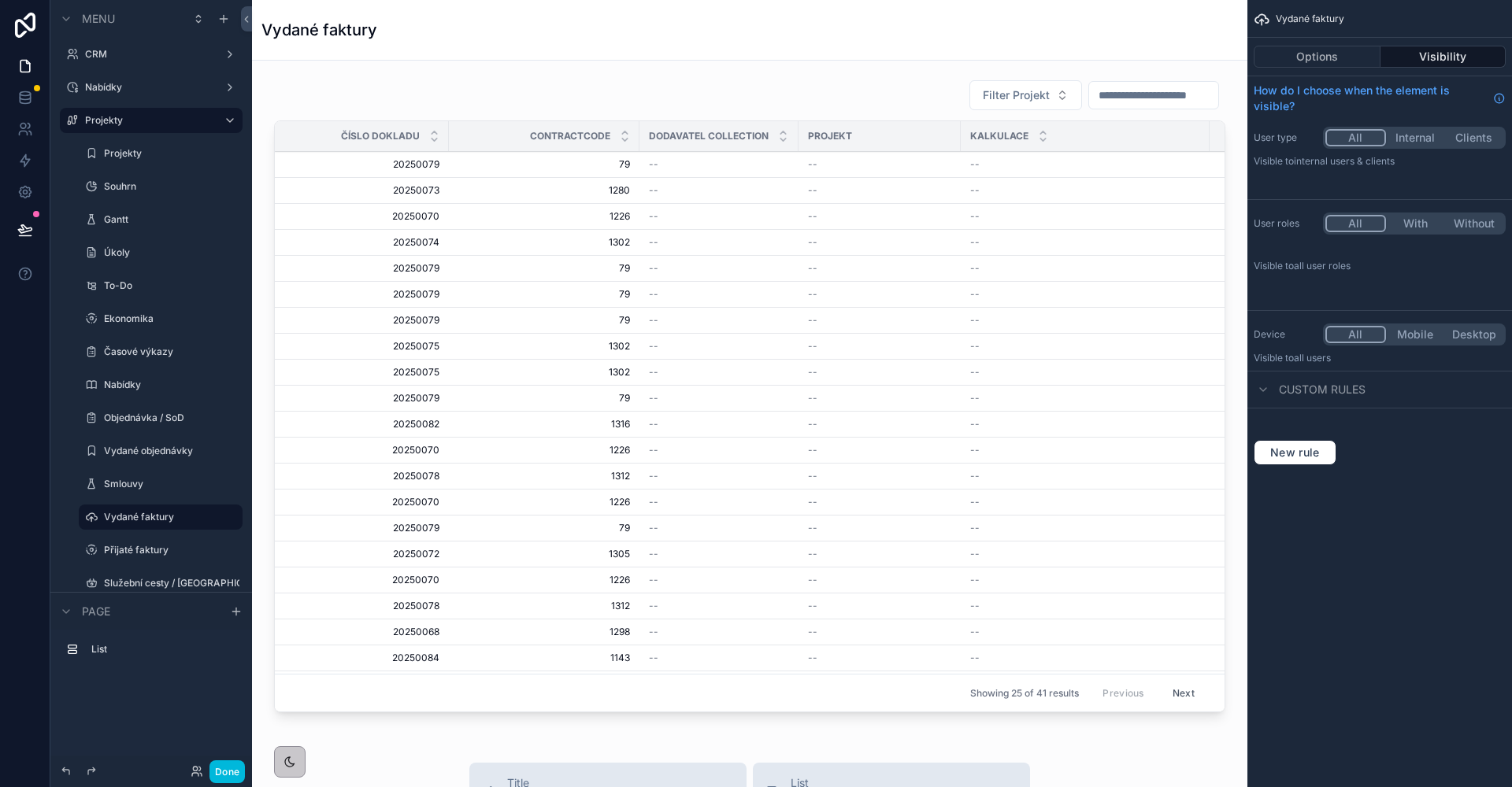
click at [514, 90] on div "scrollable content" at bounding box center [749, 398] width 970 height 651
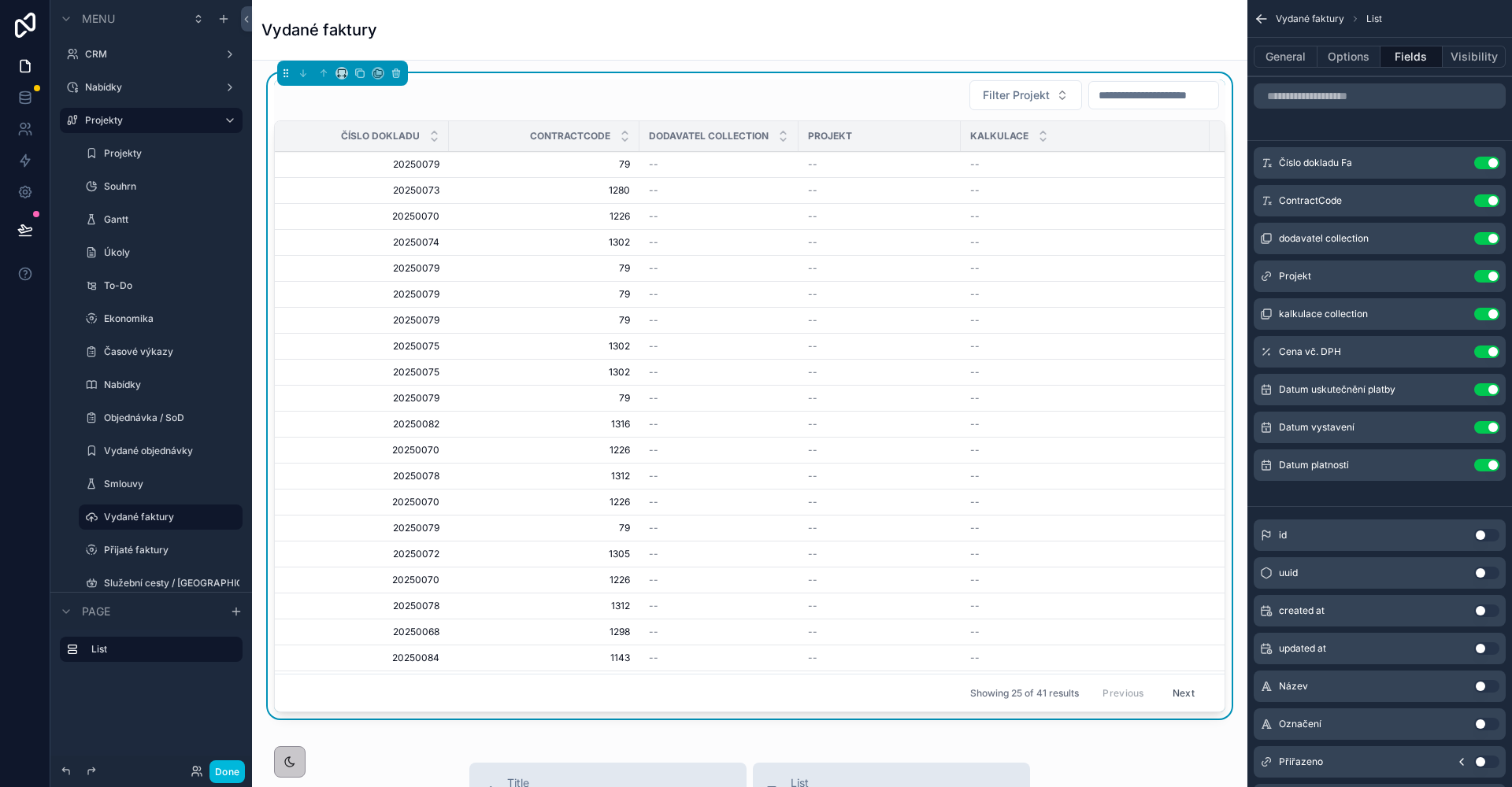
click at [0, 0] on icon "scrollable content" at bounding box center [0, 0] width 0 height 0
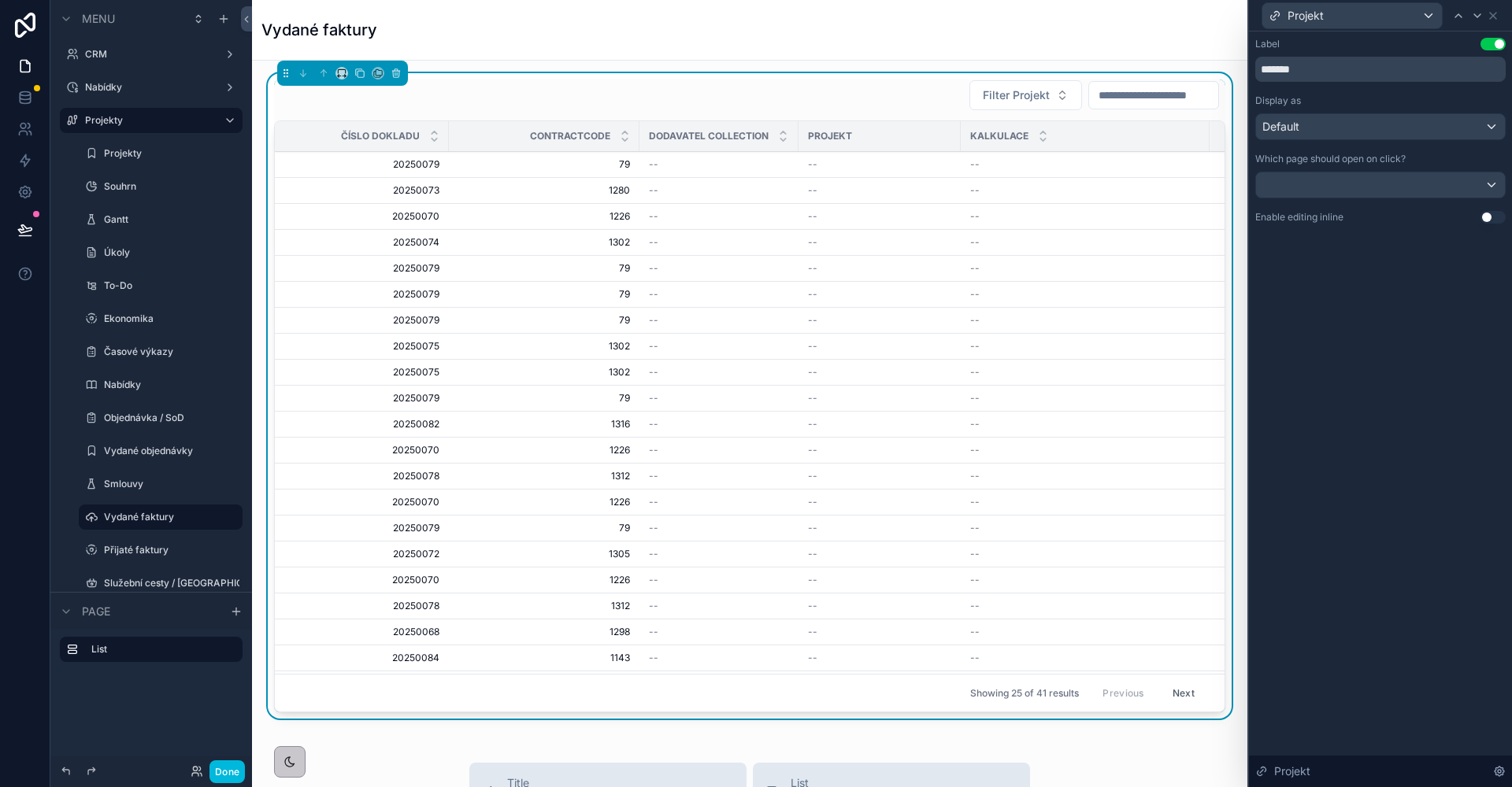
click at [1490, 220] on button "Use setting" at bounding box center [1493, 217] width 25 height 12
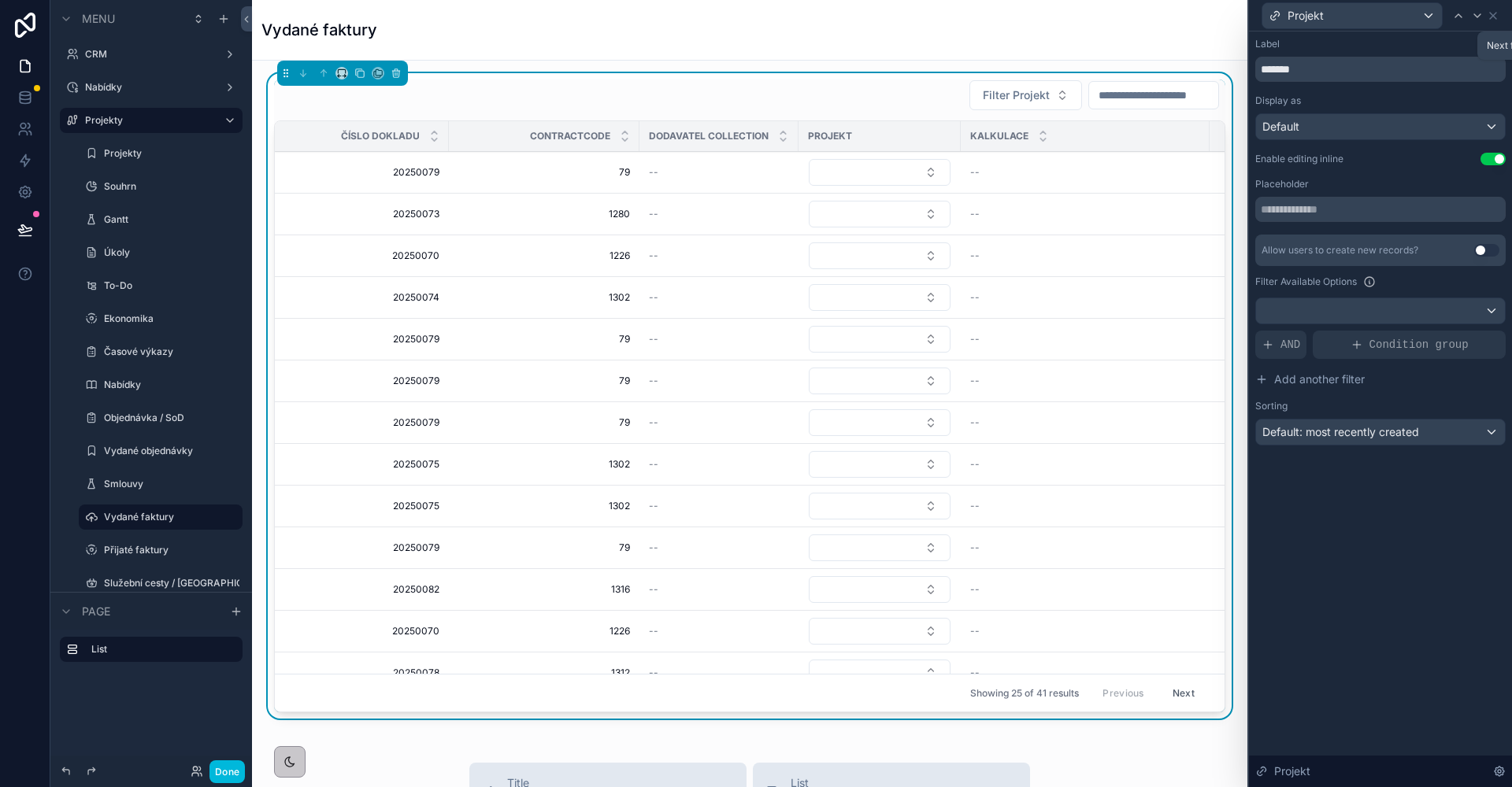
click at [1477, 14] on icon at bounding box center [1477, 15] width 12 height 12
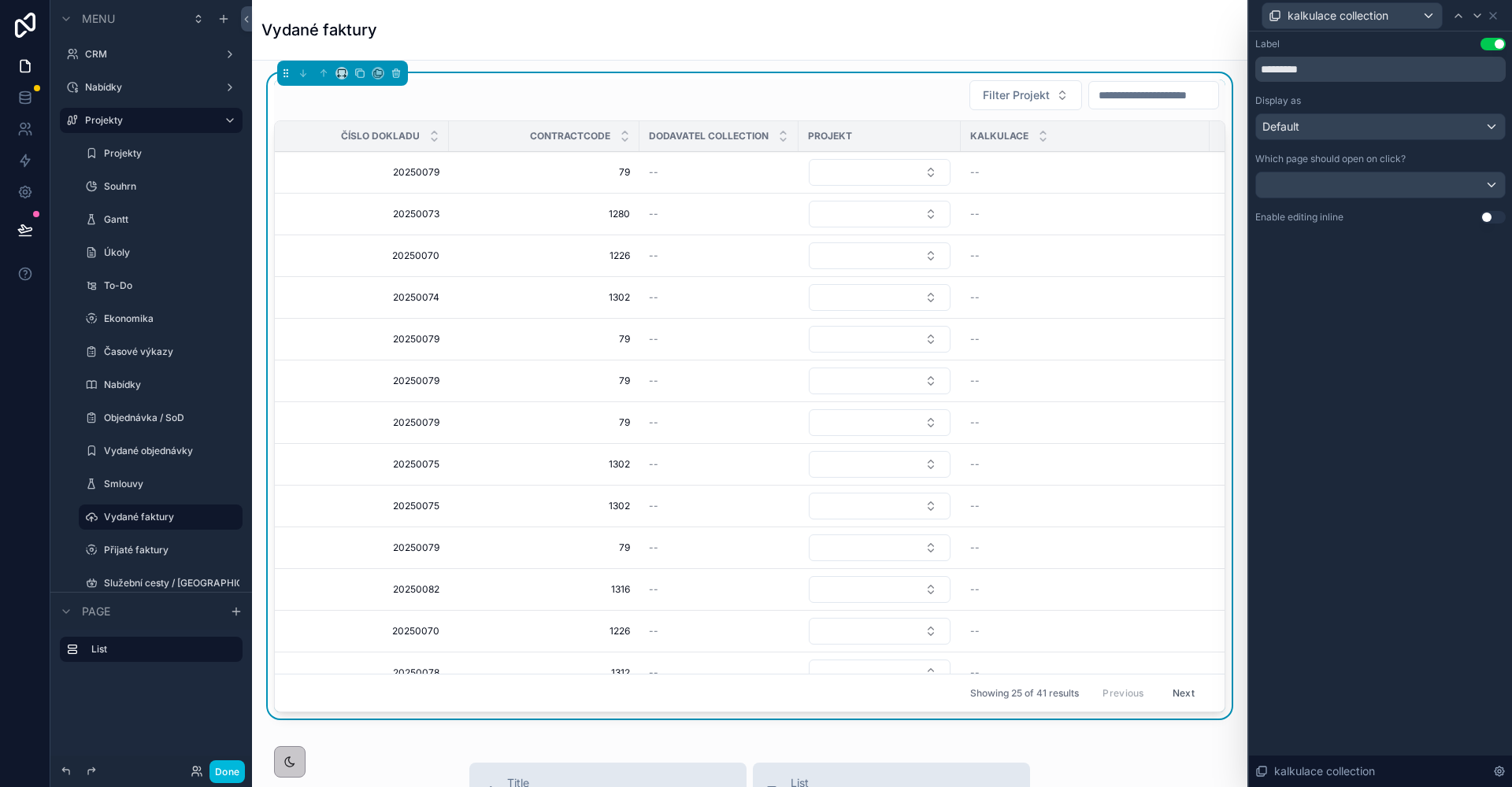
click at [1493, 223] on button "Use setting" at bounding box center [1493, 217] width 25 height 12
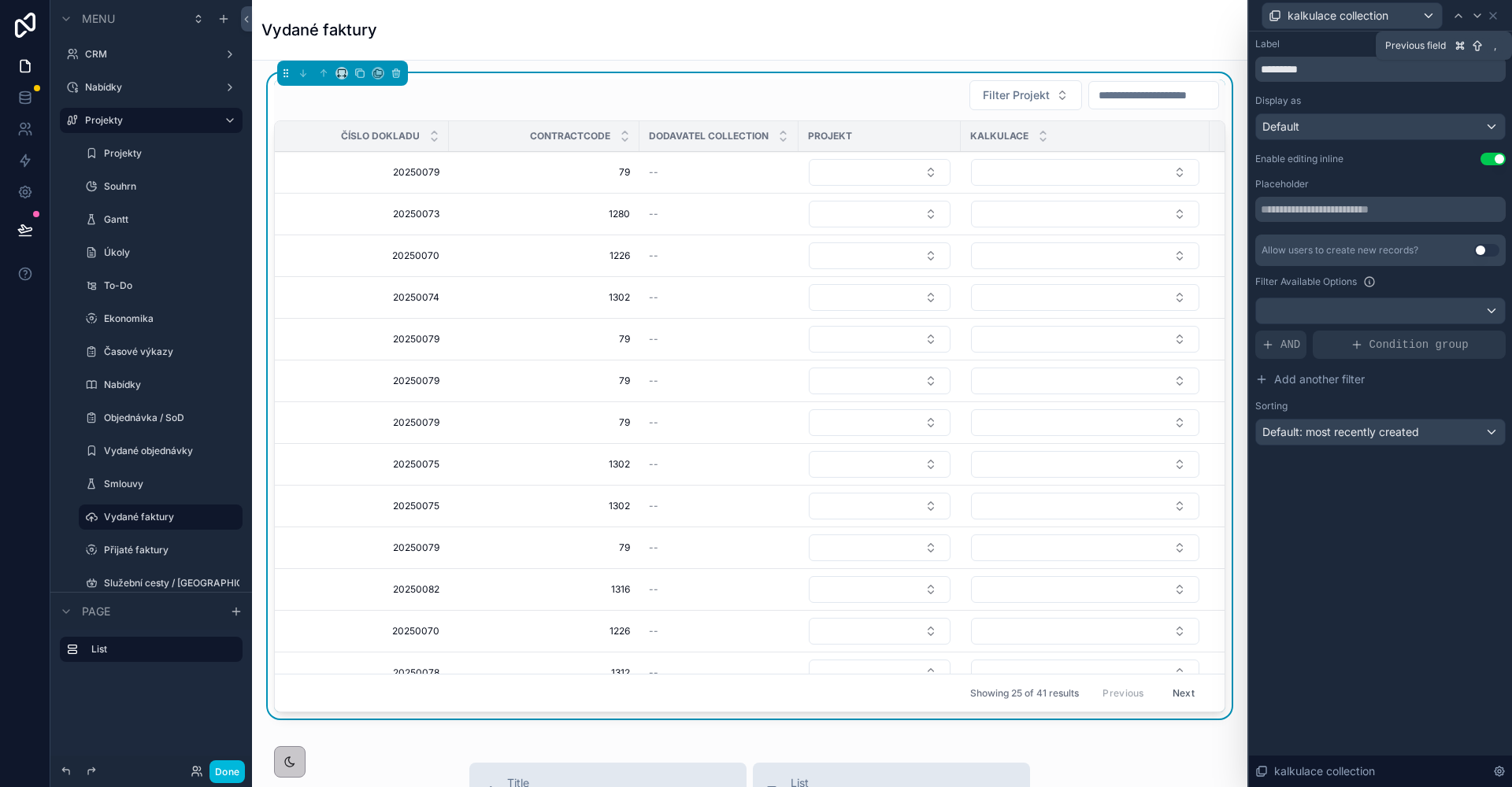
click at [1462, 15] on icon at bounding box center [1458, 15] width 12 height 12
click at [1292, 342] on span "AND" at bounding box center [1290, 344] width 20 height 16
click at [0, 0] on icon at bounding box center [0, 0] width 0 height 0
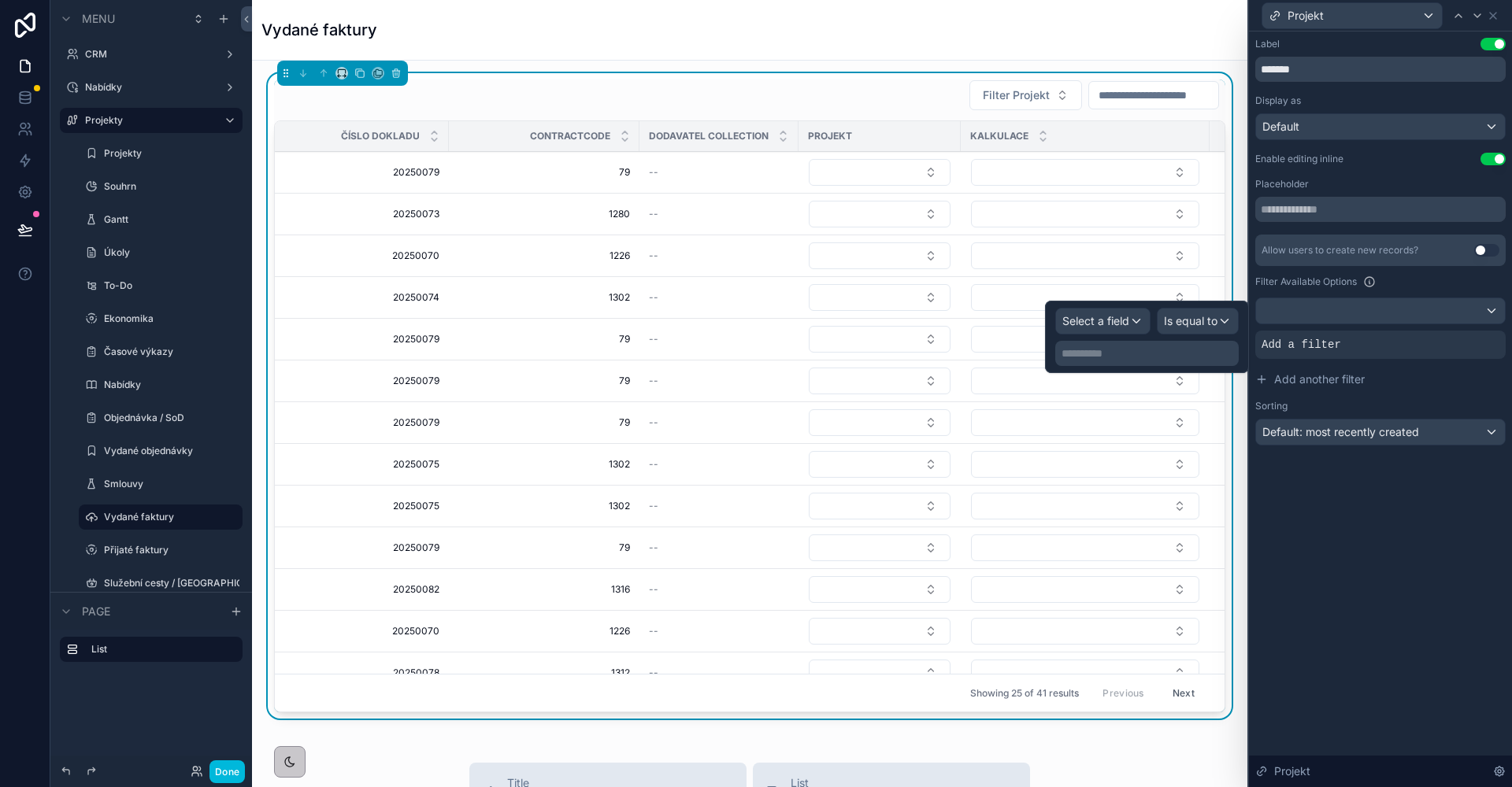
click at [1113, 319] on span "Select a field" at bounding box center [1095, 320] width 67 height 13
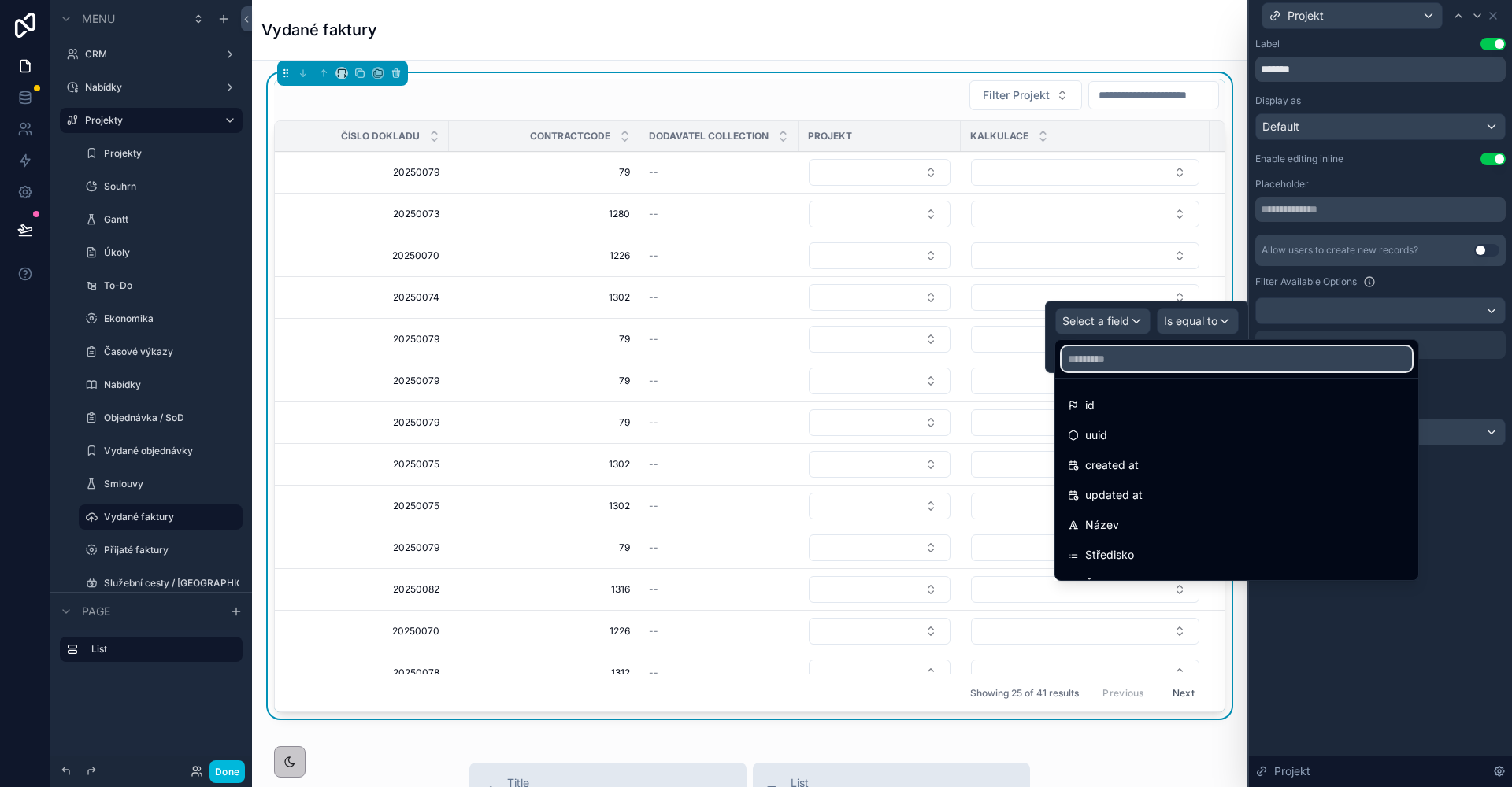
click at [1108, 361] on input "text" at bounding box center [1237, 359] width 350 height 25
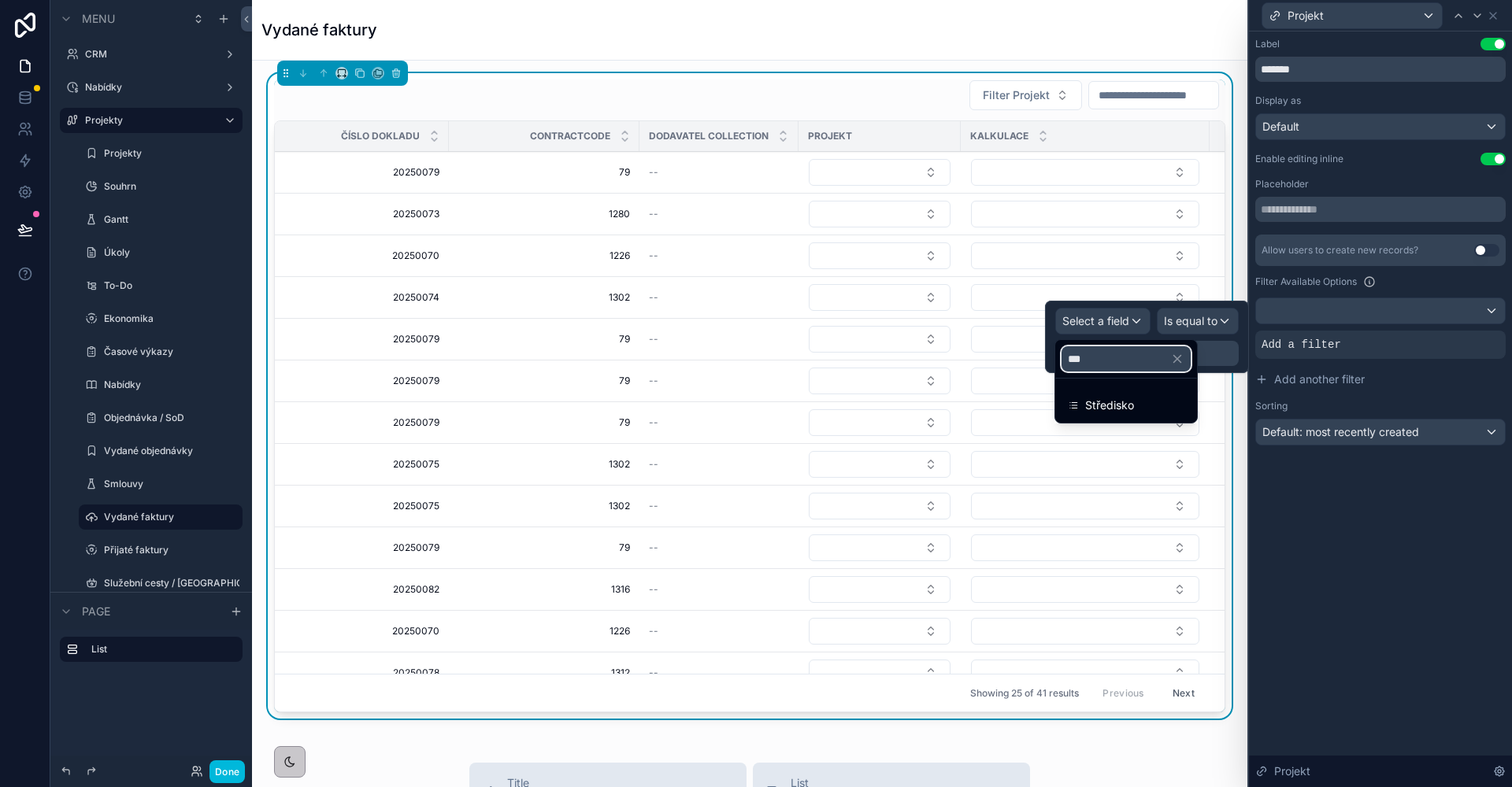
click at [1126, 363] on input "***" at bounding box center [1126, 359] width 129 height 25
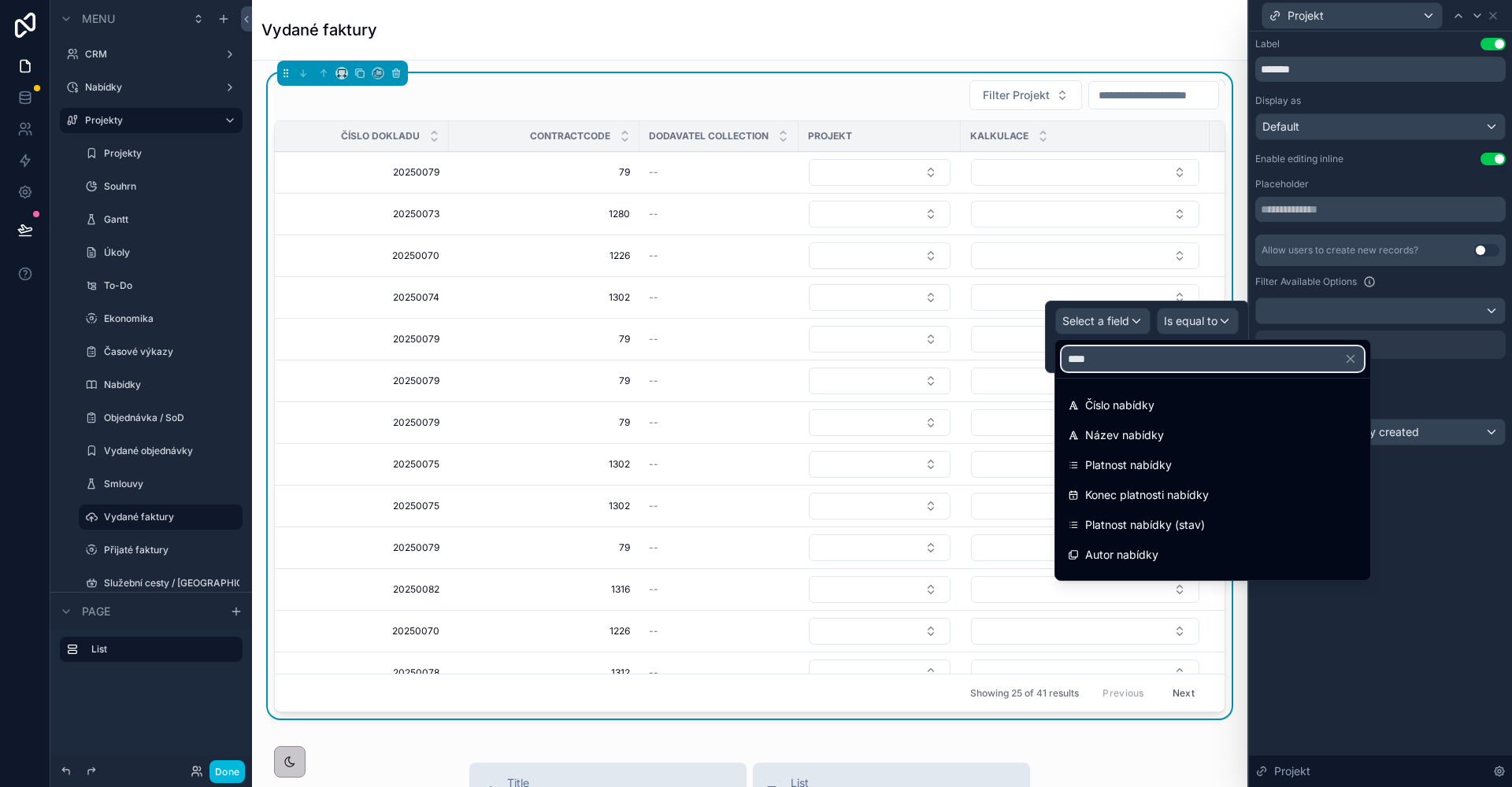
type input "*****"
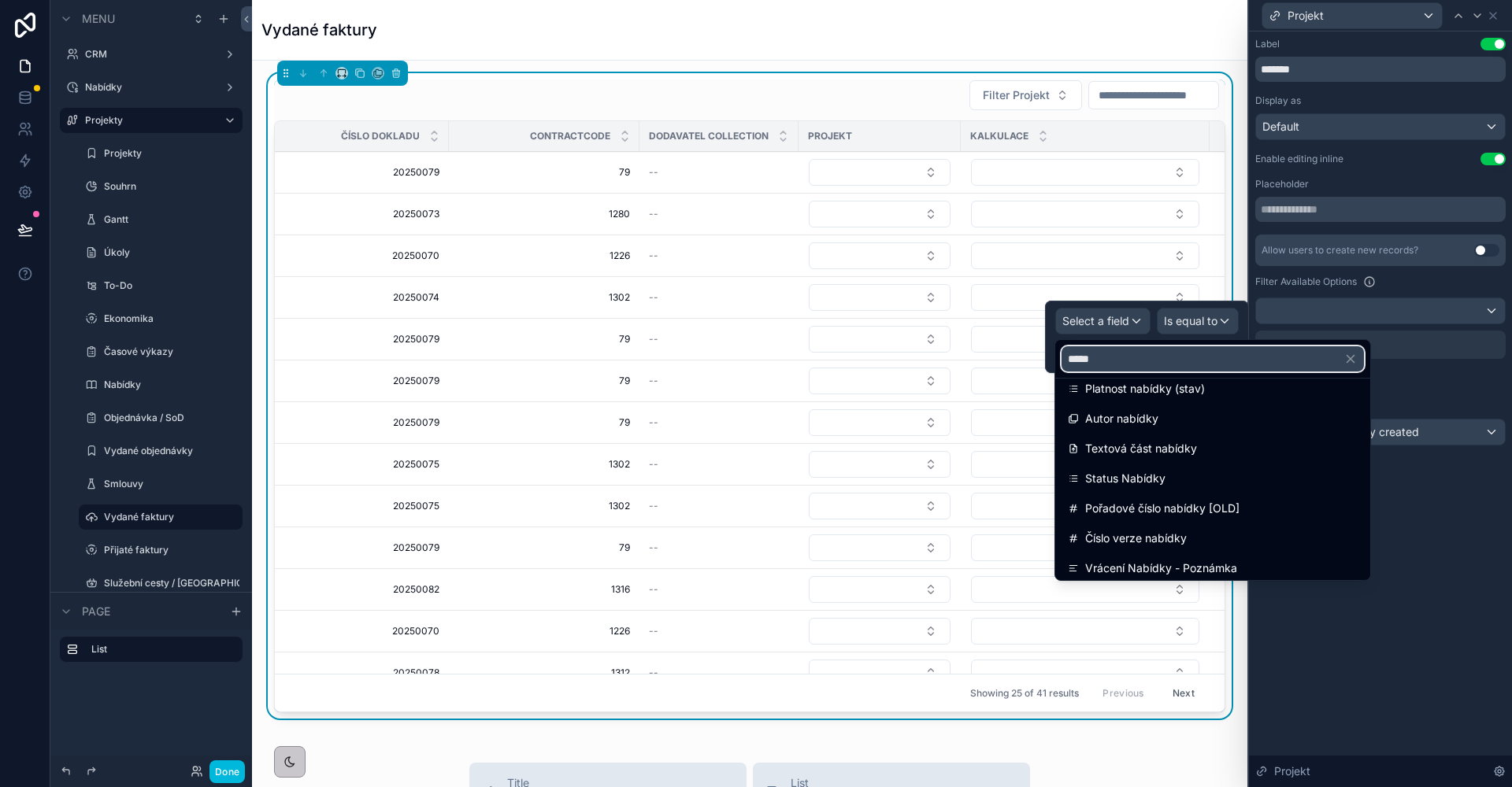
scroll to position [417, 0]
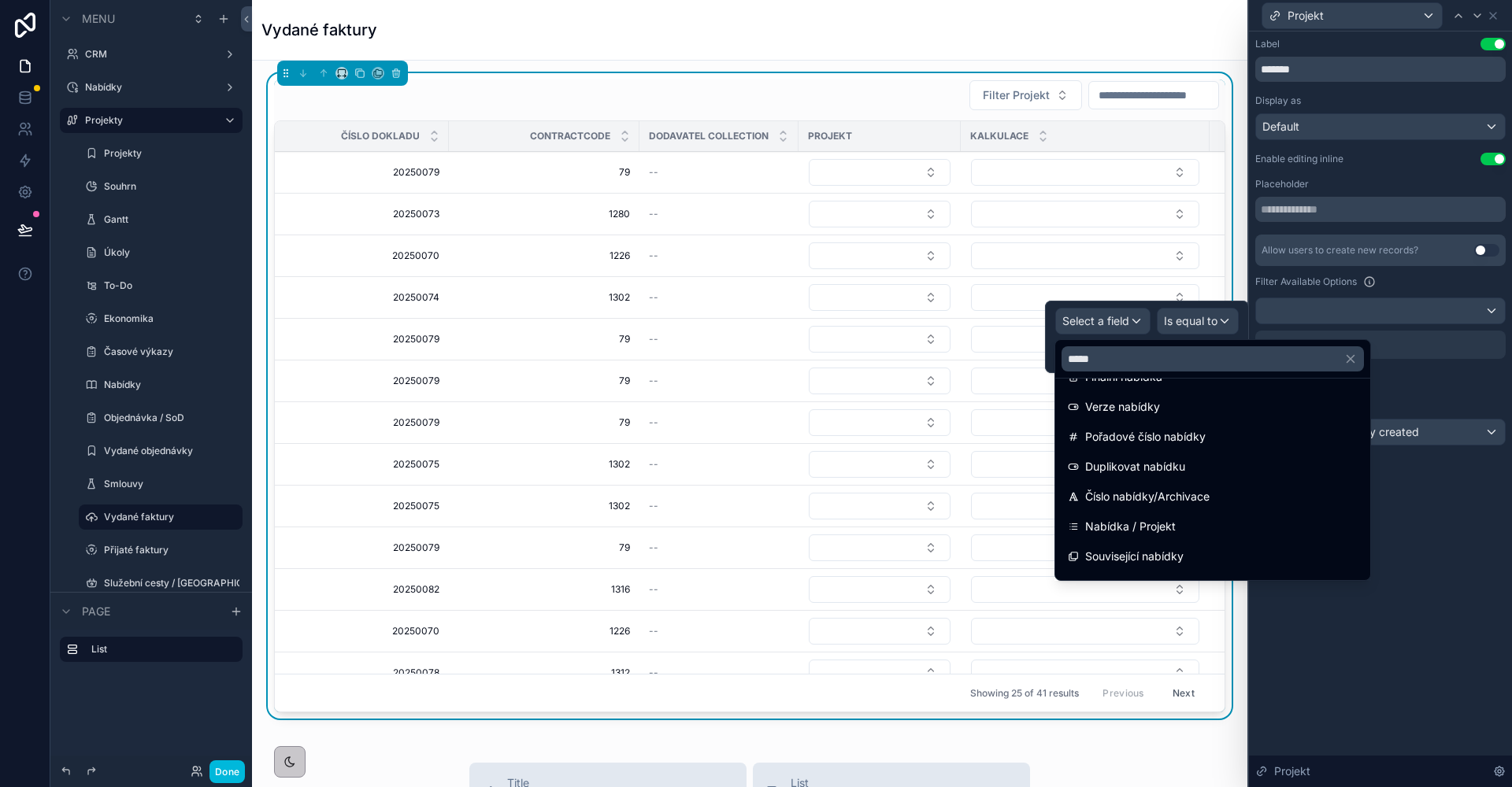
click at [1172, 522] on span "Nabídka / Projekt" at bounding box center [1130, 527] width 90 height 19
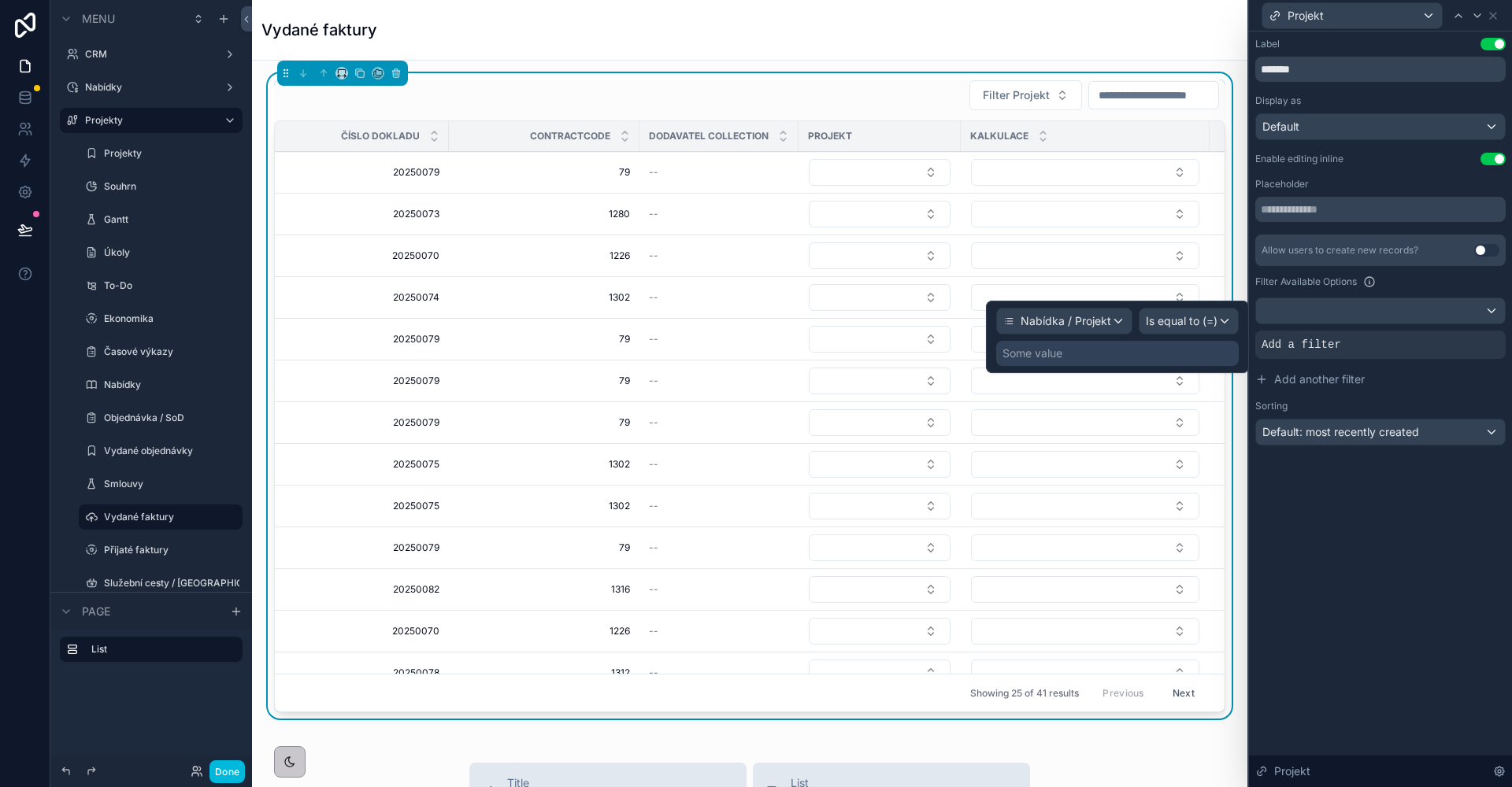
click at [1141, 349] on div "Some value" at bounding box center [1117, 353] width 242 height 25
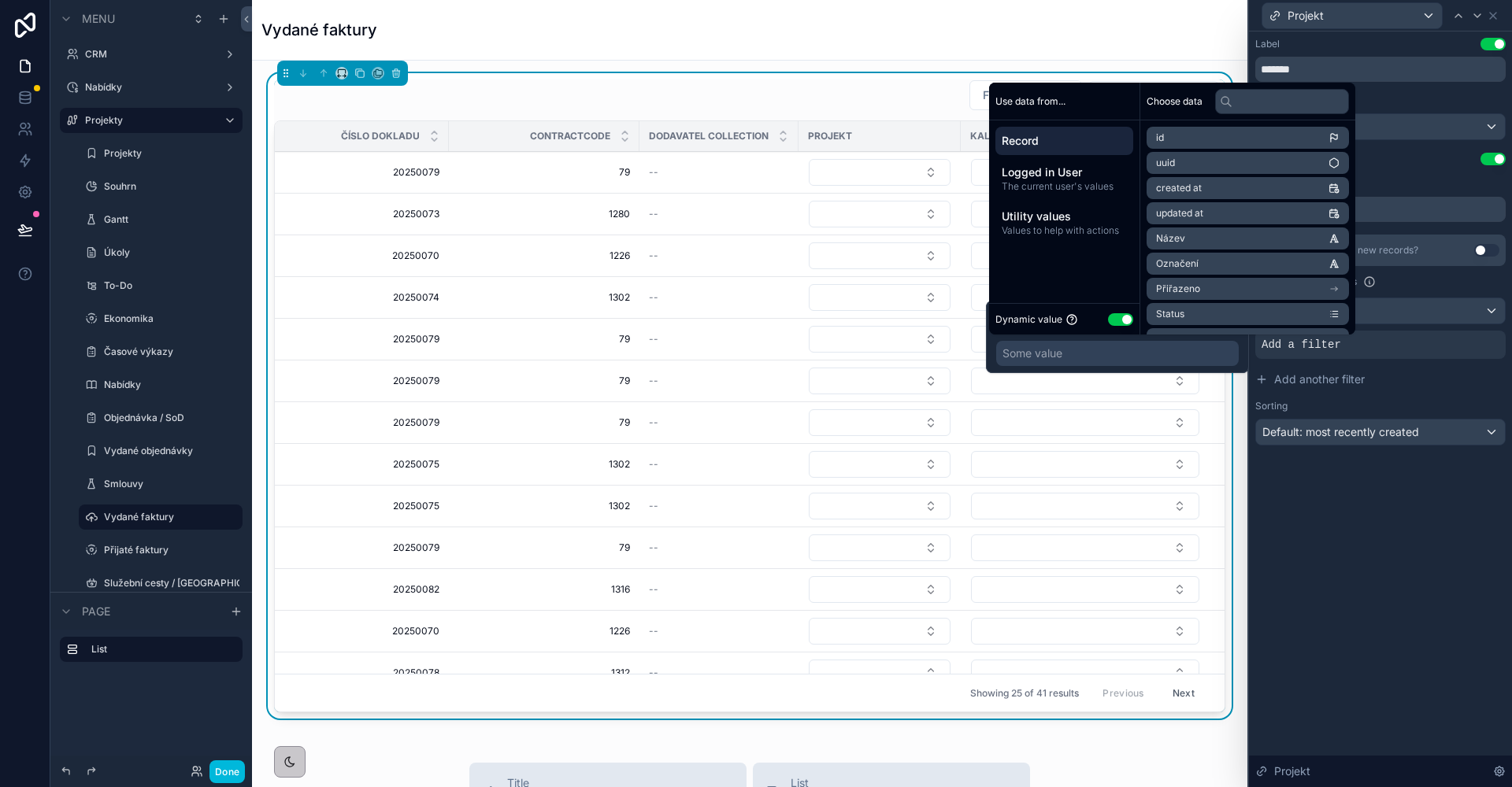
click at [1122, 319] on button "Use setting" at bounding box center [1120, 319] width 25 height 12
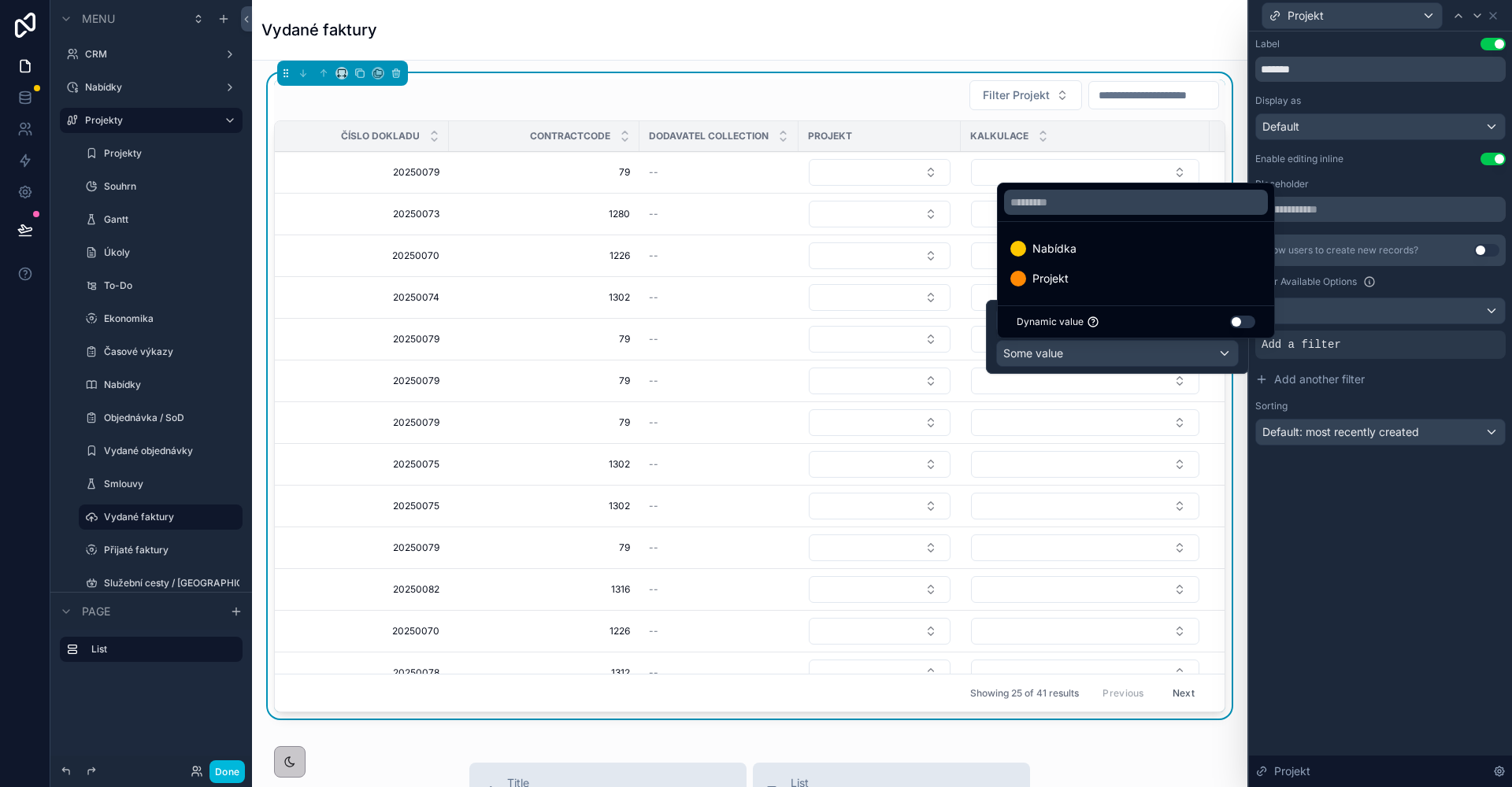
click at [1095, 277] on div "Projekt" at bounding box center [1136, 278] width 251 height 19
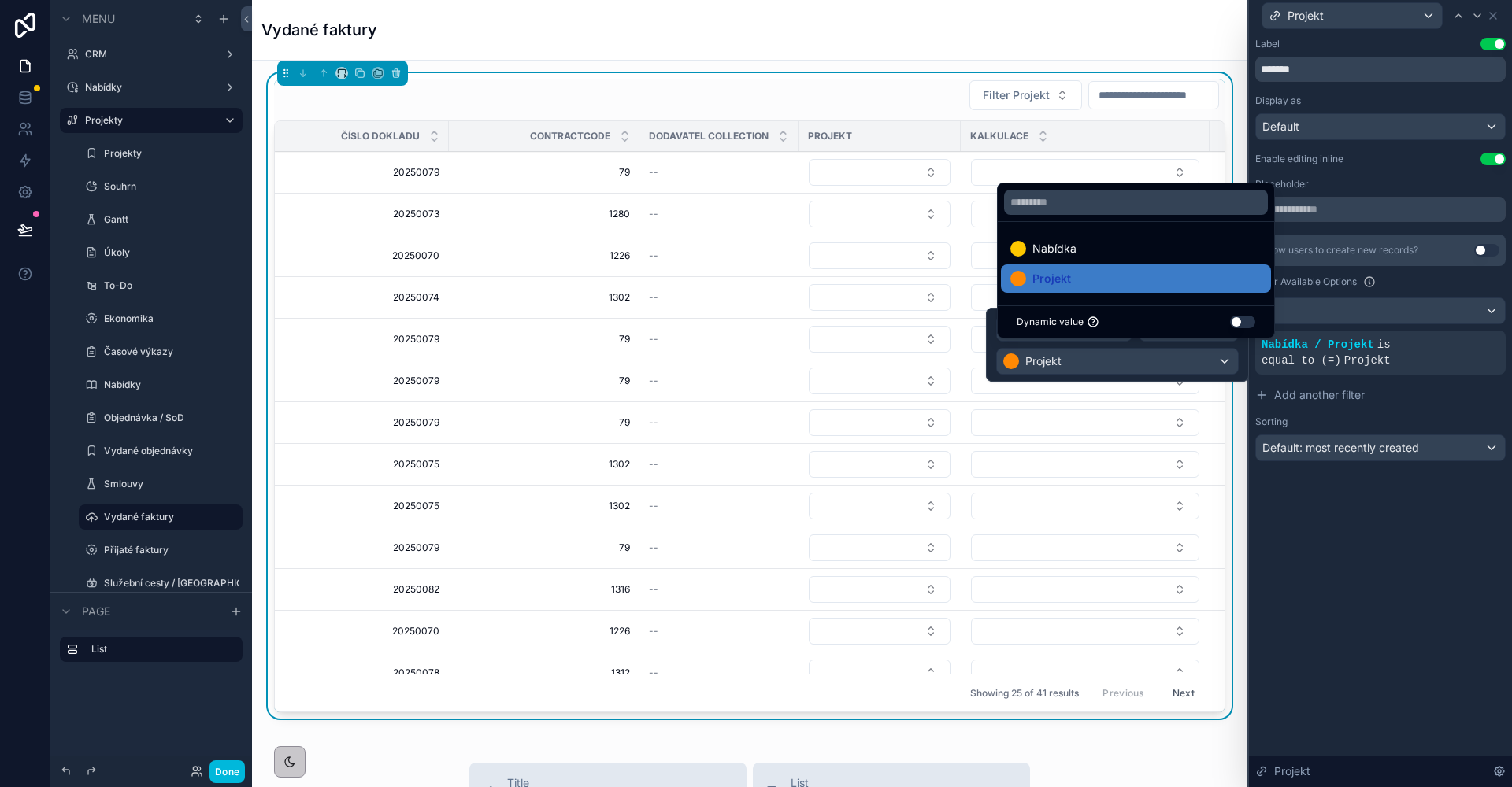
click at [0, 0] on icon at bounding box center [0, 0] width 0 height 0
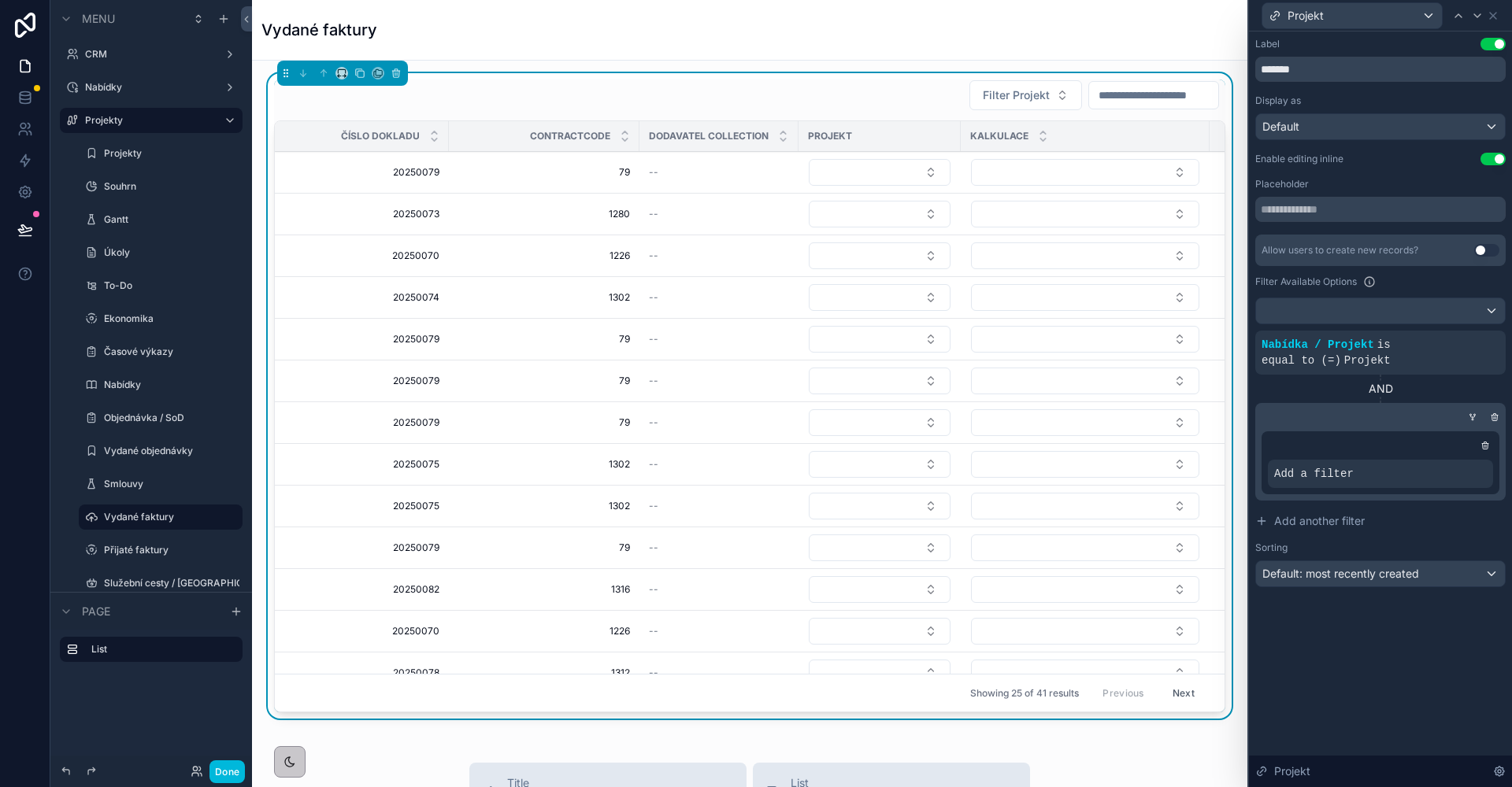
click at [1450, 457] on div "Add a filter" at bounding box center [1380, 463] width 237 height 63
click at [0, 0] on icon at bounding box center [0, 0] width 0 height 0
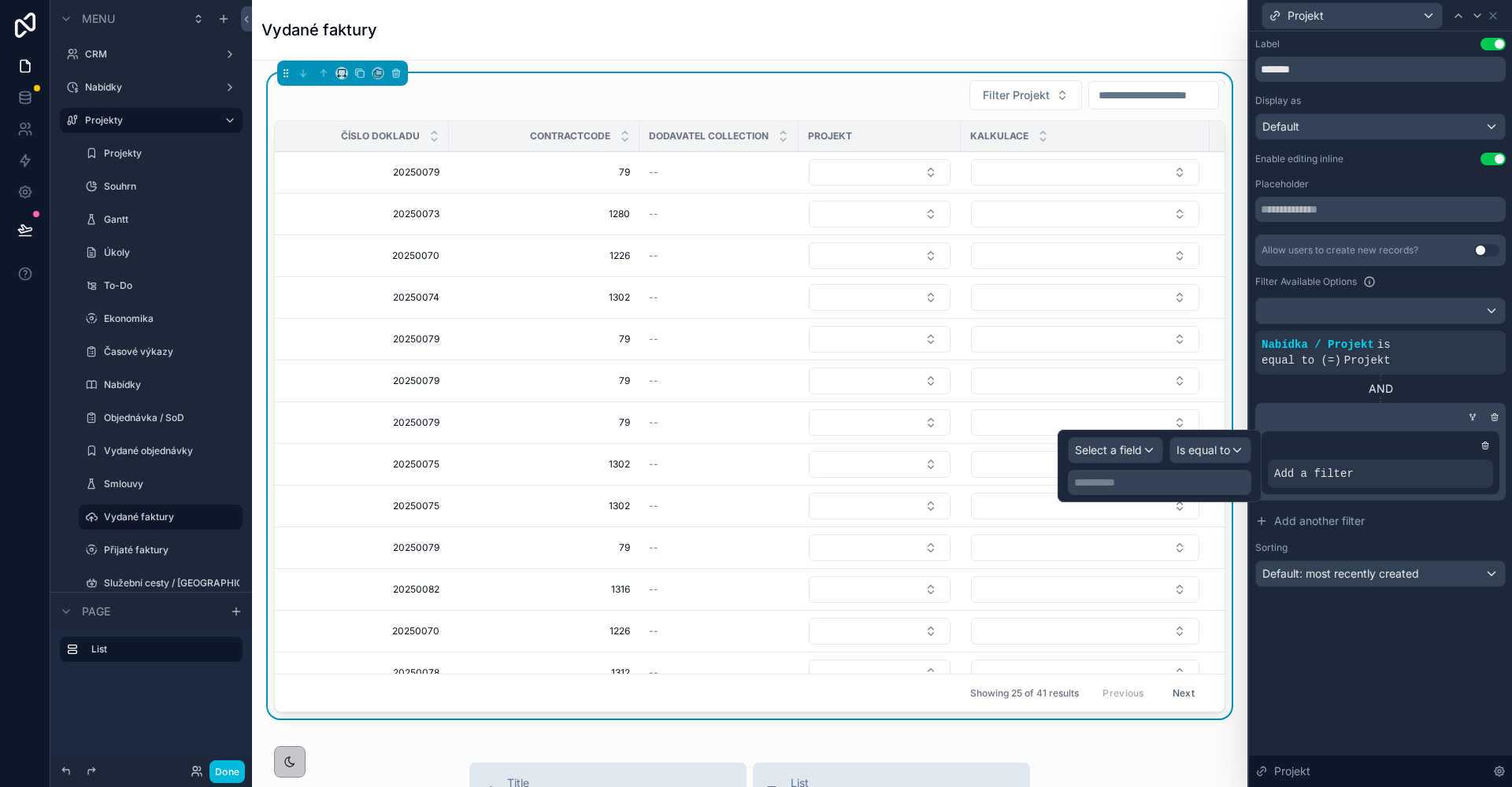
click at [1148, 450] on div "Select a field" at bounding box center [1115, 450] width 94 height 25
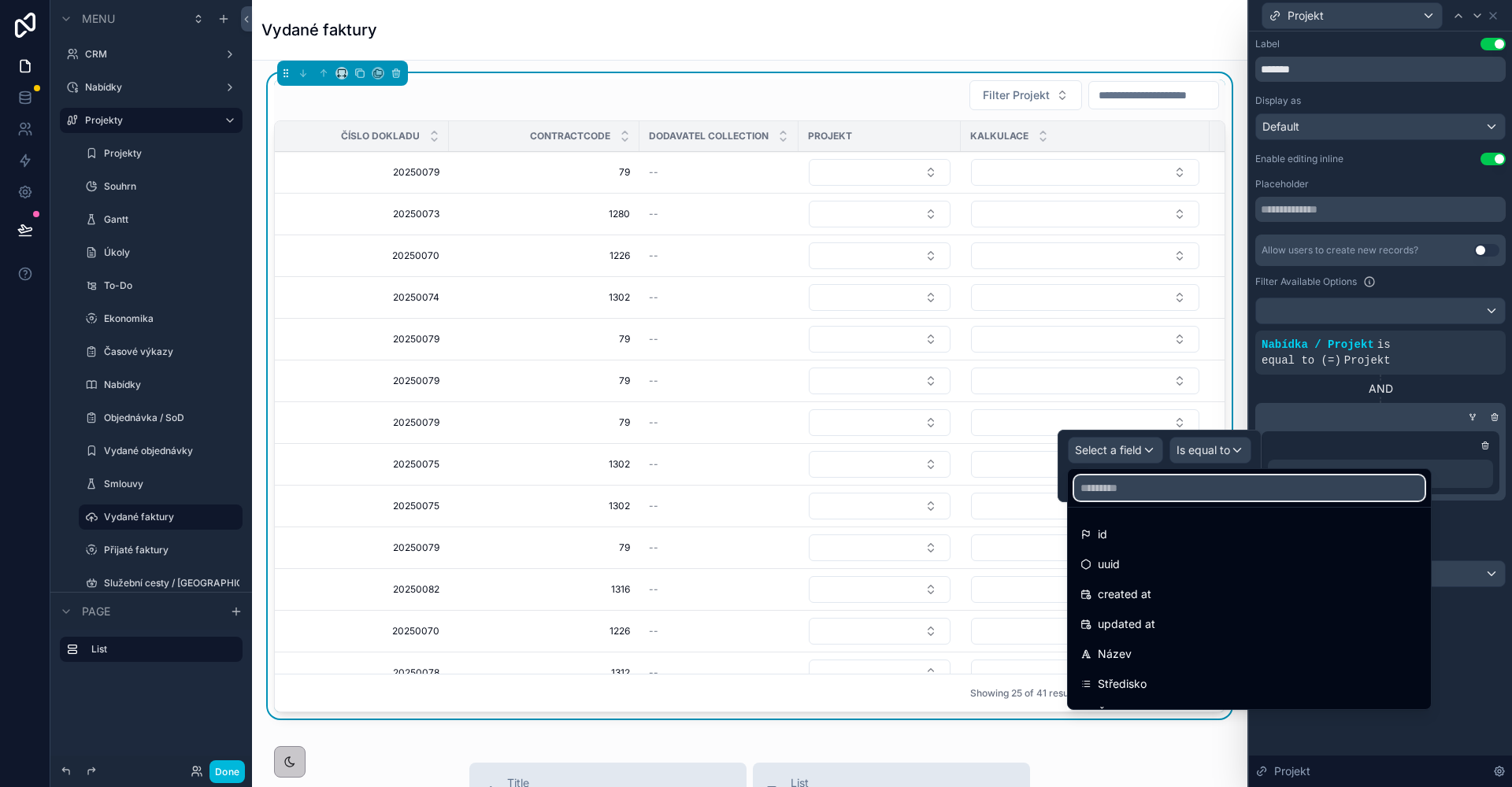
click at [1132, 482] on input "text" at bounding box center [1249, 488] width 350 height 25
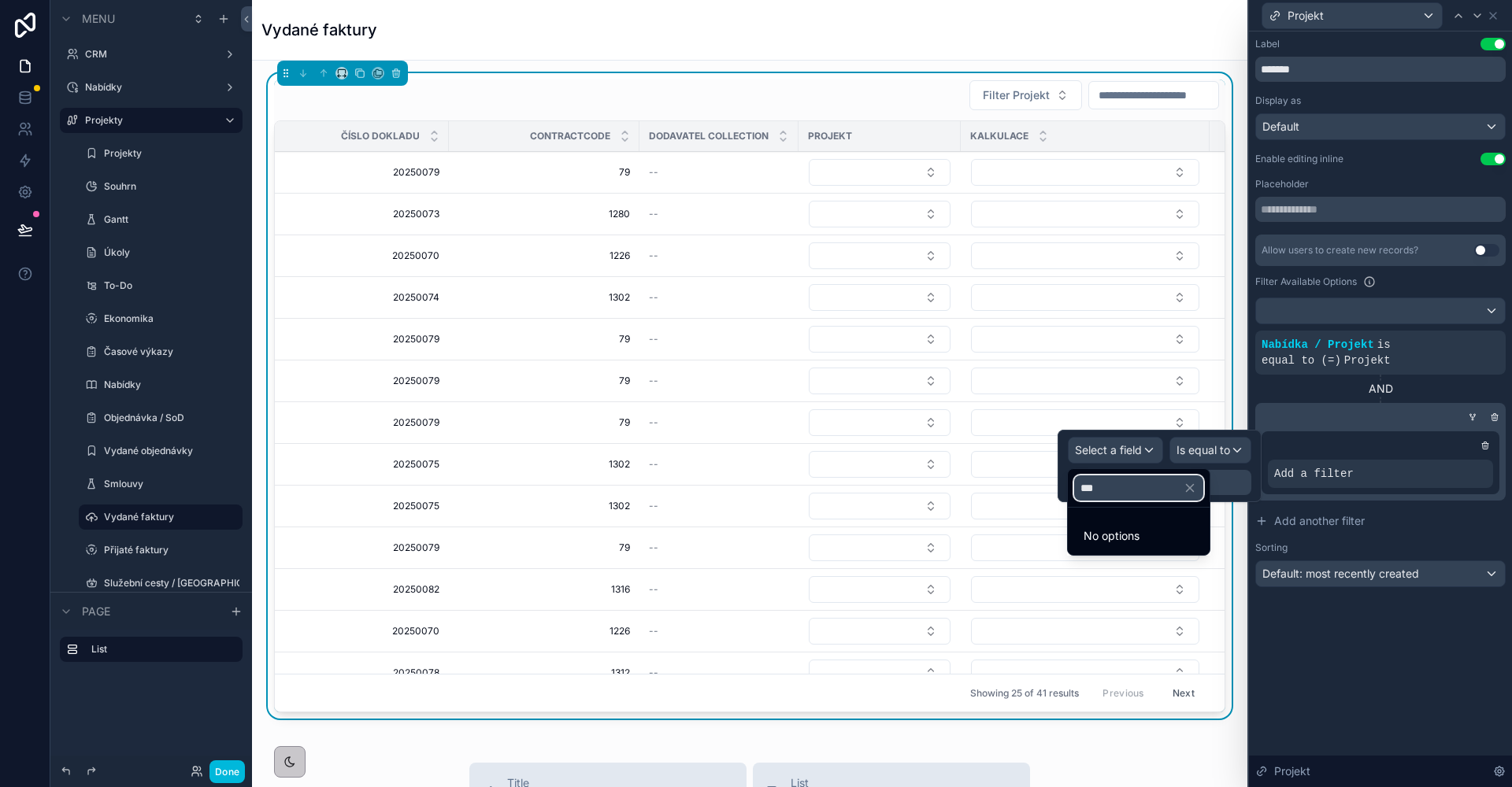
type input "**"
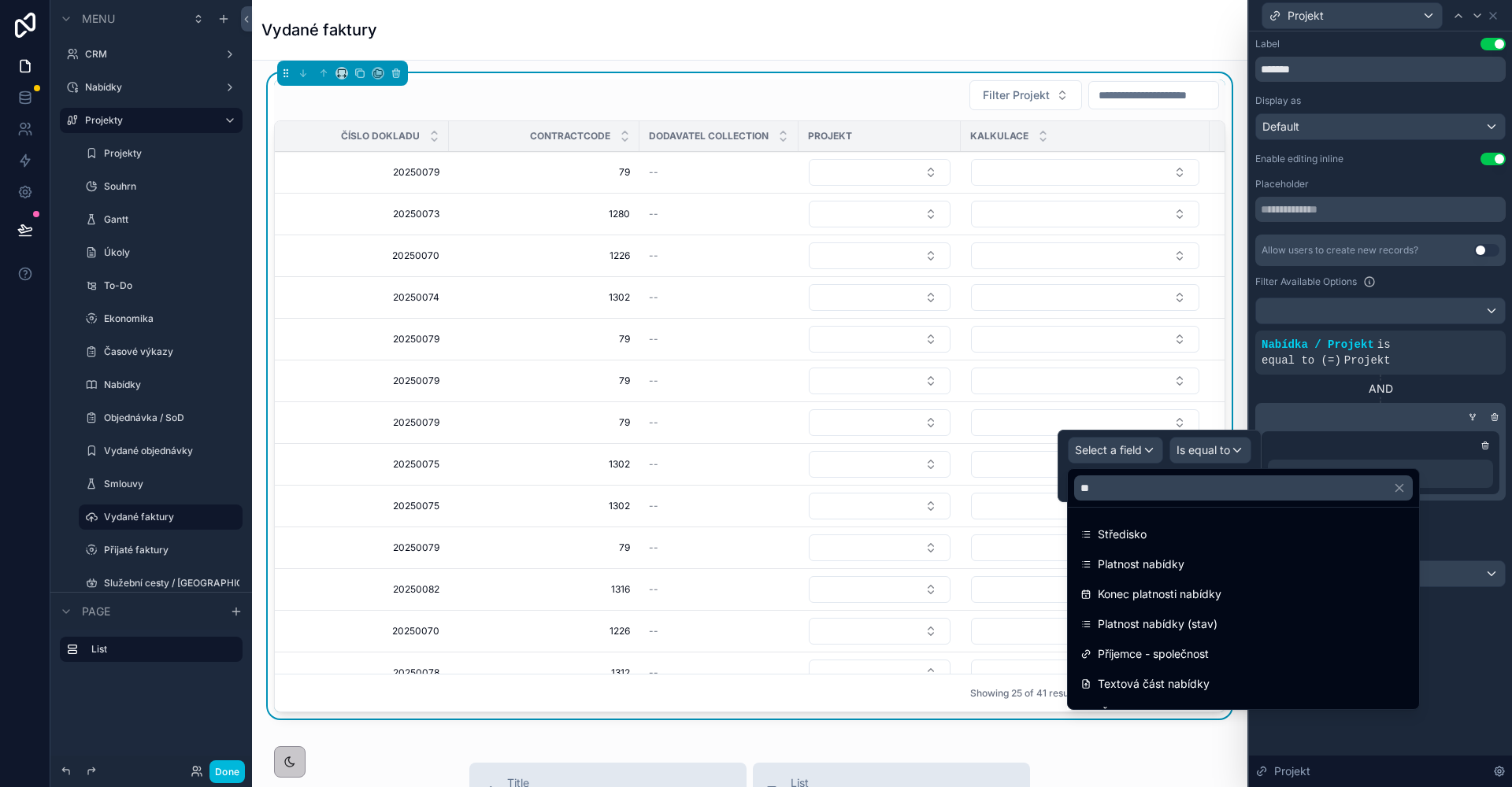
click at [1124, 530] on span "Středisko" at bounding box center [1122, 534] width 48 height 19
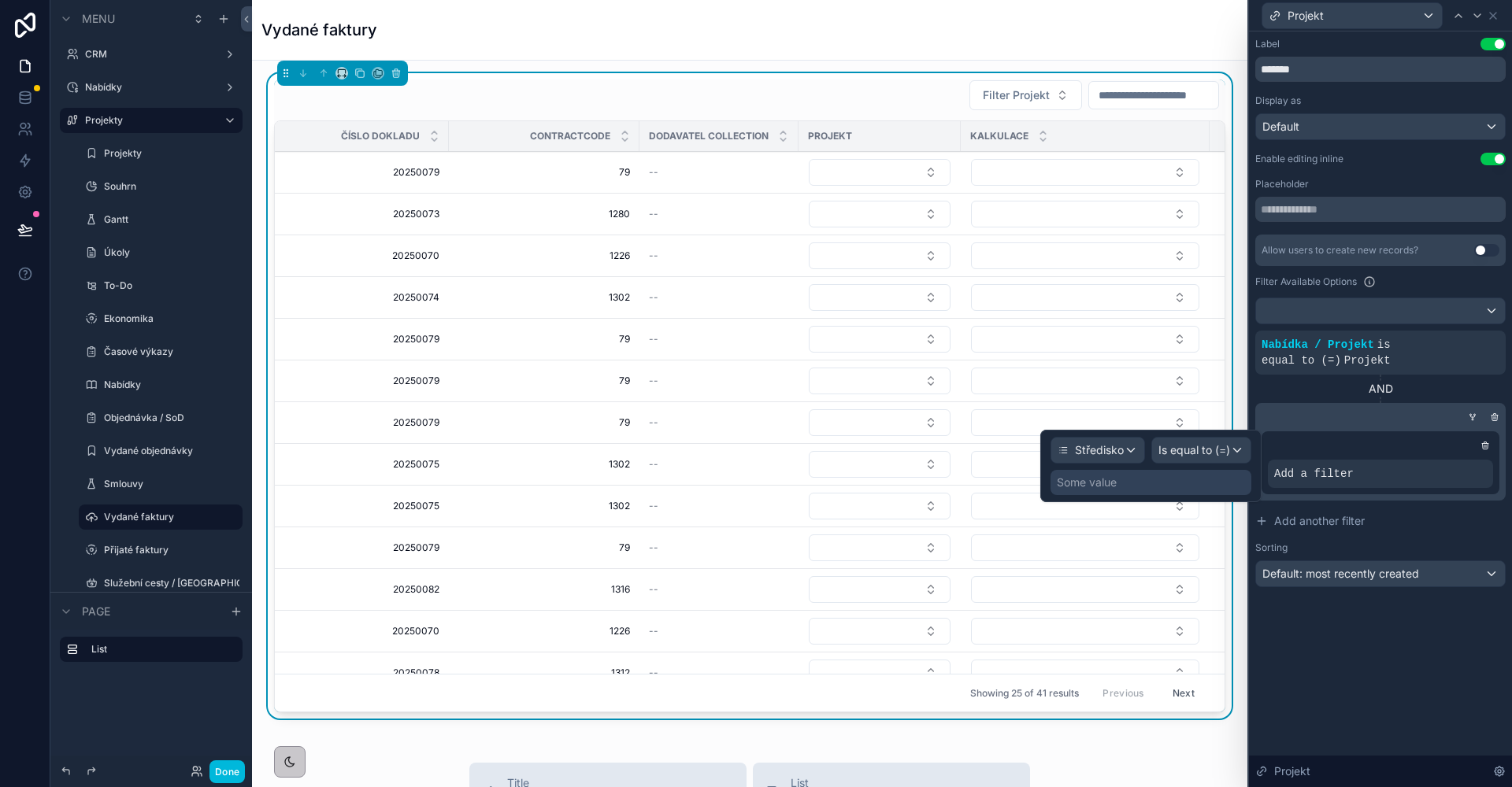
click at [1142, 481] on div "Some value" at bounding box center [1150, 482] width 201 height 25
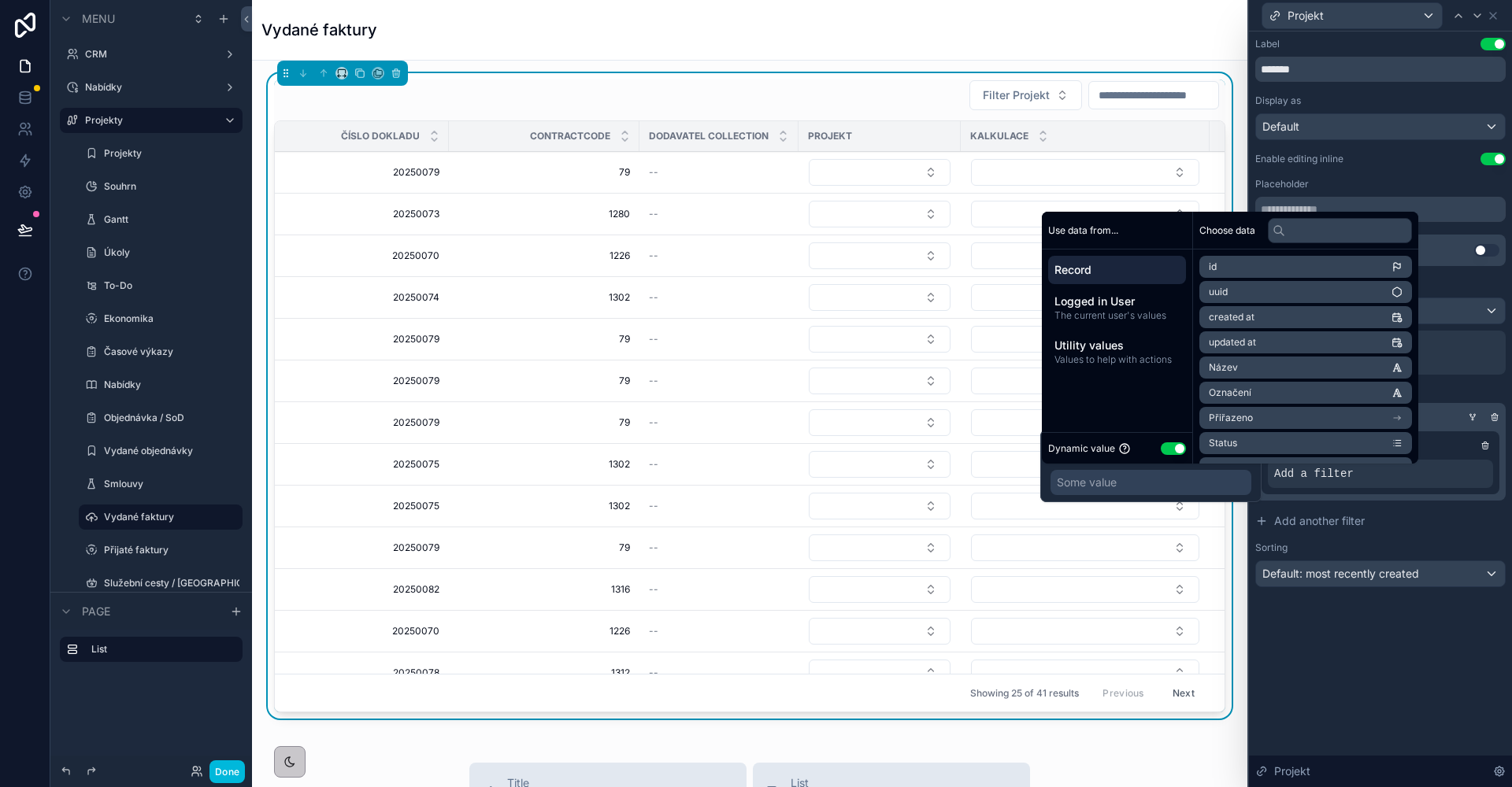
click at [1165, 444] on button "Use setting" at bounding box center [1173, 449] width 25 height 12
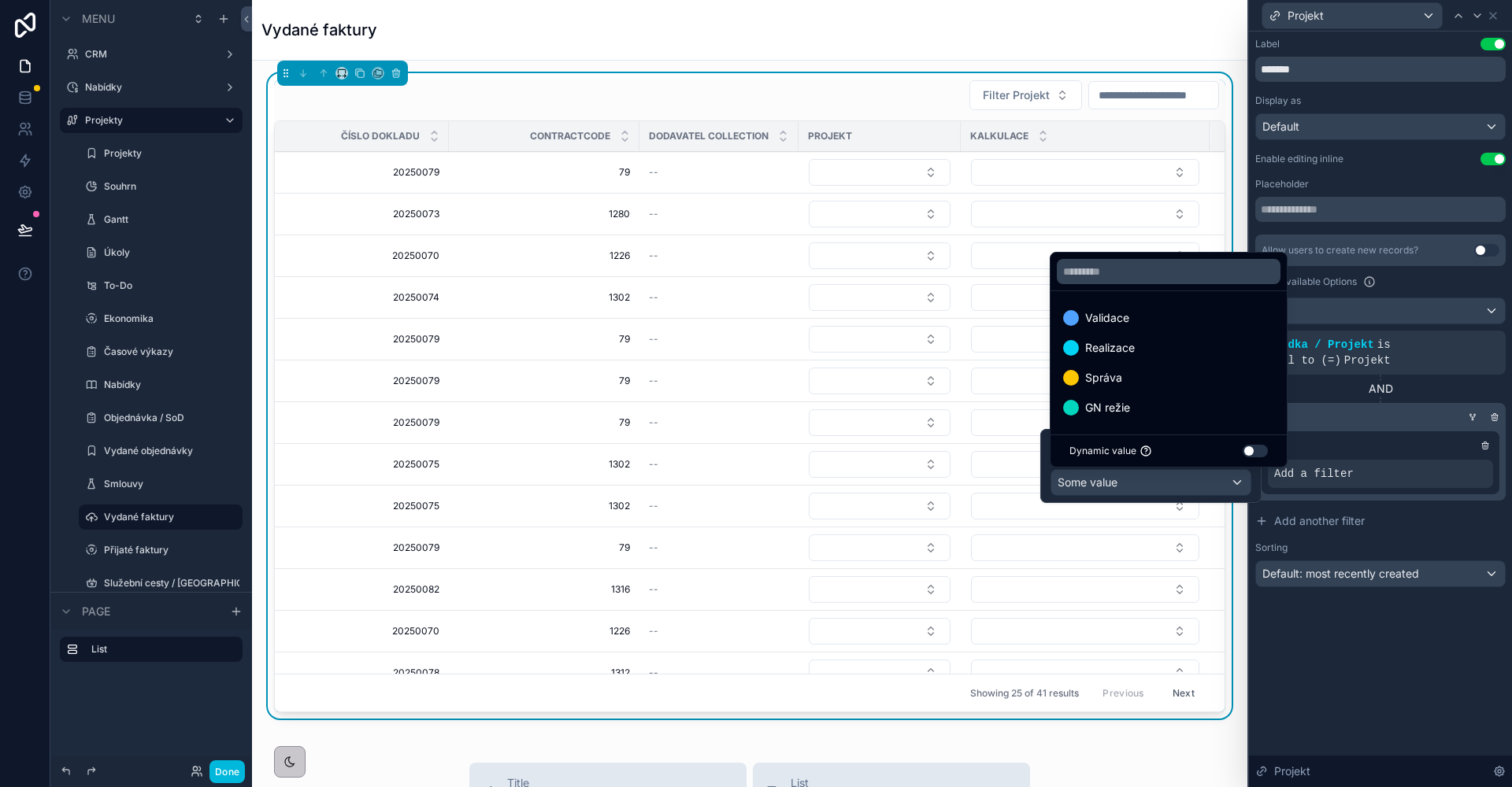
click at [1258, 450] on button "Use setting" at bounding box center [1255, 450] width 25 height 12
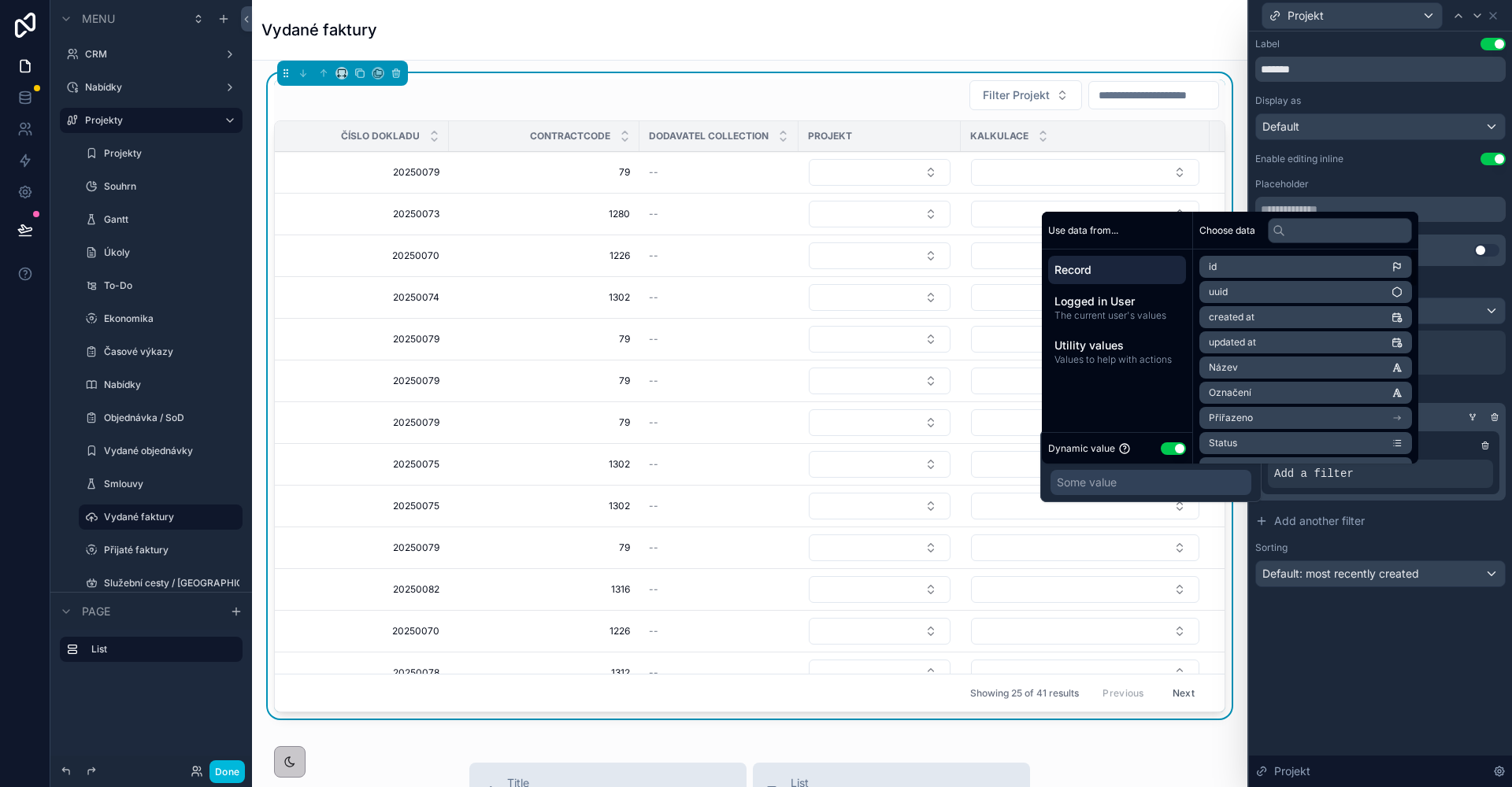
click at [1080, 309] on span "Logged in User" at bounding box center [1117, 301] width 125 height 16
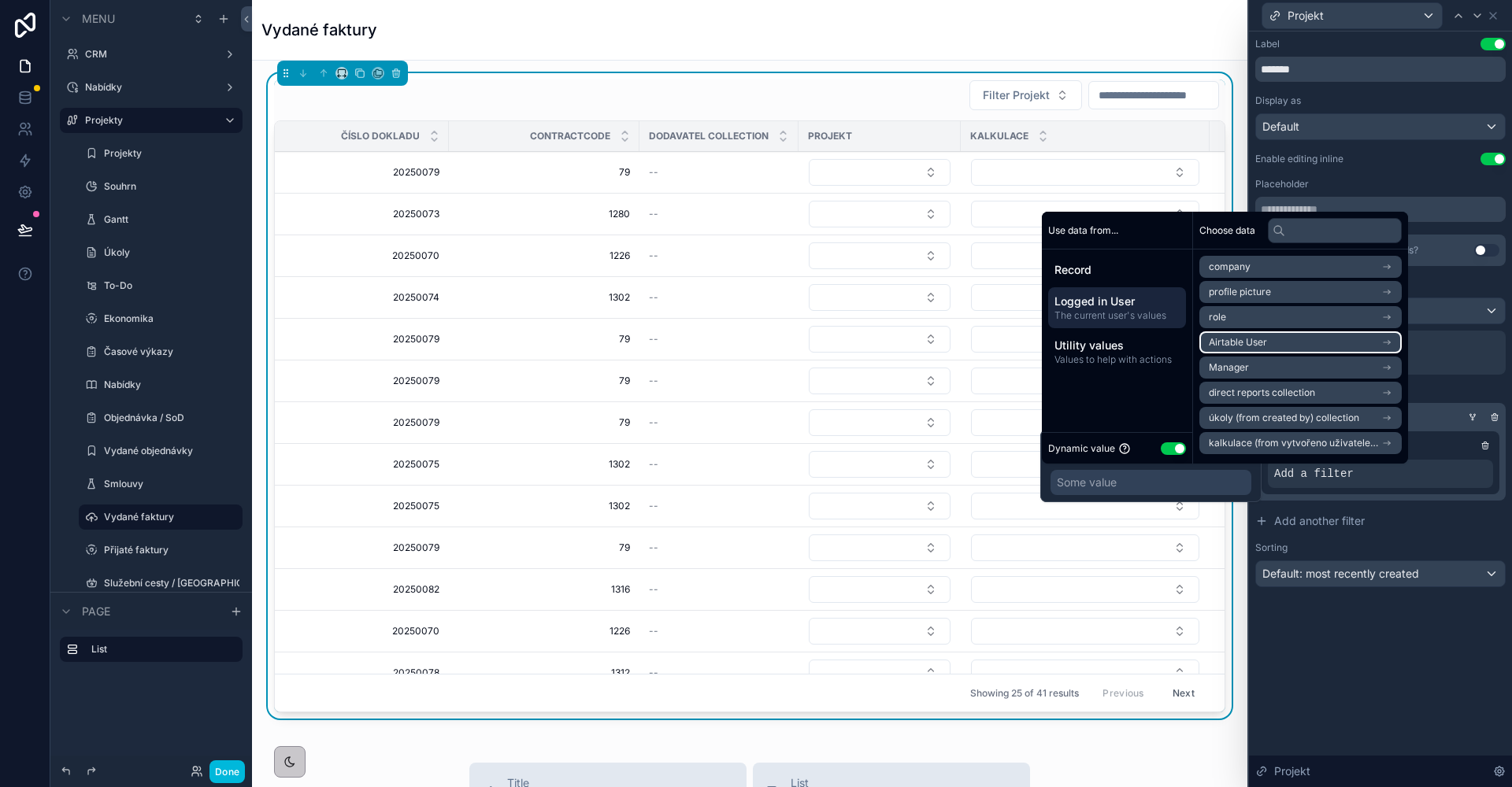
click at [1270, 347] on li "Airtable User" at bounding box center [1300, 342] width 202 height 22
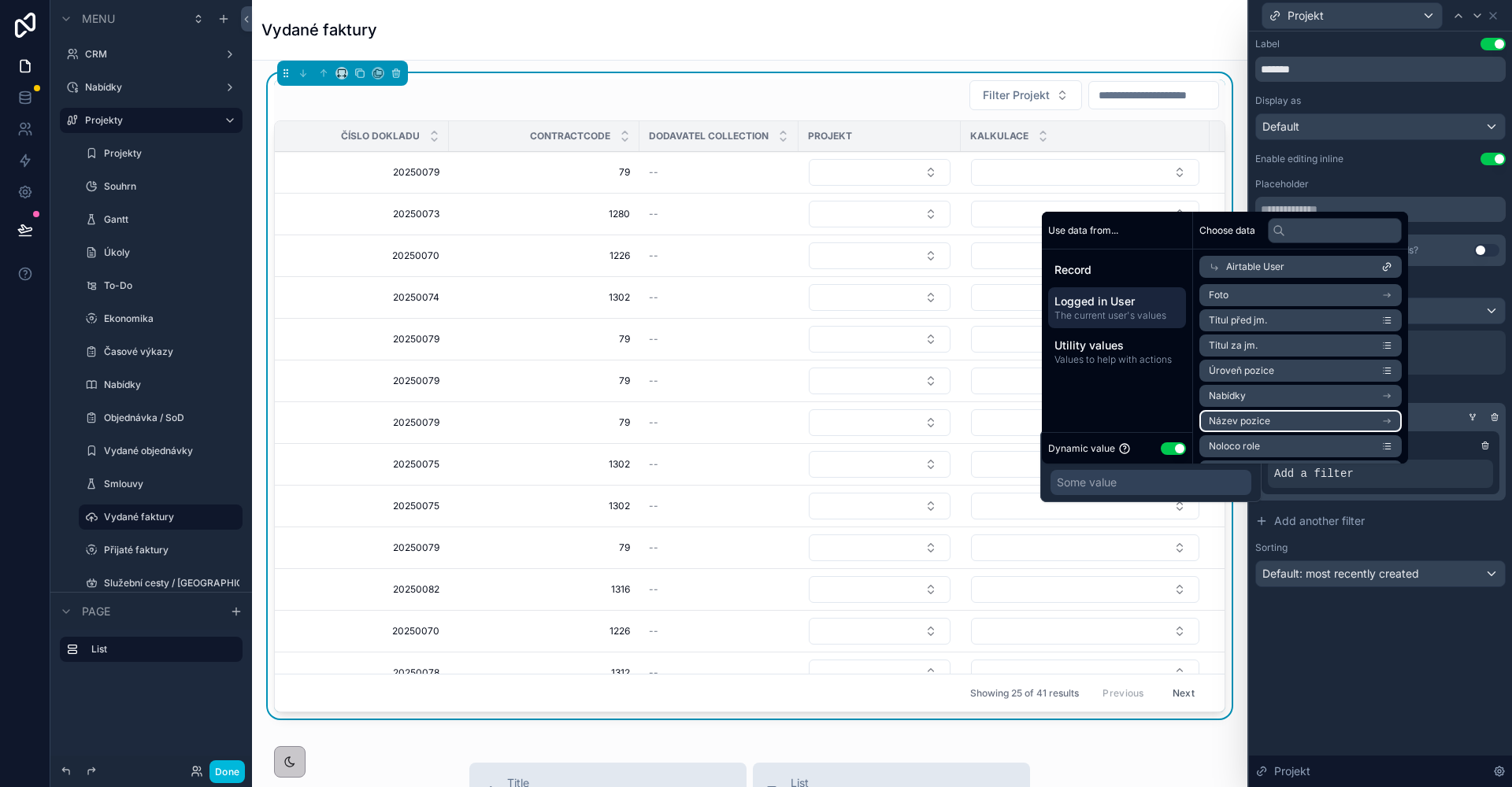
click at [1292, 417] on li "Název pozice" at bounding box center [1300, 421] width 202 height 22
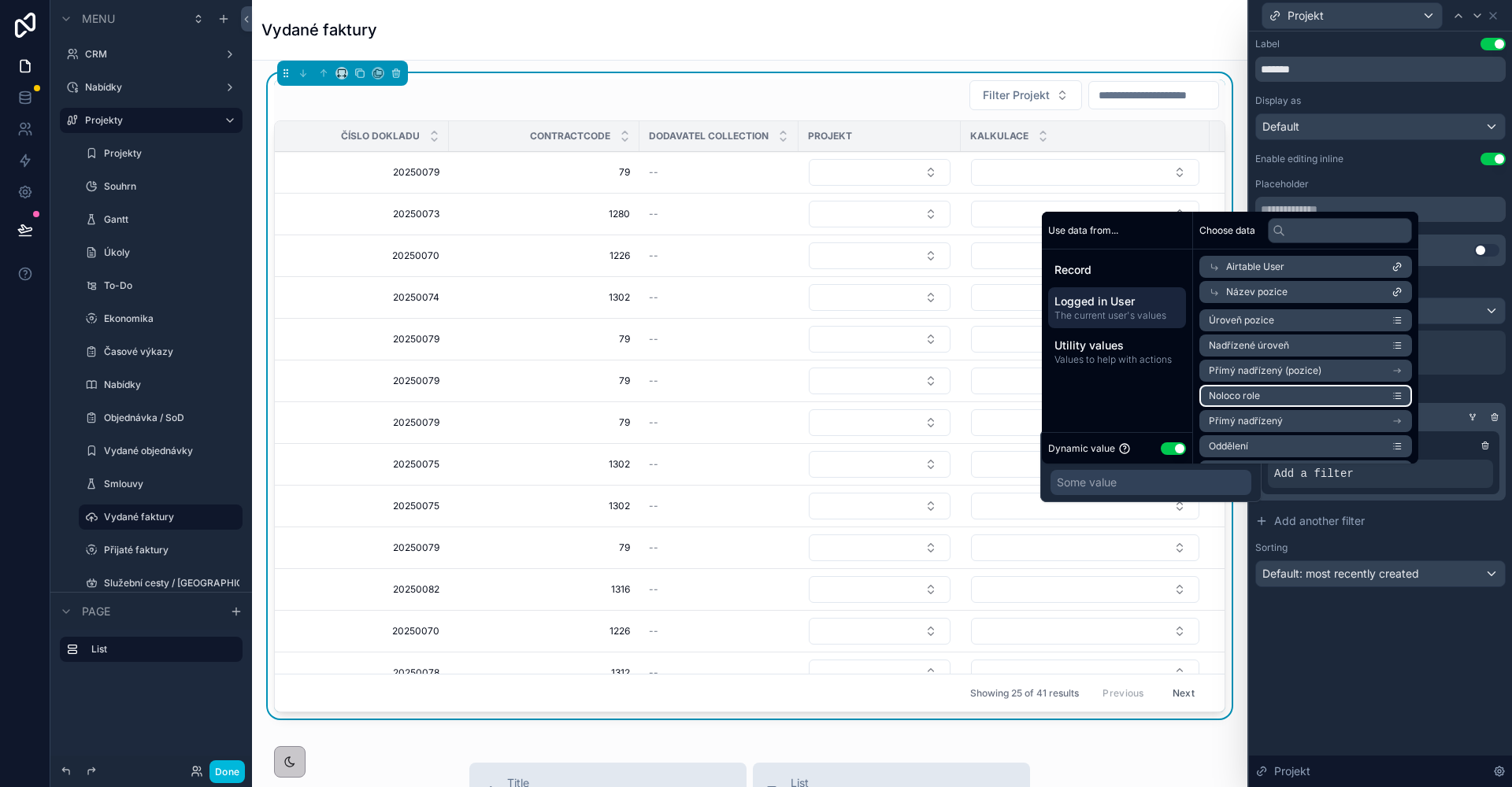
click at [1270, 394] on li "Noloco role" at bounding box center [1305, 396] width 213 height 22
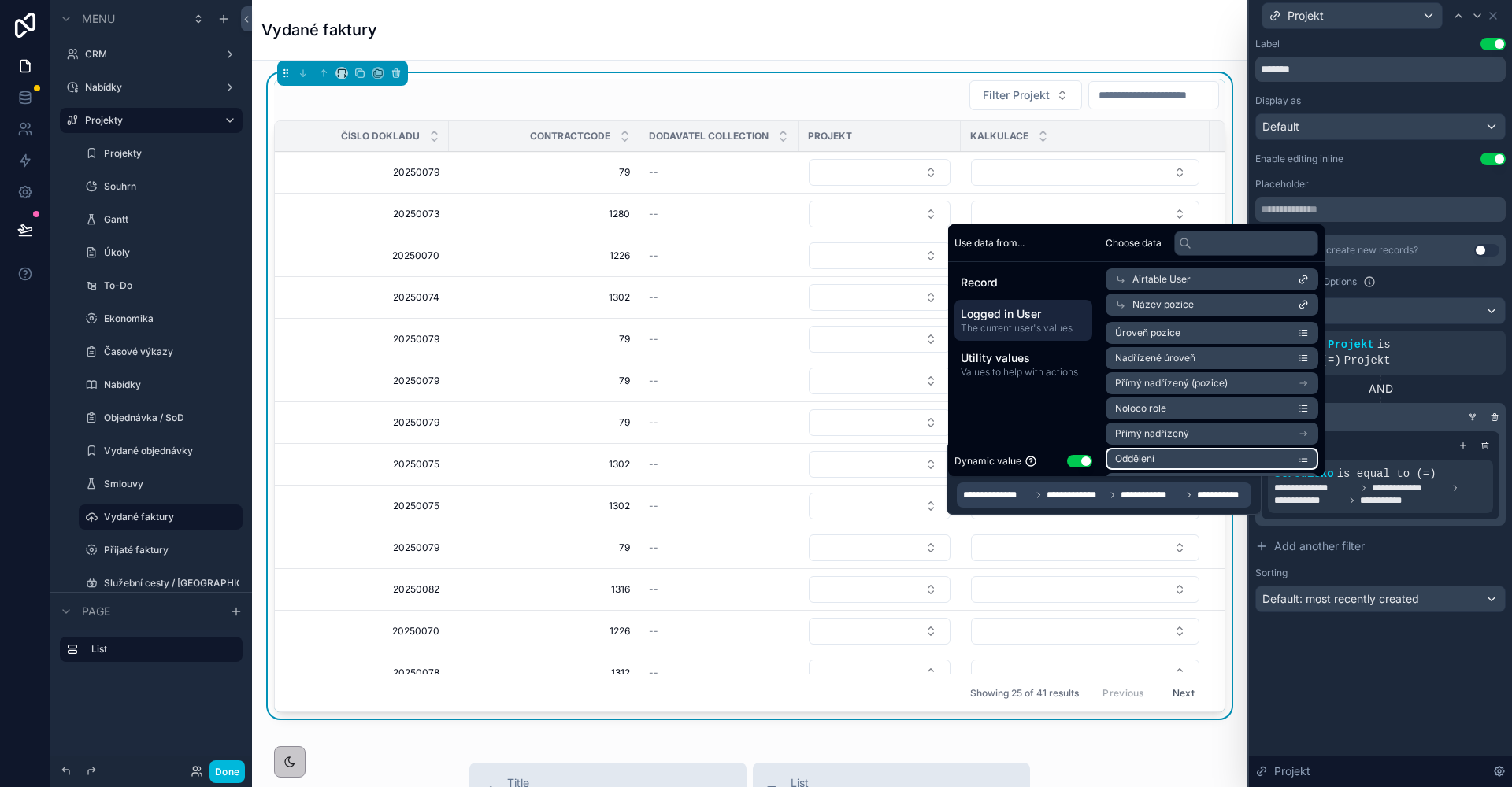
click at [1193, 457] on li "Oddělení" at bounding box center [1211, 458] width 213 height 22
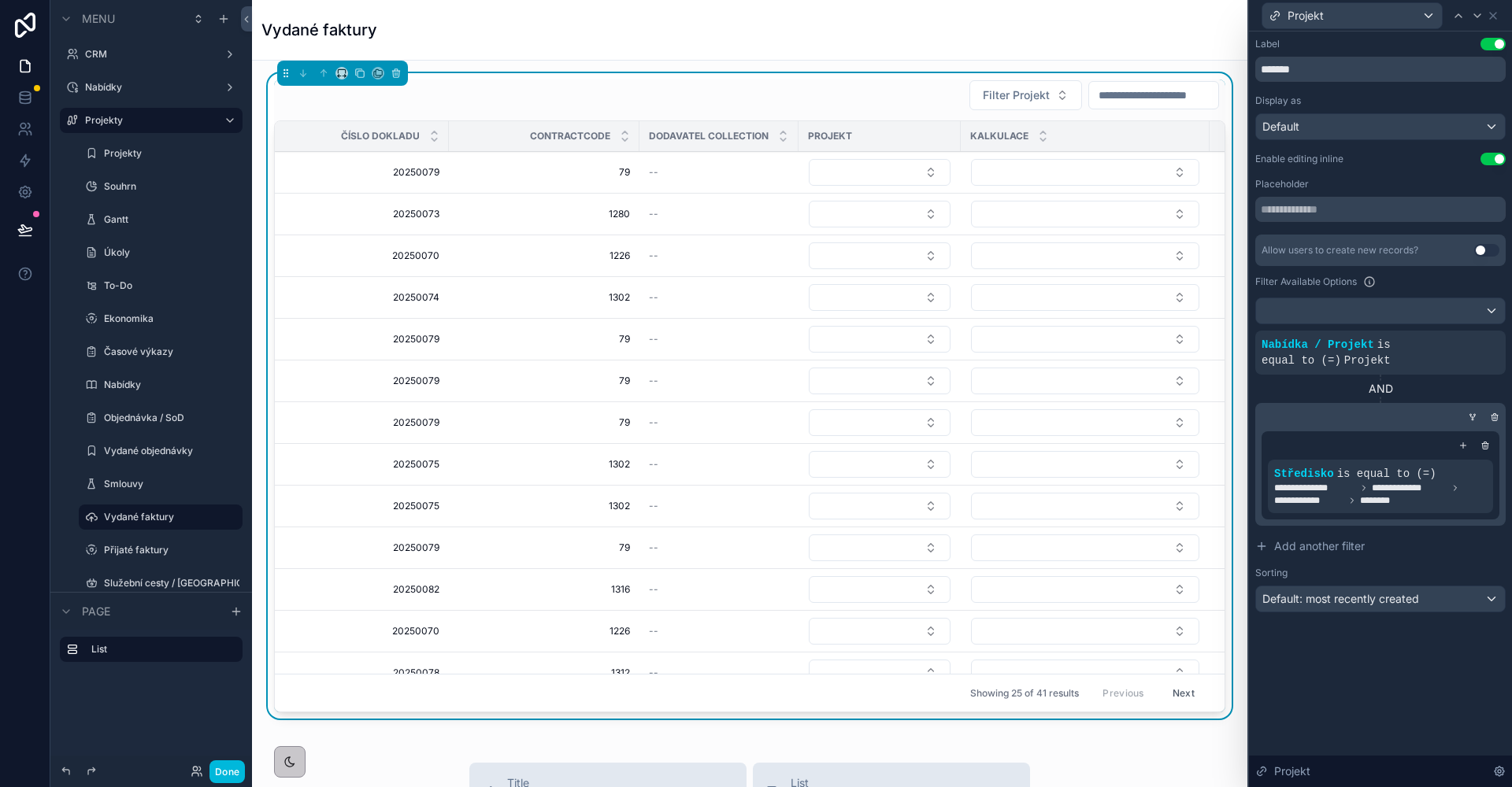
click at [1386, 419] on div at bounding box center [1377, 417] width 251 height 16
click at [1481, 16] on icon at bounding box center [1477, 15] width 12 height 12
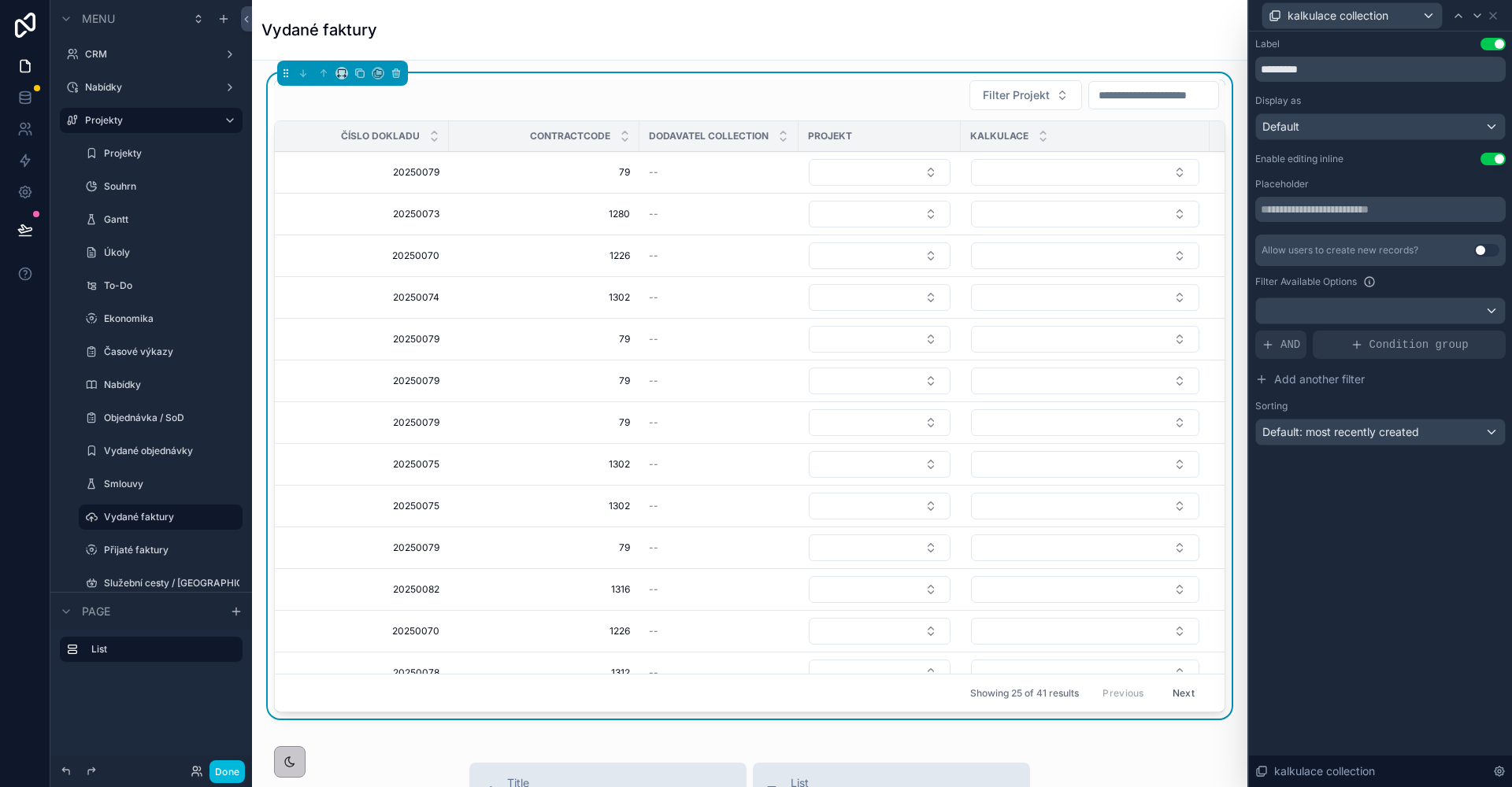
click at [1279, 347] on div "AND" at bounding box center [1280, 344] width 51 height 28
click at [0, 0] on icon at bounding box center [0, 0] width 0 height 0
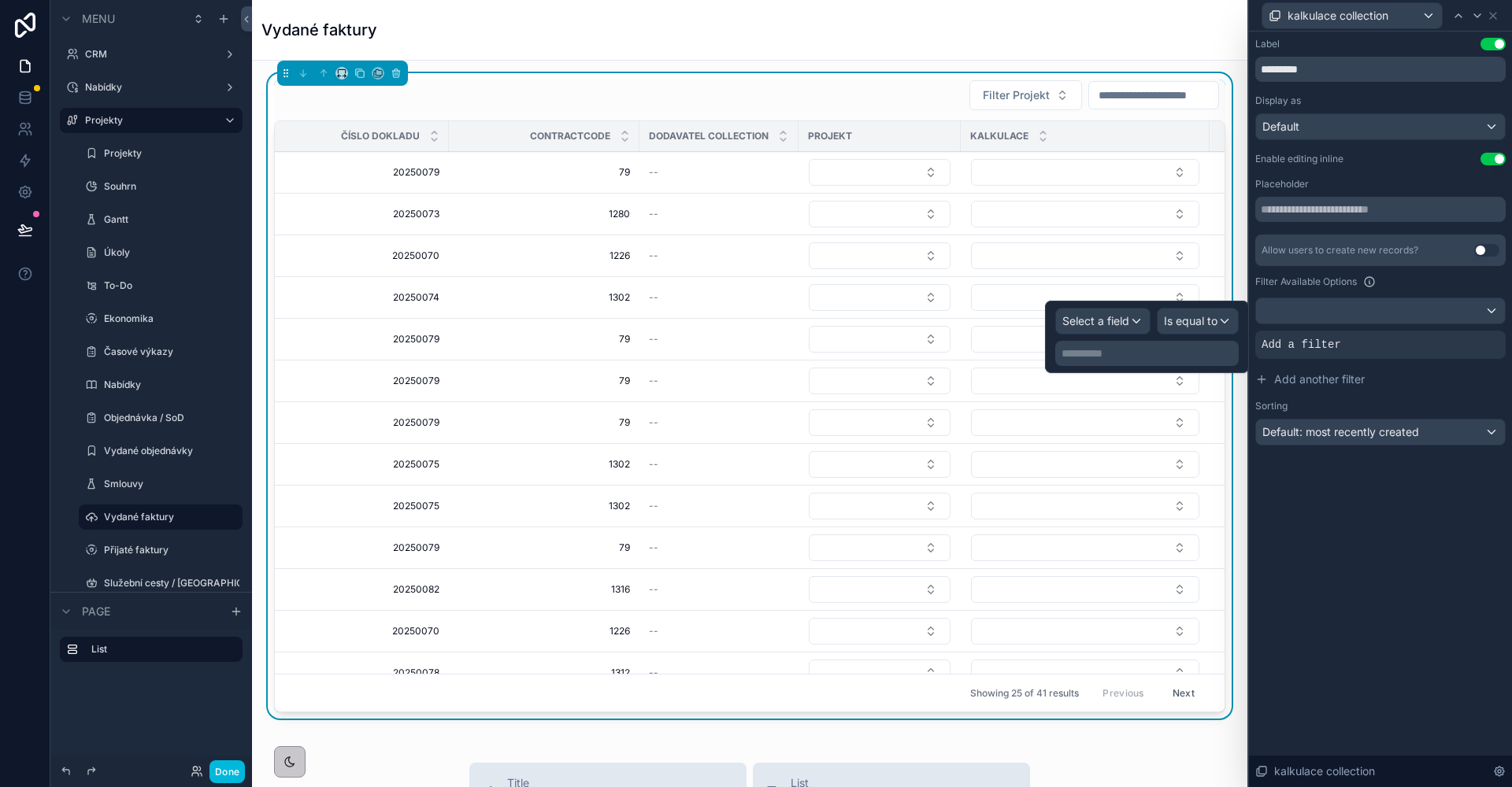
click at [1133, 317] on div "Select a field" at bounding box center [1103, 321] width 94 height 25
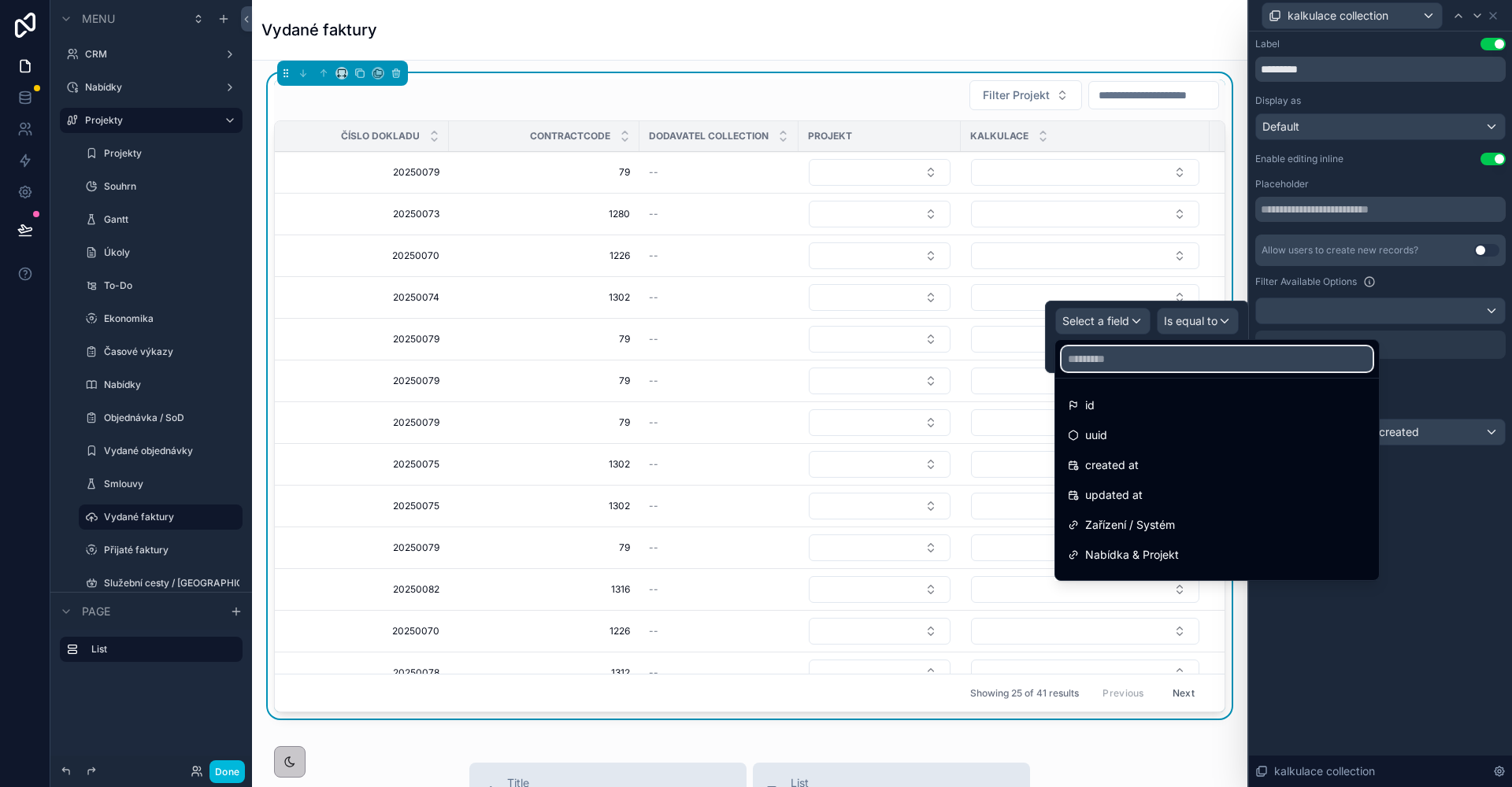
click at [1130, 355] on input "text" at bounding box center [1217, 359] width 311 height 25
type input "***"
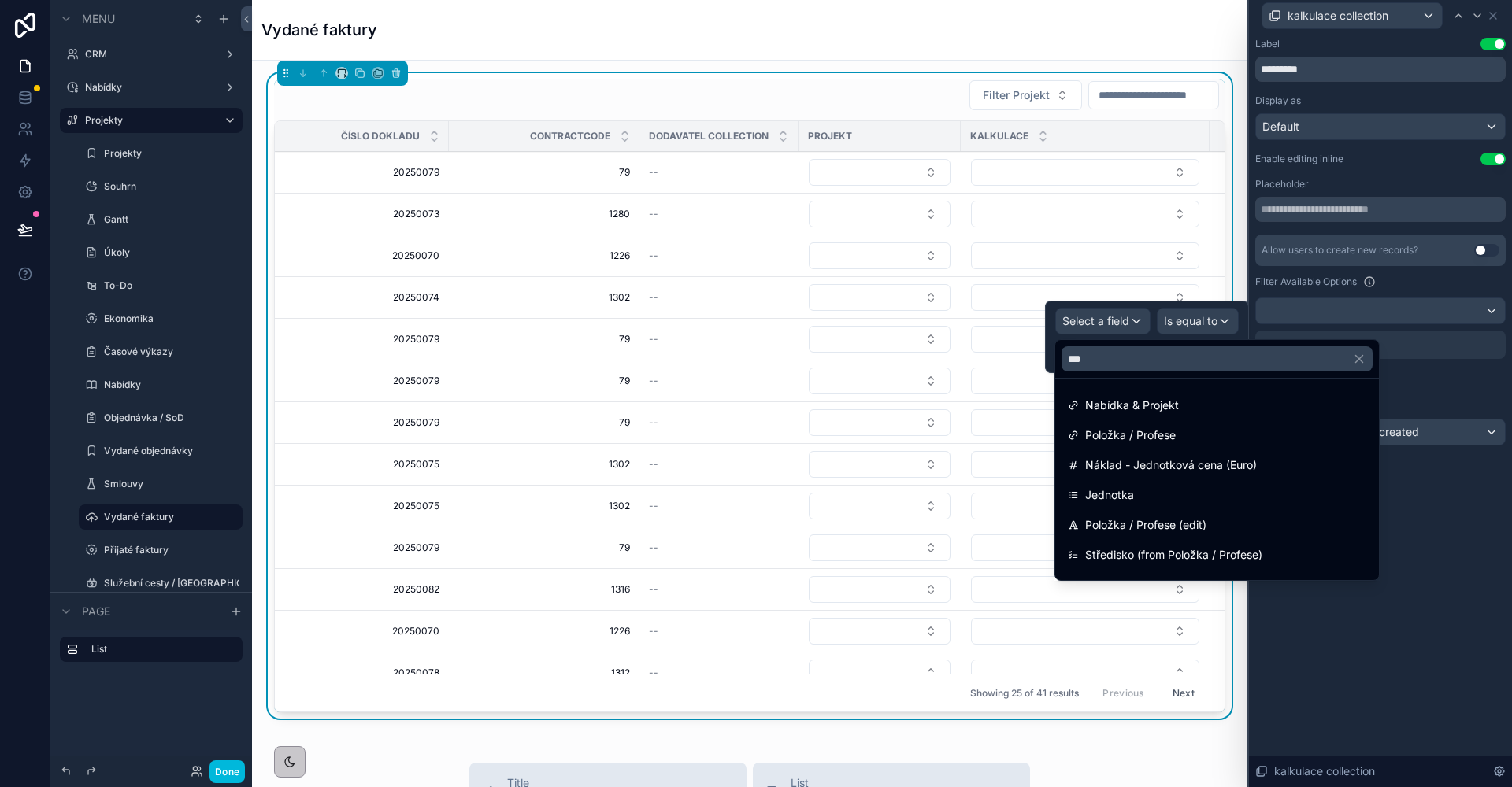
click at [1146, 393] on div "Nabídka & Projekt" at bounding box center [1217, 405] width 317 height 28
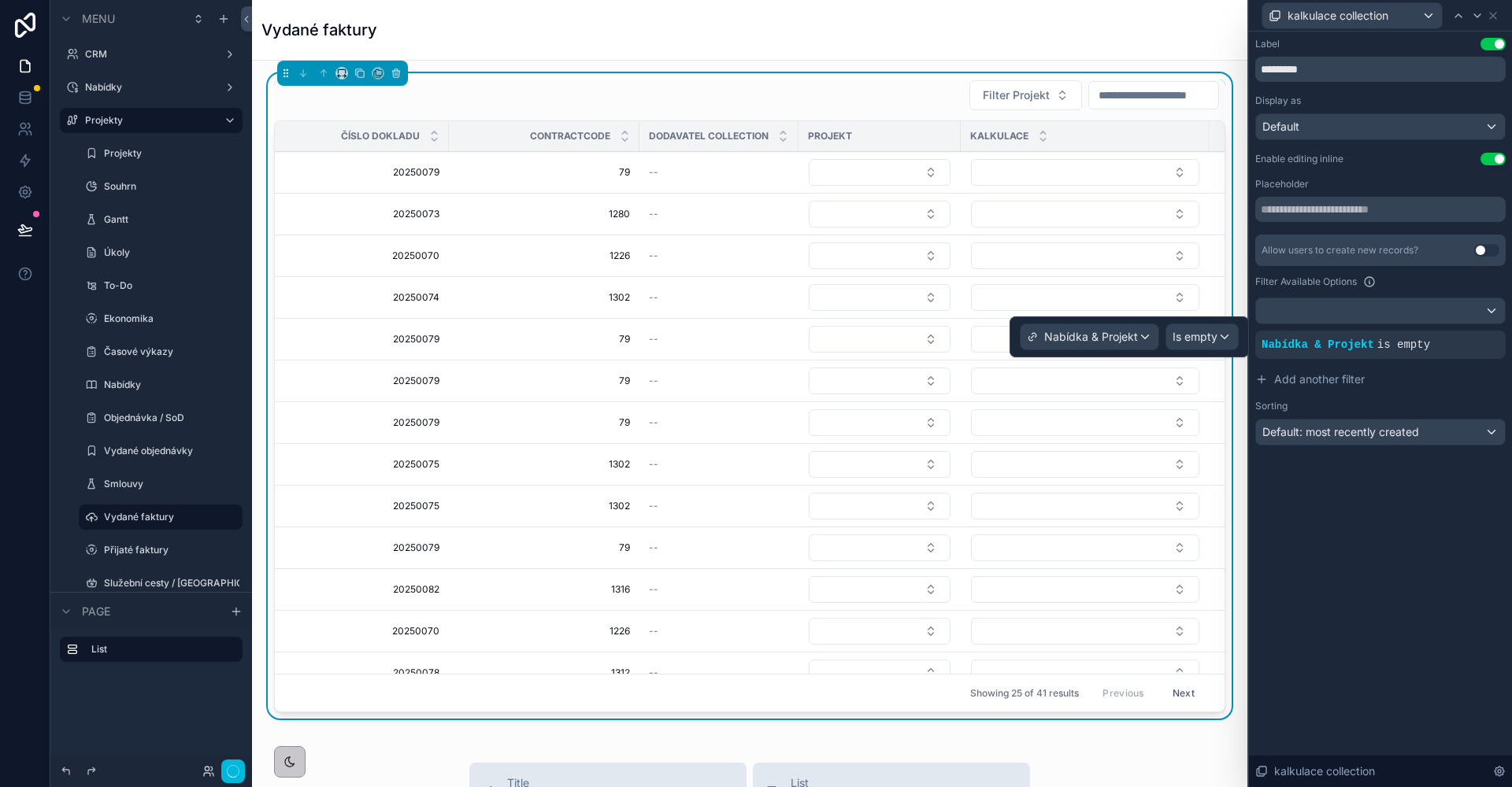
click at [1178, 338] on span "Is empty" at bounding box center [1195, 337] width 45 height 16
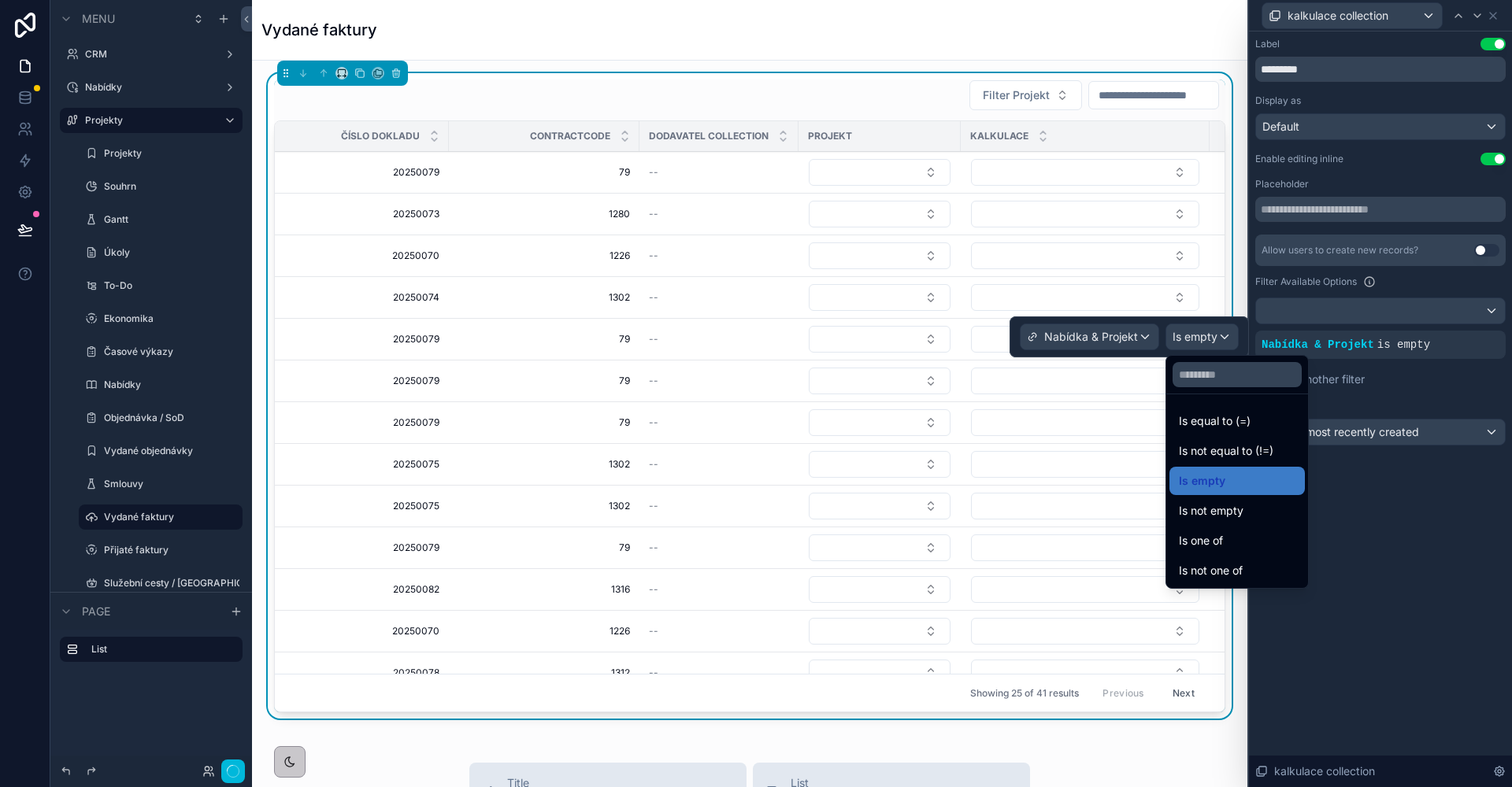
click at [1201, 417] on span "Is equal to (=)" at bounding box center [1215, 421] width 71 height 19
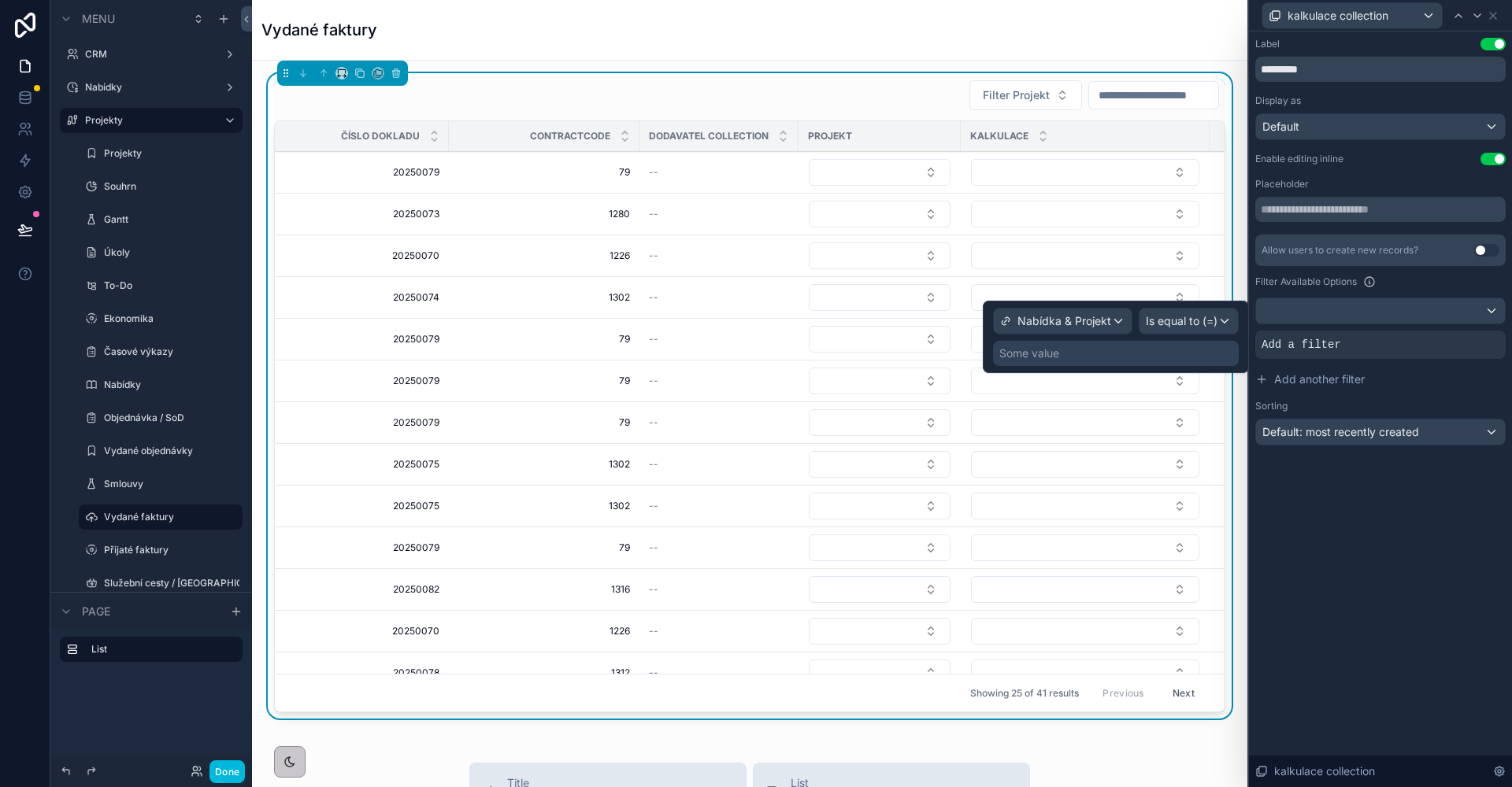
click at [1085, 354] on div "Some value" at bounding box center [1115, 353] width 246 height 25
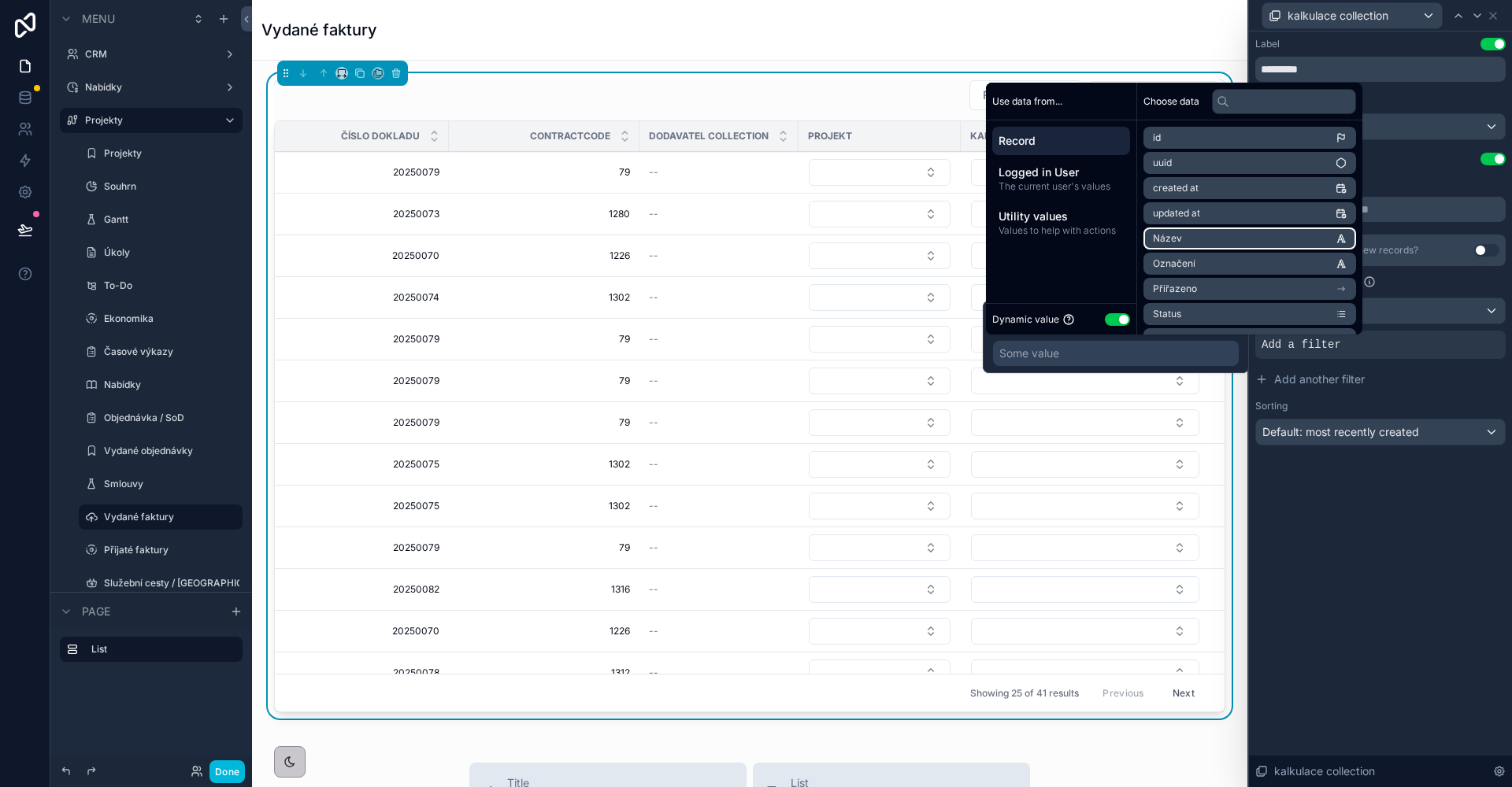
scroll to position [125, 0]
click at [1278, 250] on li "Poslední změna" at bounding box center [1244, 239] width 202 height 22
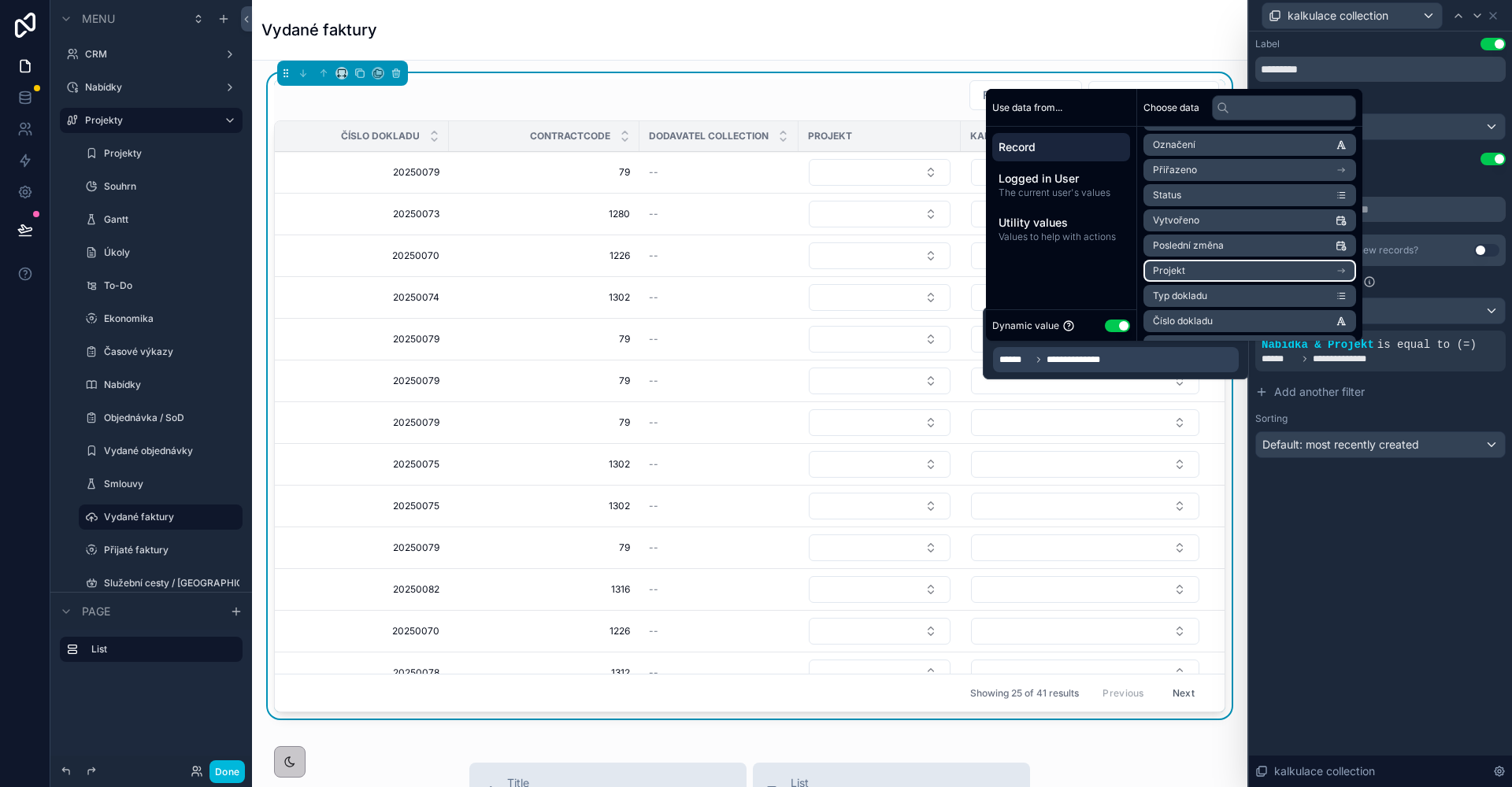
click at [1218, 278] on li "Projekt" at bounding box center [1249, 270] width 213 height 22
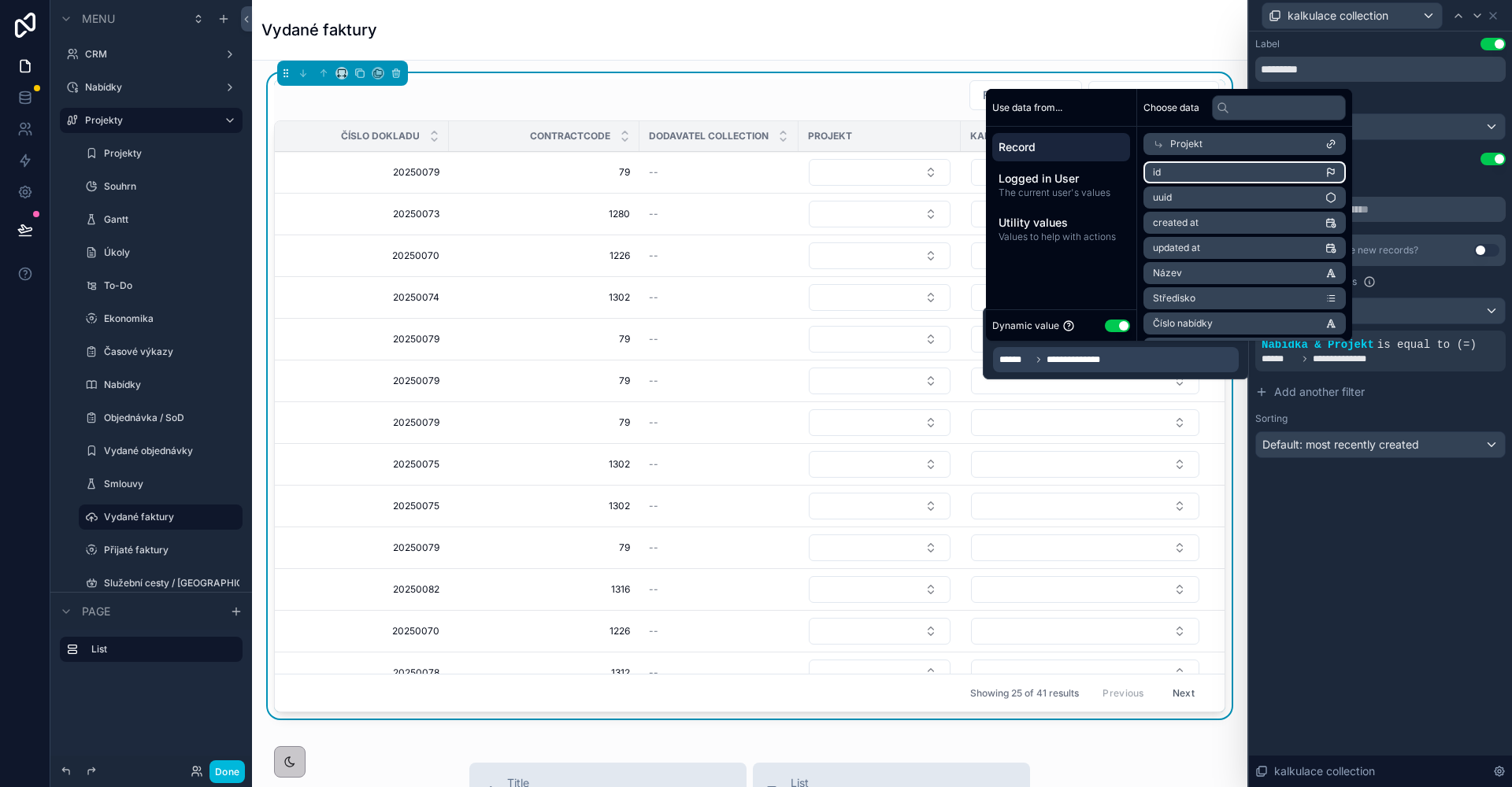
click at [1212, 170] on li "id" at bounding box center [1244, 172] width 202 height 22
click at [1386, 534] on div "Label Use setting ********* Display as Default Enable editing inline Use settin…" at bounding box center [1381, 409] width 263 height 756
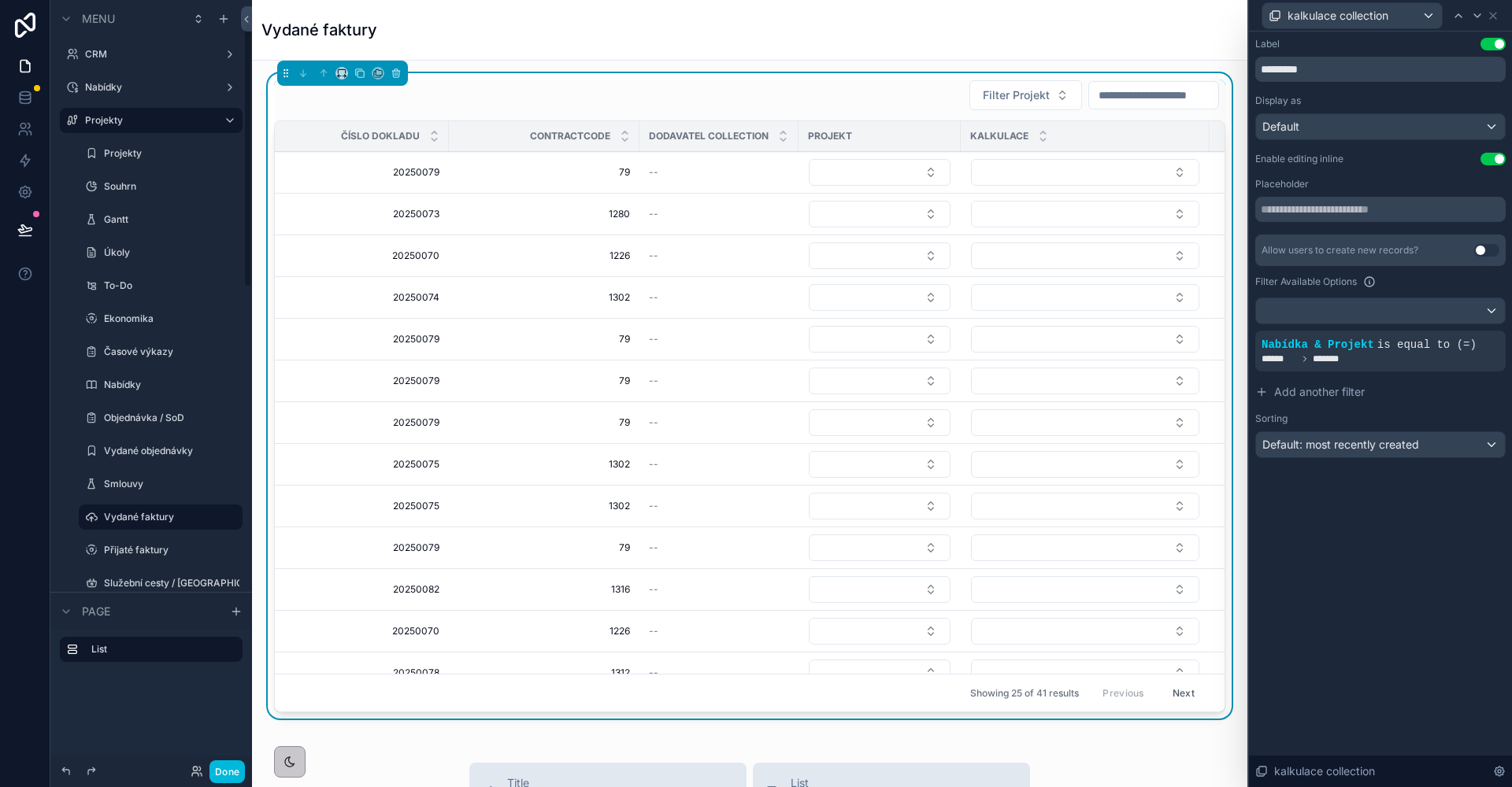
click at [228, 766] on button "Done" at bounding box center [227, 772] width 35 height 23
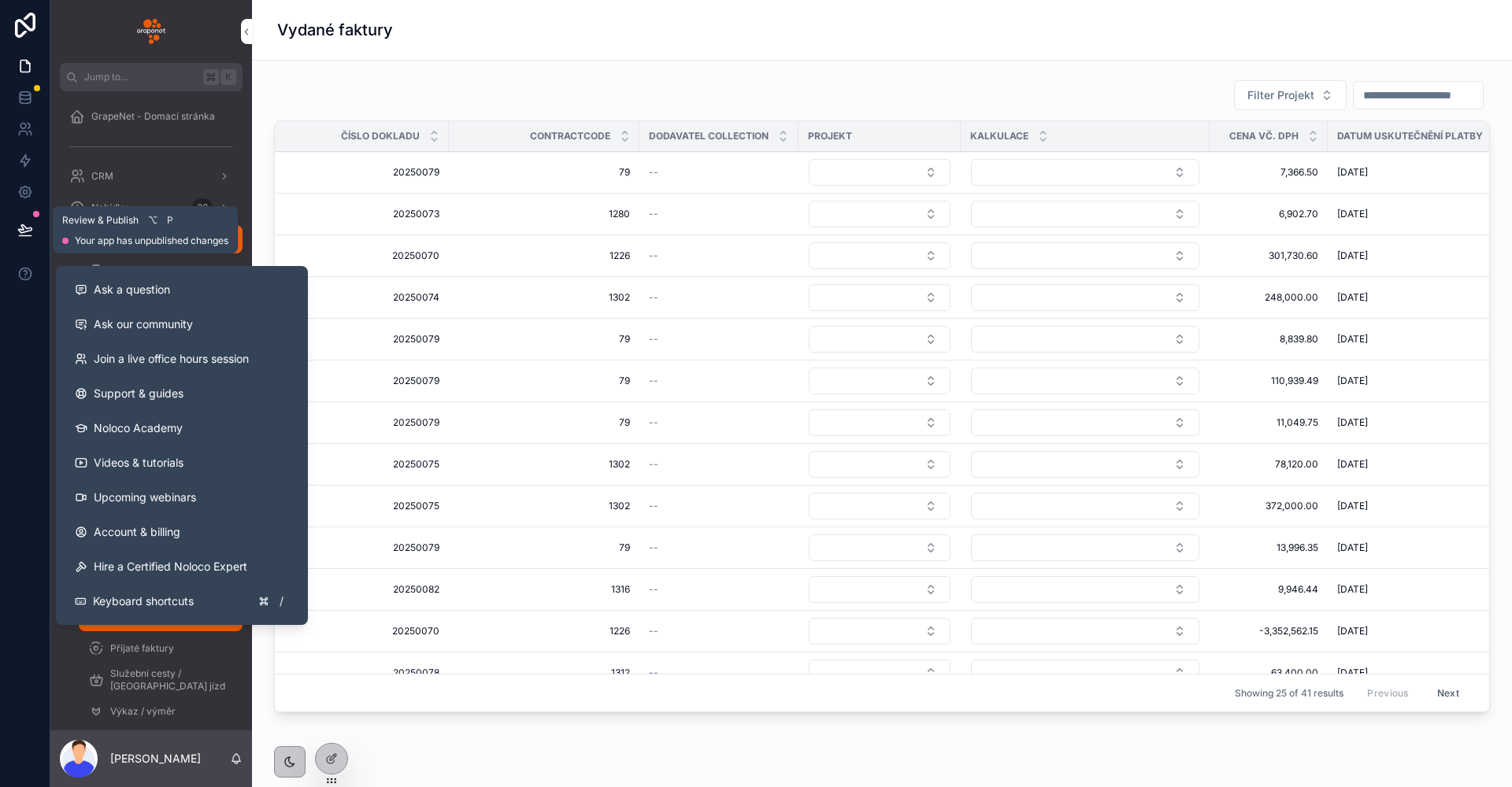
click at [24, 236] on icon at bounding box center [25, 236] width 12 height 0
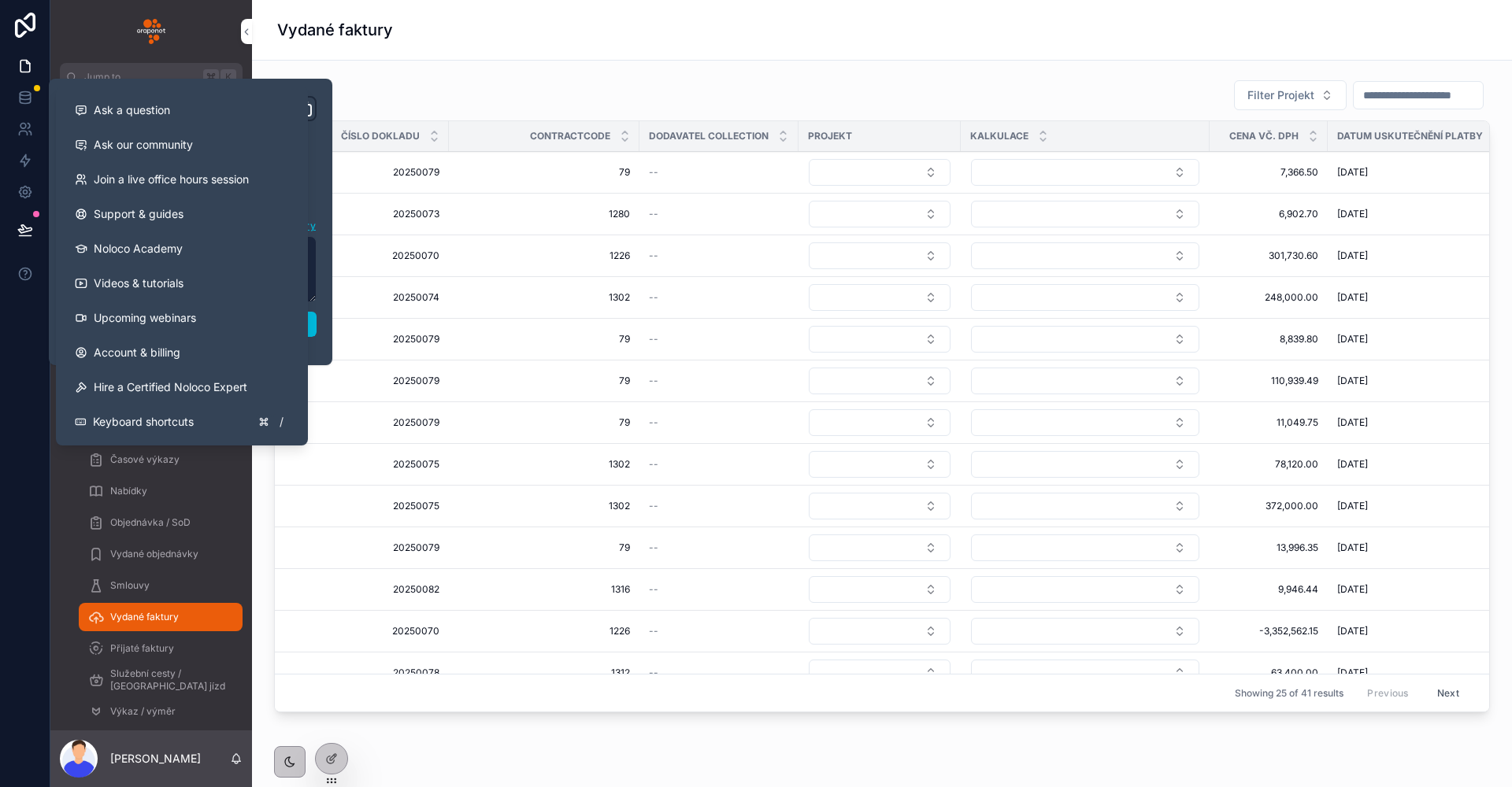
click at [309, 333] on button "Publish" at bounding box center [191, 324] width 252 height 25
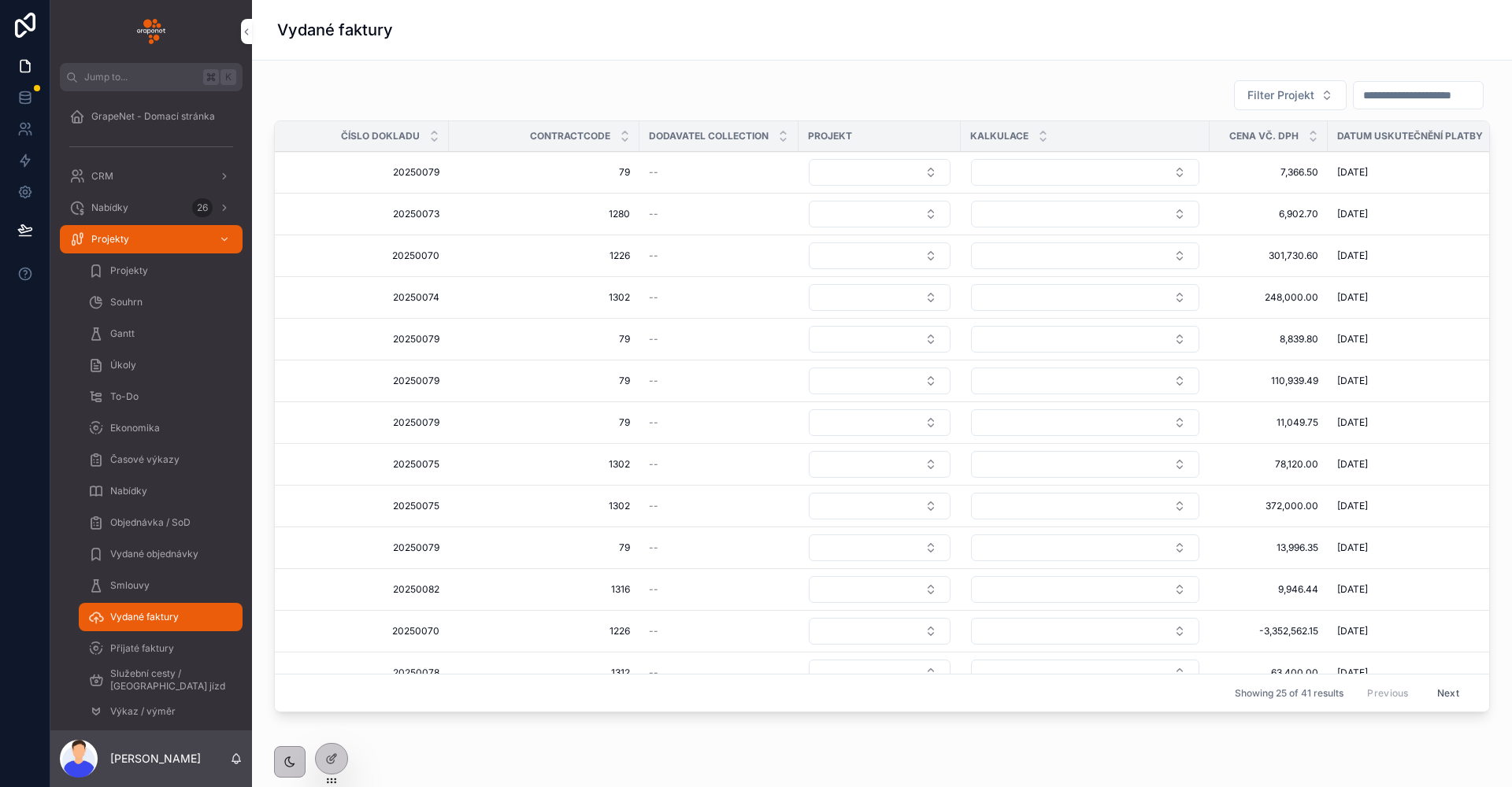
click at [500, 23] on div "Vydané faktury" at bounding box center [882, 30] width 1210 height 22
click at [162, 636] on div "Přijaté faktury" at bounding box center [160, 648] width 145 height 25
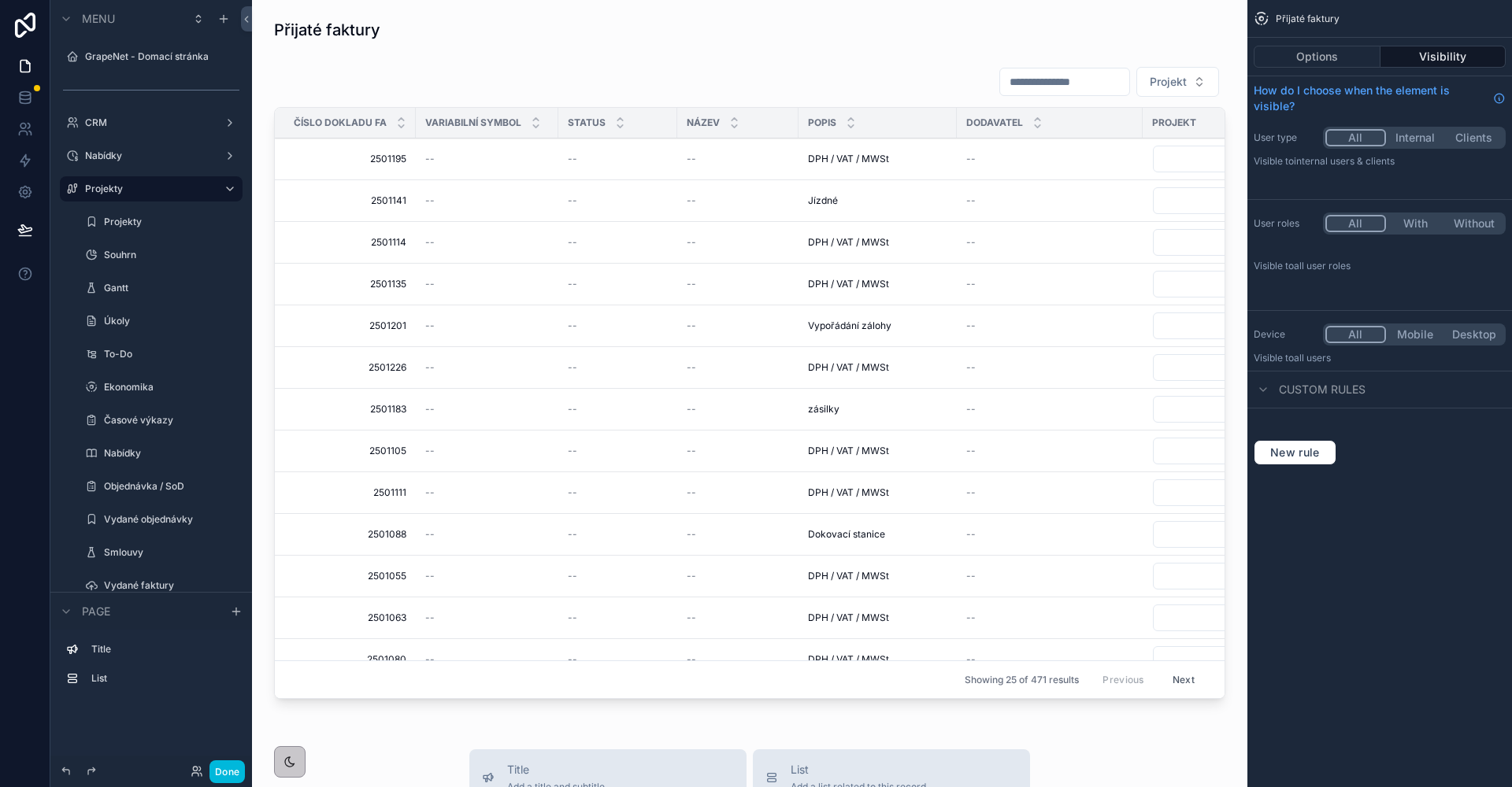
click at [1357, 50] on button "Options" at bounding box center [1317, 57] width 127 height 22
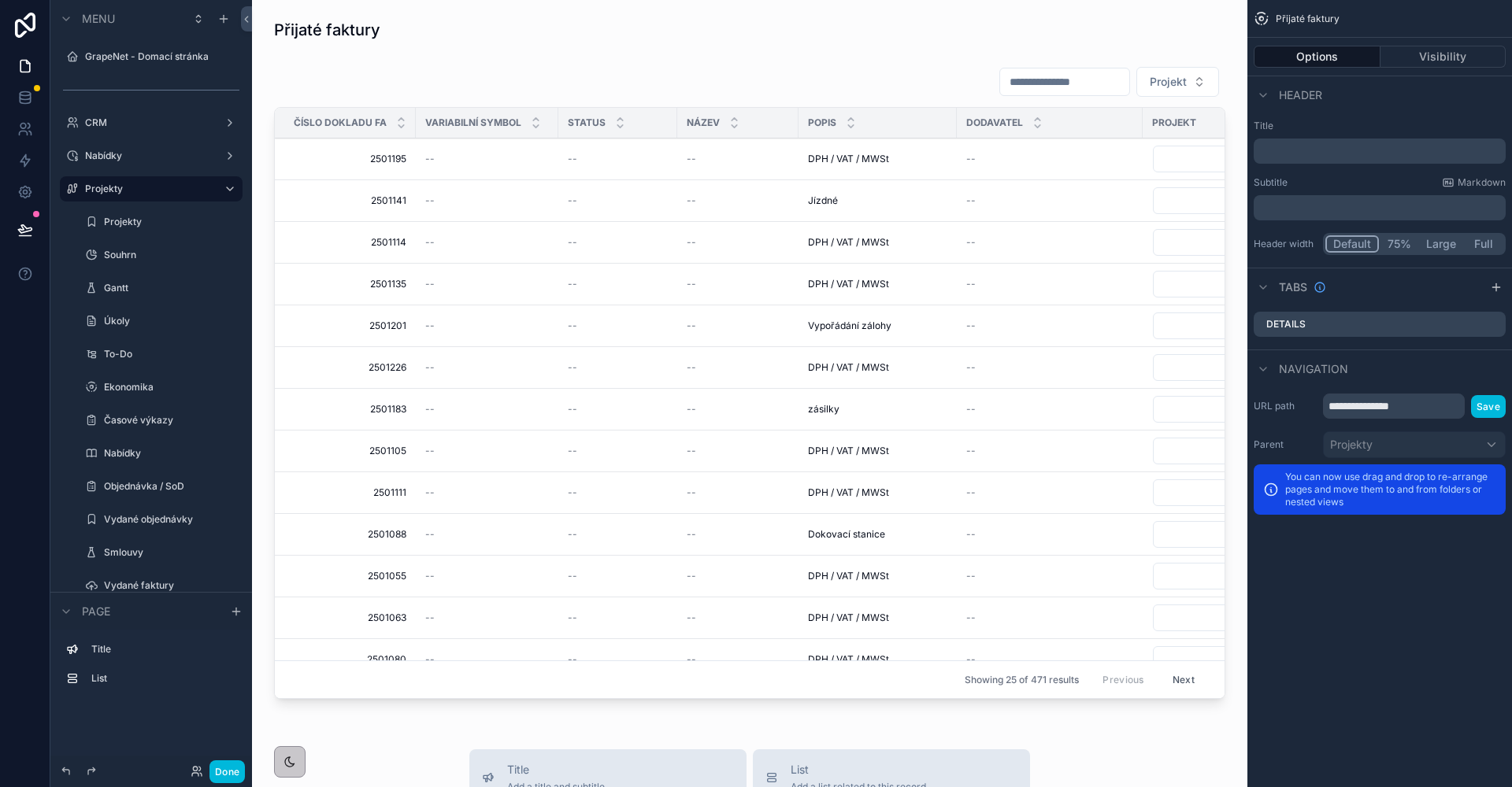
click at [918, 197] on div "scrollable content" at bounding box center [749, 385] width 970 height 651
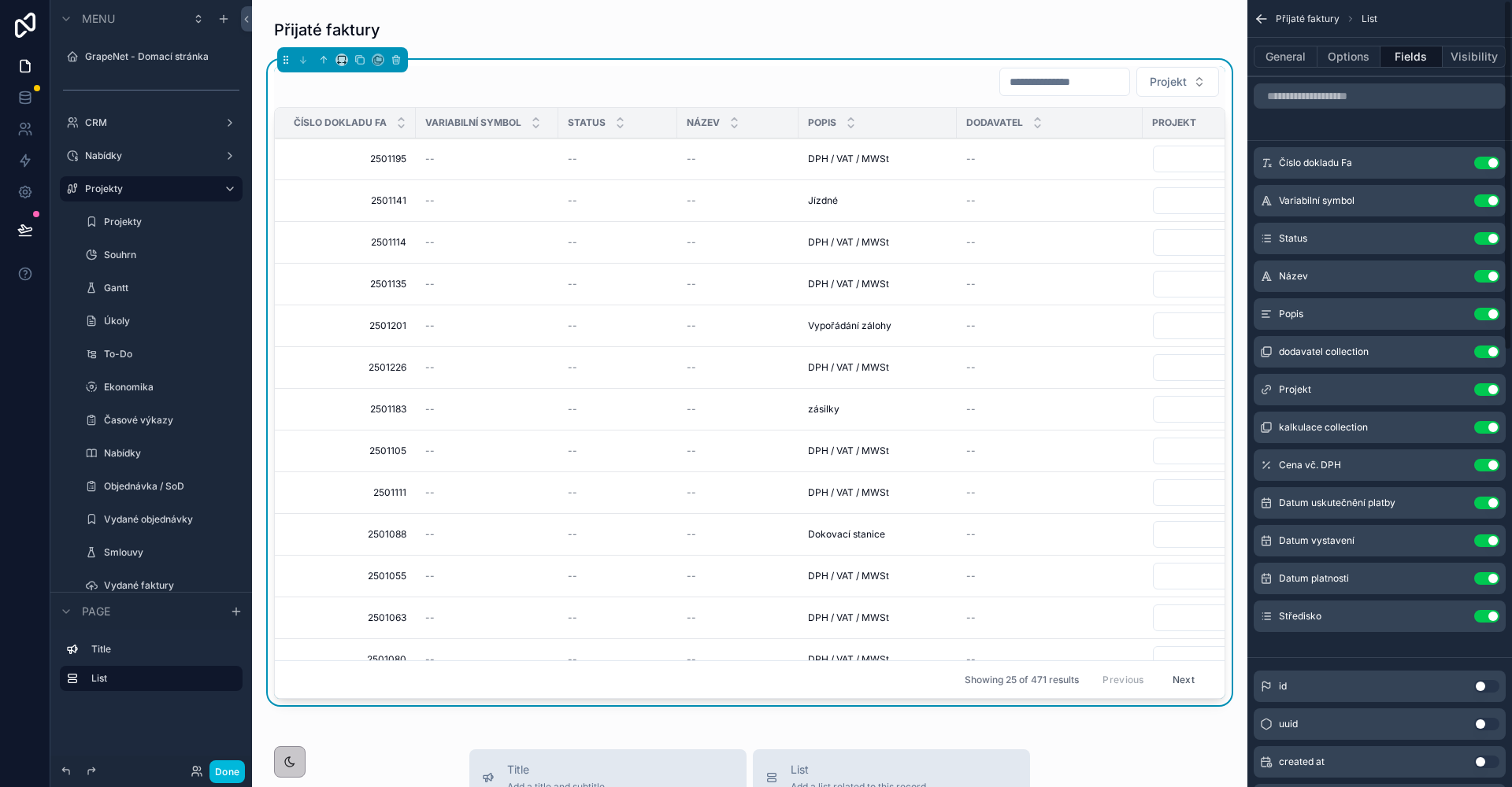
click at [1341, 59] on button "Options" at bounding box center [1348, 57] width 63 height 22
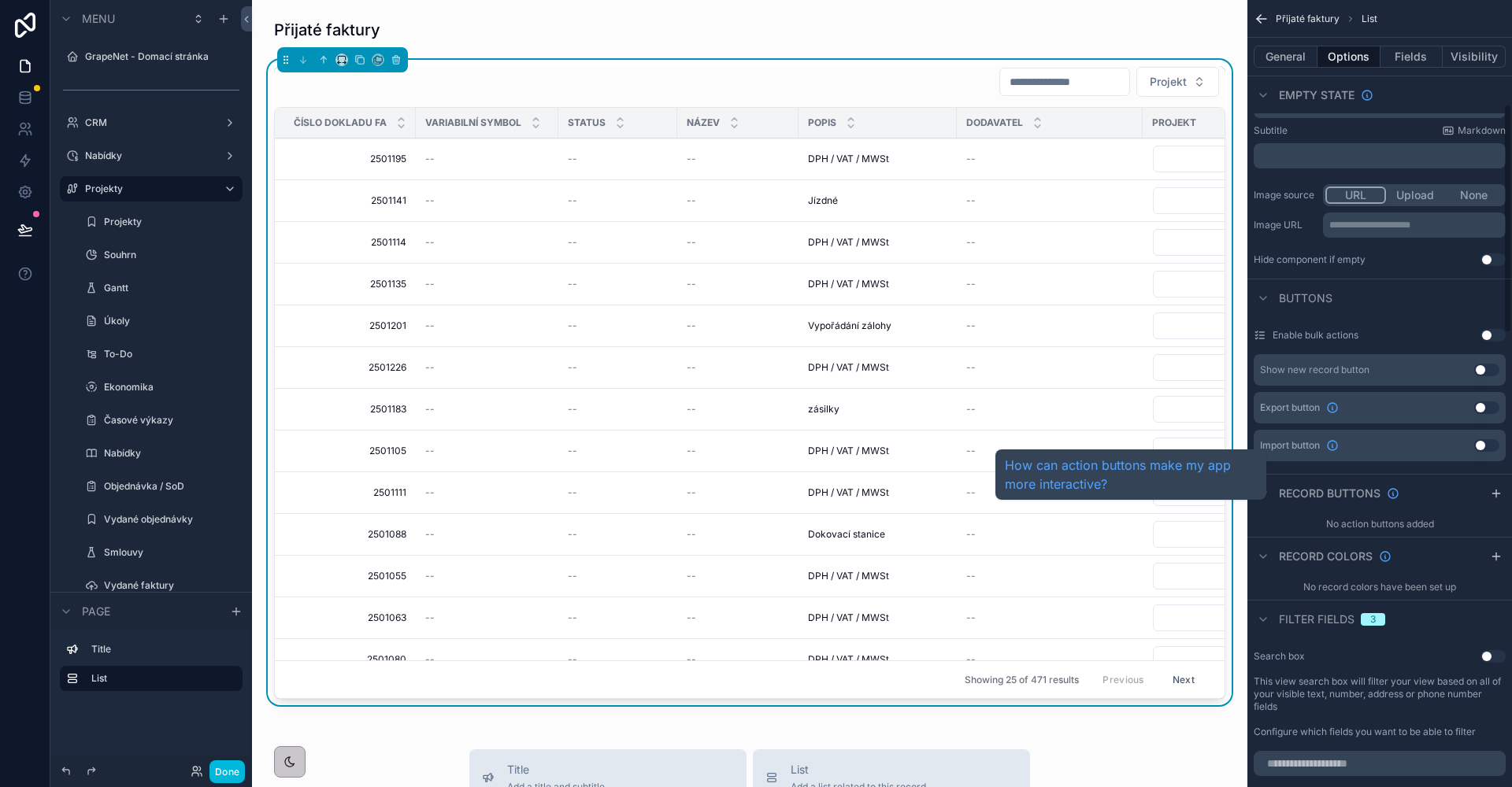
scroll to position [600, 0]
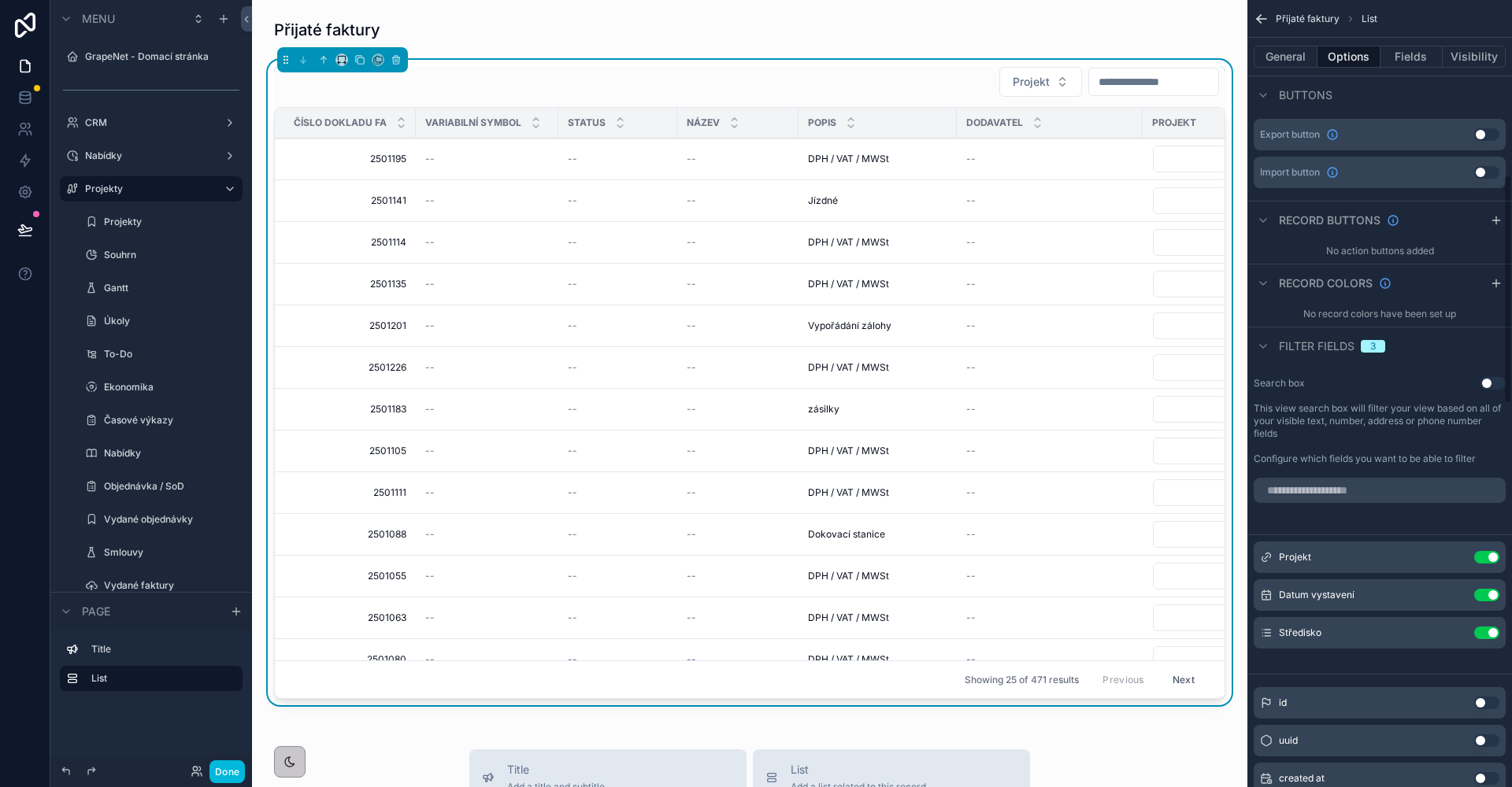
click at [1303, 58] on button "General" at bounding box center [1286, 57] width 64 height 22
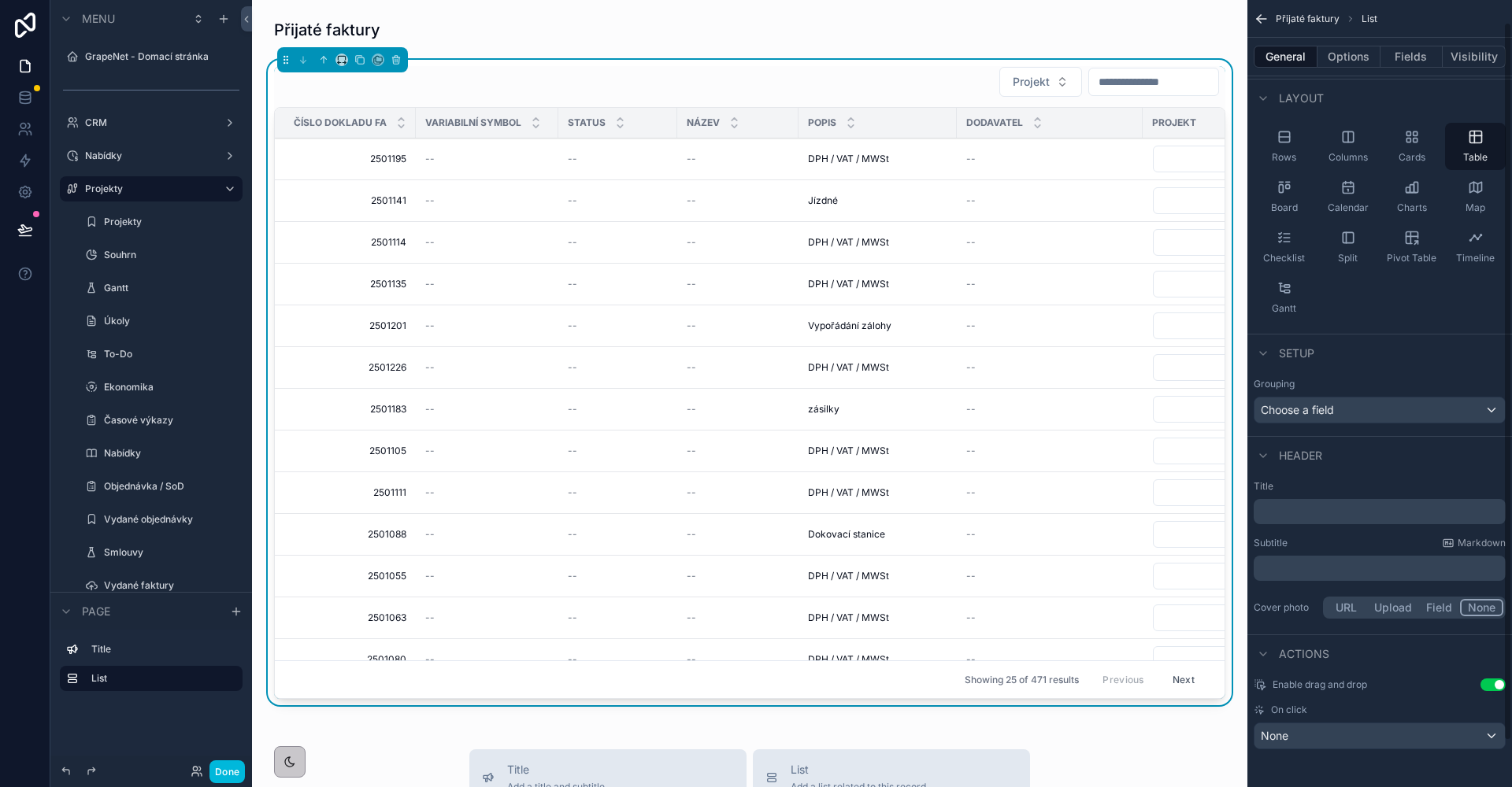
scroll to position [25, 0]
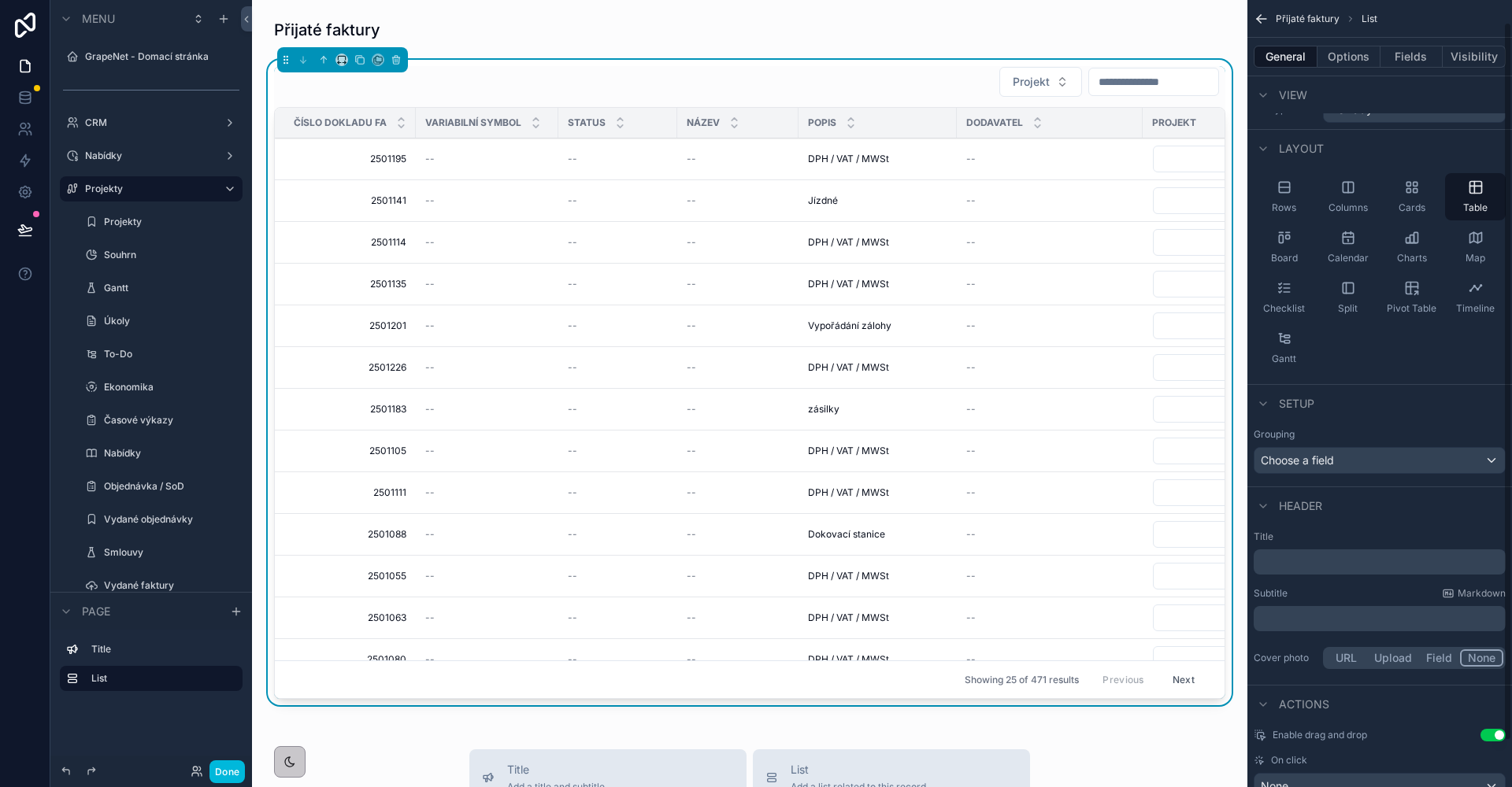
click at [1337, 564] on p "﻿" at bounding box center [1381, 562] width 242 height 16
drag, startPoint x: 1342, startPoint y: 561, endPoint x: 1255, endPoint y: 568, distance: 87.3
click at [1255, 568] on div "**********" at bounding box center [1380, 562] width 252 height 25
click at [1190, 742] on div "Přijaté faktury Projekt Číslo dokladu Fa Variabilní symbol Status Název Popis D…" at bounding box center [749, 718] width 995 height 1436
drag, startPoint x: 318, startPoint y: 734, endPoint x: 305, endPoint y: 730, distance: 13.6
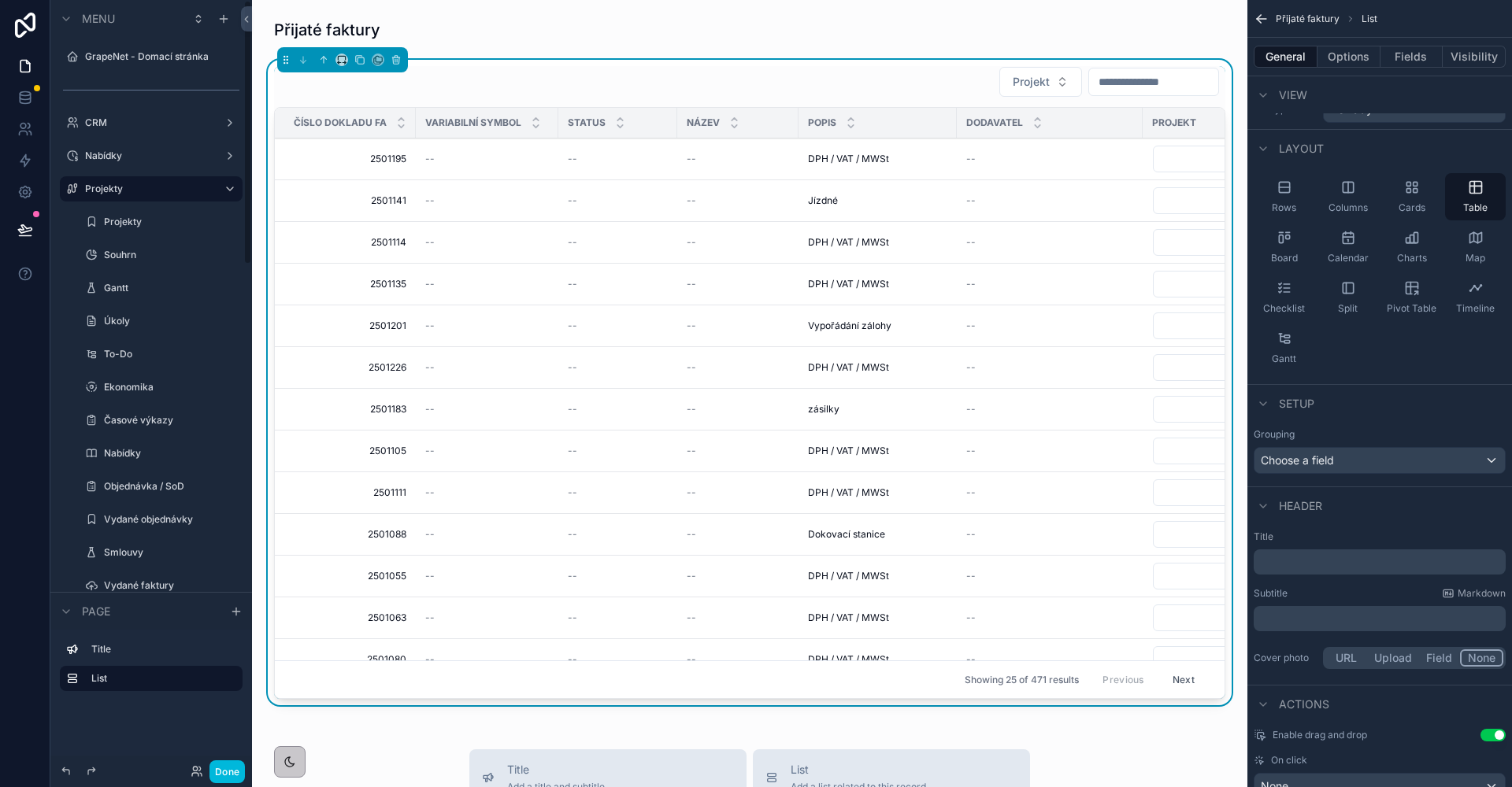
click at [317, 733] on div "Přijaté faktury Projekt Číslo dokladu Fa Variabilní symbol Status Název Popis D…" at bounding box center [749, 718] width 995 height 1436
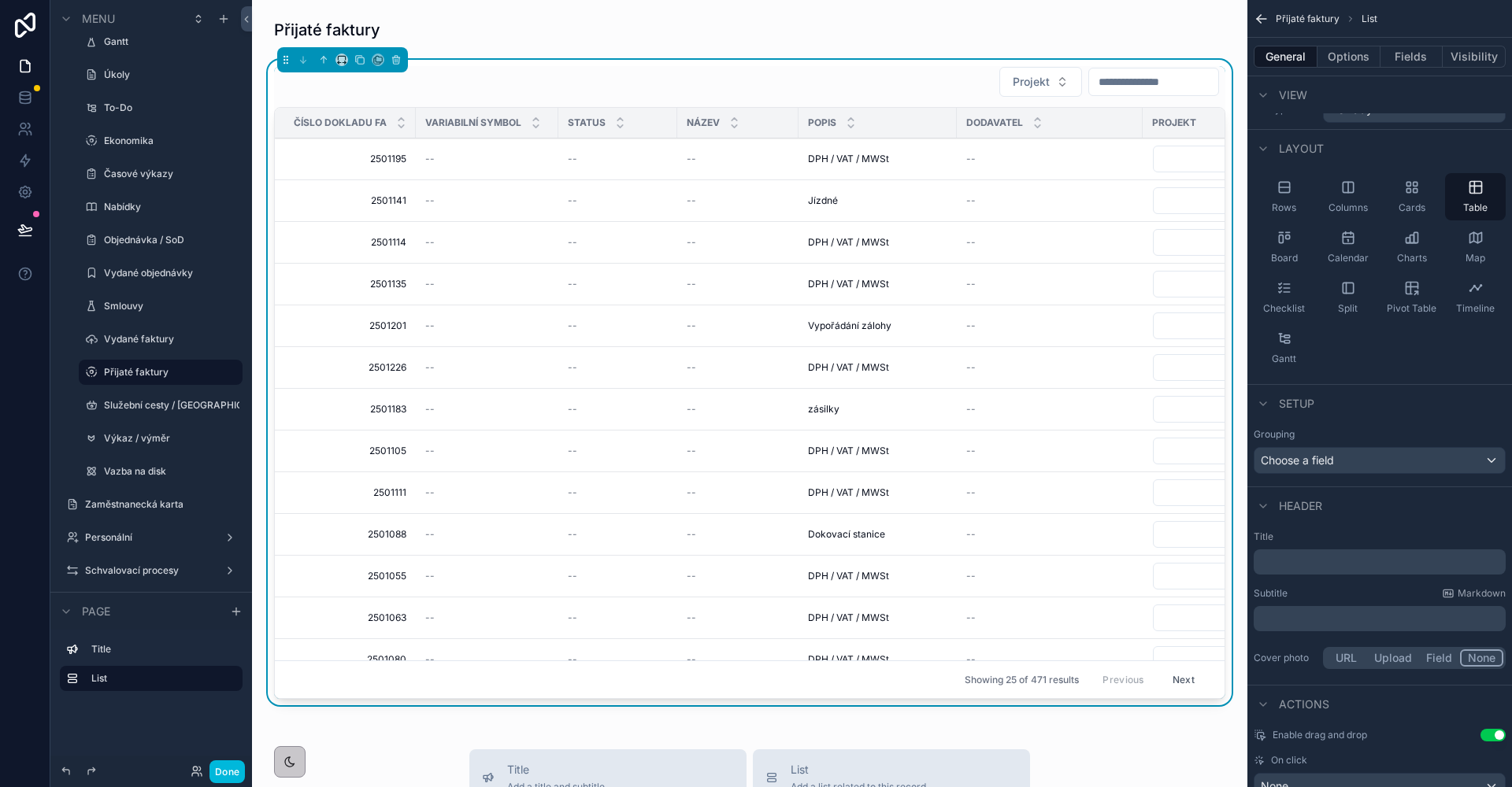
click at [125, 333] on div "Vydané faktury" at bounding box center [171, 338] width 136 height 12
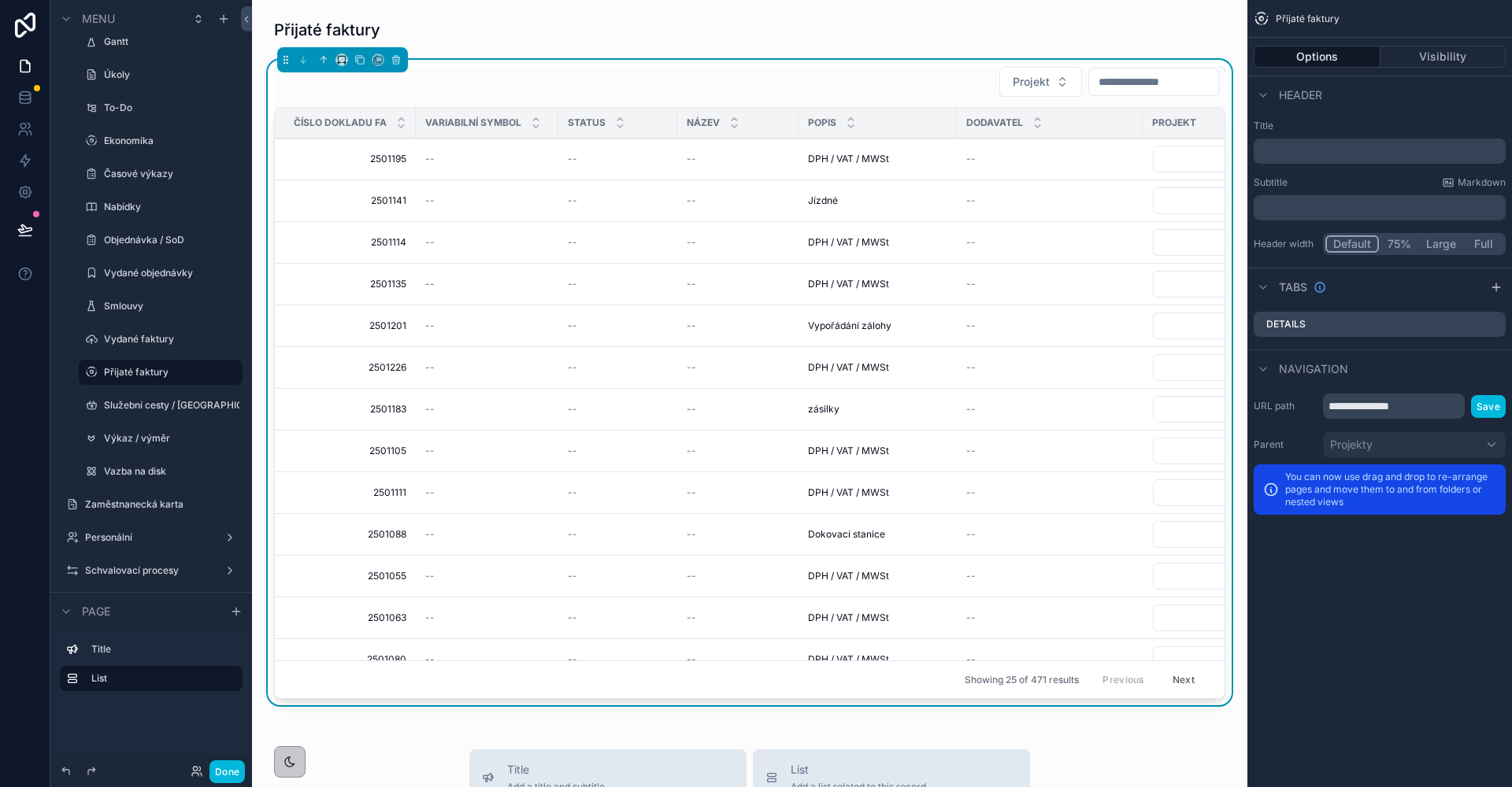
scroll to position [0, 0]
click at [136, 368] on label "Přijaté faktury" at bounding box center [168, 372] width 129 height 12
click at [141, 340] on label "Vydané faktury" at bounding box center [168, 338] width 129 height 12
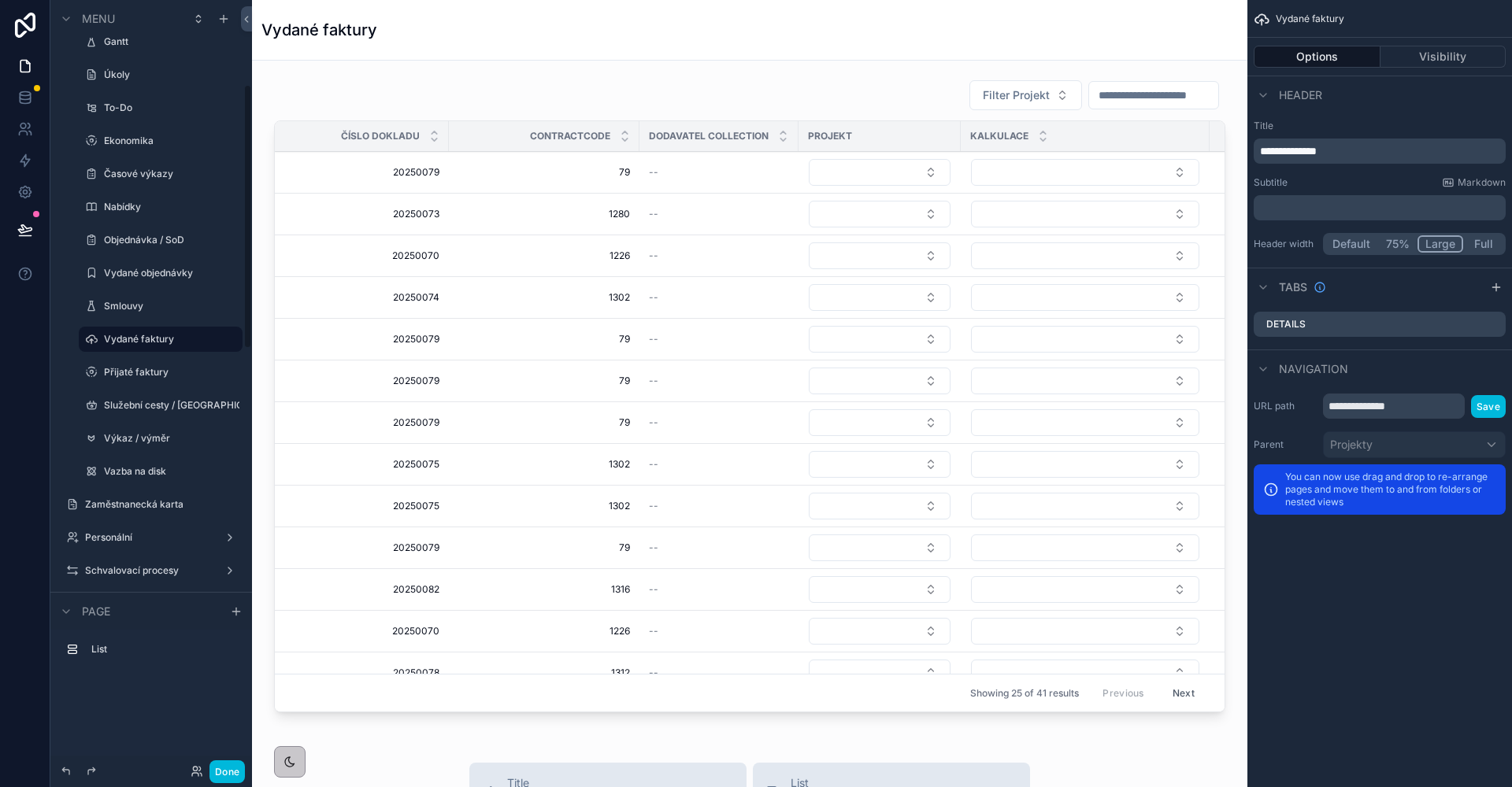
click at [141, 367] on label "Přijaté faktury" at bounding box center [168, 372] width 129 height 12
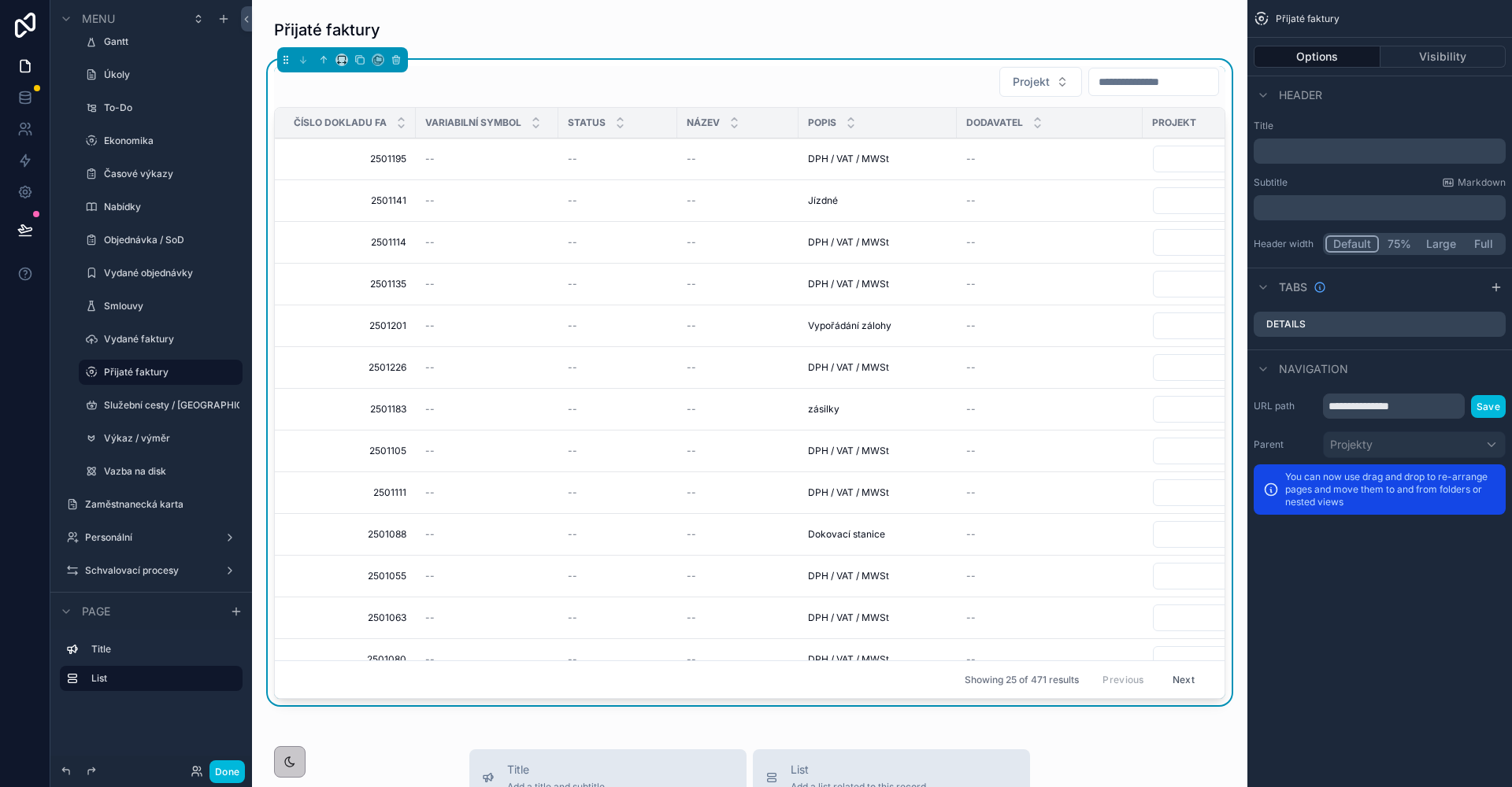
drag, startPoint x: 1286, startPoint y: 163, endPoint x: 1284, endPoint y: 156, distance: 7.3
click at [1286, 163] on div "Title ﻿ Subtitle Markdown ﻿ Header width Default 75% Large Full" at bounding box center [1380, 187] width 265 height 148
click at [1283, 154] on p "﻿" at bounding box center [1381, 150] width 242 height 16
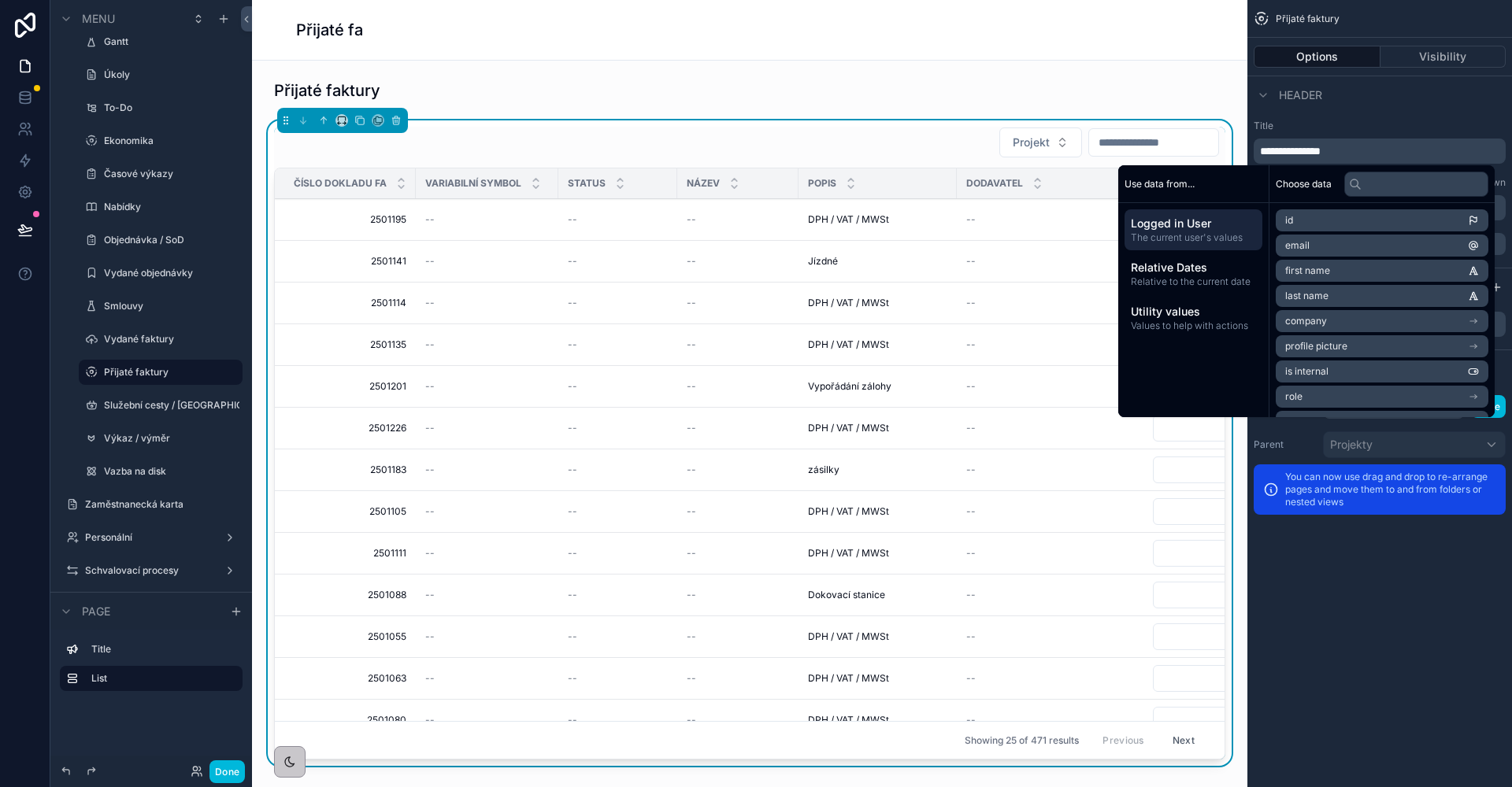
click at [1357, 115] on div "**********" at bounding box center [1380, 187] width 265 height 148
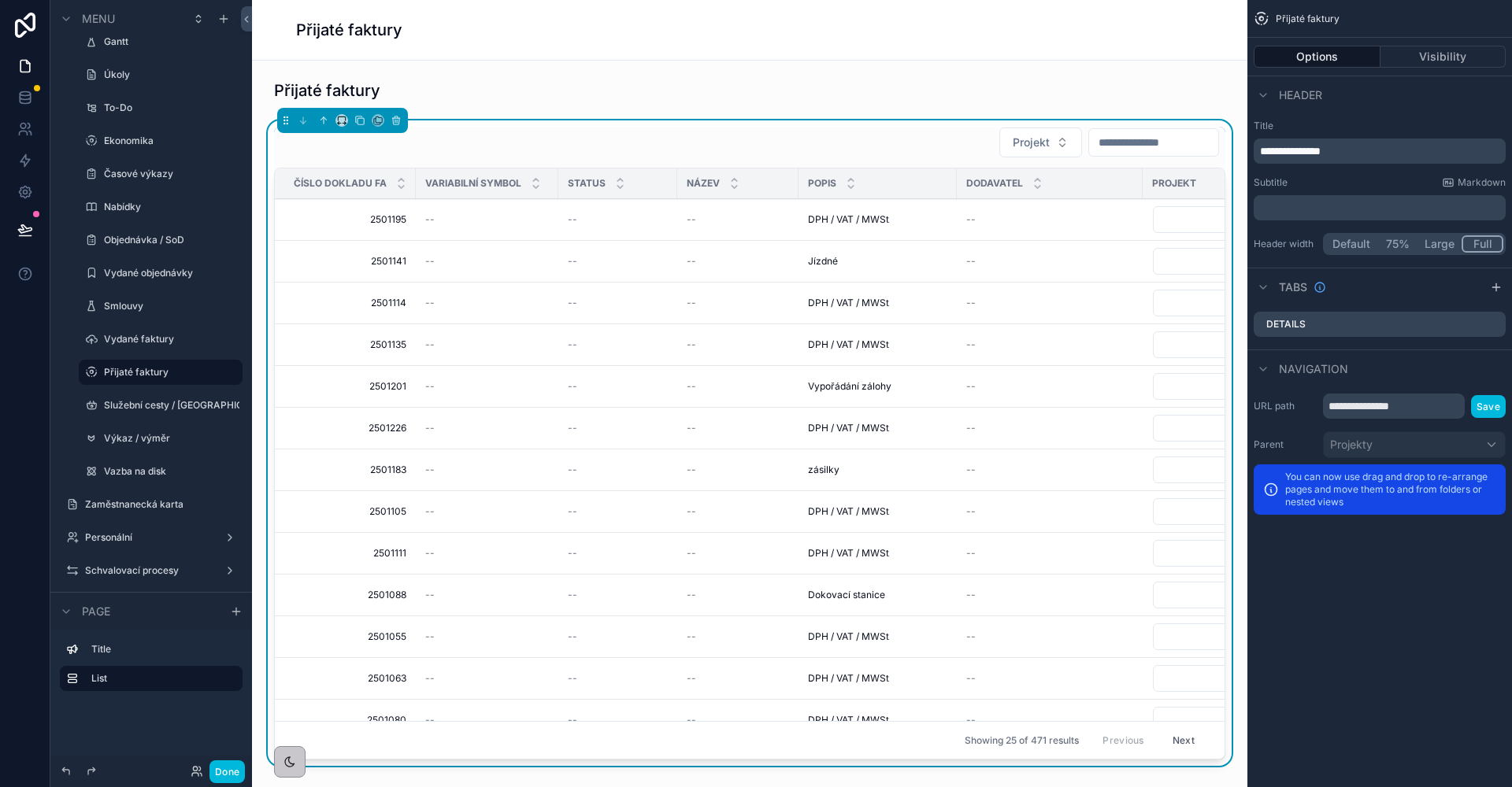
click at [1481, 240] on button "Full" at bounding box center [1482, 244] width 42 height 17
click at [384, 81] on div "scrollable content" at bounding box center [749, 90] width 970 height 35
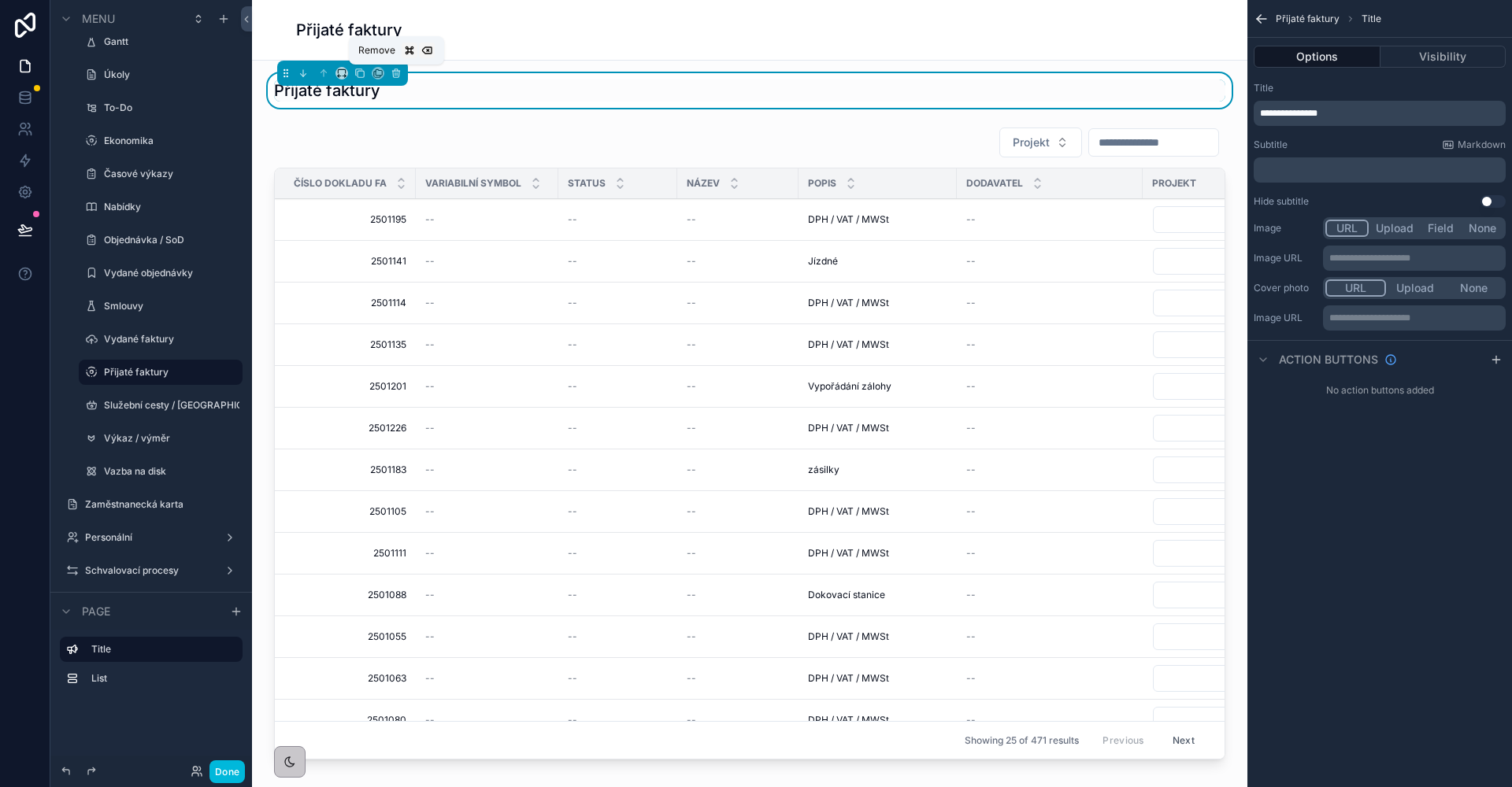
click at [392, 75] on icon "scrollable content" at bounding box center [395, 72] width 11 height 11
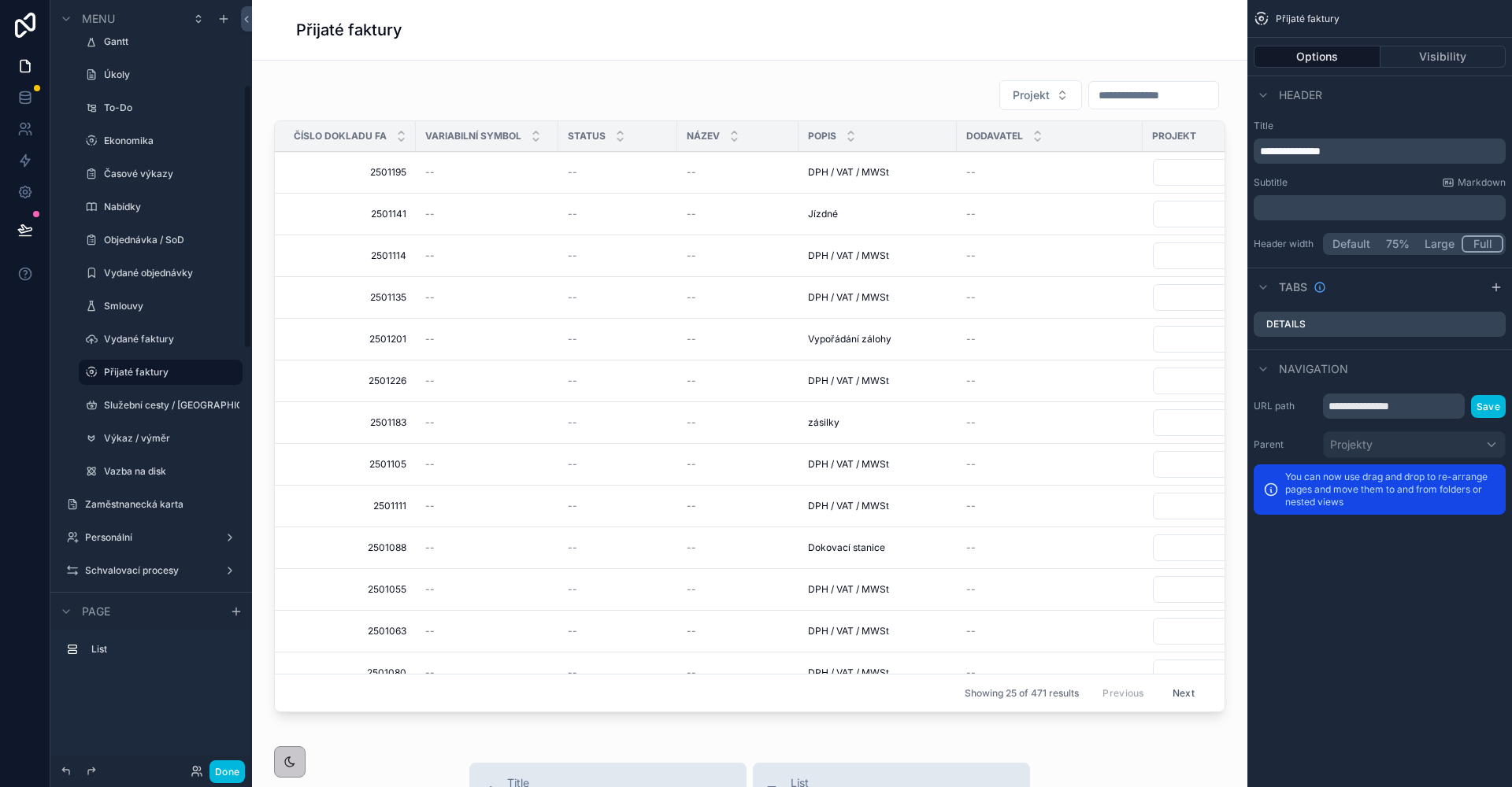
click at [222, 768] on button "Done" at bounding box center [227, 772] width 35 height 23
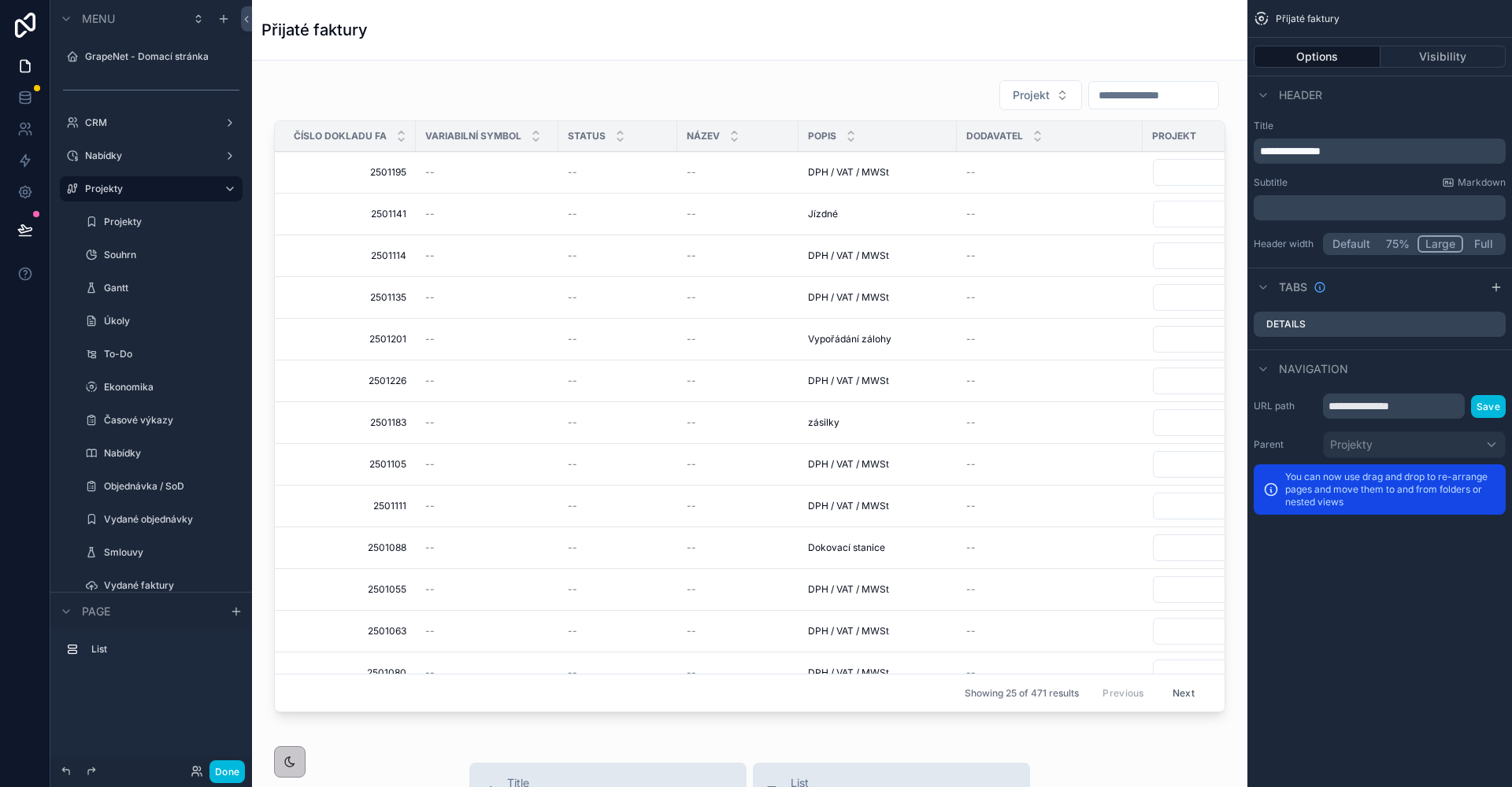
click at [1443, 240] on button "Large" at bounding box center [1441, 244] width 46 height 17
click at [228, 778] on button "Done" at bounding box center [227, 772] width 35 height 23
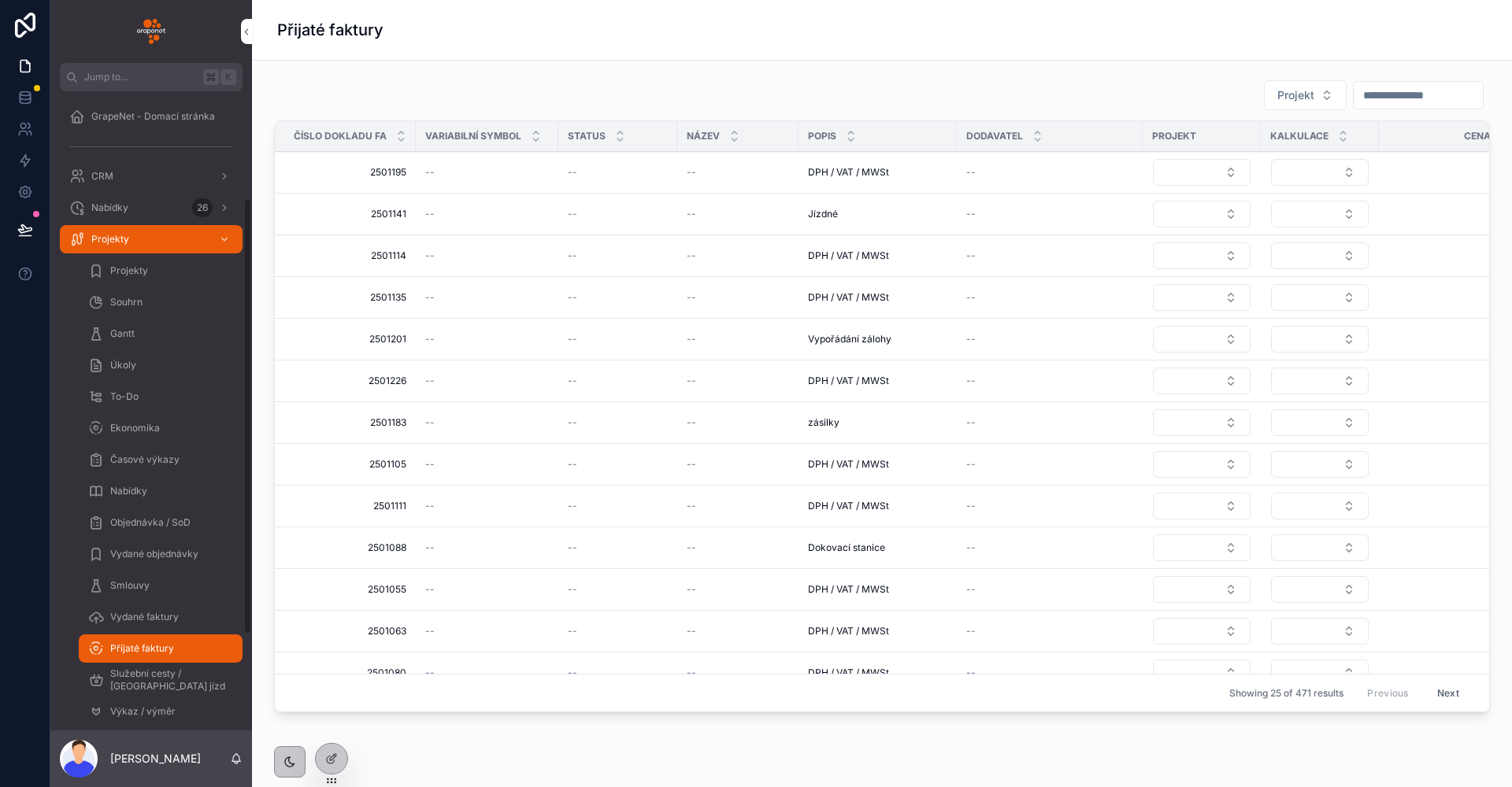
click at [32, 230] on icon at bounding box center [25, 229] width 16 height 16
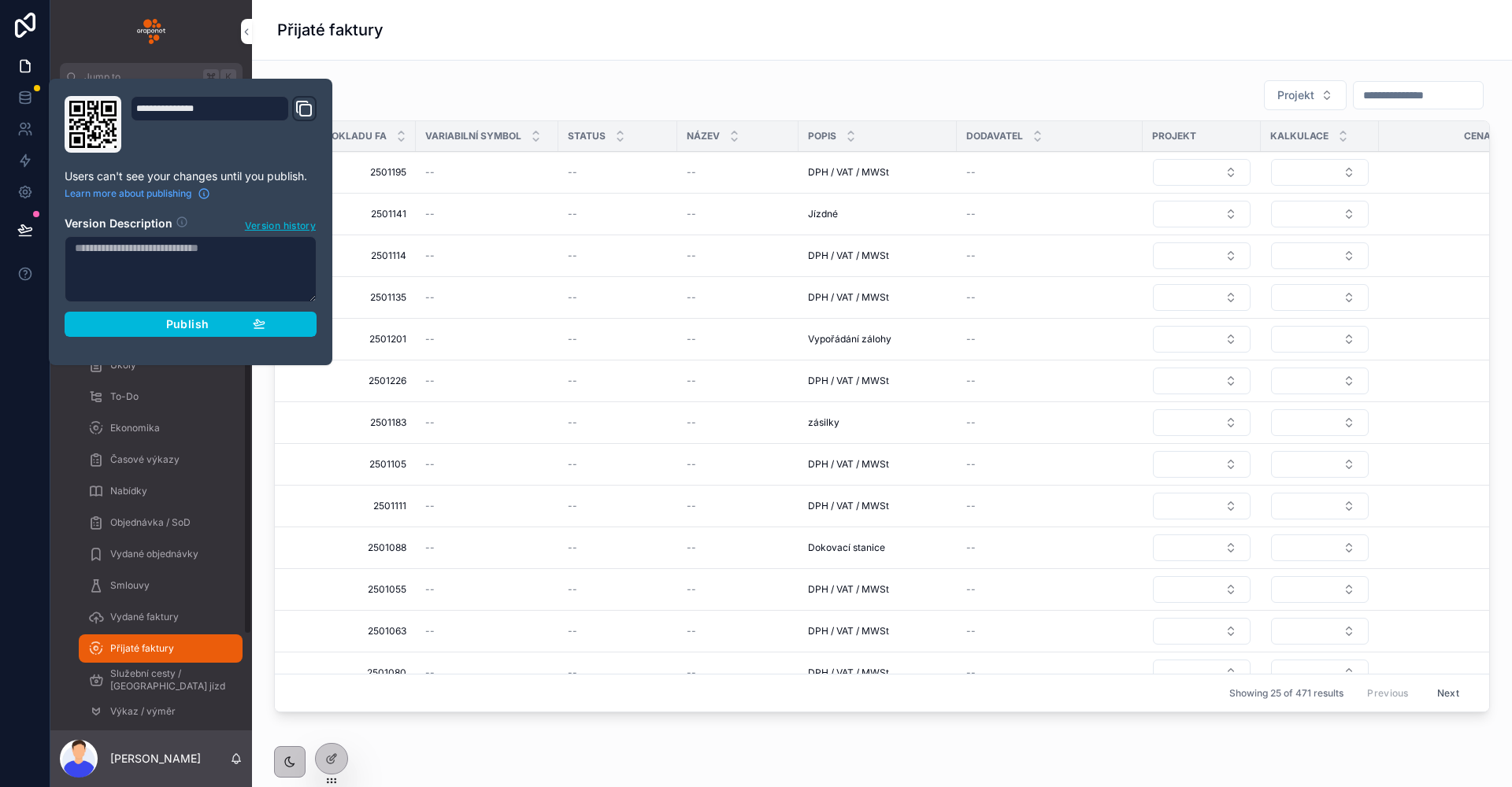
click at [163, 333] on button "Publish" at bounding box center [191, 324] width 252 height 25
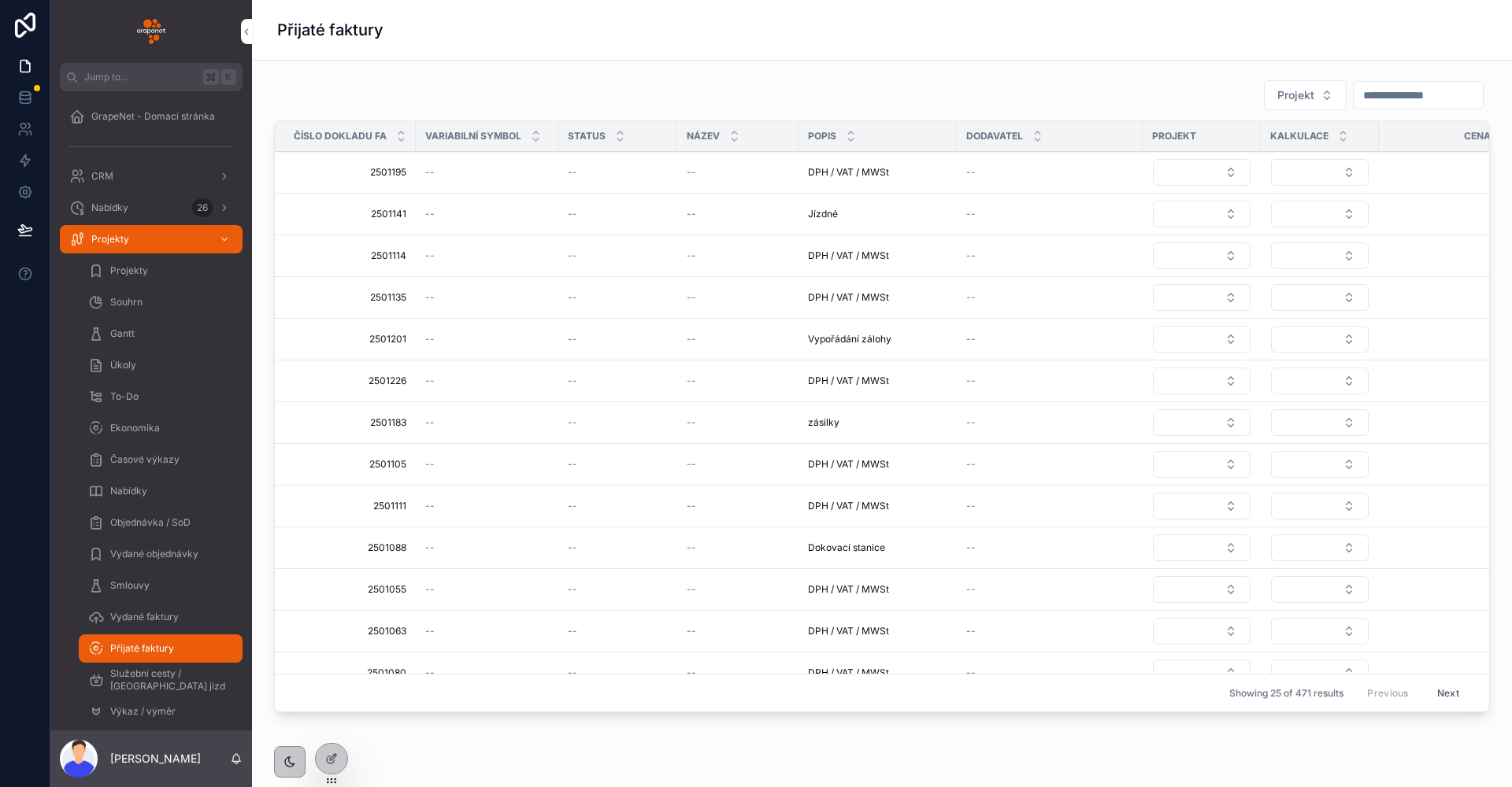
click at [448, 92] on div "Projekt" at bounding box center [882, 95] width 1216 height 31
